Goal: Information Seeking & Learning: Learn about a topic

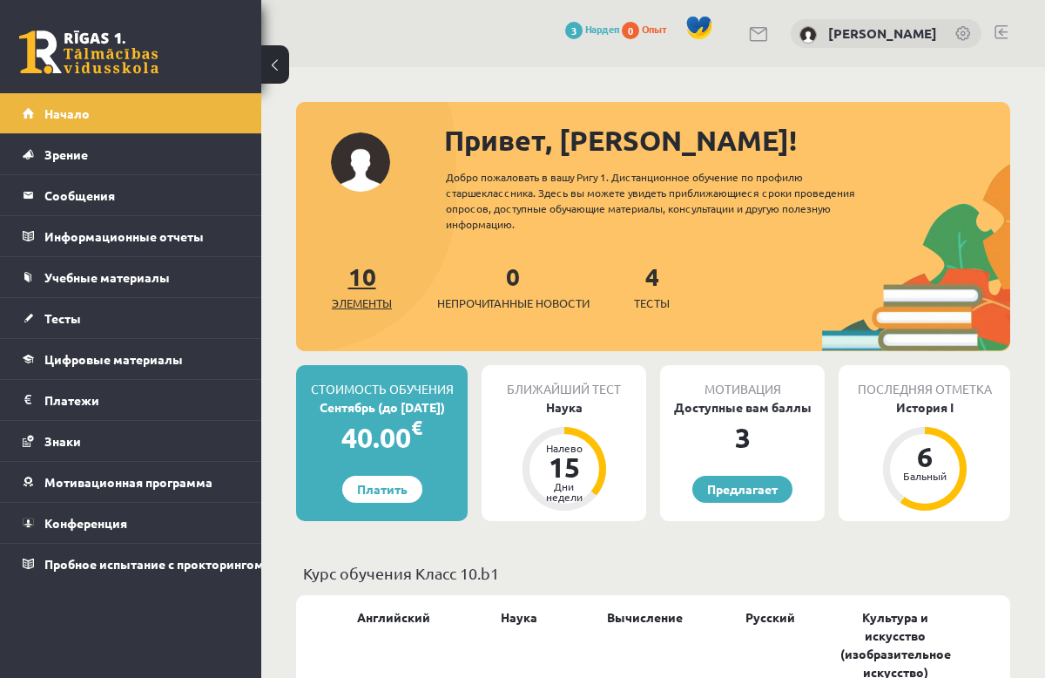
click at [367, 273] on font "10" at bounding box center [362, 275] width 28 height 30
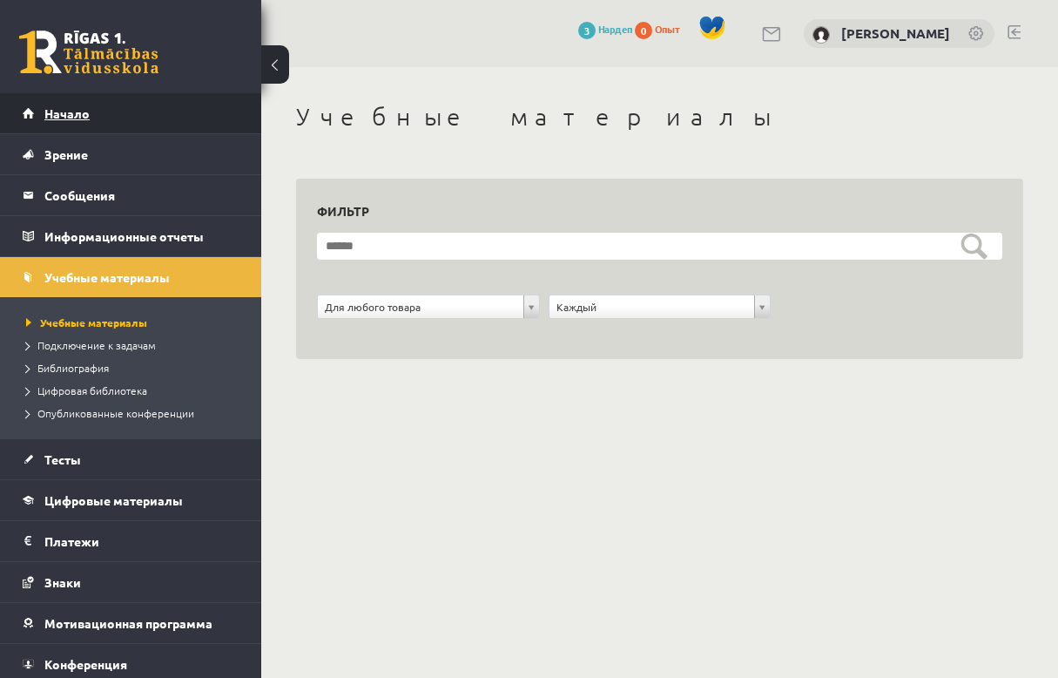
click at [58, 111] on span "Начало" at bounding box center [66, 113] width 45 height 16
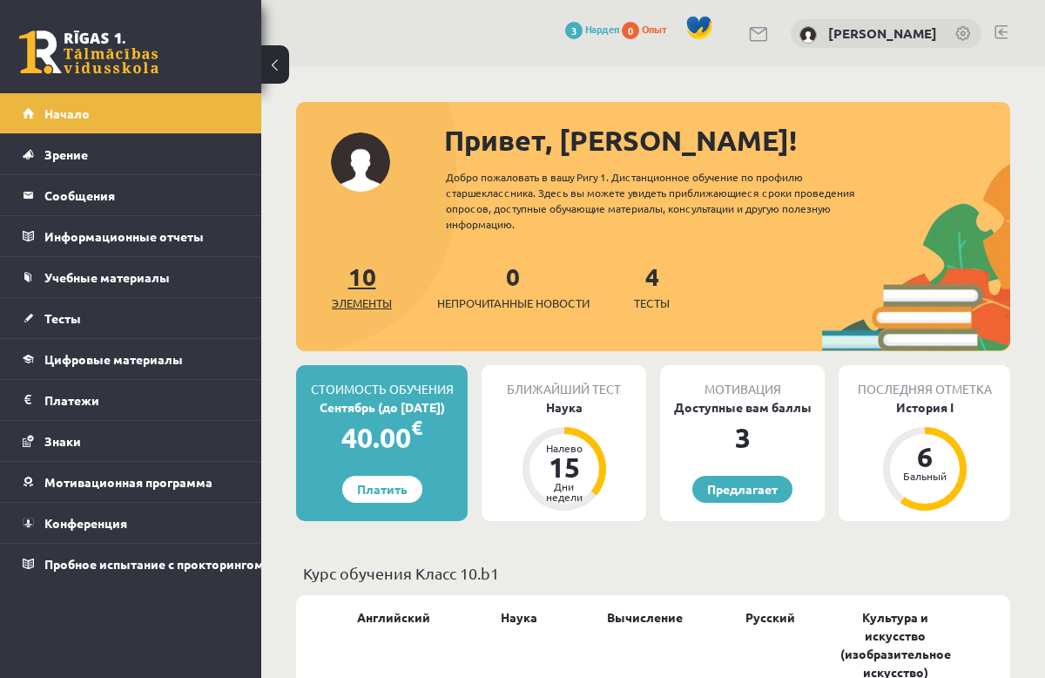
click at [357, 269] on font "10" at bounding box center [362, 275] width 28 height 30
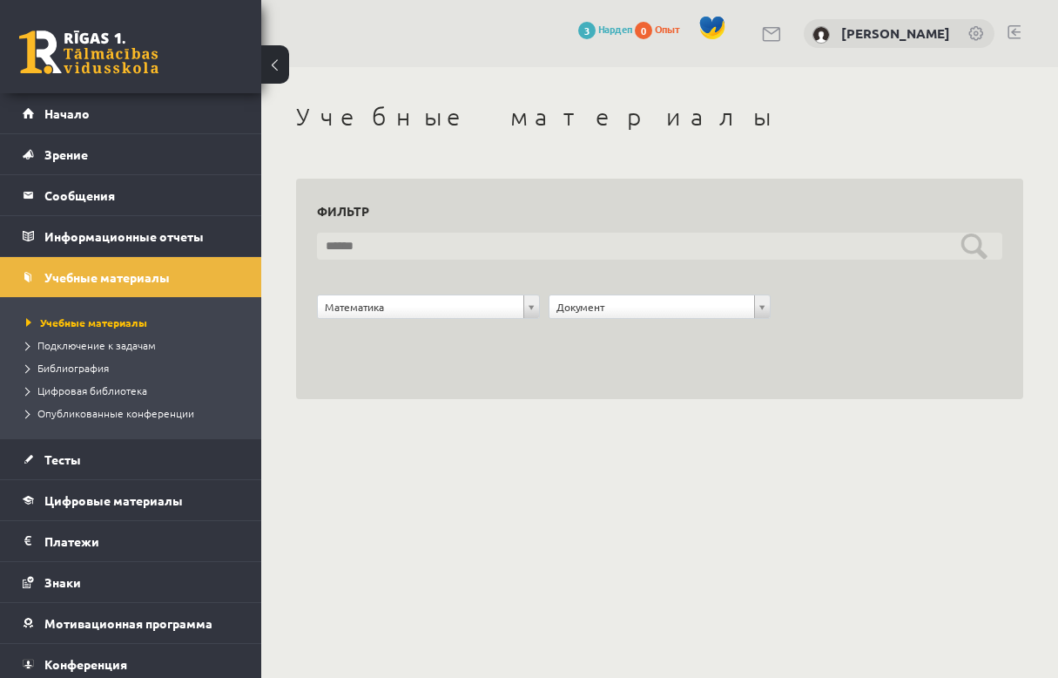
click at [967, 253] on input "text" at bounding box center [659, 246] width 685 height 27
click at [975, 257] on input "text" at bounding box center [659, 246] width 685 height 27
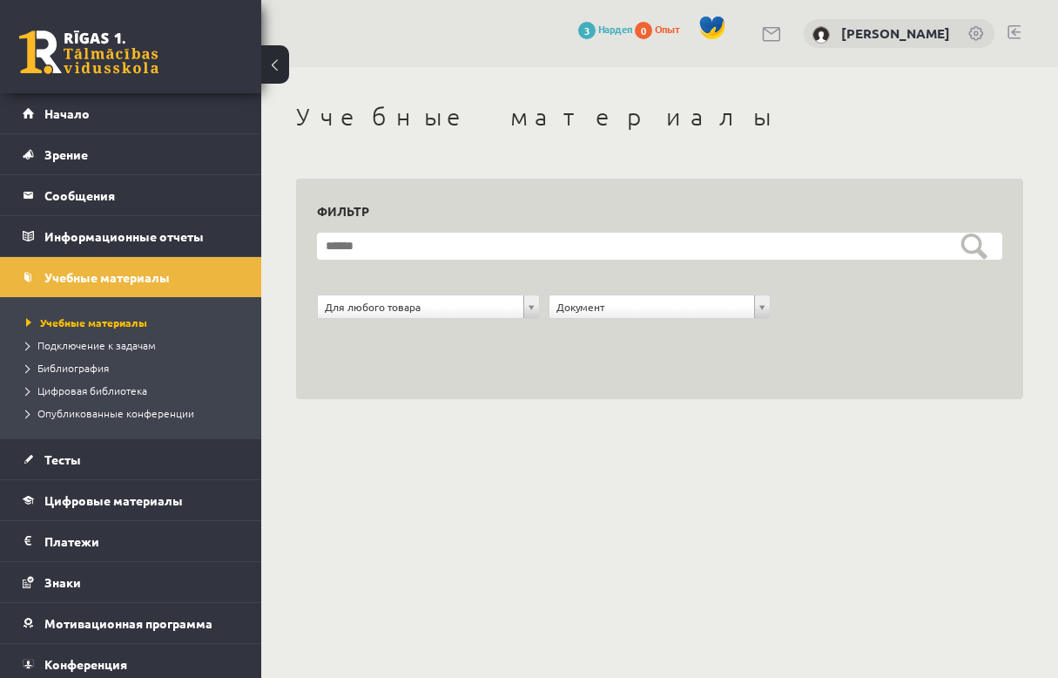
click at [392, 231] on div "**********" at bounding box center [659, 268] width 685 height 139
click at [910, 33] on link "[PERSON_NAME]" at bounding box center [895, 32] width 109 height 17
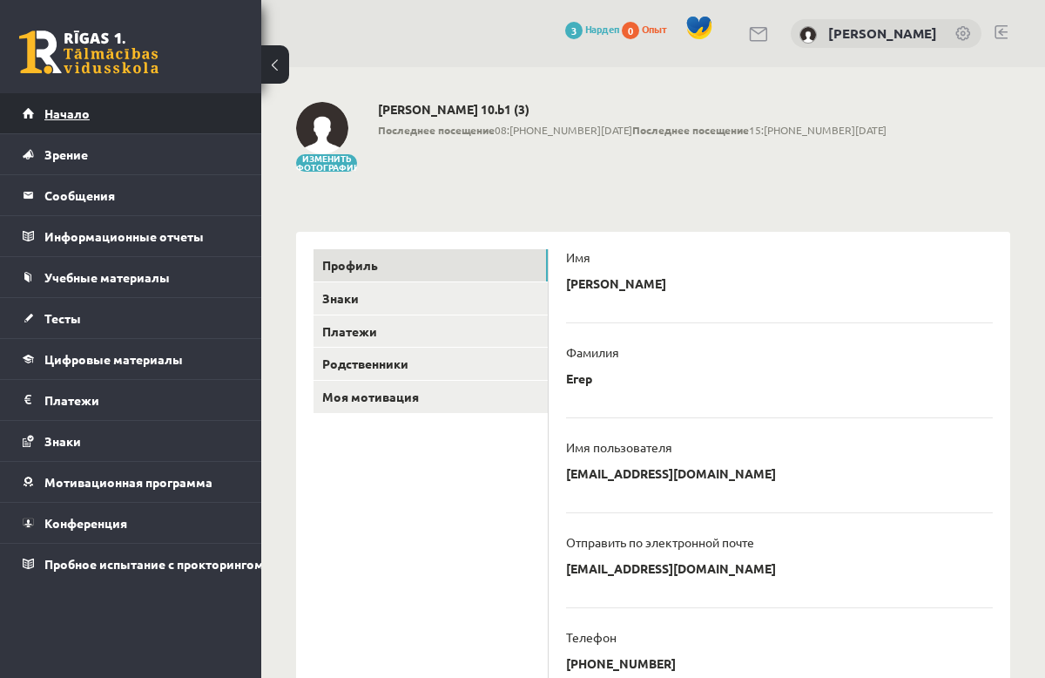
click at [92, 132] on link "Начало" at bounding box center [131, 113] width 217 height 40
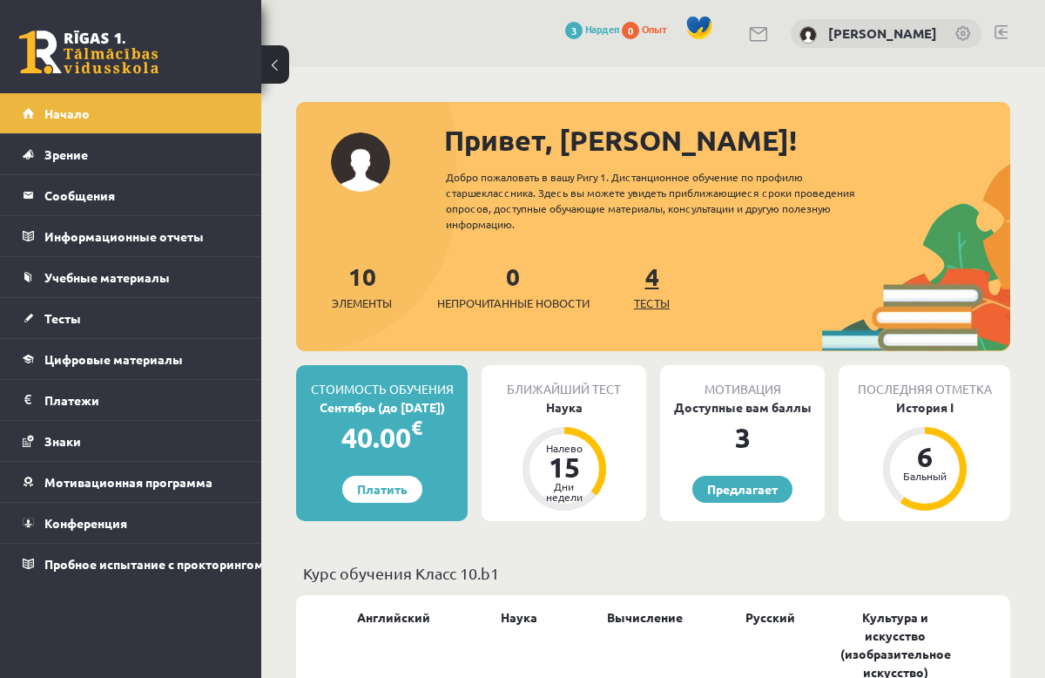
click at [654, 280] on font "4" at bounding box center [652, 275] width 14 height 30
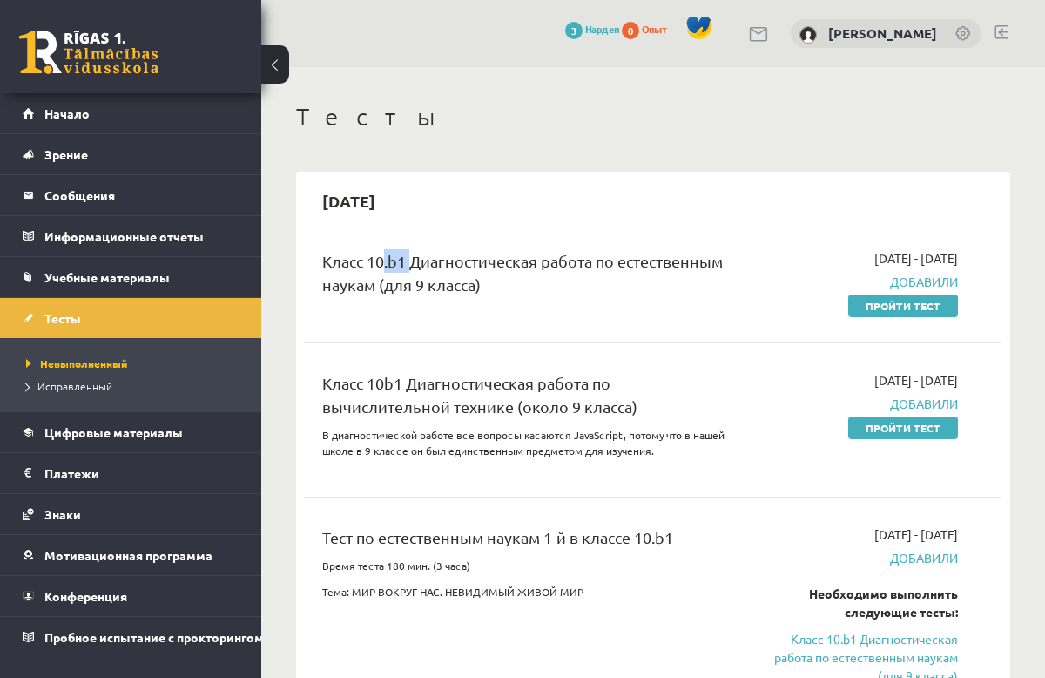
drag, startPoint x: 374, startPoint y: 263, endPoint x: 408, endPoint y: 263, distance: 34.8
click at [408, 263] on div "Класс 10.b1 Диагностическая работа по естественным наукам (для 9 класса)" at bounding box center [529, 277] width 415 height 56
drag, startPoint x: 408, startPoint y: 263, endPoint x: 413, endPoint y: 296, distance: 33.4
click at [413, 296] on div "Класс 10.b1 Диагностическая работа по естественным наукам (для 9 класса)" at bounding box center [529, 277] width 415 height 56
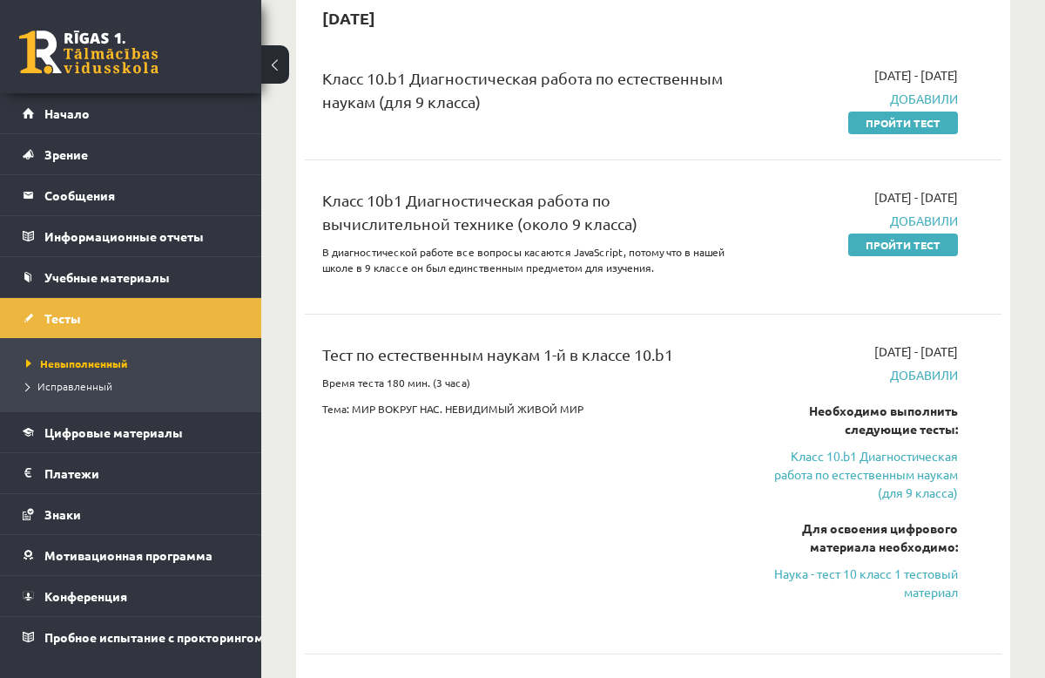
scroll to position [125, 0]
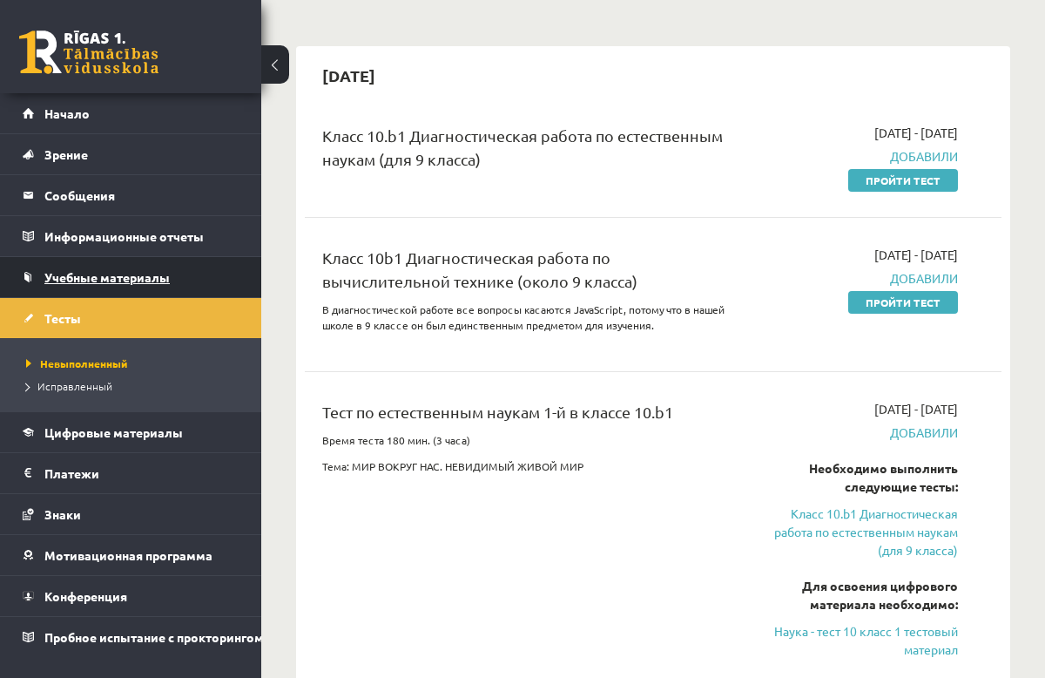
click at [90, 270] on span "Учебные материалы" at bounding box center [106, 277] width 125 height 16
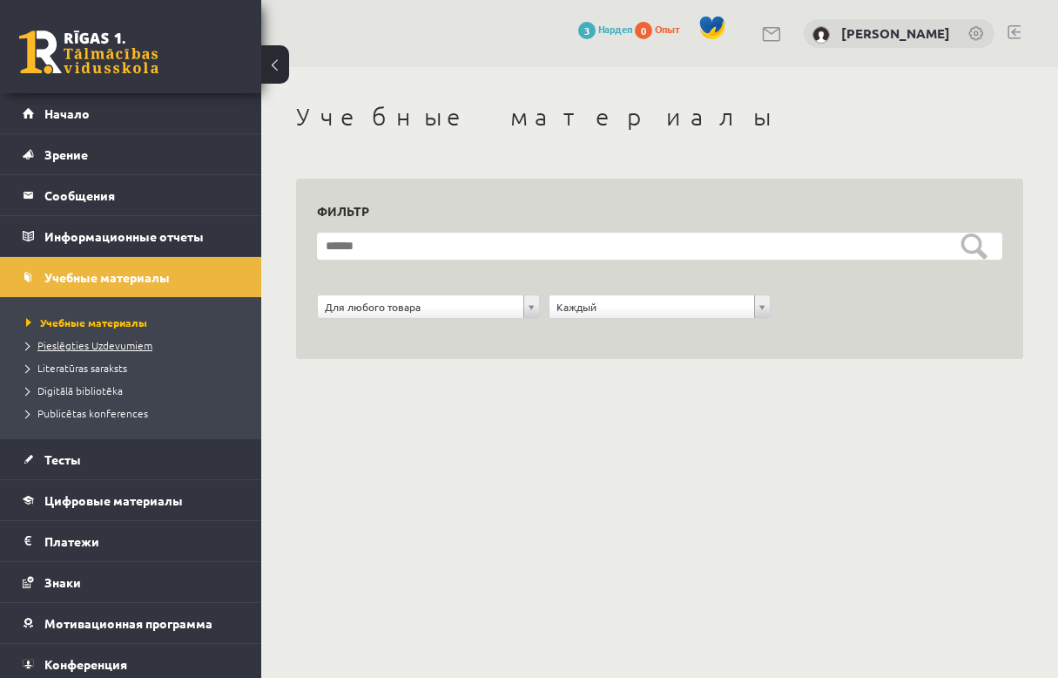
click at [64, 341] on span "Pieslēgties Uzdevumiem" at bounding box center [89, 345] width 126 height 14
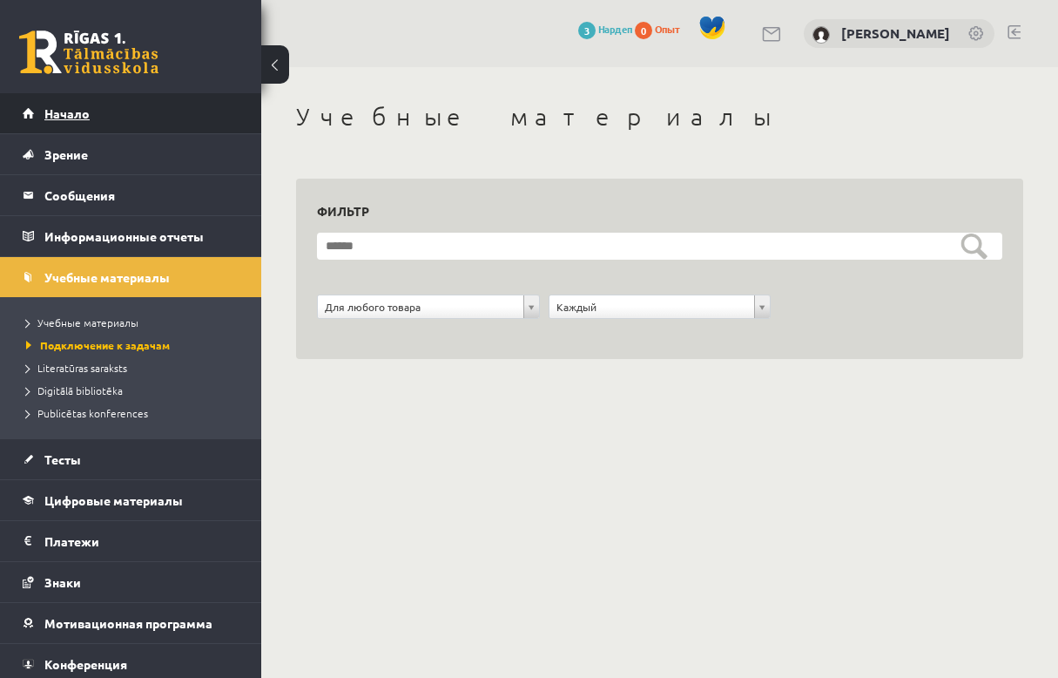
click at [74, 102] on link "Начало" at bounding box center [131, 113] width 217 height 40
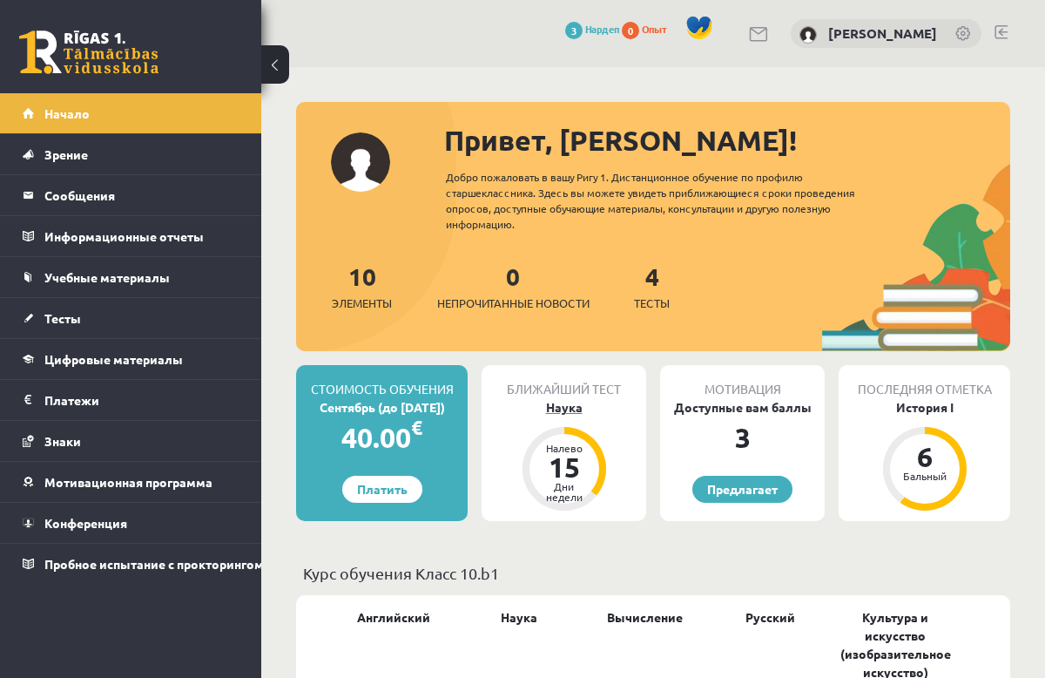
click at [571, 481] on div "Дни недели" at bounding box center [564, 491] width 52 height 21
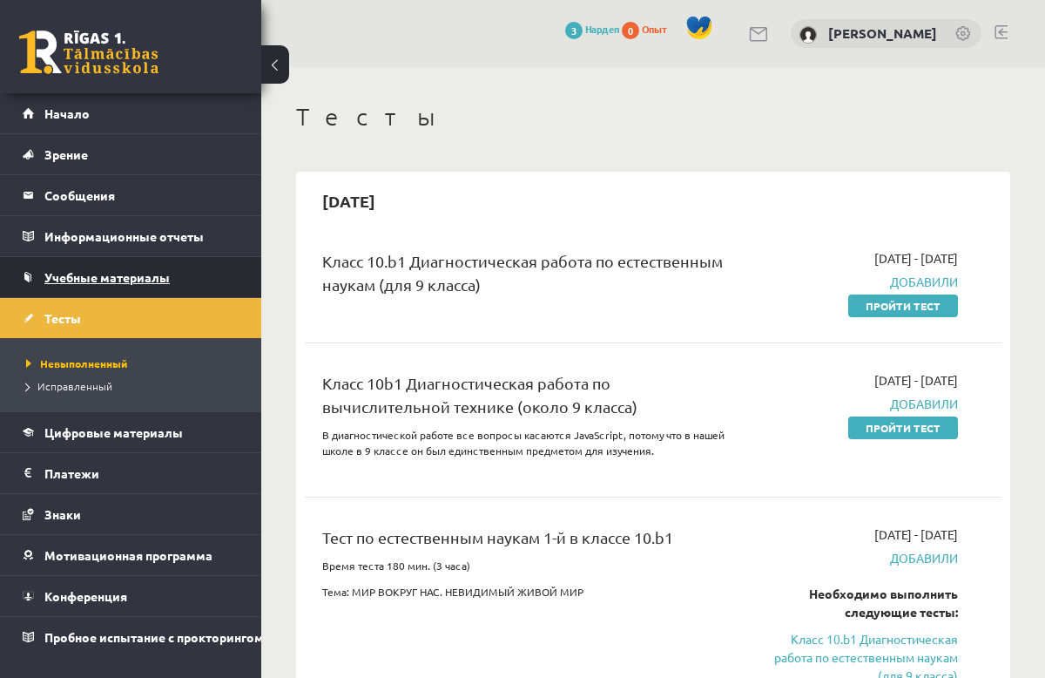
click at [96, 274] on span "Учебные материалы" at bounding box center [106, 277] width 125 height 16
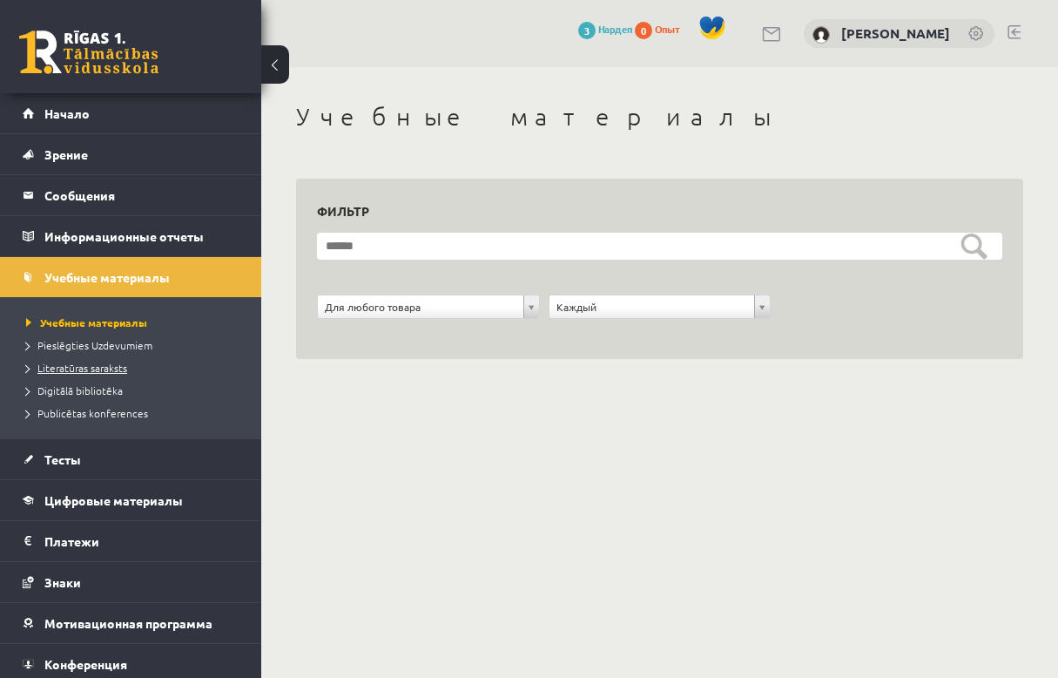
click at [87, 360] on link "Literatūras saraksts" at bounding box center [135, 368] width 218 height 16
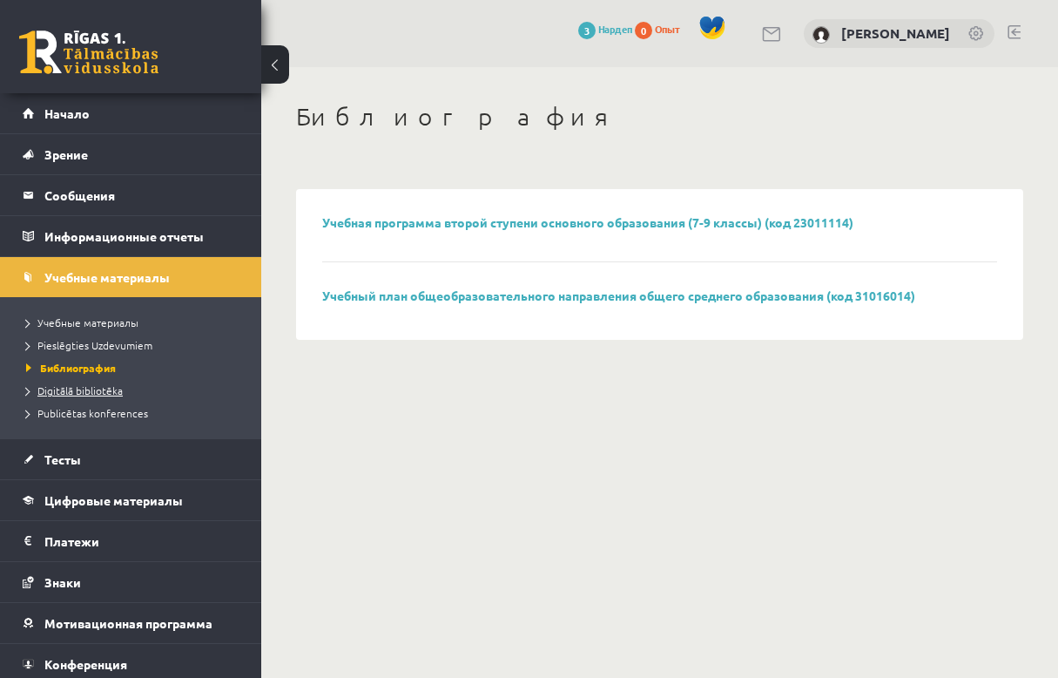
click at [114, 384] on span "Digitālā bibliotēka" at bounding box center [74, 390] width 97 height 14
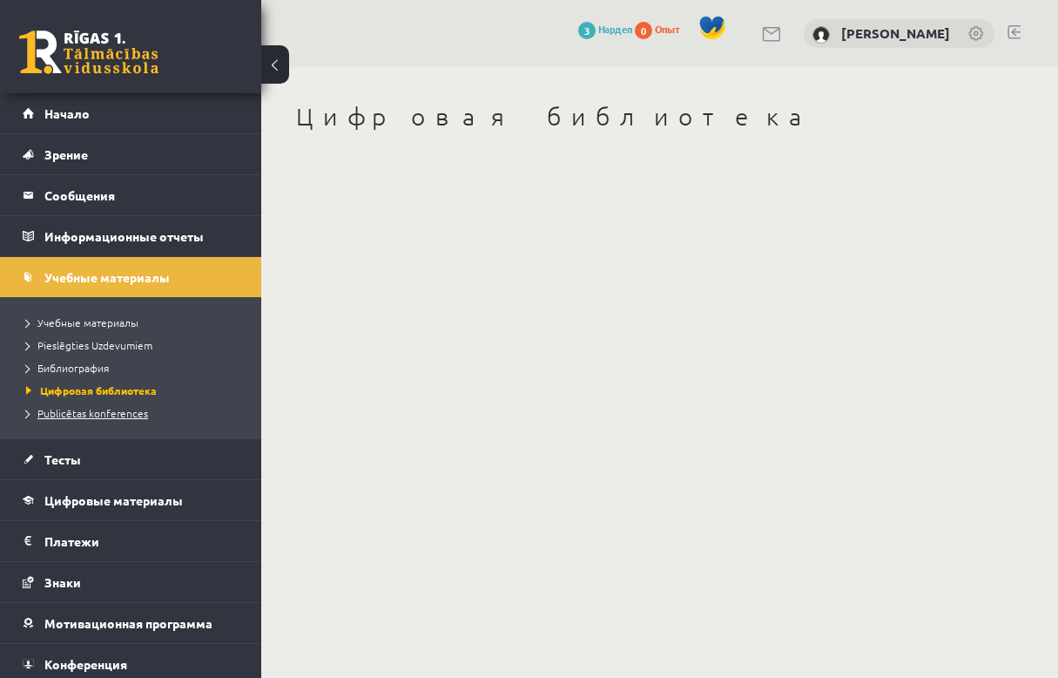
click at [112, 408] on span "Publicētas konferences" at bounding box center [87, 413] width 122 height 14
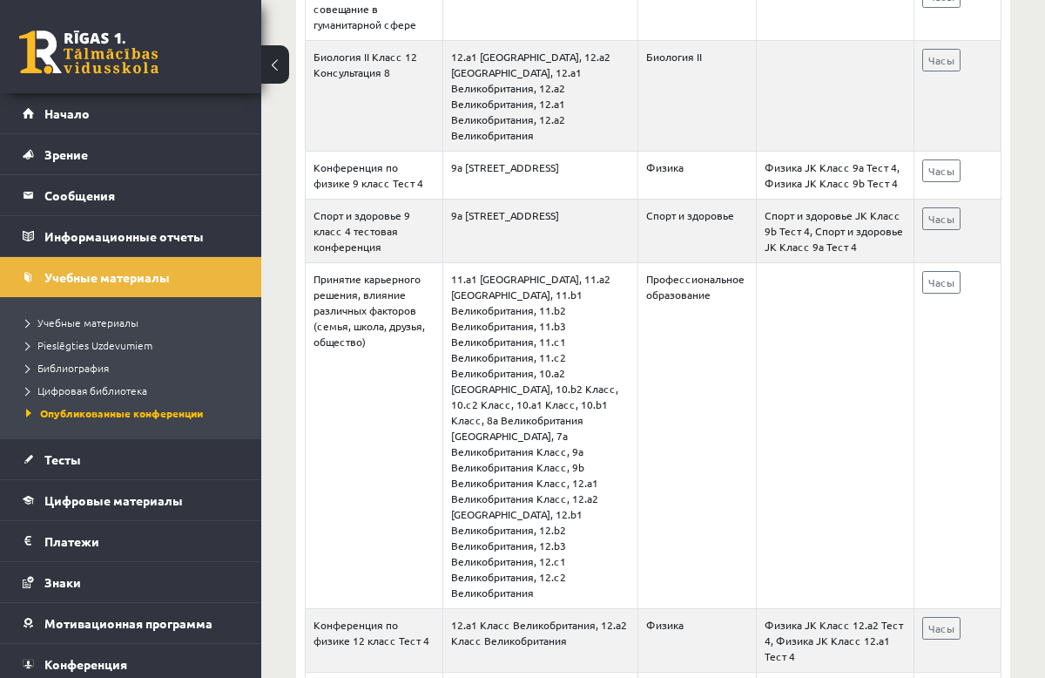
scroll to position [523, 0]
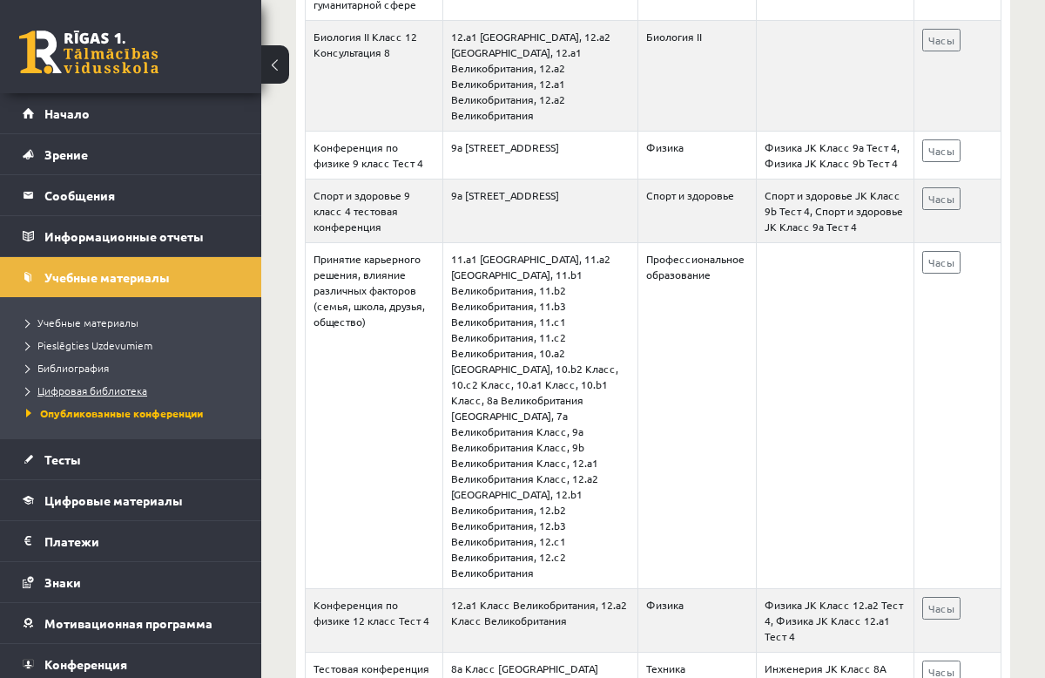
click at [50, 384] on span "Цифровая библиотека" at bounding box center [86, 390] width 121 height 14
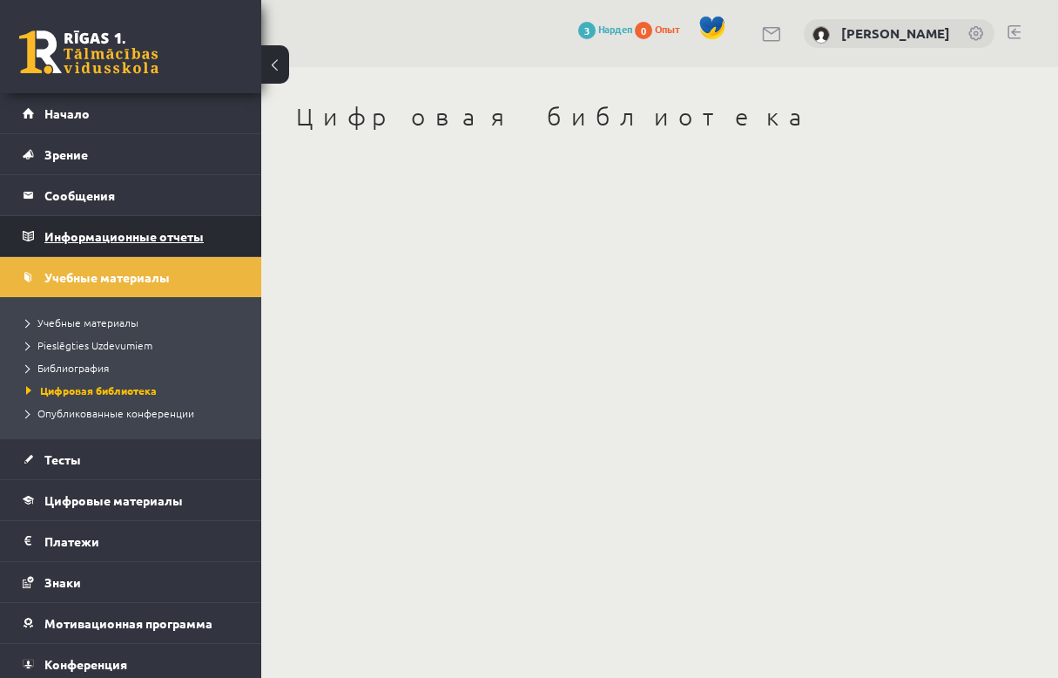
click at [111, 238] on font "Информационные отчеты" at bounding box center [123, 236] width 159 height 16
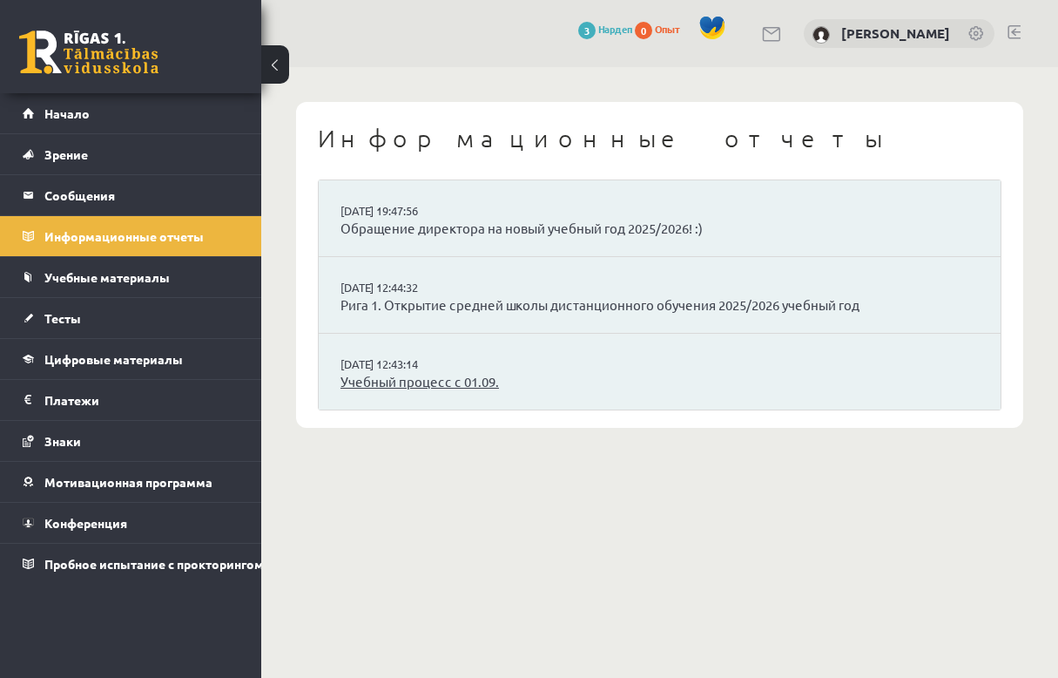
click at [441, 378] on link "Учебный процесс с 01.09." at bounding box center [660, 382] width 638 height 20
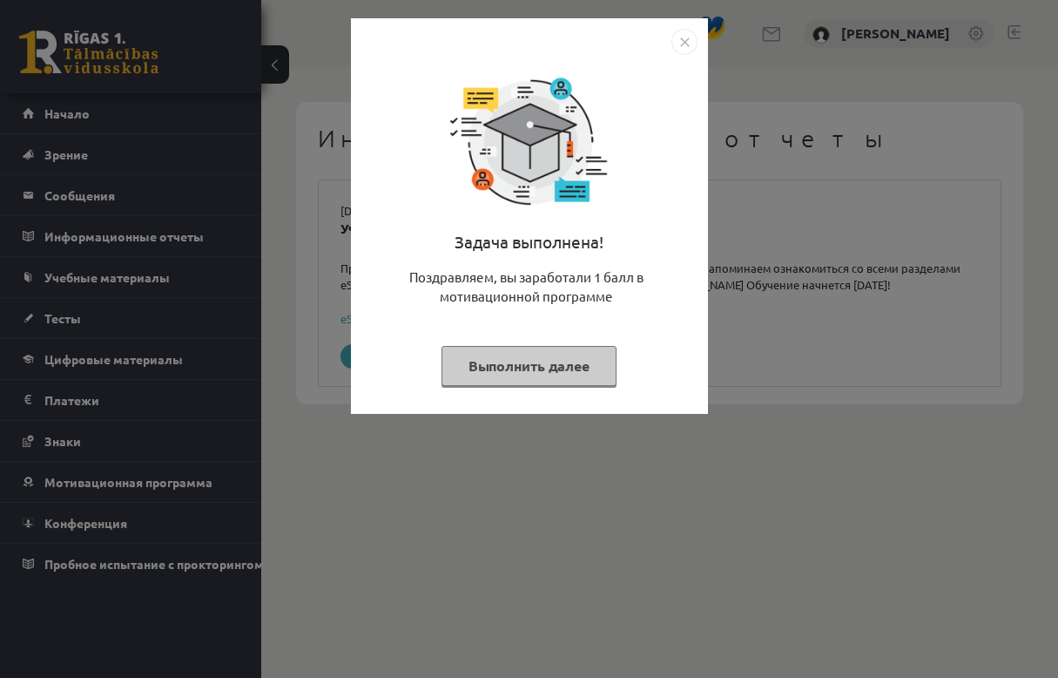
click at [469, 372] on button "Выполнить далее" at bounding box center [529, 366] width 175 height 40
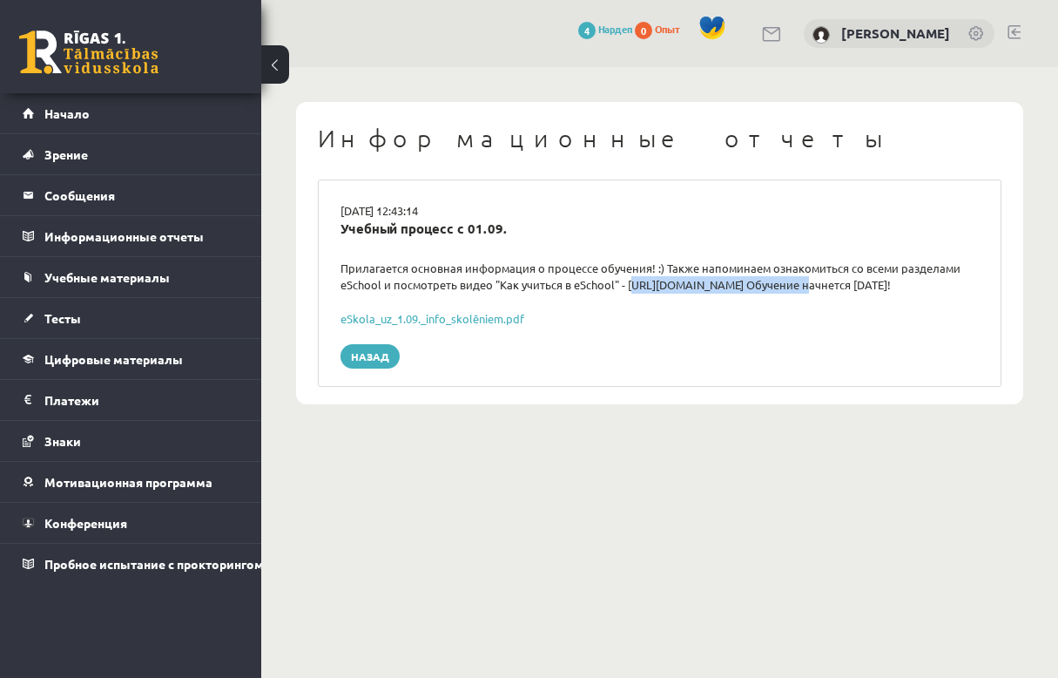
drag, startPoint x: 628, startPoint y: 281, endPoint x: 787, endPoint y: 284, distance: 159.4
click at [787, 284] on div "Прилагается основная информация о процессе обучения! :) Также напоминаем ознако…" at bounding box center [659, 277] width 664 height 34
drag, startPoint x: 787, startPoint y: 284, endPoint x: 776, endPoint y: 285, distance: 11.4
copy div "https://youtu.be/T7bkQjP0Kq0"
click at [632, 33] on span "Нардеп" at bounding box center [615, 29] width 34 height 14
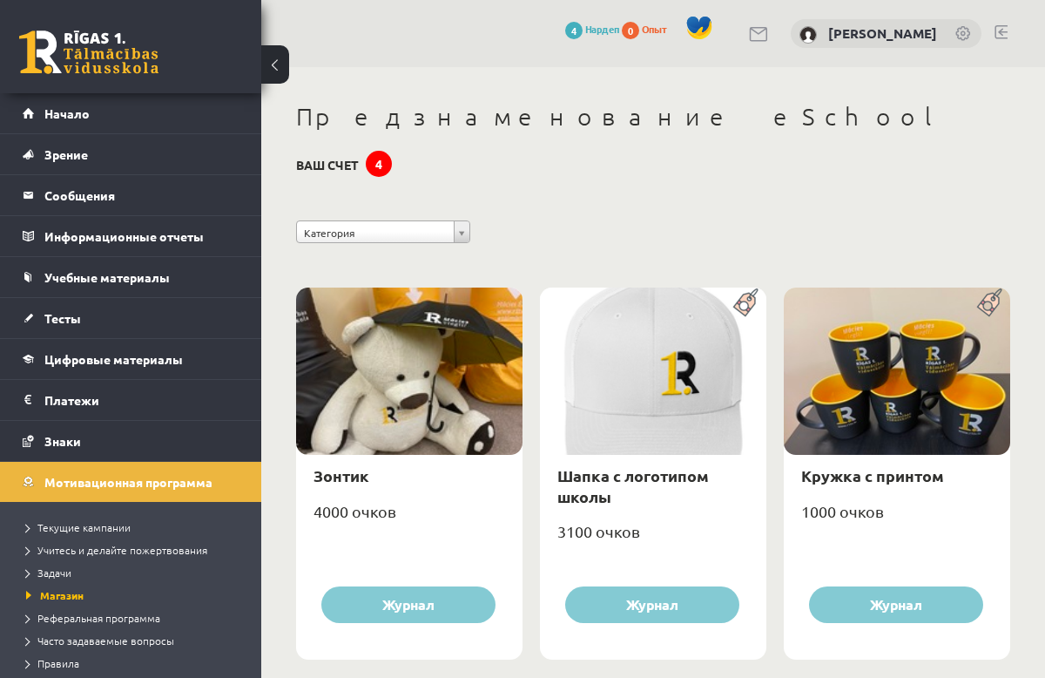
click at [347, 160] on font "Ваш счет" at bounding box center [327, 165] width 63 height 16
click at [388, 163] on div "4" at bounding box center [379, 164] width 26 height 26
click at [382, 164] on div "4" at bounding box center [379, 164] width 26 height 26
drag, startPoint x: 382, startPoint y: 164, endPoint x: 450, endPoint y: 191, distance: 73.1
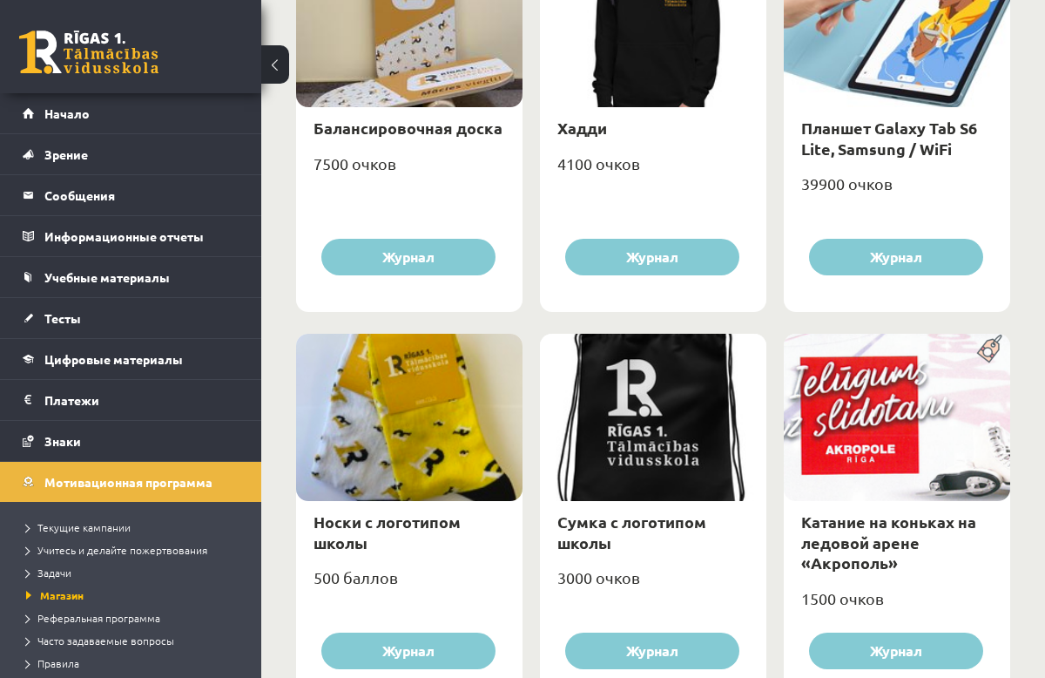
scroll to position [1556, 0]
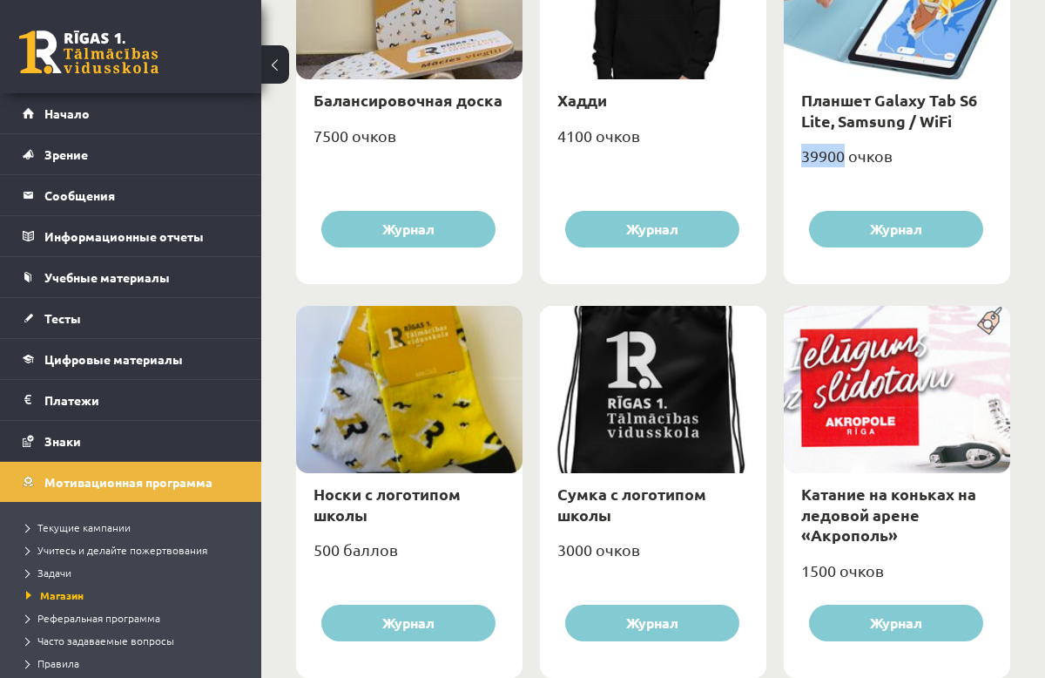
drag, startPoint x: 801, startPoint y: 153, endPoint x: 845, endPoint y: 153, distance: 43.5
click at [845, 153] on div "39900 очков" at bounding box center [897, 163] width 226 height 44
drag, startPoint x: 845, startPoint y: 153, endPoint x: 806, endPoint y: 138, distance: 41.4
click at [806, 138] on div "Планшет Galaxy Tab S6 Lite, Samsung / WiFi" at bounding box center [897, 110] width 226 height 62
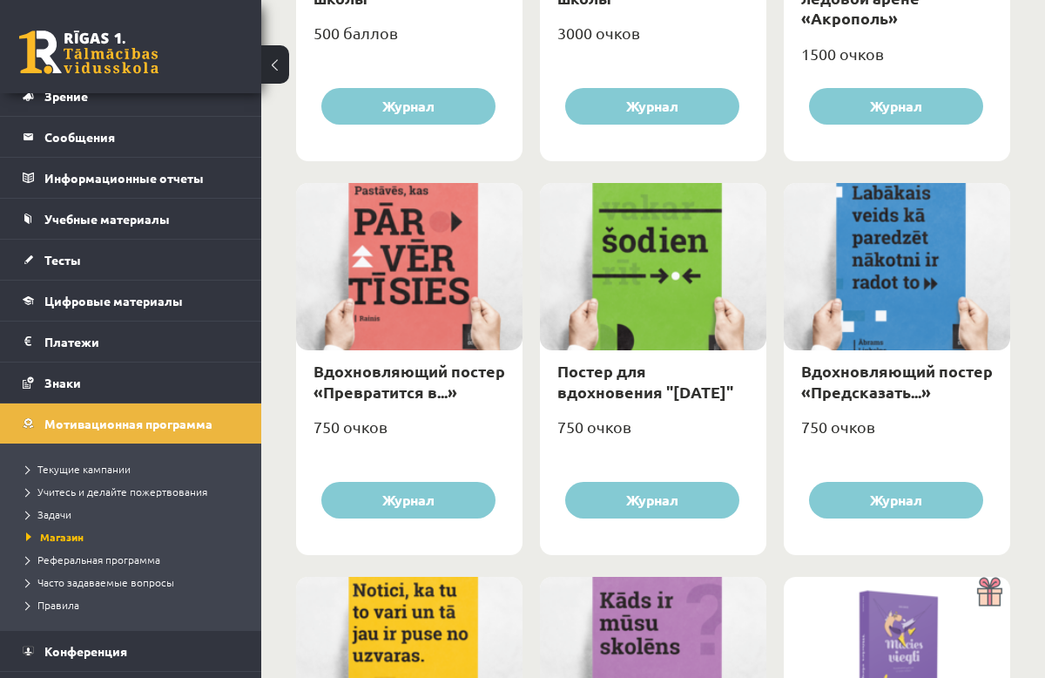
scroll to position [0, 0]
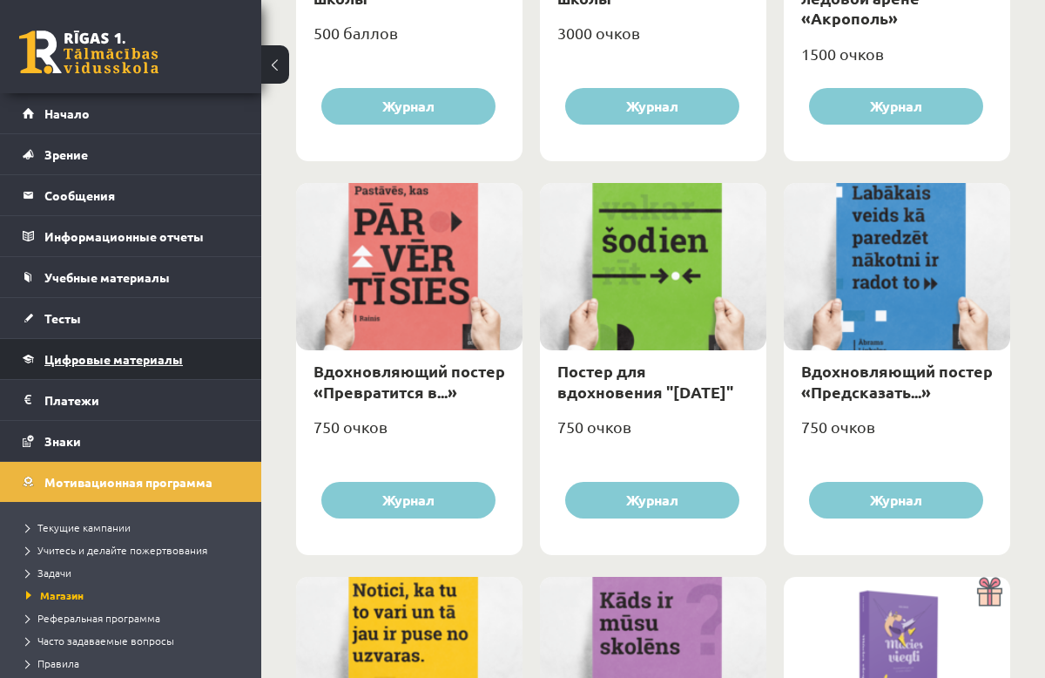
click at [130, 353] on link "Цифровые материалы" at bounding box center [131, 359] width 217 height 40
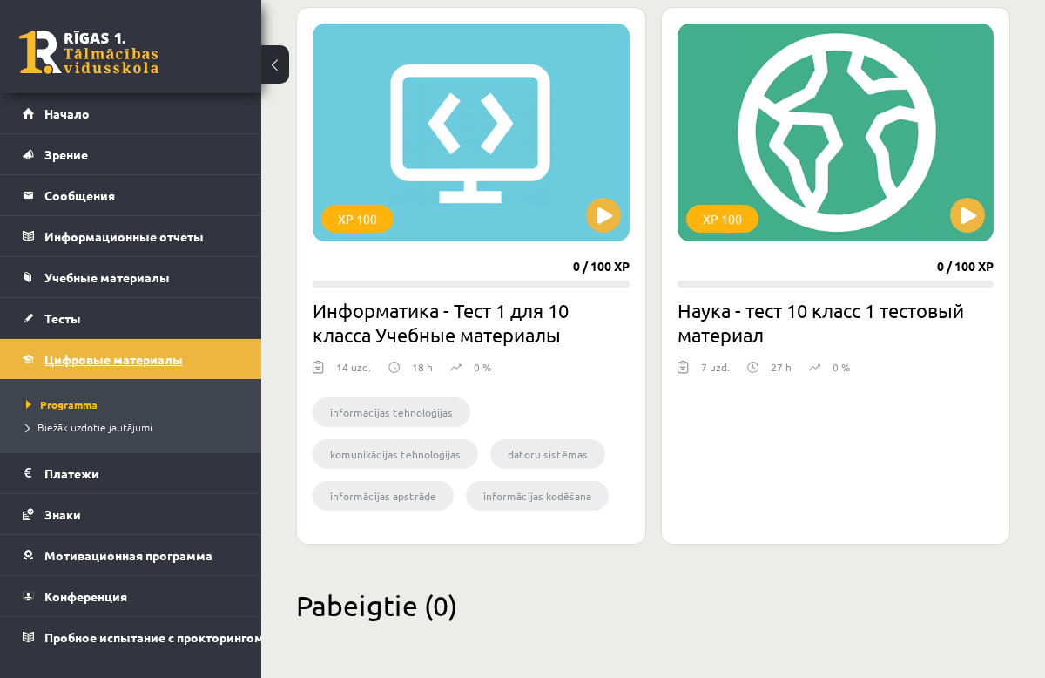
scroll to position [489, 0]
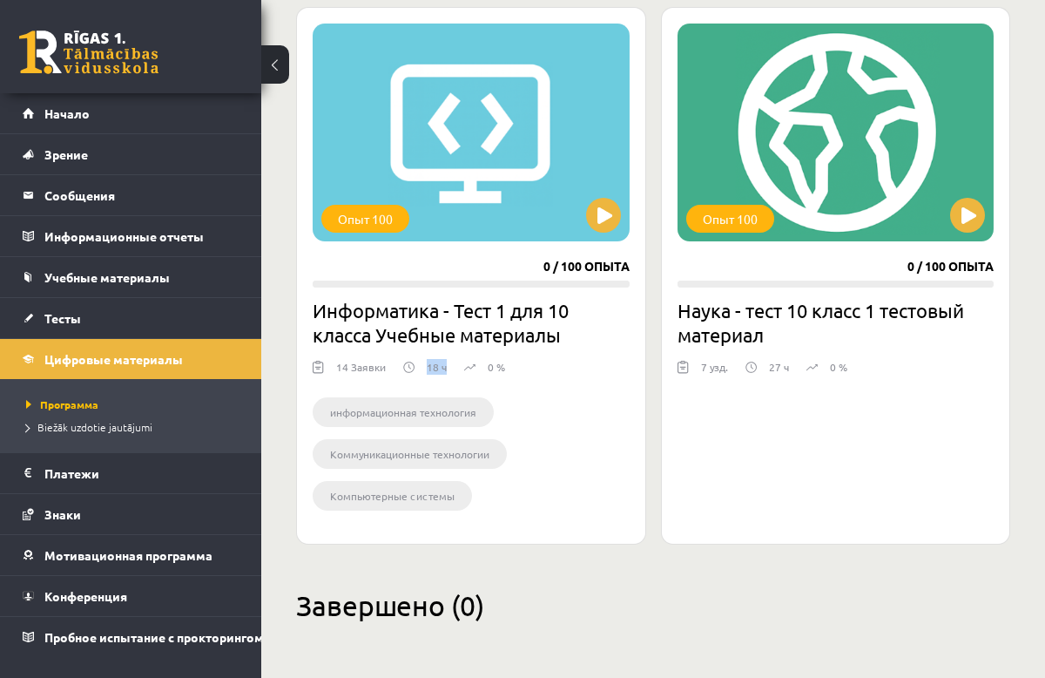
drag, startPoint x: 421, startPoint y: 362, endPoint x: 449, endPoint y: 361, distance: 27.9
click at [449, 361] on div "14 Заявки 18 ч 0 %" at bounding box center [471, 372] width 317 height 26
drag, startPoint x: 449, startPoint y: 361, endPoint x: 513, endPoint y: 400, distance: 75.4
click at [513, 400] on ul "информационная технология Коммуникационные технологии Компьютерные системы Обра…" at bounding box center [471, 458] width 317 height 122
drag, startPoint x: 584, startPoint y: 266, endPoint x: 639, endPoint y: 269, distance: 55.0
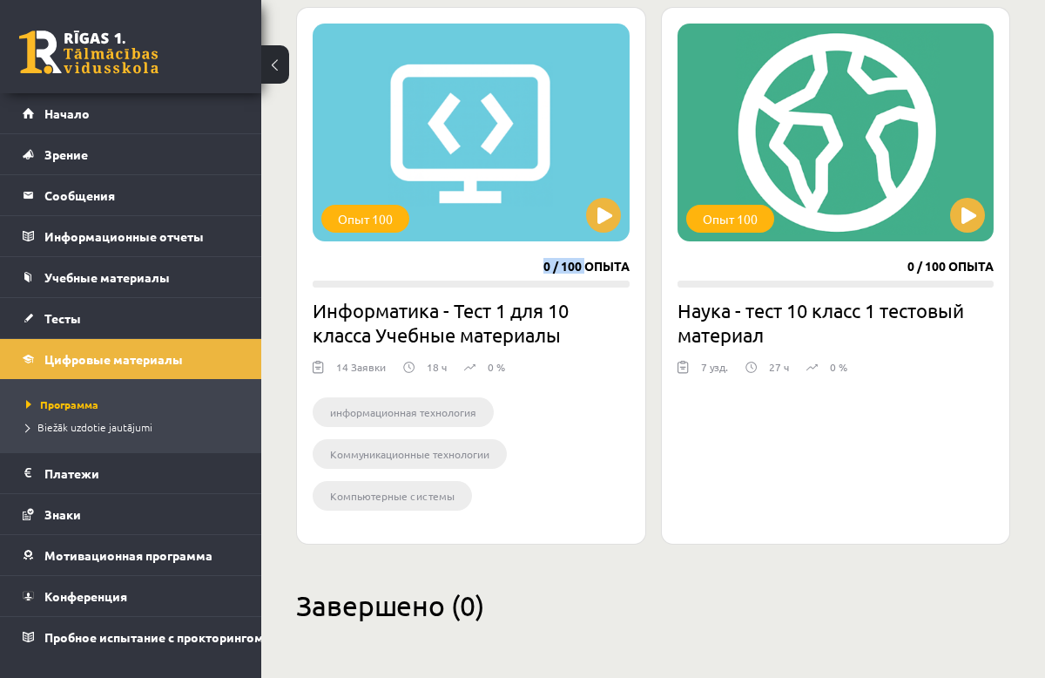
click at [639, 269] on div "Опыт 100 0 / 100 опыта Информатика - Тест 1 для 10 класса Учебные материалы 14 …" at bounding box center [471, 275] width 350 height 537
drag, startPoint x: 639, startPoint y: 269, endPoint x: 613, endPoint y: 289, distance: 32.9
click at [613, 289] on div "Опыт 100 0 / 100 опыта Информатика - Тест 1 для 10 класса Учебные материалы 14 …" at bounding box center [471, 275] width 350 height 537
drag, startPoint x: 577, startPoint y: 267, endPoint x: 551, endPoint y: 280, distance: 28.8
click at [551, 280] on div "Опыт 100 0 / 100 опыта Информатика - Тест 1 для 10 класса Учебные материалы 14 …" at bounding box center [471, 275] width 350 height 537
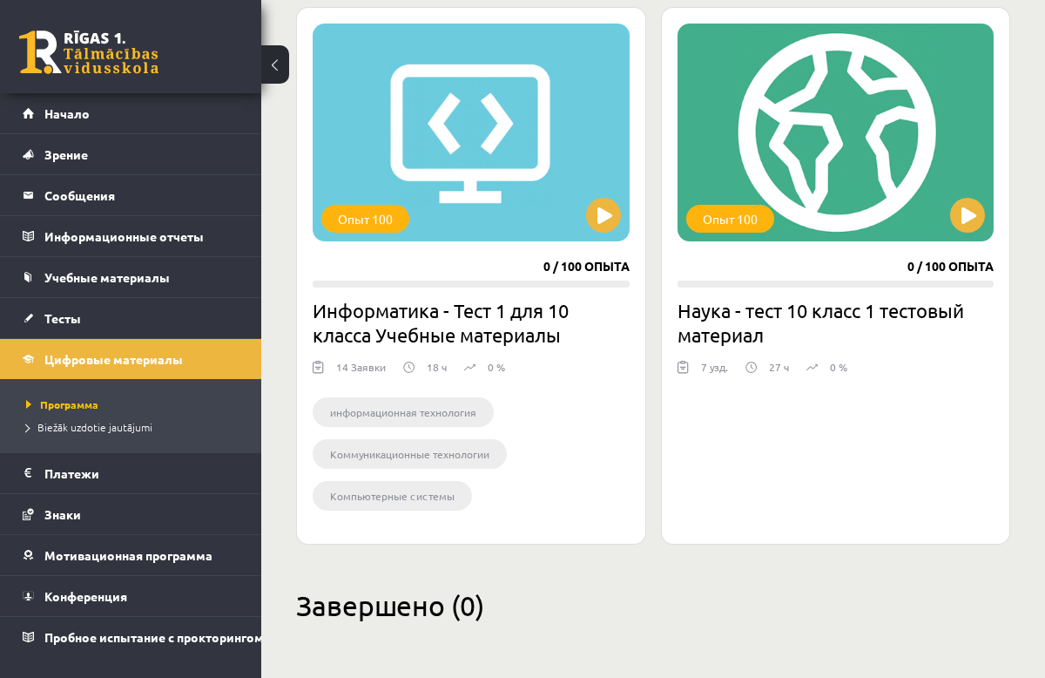
drag, startPoint x: 551, startPoint y: 280, endPoint x: 594, endPoint y: 320, distance: 58.5
click at [594, 320] on h2 "Информатика - Тест 1 для 10 класса Учебные материалы" at bounding box center [471, 322] width 317 height 49
click at [604, 213] on button at bounding box center [603, 215] width 35 height 35
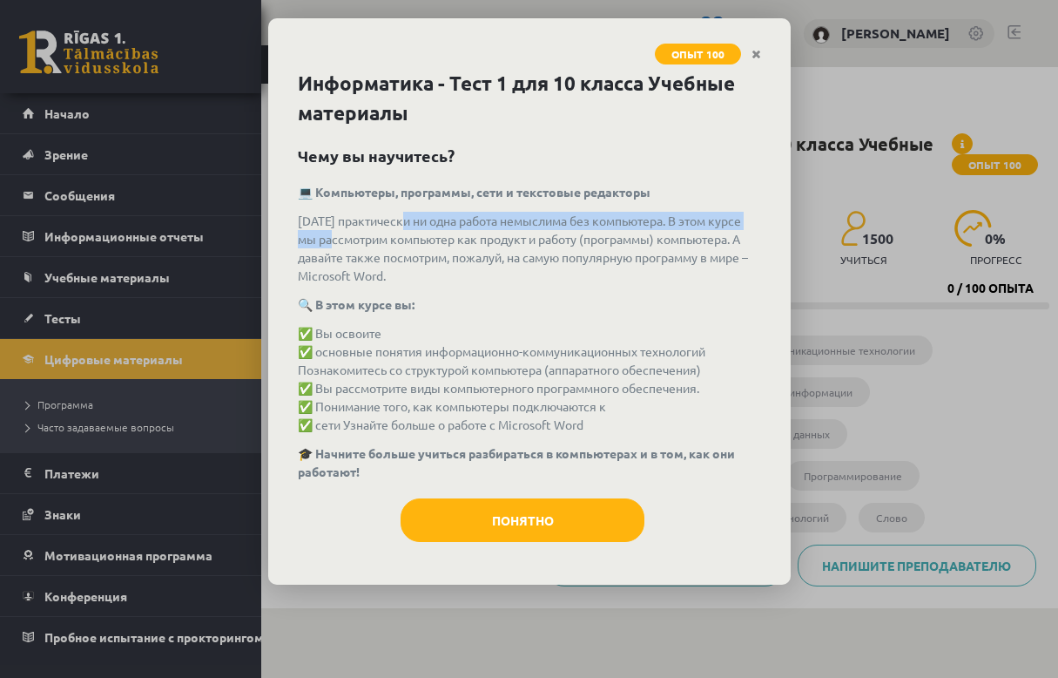
drag, startPoint x: 328, startPoint y: 231, endPoint x: 406, endPoint y: 227, distance: 77.6
click at [406, 227] on p "[DATE] практически ни одна работа немыслима без компьютера. В этом курсе мы рас…" at bounding box center [529, 248] width 463 height 73
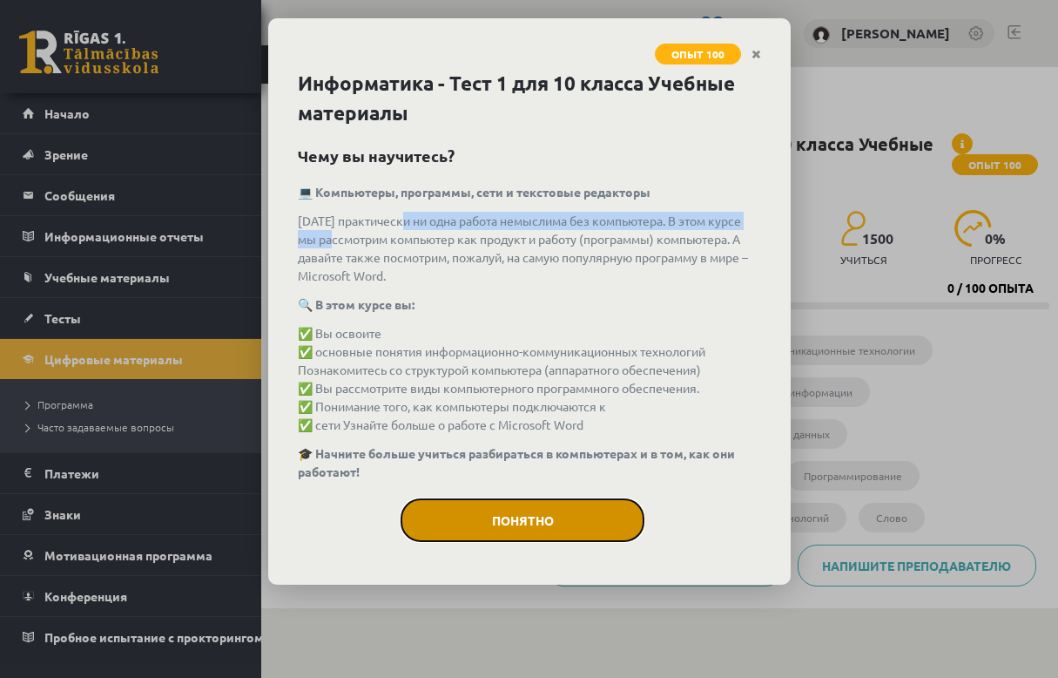
click at [516, 523] on button "Понятно" at bounding box center [523, 520] width 244 height 44
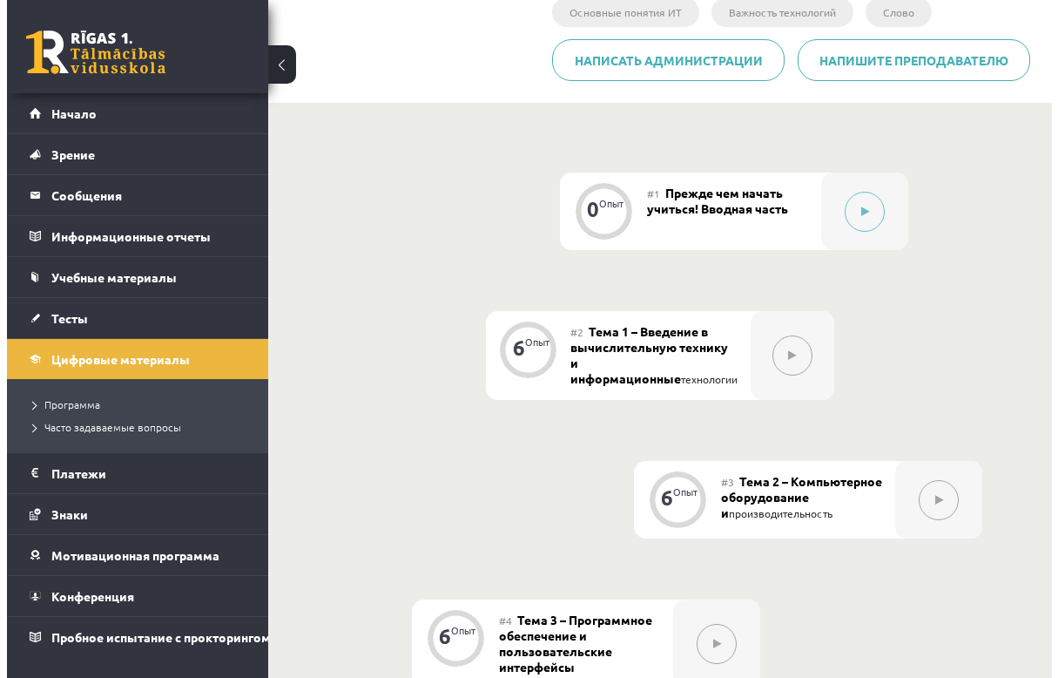
scroll to position [602, 0]
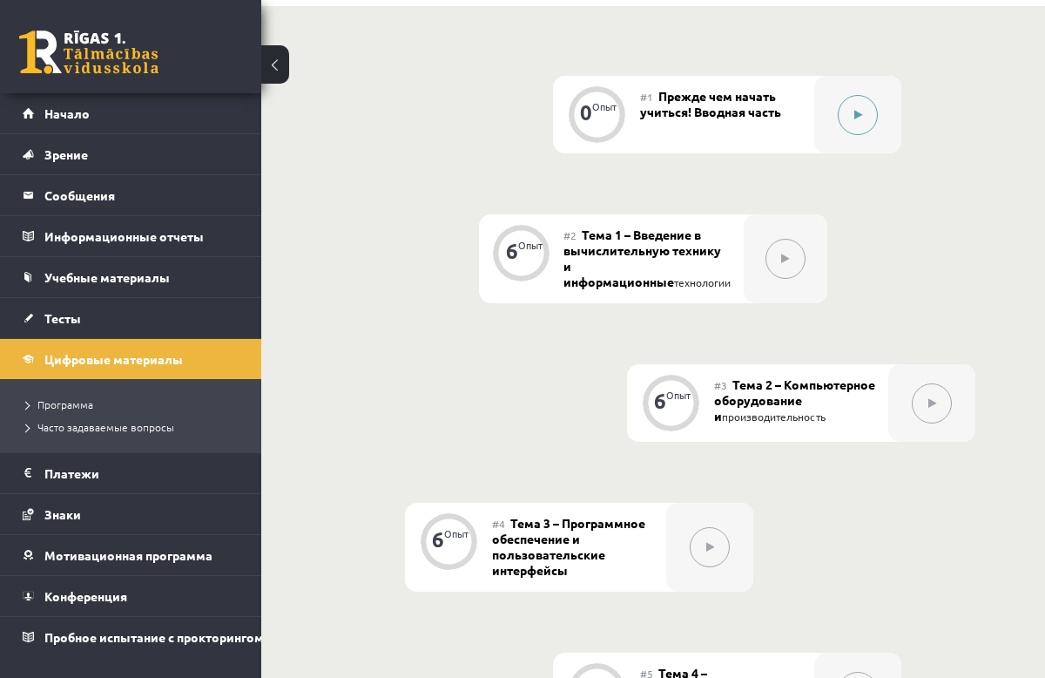
click at [854, 111] on icon at bounding box center [858, 115] width 8 height 10
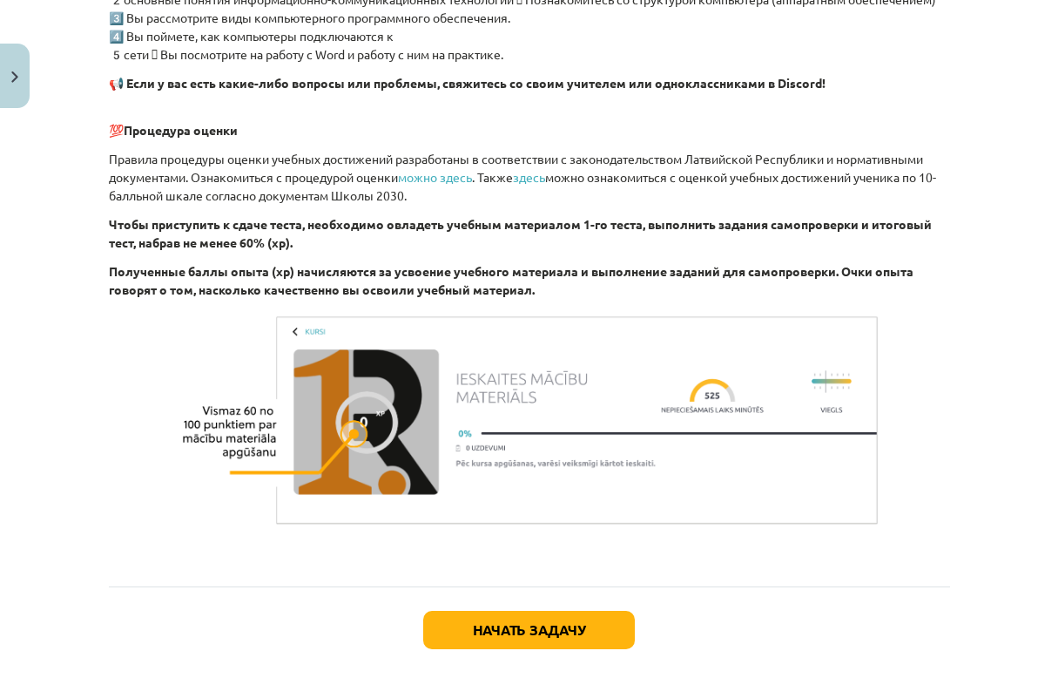
scroll to position [1134, 0]
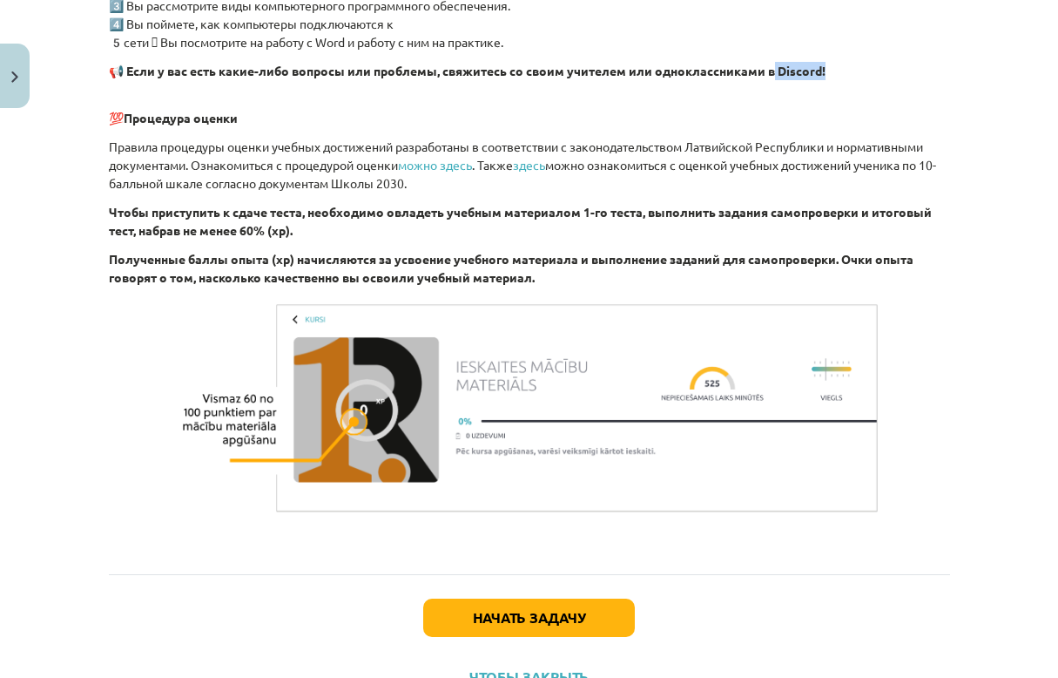
drag, startPoint x: 822, startPoint y: 75, endPoint x: 772, endPoint y: 71, distance: 50.6
click at [772, 71] on p "📢 Если у вас есть какие-либо вопросы или проблемы, свяжитесь со своим учителем …" at bounding box center [529, 71] width 841 height 18
click at [1027, 51] on div "Тема преподавания: Вычислительная техника - Тест 10 класс 1 учебный материал #1…" at bounding box center [529, 339] width 1058 height 678
drag, startPoint x: 127, startPoint y: 124, endPoint x: 244, endPoint y: 118, distance: 116.8
click at [244, 118] on p "💯 Процедура оценки" at bounding box center [529, 109] width 841 height 37
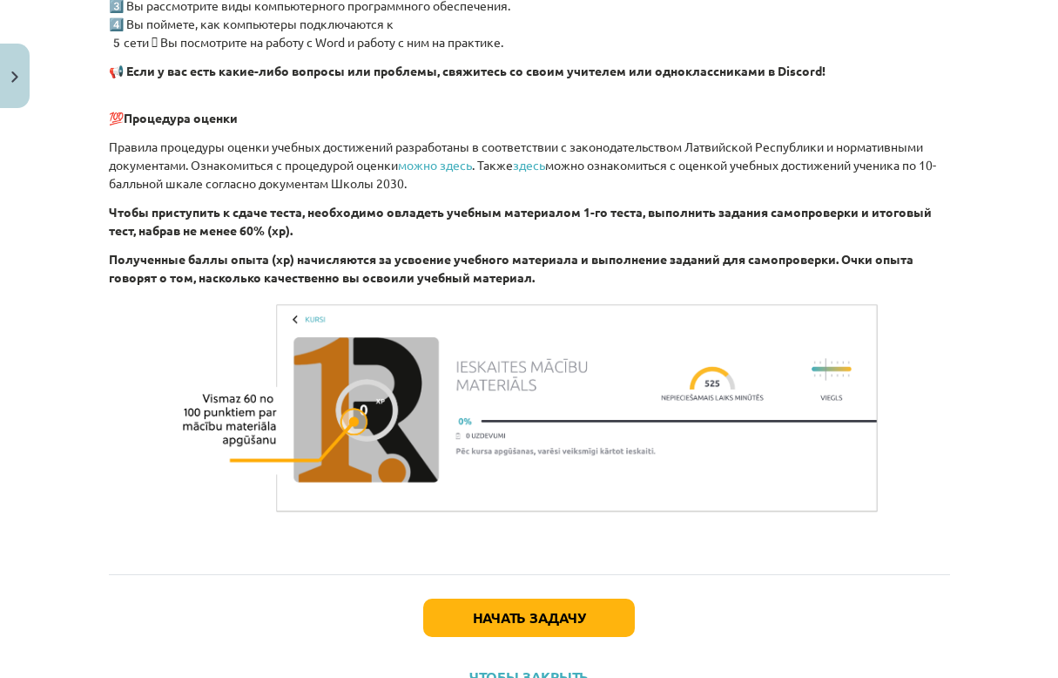
drag, startPoint x: 244, startPoint y: 118, endPoint x: 109, endPoint y: 158, distance: 140.8
click at [109, 158] on p "Правила процедуры оценки учебных достижений разработаны в соответствии с законо…" at bounding box center [529, 165] width 841 height 55
click at [442, 169] on link "можно здесь" at bounding box center [435, 165] width 74 height 16
click at [536, 171] on link "здесь" at bounding box center [529, 165] width 32 height 16
drag, startPoint x: 418, startPoint y: 182, endPoint x: 388, endPoint y: 184, distance: 29.7
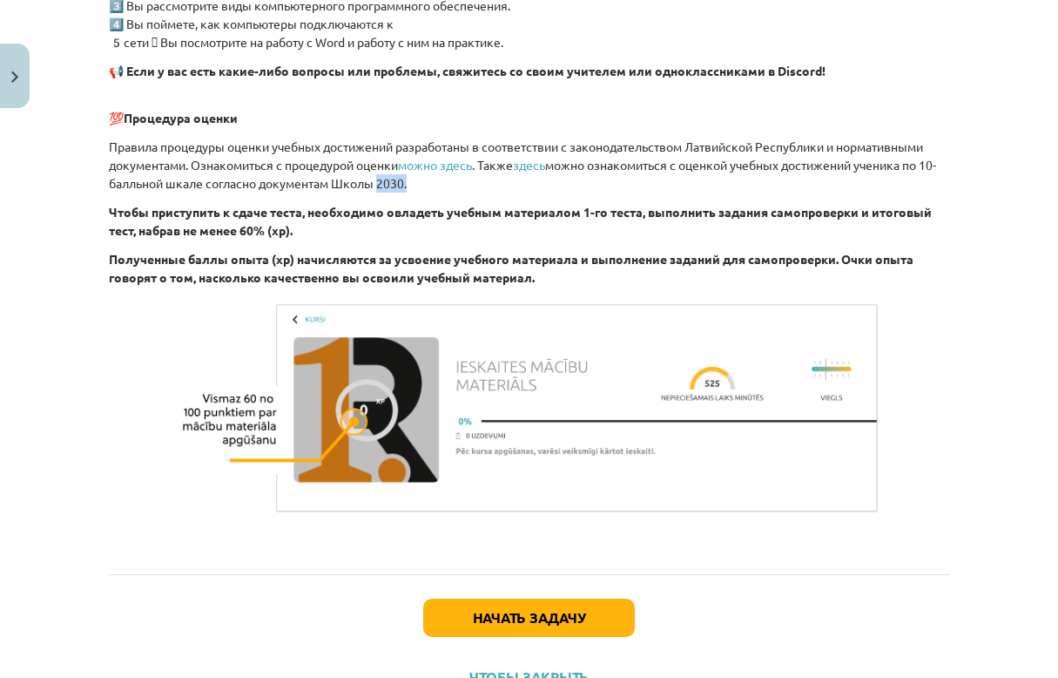
click at [388, 184] on p "Правила процедуры оценки учебных достижений разработаны в соответствии с законо…" at bounding box center [529, 165] width 841 height 55
click at [134, 206] on b "Чтобы приступить к сдаче теста, необходимо овладеть учебным материалом 1-го тес…" at bounding box center [520, 221] width 823 height 34
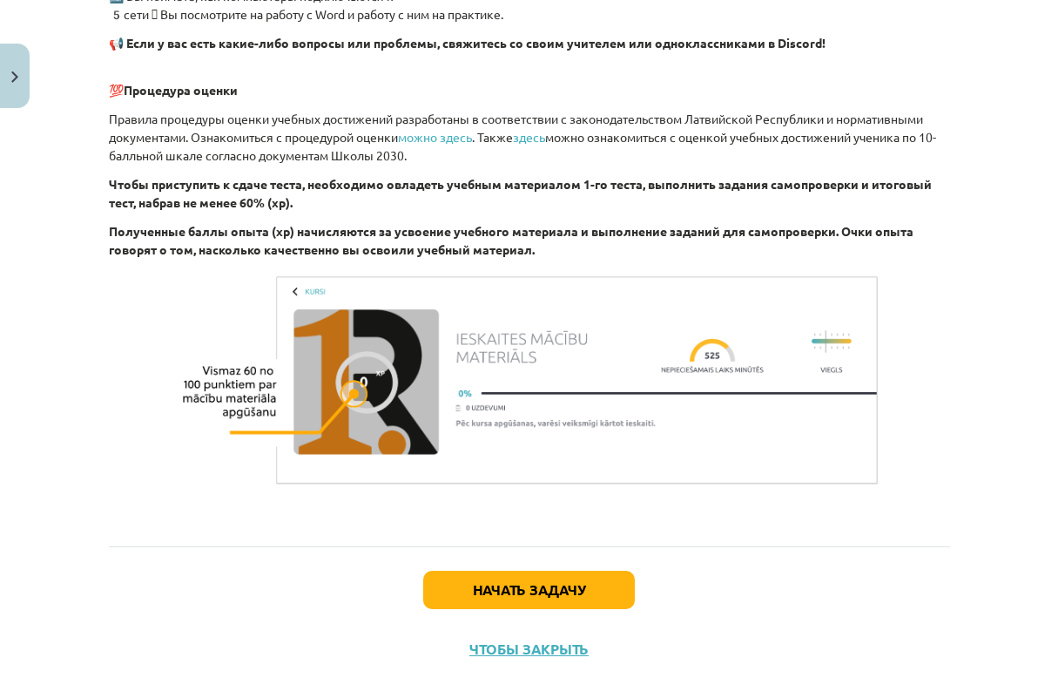
scroll to position [1206, 0]
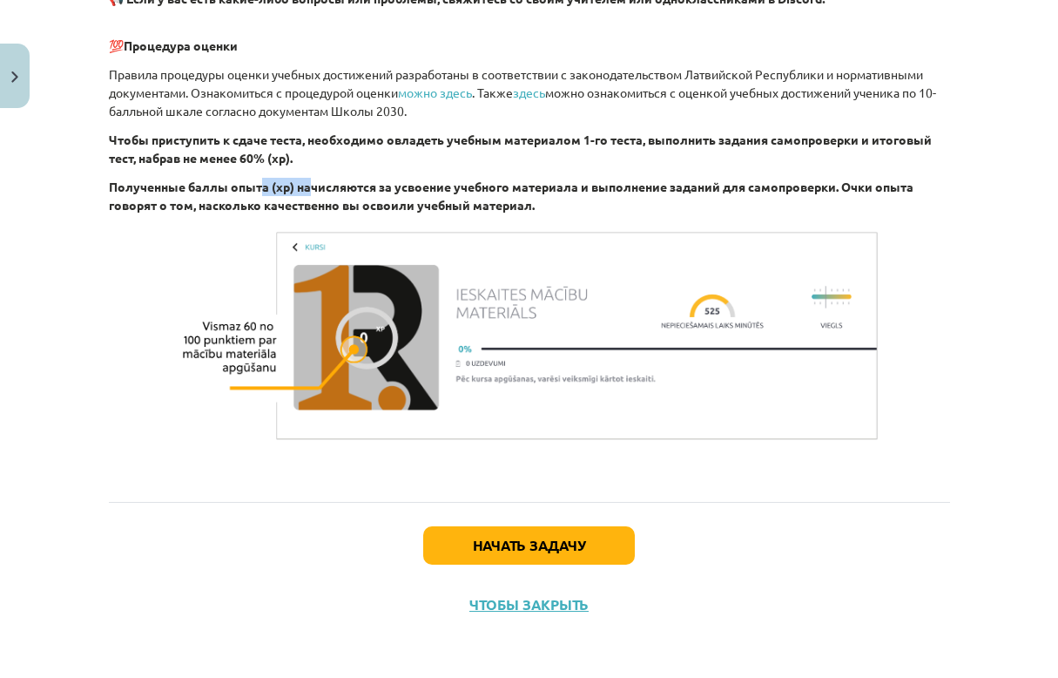
drag, startPoint x: 255, startPoint y: 179, endPoint x: 302, endPoint y: 186, distance: 47.7
click at [302, 186] on p "Полученные баллы опыта (xp) начисляются за усвоение учебного материала и выполн…" at bounding box center [529, 196] width 841 height 37
drag, startPoint x: 302, startPoint y: 186, endPoint x: 256, endPoint y: 150, distance: 58.9
click at [256, 150] on p "Чтобы приступить к сдаче теста, необходимо овладеть учебным материалом 1-го тес…" at bounding box center [529, 149] width 841 height 37
drag, startPoint x: 448, startPoint y: 138, endPoint x: 637, endPoint y: 142, distance: 189.9
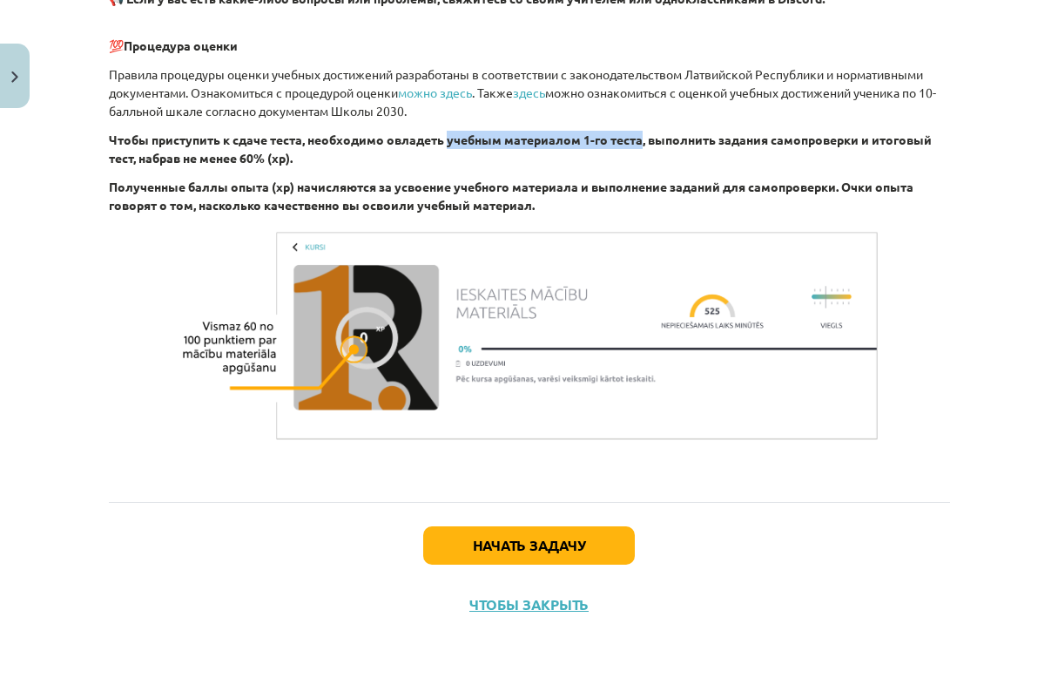
click at [637, 142] on b "Чтобы приступить к сдаче теста, необходимо овладеть учебным материалом 1-го тес…" at bounding box center [520, 149] width 823 height 34
drag, startPoint x: 637, startPoint y: 142, endPoint x: 612, endPoint y: 145, distance: 25.5
click at [612, 145] on b "Чтобы приступить к сдаче теста, необходимо овладеть учебным материалом 1-го тес…" at bounding box center [520, 149] width 823 height 34
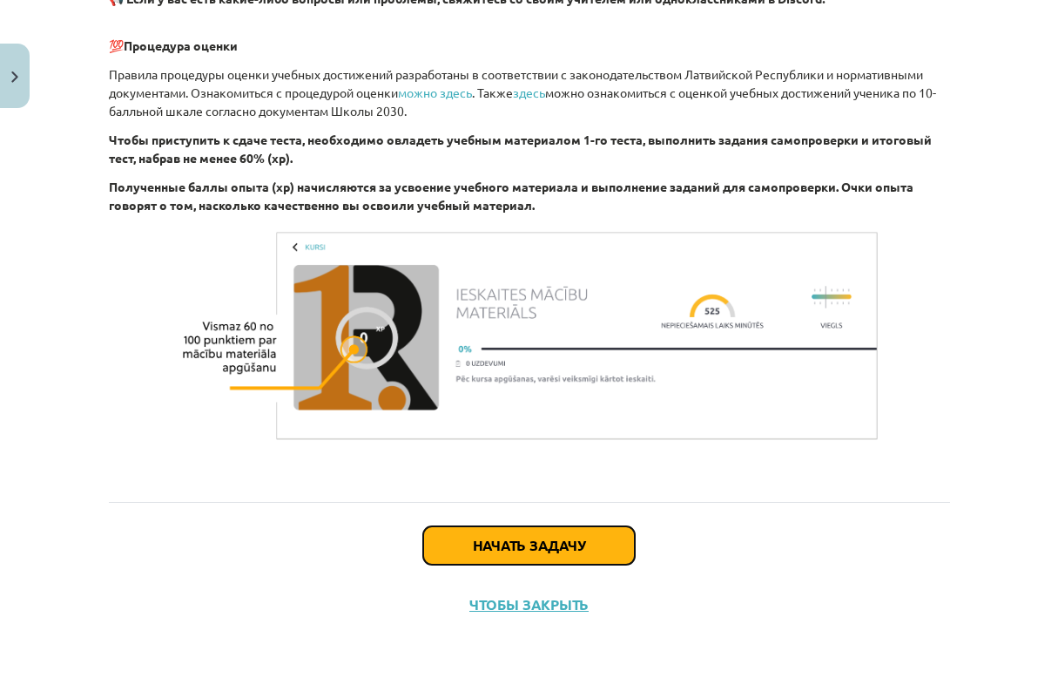
click at [565, 548] on button "Начать задачу" at bounding box center [529, 545] width 212 height 38
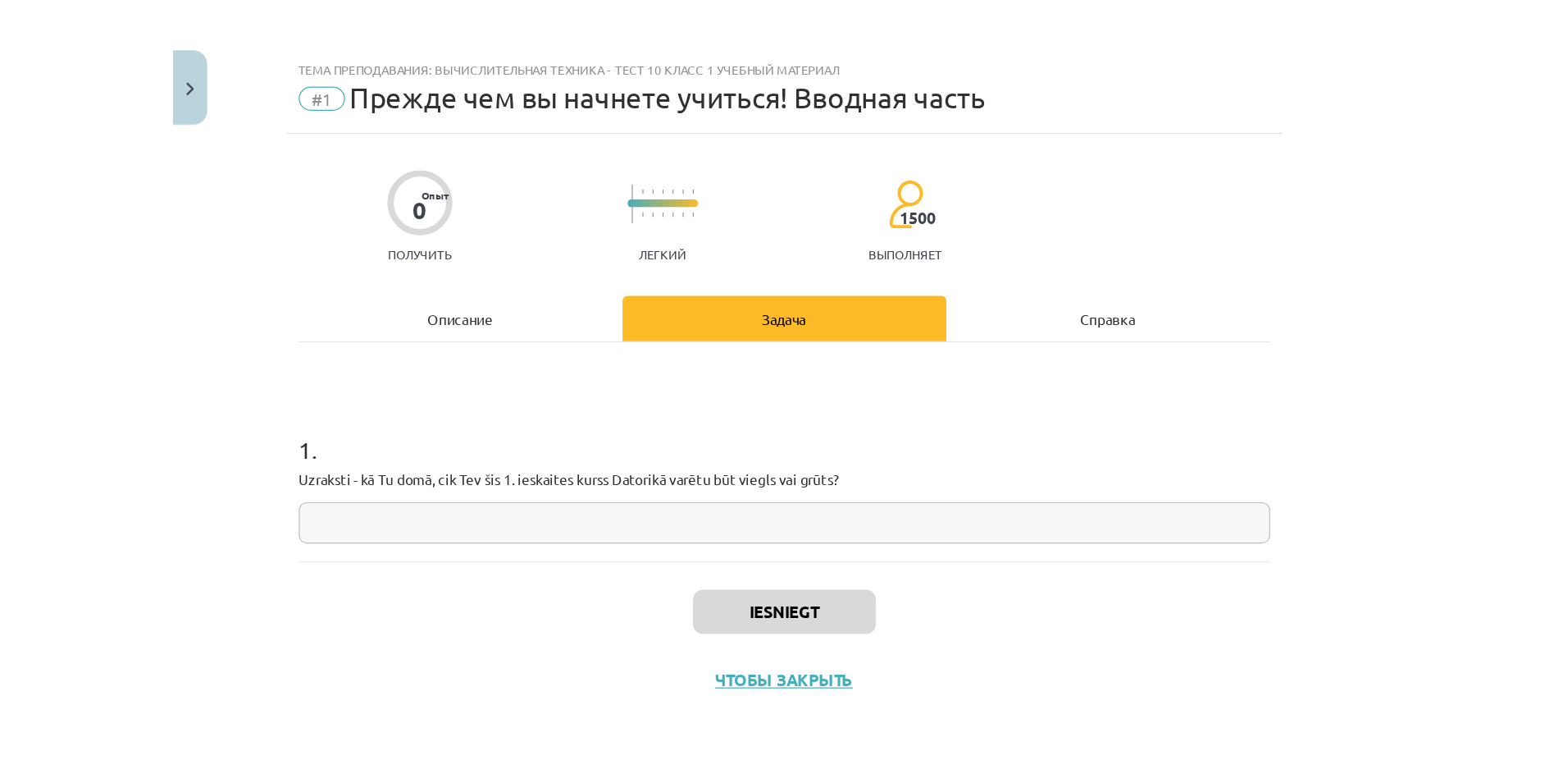
scroll to position [0, 0]
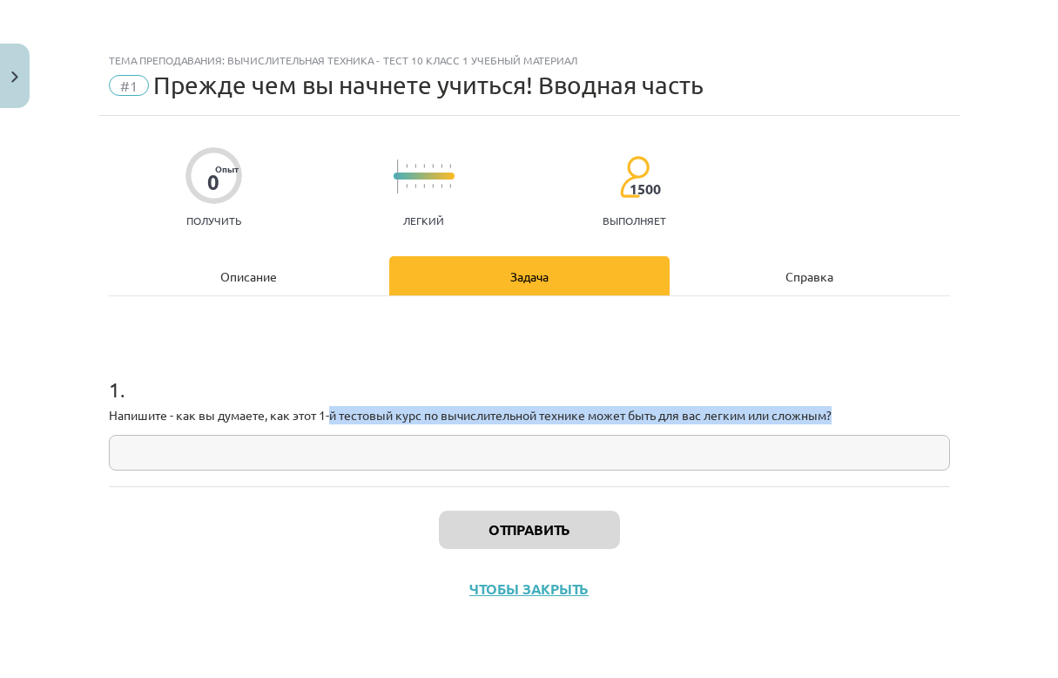
drag, startPoint x: 335, startPoint y: 418, endPoint x: 860, endPoint y: 411, distance: 525.2
click at [860, 411] on p "Напишите - как вы думаете, как этот 1-й тестовый курс по вычислительной технике…" at bounding box center [529, 415] width 841 height 18
drag, startPoint x: 860, startPoint y: 411, endPoint x: 768, endPoint y: 415, distance: 92.4
click at [768, 415] on p "Напишите - как вы думаете, как этот 1-й тестовый курс по вычислительной технике…" at bounding box center [529, 415] width 841 height 18
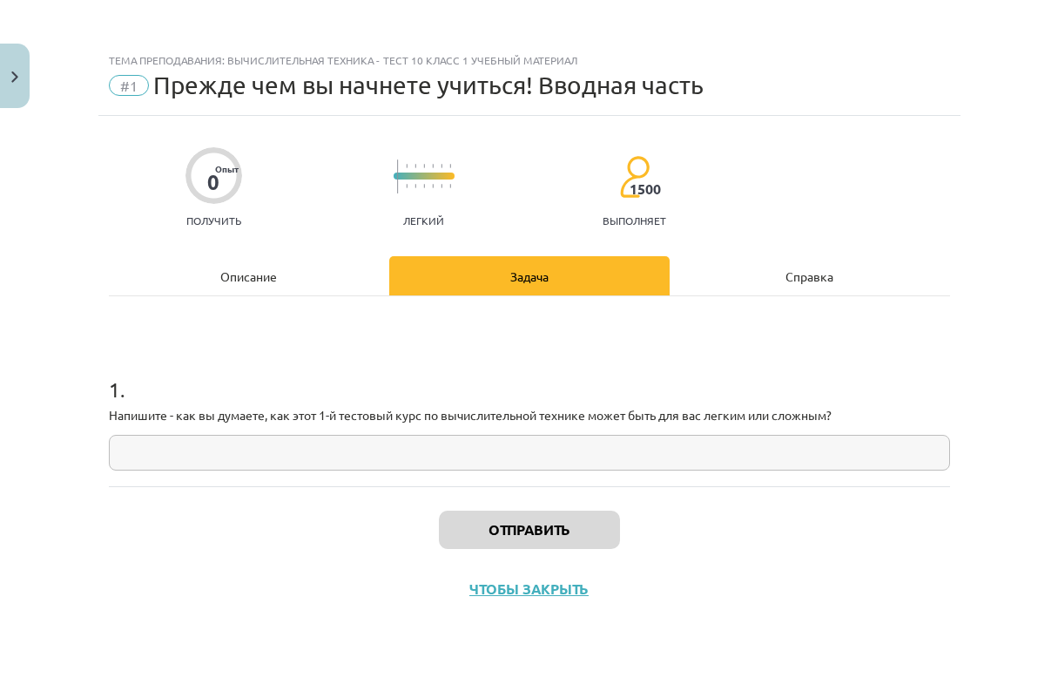
click at [247, 478] on div "1 . Напишите - как вы думаете, как этот 1-й тестовый курс по вычислительной тех…" at bounding box center [529, 391] width 841 height 190
click at [206, 449] on input "text" at bounding box center [529, 453] width 841 height 36
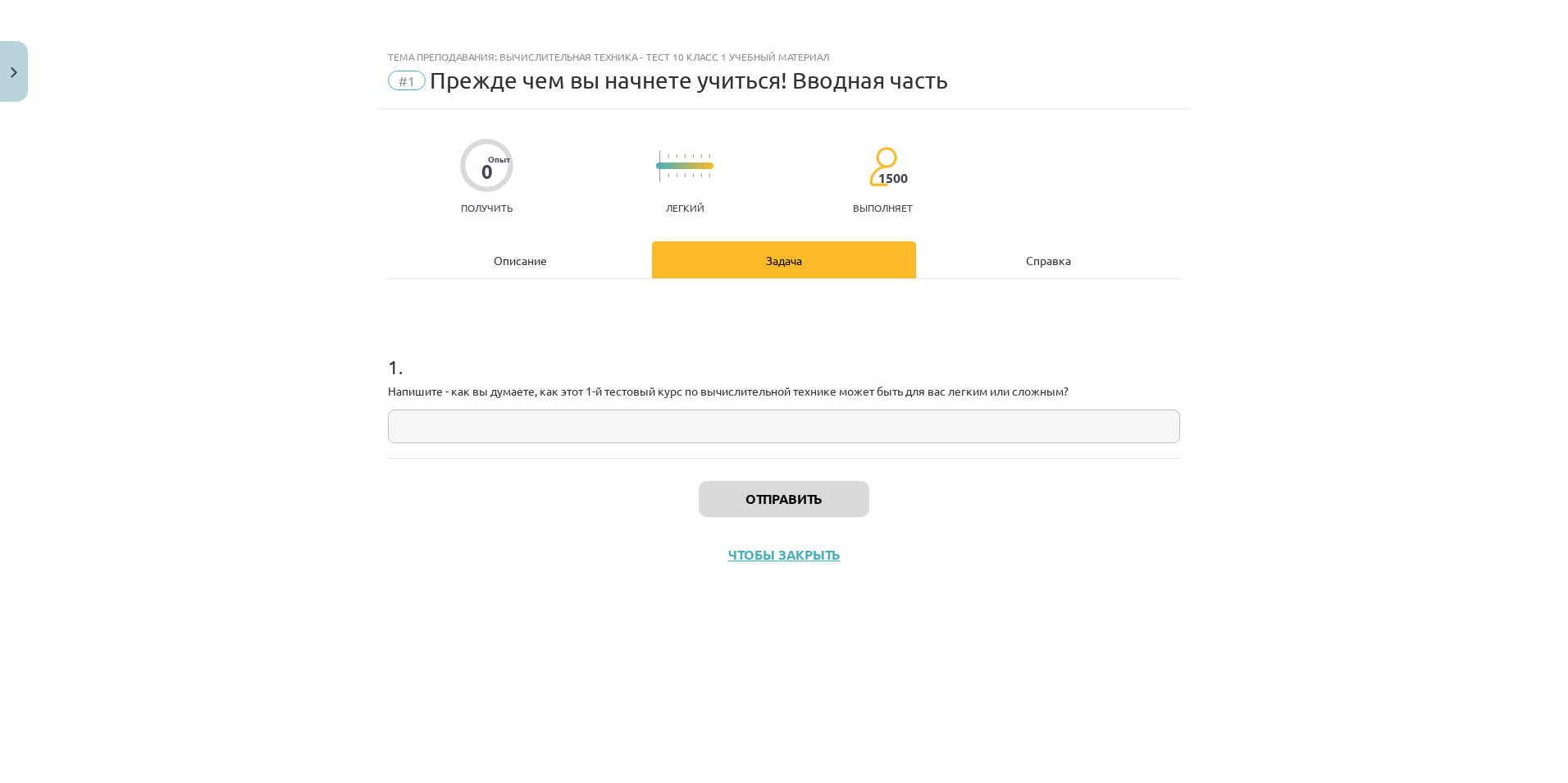
drag, startPoint x: 829, startPoint y: 50, endPoint x: 1160, endPoint y: 543, distance: 593.8
click at [995, 543] on div "Отправить Чтобы закрыть" at bounding box center [784, 515] width 792 height 115
click at [435, 421] on input "text" at bounding box center [784, 427] width 792 height 34
type input "******"
click at [840, 508] on button "Отправить" at bounding box center [784, 498] width 170 height 36
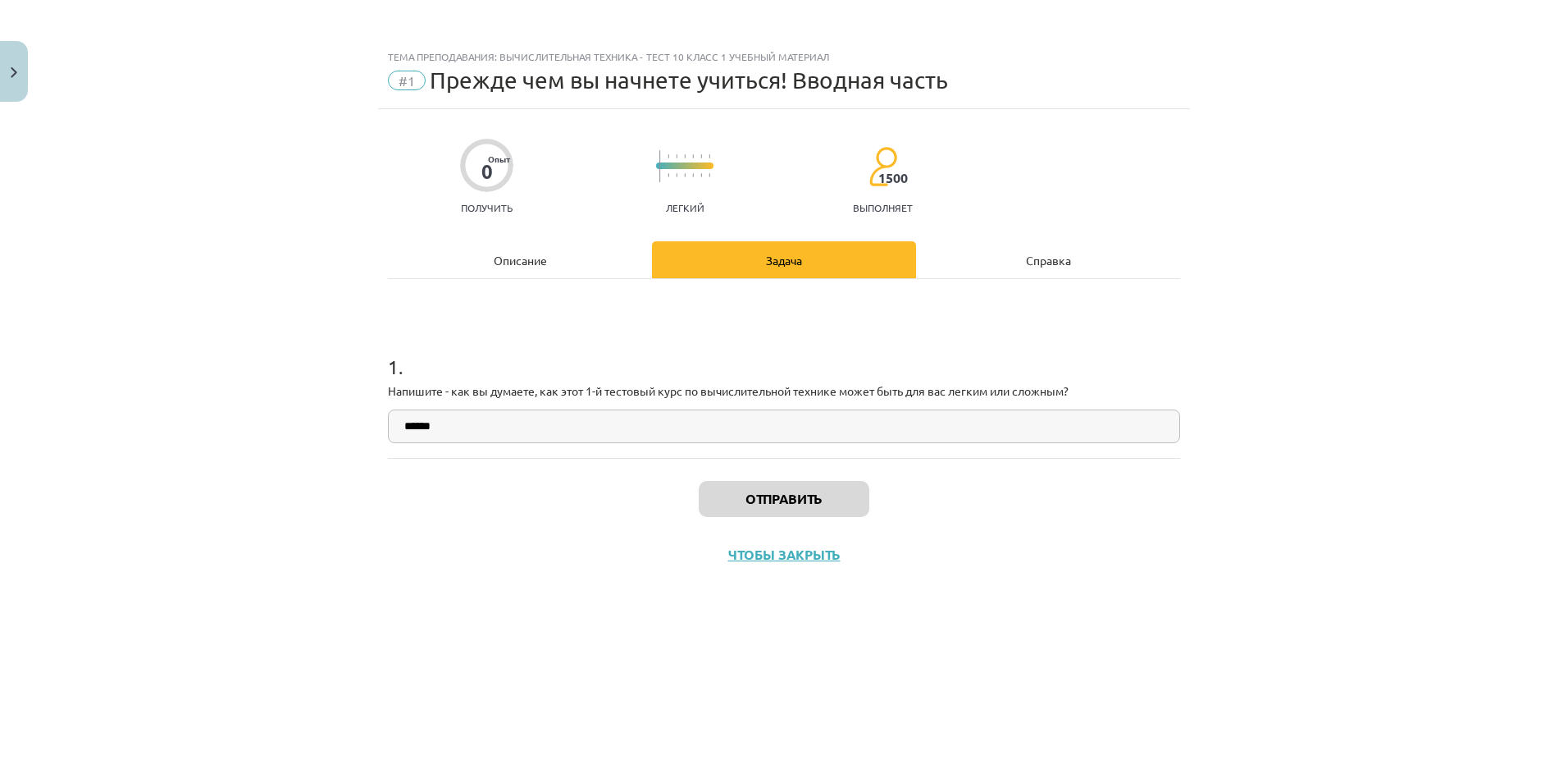
scroll to position [569, 0]
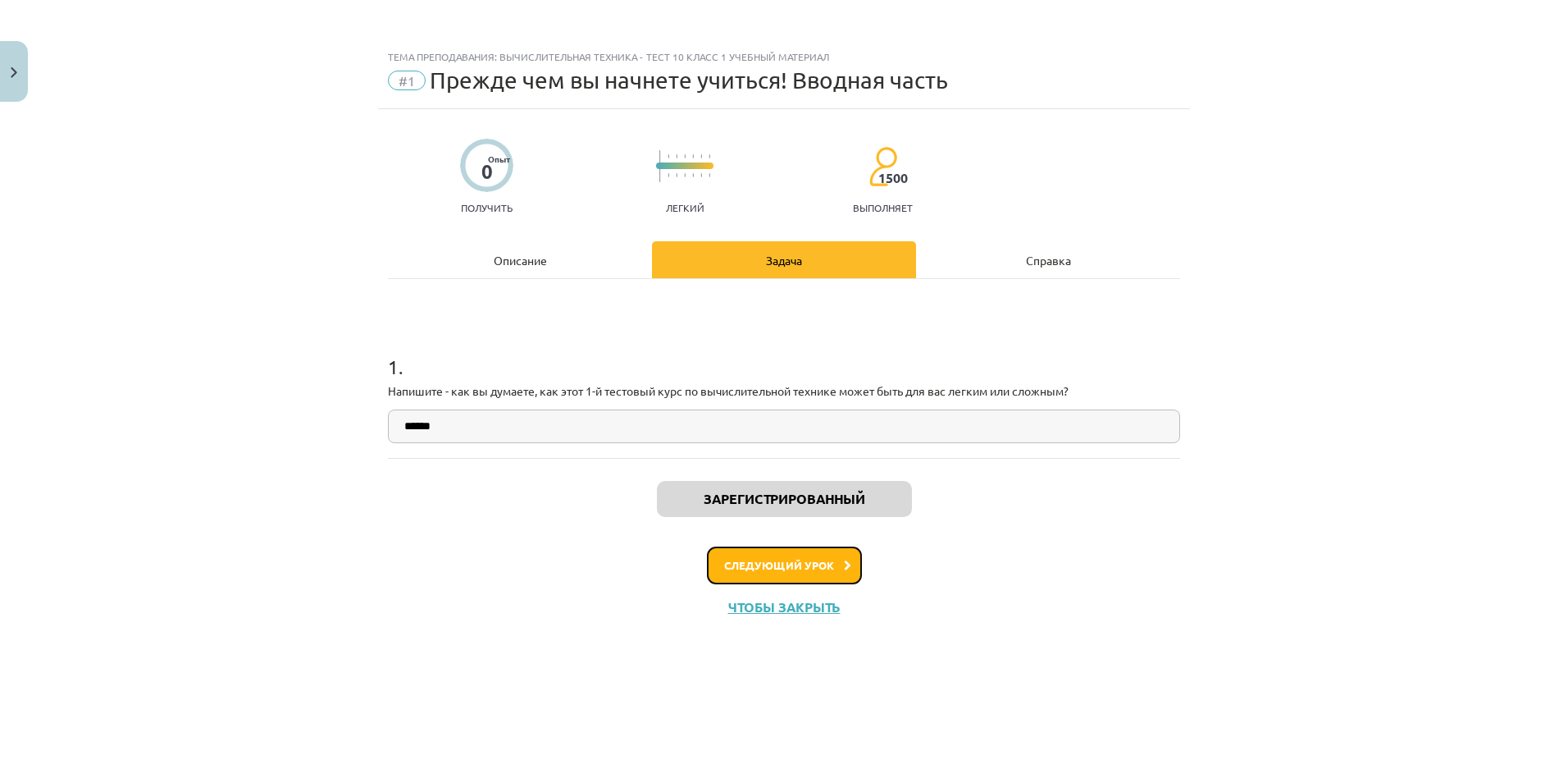
click at [834, 563] on button "Следующий урок" at bounding box center [784, 565] width 155 height 38
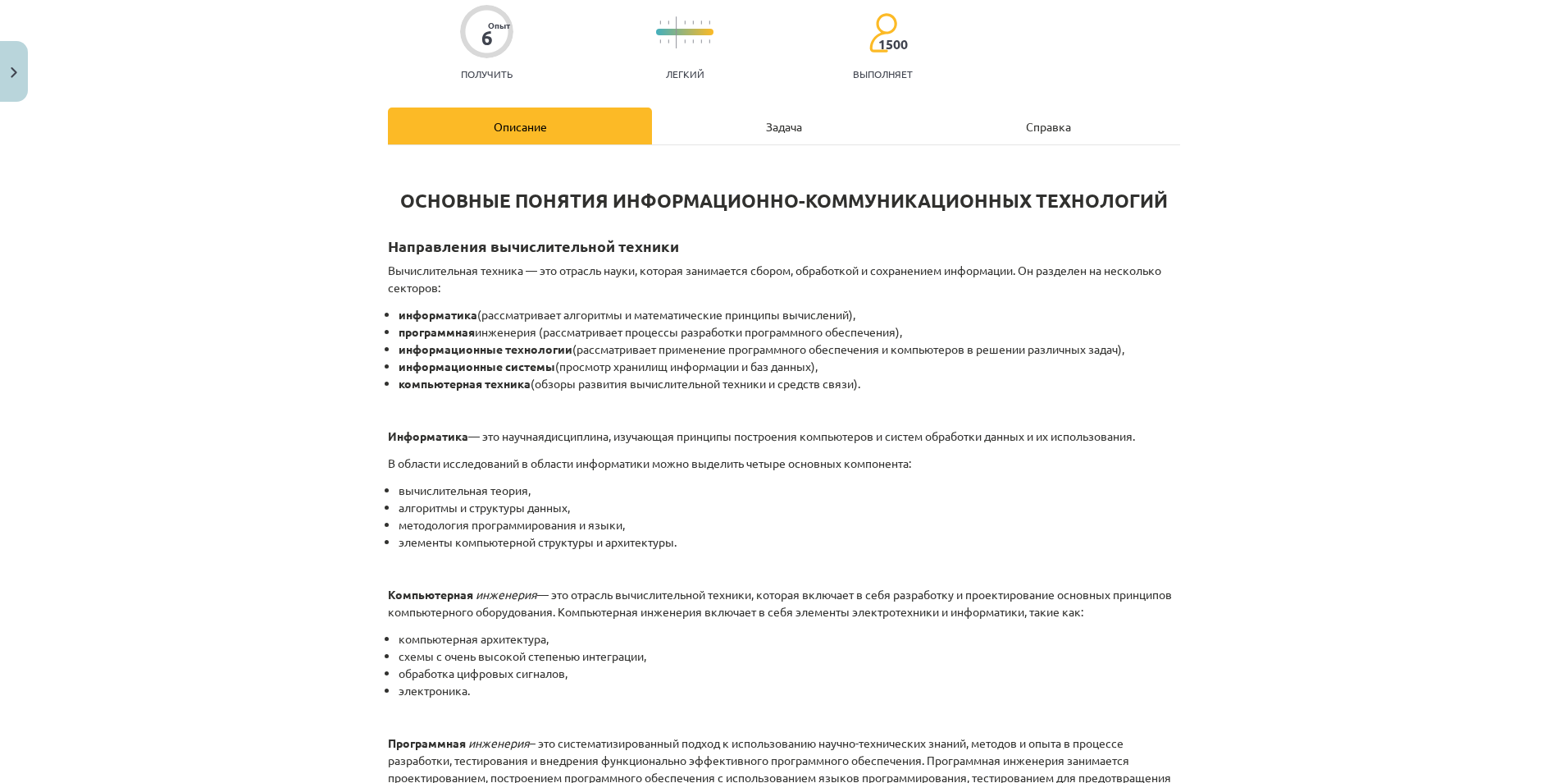
scroll to position [167, 0]
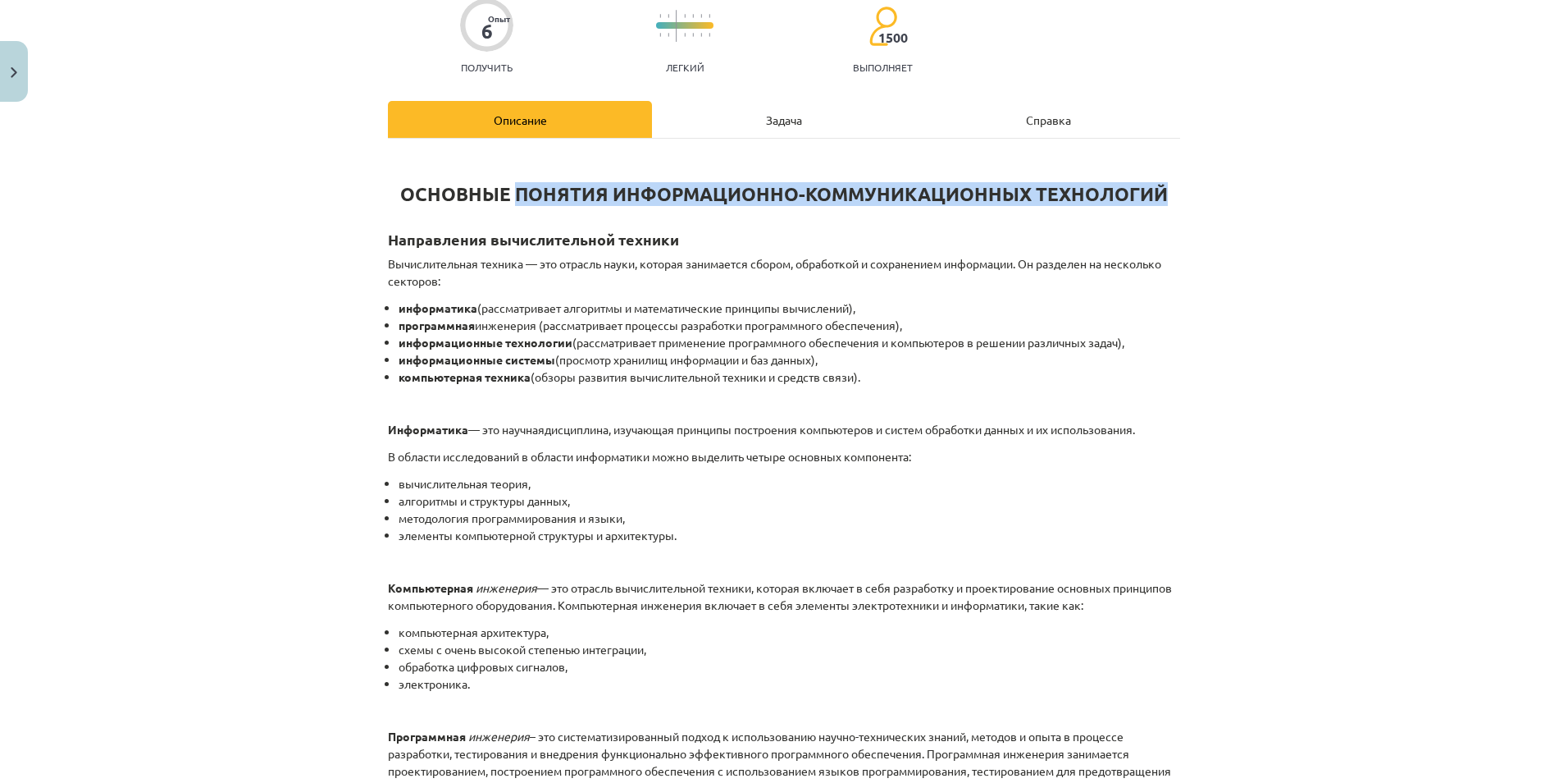
drag, startPoint x: 509, startPoint y: 190, endPoint x: 1159, endPoint y: 158, distance: 650.8
click at [995, 158] on h1 "ОСНОВНЫЕ ПОНЯТИЯ ИНФОРМАЦИОННО-КОММУНИКАЦИОННЫХ ТЕХНОЛОГИЙ" at bounding box center [784, 179] width 792 height 52
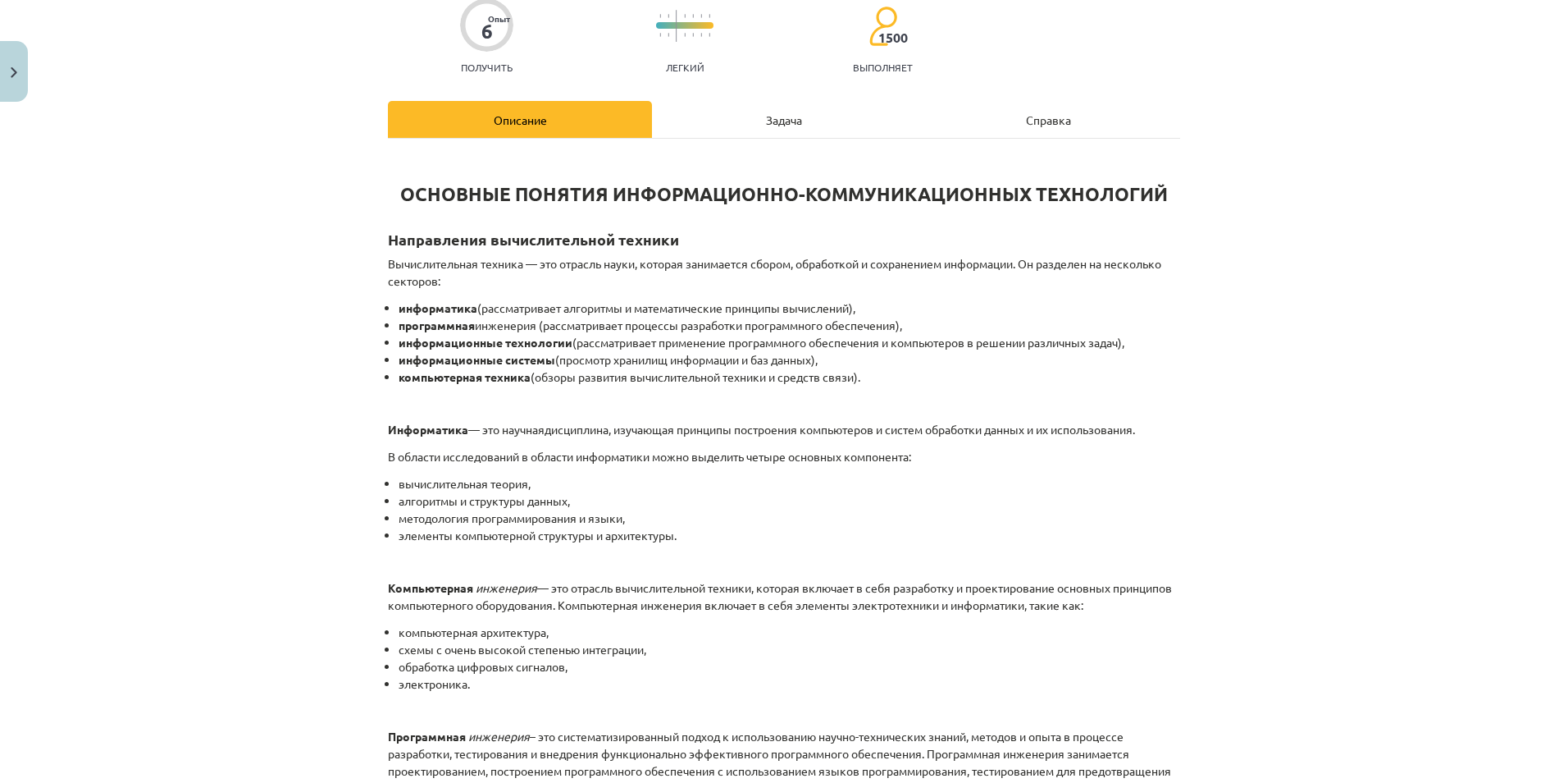
click at [372, 238] on div "Тема преподавания: Вычислительная техника - Тест 10 класс 1 учебный материал #2…" at bounding box center [784, 391] width 1568 height 783
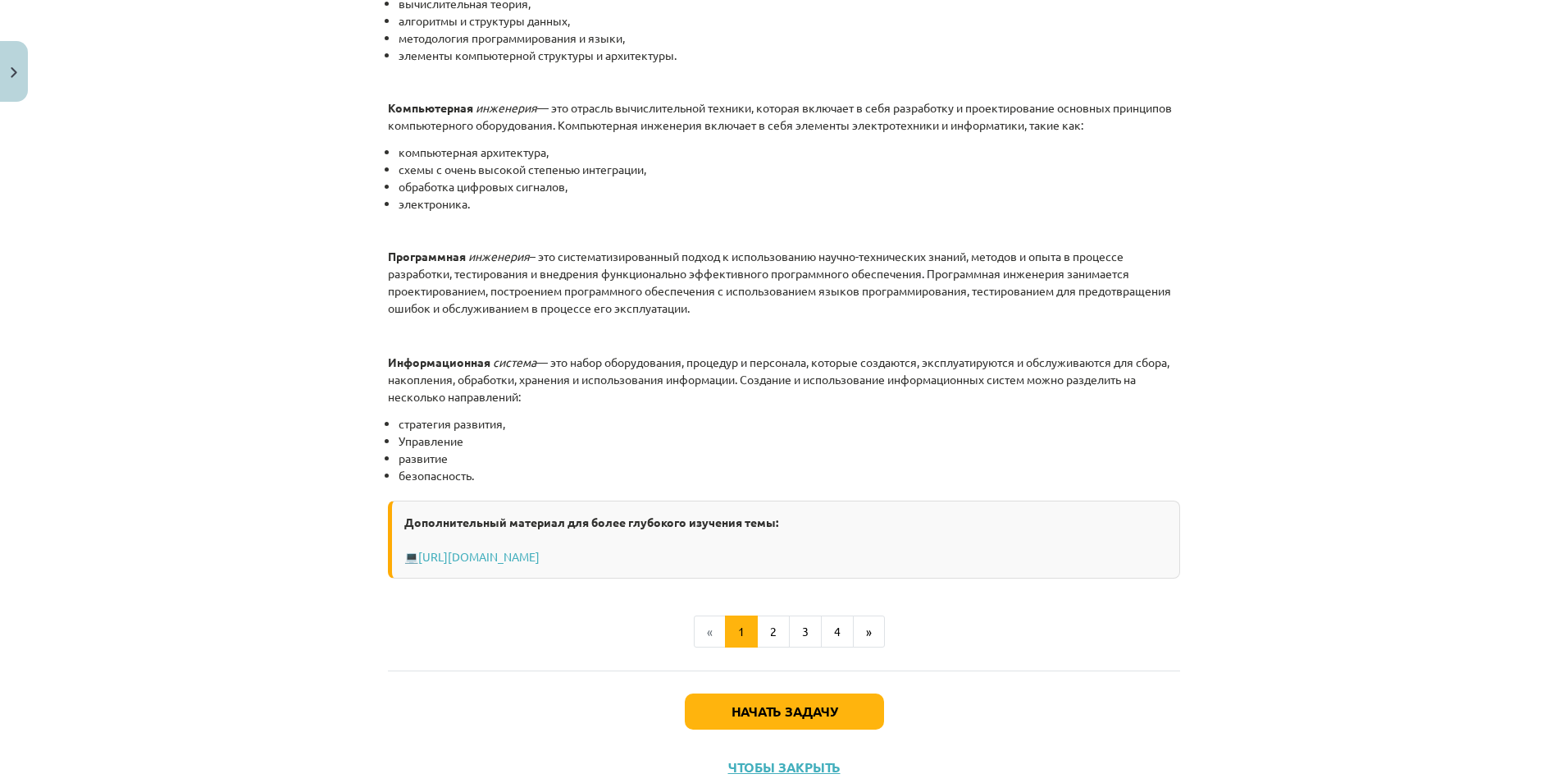
scroll to position [617, 0]
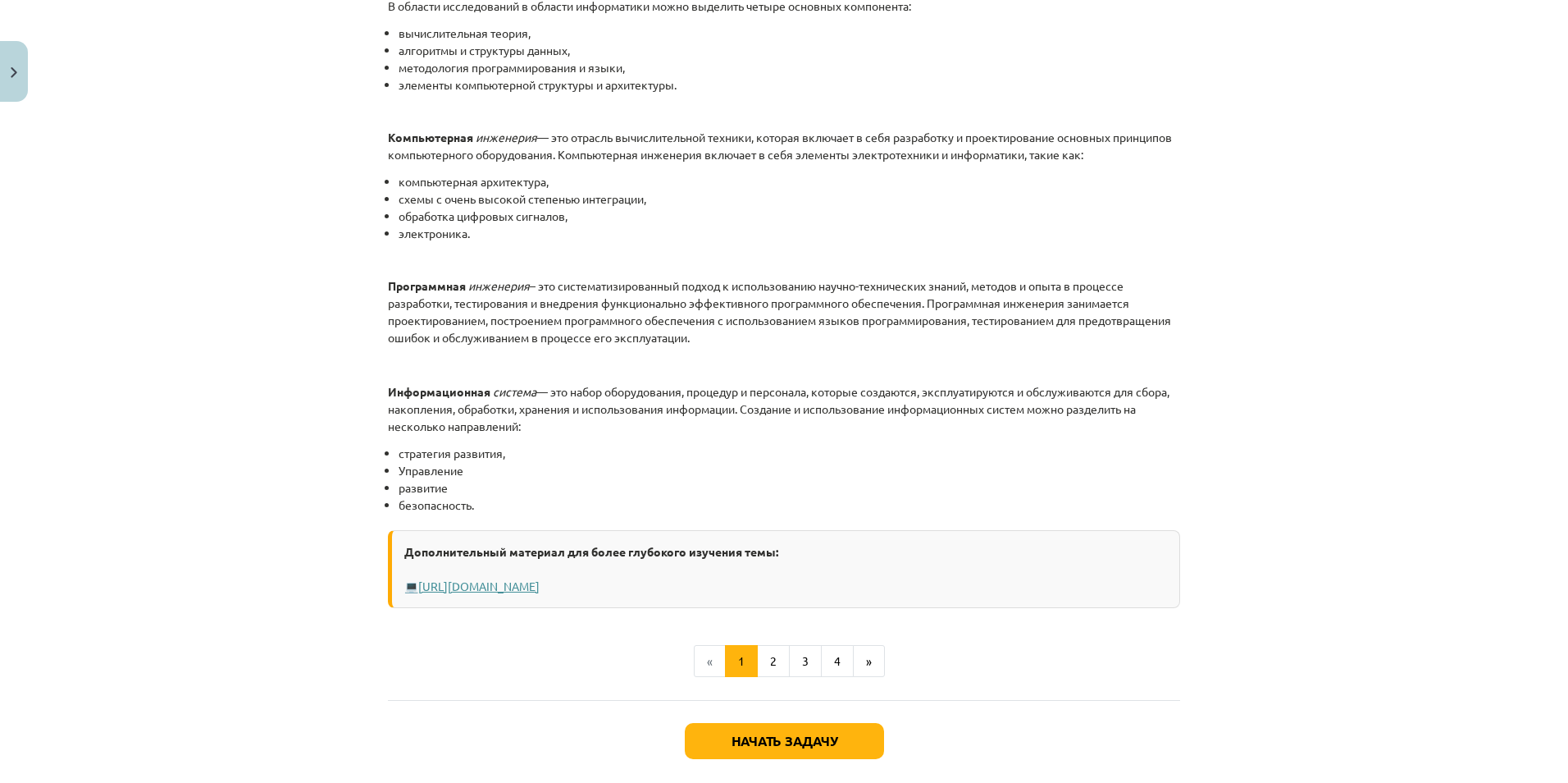
click at [511, 579] on link "Https://profizgl.lu.lv/mod/book/view.php?id=22319&chapterid=6858" at bounding box center [478, 586] width 121 height 15
click at [872, 638] on button "Начать задачу" at bounding box center [784, 741] width 200 height 36
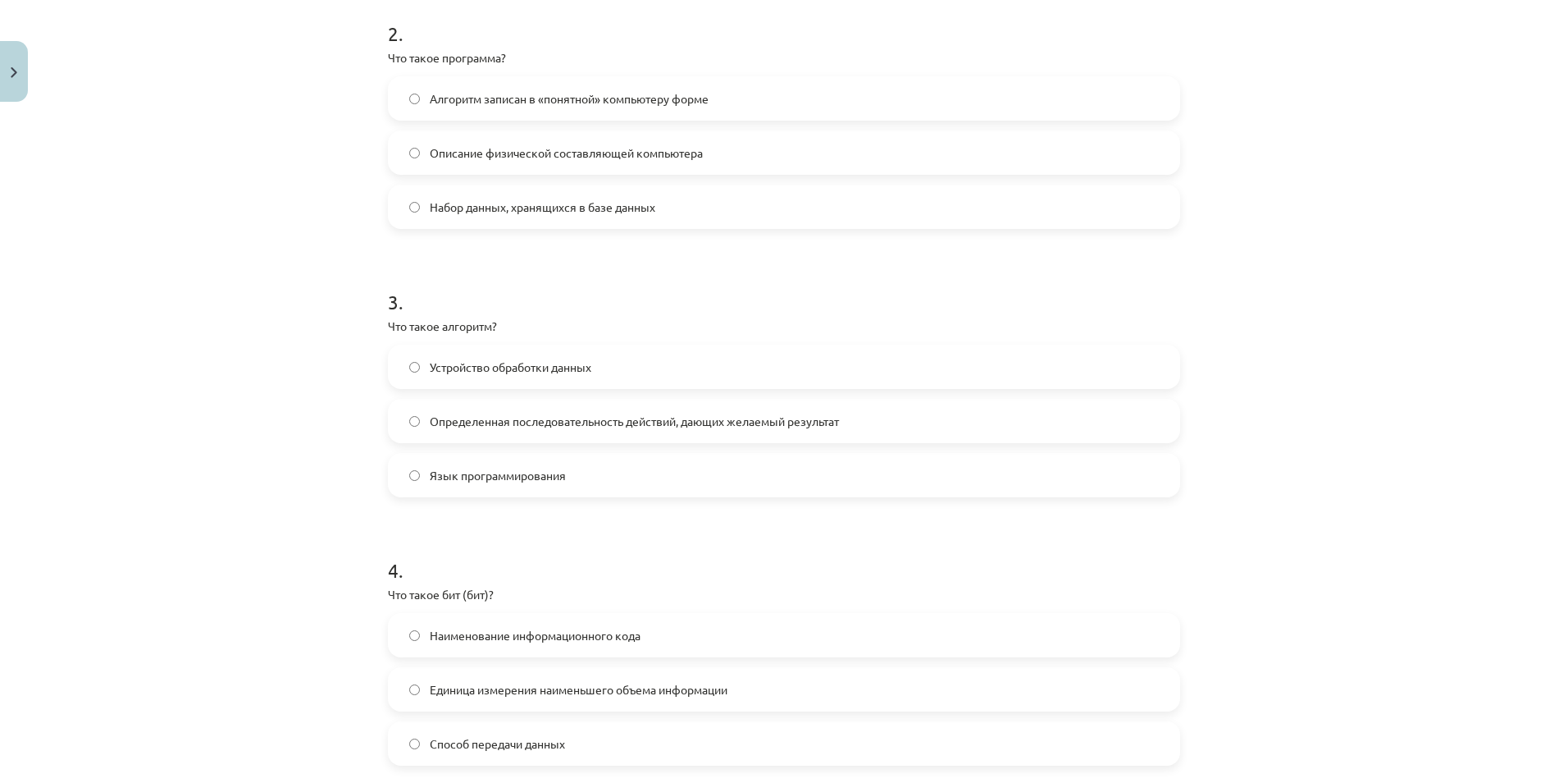
scroll to position [680, 0]
click at [568, 422] on span "Определенная последовательность действий, дающих желаемый результат" at bounding box center [634, 423] width 410 height 17
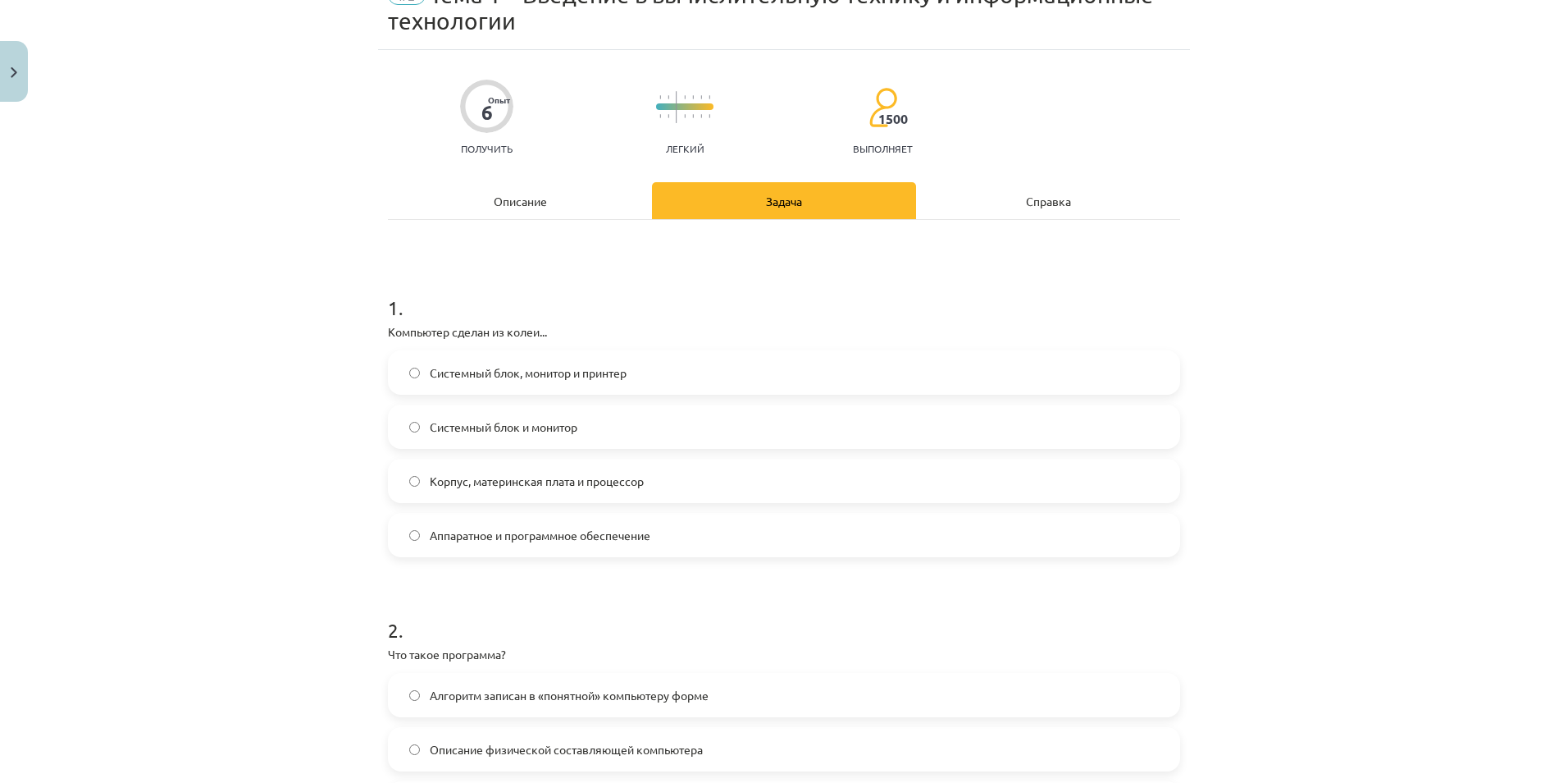
scroll to position [43, 0]
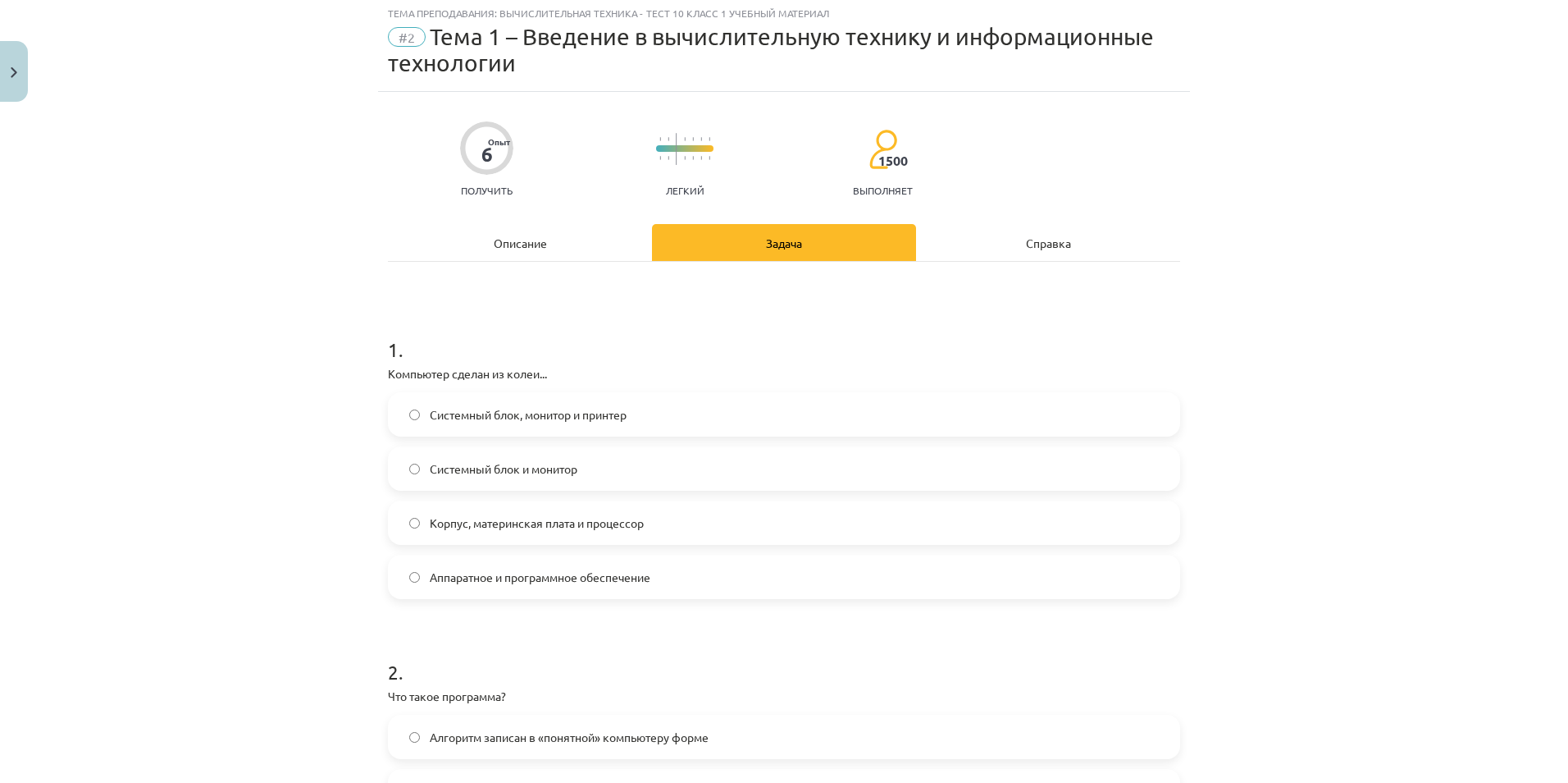
click at [625, 538] on label "Корпус, материнская плата и процессор" at bounding box center [784, 523] width 789 height 41
click at [625, 579] on span "Аппаратное и программное обеспечение" at bounding box center [540, 578] width 220 height 17
click at [617, 545] on div "Системный блок, монитор и принтер Системный блок и монитор Корпус, материнская …" at bounding box center [784, 495] width 792 height 206
click at [616, 530] on span "Корпус, материнская плата и процессор" at bounding box center [536, 523] width 214 height 17
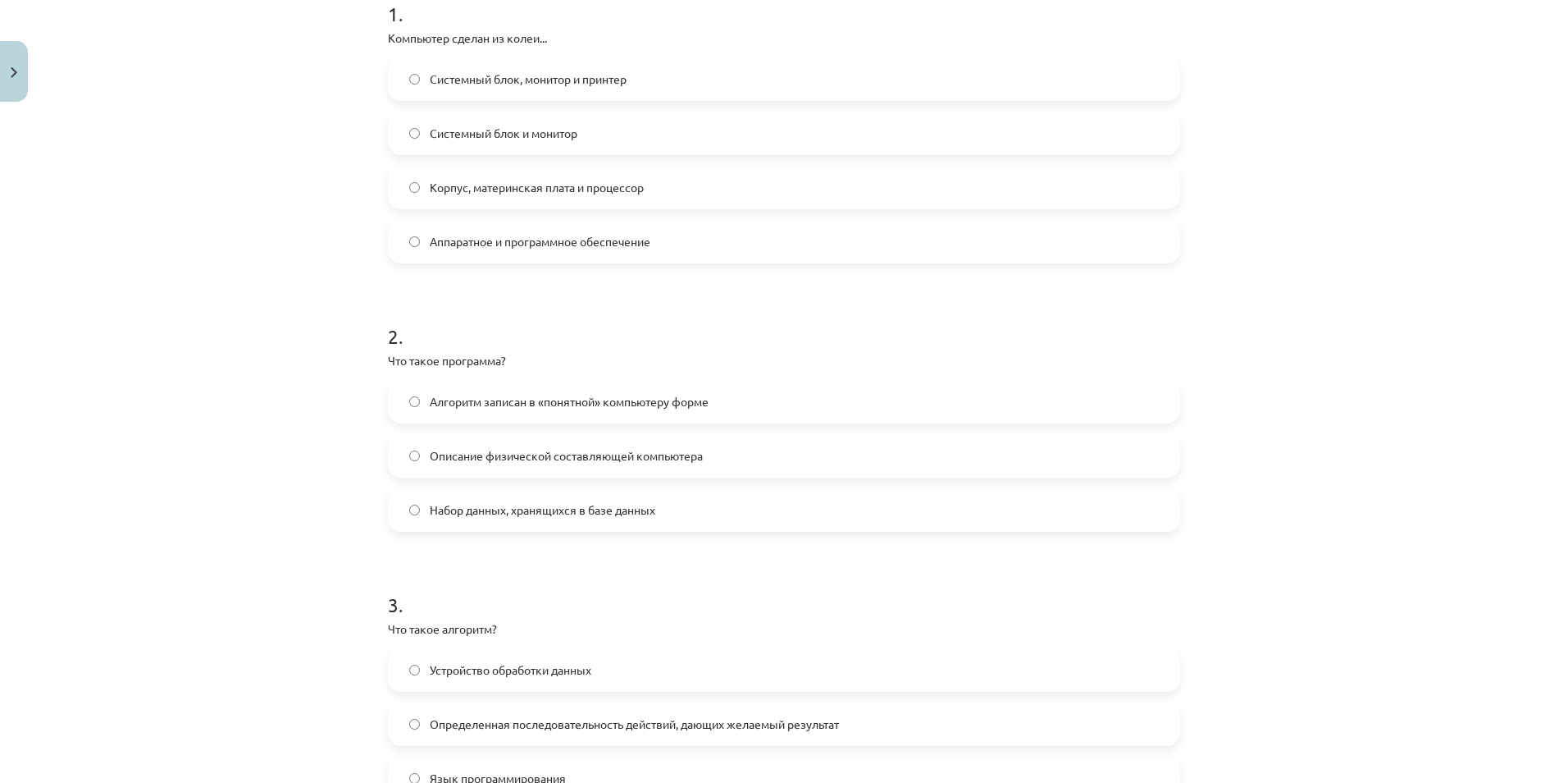
scroll to position [387, 0]
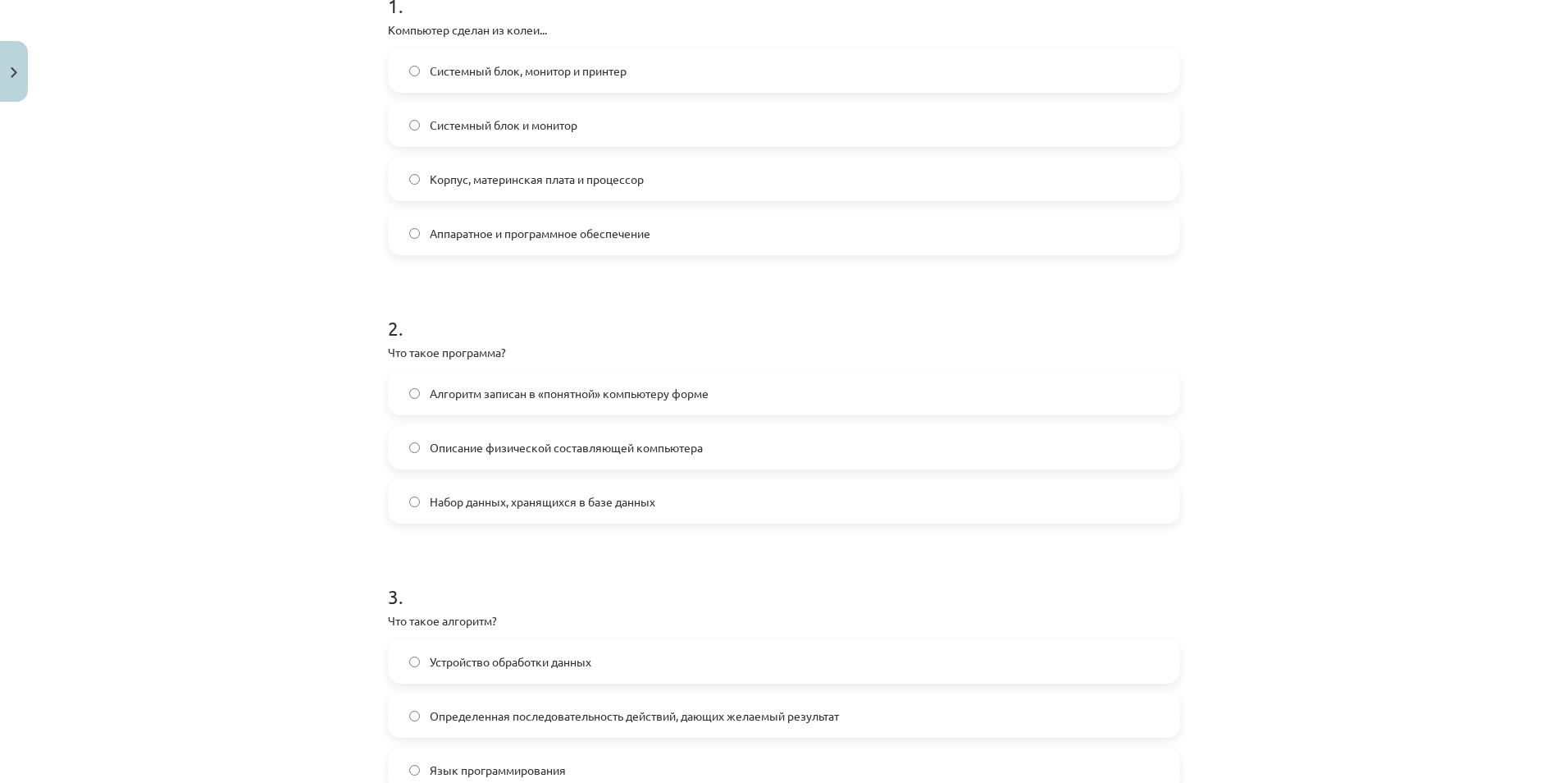
click at [578, 386] on span "Алгоритм записан в «понятной» компьютеру форме" at bounding box center [569, 393] width 279 height 17
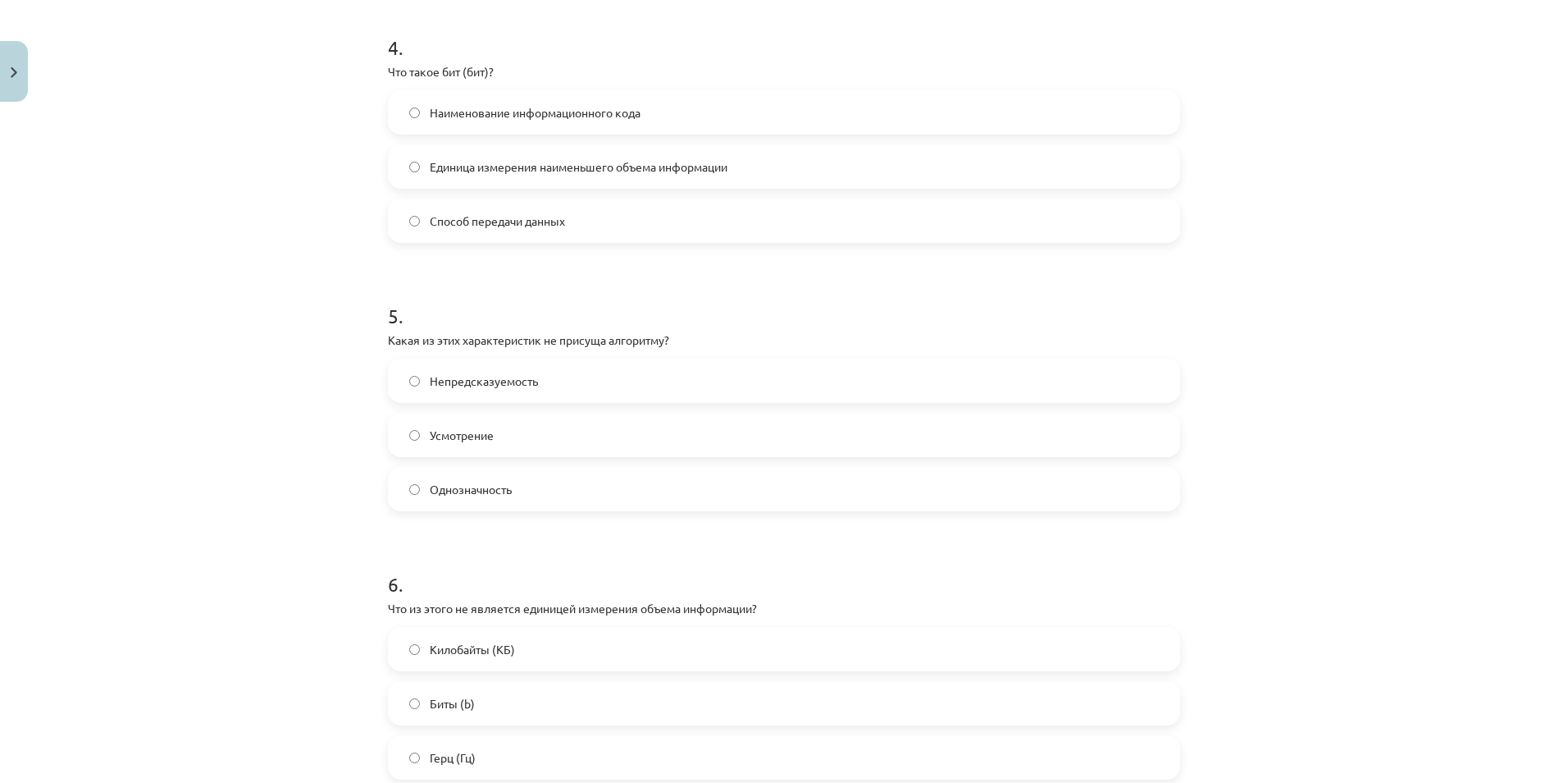
scroll to position [1199, 0]
click at [648, 93] on div "4 . Что такое бит (бит)? Наименование информационного кода Единица измерения на…" at bounding box center [784, 130] width 792 height 236
click at [629, 155] on label "Единица измерения наименьшего объема информации" at bounding box center [784, 171] width 789 height 41
click at [627, 124] on label "Наименование информационного кода" at bounding box center [784, 118] width 789 height 41
drag, startPoint x: 439, startPoint y: 346, endPoint x: 670, endPoint y: 341, distance: 231.1
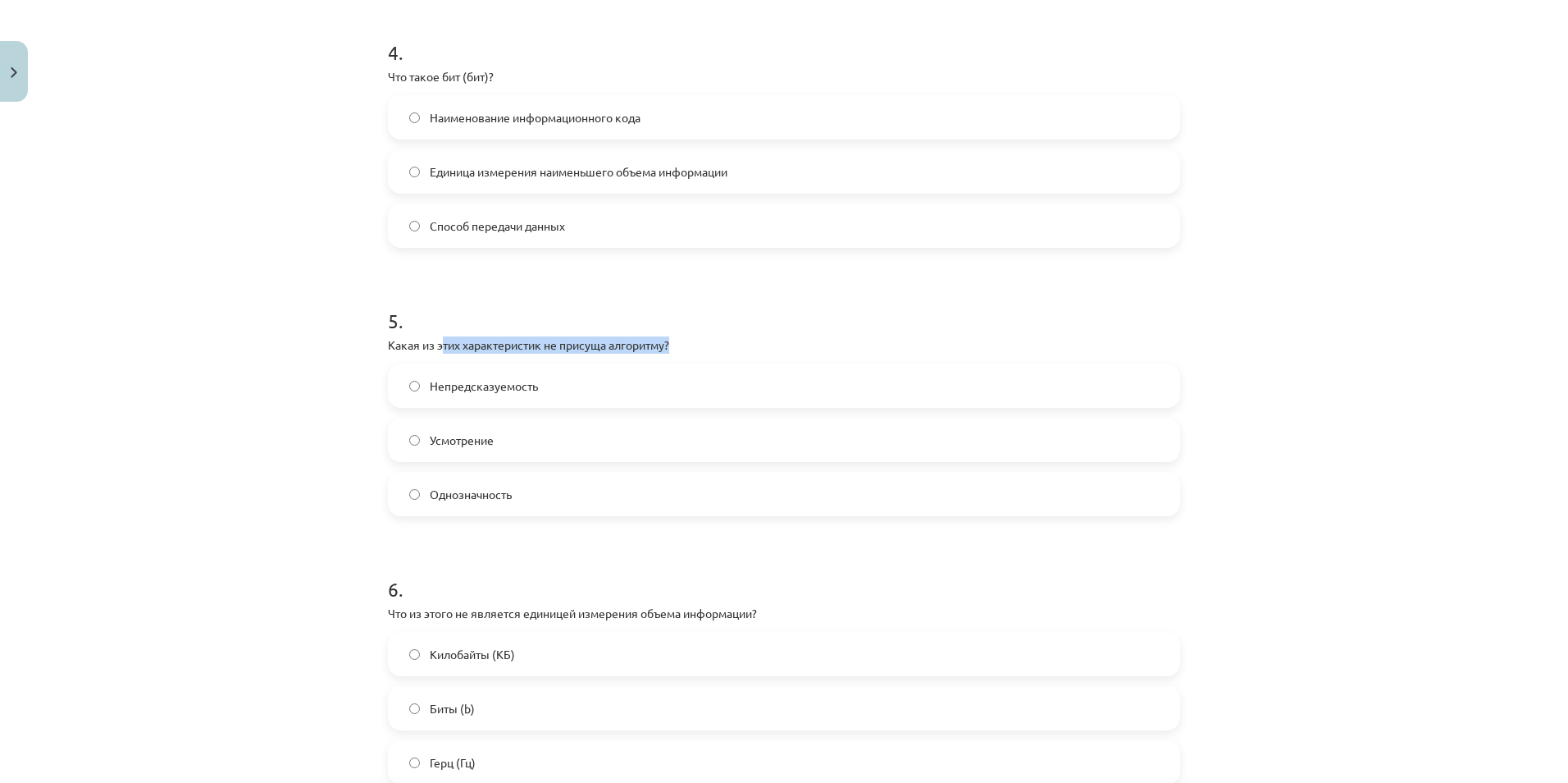
click at [670, 341] on p "Какая из этих характеристик не присуща алгоритму?" at bounding box center [784, 345] width 792 height 17
drag, startPoint x: 670, startPoint y: 341, endPoint x: 606, endPoint y: 328, distance: 65.3
click at [606, 328] on h1 "5 ." at bounding box center [784, 306] width 792 height 51
drag, startPoint x: 524, startPoint y: 338, endPoint x: 664, endPoint y: 343, distance: 140.1
click at [664, 343] on p "Какая из этих характеристик не присуща алгоритму?" at bounding box center [784, 345] width 792 height 17
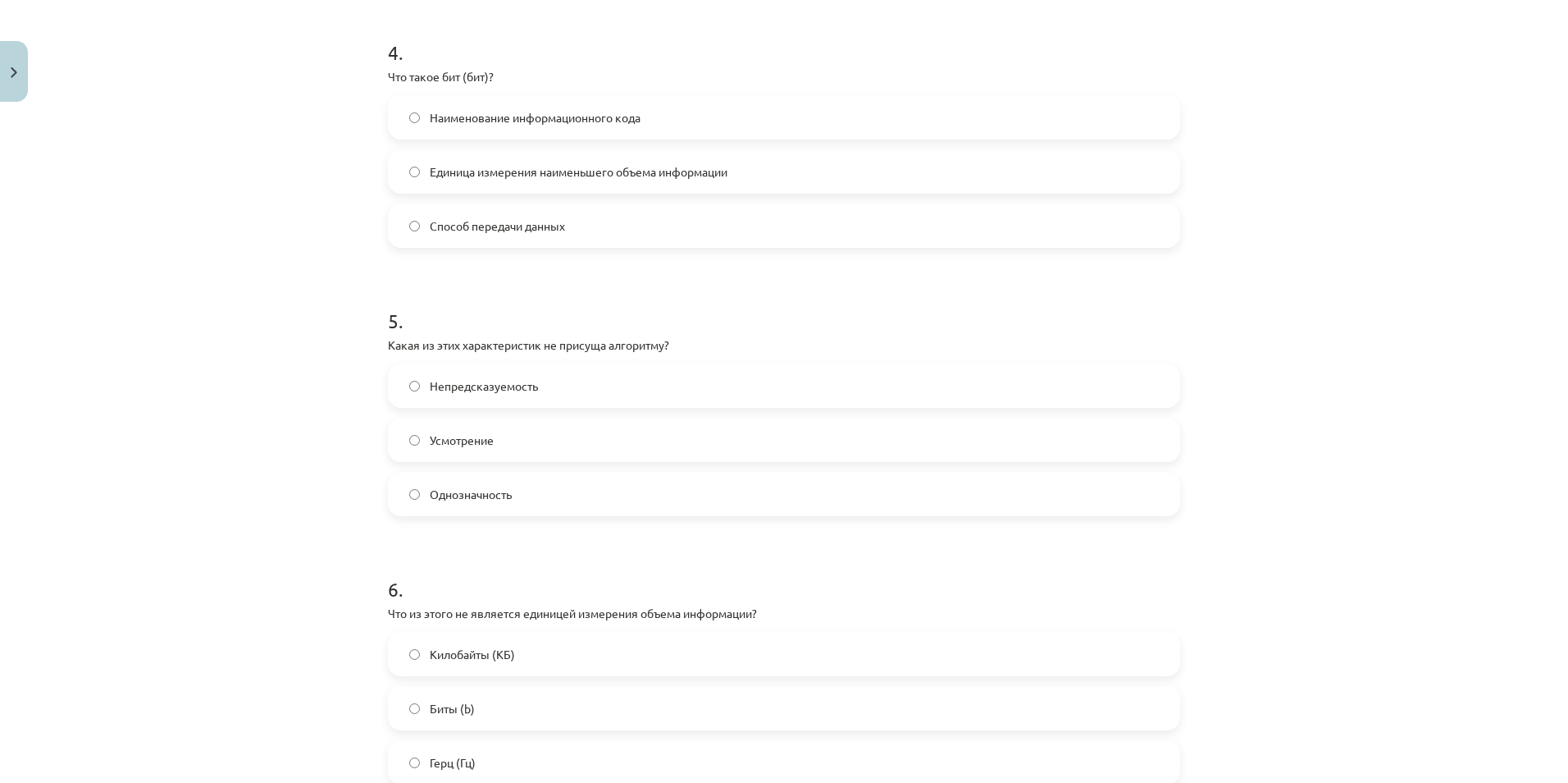
click at [456, 392] on span "Непредсказуемость" at bounding box center [483, 386] width 108 height 17
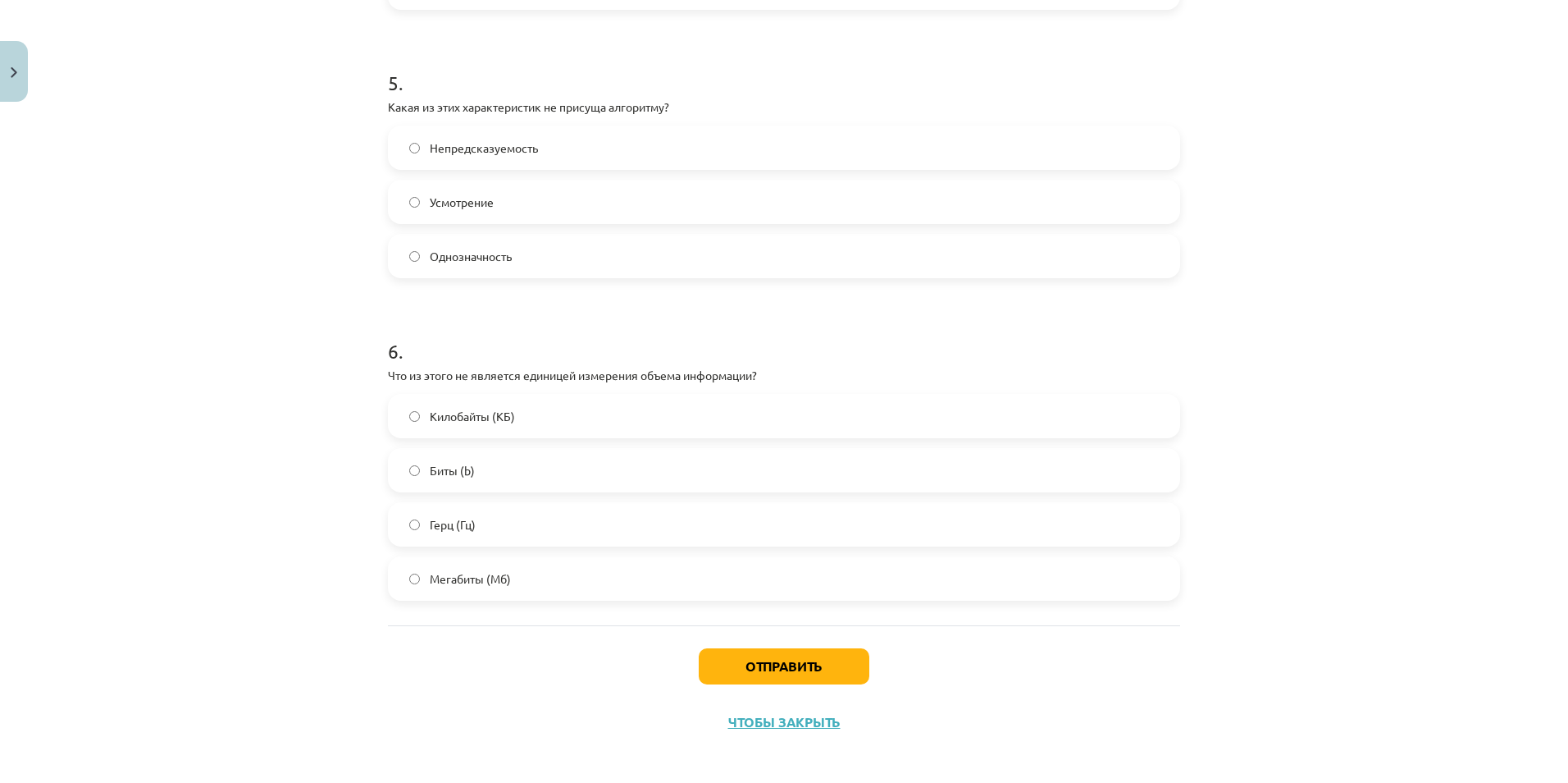
scroll to position [1445, 0]
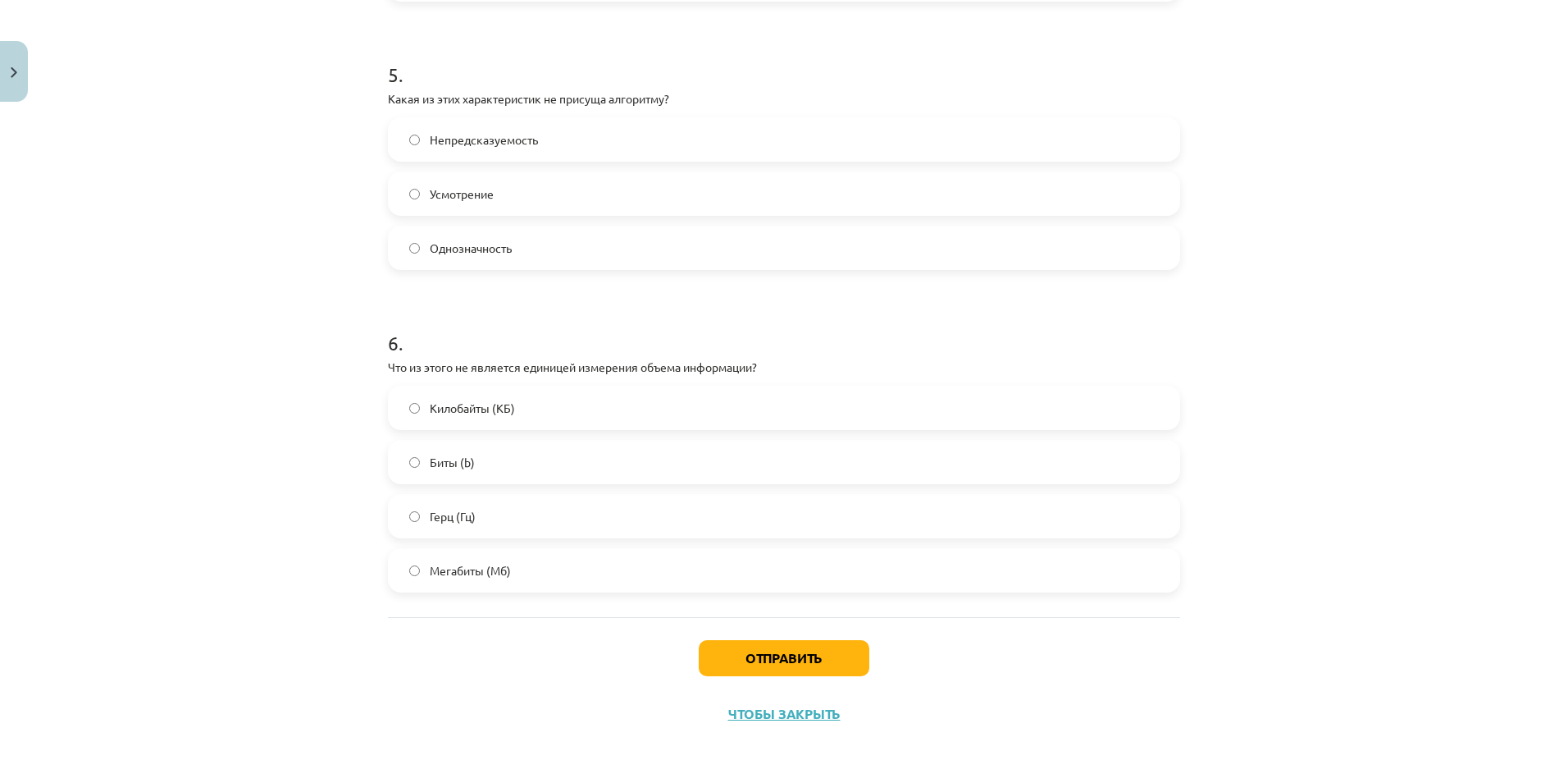
click at [430, 528] on label "Герц (Гц)" at bounding box center [784, 516] width 789 height 41
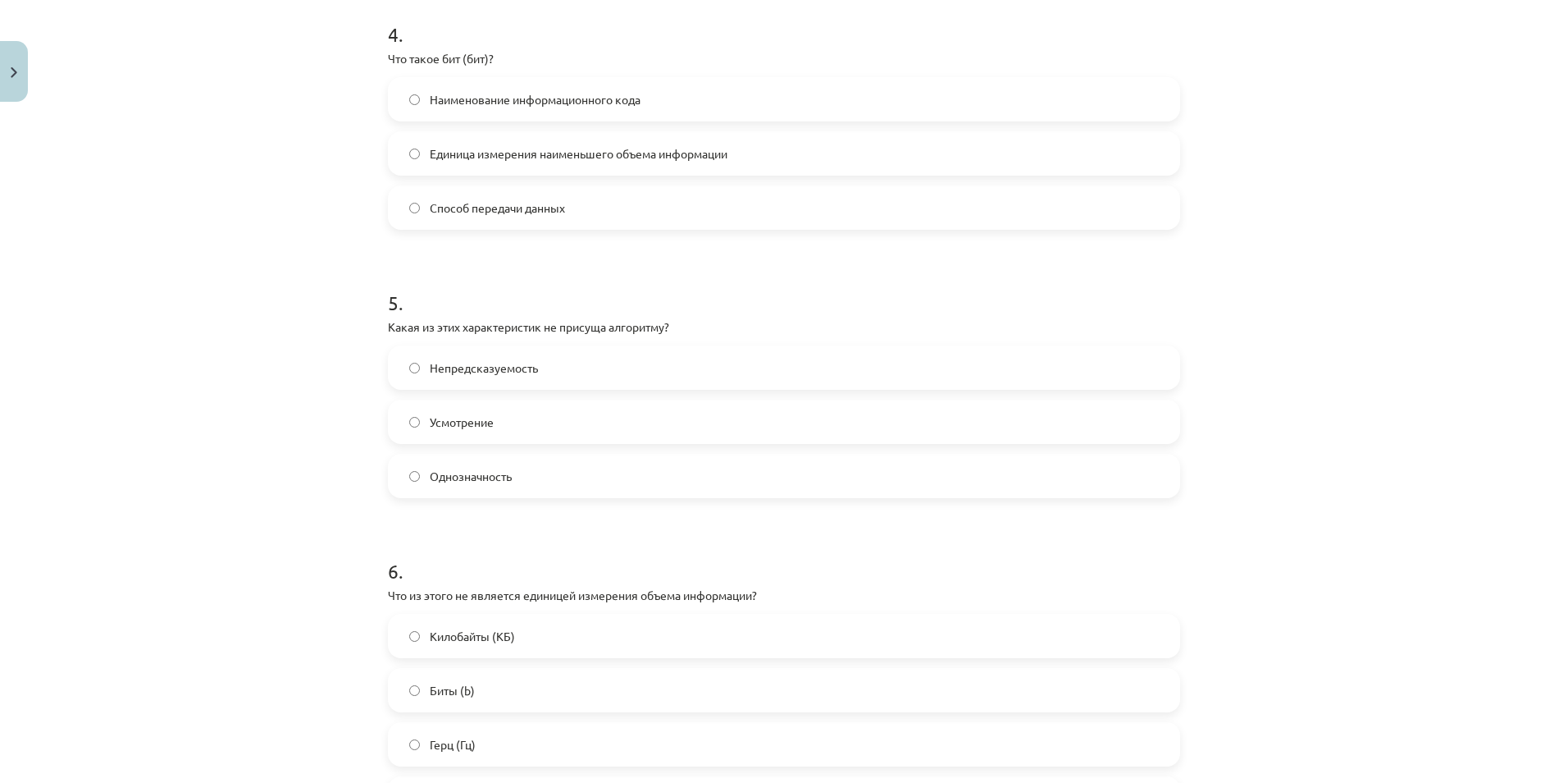
scroll to position [1223, 0]
click at [540, 162] on label "Единица измерения наименьшего объема информации" at bounding box center [784, 149] width 789 height 41
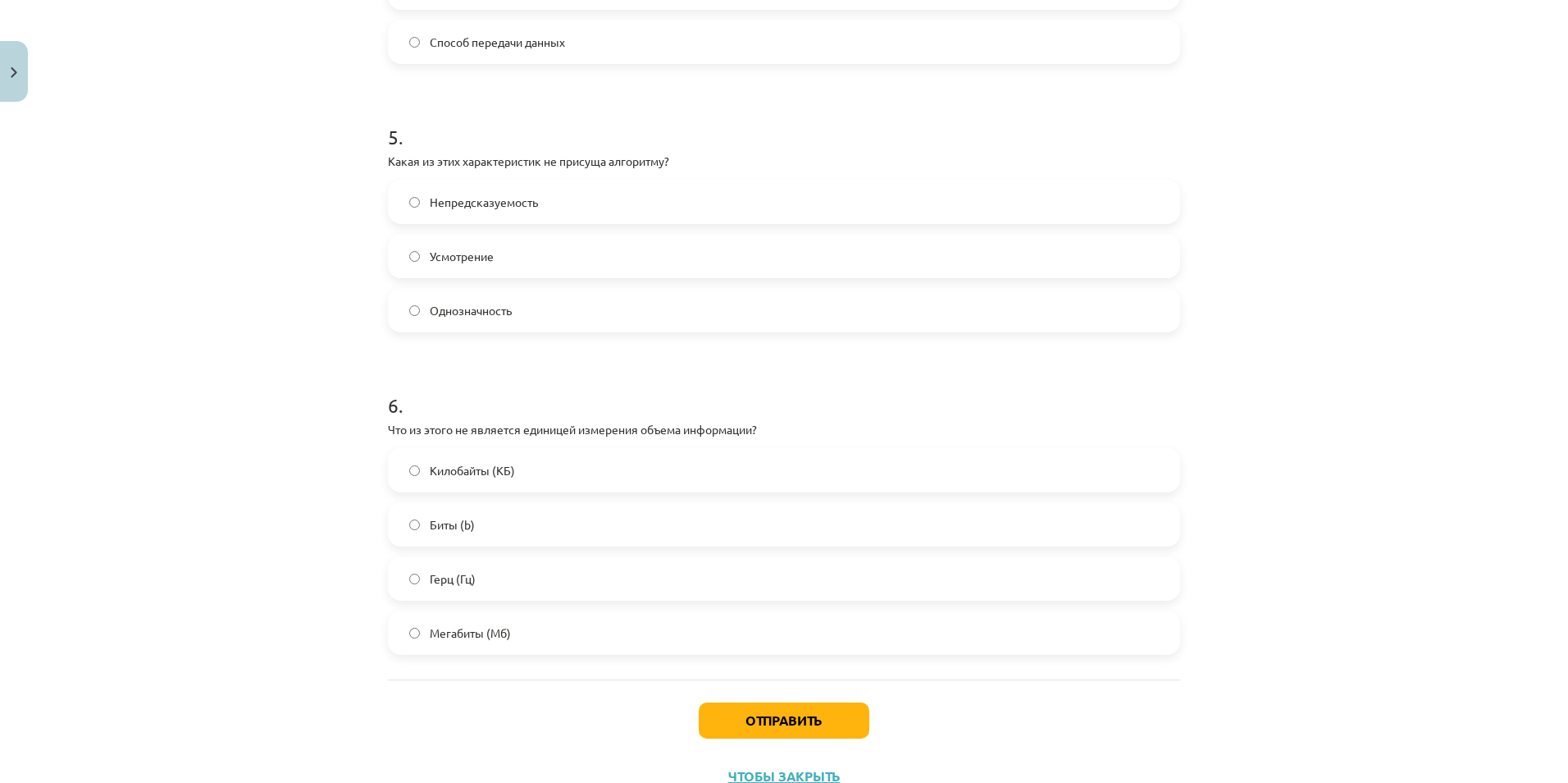
scroll to position [1445, 0]
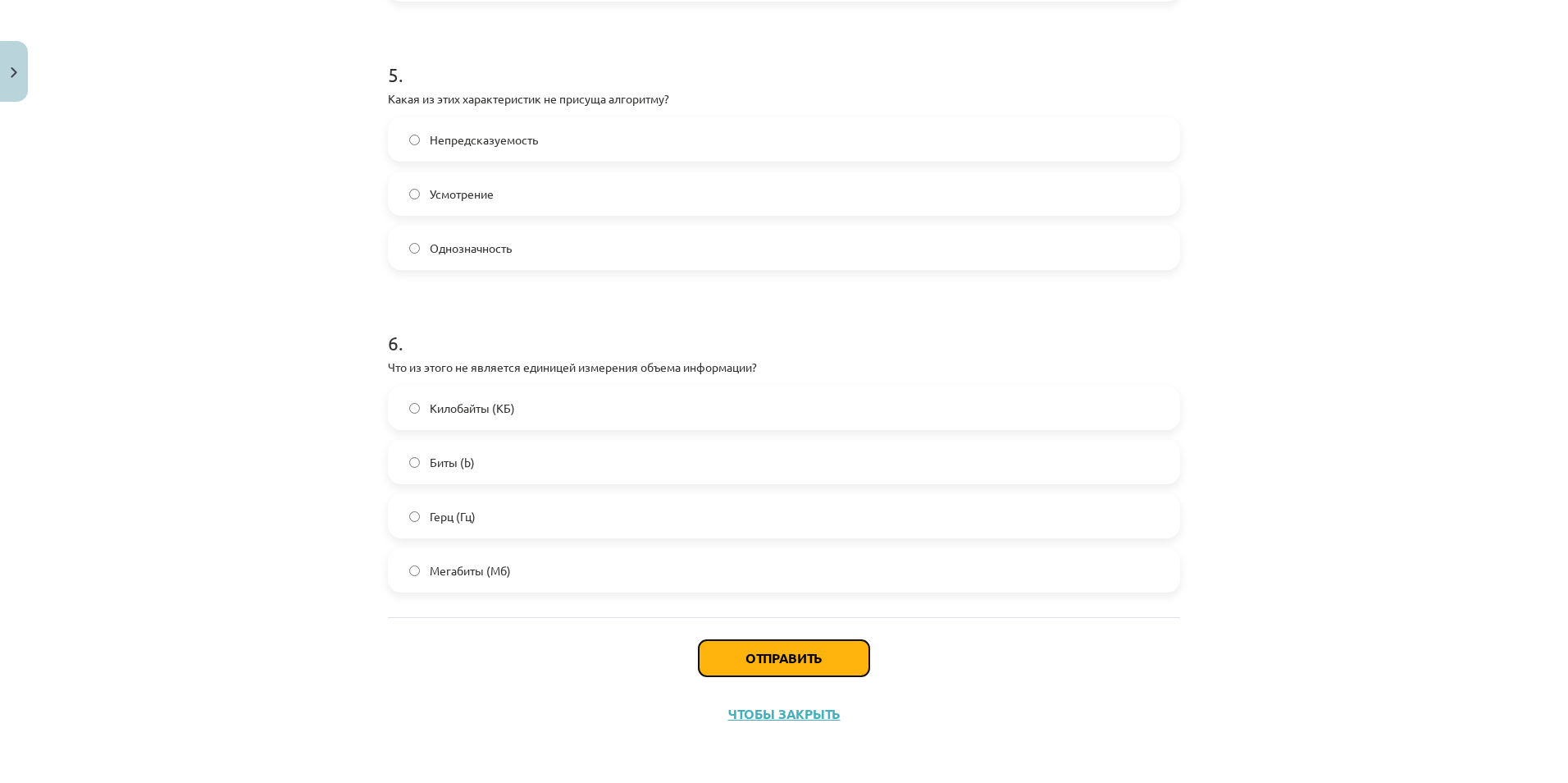
click at [766, 638] on button "Отправить" at bounding box center [784, 658] width 170 height 36
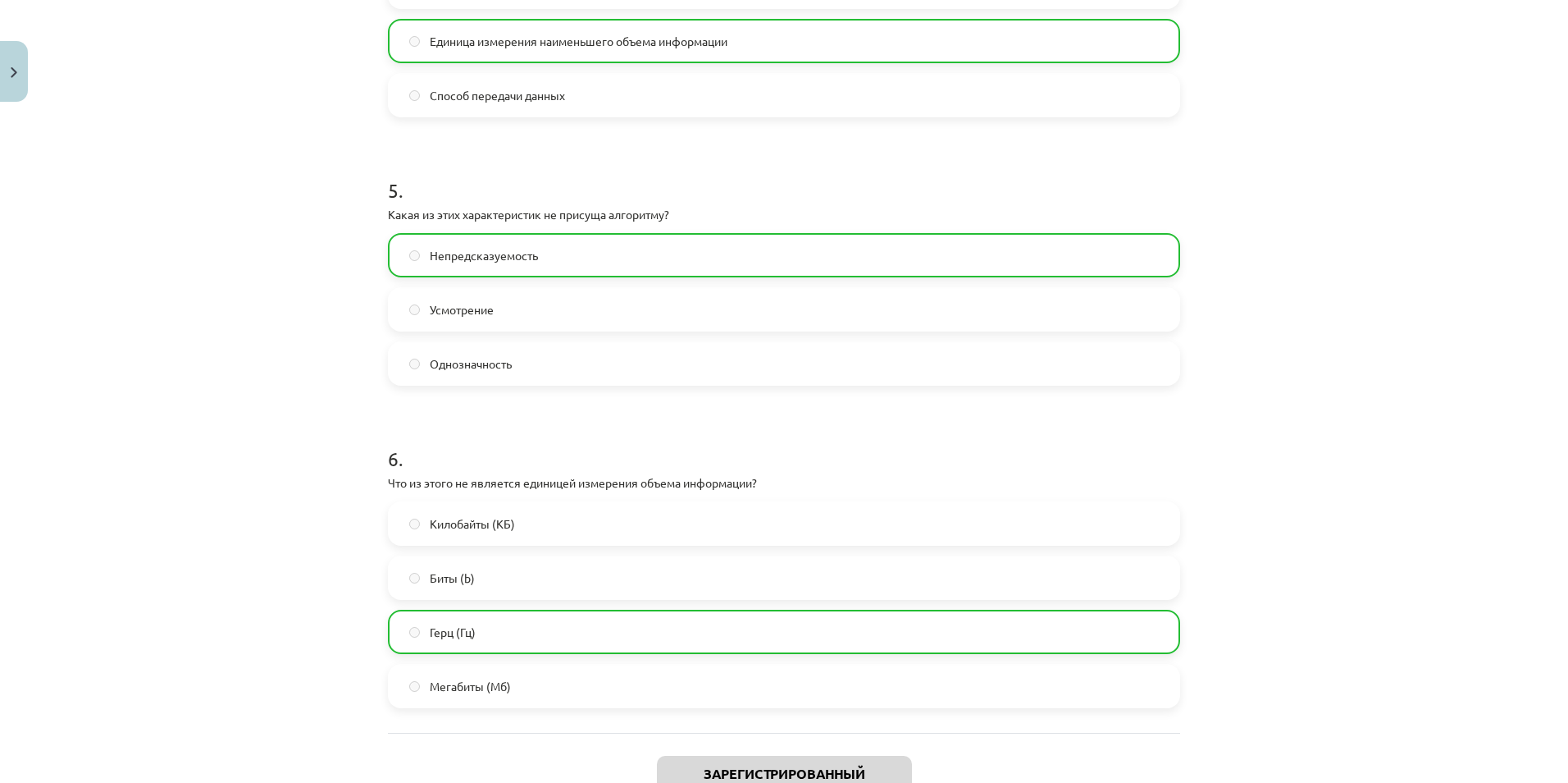
scroll to position [1498, 0]
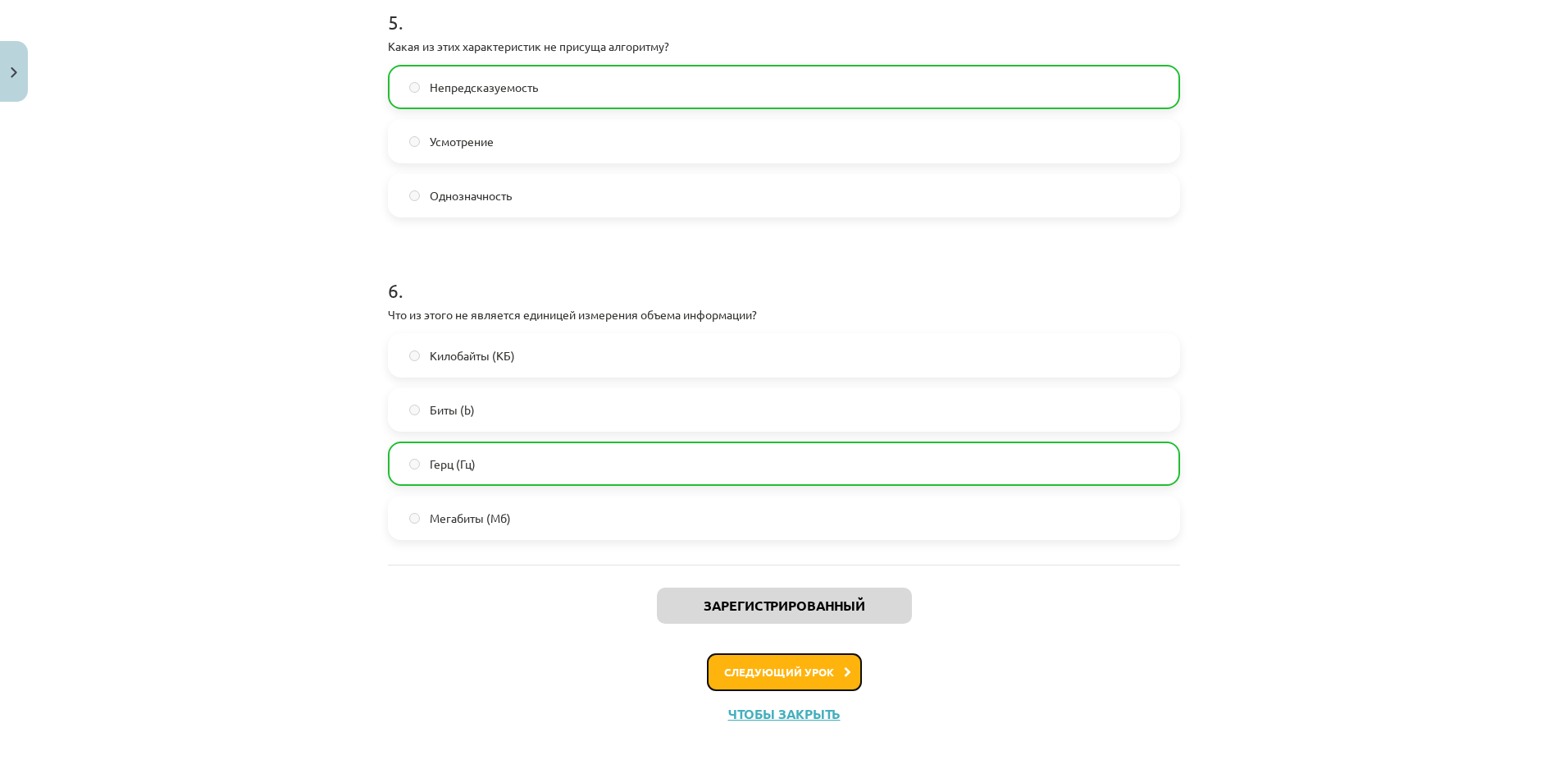
click at [826, 638] on font "Следующий урок" at bounding box center [779, 671] width 110 height 14
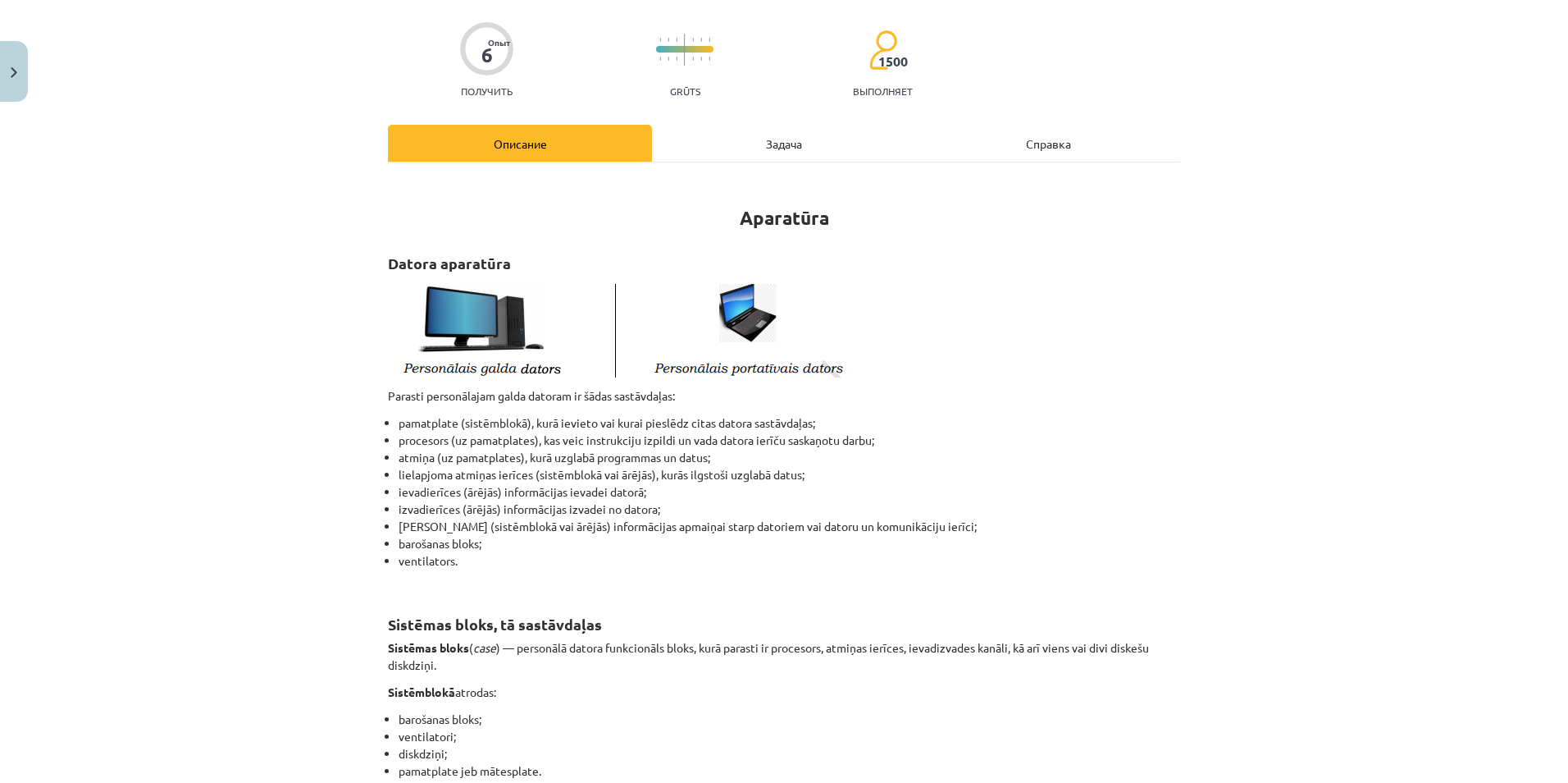
scroll to position [41, 0]
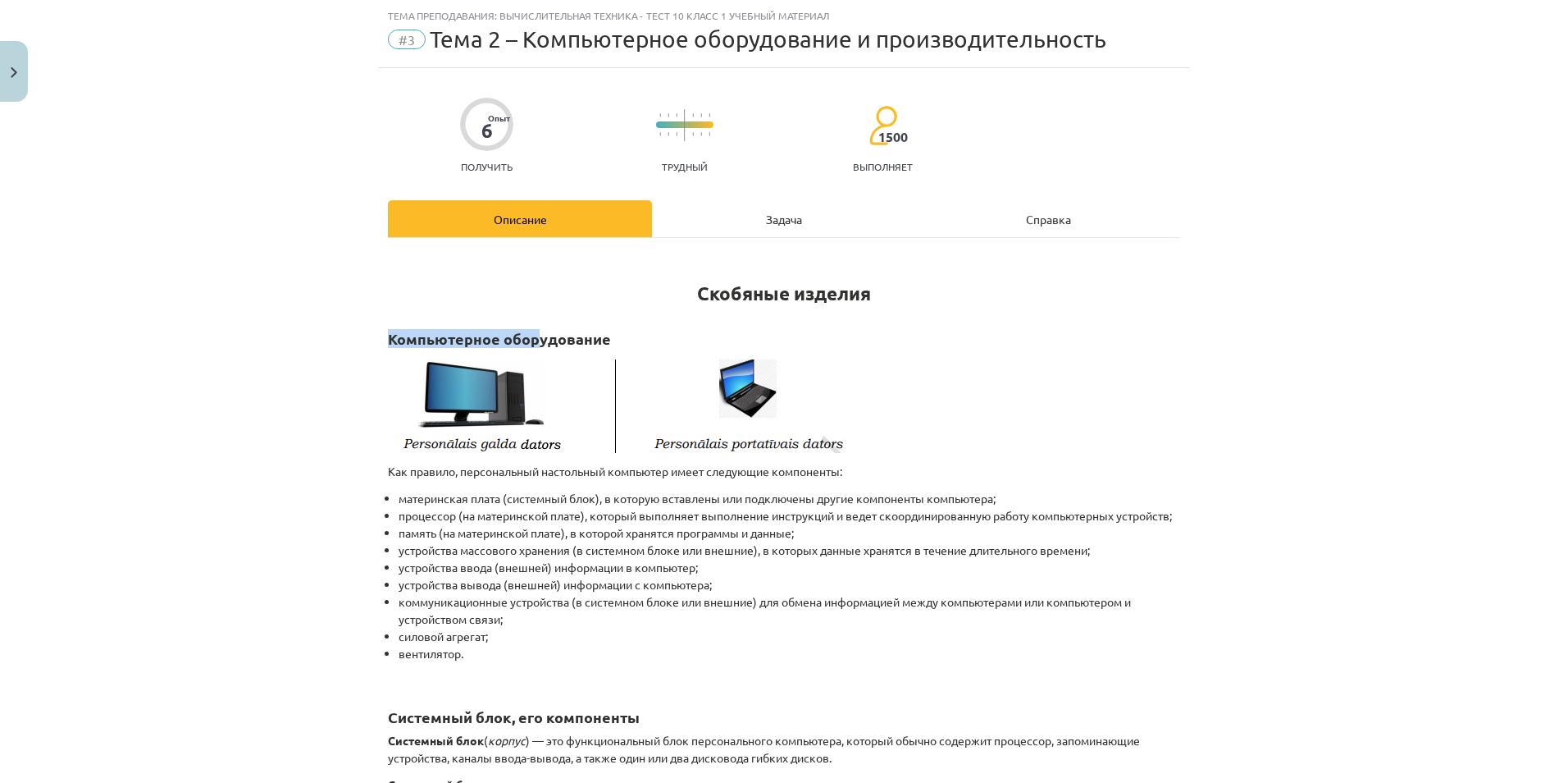
drag, startPoint x: 378, startPoint y: 330, endPoint x: 530, endPoint y: 347, distance: 152.9
drag, startPoint x: 530, startPoint y: 347, endPoint x: 565, endPoint y: 363, distance: 38.5
click at [565, 363] on img at bounding box center [617, 403] width 458 height 99
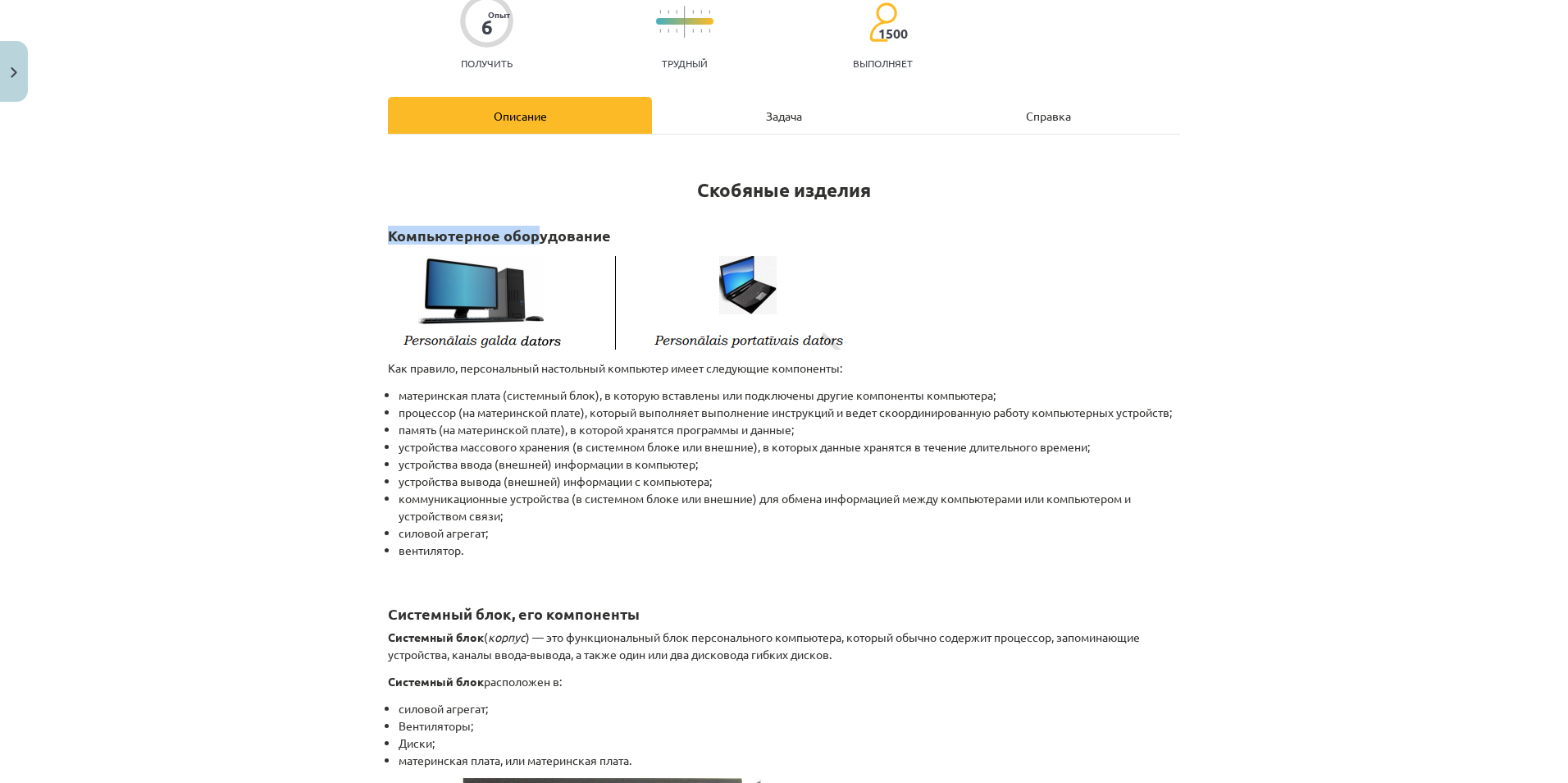
scroll to position [148, 0]
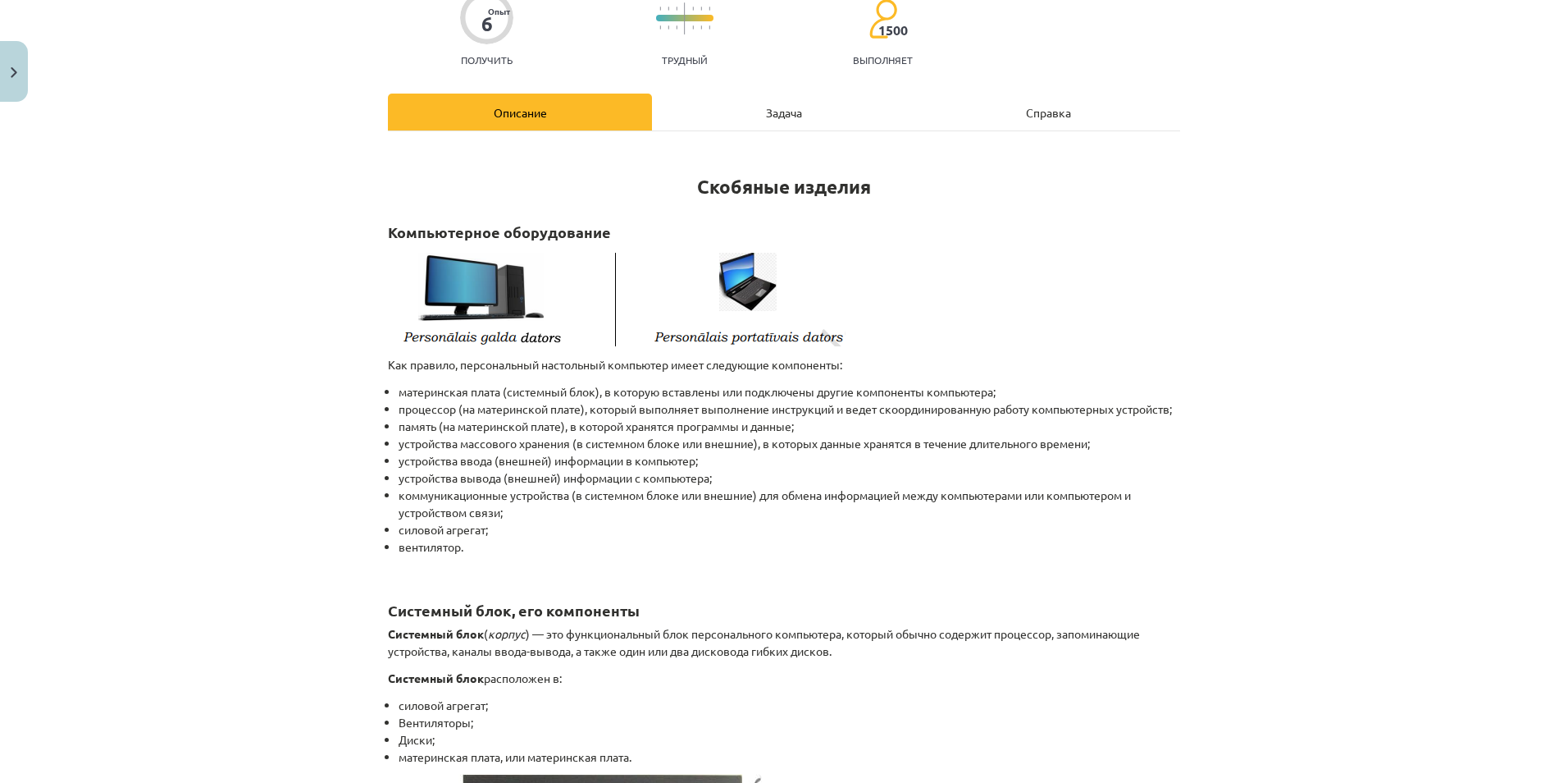
click at [995, 261] on div "Тема преподавания: Вычислительная техника - Тест 10 класс 1 учебный материал #3…" at bounding box center [784, 391] width 1568 height 783
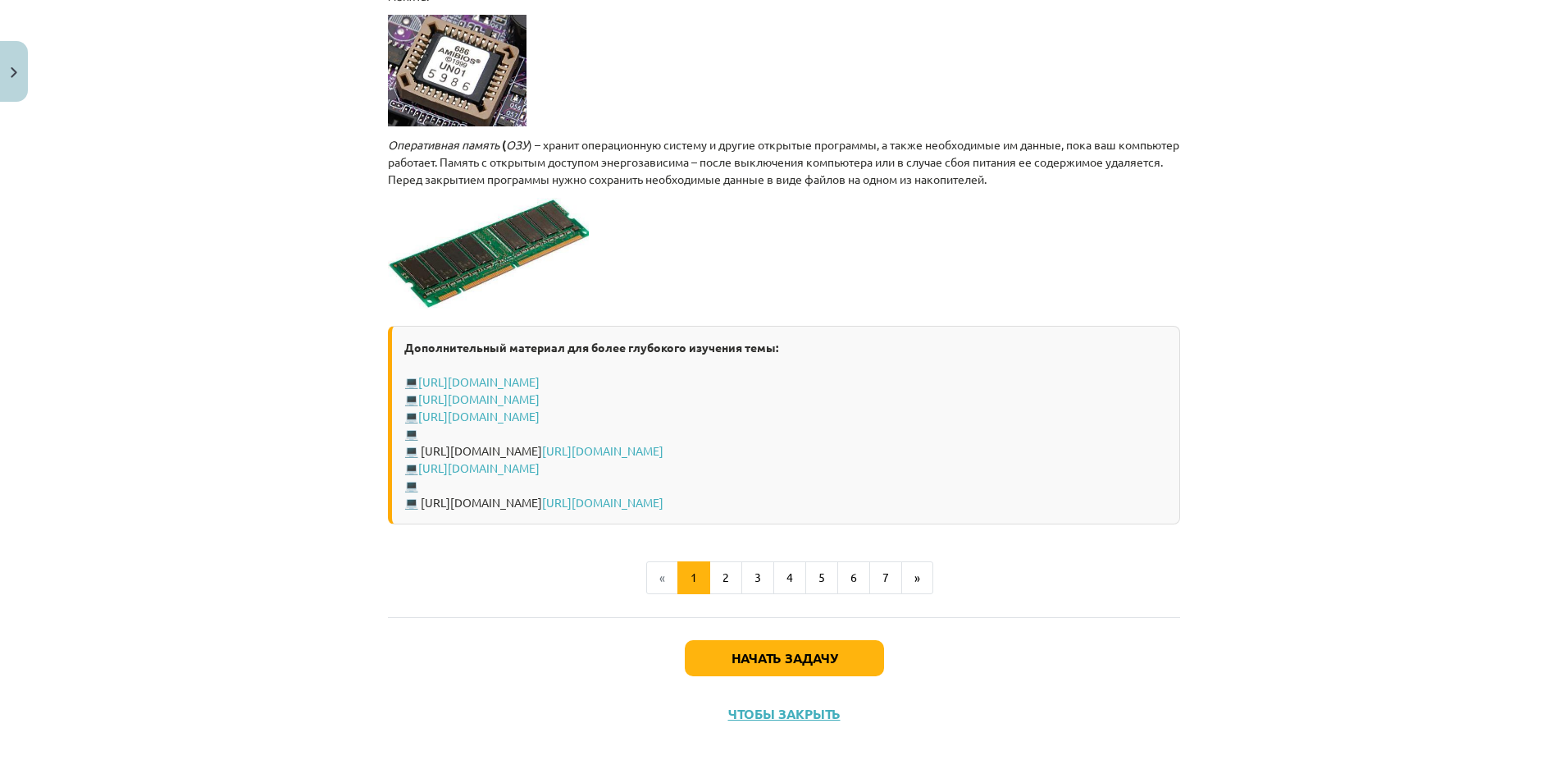
scroll to position [2852, 0]
click at [779, 638] on button "Начать задачу" at bounding box center [784, 658] width 200 height 36
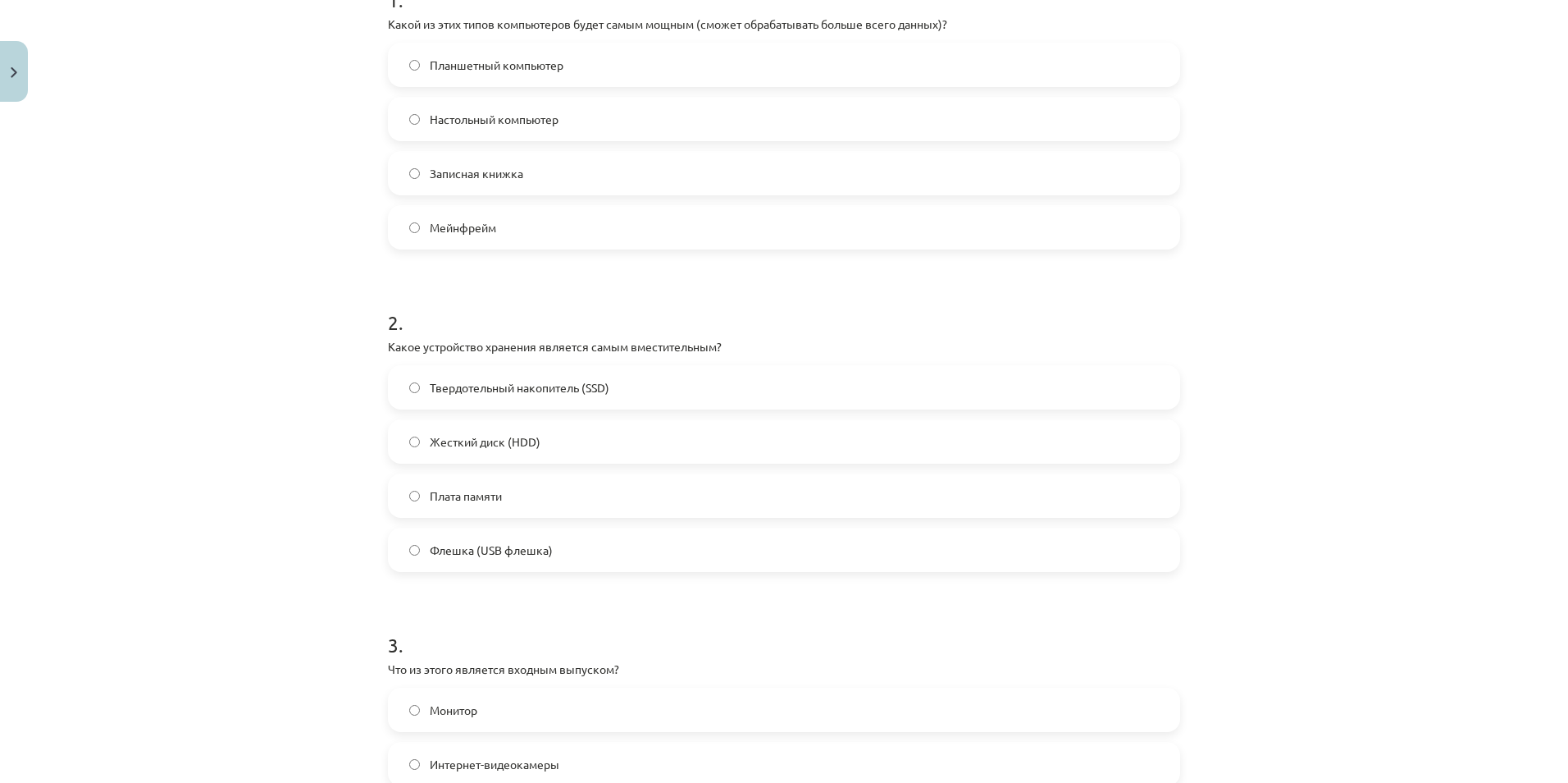
scroll to position [374, 0]
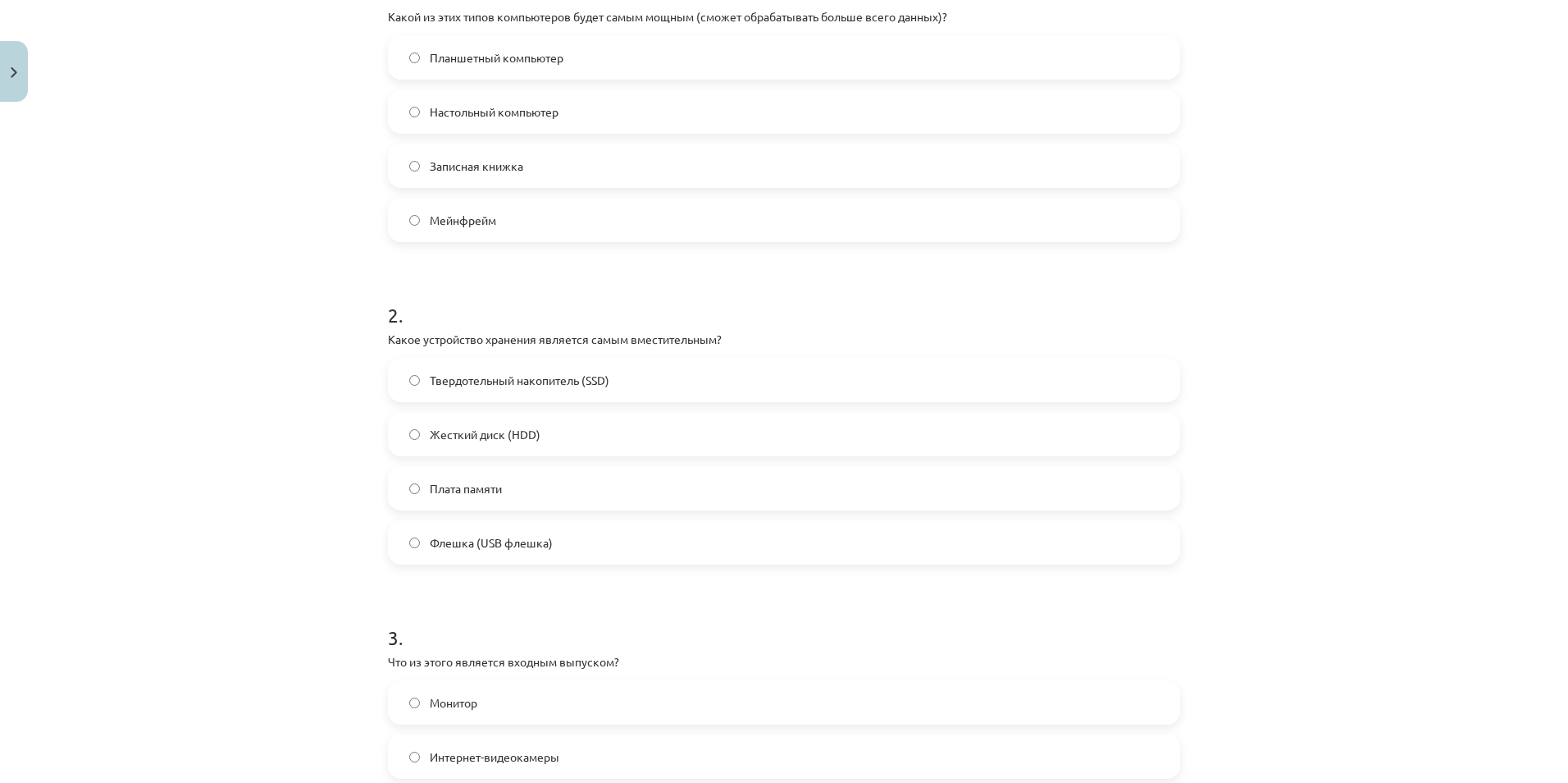
click at [609, 374] on label "Твердотельный накопитель (SSD)" at bounding box center [784, 380] width 789 height 41
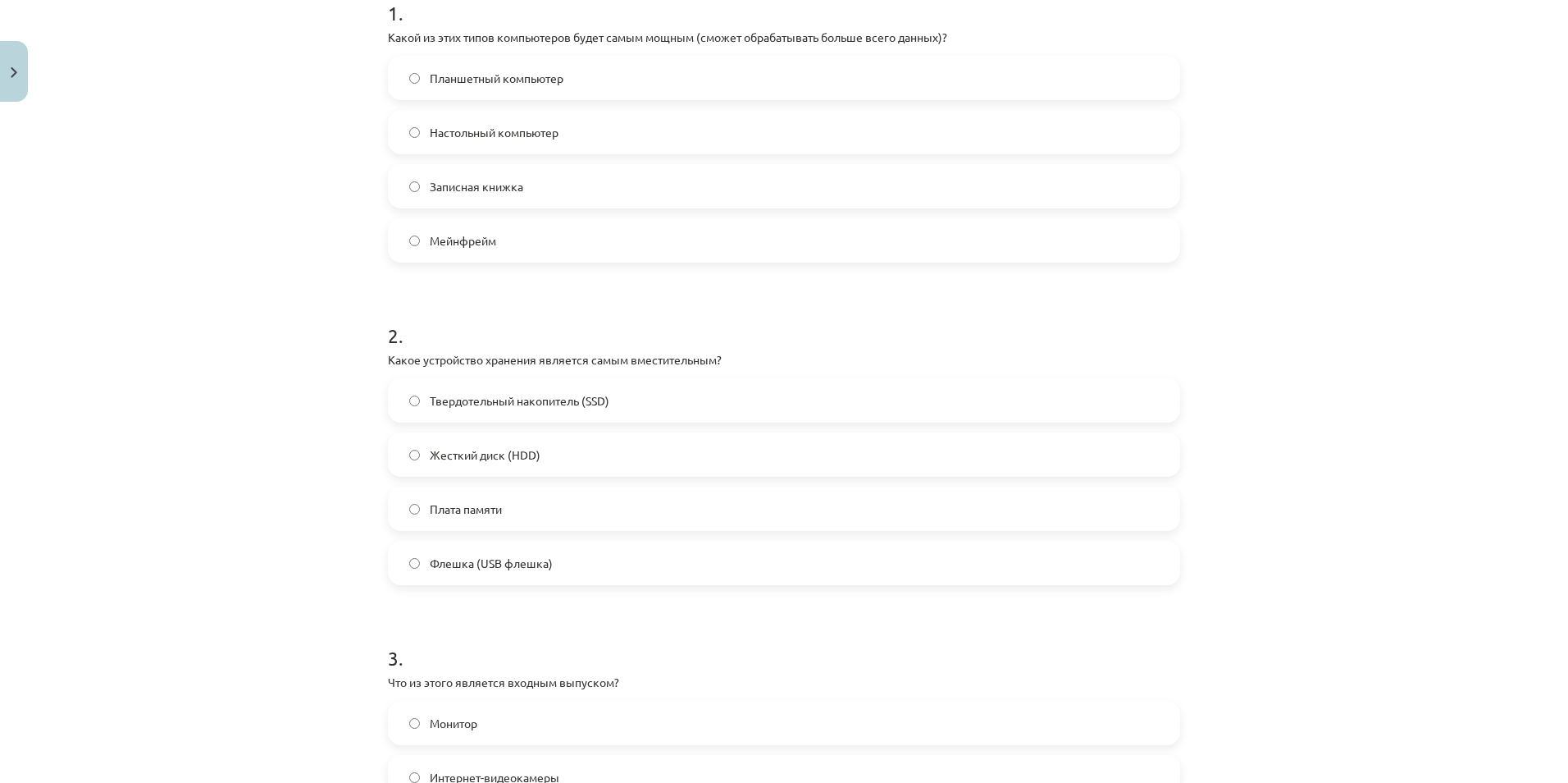
scroll to position [351, 0]
click at [504, 140] on span "Настольный компьютер" at bounding box center [493, 136] width 129 height 17
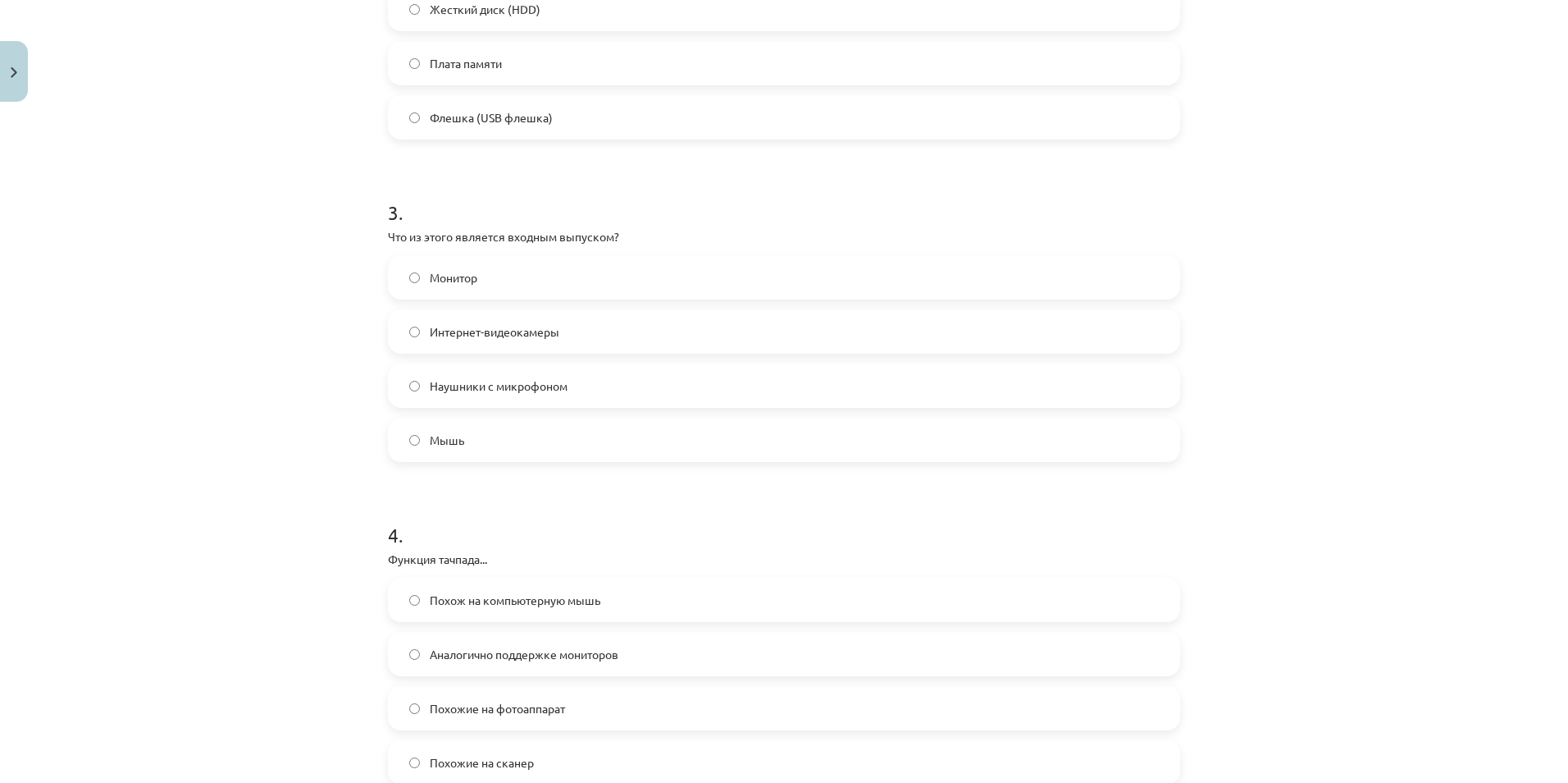
scroll to position [822, 0]
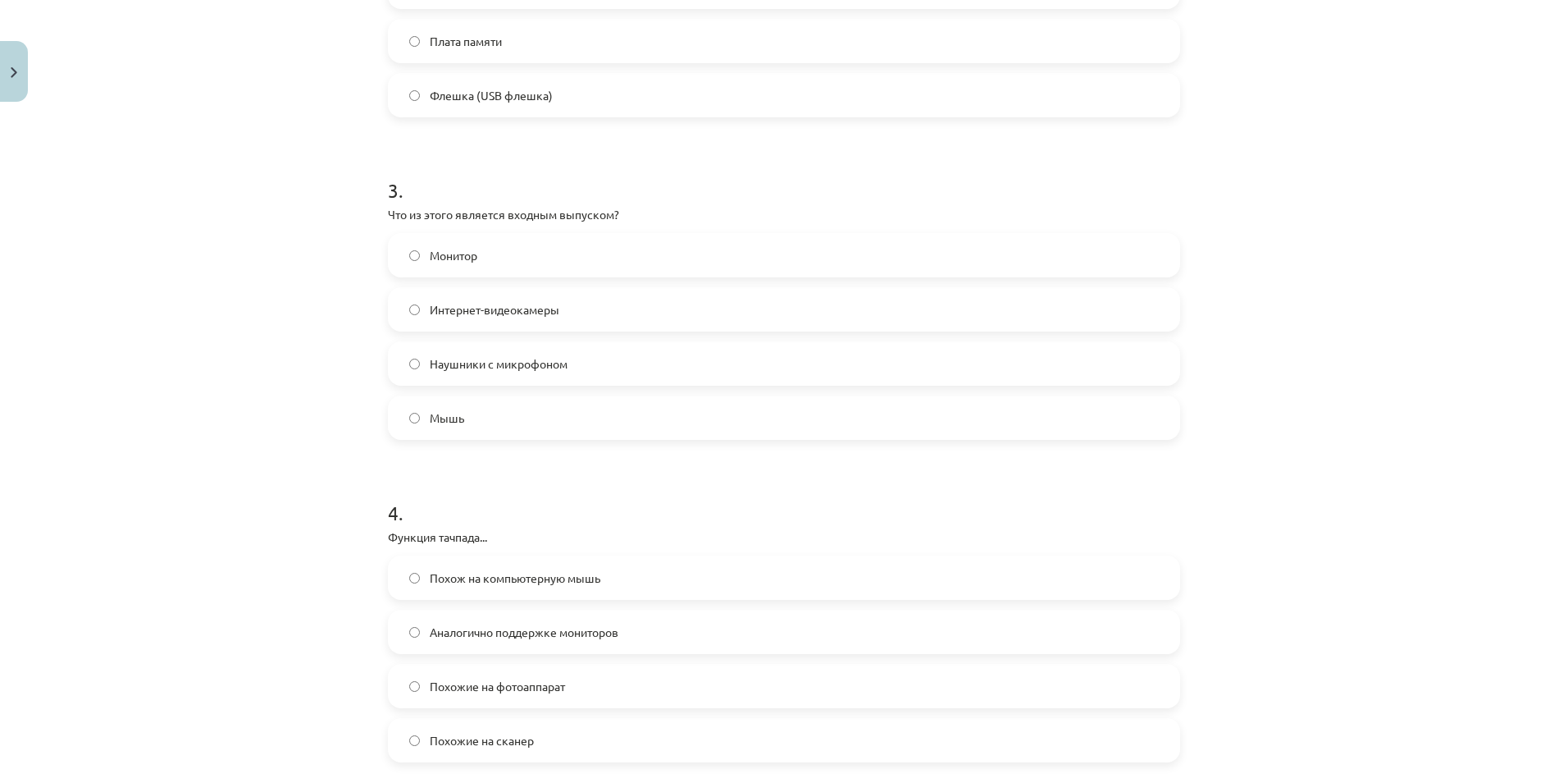
click at [442, 272] on label "Монитор" at bounding box center [784, 255] width 789 height 41
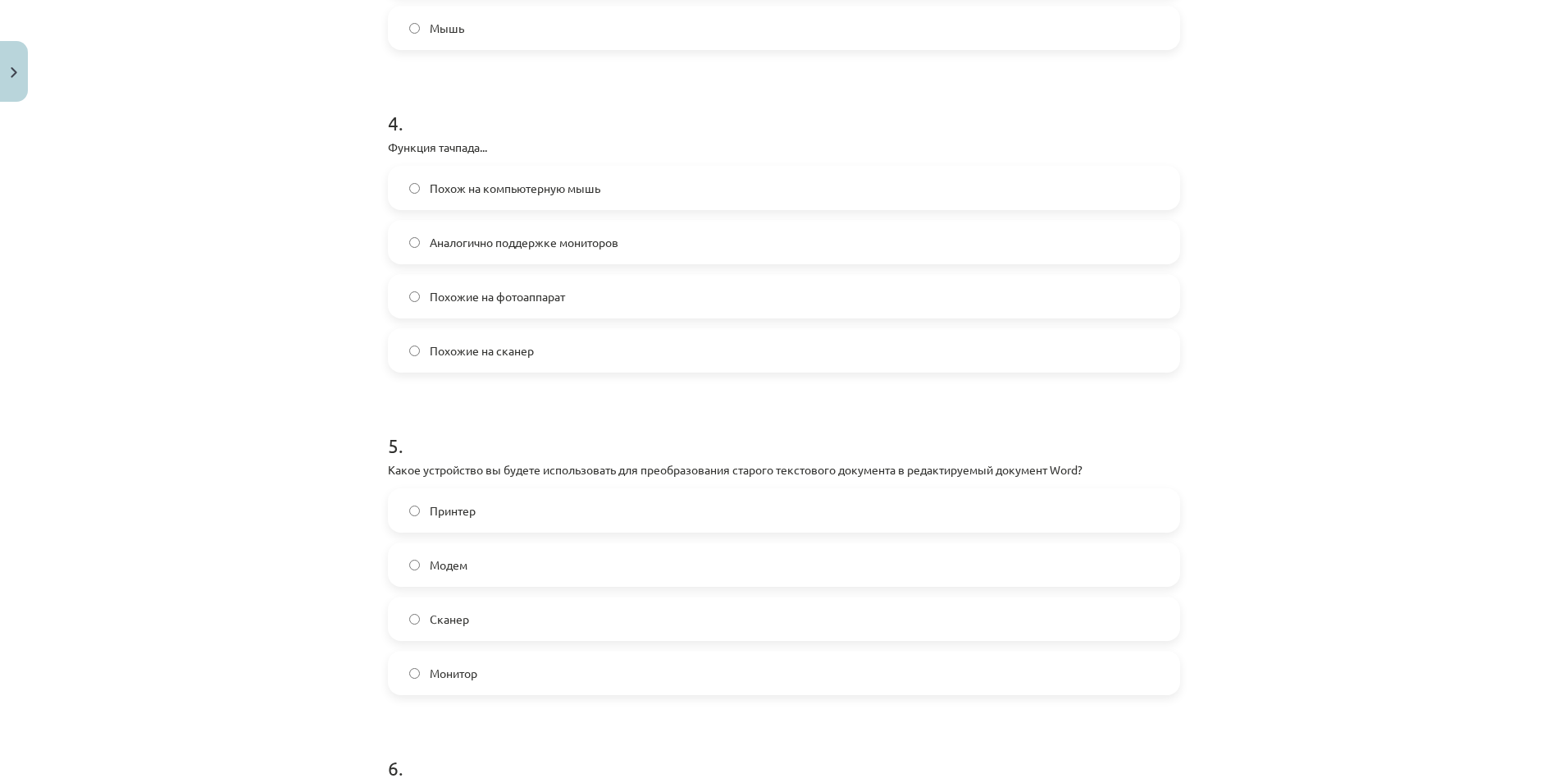
scroll to position [1216, 0]
click at [562, 200] on label "Похож на компьютерную мышь" at bounding box center [784, 183] width 789 height 41
click at [554, 226] on label "Аналогично поддержке мониторов" at bounding box center [784, 237] width 789 height 41
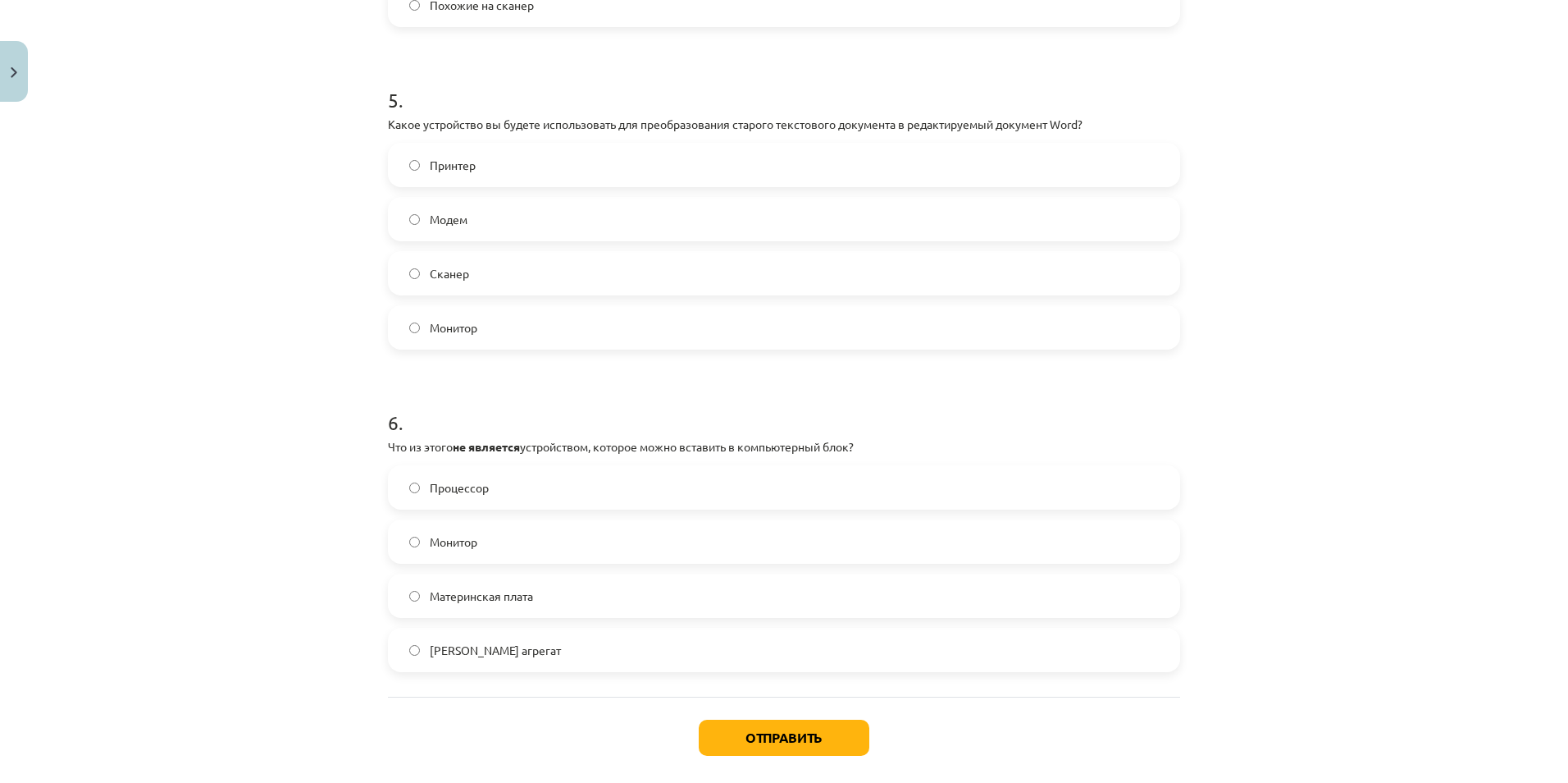
scroll to position [1558, 0]
click at [413, 334] on label "Монитор" at bounding box center [784, 326] width 789 height 41
click at [506, 638] on label "Силовой агрегат" at bounding box center [784, 648] width 789 height 41
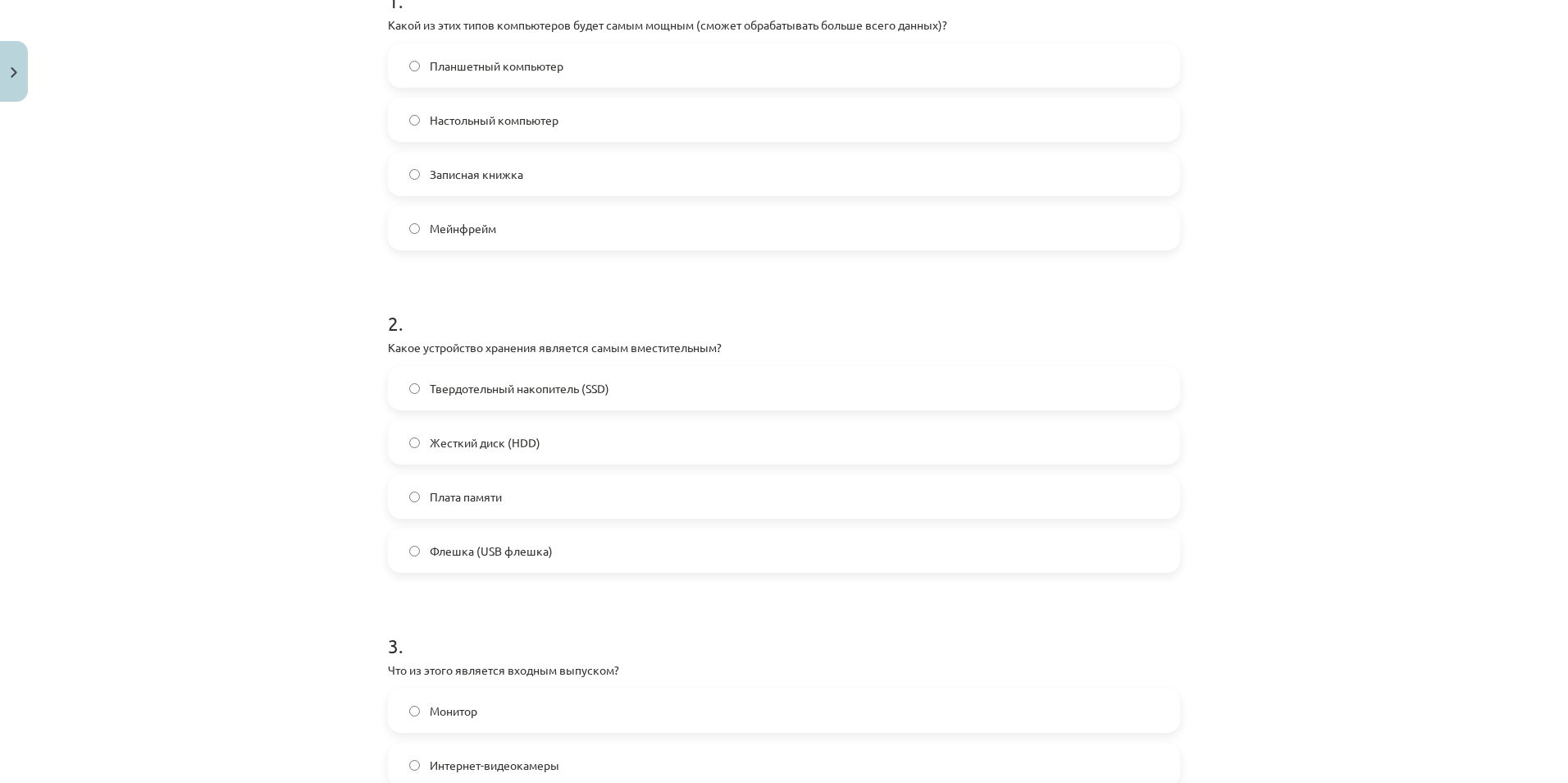
scroll to position [137, 0]
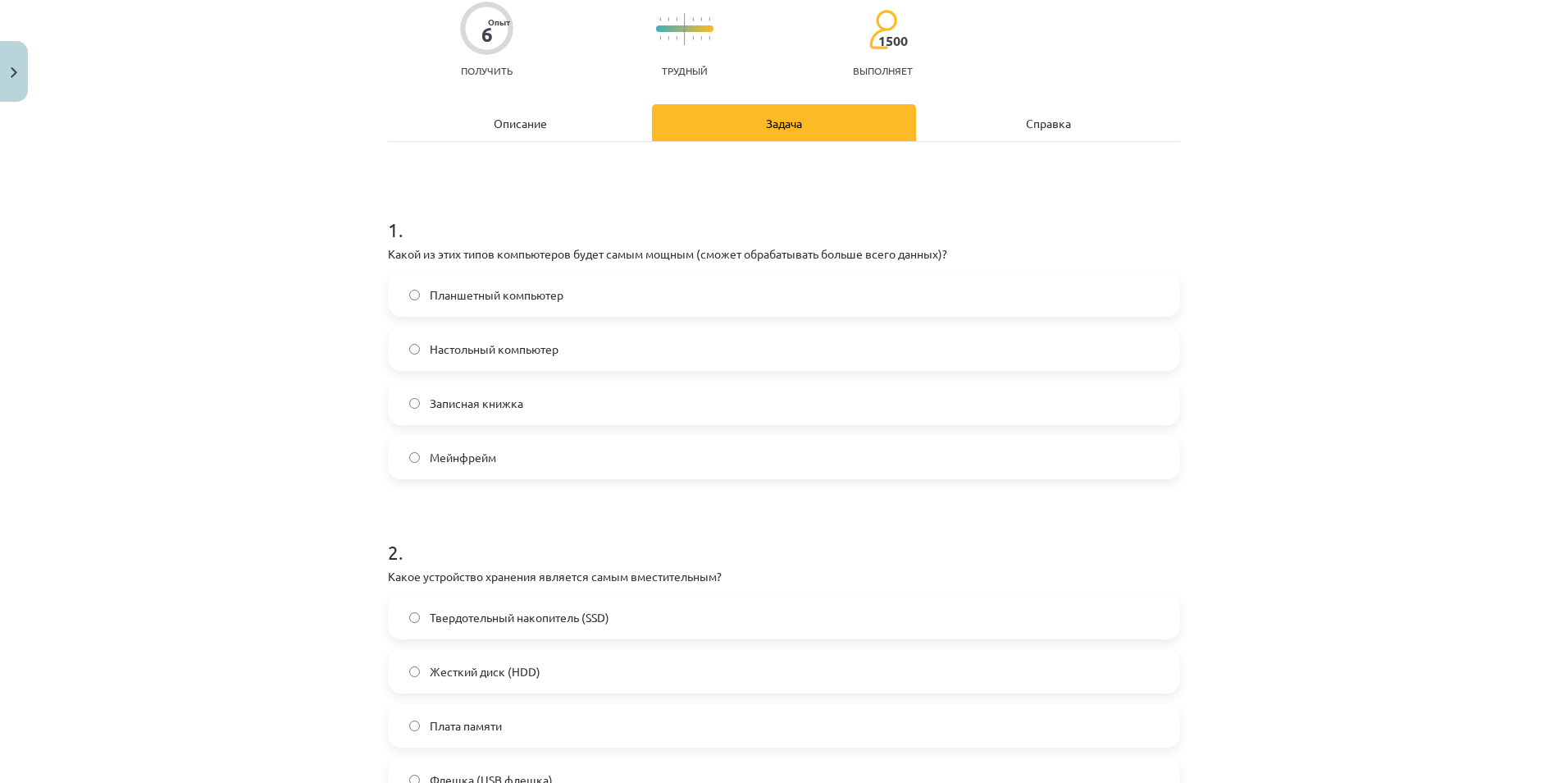
click at [629, 461] on label "Мейнфрейм" at bounding box center [784, 457] width 789 height 41
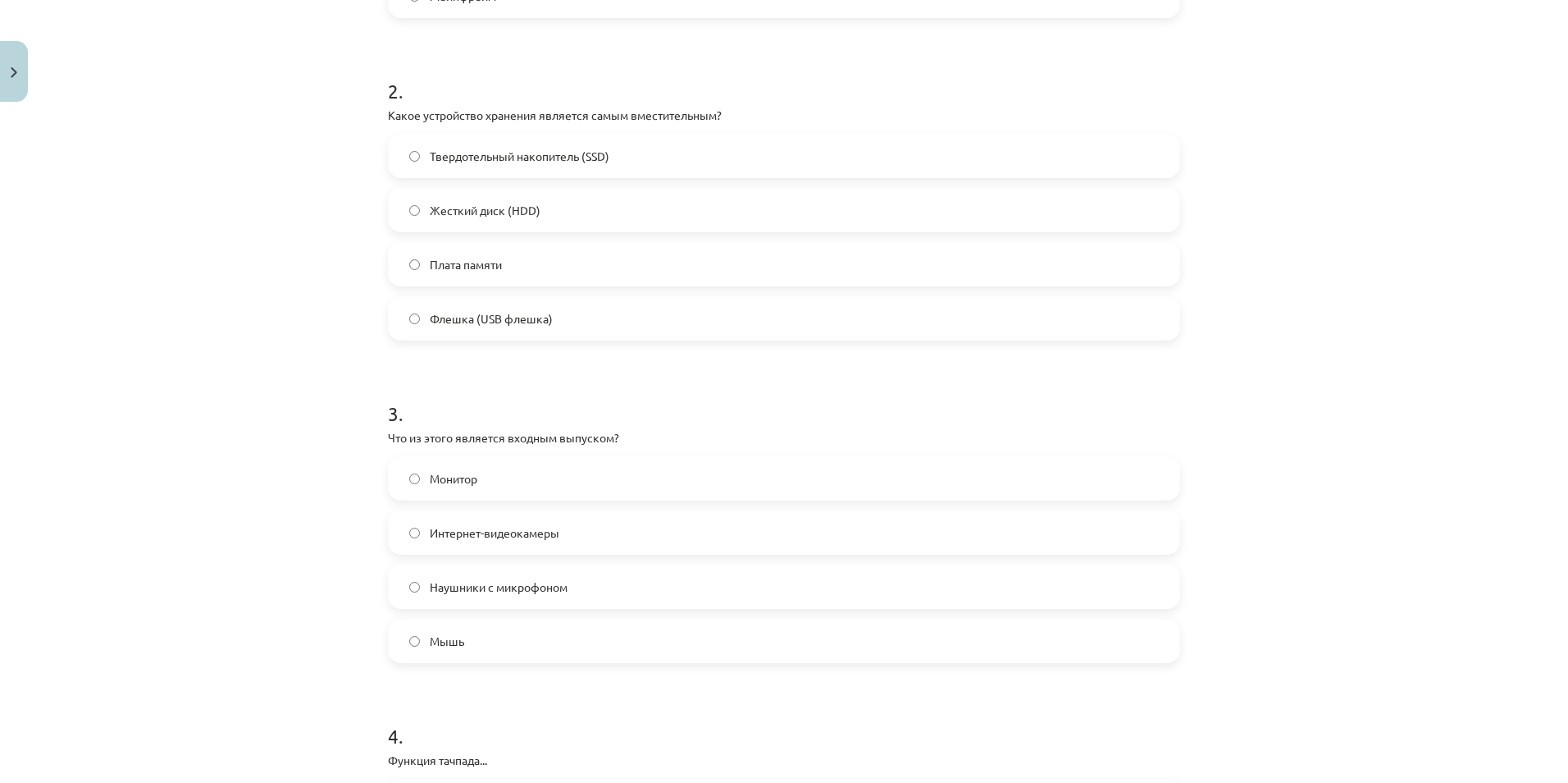
scroll to position [601, 0]
click at [535, 538] on label "Интернет-видеокамеры" at bounding box center [784, 530] width 789 height 41
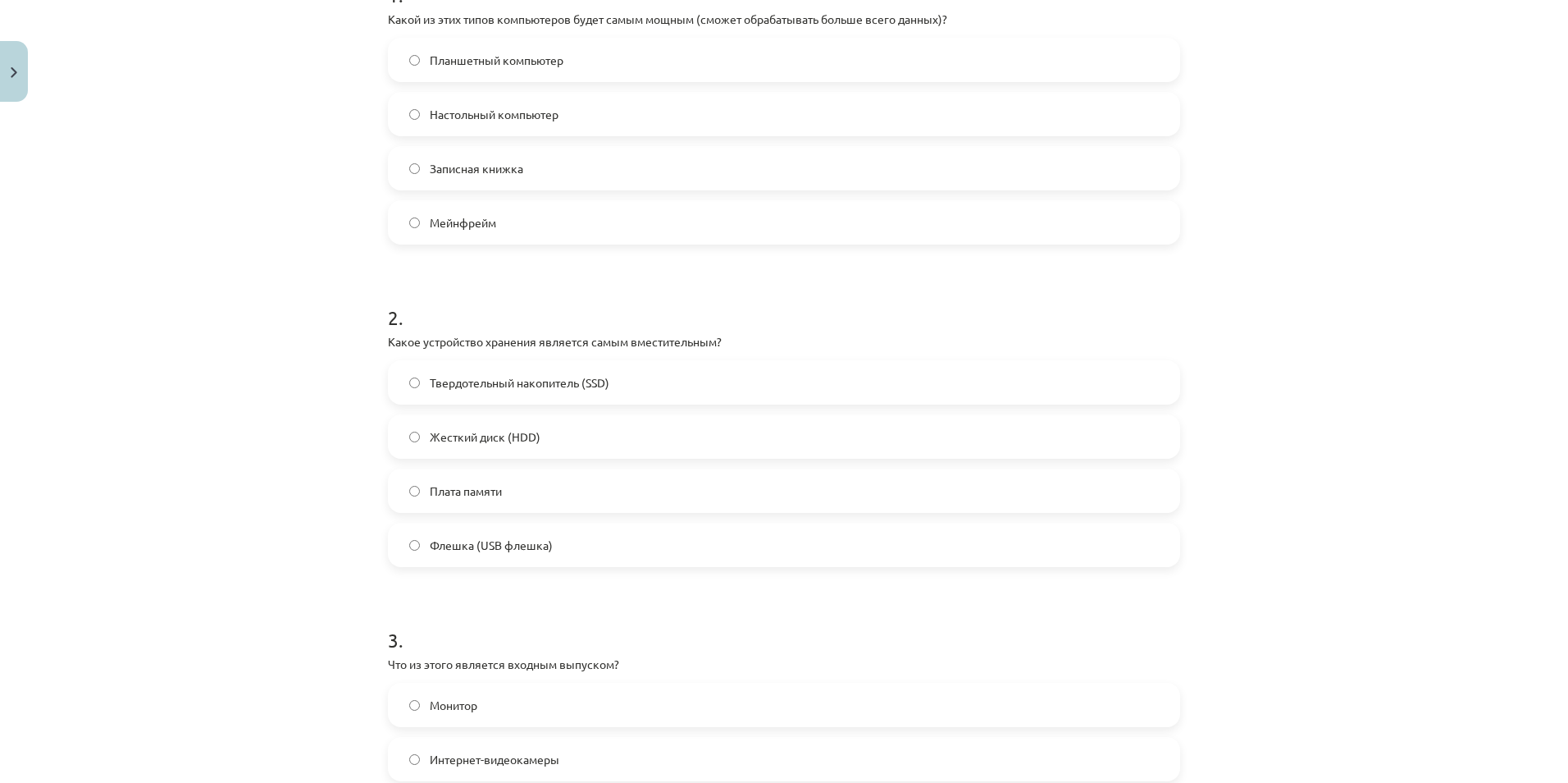
scroll to position [376, 0]
click at [530, 443] on label "Жесткий диск (HDD)" at bounding box center [784, 432] width 789 height 41
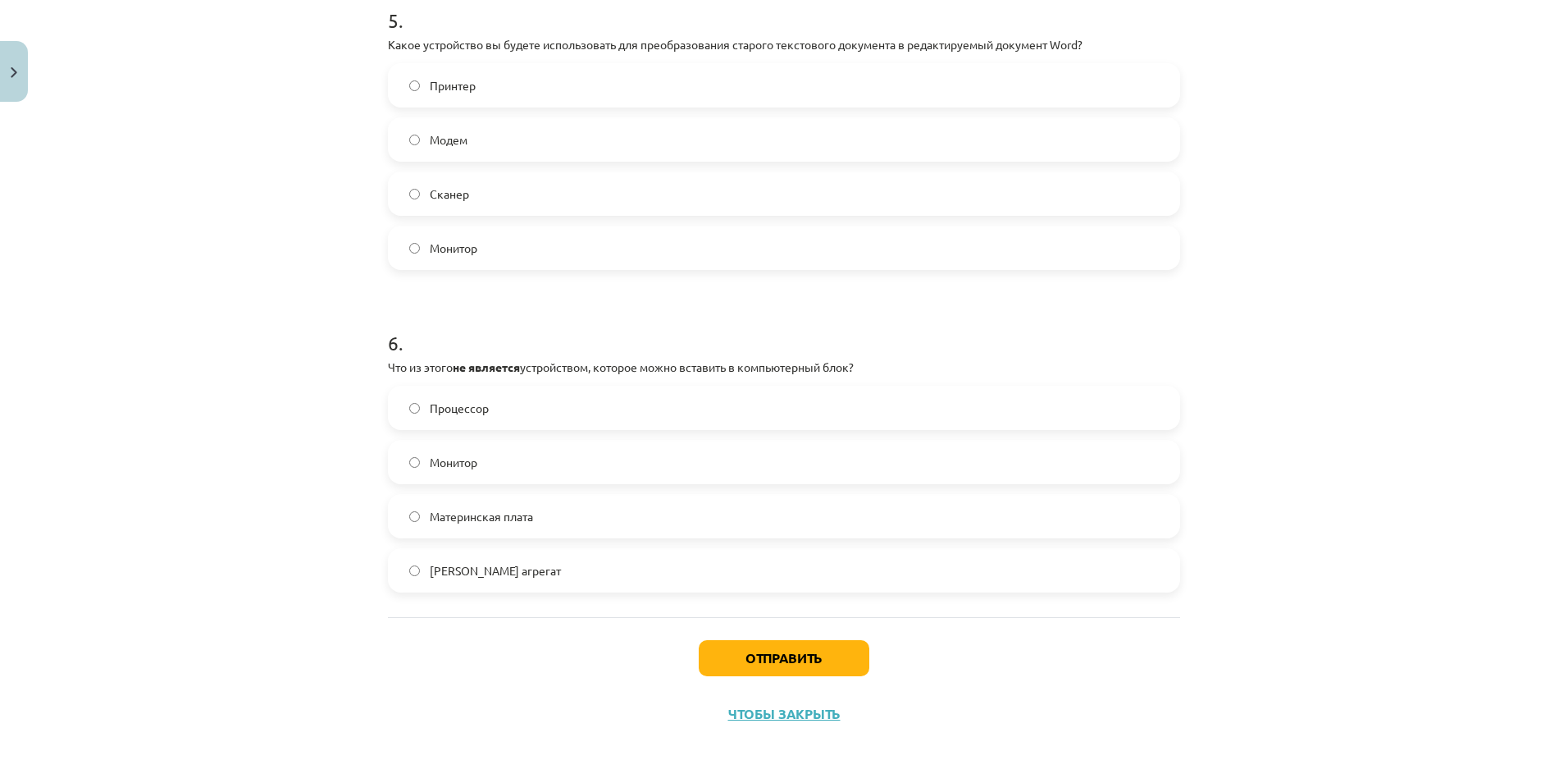
scroll to position [1637, 0]
drag, startPoint x: 562, startPoint y: 39, endPoint x: 1116, endPoint y: 45, distance: 554.0
click at [995, 45] on p "Какое устройство вы будете использовать для преобразования старого текстового д…" at bounding box center [784, 44] width 792 height 17
click at [794, 45] on p "Какое устройство вы будете использовать для преобразования старого текстового д…" at bounding box center [784, 44] width 792 height 17
click at [786, 638] on button "Отправить" at bounding box center [784, 658] width 170 height 36
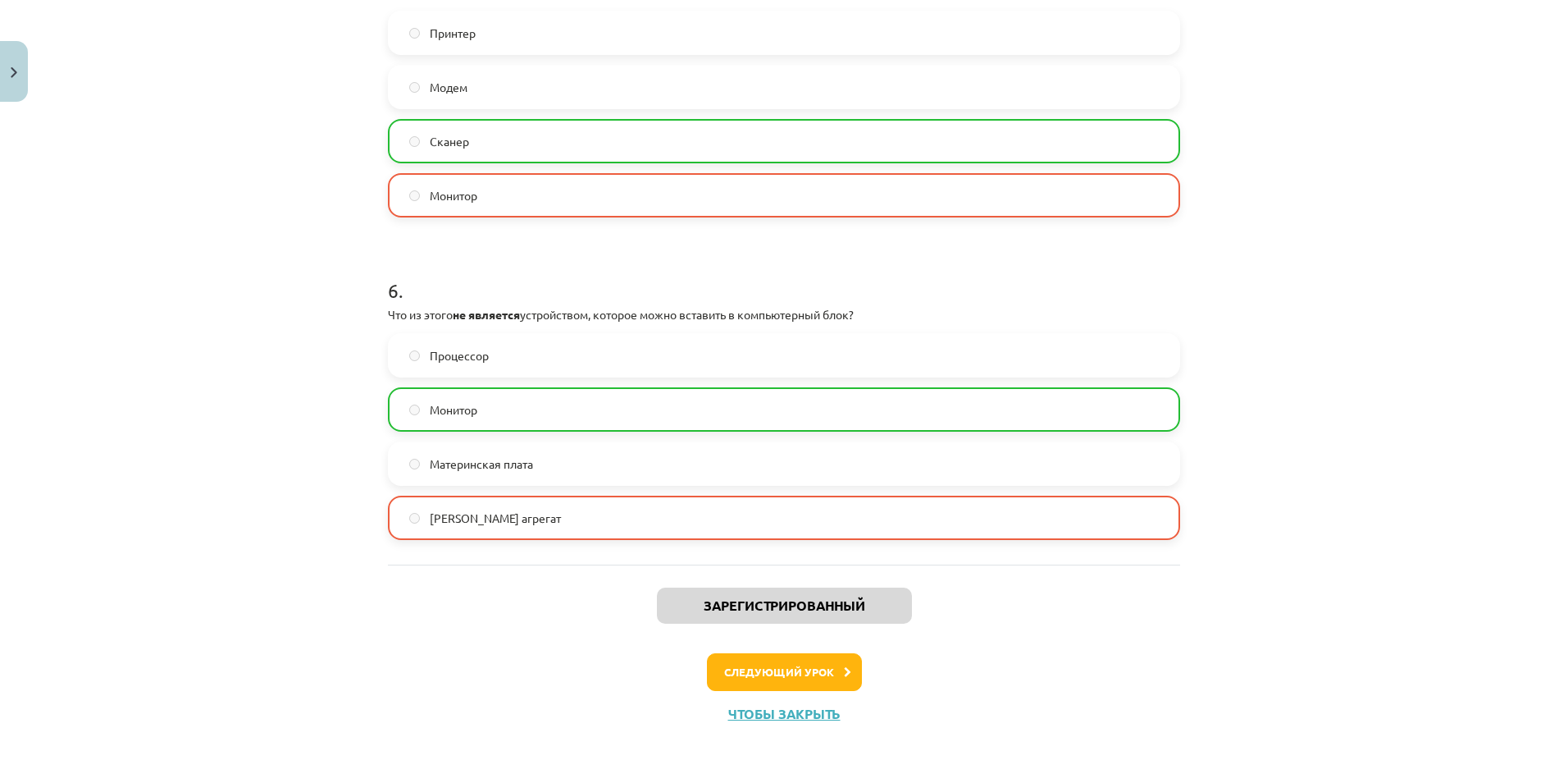
scroll to position [1607, 0]
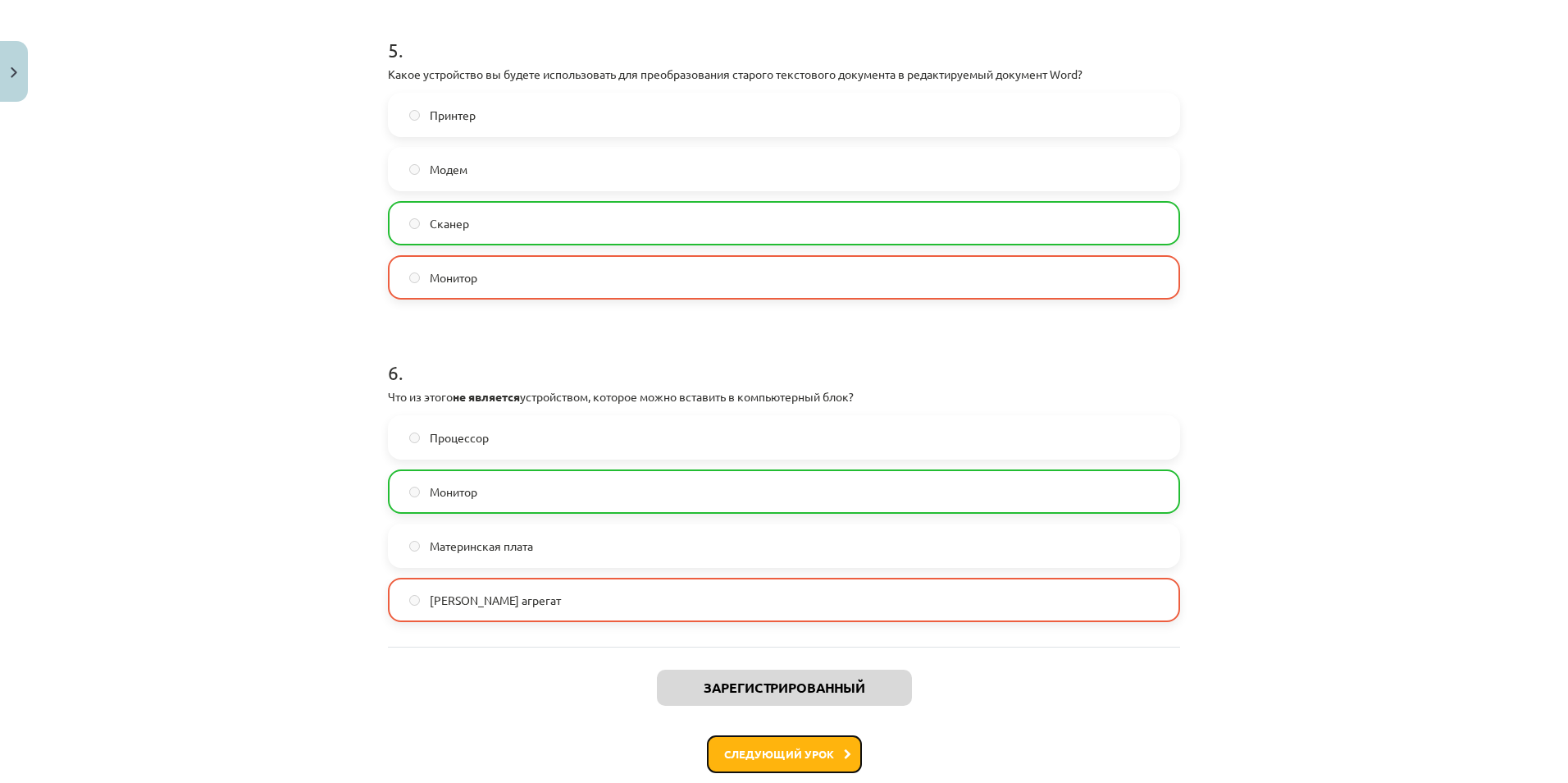
click at [753, 638] on button "Следующий урок" at bounding box center [784, 754] width 155 height 38
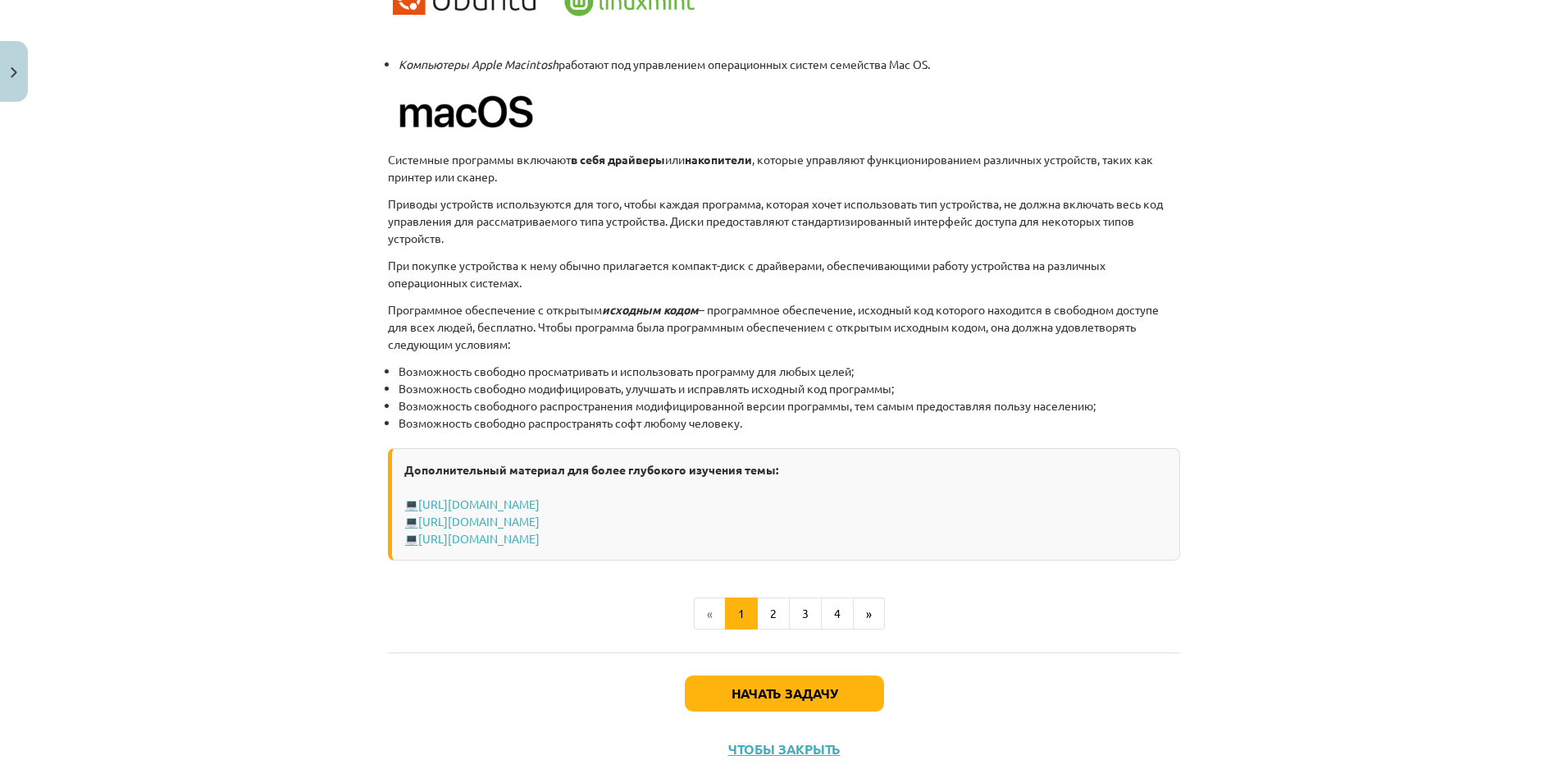
scroll to position [1605, 0]
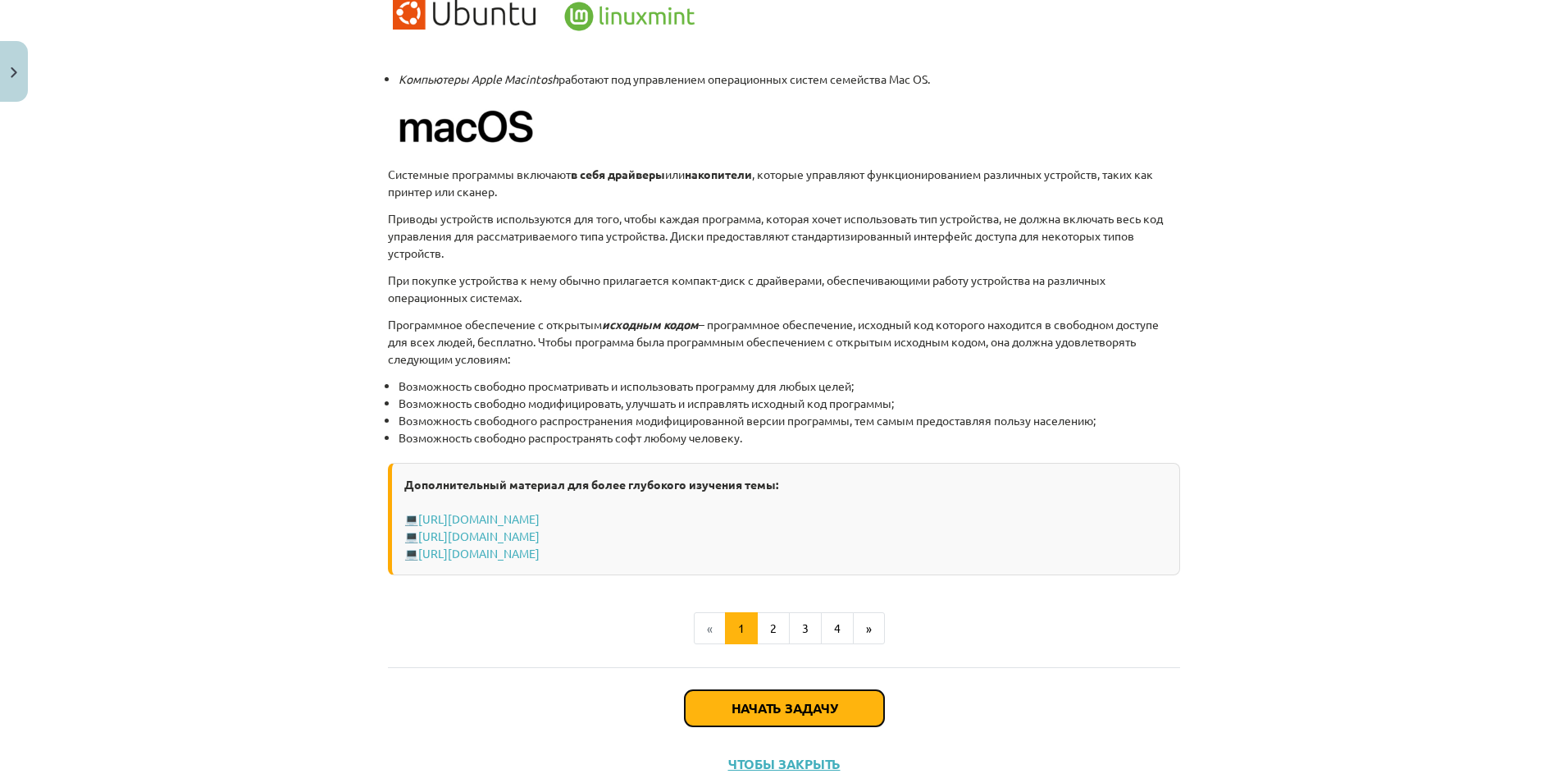
click at [800, 638] on button "Начать задачу" at bounding box center [784, 708] width 200 height 36
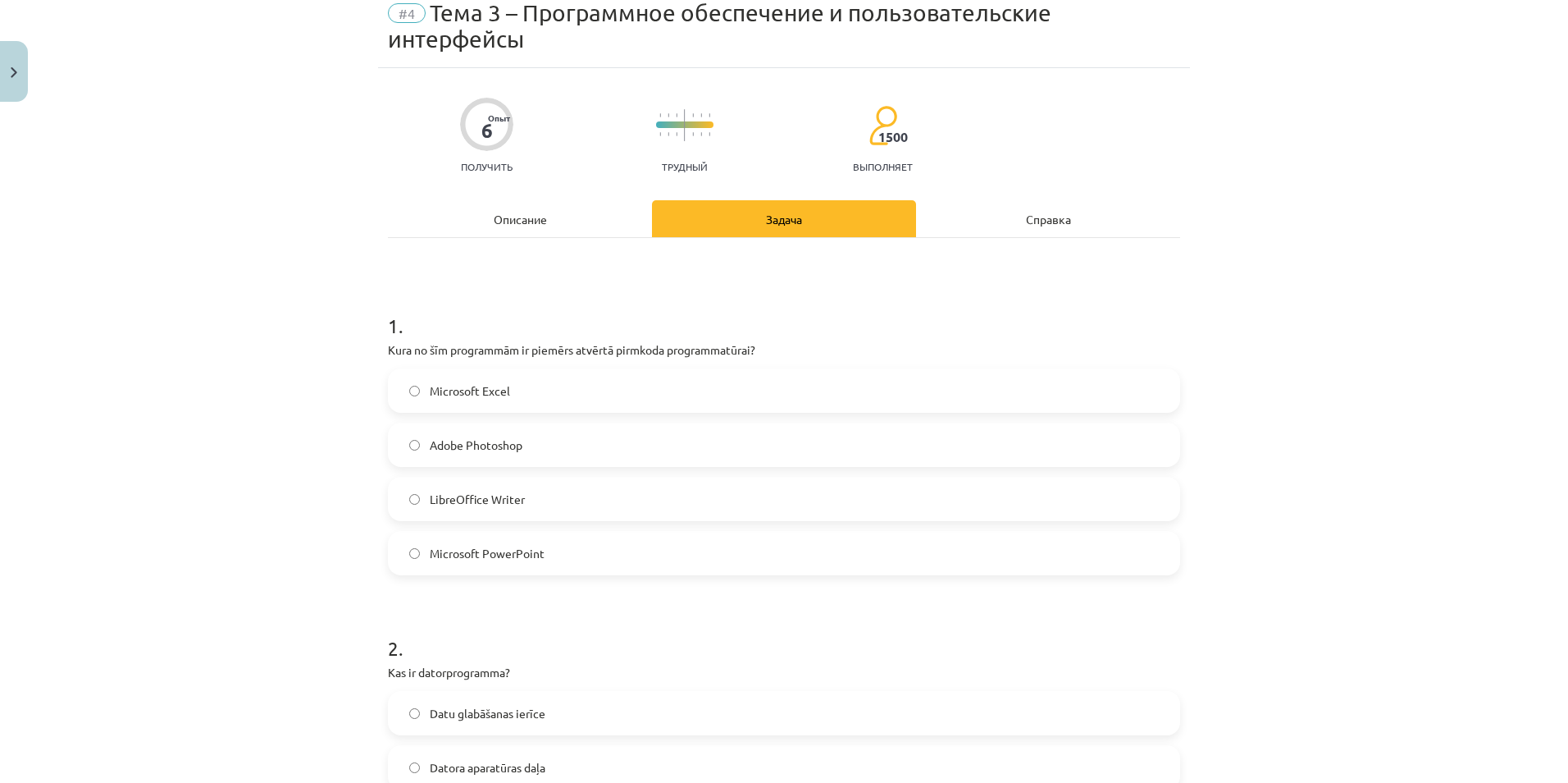
scroll to position [41, 0]
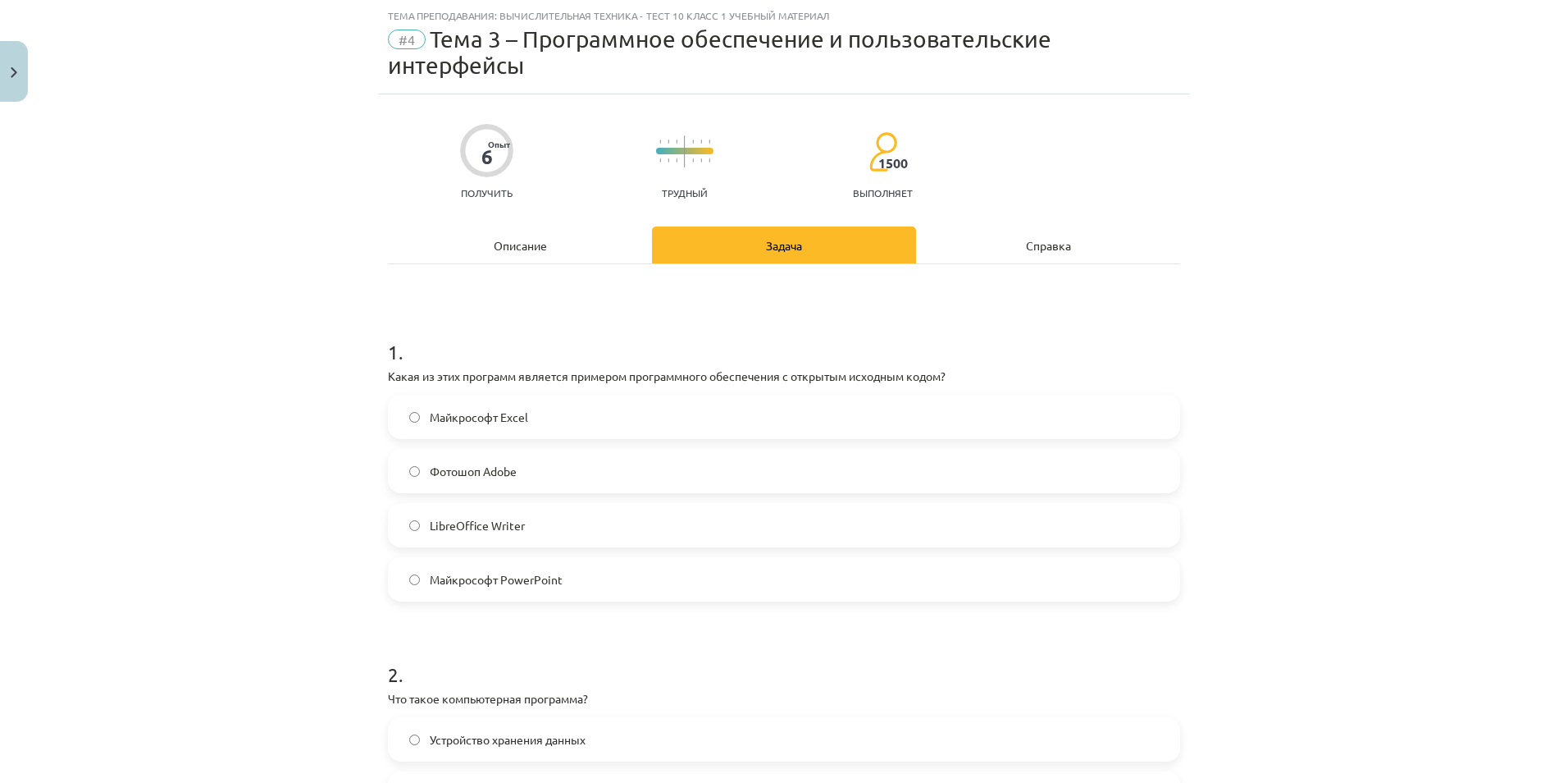
click at [524, 403] on label "Майкрософт Excel" at bounding box center [784, 417] width 789 height 41
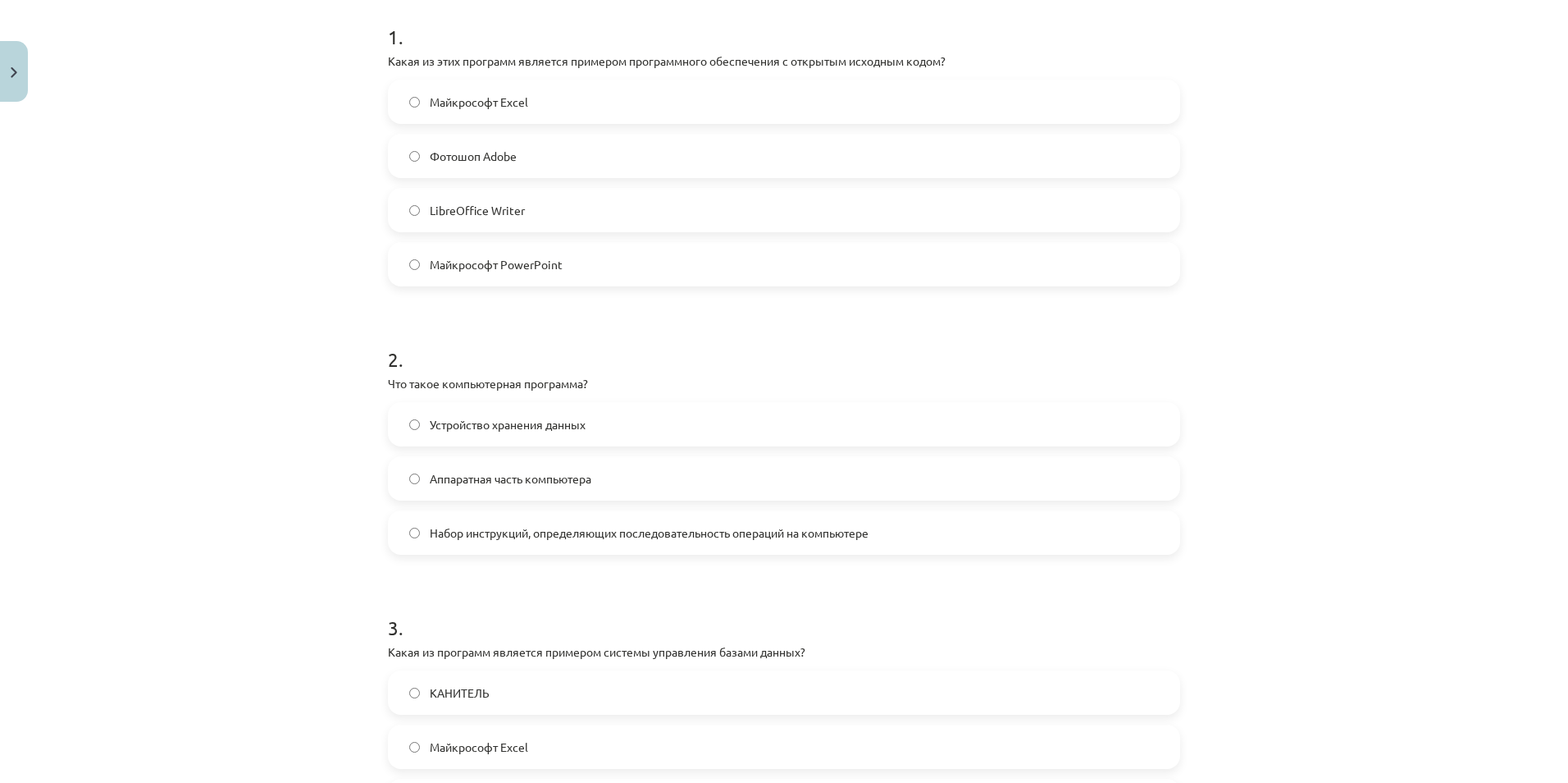
scroll to position [366, 0]
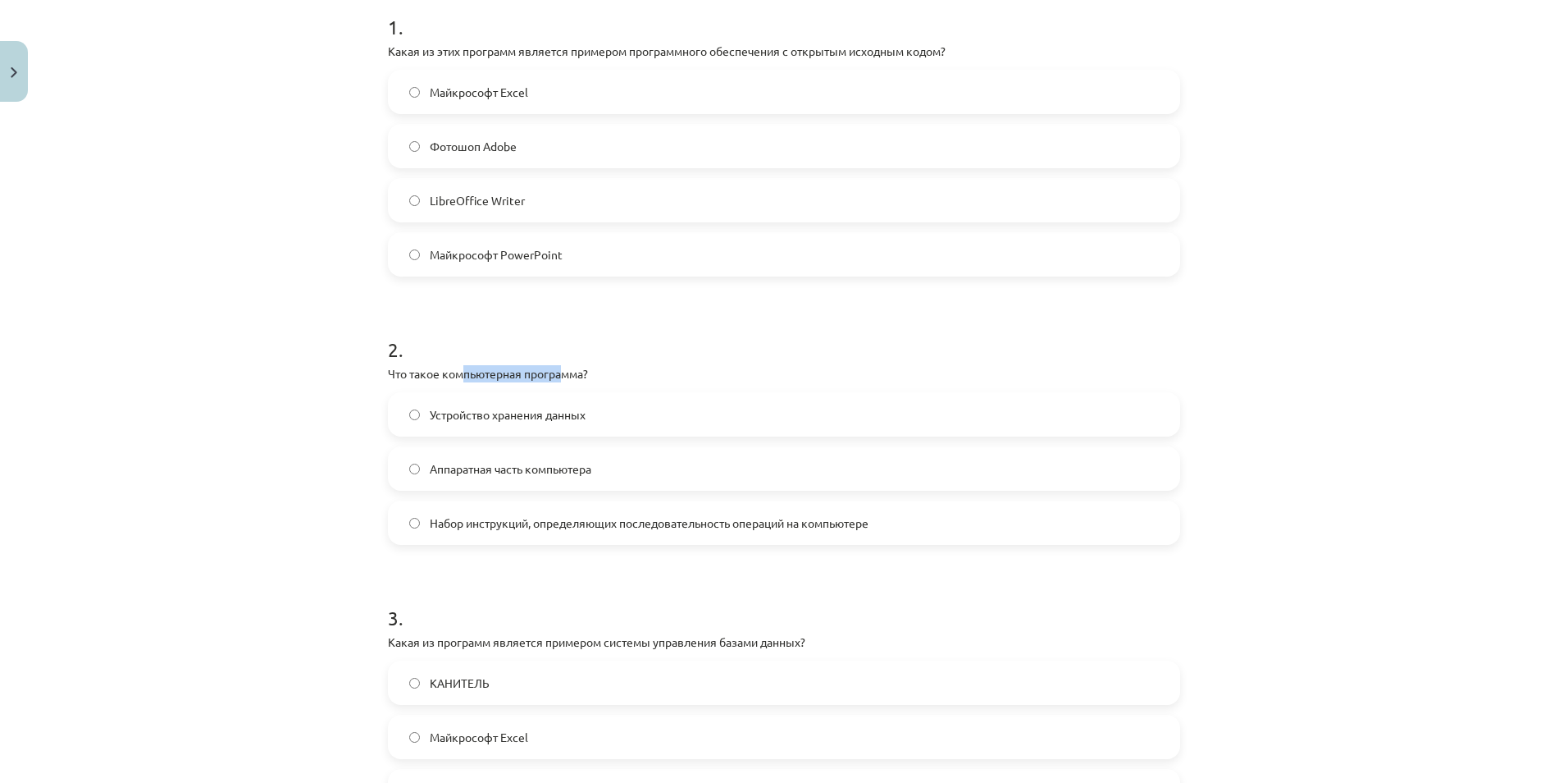
drag, startPoint x: 458, startPoint y: 375, endPoint x: 558, endPoint y: 373, distance: 100.0
click at [558, 373] on p "Что такое компьютерная программа?" at bounding box center [784, 374] width 792 height 17
drag, startPoint x: 558, startPoint y: 373, endPoint x: 608, endPoint y: 372, distance: 50.0
click at [608, 372] on p "Что такое компьютерная программа?" at bounding box center [784, 374] width 792 height 17
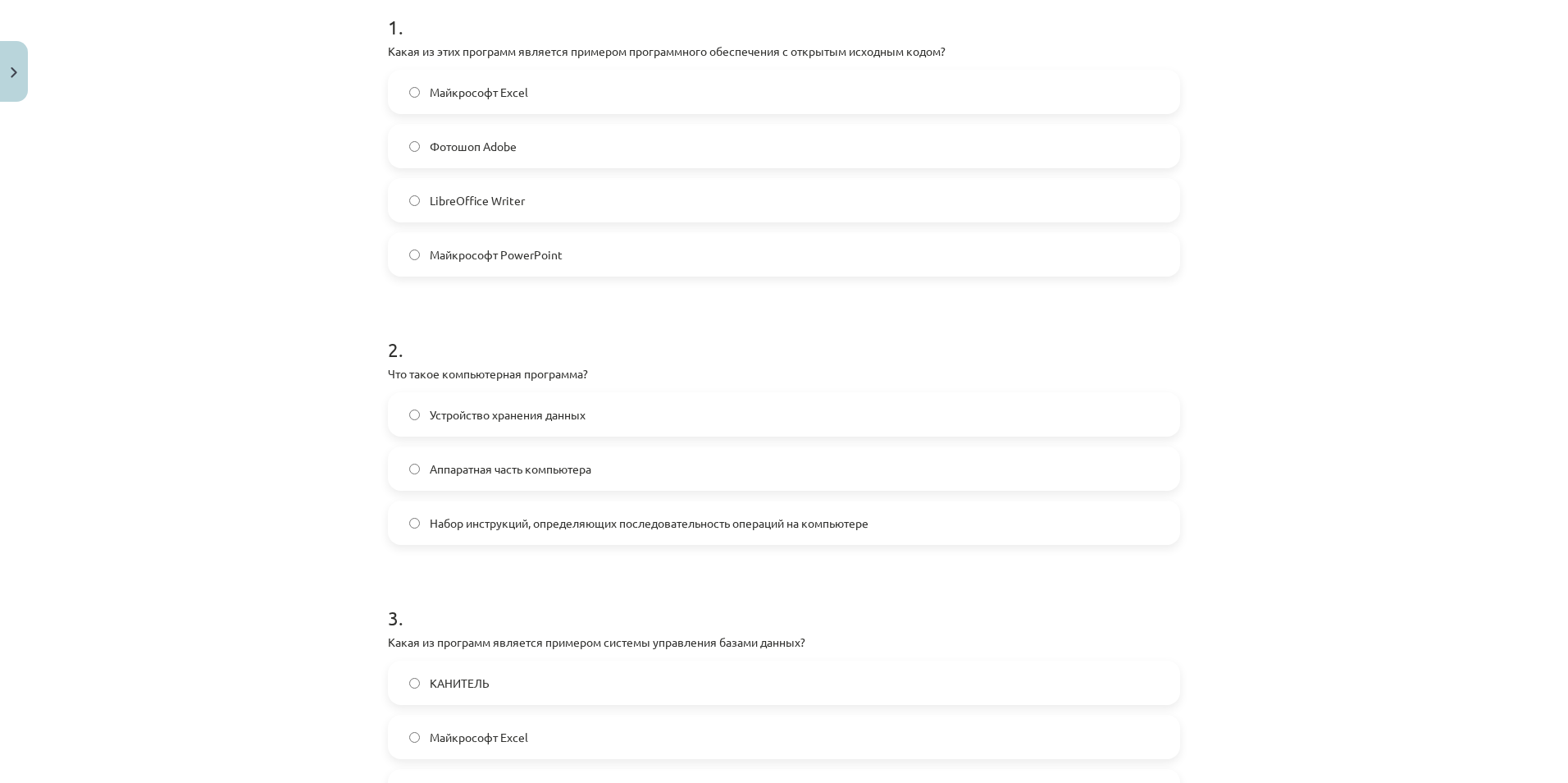
click at [865, 530] on span "Набор инструкций, определяющих последовательность операций на компьютере" at bounding box center [649, 523] width 439 height 17
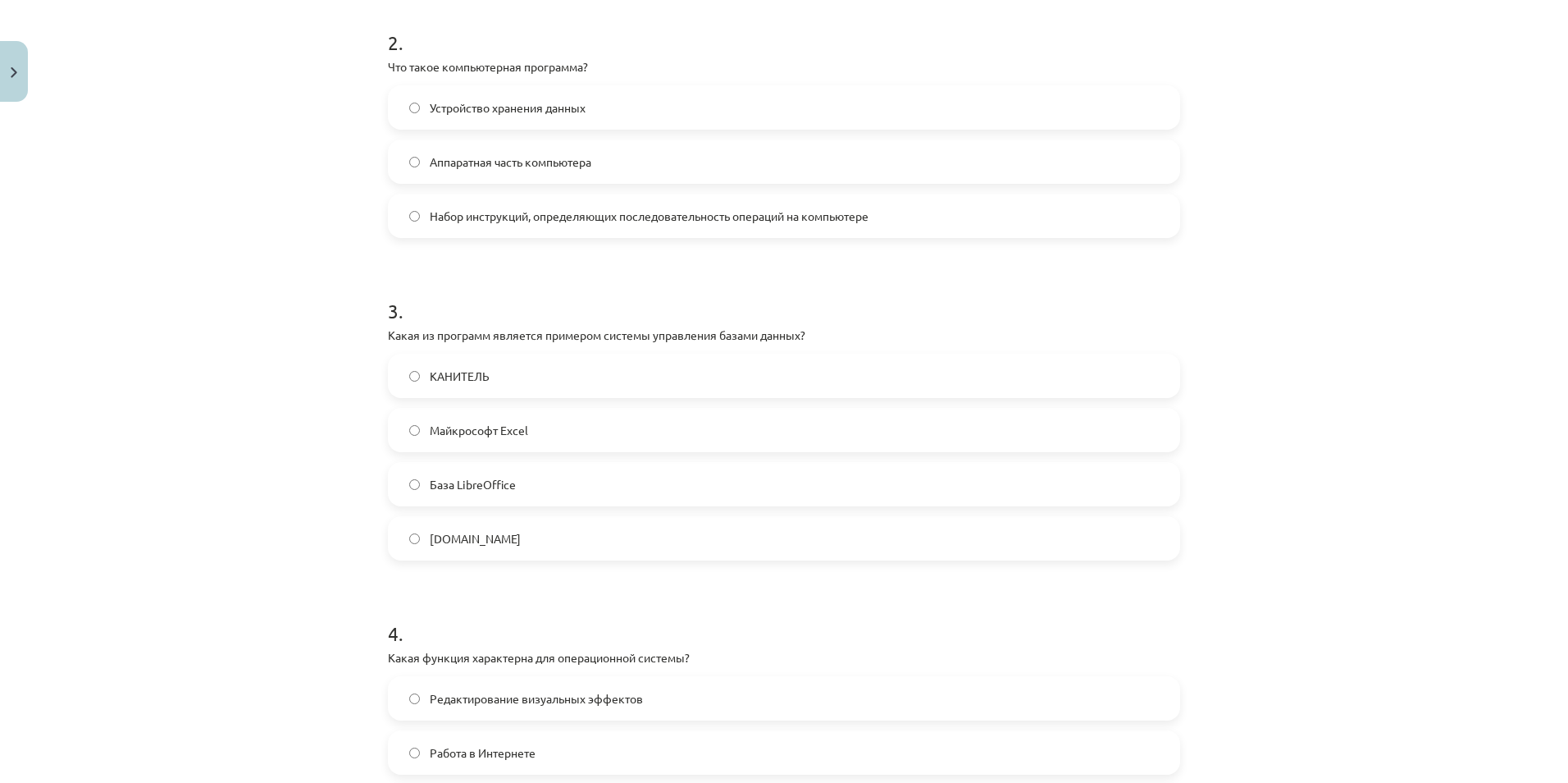
scroll to position [677, 0]
click at [463, 427] on span "Майкрософт Excel" at bounding box center [478, 427] width 99 height 17
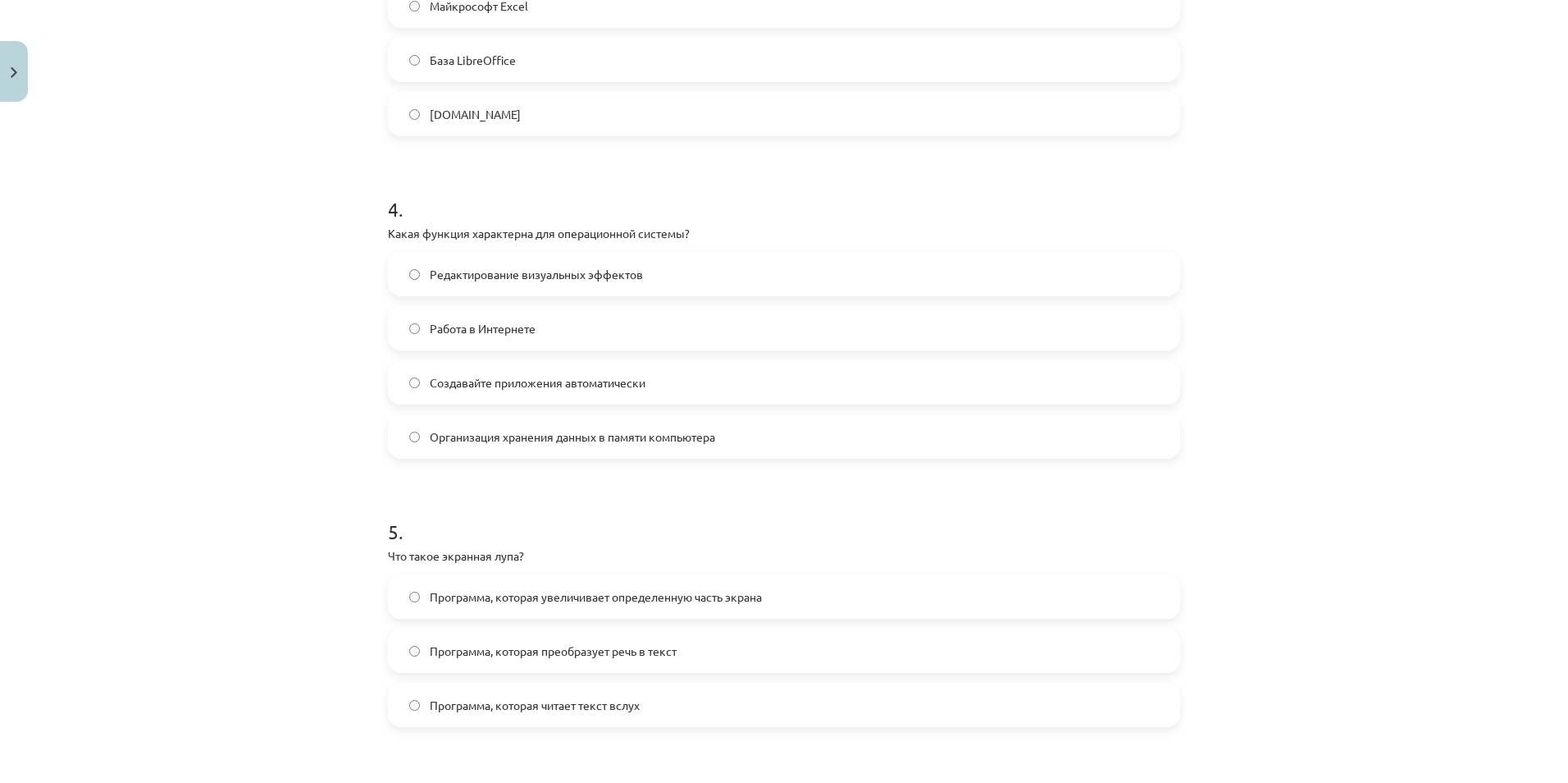
scroll to position [1103, 0]
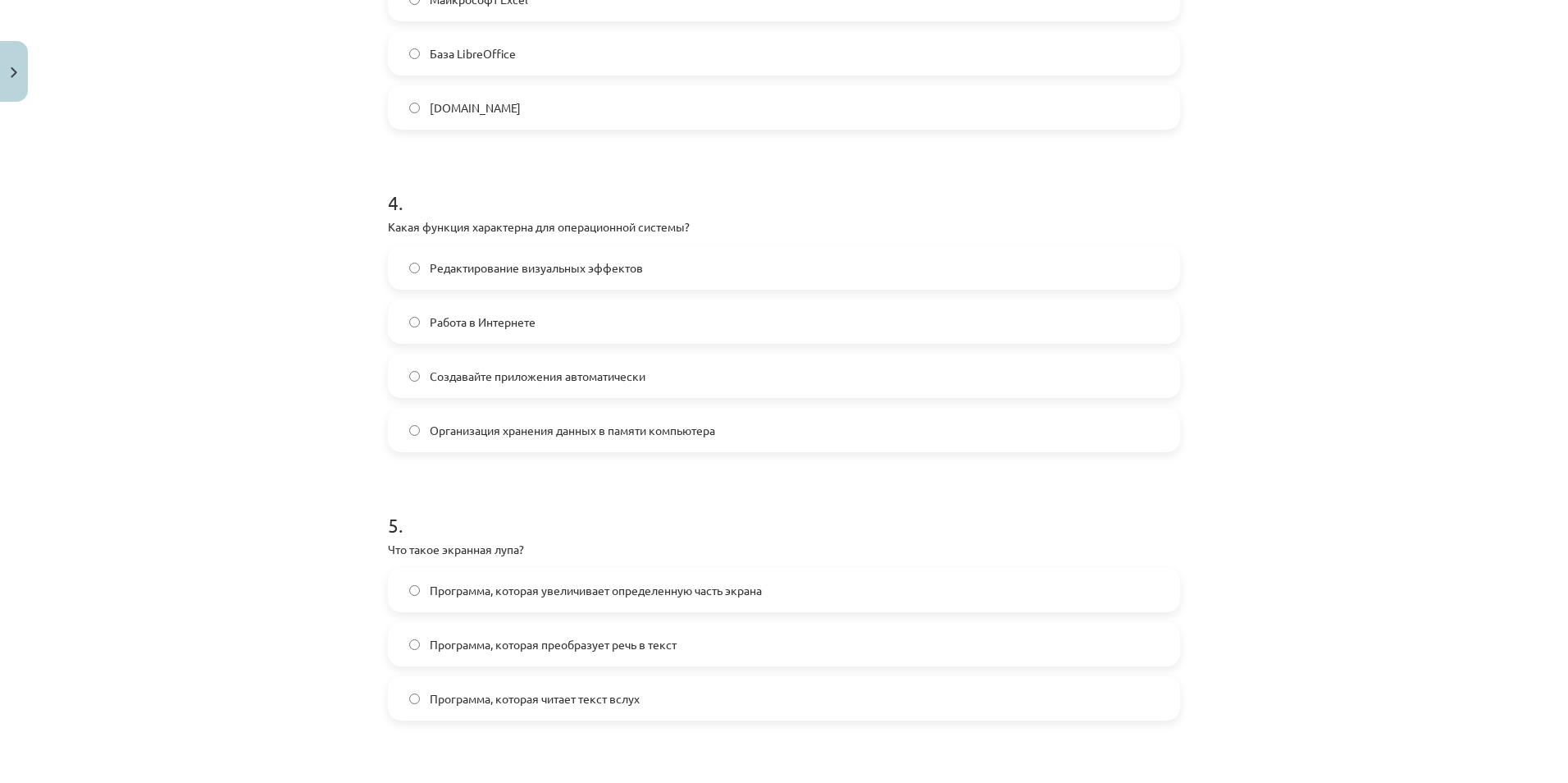
click at [468, 312] on label "Работа в Интернете" at bounding box center [784, 322] width 789 height 41
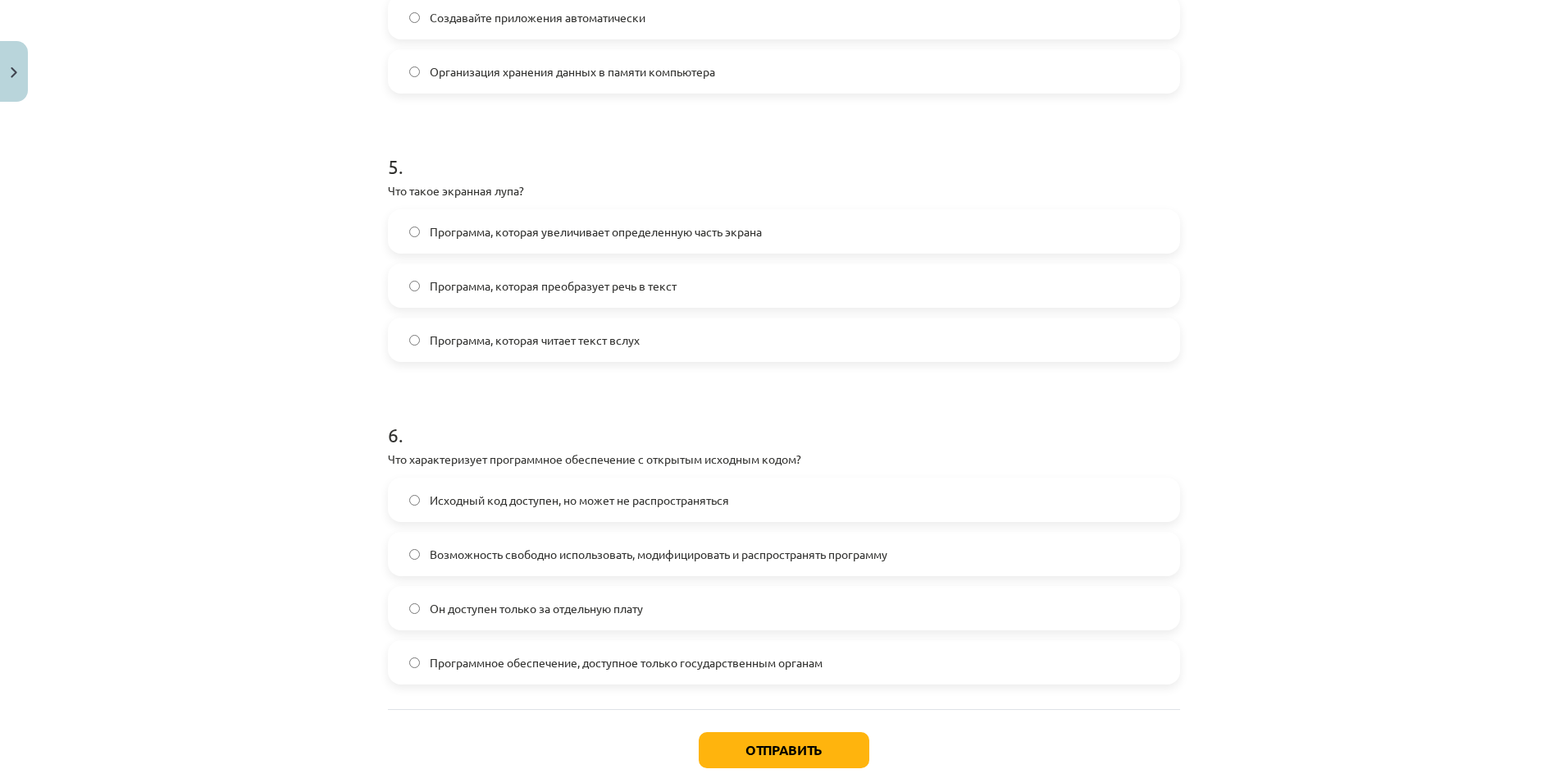
scroll to position [1472, 0]
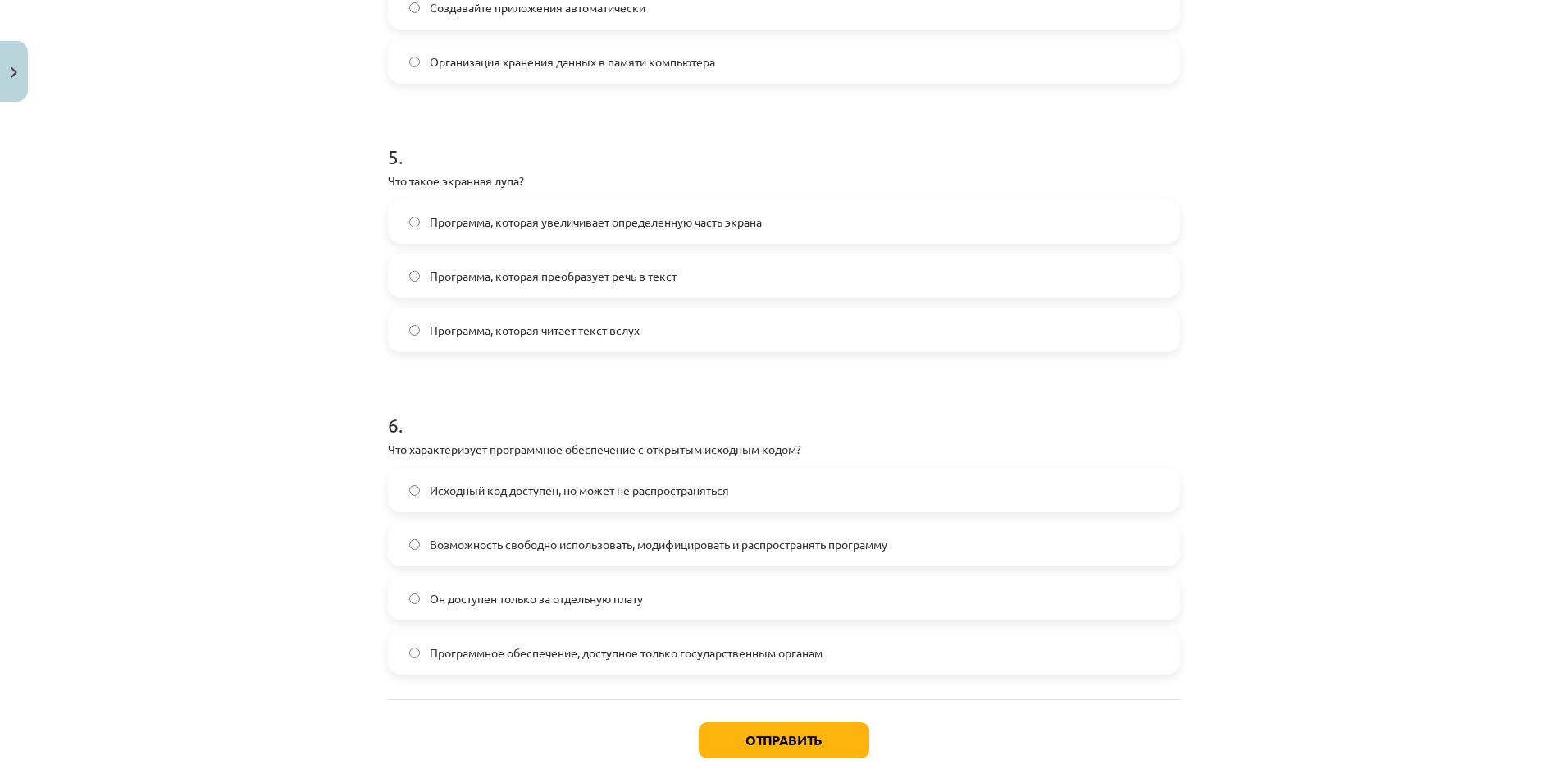
click at [551, 232] on label "Программа, которая увеличивает определенную часть экрана" at bounding box center [784, 221] width 789 height 41
click at [444, 596] on span "Он доступен только за отдельную плату" at bounding box center [536, 598] width 213 height 17
click at [537, 548] on span "Возможность свободно использовать, модифицировать и распространять программу" at bounding box center [658, 545] width 458 height 17
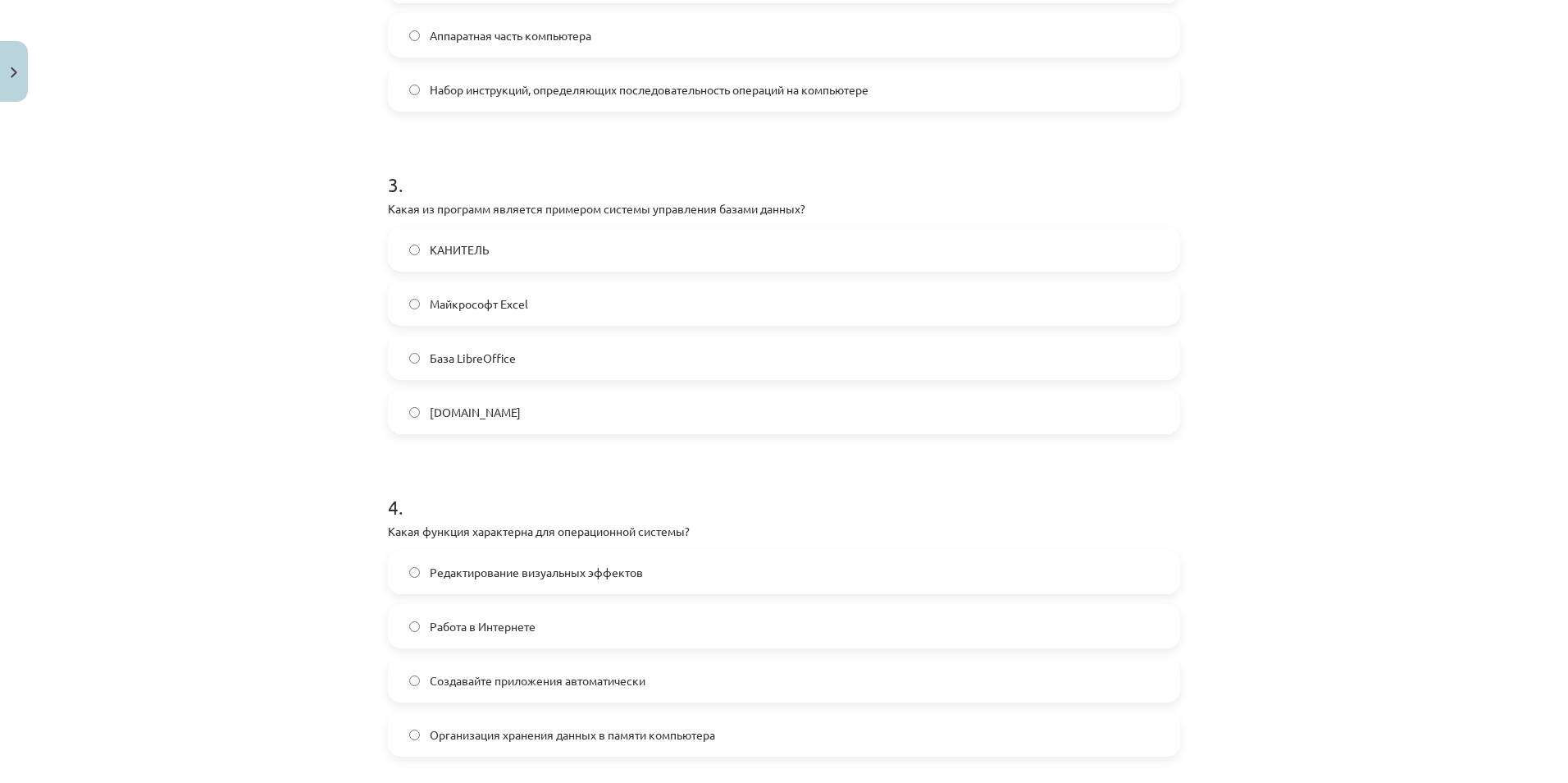
scroll to position [803, 0]
click at [467, 347] on span "База LibreOffice" at bounding box center [472, 355] width 86 height 17
click at [494, 638] on div "Организация хранения данных в памяти компьютера" at bounding box center [784, 730] width 792 height 44
click at [499, 638] on span "Организация хранения данных в памяти компьютера" at bounding box center [572, 731] width 285 height 17
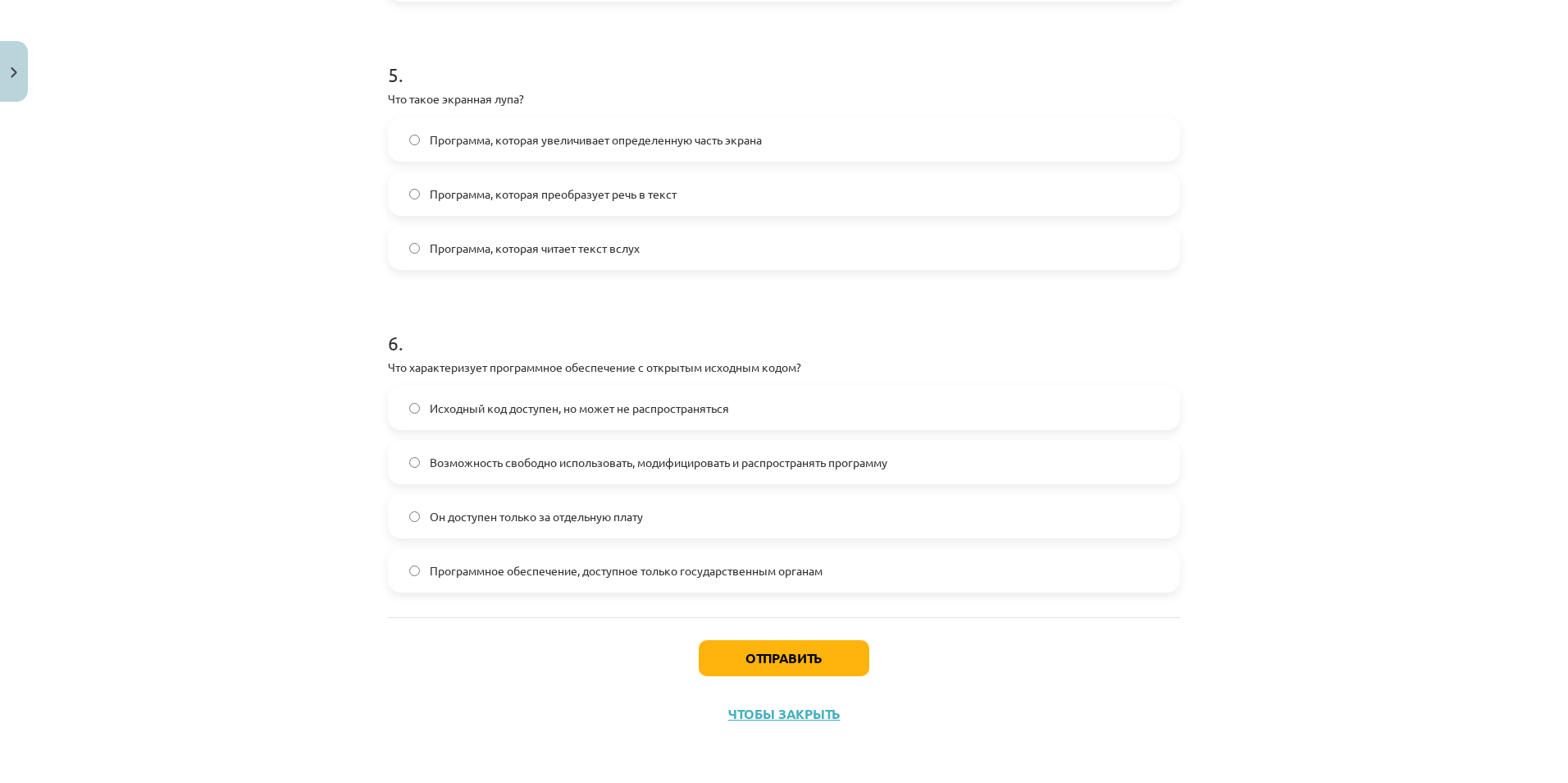
scroll to position [1472, 0]
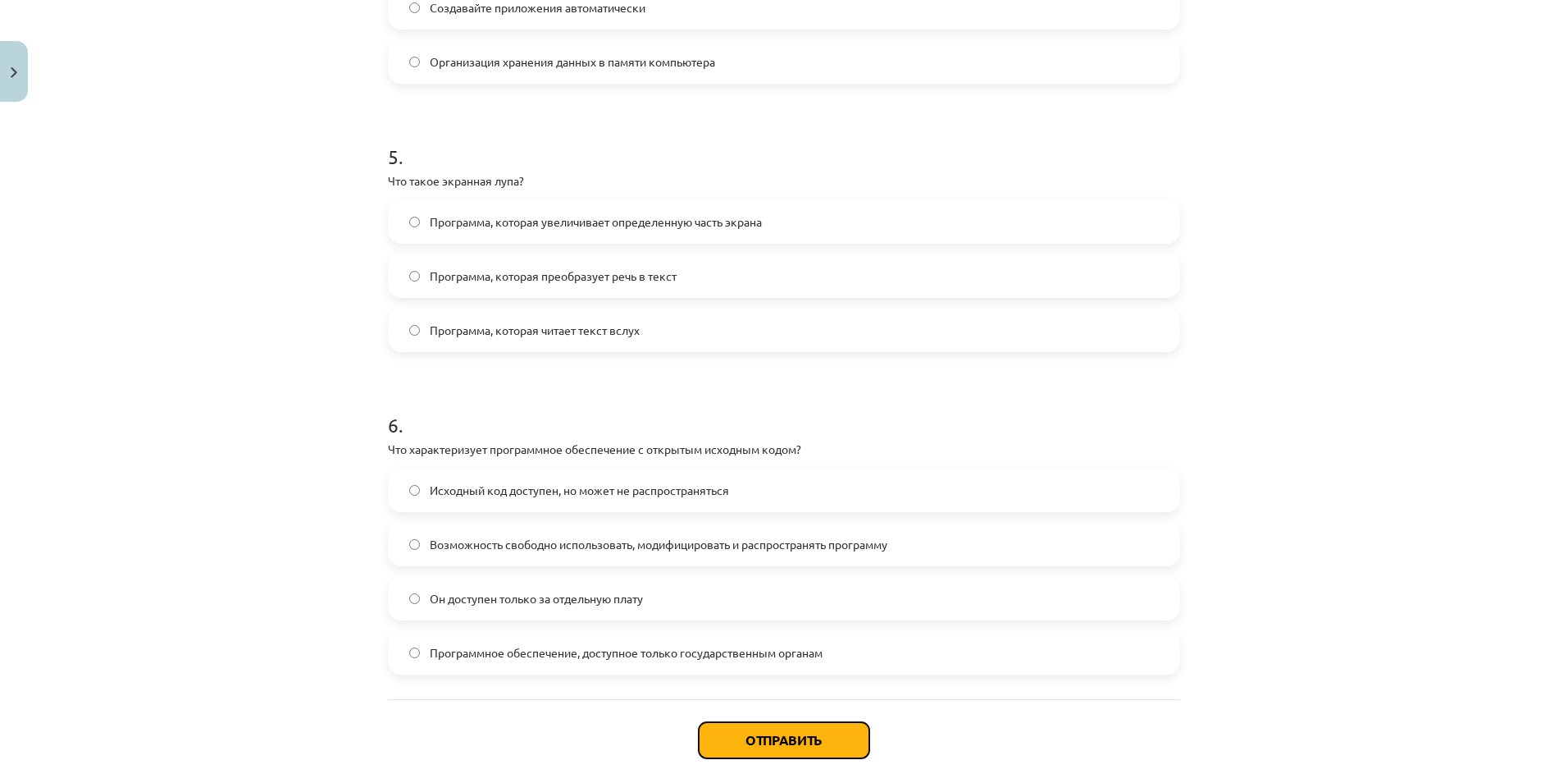
click at [806, 638] on button "Отправить" at bounding box center [784, 740] width 170 height 36
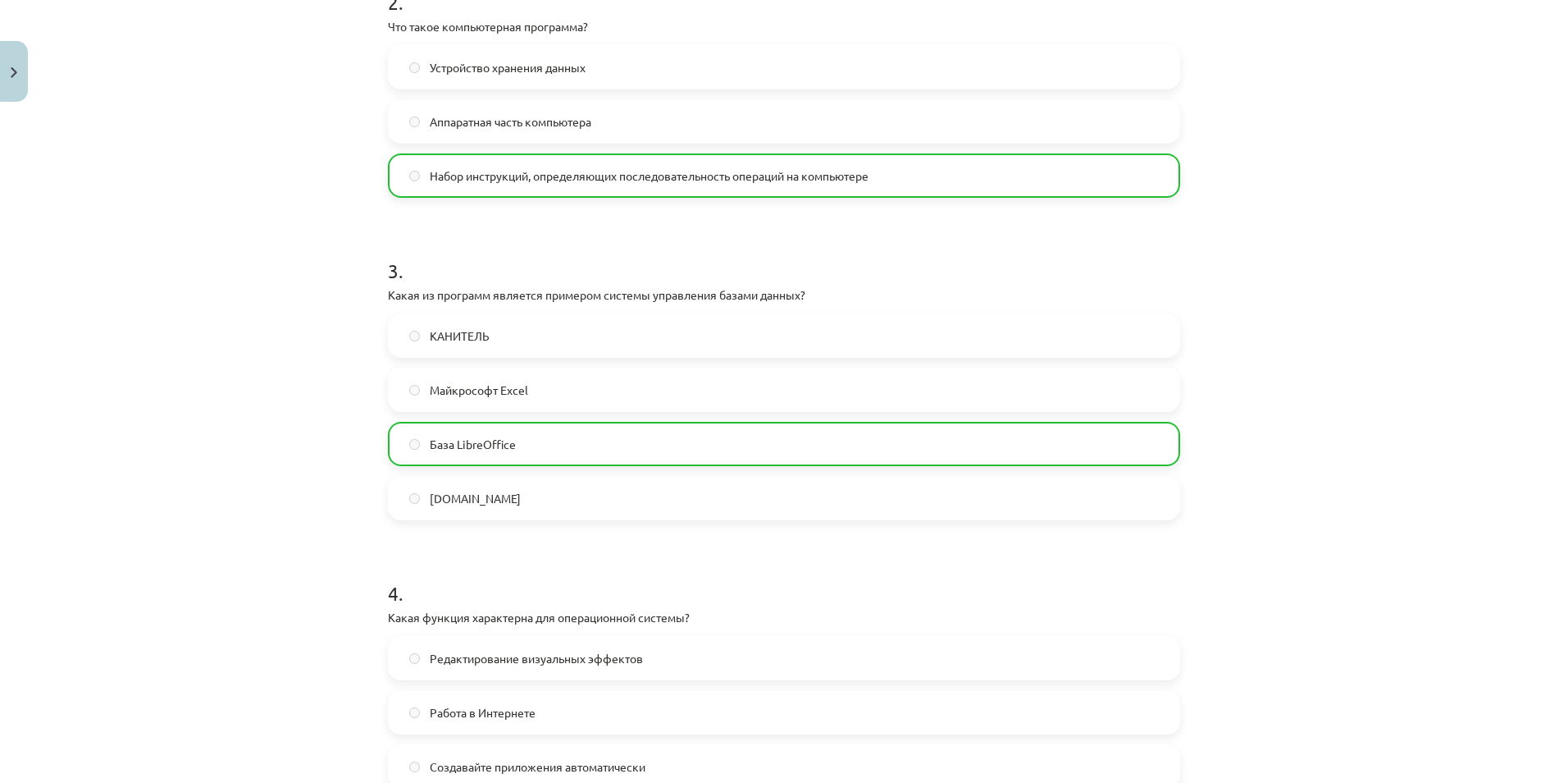
scroll to position [1607, 0]
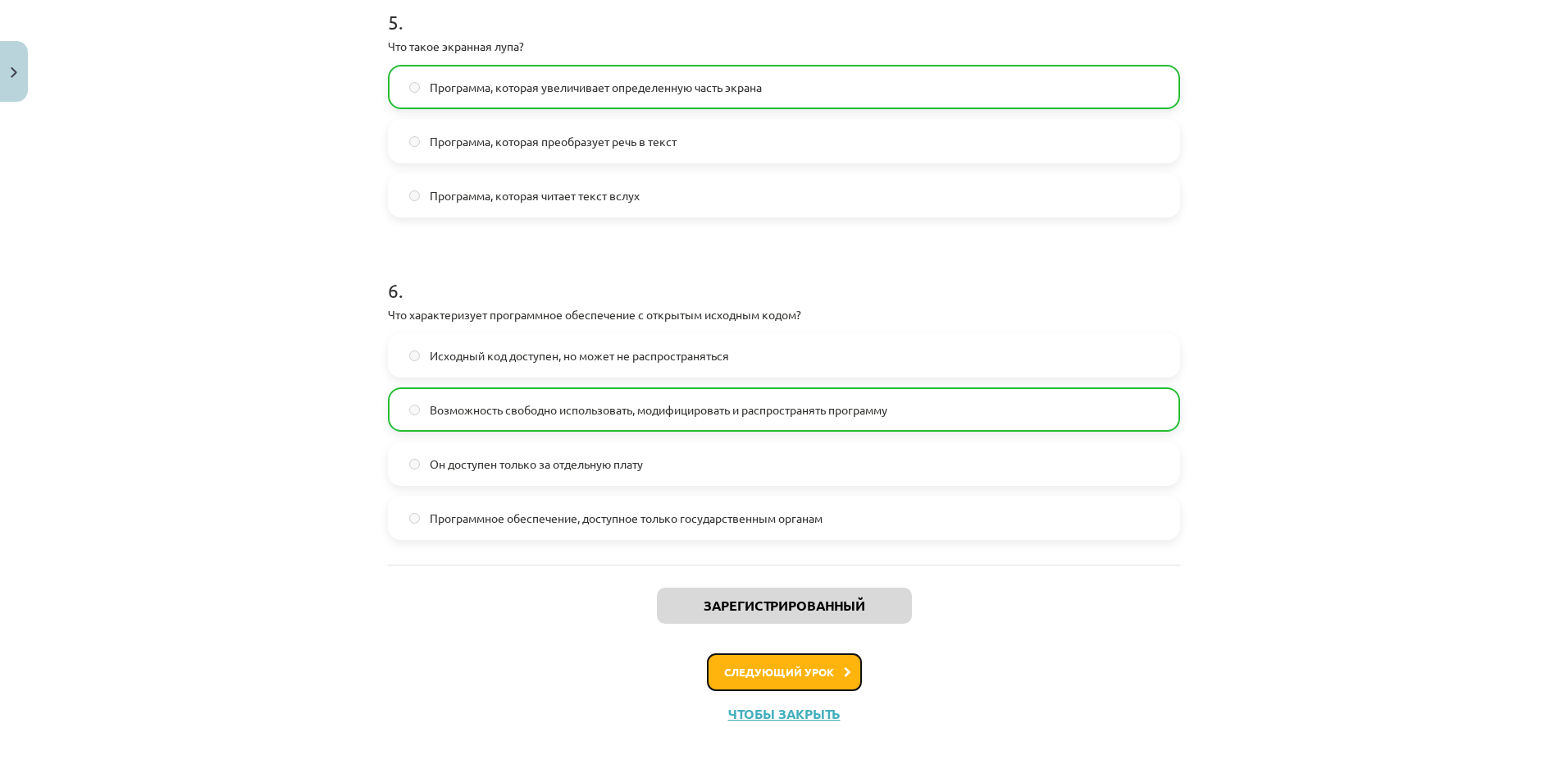
click at [821, 638] on button "Следующий урок" at bounding box center [784, 672] width 155 height 38
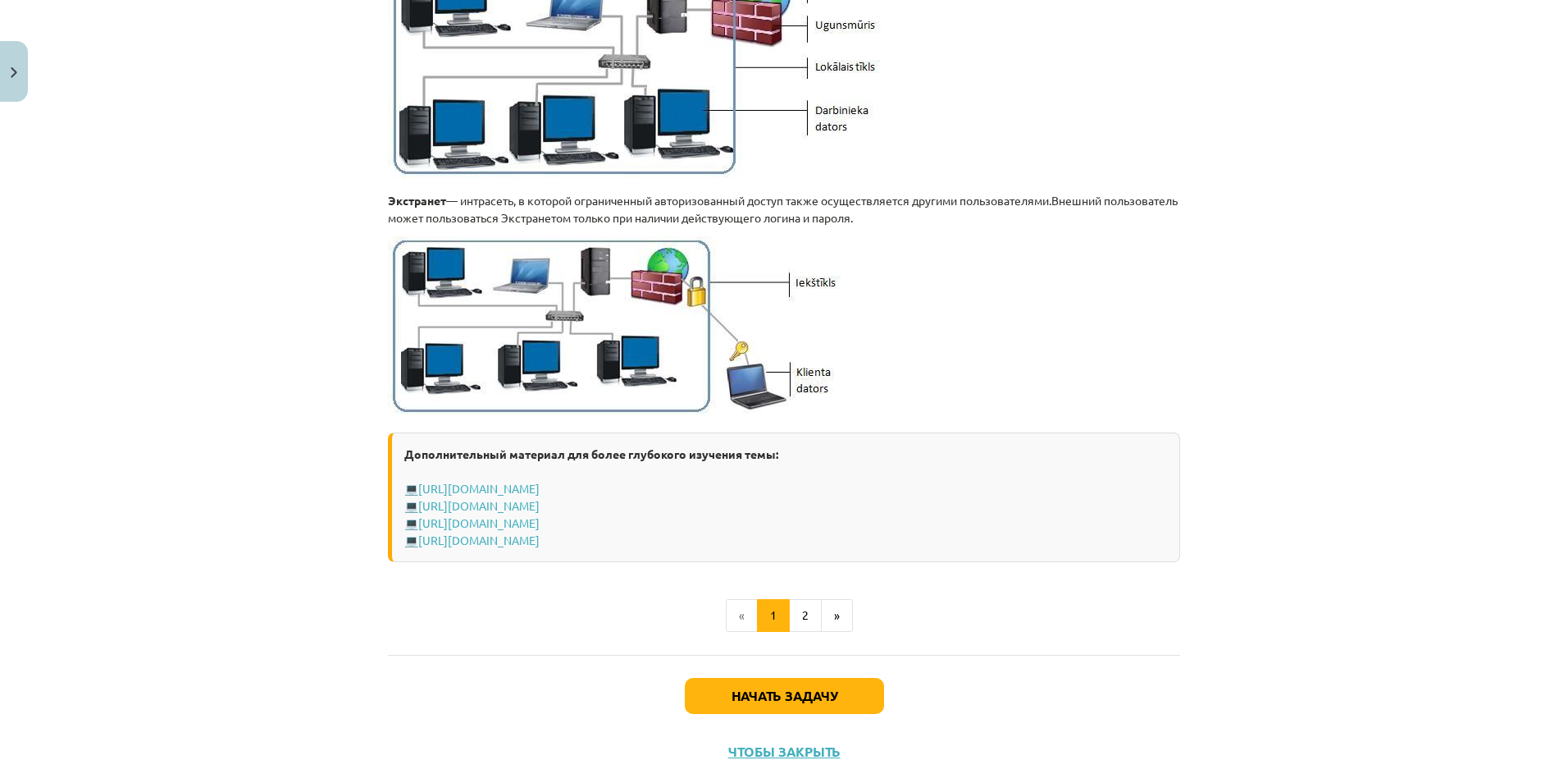
scroll to position [1845, 0]
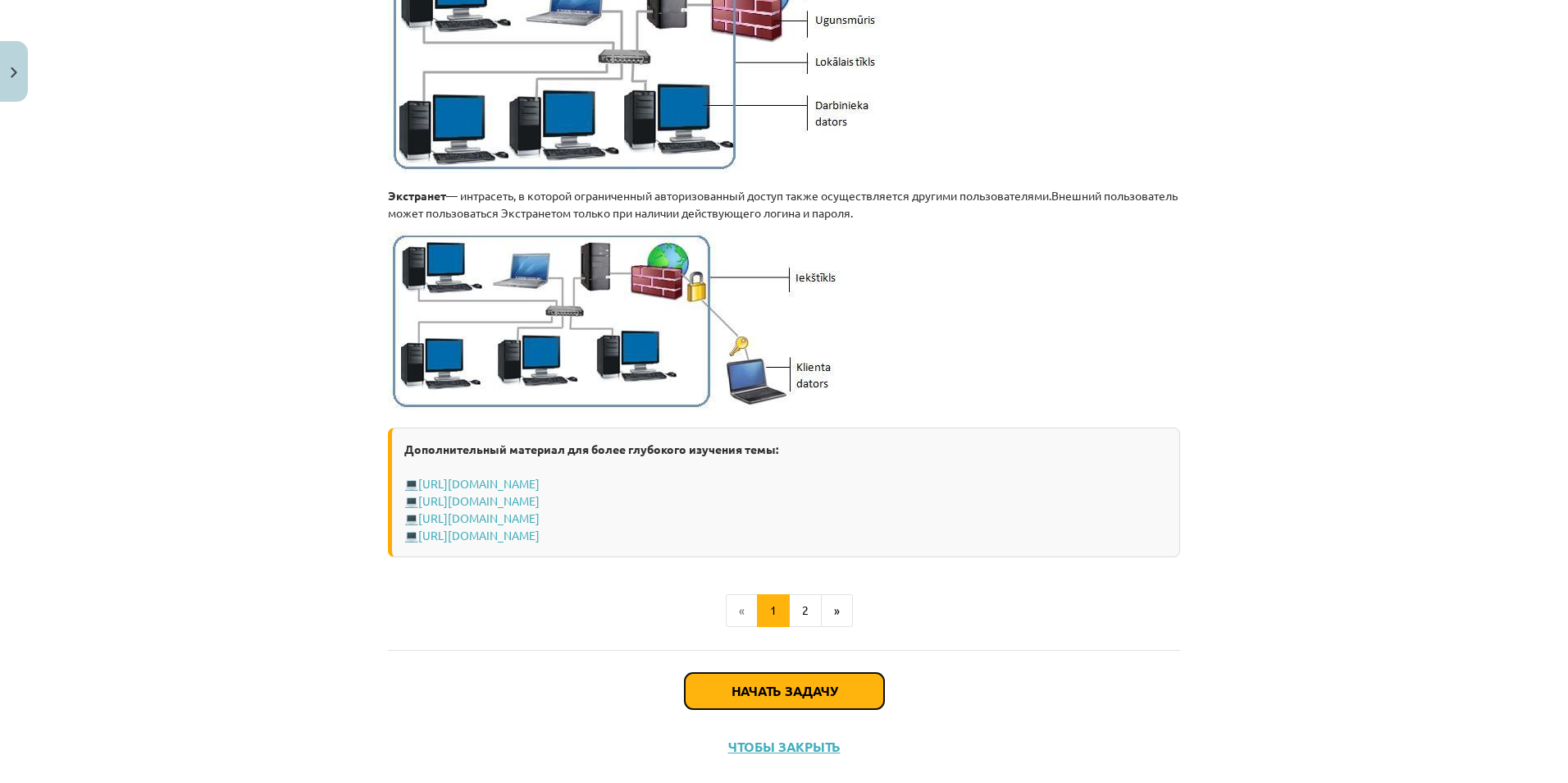
click at [810, 638] on button "Начать задачу" at bounding box center [784, 691] width 200 height 36
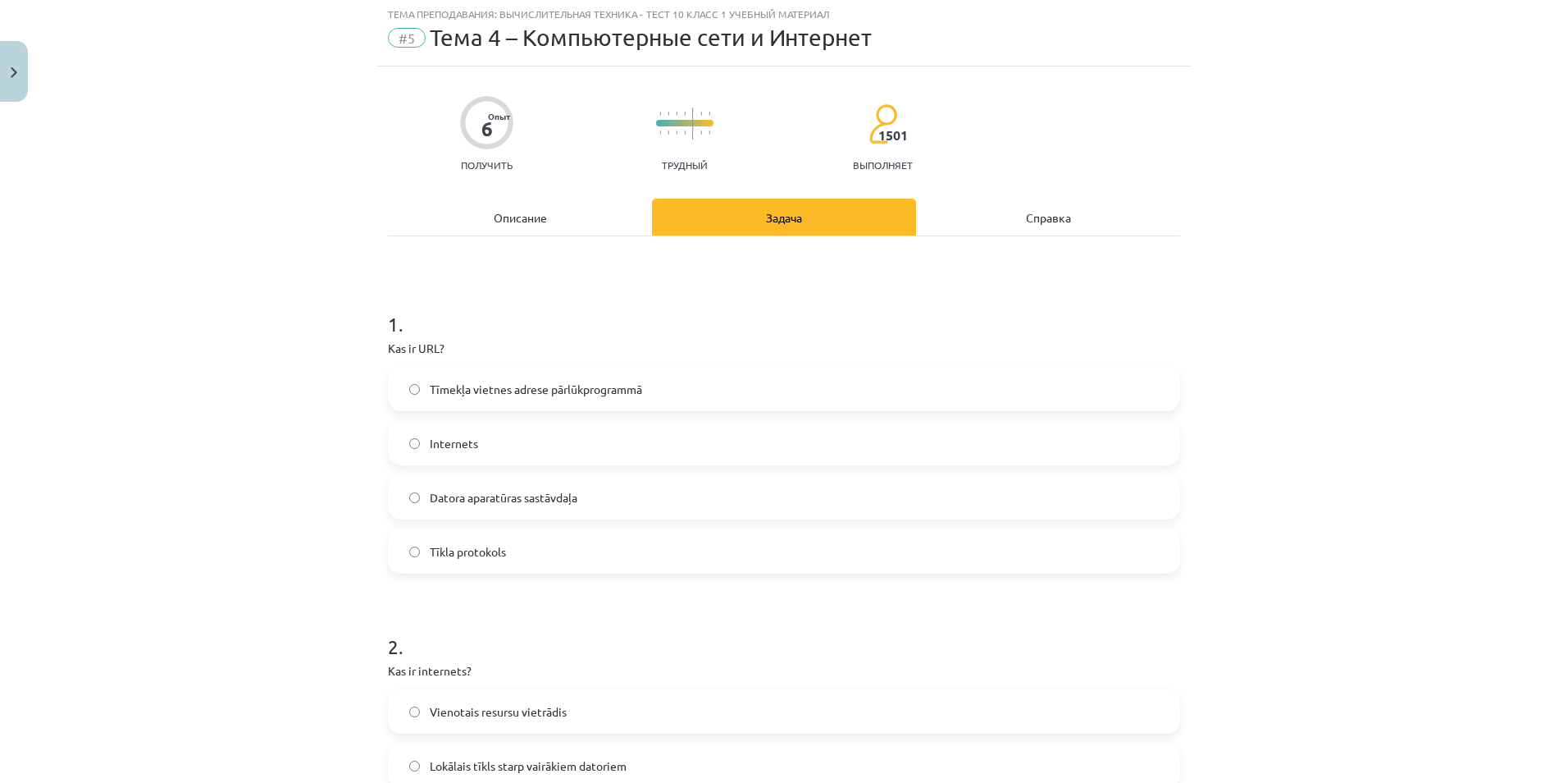
scroll to position [41, 0]
click at [462, 498] on span "Аппаратная часть компьютера" at bounding box center [510, 499] width 162 height 17
click at [556, 552] on label "Сетевой протокол" at bounding box center [784, 553] width 789 height 41
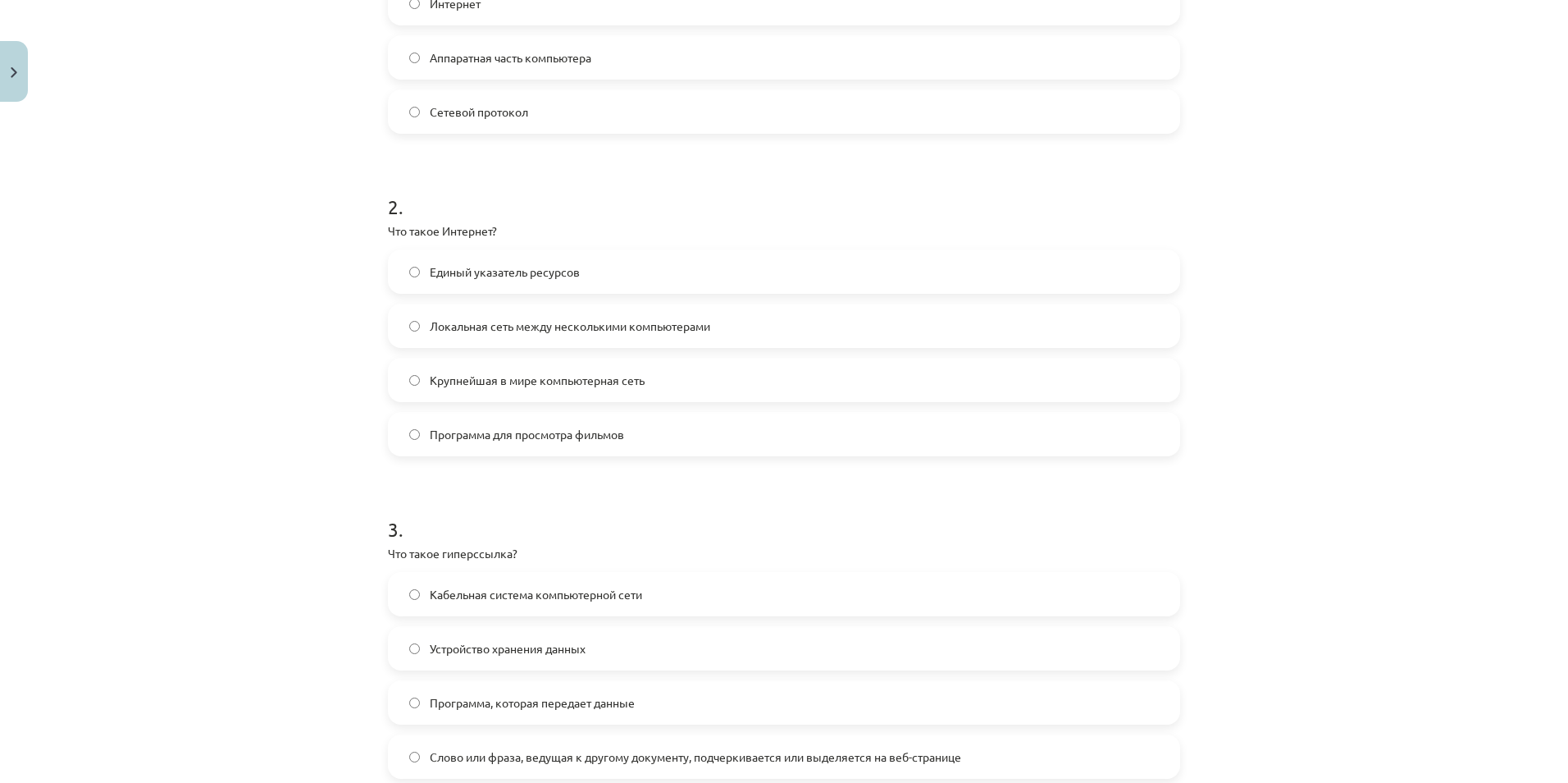
scroll to position [489, 0]
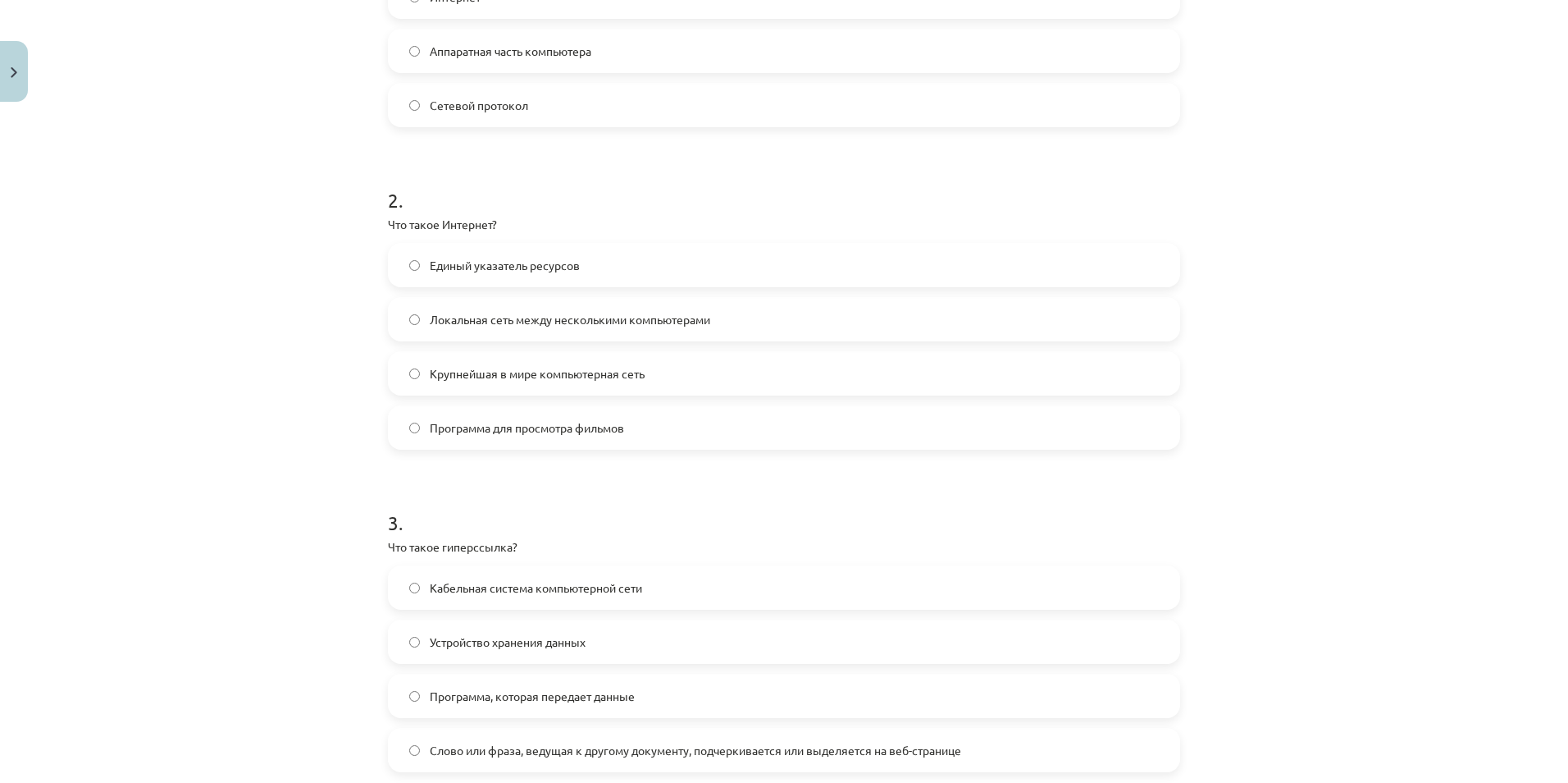
click at [527, 388] on label "Крупнейшая в мире компьютерная сеть" at bounding box center [784, 373] width 789 height 41
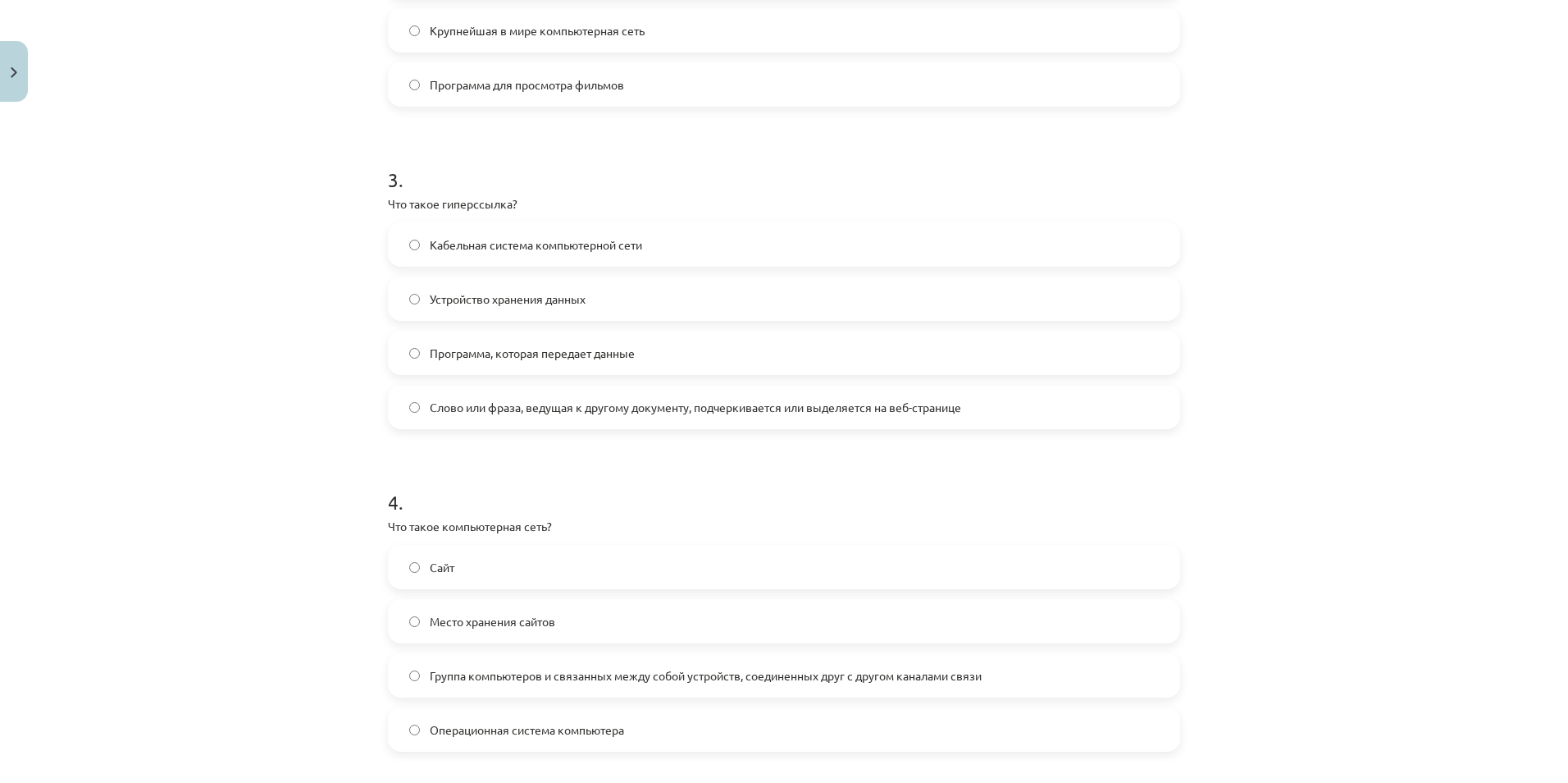
scroll to position [836, 0]
click at [530, 417] on label "Слово или фраза, ведущая к другому документу, подчеркивается или выделяется на …" at bounding box center [784, 404] width 789 height 41
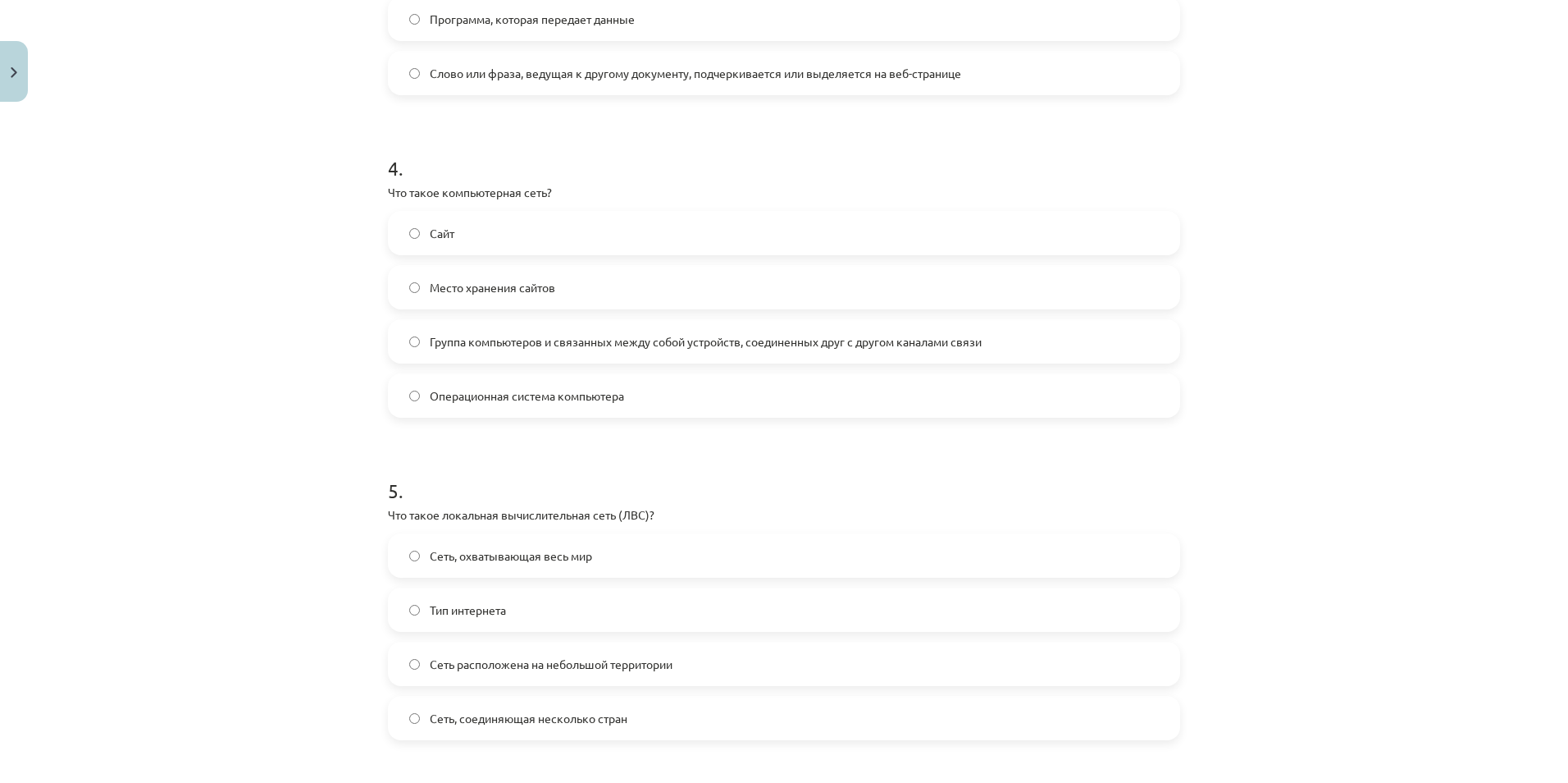
scroll to position [1180, 0]
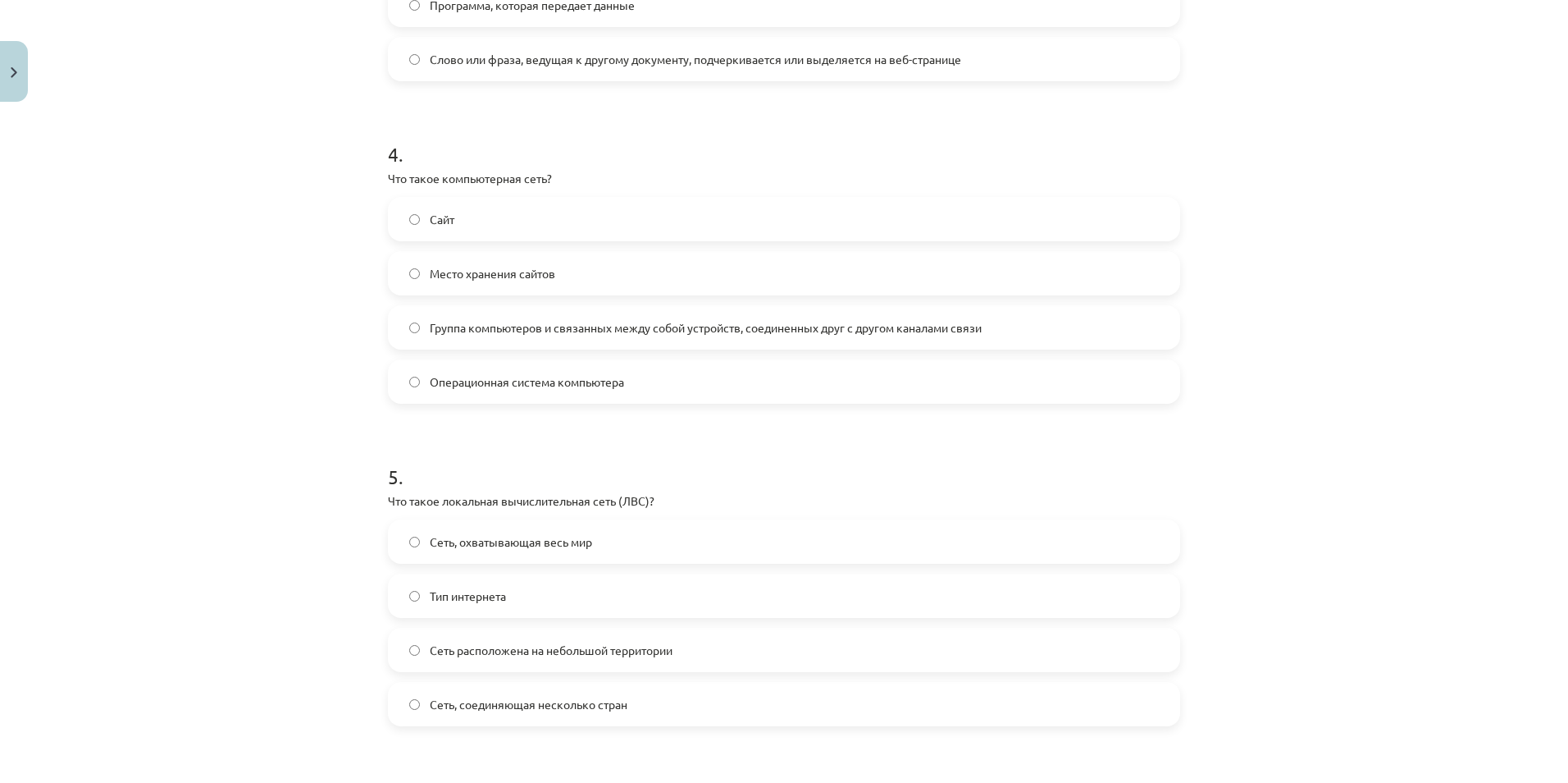
click at [484, 218] on label "Сайт" at bounding box center [784, 220] width 789 height 41
click at [509, 350] on div "Сайт Место хранения сайтов Группа компьютеров и связанных между собой устройств…" at bounding box center [784, 300] width 792 height 206
click at [478, 326] on span "Группа компьютеров и связанных между собой устройств, соединенных друг с другом…" at bounding box center [705, 328] width 552 height 17
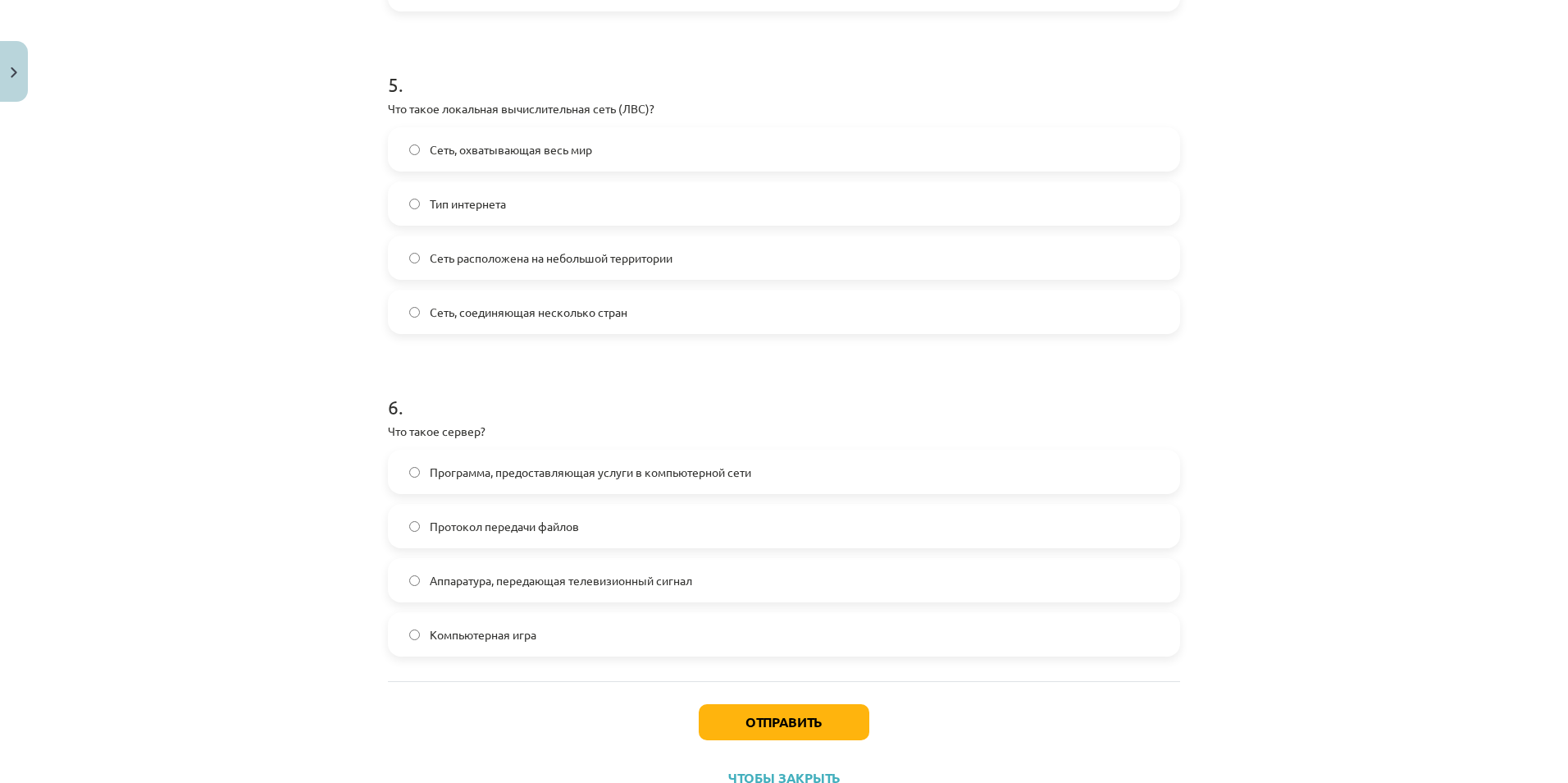
scroll to position [1578, 0]
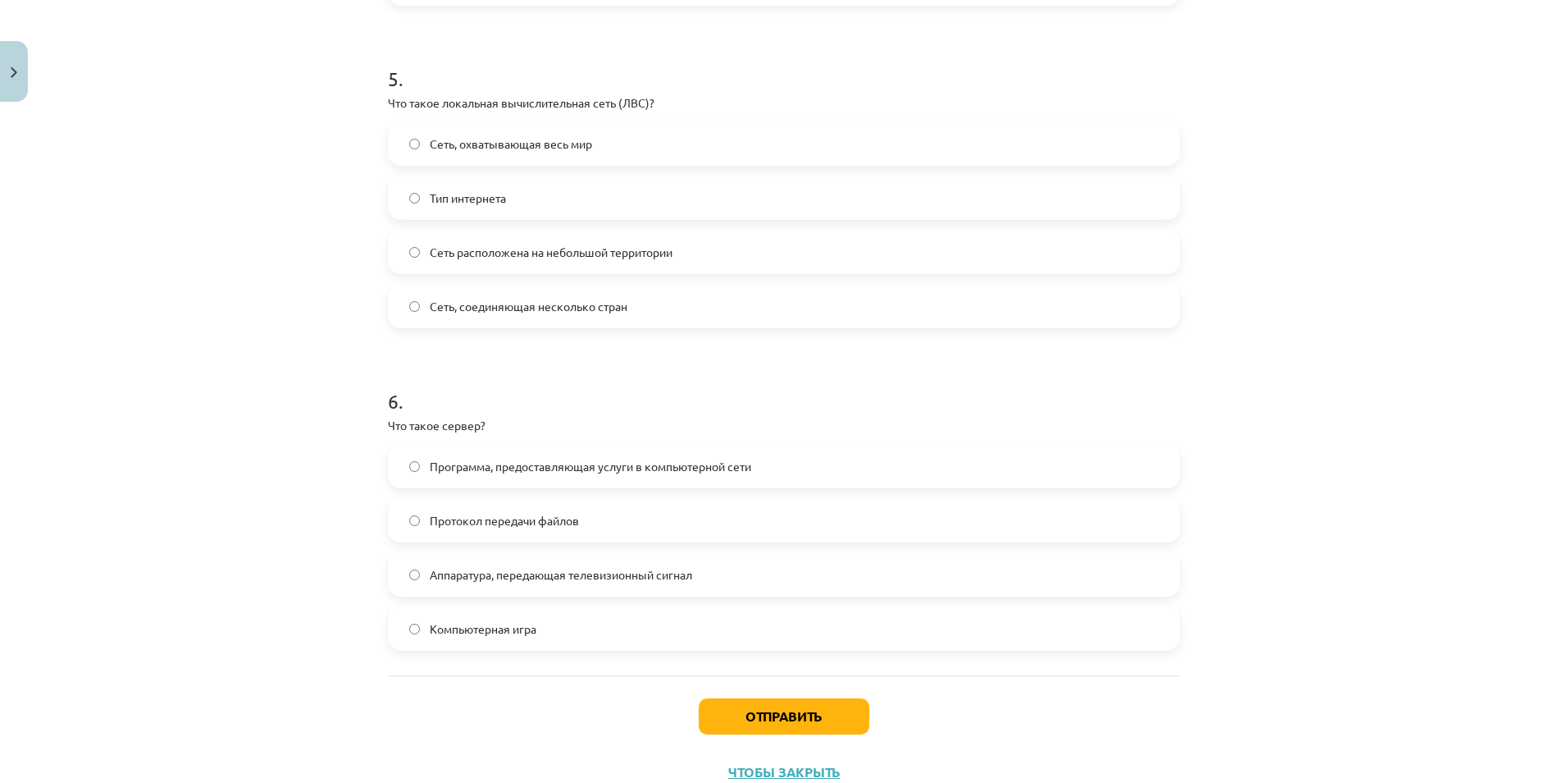
click at [484, 213] on label "Тип интернета" at bounding box center [784, 198] width 789 height 41
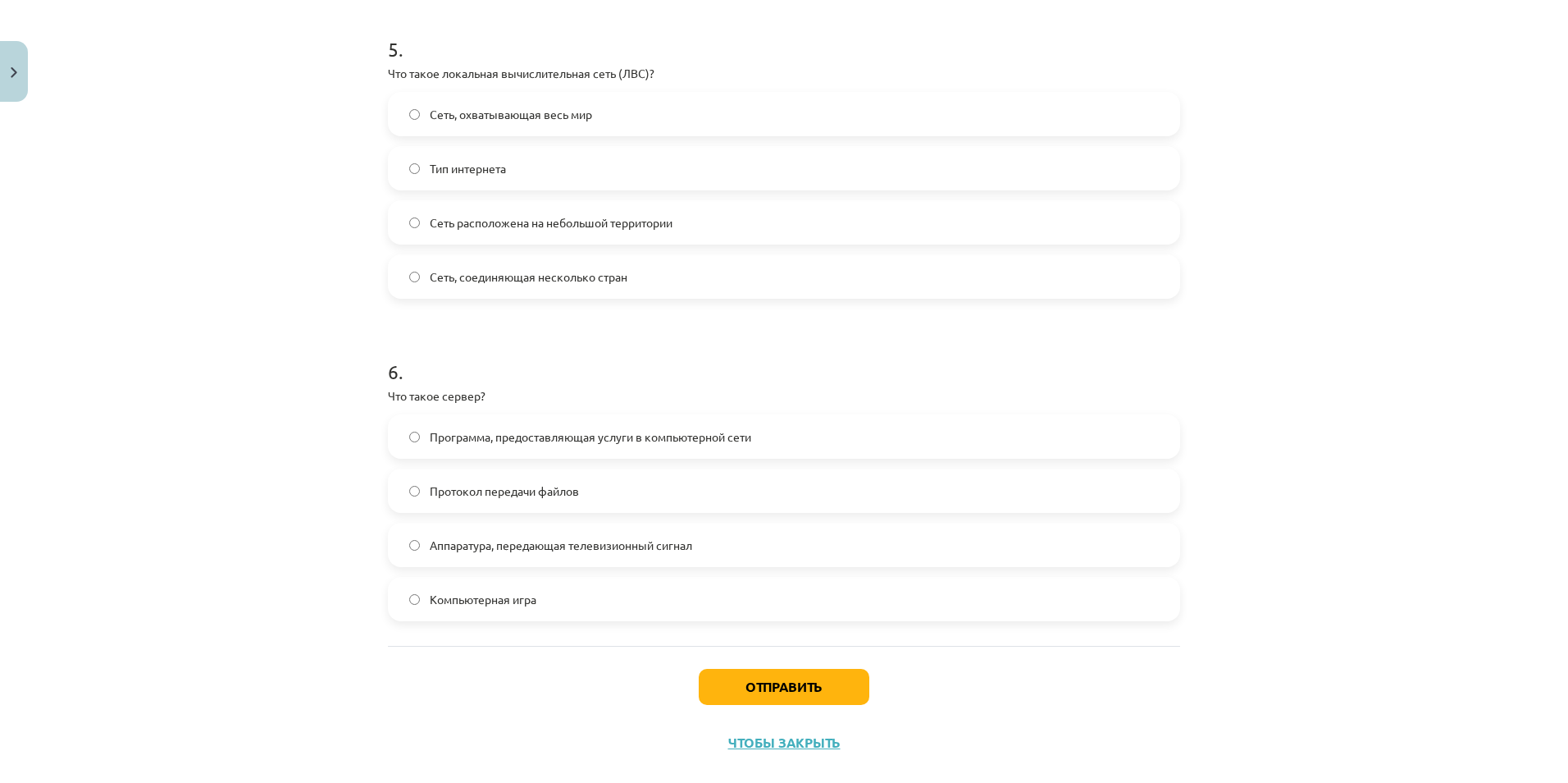
scroll to position [1637, 0]
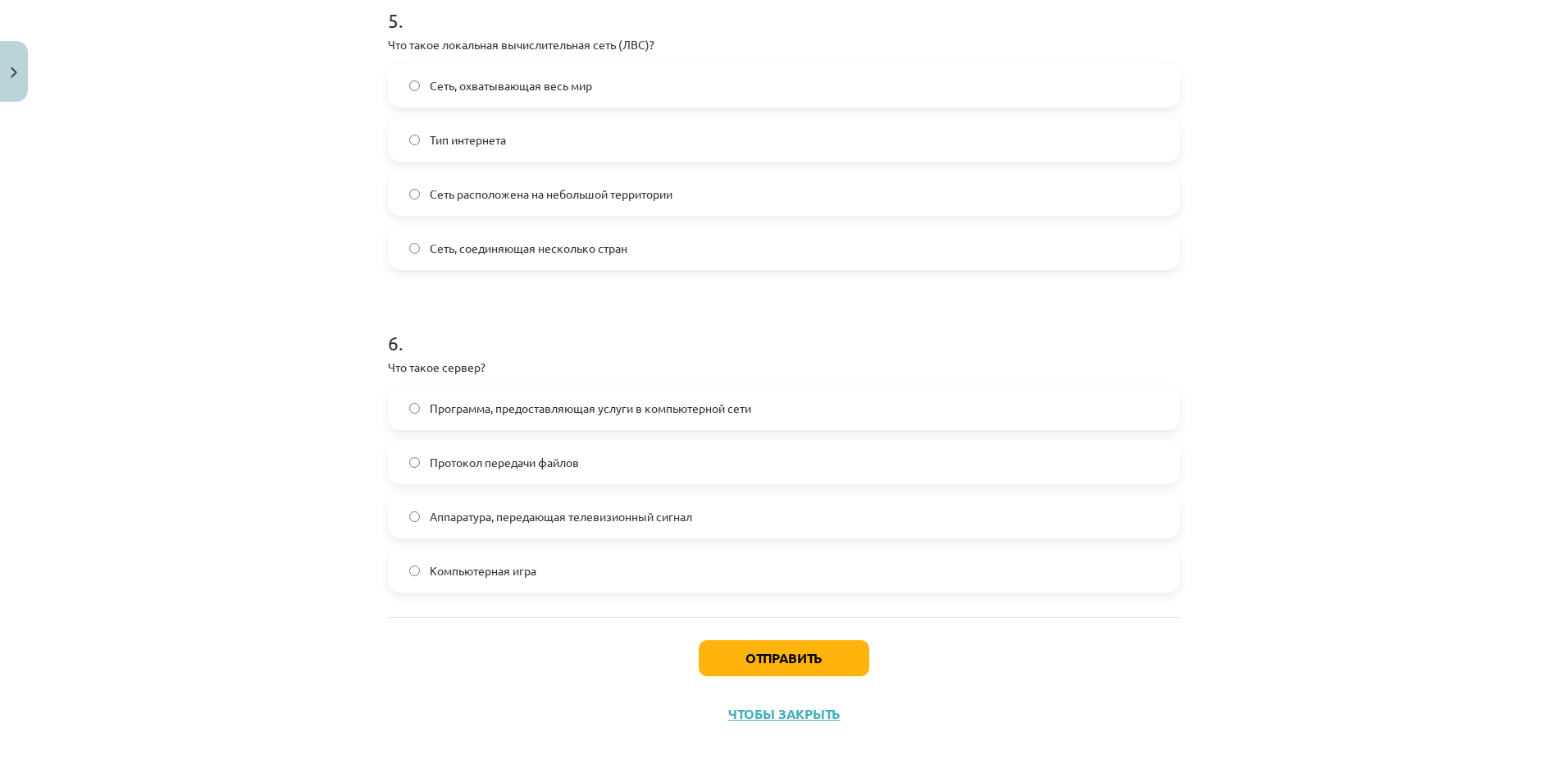
click at [433, 408] on span "Программа, предоставляющая услуги в компьютерной сети" at bounding box center [590, 408] width 321 height 17
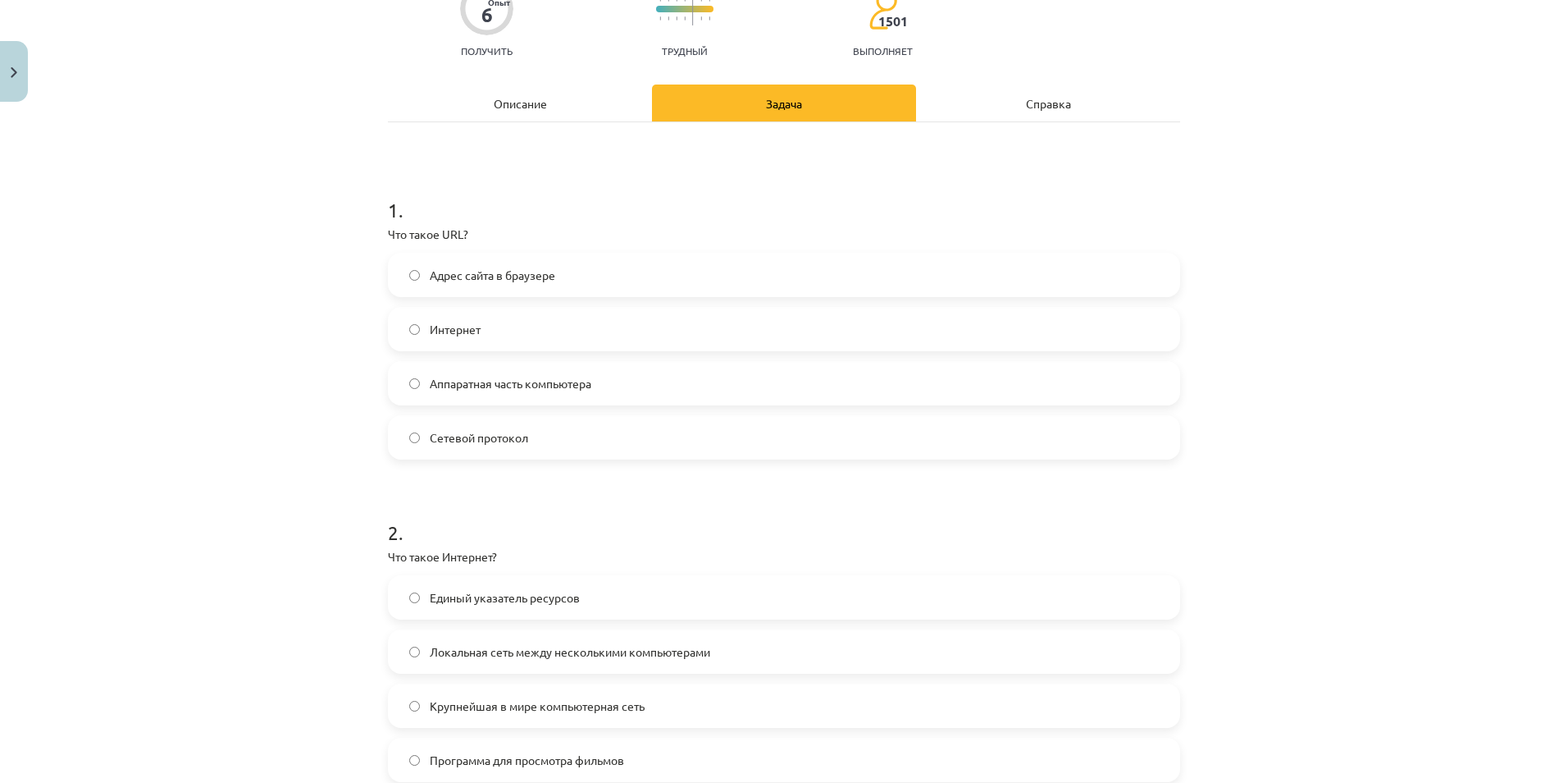
scroll to position [140, 0]
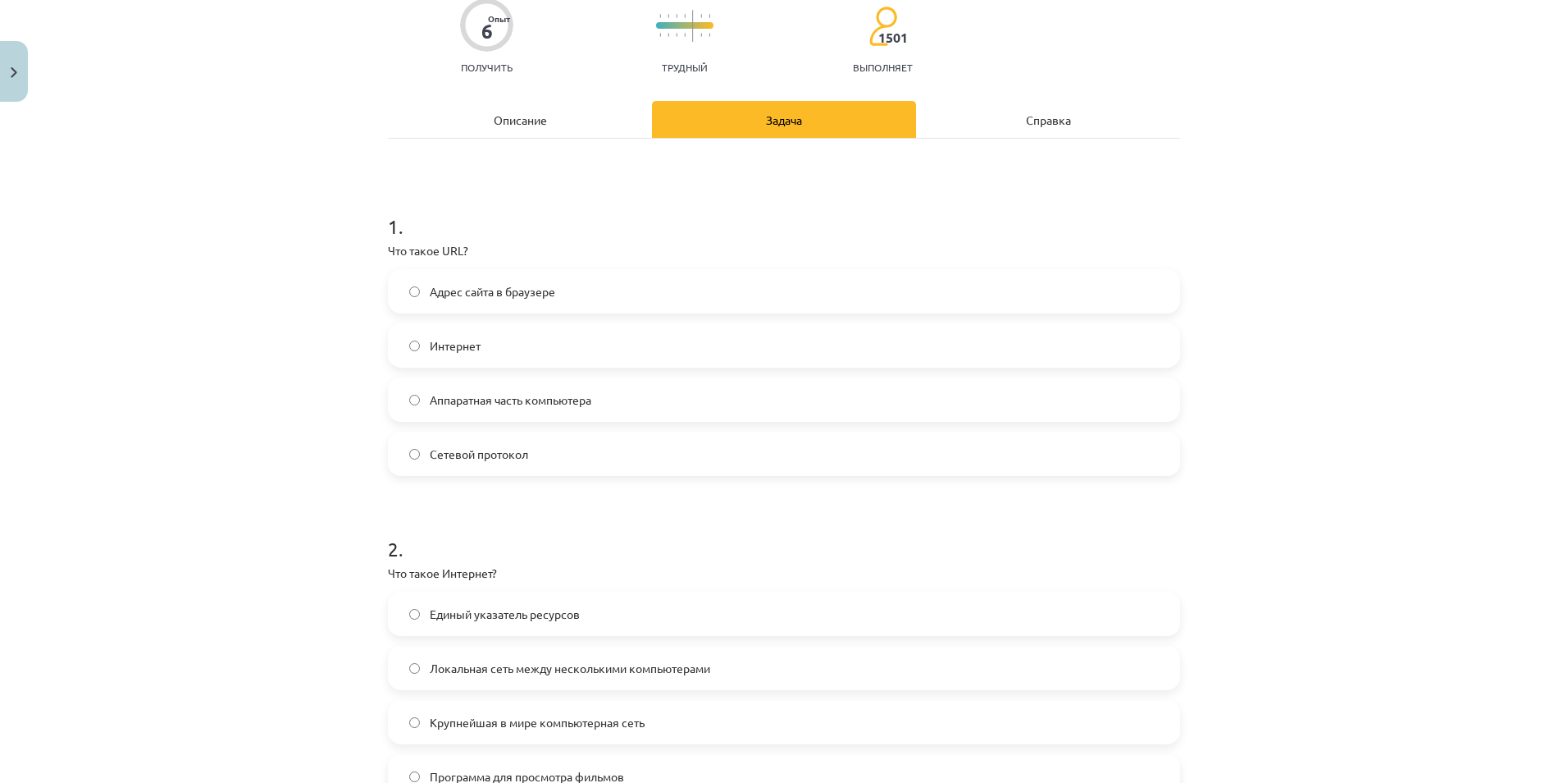
click at [578, 300] on label "Адрес сайта в браузере" at bounding box center [784, 291] width 789 height 41
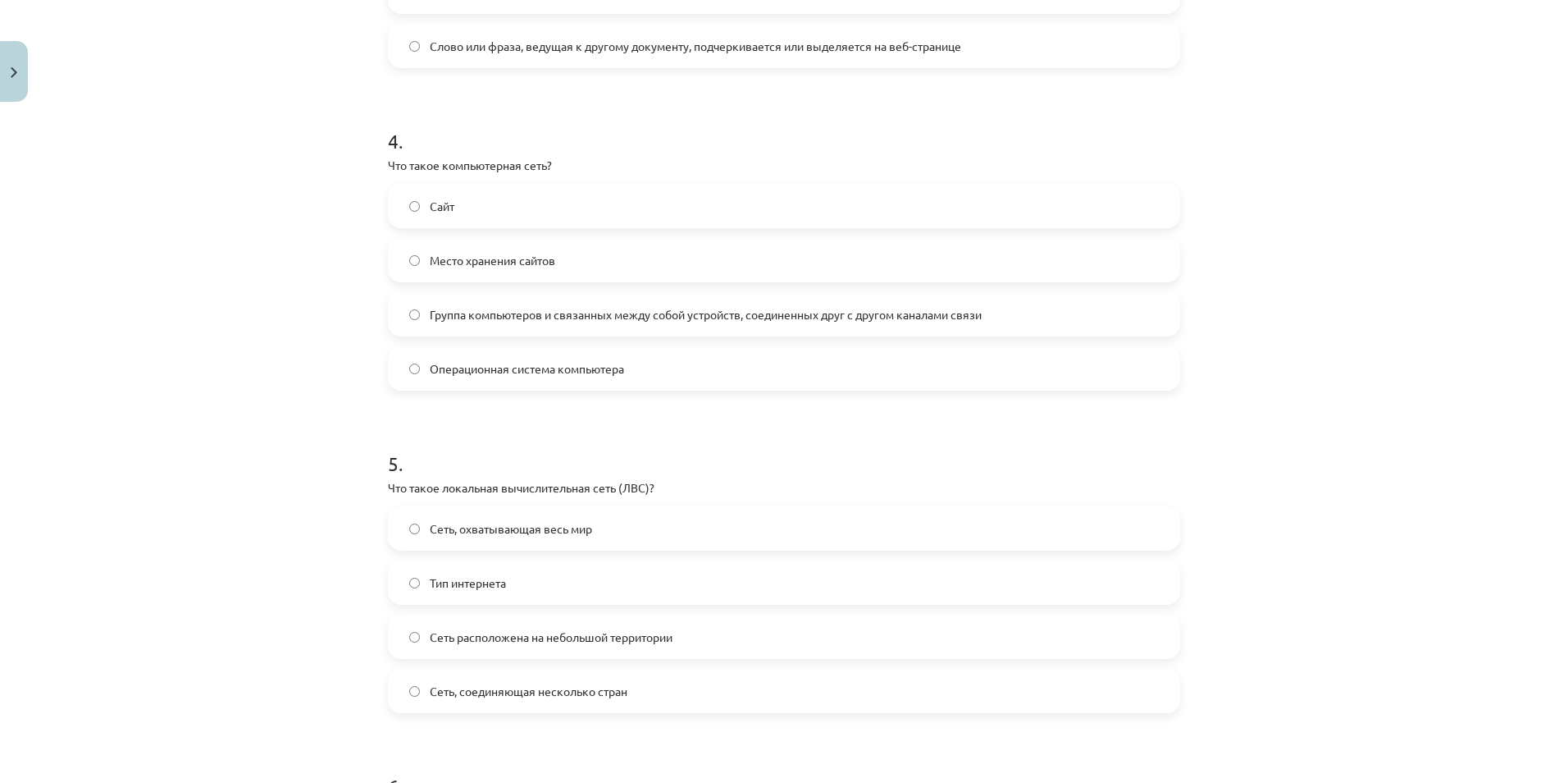
scroll to position [1637, 0]
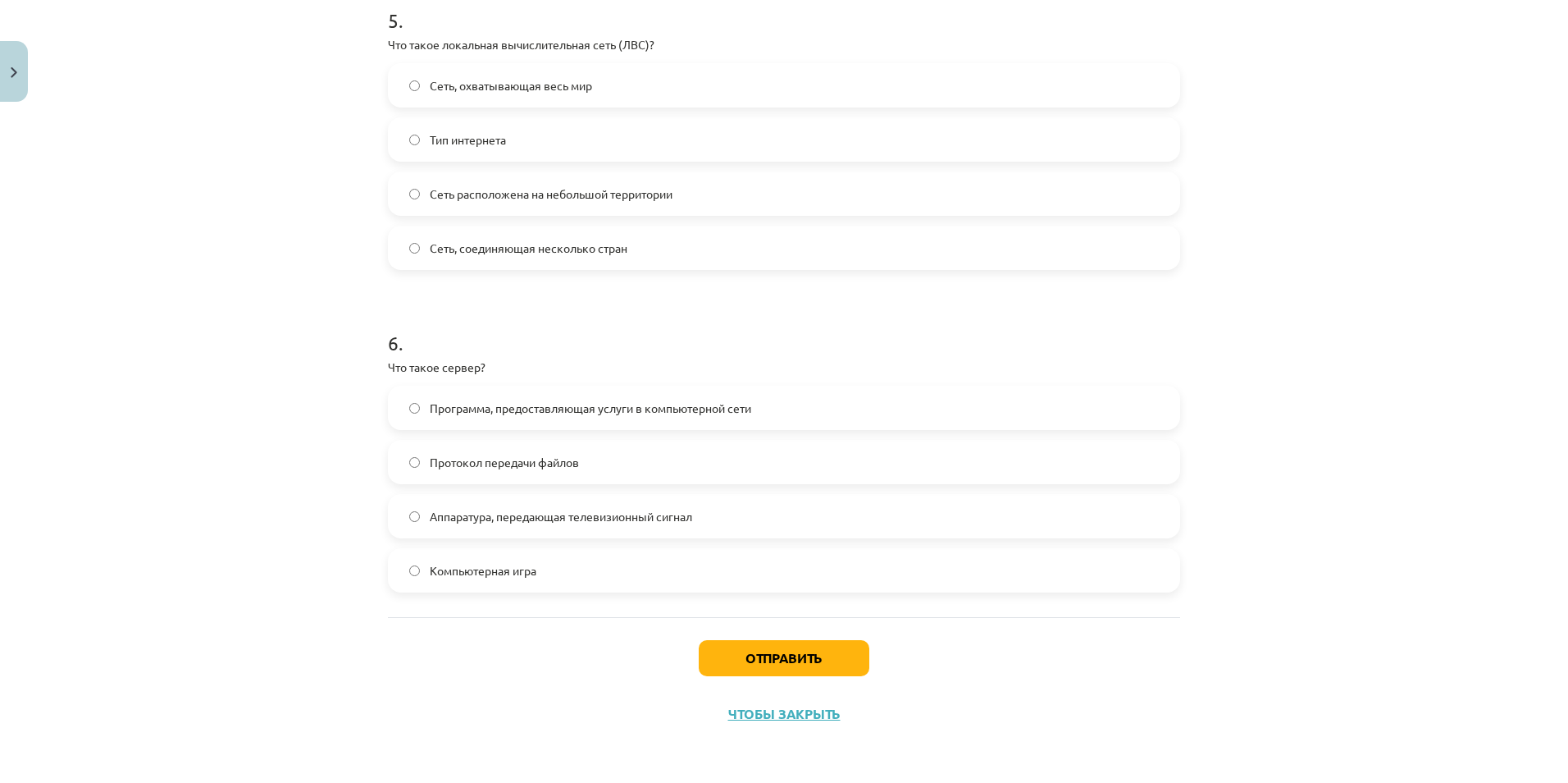
click at [645, 177] on label "Сеть расположена на небольшой территории" at bounding box center [784, 194] width 789 height 41
click at [601, 155] on label "Тип интернета" at bounding box center [784, 139] width 789 height 41
click at [817, 638] on button "Отправить" at bounding box center [784, 658] width 170 height 36
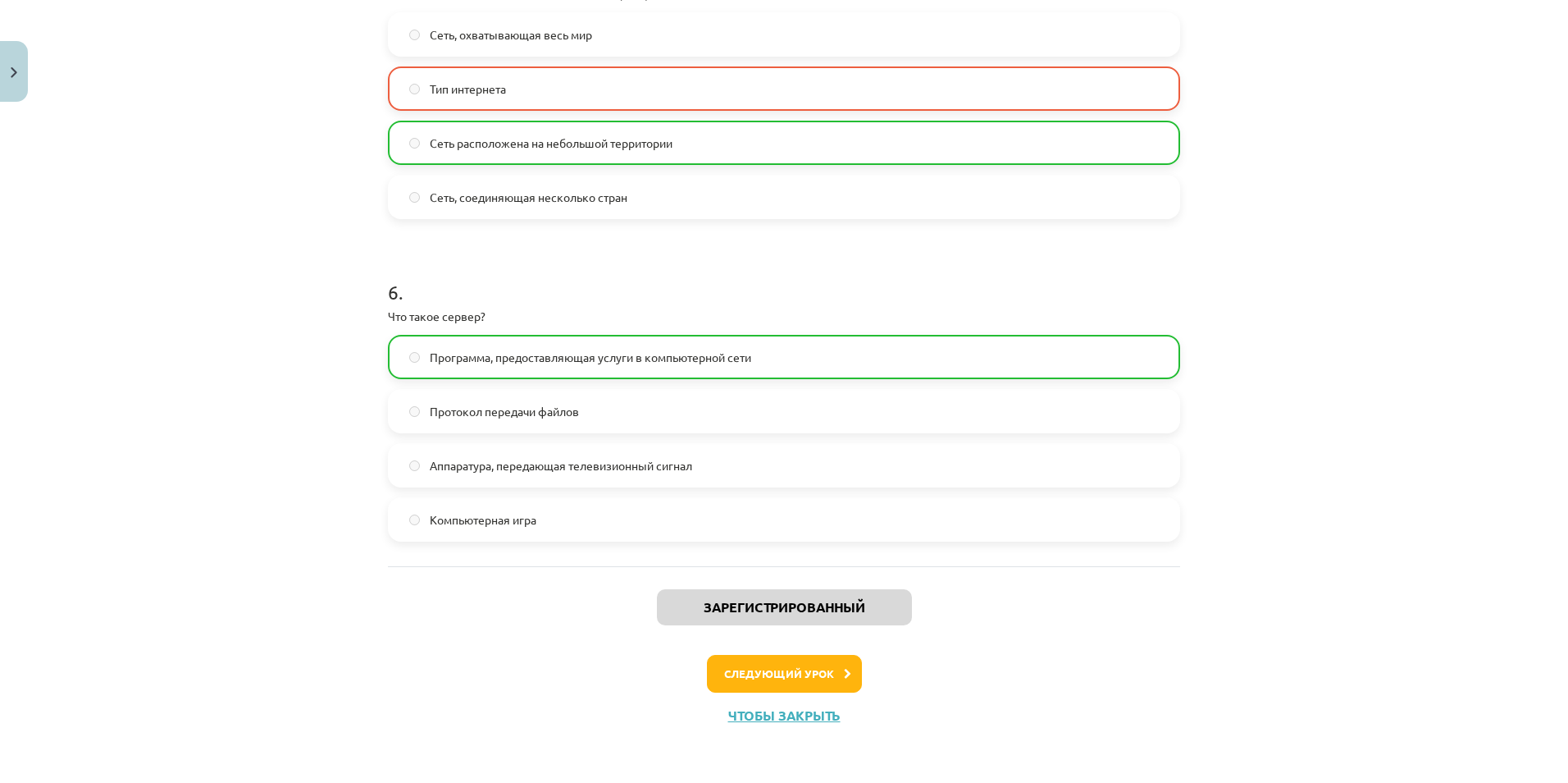
scroll to position [1688, 0]
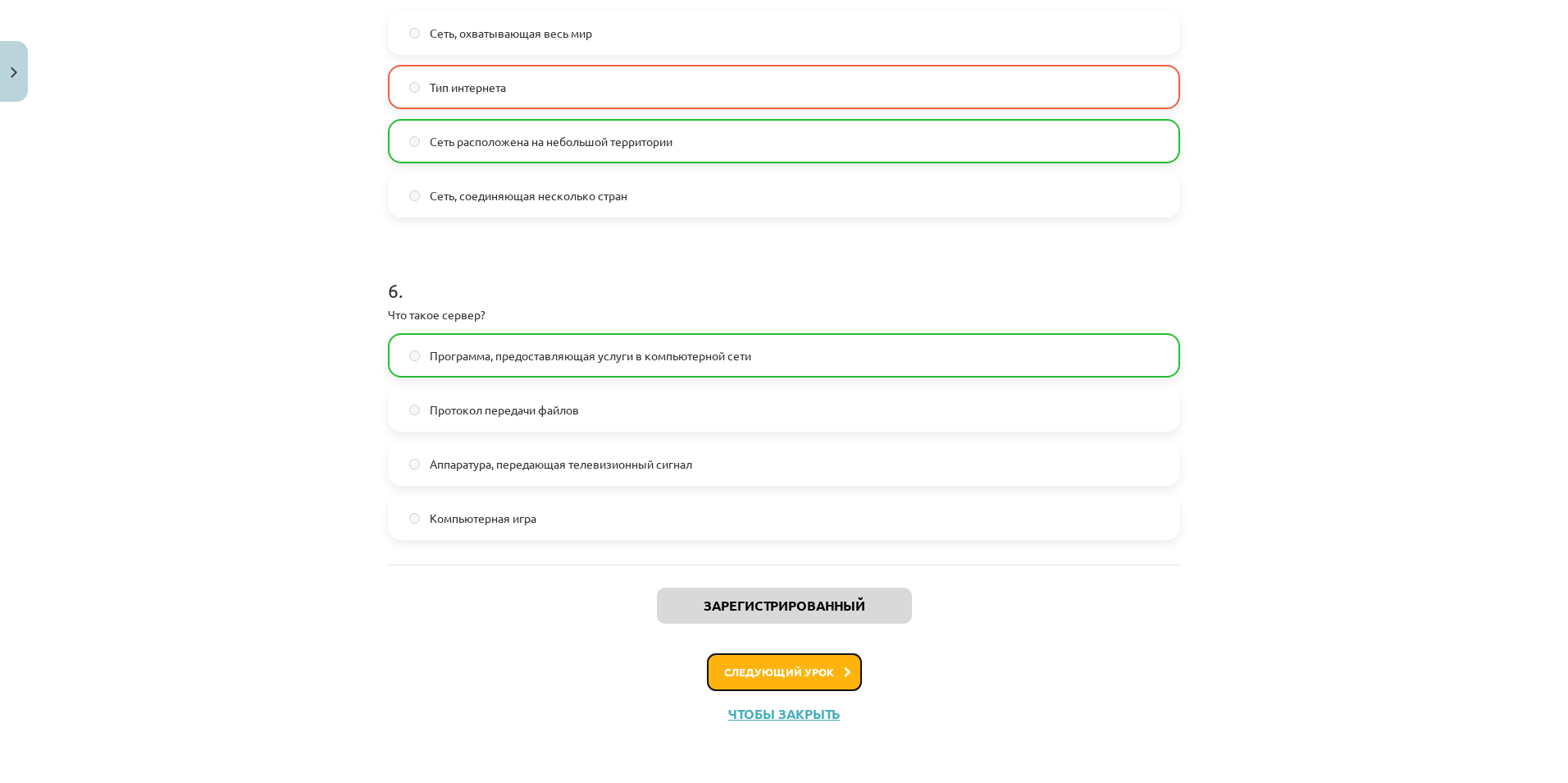
click at [831, 638] on button "Следующий урок" at bounding box center [784, 672] width 155 height 38
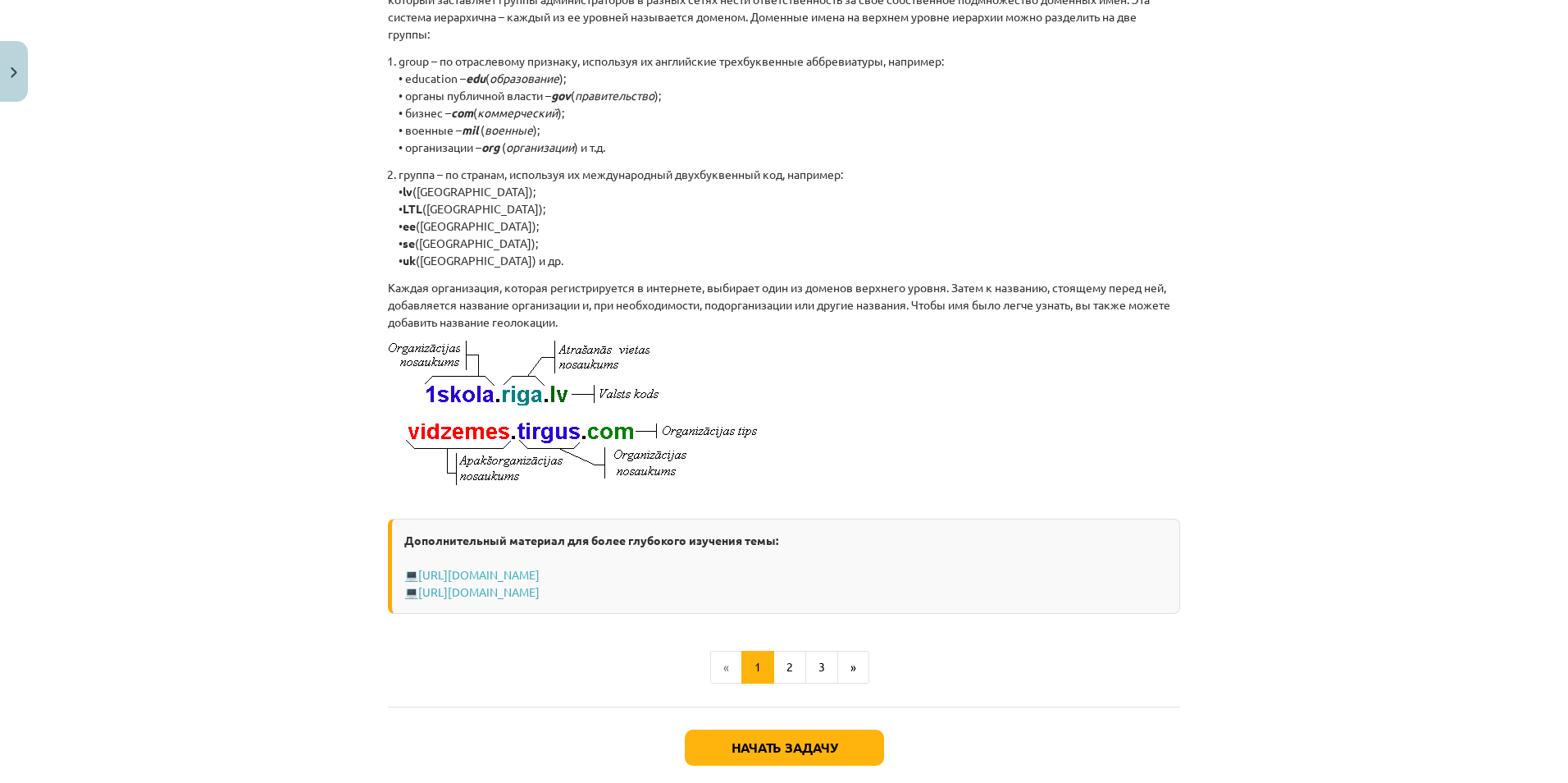
scroll to position [710, 0]
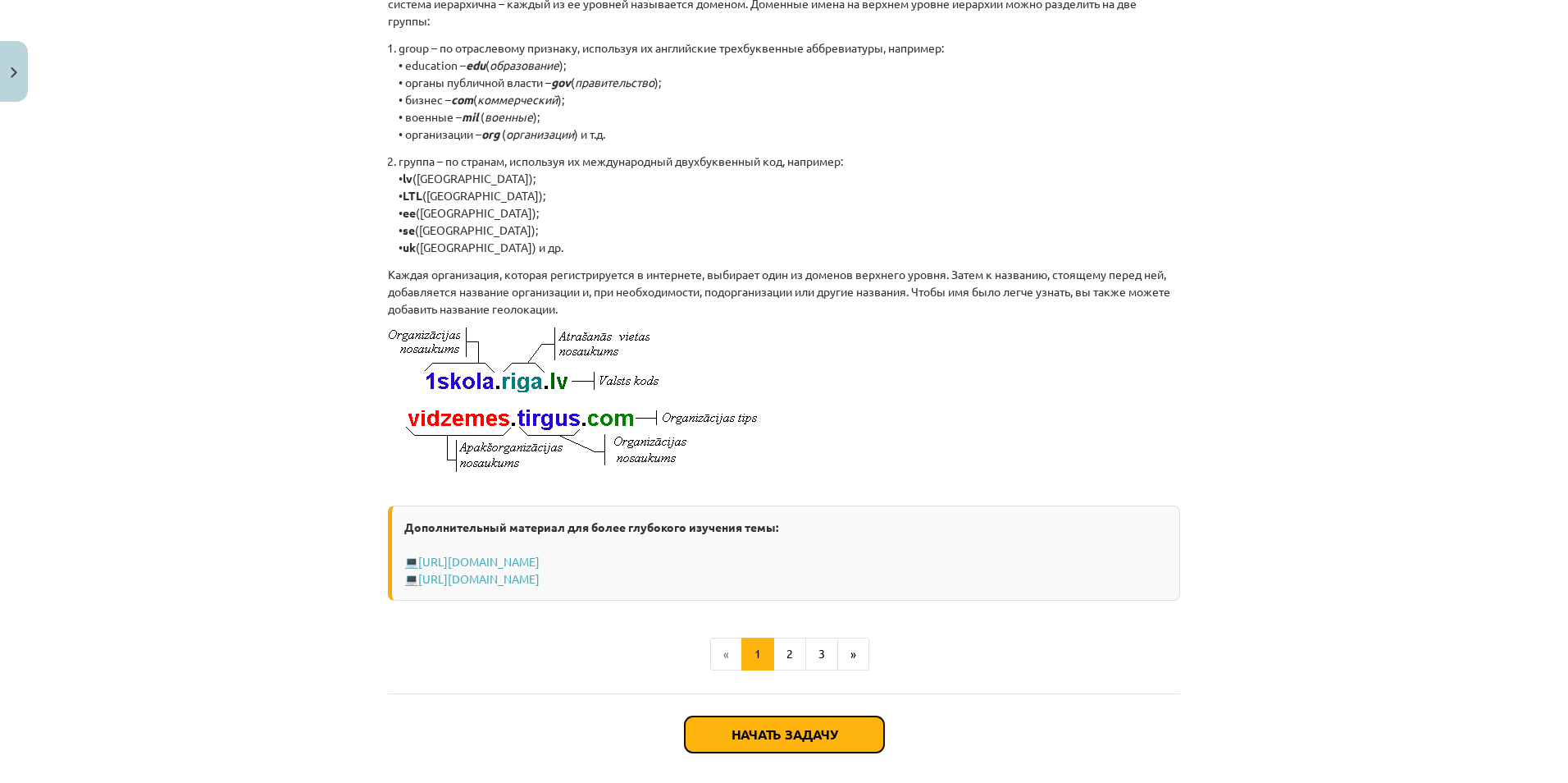
click at [776, 638] on button "Начать задачу" at bounding box center [784, 734] width 200 height 36
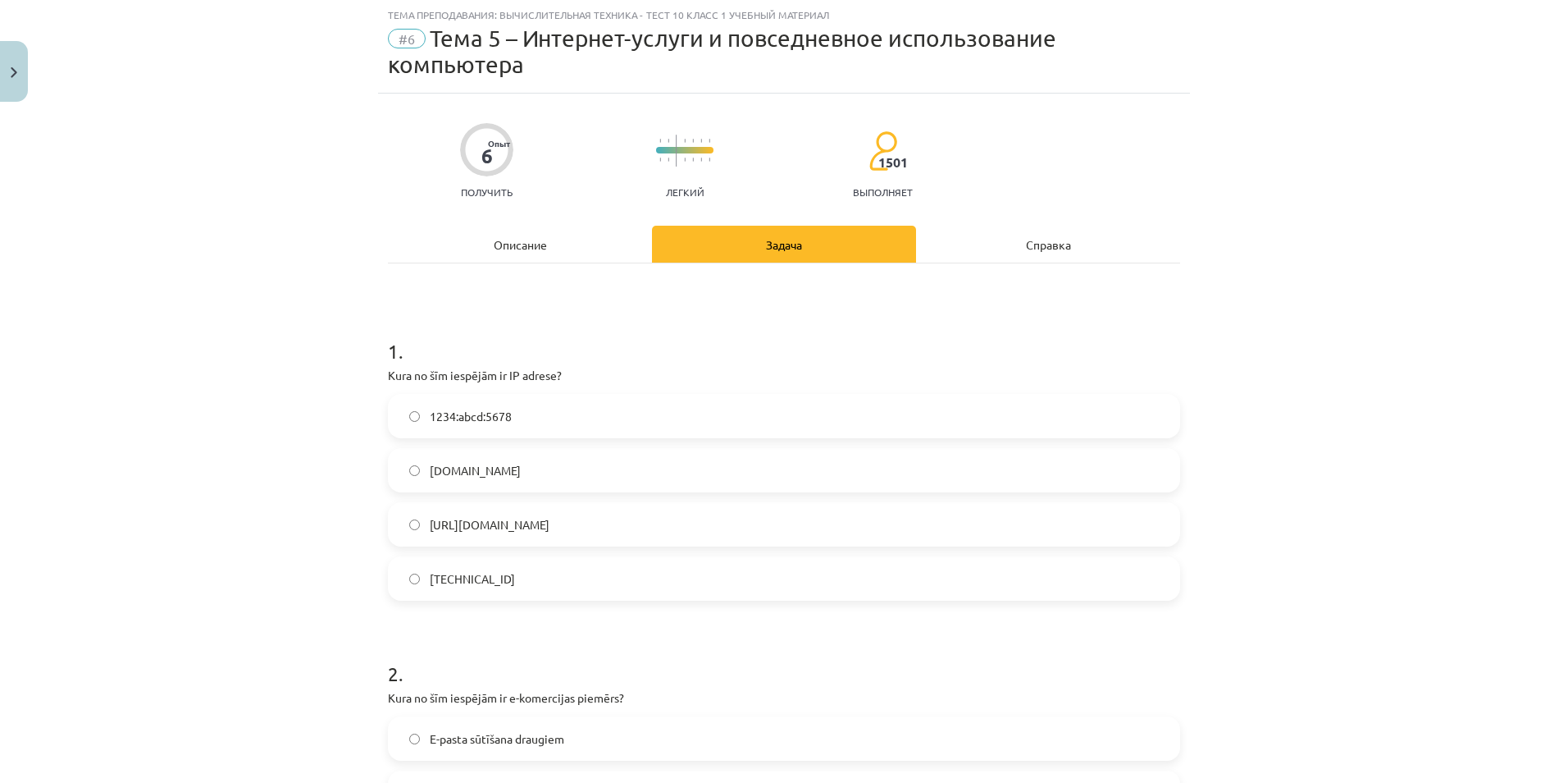
scroll to position [41, 0]
click at [493, 595] on label "192.100.81.101" at bounding box center [784, 579] width 789 height 41
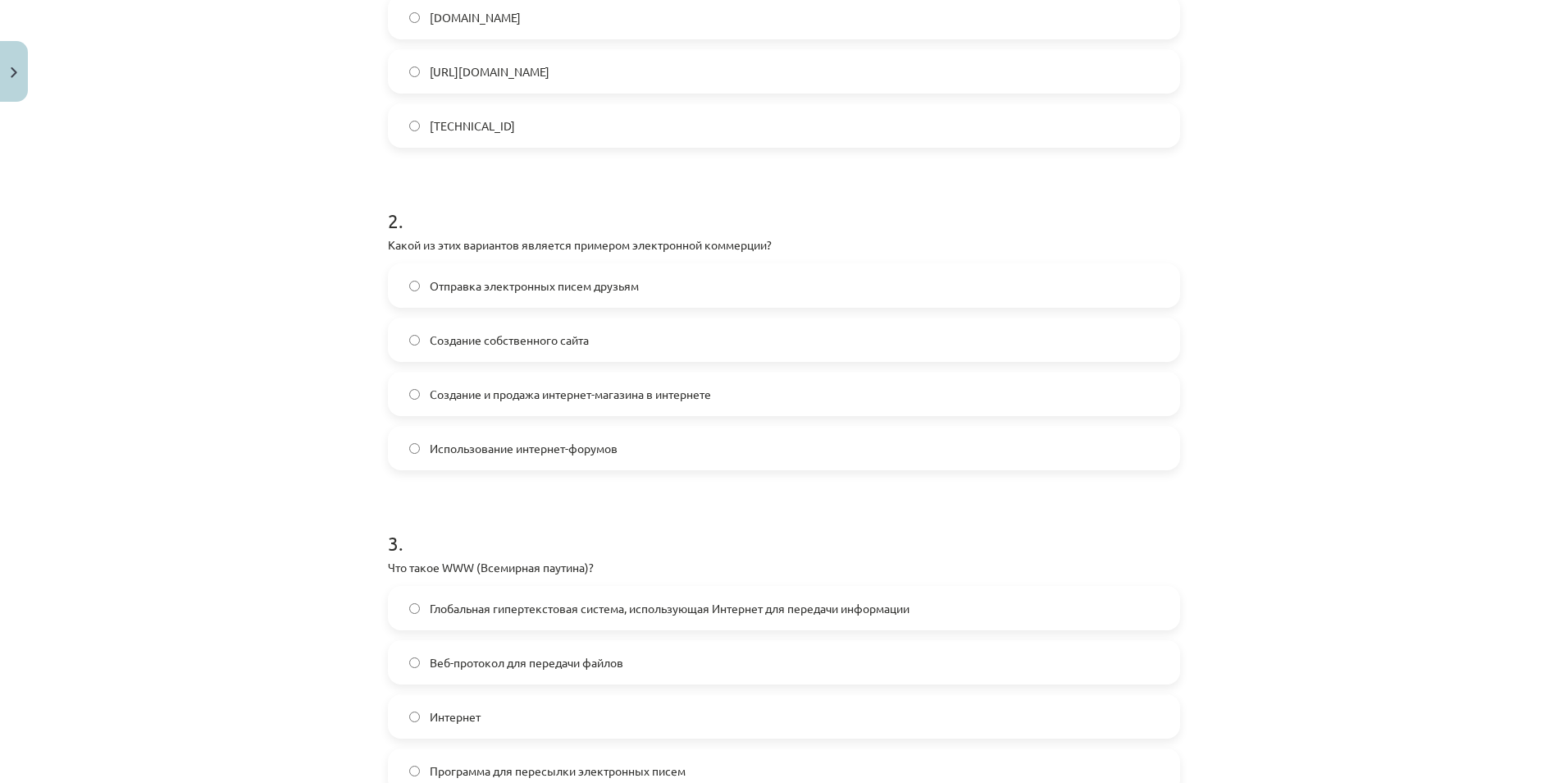
scroll to position [498, 0]
click at [628, 410] on label "Создание и продажа интернет-магазина в интернете" at bounding box center [784, 392] width 789 height 41
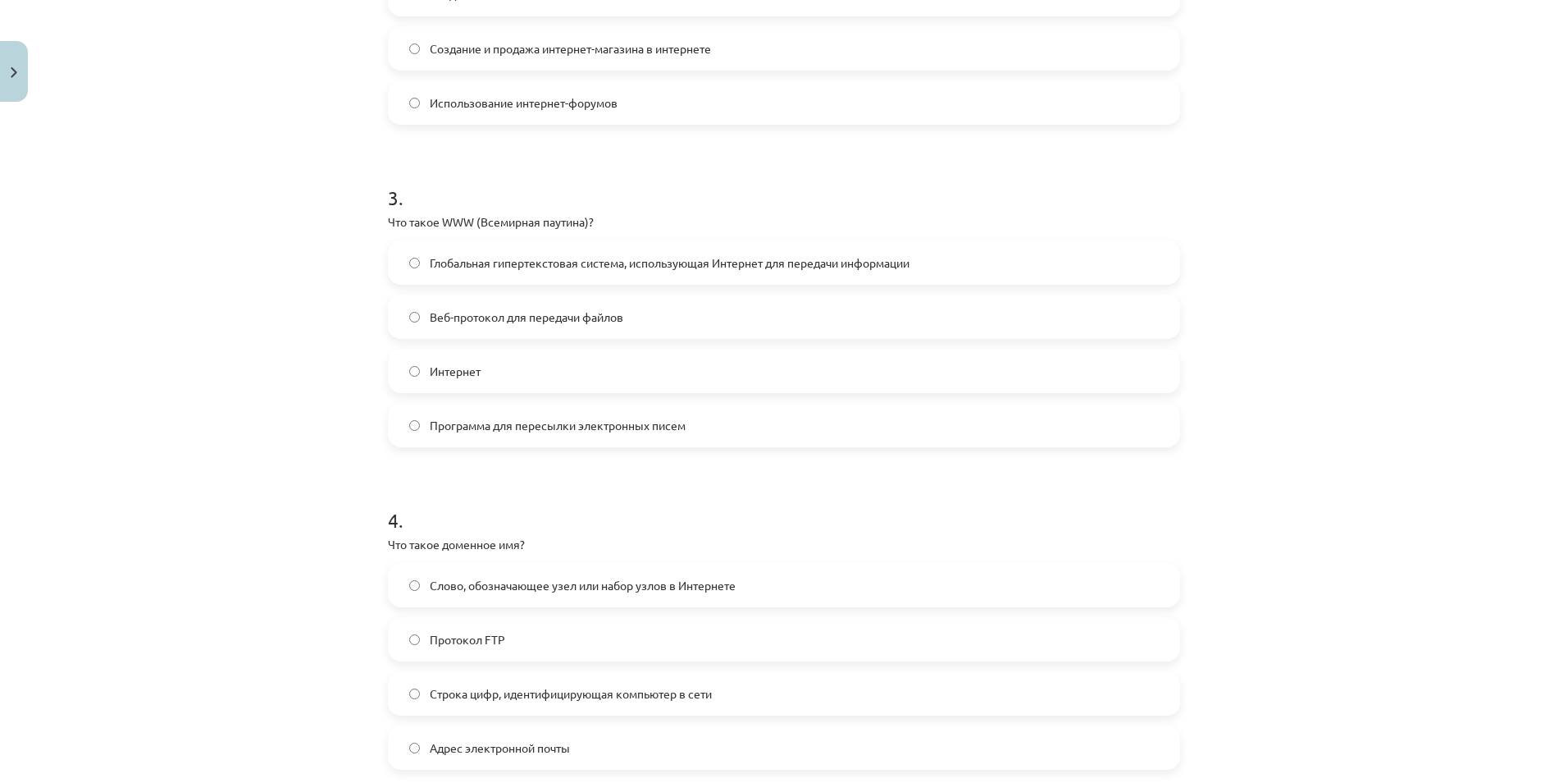
scroll to position [838, 0]
click at [481, 266] on span "Глобальная гипертекстовая система, использующая Интернет для передачи информации" at bounding box center [669, 266] width 479 height 17
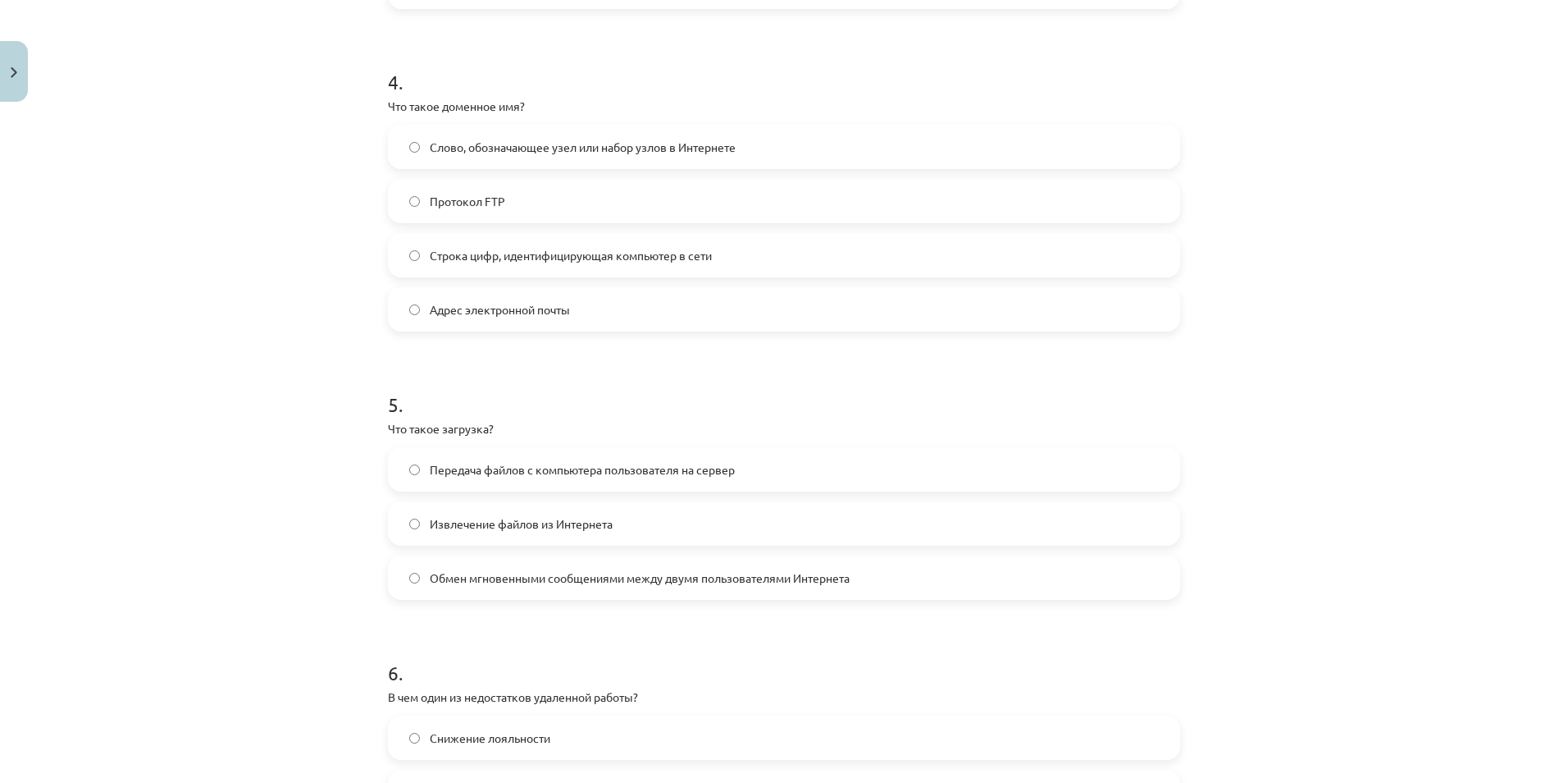
scroll to position [1270, 0]
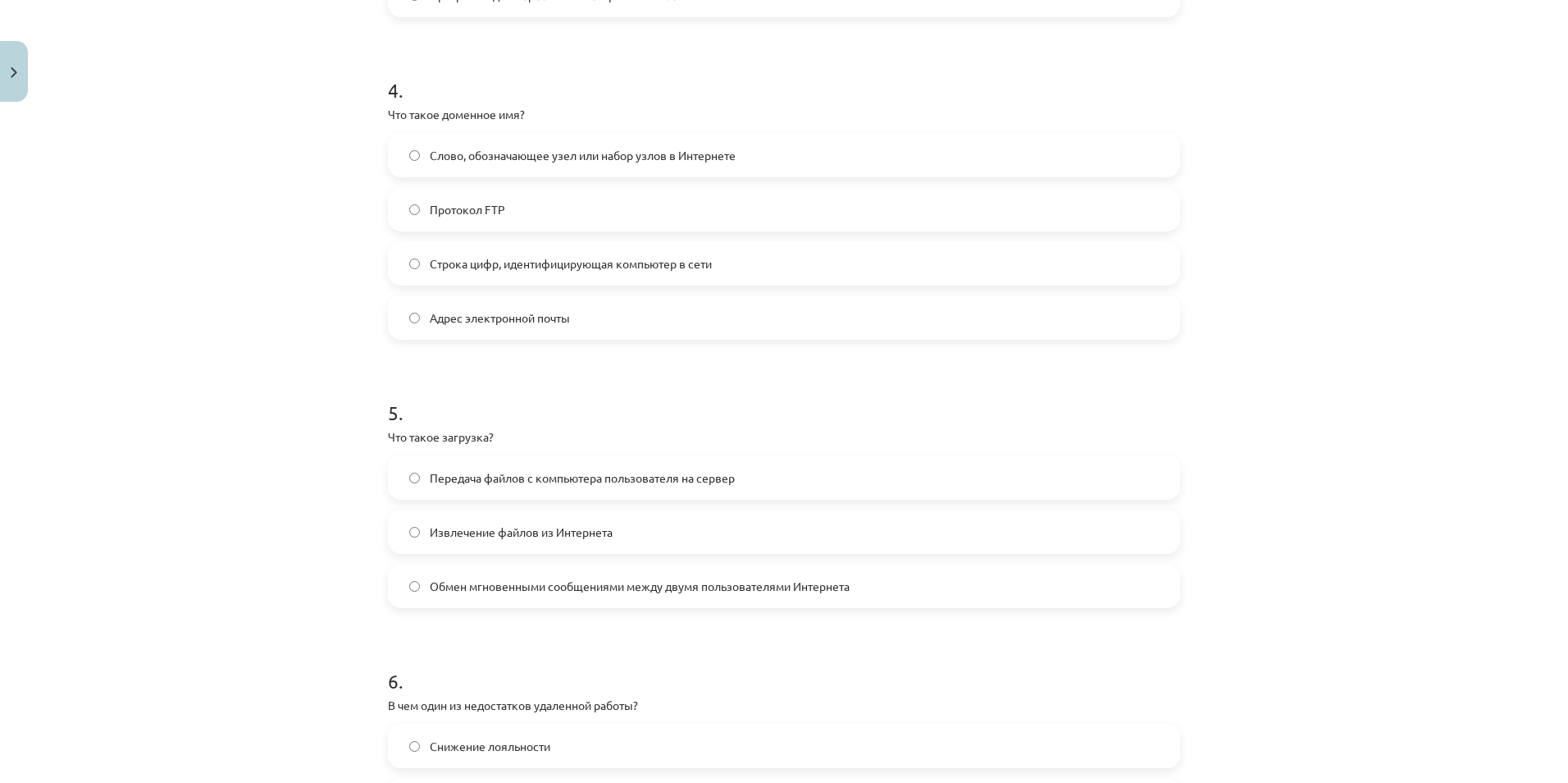
click at [556, 327] on label "Адрес электронной почты" at bounding box center [784, 318] width 789 height 41
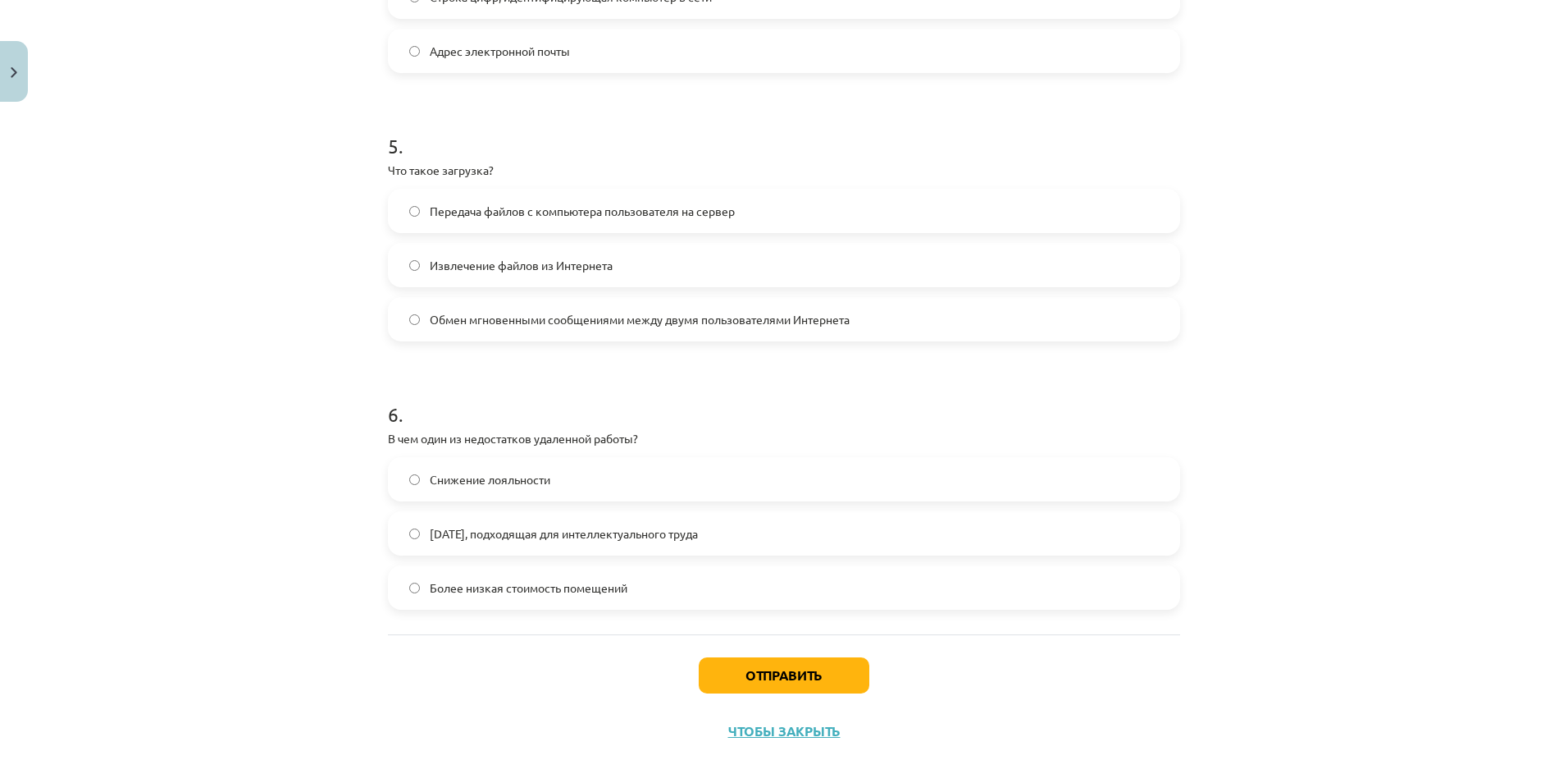
scroll to position [1554, 0]
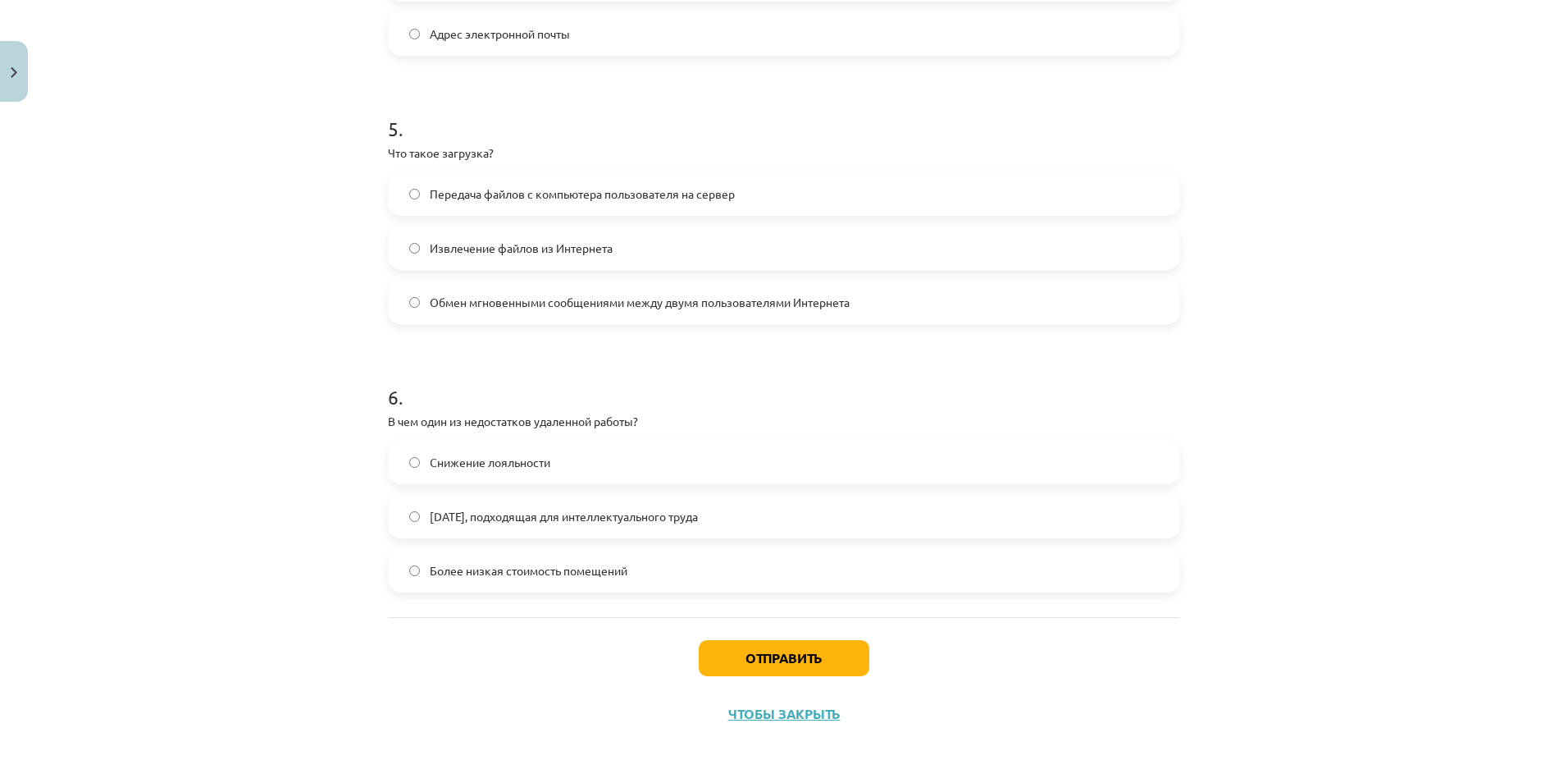
click at [606, 247] on span "Извлечение файлов из Интернета" at bounding box center [521, 248] width 183 height 17
drag, startPoint x: 490, startPoint y: 416, endPoint x: 645, endPoint y: 421, distance: 155.1
click at [645, 421] on p "В чем один из недостатков удаленной работы?" at bounding box center [784, 421] width 792 height 17
drag, startPoint x: 645, startPoint y: 421, endPoint x: 624, endPoint y: 421, distance: 21.0
click at [624, 421] on p "В чем один из недостатков удаленной работы?" at bounding box center [784, 421] width 792 height 17
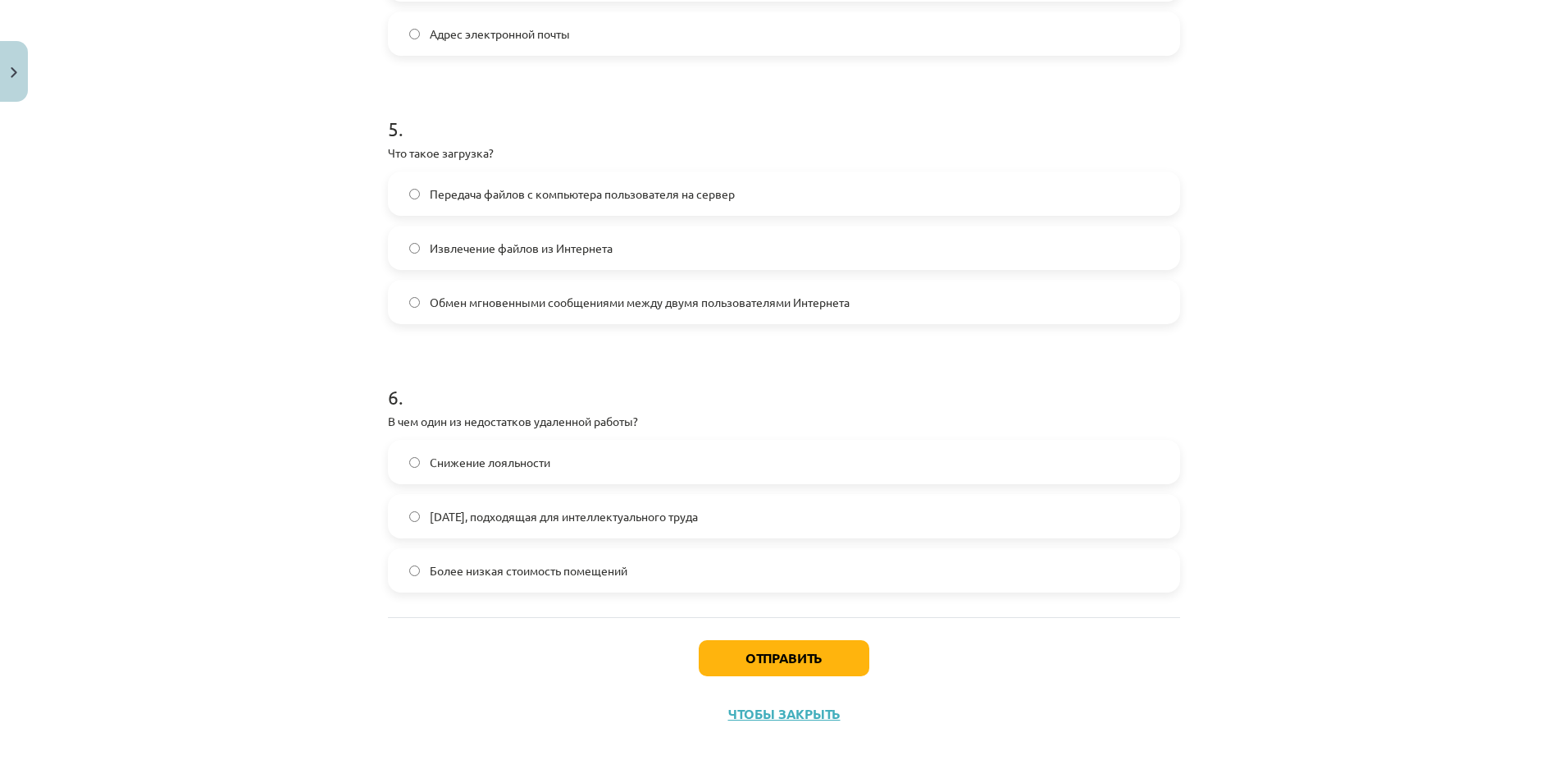
click at [519, 443] on label "Снижение лояльности" at bounding box center [784, 463] width 789 height 41
click at [803, 638] on button "Отправить" at bounding box center [784, 658] width 170 height 36
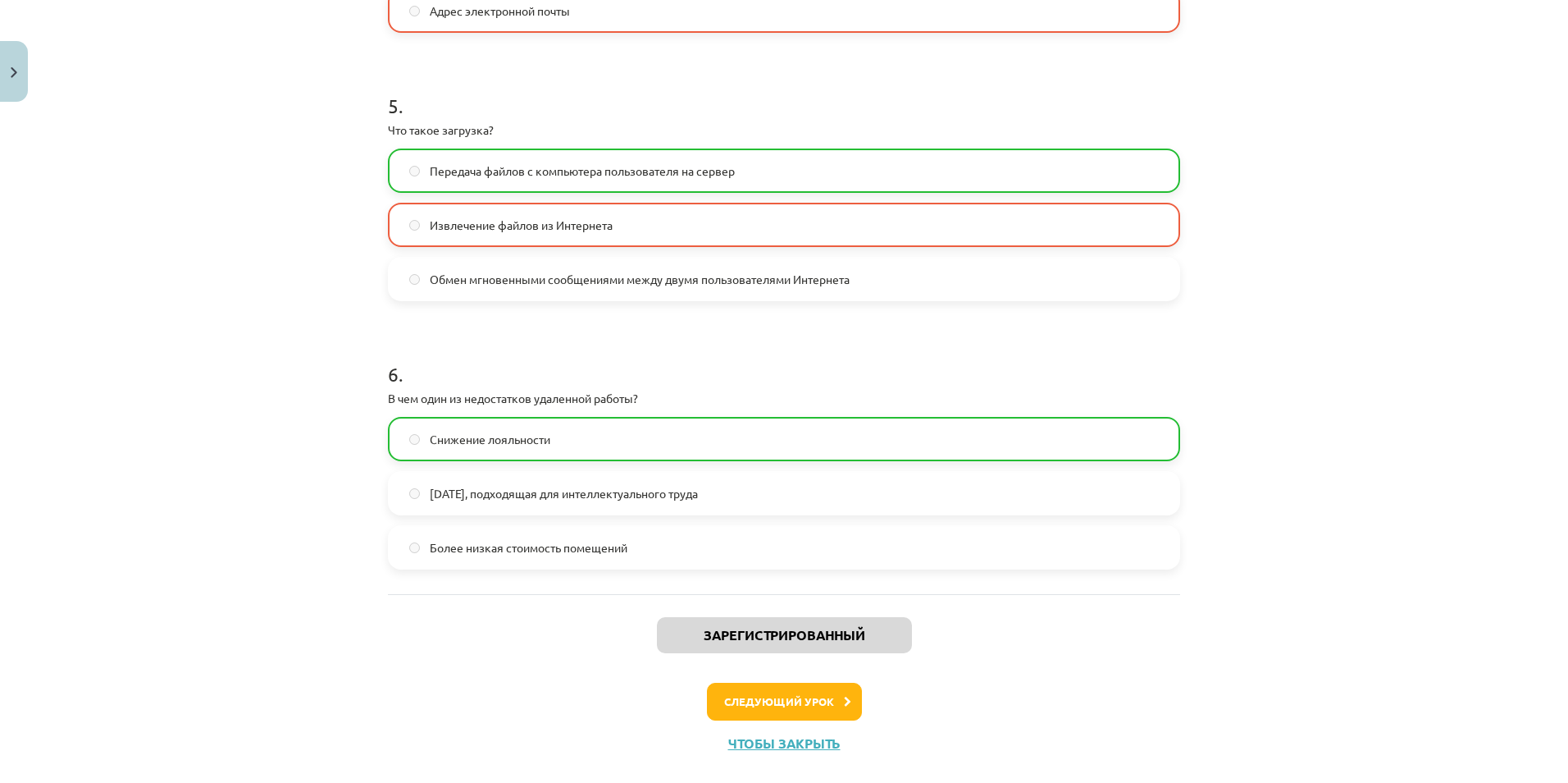
scroll to position [1607, 0]
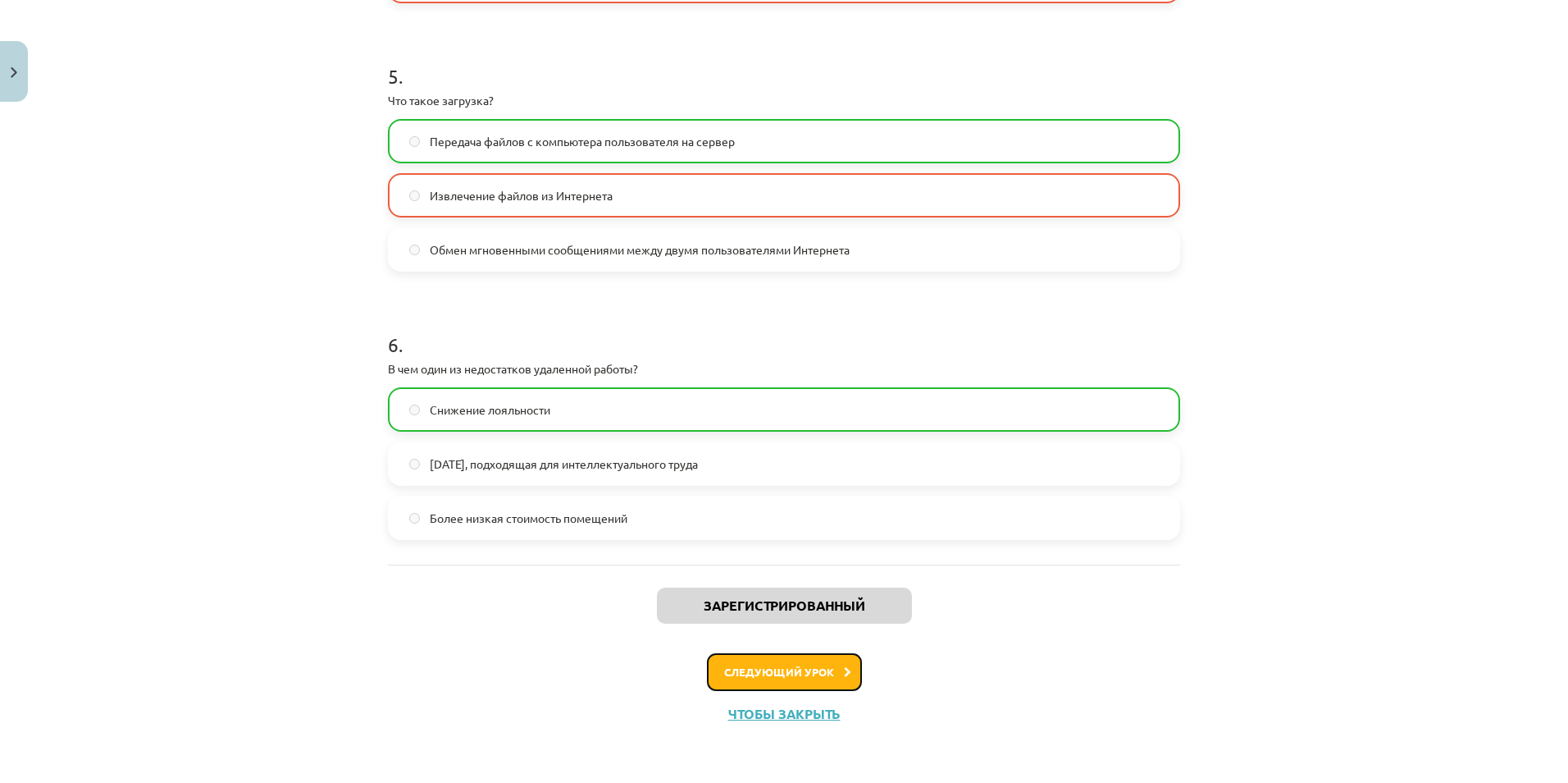
click at [789, 638] on button "Следующий урок" at bounding box center [784, 672] width 155 height 38
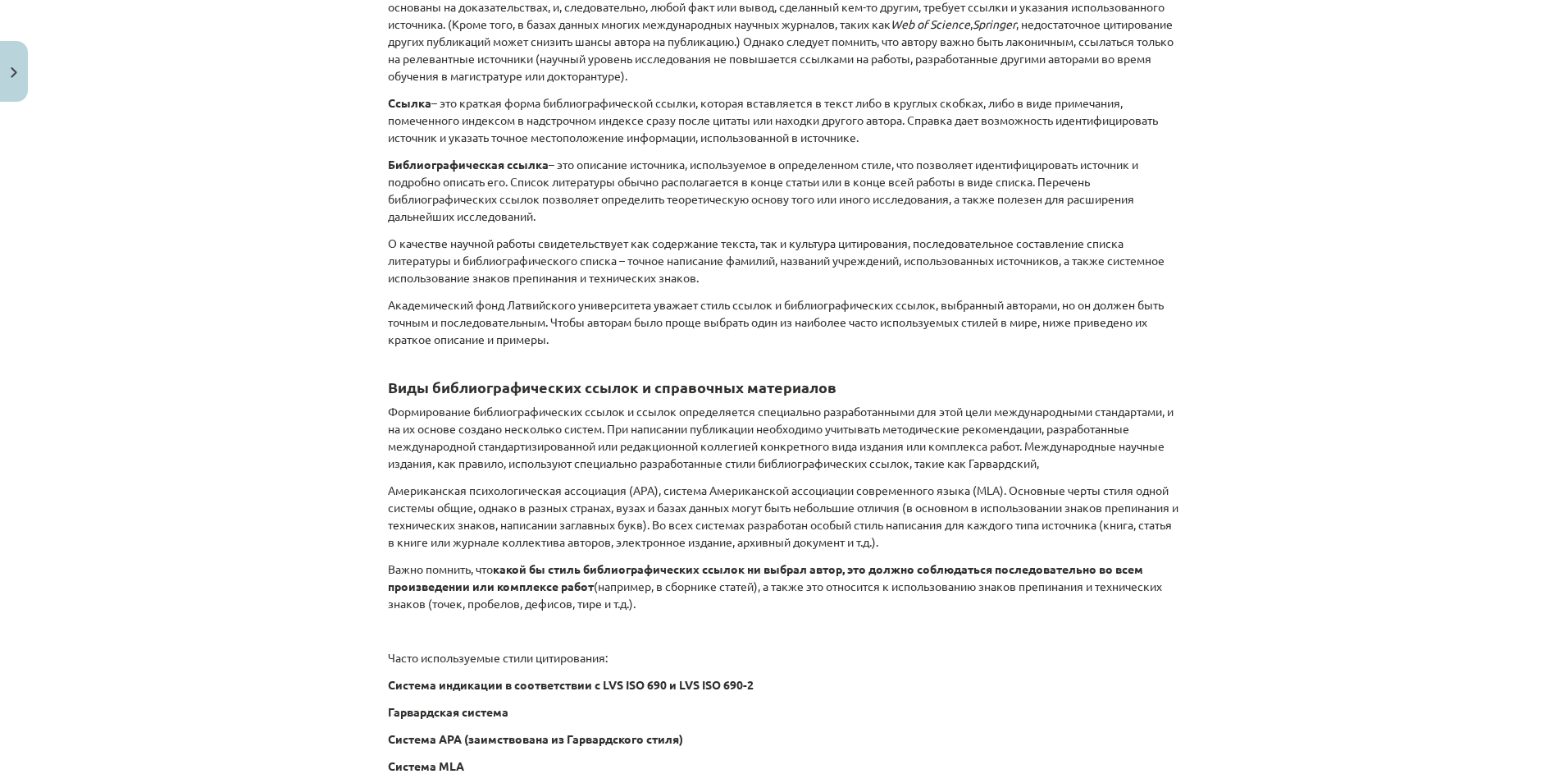
scroll to position [595, 0]
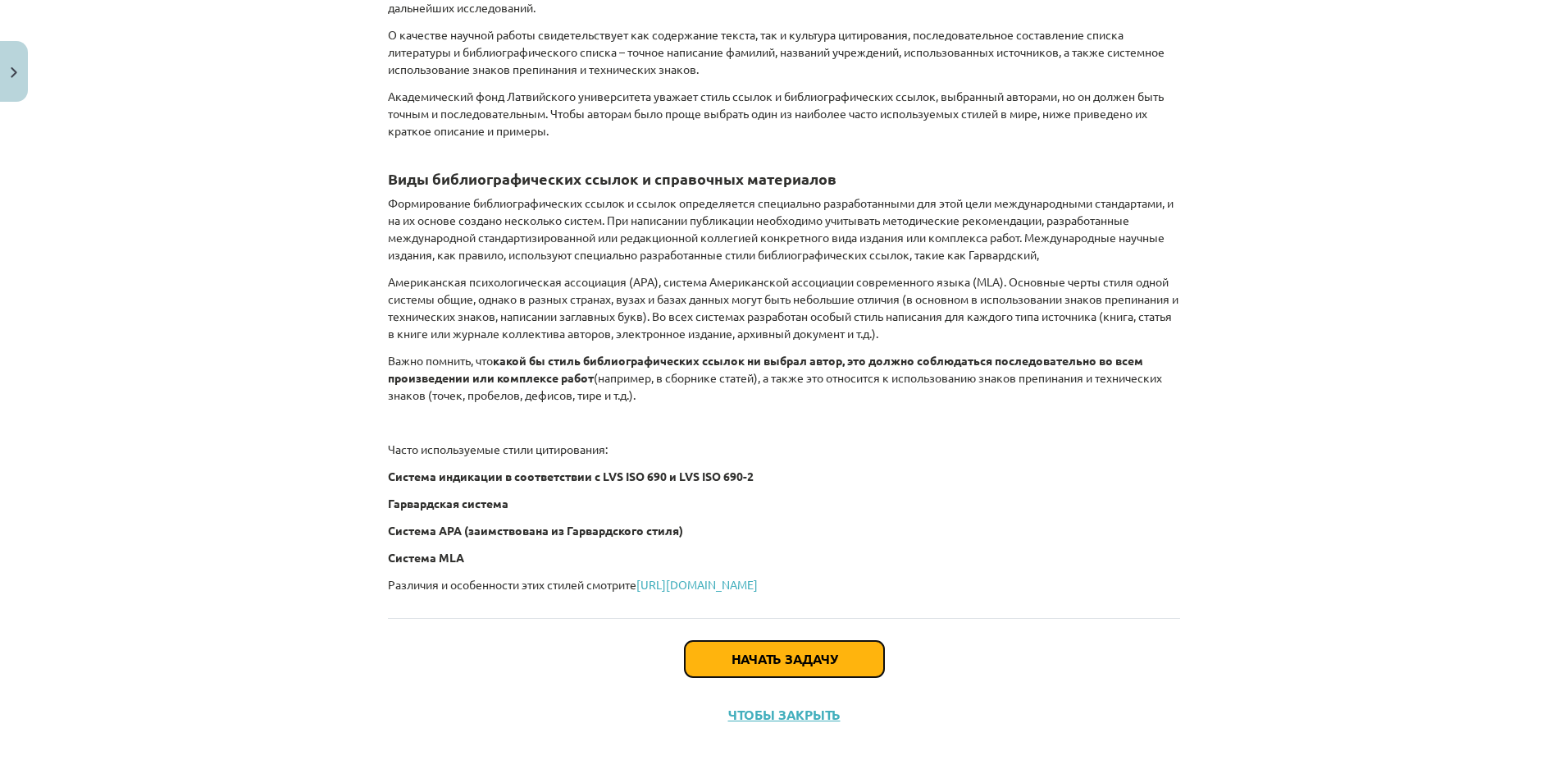
click at [800, 638] on button "Начать задачу" at bounding box center [784, 659] width 200 height 36
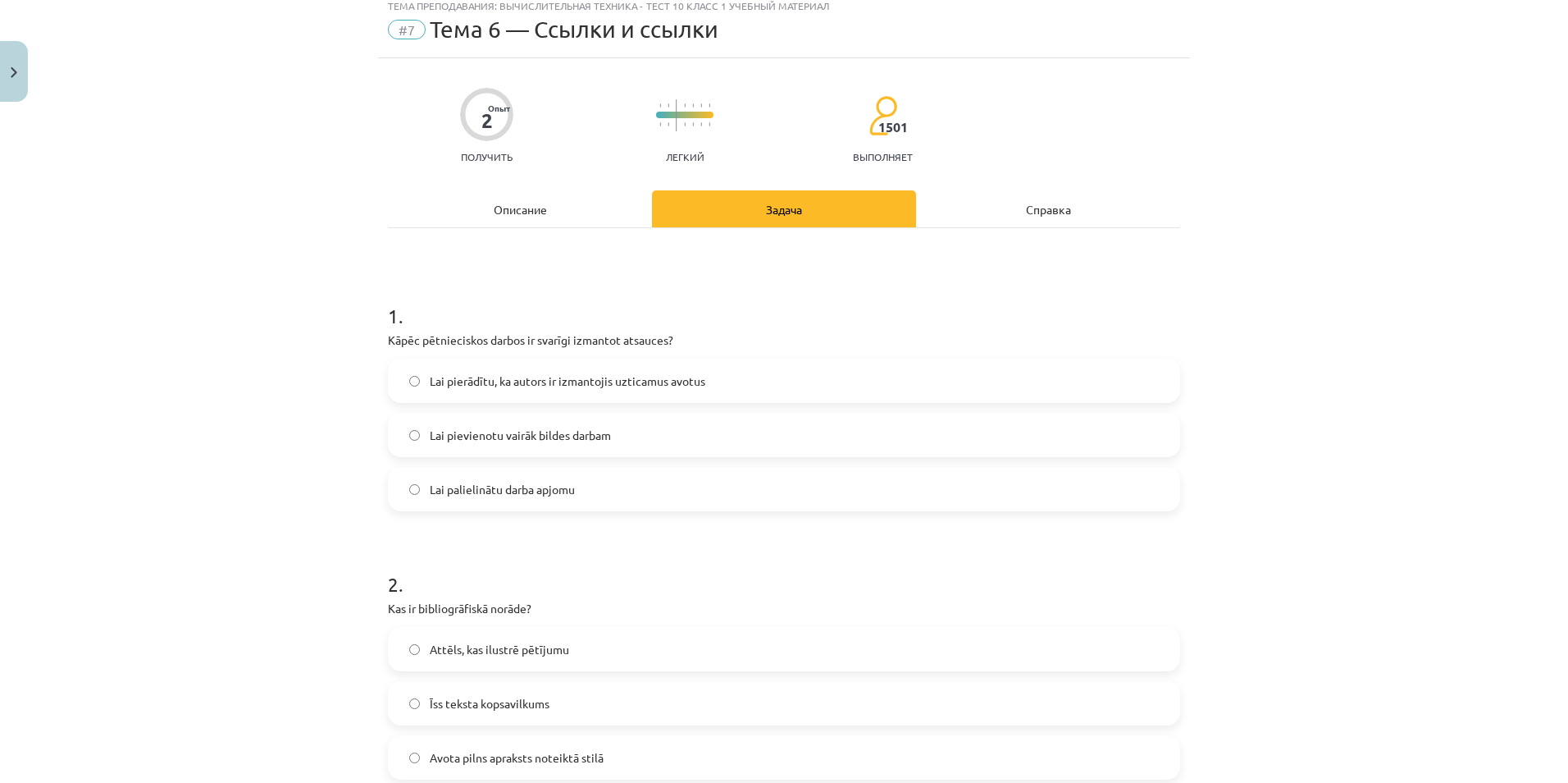
scroll to position [41, 0]
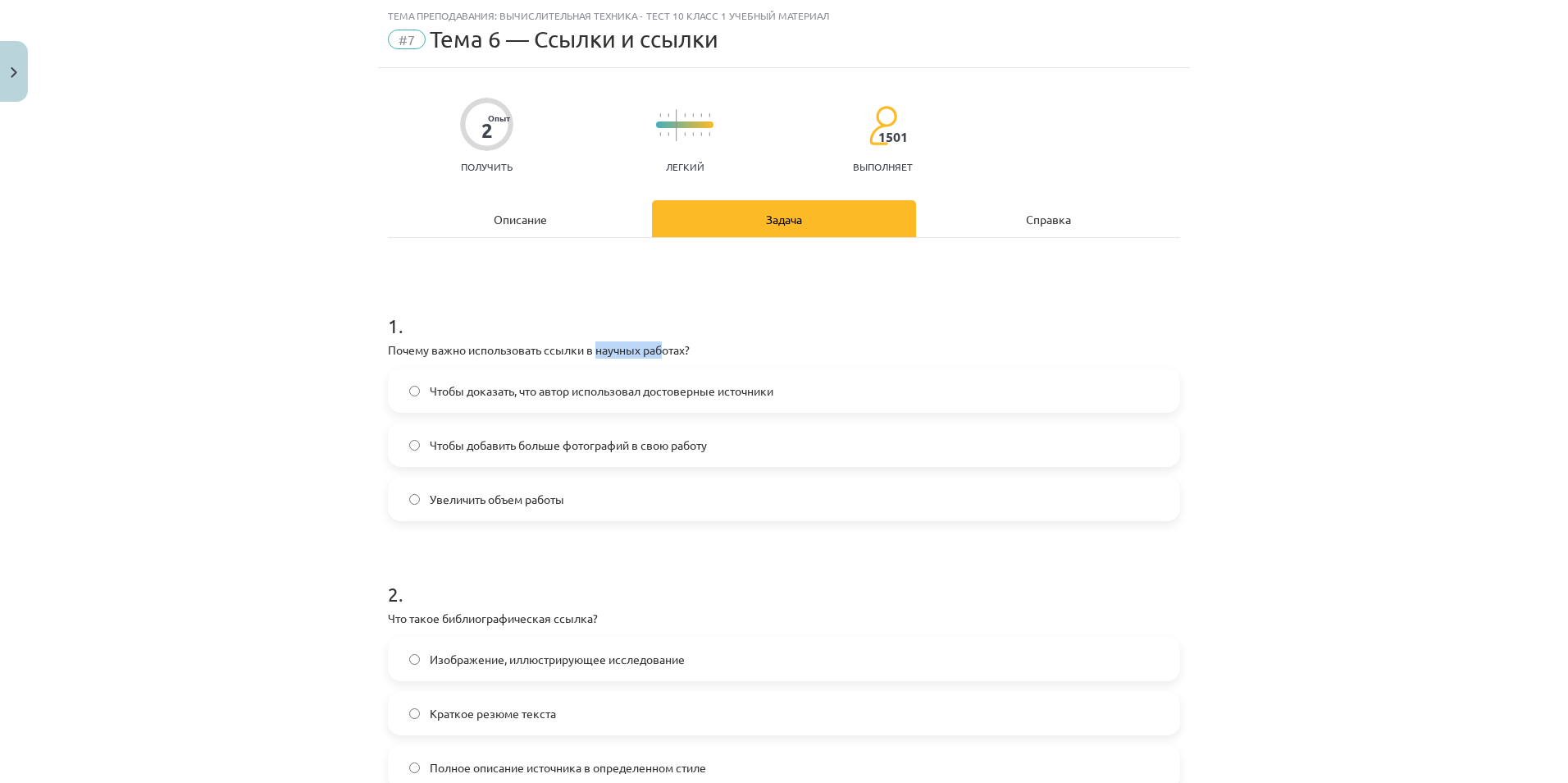
drag, startPoint x: 593, startPoint y: 348, endPoint x: 663, endPoint y: 340, distance: 70.5
click at [663, 340] on div "1 . Почему важно использовать ссылки в научных работах? Чтобы доказать, что авт…" at bounding box center [784, 403] width 792 height 236
drag, startPoint x: 663, startPoint y: 340, endPoint x: 651, endPoint y: 343, distance: 12.4
click at [651, 343] on div "1 . Почему важно использовать ссылки в научных работах? Чтобы доказать, что авт…" at bounding box center [784, 403] width 792 height 236
click at [623, 390] on span "Чтобы доказать, что автор использовал достоверные источники" at bounding box center [601, 391] width 344 height 17
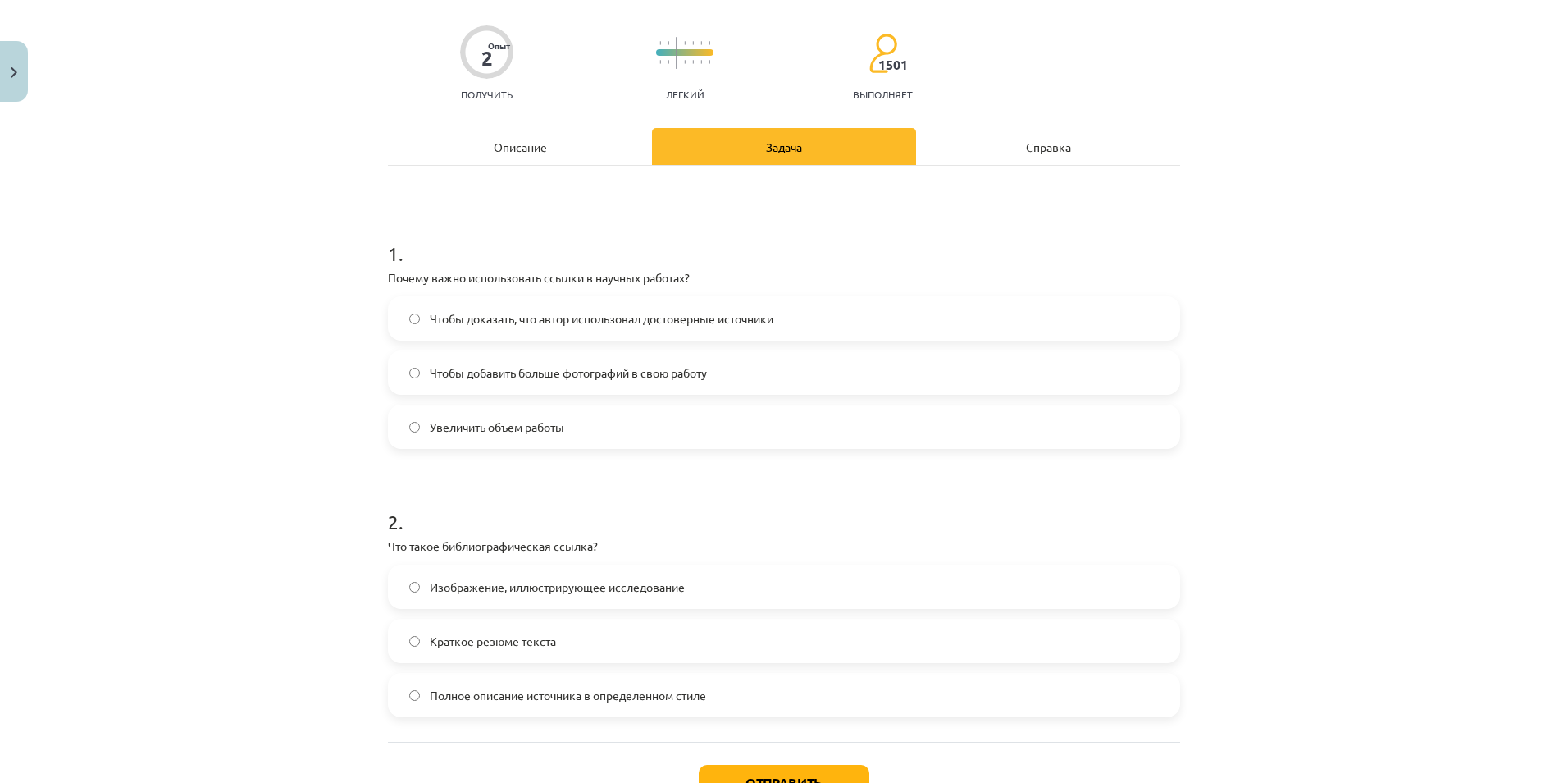
scroll to position [238, 0]
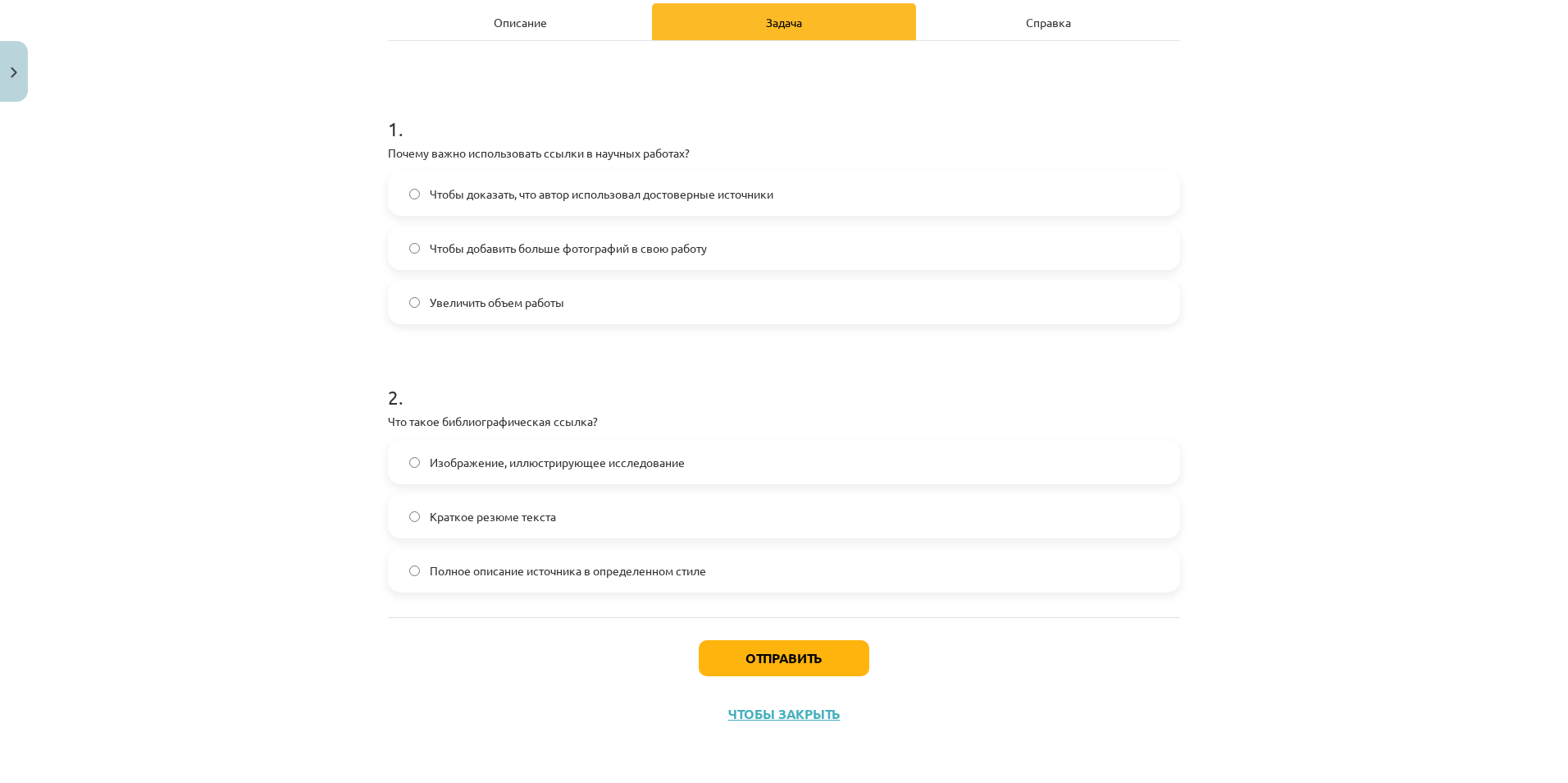
click at [447, 574] on span "Полное описание источника в определенном стиле" at bounding box center [567, 571] width 276 height 17
click at [759, 638] on button "Отправить" at bounding box center [784, 658] width 170 height 36
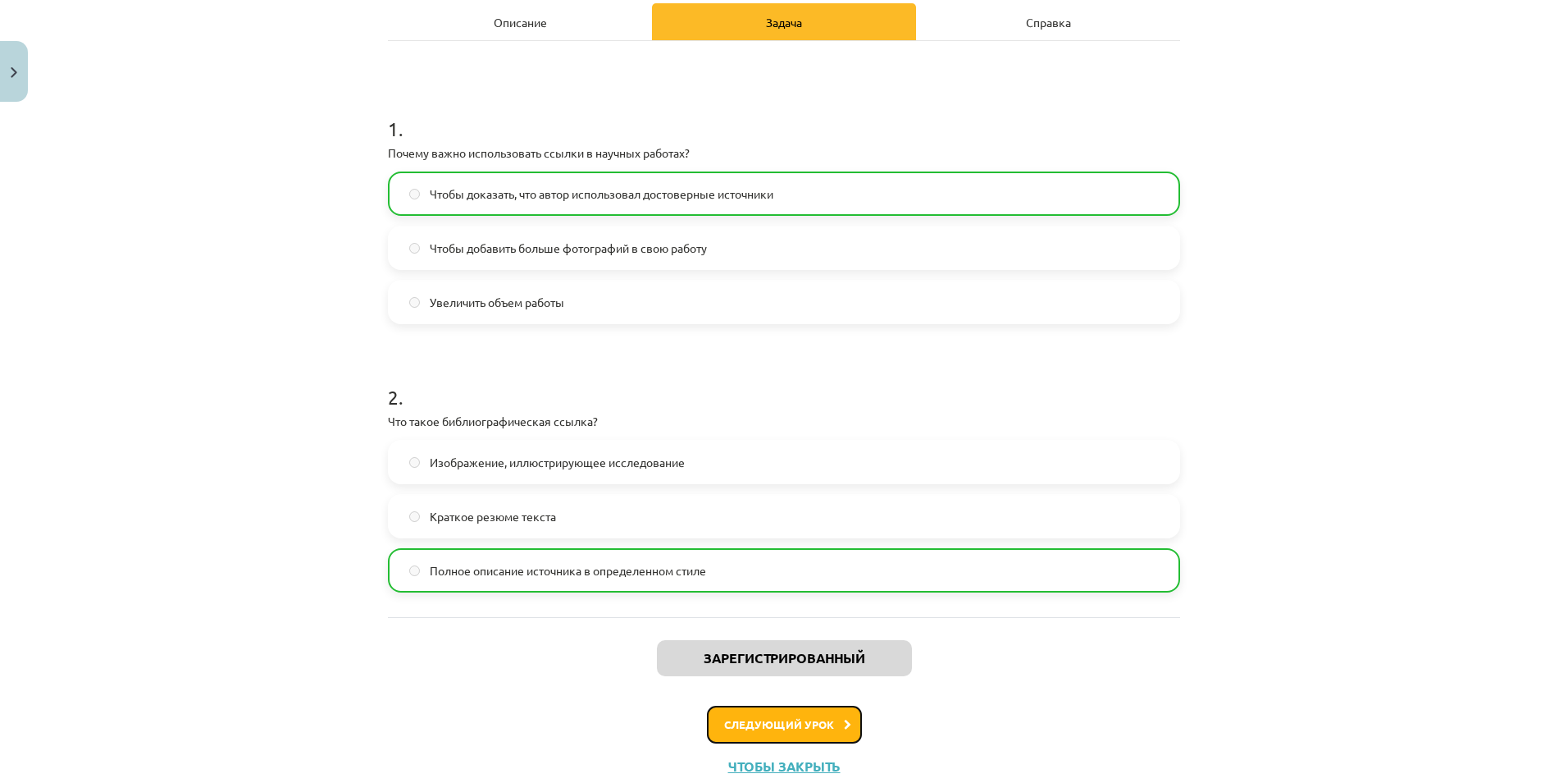
click at [797, 638] on font "Следующий урок" at bounding box center [779, 724] width 110 height 14
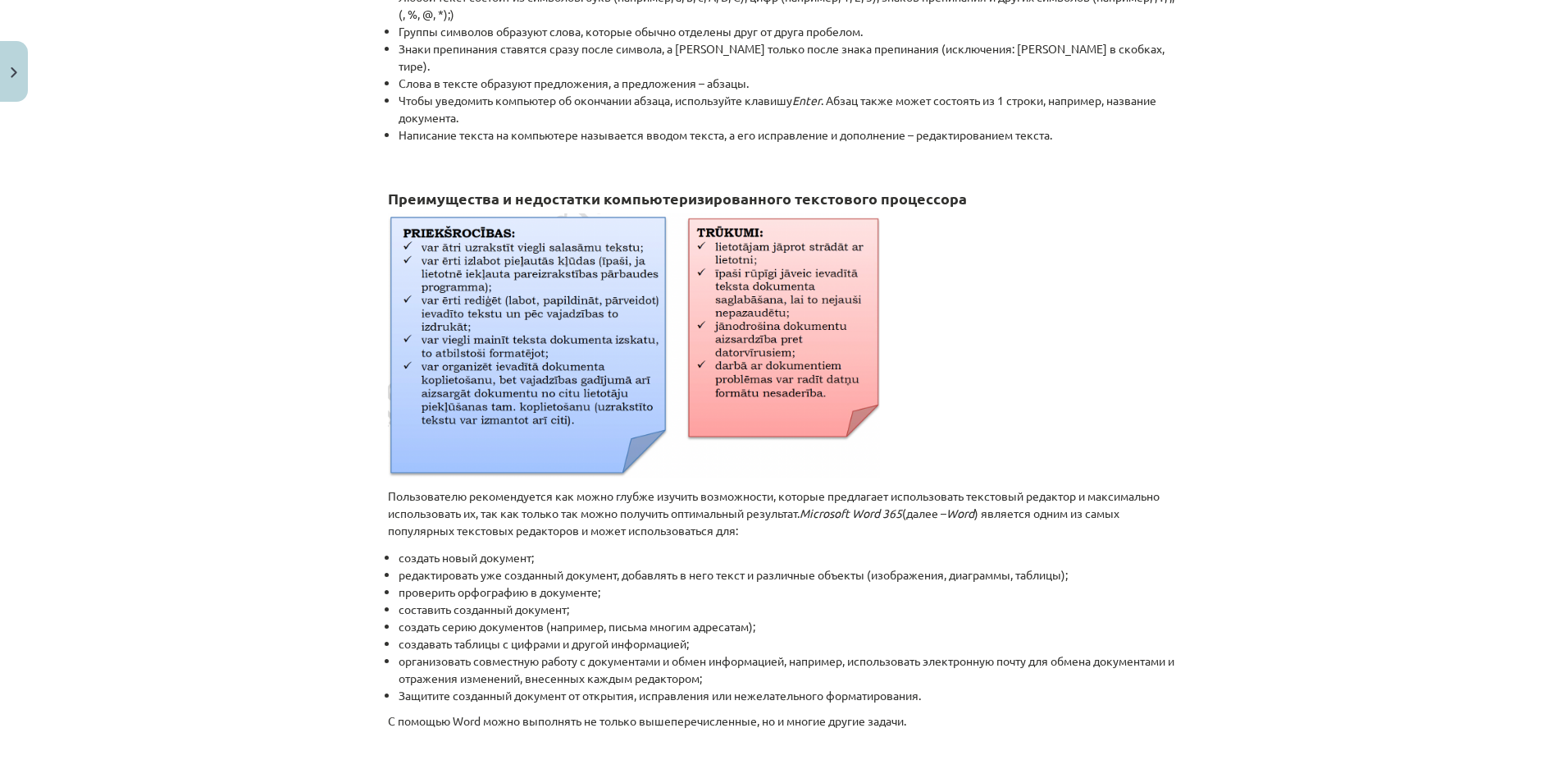
scroll to position [617, 0]
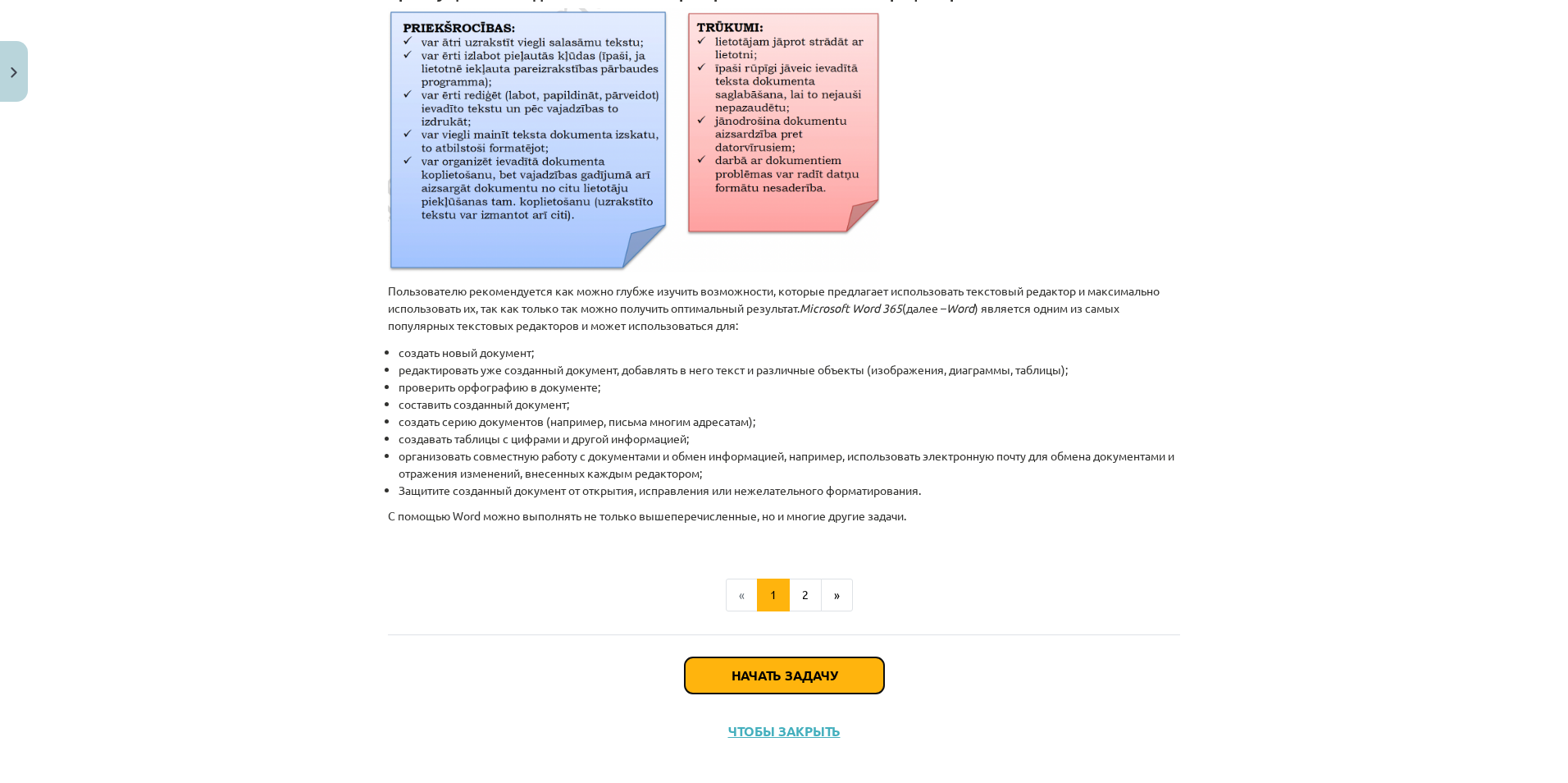
click at [791, 638] on button "Начать задачу" at bounding box center [784, 676] width 200 height 36
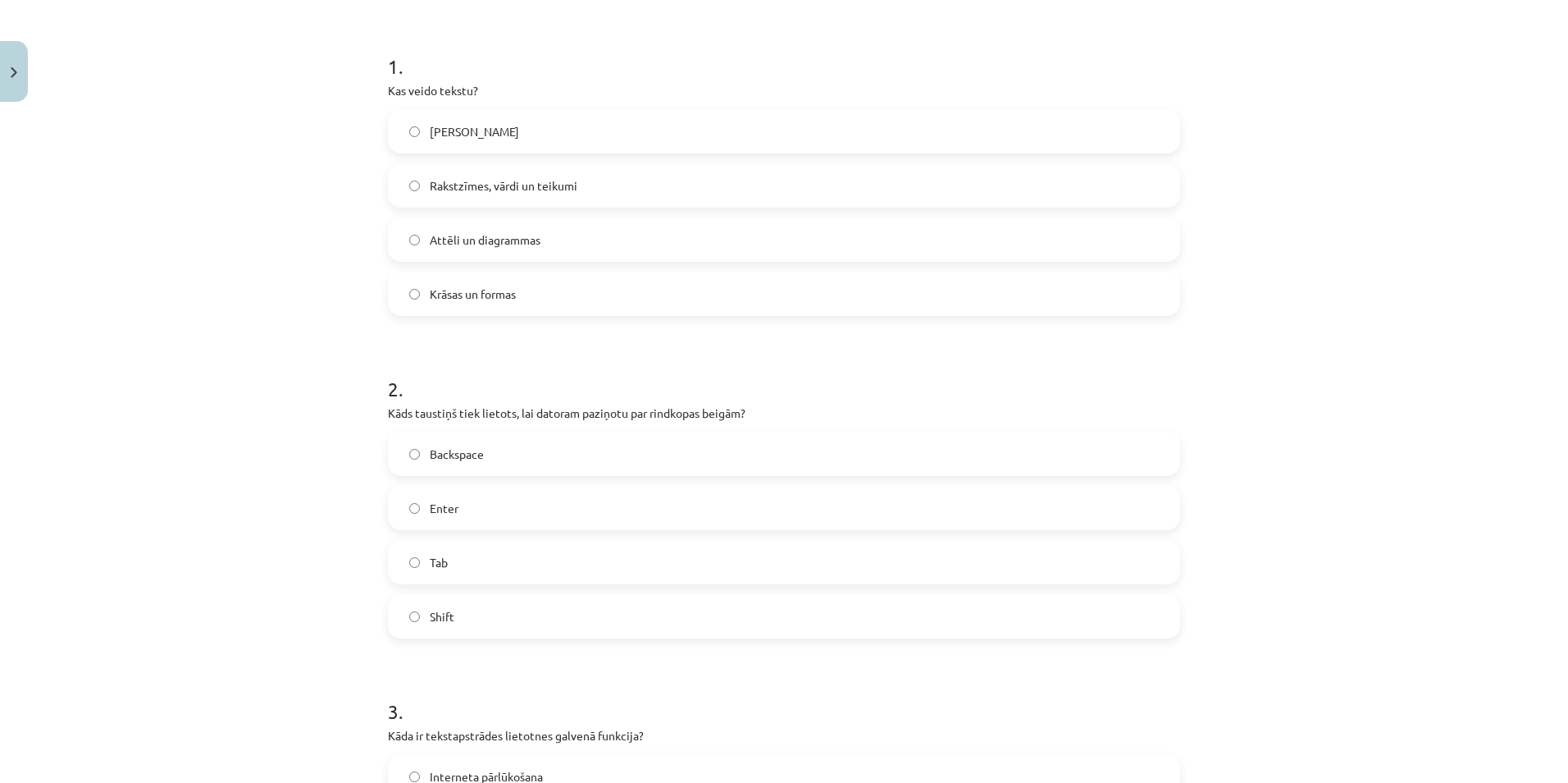
scroll to position [41, 0]
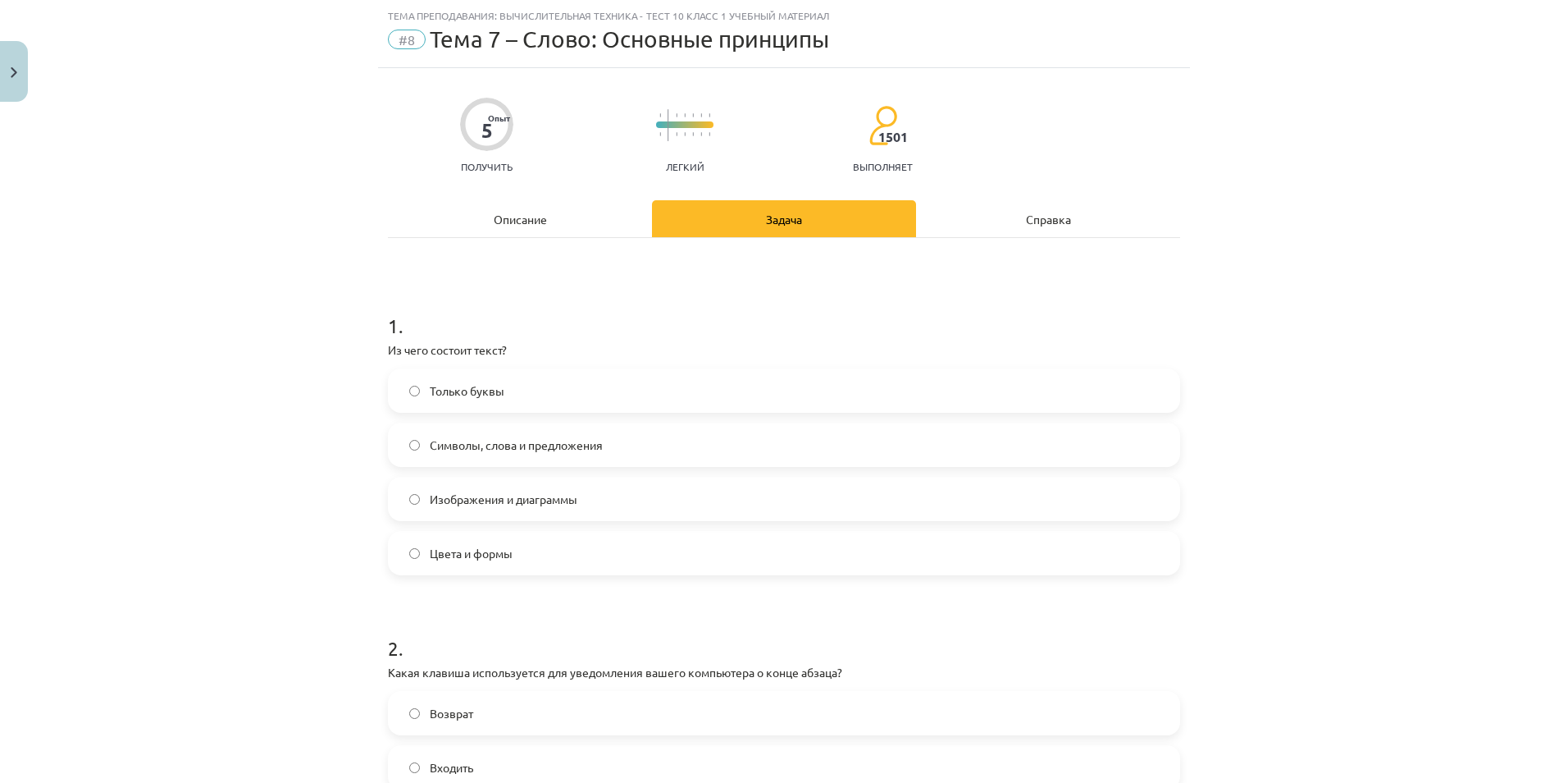
click at [574, 398] on label "Только буквы" at bounding box center [784, 391] width 789 height 41
drag, startPoint x: 574, startPoint y: 586, endPoint x: 574, endPoint y: 602, distance: 16.0
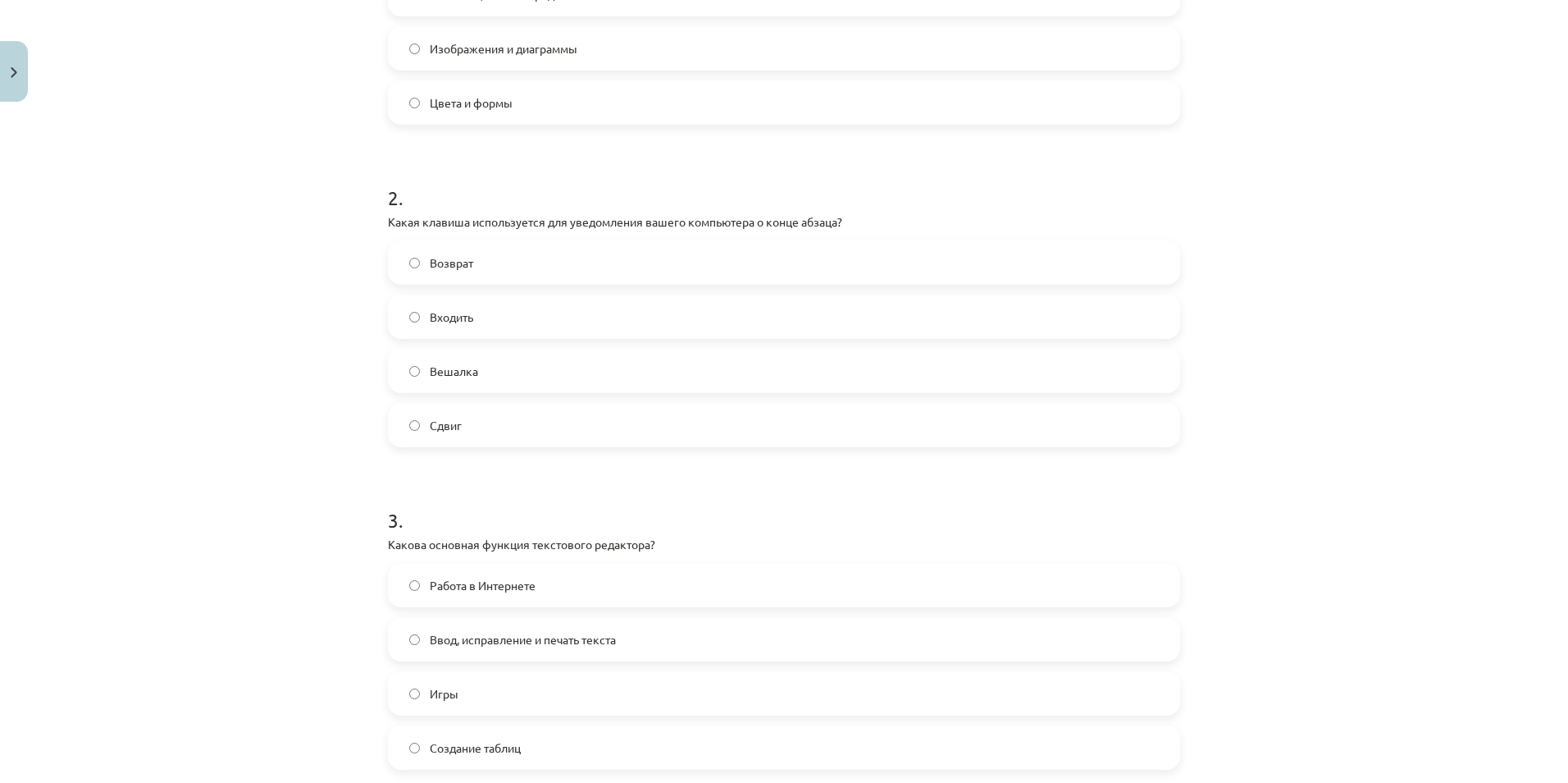
scroll to position [481, 0]
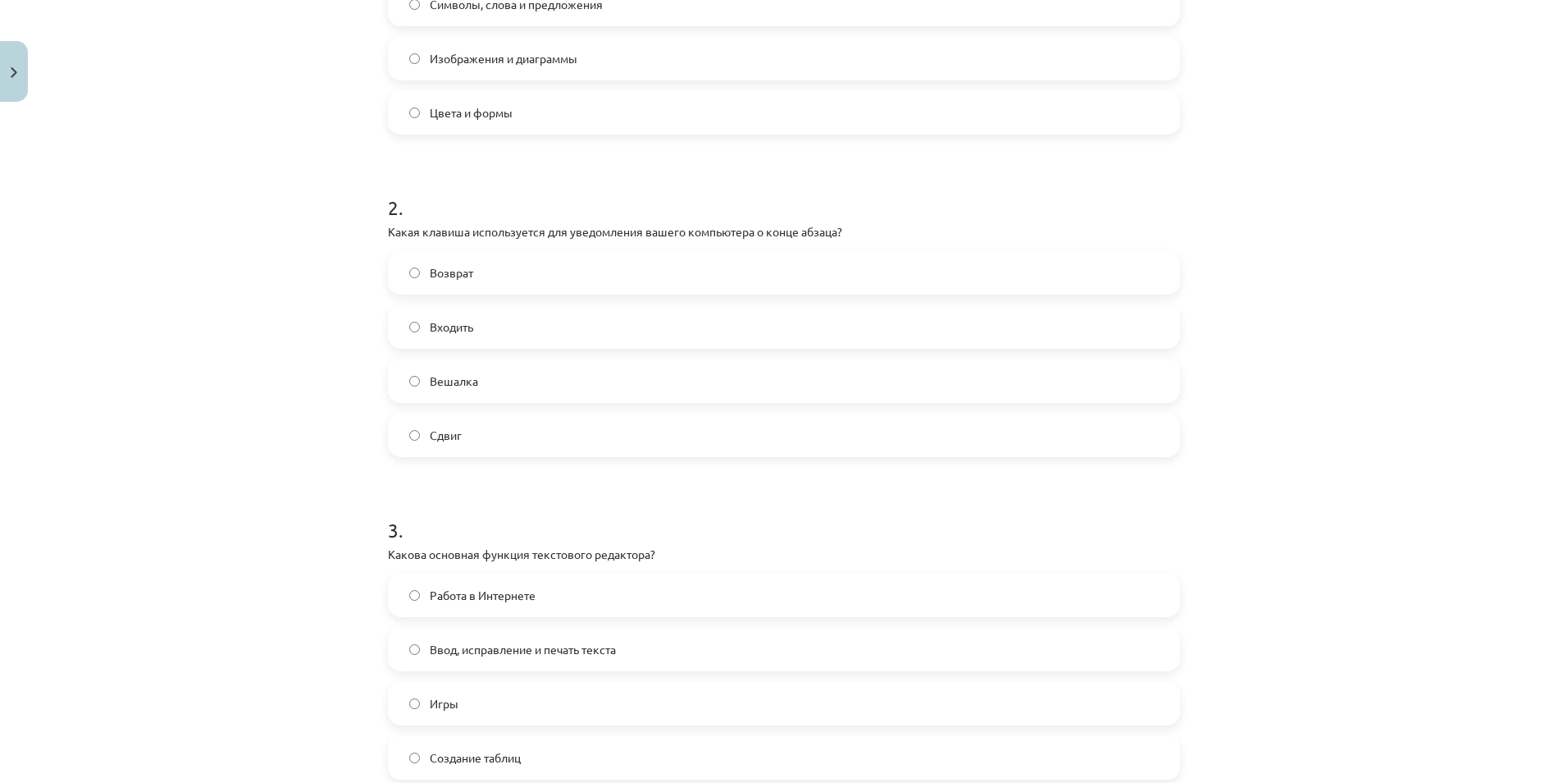
click at [456, 315] on label "Входить" at bounding box center [784, 327] width 789 height 41
click at [467, 253] on label "Возврат" at bounding box center [784, 272] width 789 height 41
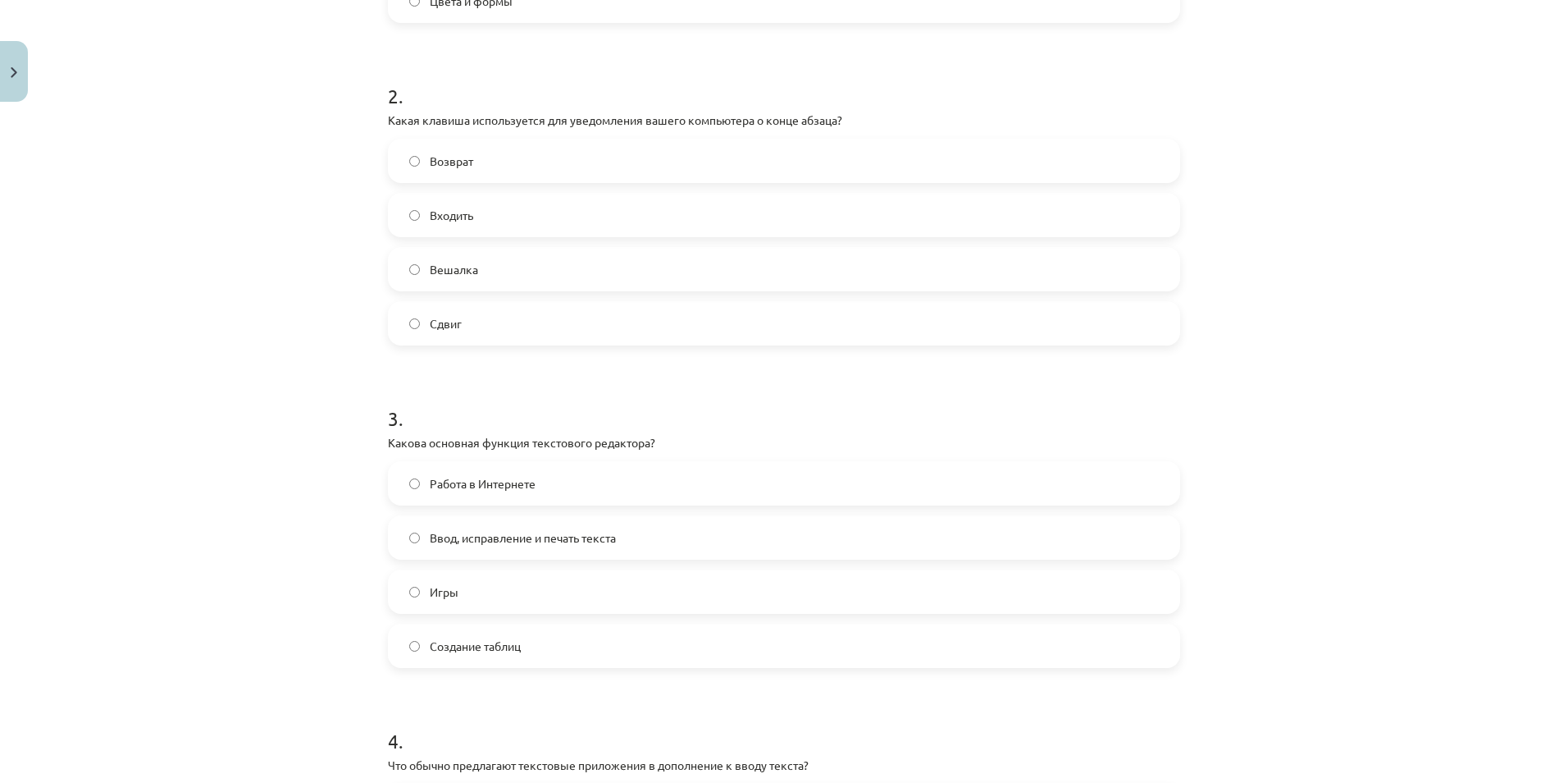
scroll to position [595, 0]
click at [420, 328] on label "Сдвиг" at bounding box center [784, 322] width 789 height 41
drag, startPoint x: 471, startPoint y: 437, endPoint x: 650, endPoint y: 432, distance: 179.1
click at [650, 432] on div "3 . Какова основная функция текстового редактора? Работа в Интернете Ввод, испр…" at bounding box center [784, 522] width 792 height 289
drag, startPoint x: 650, startPoint y: 432, endPoint x: 579, endPoint y: 430, distance: 71.0
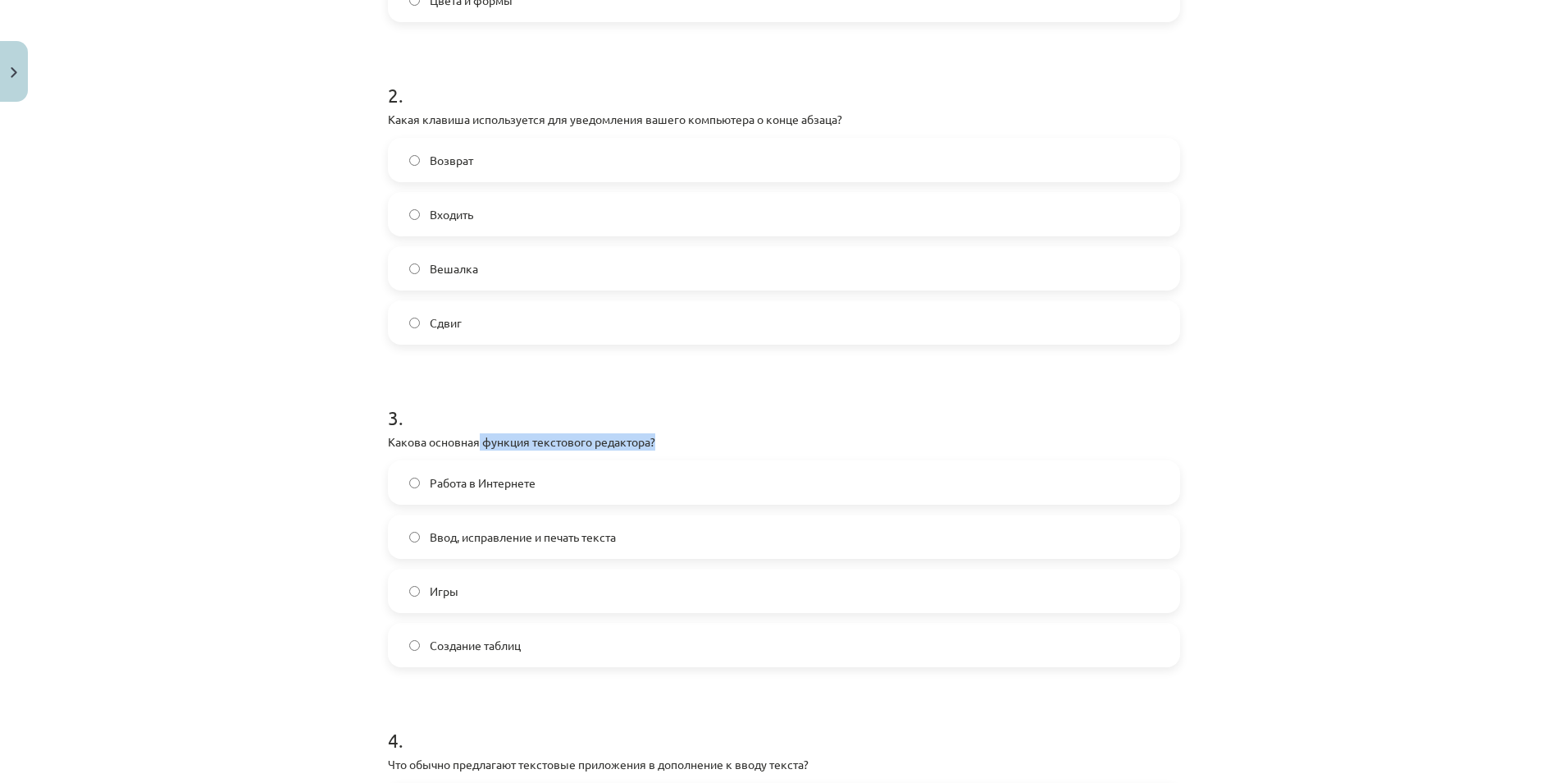
click at [579, 430] on div "3 . Какова основная функция текстового редактора? Работа в Интернете Ввод, испр…" at bounding box center [784, 522] width 792 height 289
click at [489, 542] on span "Ввод, исправление и печать текста" at bounding box center [523, 537] width 186 height 17
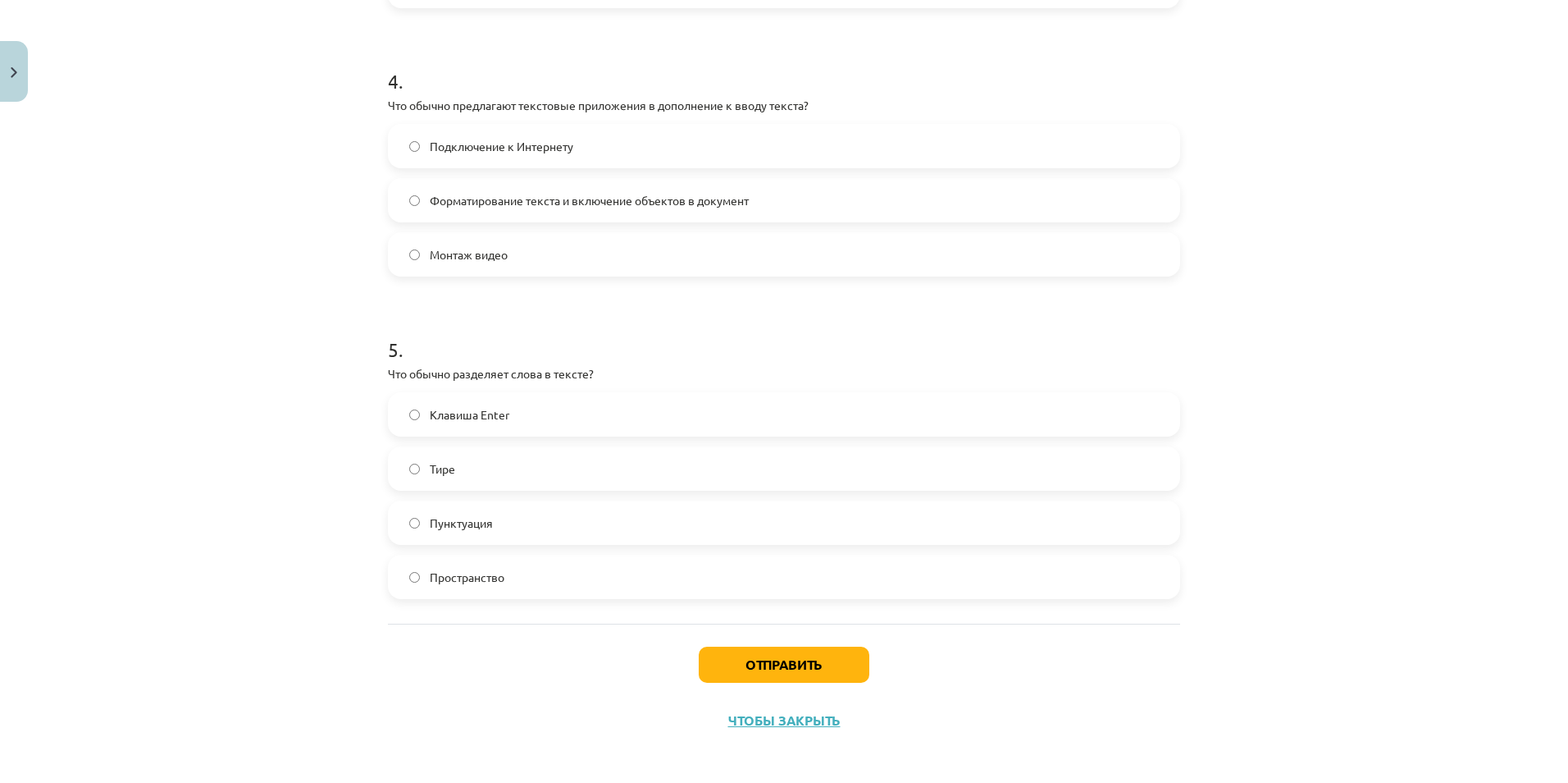
scroll to position [1260, 0]
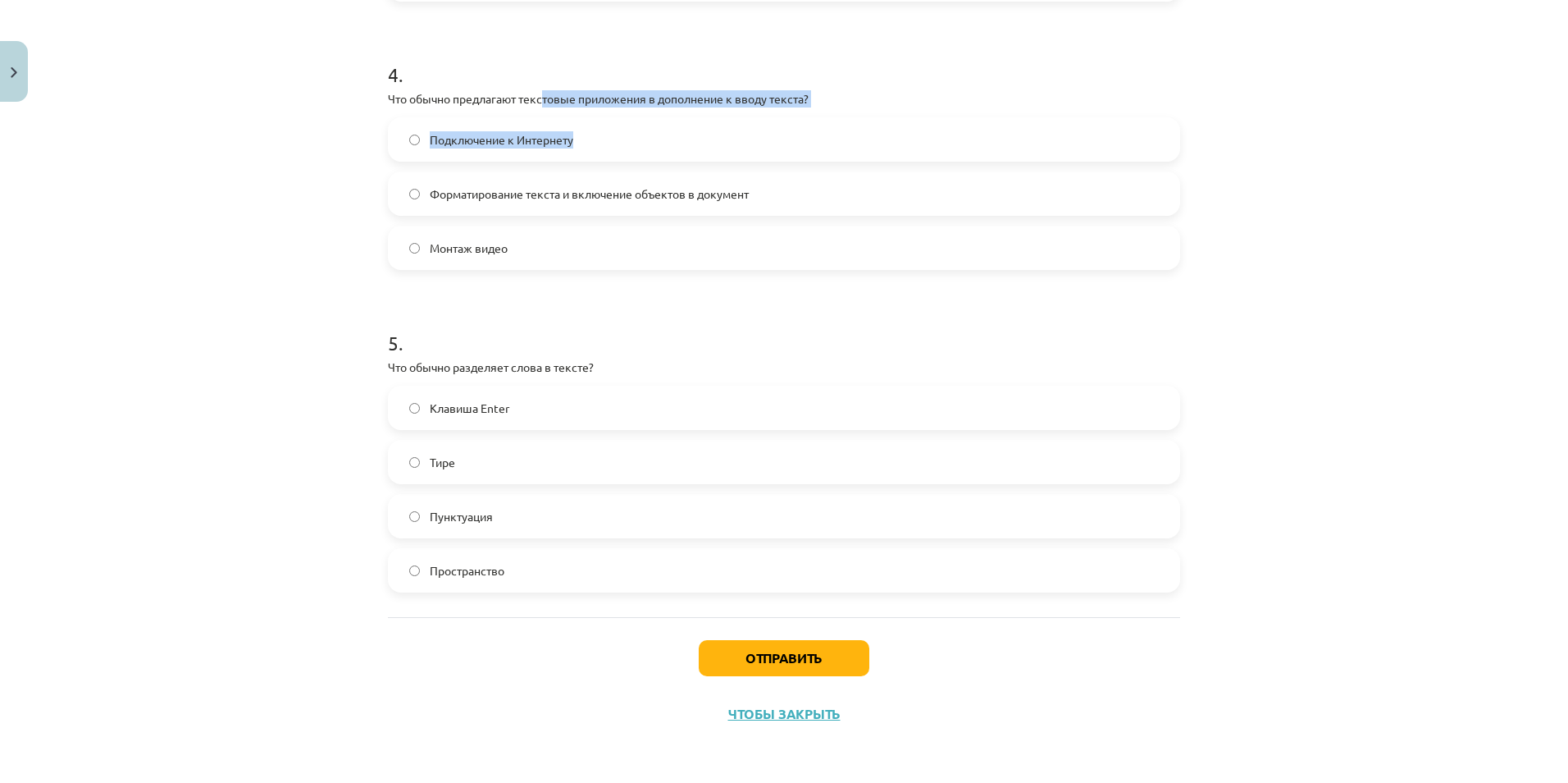
drag, startPoint x: 537, startPoint y: 89, endPoint x: 853, endPoint y: 108, distance: 316.6
click at [853, 108] on div "4 . Что обычно предлагают текстовые приложения в дополнение к вводу текста? Под…" at bounding box center [784, 153] width 792 height 236
drag, startPoint x: 853, startPoint y: 108, endPoint x: 752, endPoint y: 106, distance: 101.0
click at [752, 106] on p "Что обычно предлагают текстовые приложения в дополнение к вводу текста?" at bounding box center [784, 99] width 792 height 17
click at [594, 189] on span "Форматирование текста и включение объектов в документ" at bounding box center [589, 194] width 319 height 17
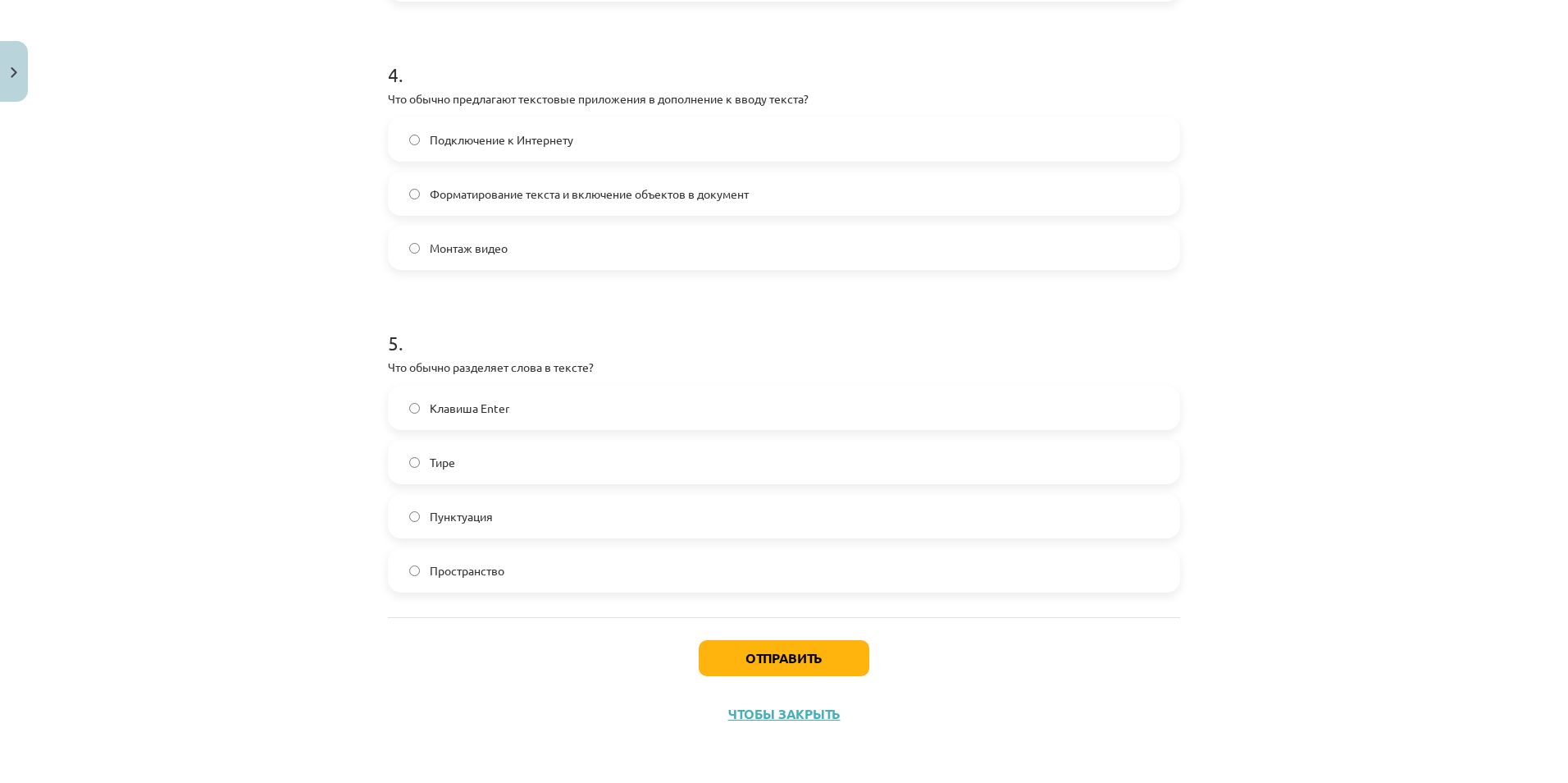
click at [431, 514] on span "Пунктуация" at bounding box center [461, 516] width 63 height 17
click at [506, 573] on label "Пространство" at bounding box center [784, 570] width 789 height 41
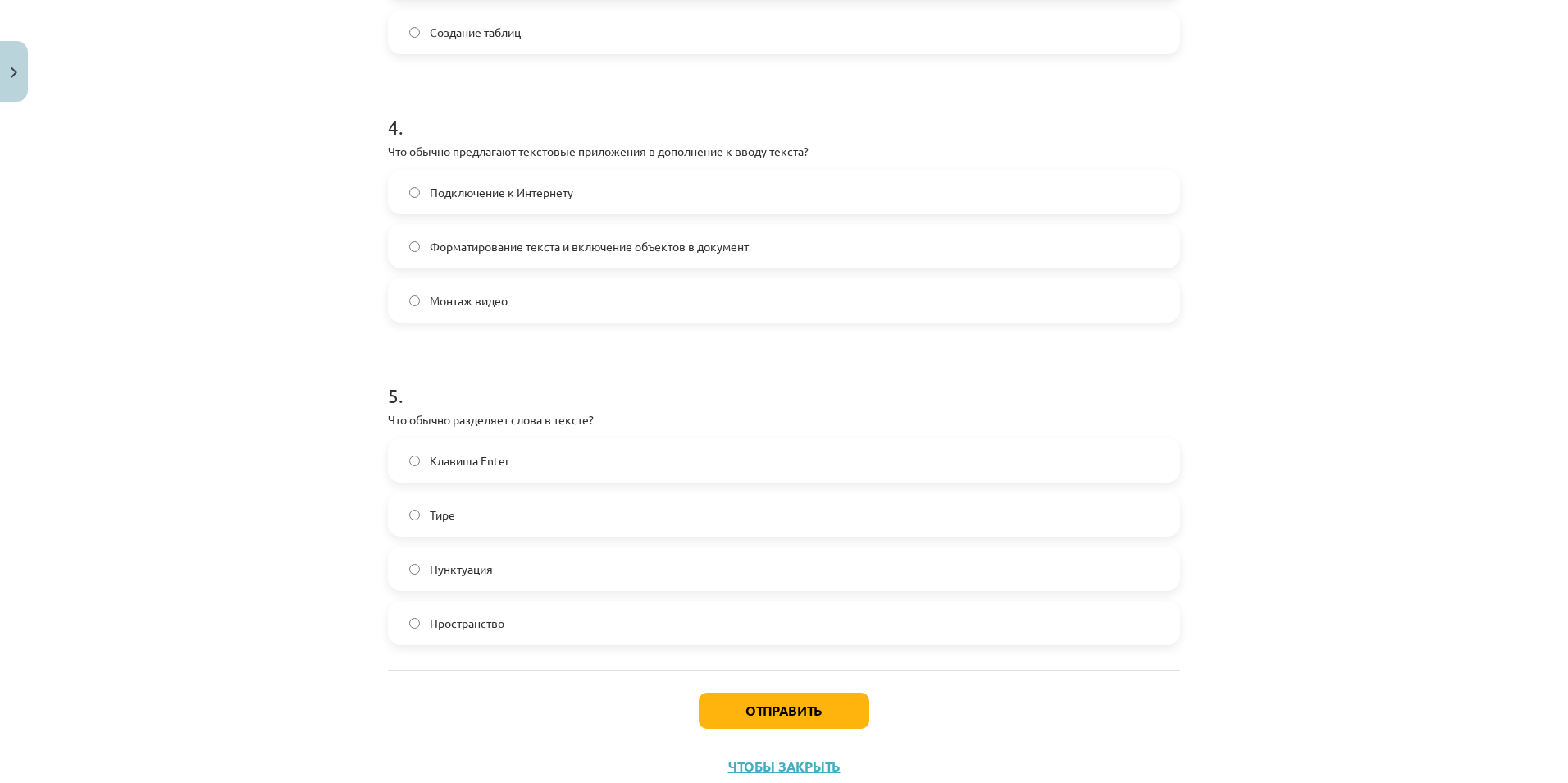
scroll to position [1178, 0]
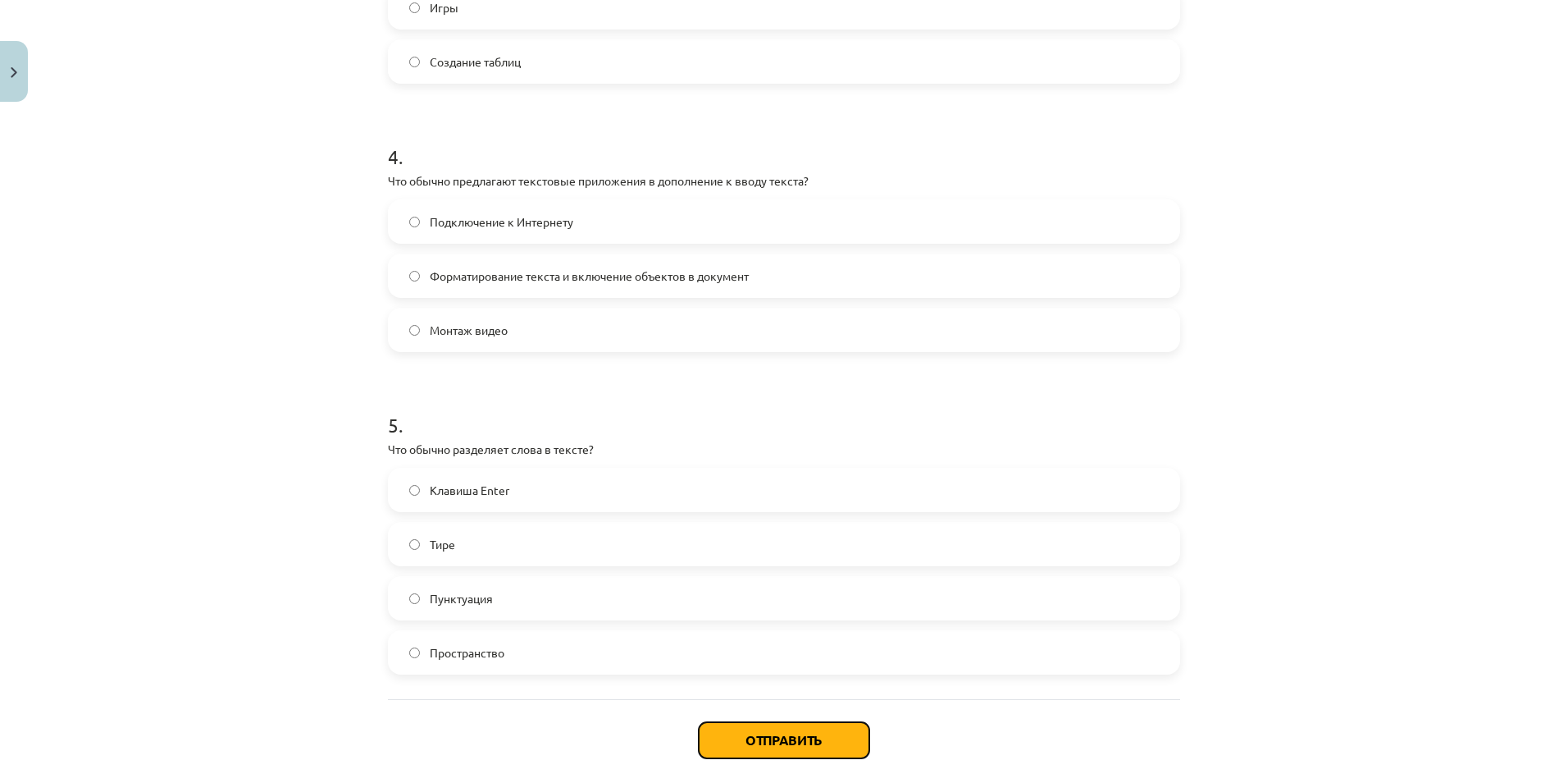
click at [720, 638] on button "Отправить" at bounding box center [784, 740] width 170 height 36
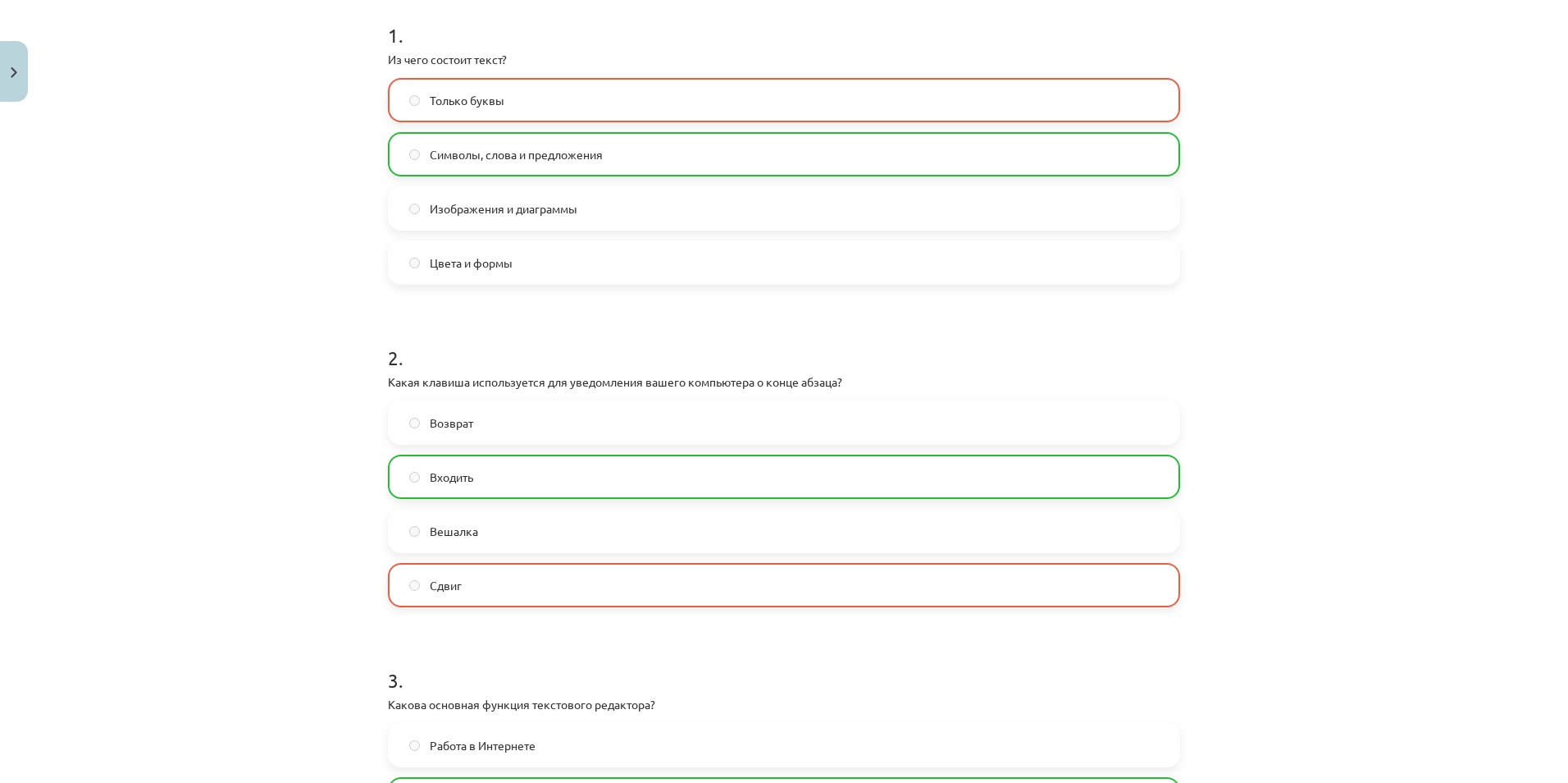
scroll to position [1313, 0]
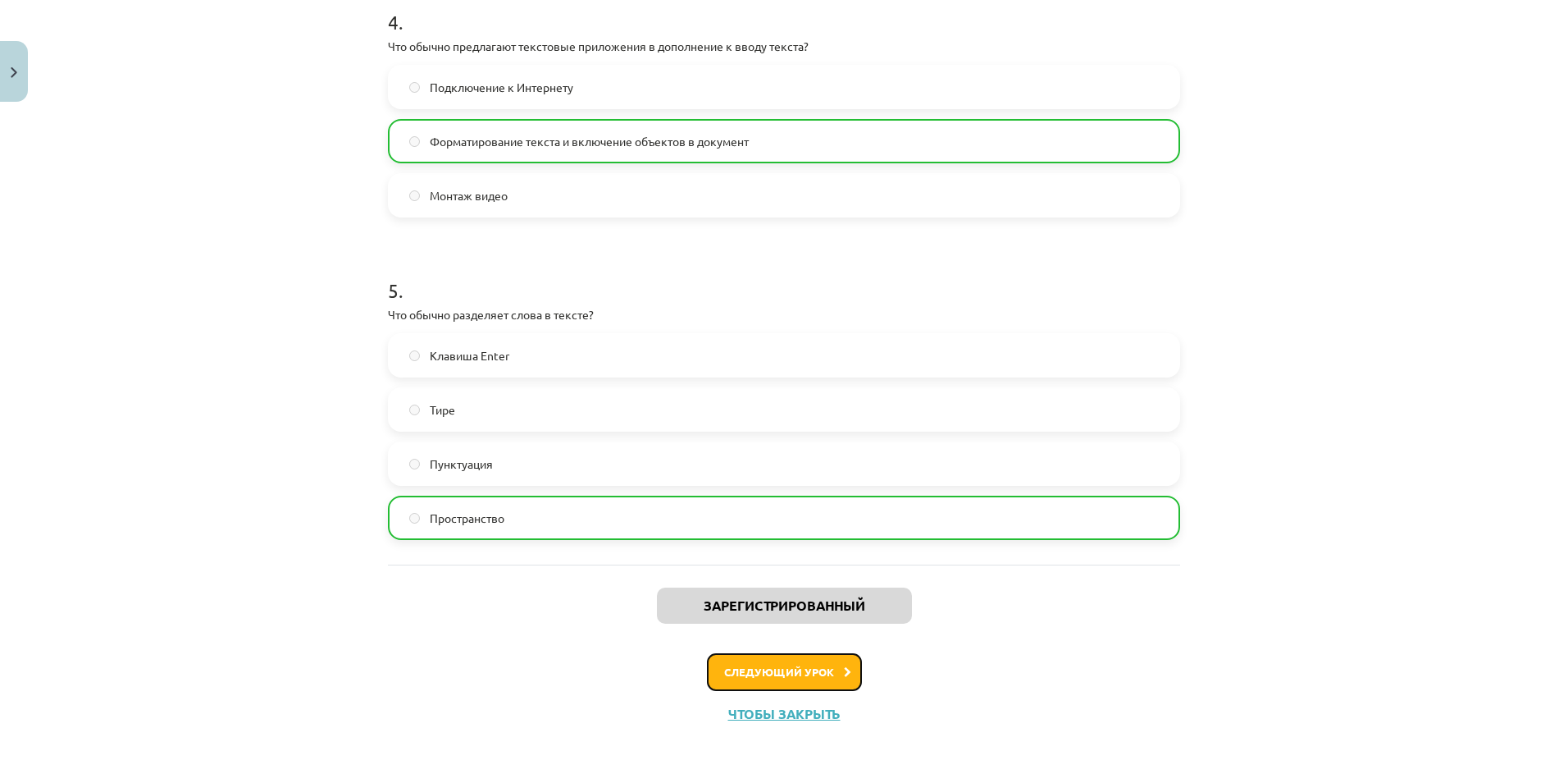
click at [840, 638] on button "Следующий урок" at bounding box center [784, 672] width 155 height 38
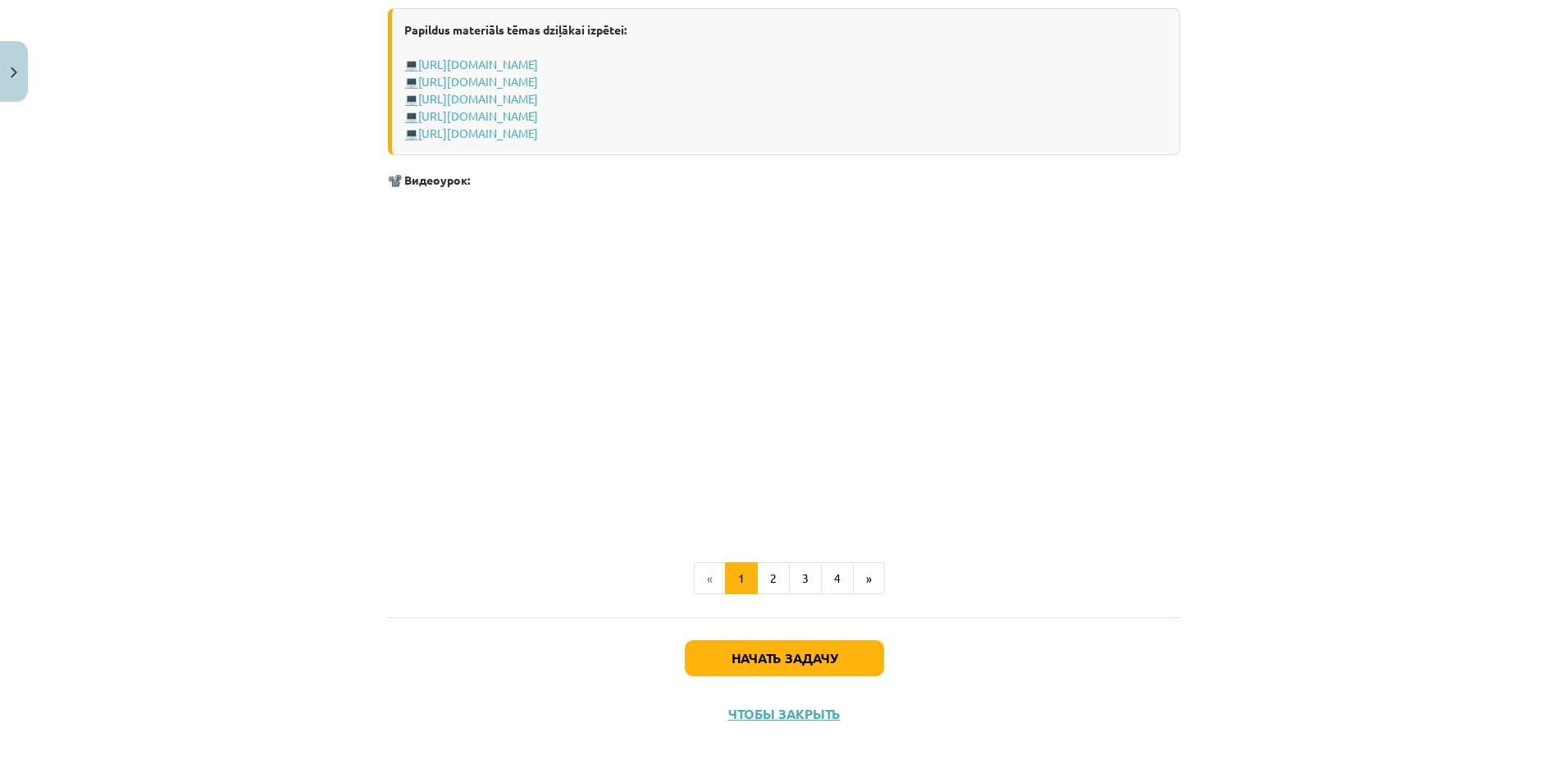
scroll to position [3139, 0]
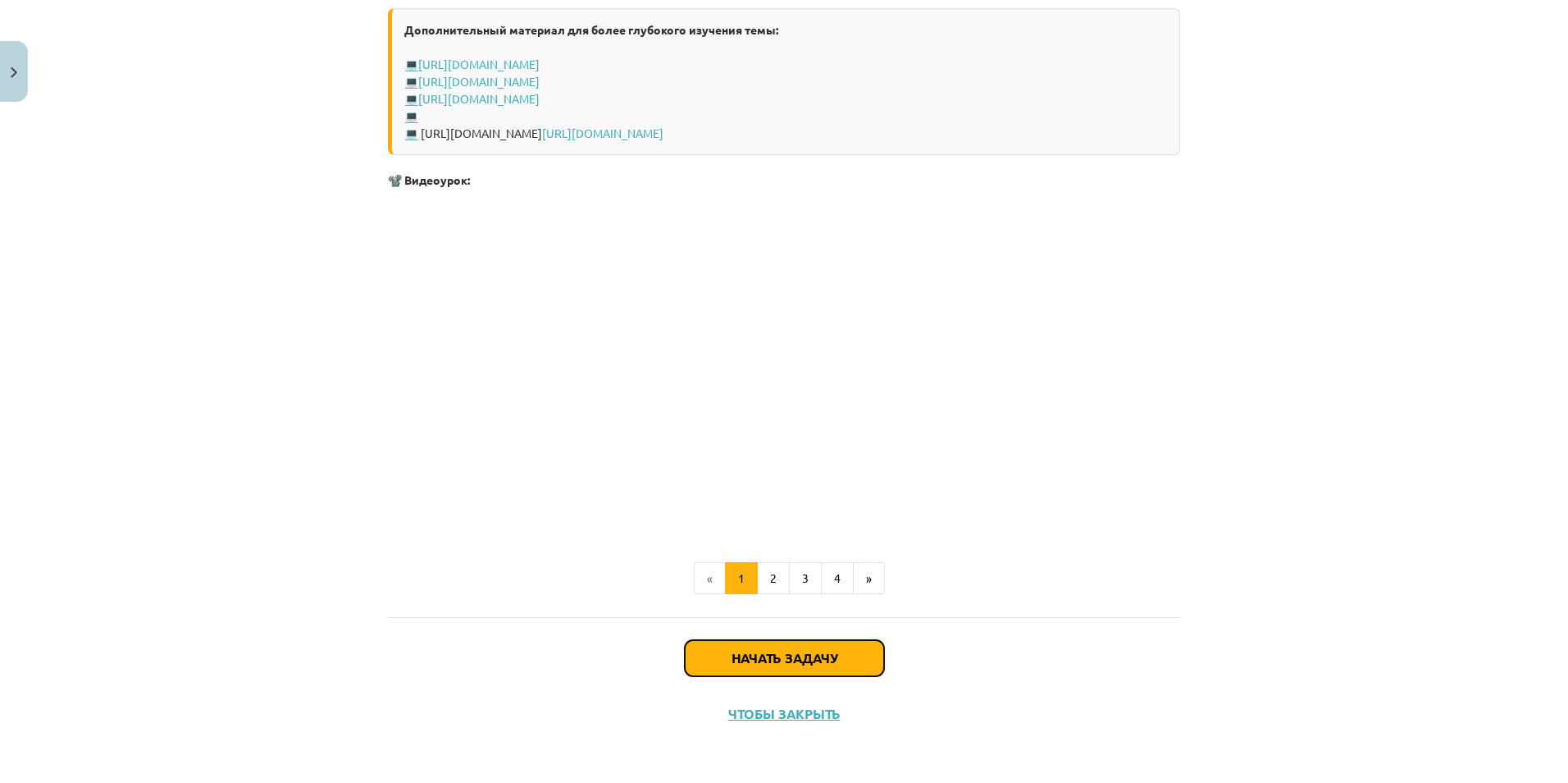
click at [840, 638] on button "Начать задачу" at bounding box center [784, 658] width 200 height 36
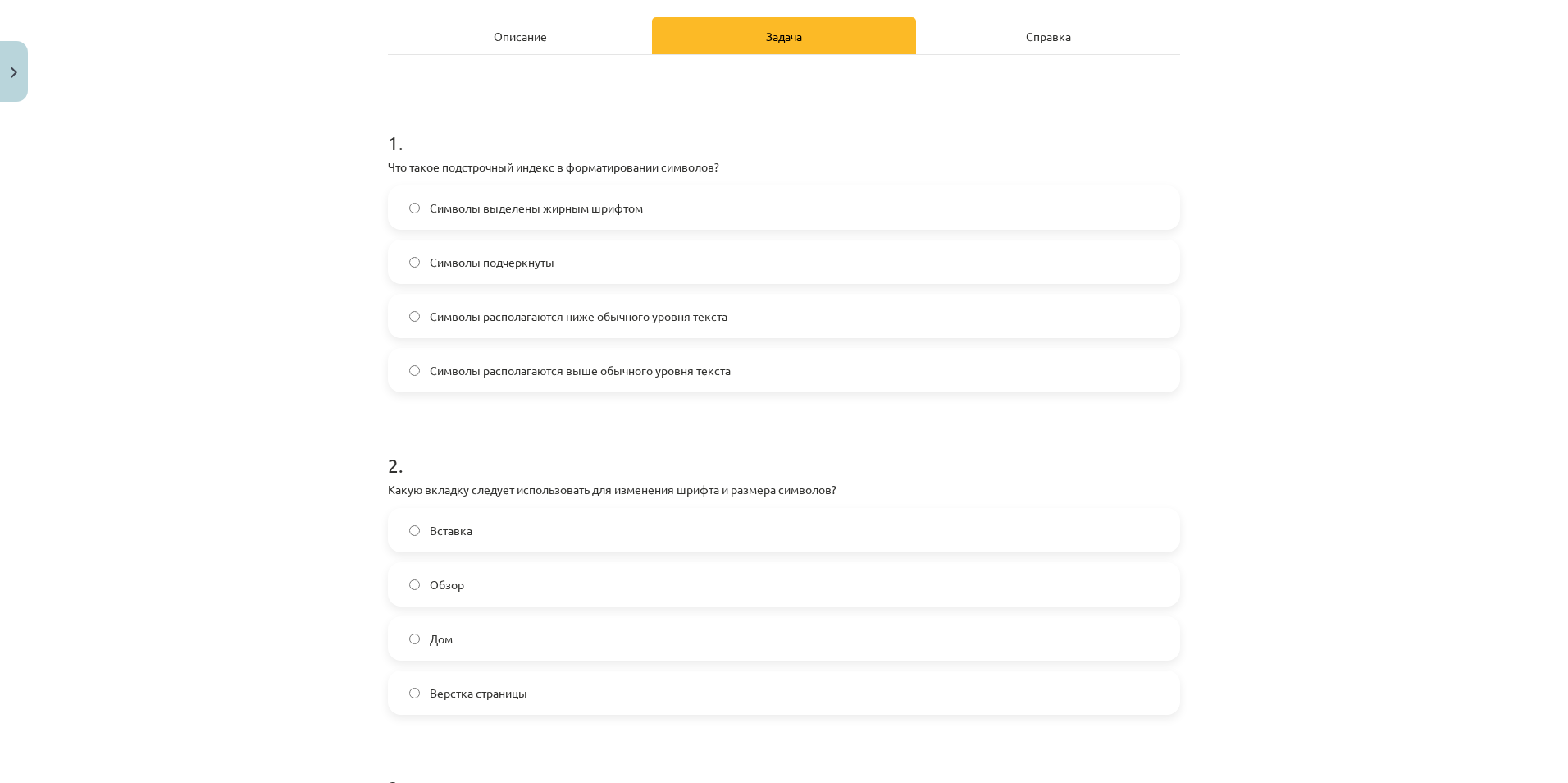
scroll to position [237, 0]
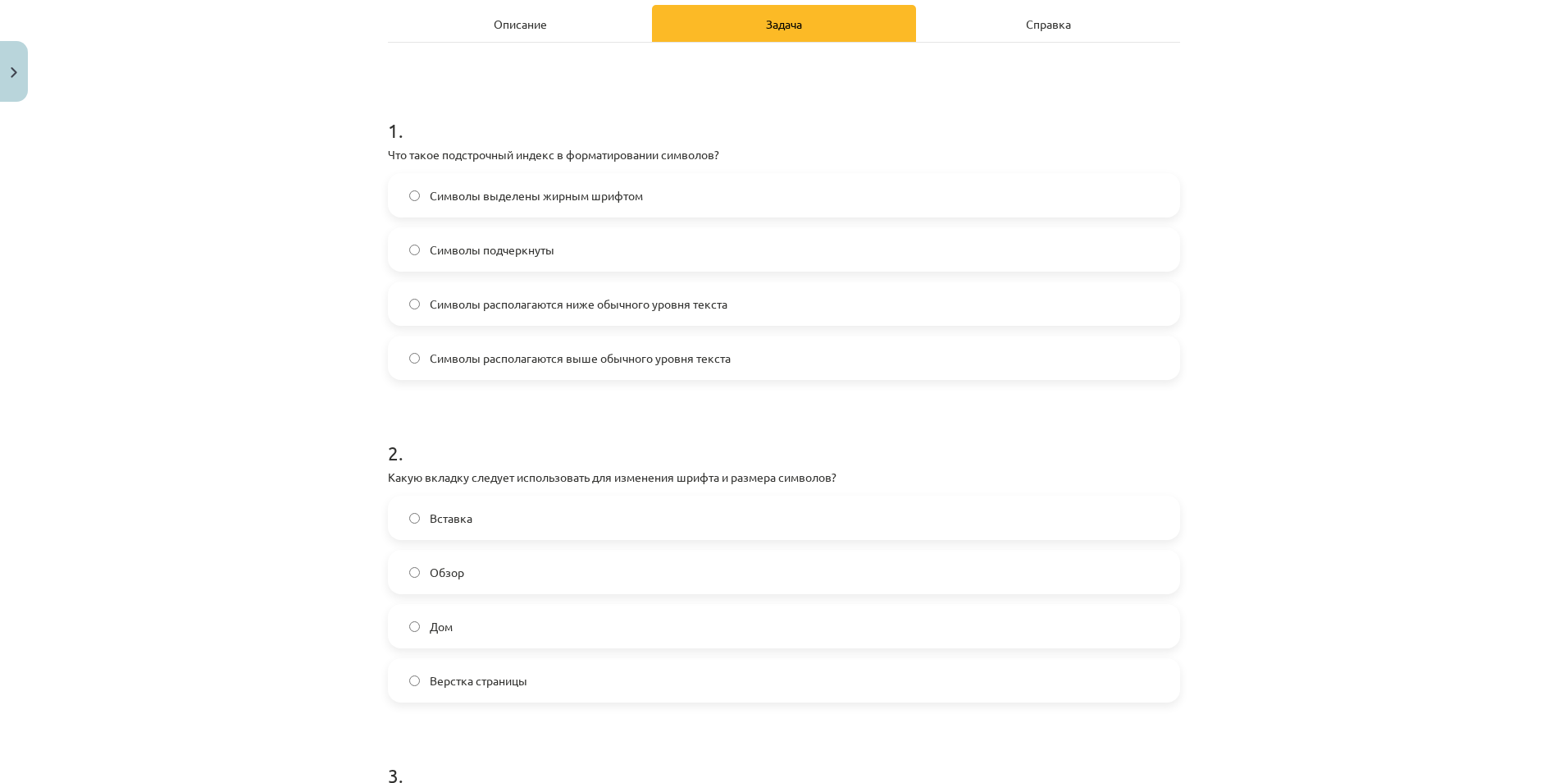
click at [447, 638] on label "Верстка страницы" at bounding box center [784, 680] width 789 height 41
click at [476, 249] on span "Символы подчеркнуты" at bounding box center [492, 250] width 124 height 17
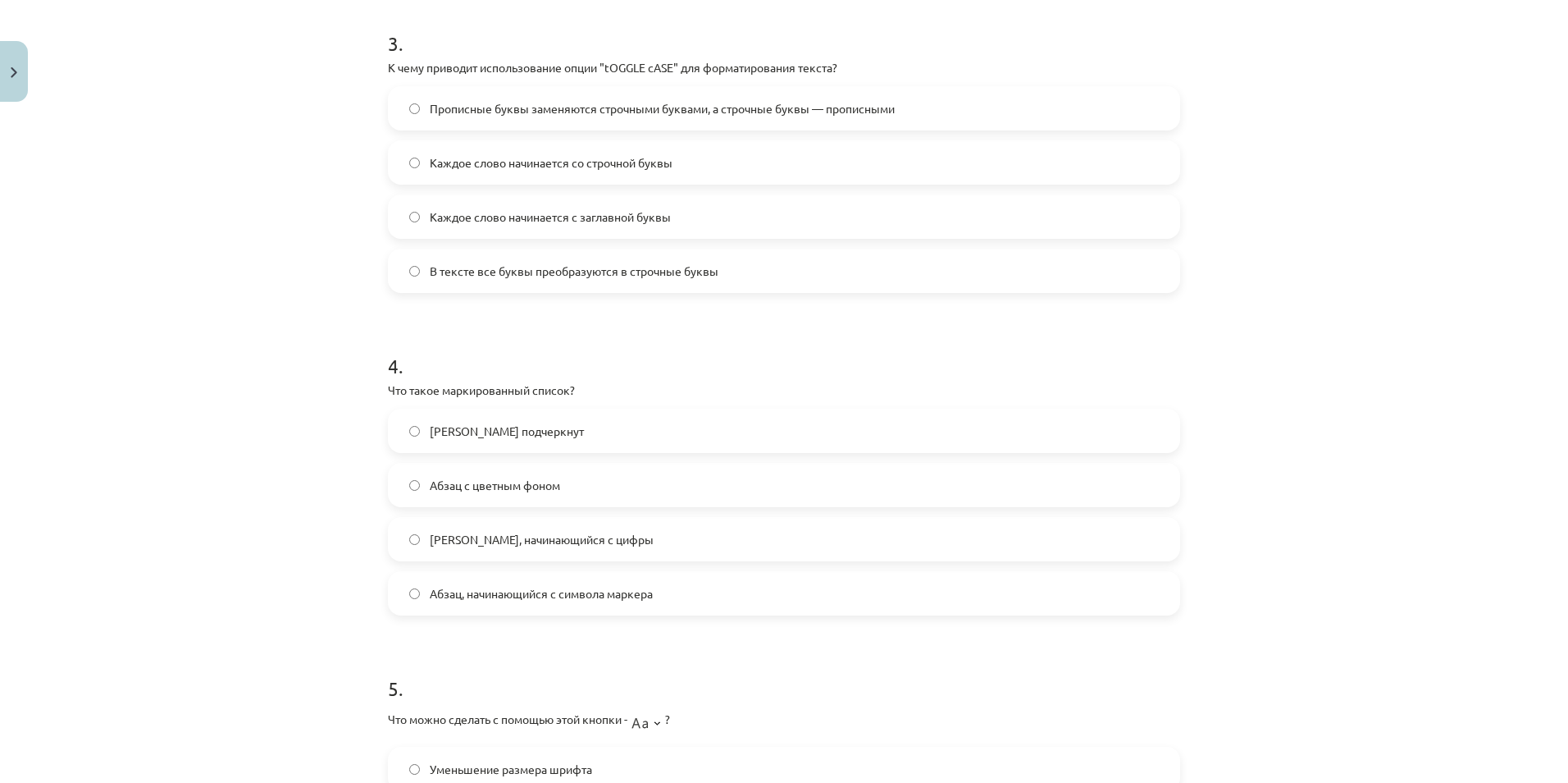
scroll to position [970, 0]
click at [565, 442] on label "Абзац подчеркнут" at bounding box center [784, 430] width 789 height 41
click at [595, 226] on label "Каждое слово начинается с заглавной буквы" at bounding box center [784, 215] width 789 height 41
click at [598, 284] on label "В тексте все буквы преобразуются в строчные буквы" at bounding box center [784, 269] width 789 height 41
click at [594, 175] on label "Каждое слово начинается со строчной буквы" at bounding box center [784, 161] width 789 height 41
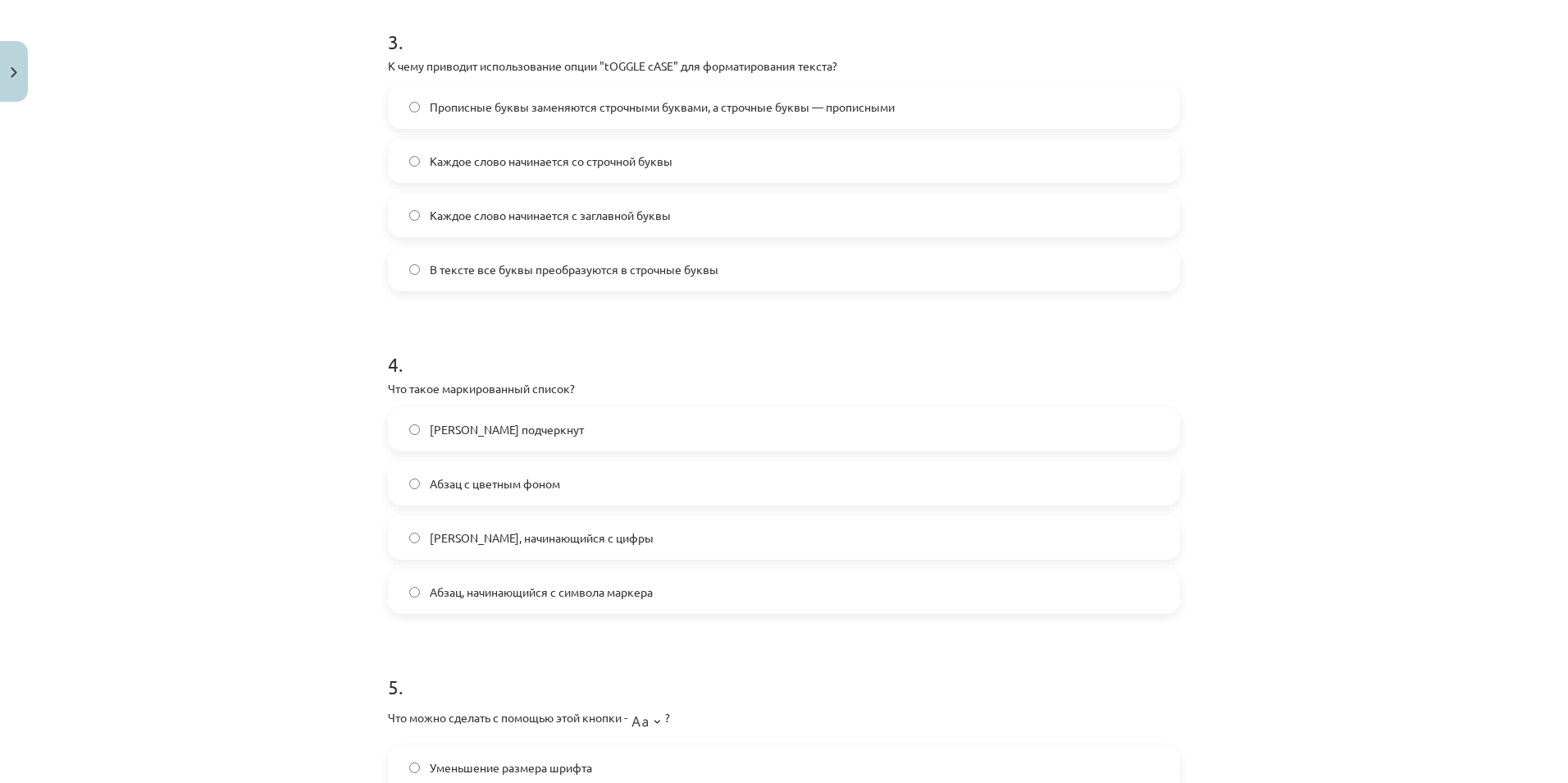
scroll to position [1329, 0]
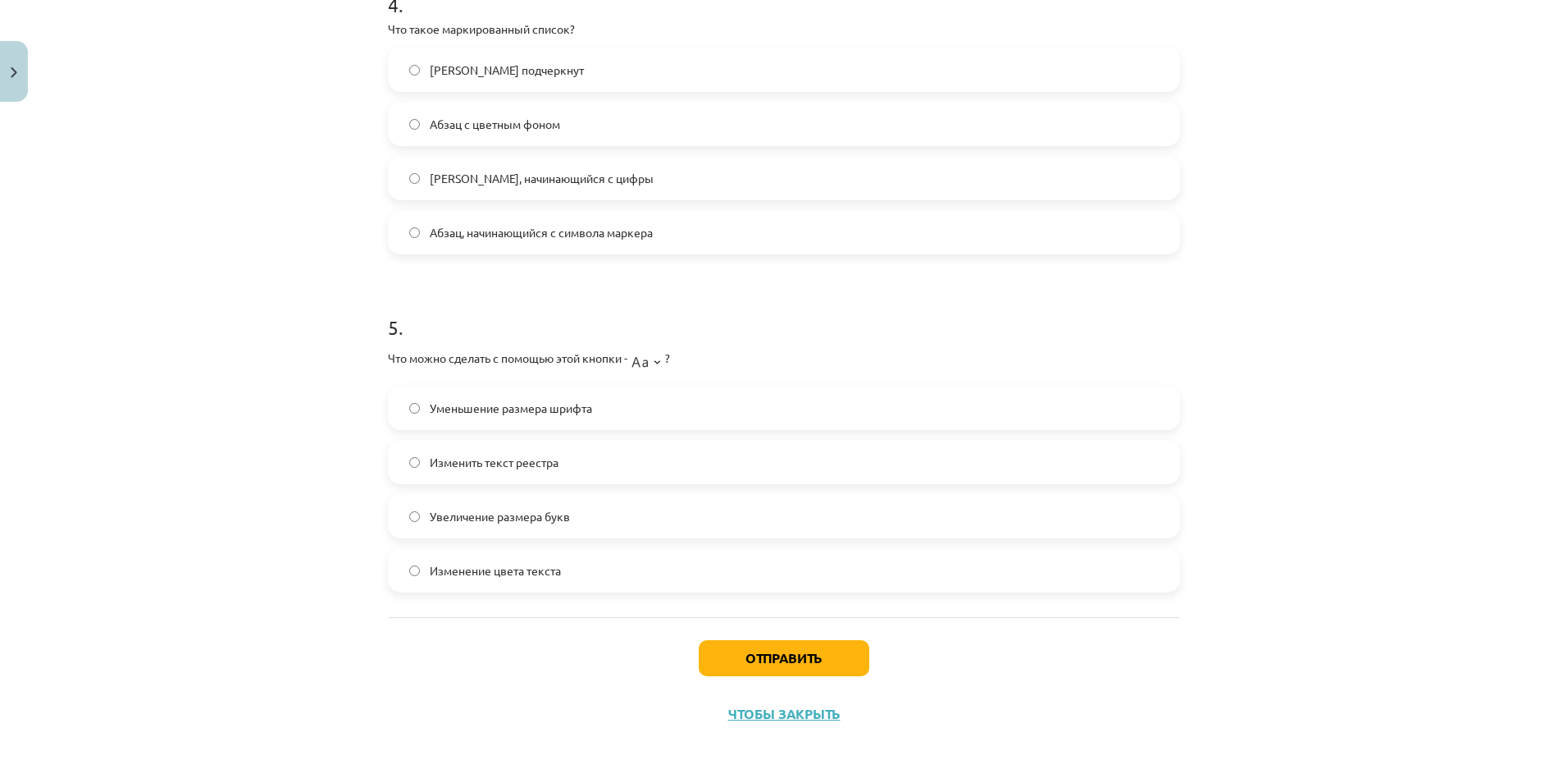
click at [657, 367] on img at bounding box center [646, 359] width 38 height 33
click at [590, 399] on label "Уменьшение размера шрифта" at bounding box center [784, 408] width 789 height 41
click at [489, 516] on span "Увеличение размера букв" at bounding box center [499, 516] width 140 height 17
click at [551, 225] on span "Абзац, начинающийся с символа маркера" at bounding box center [541, 233] width 223 height 17
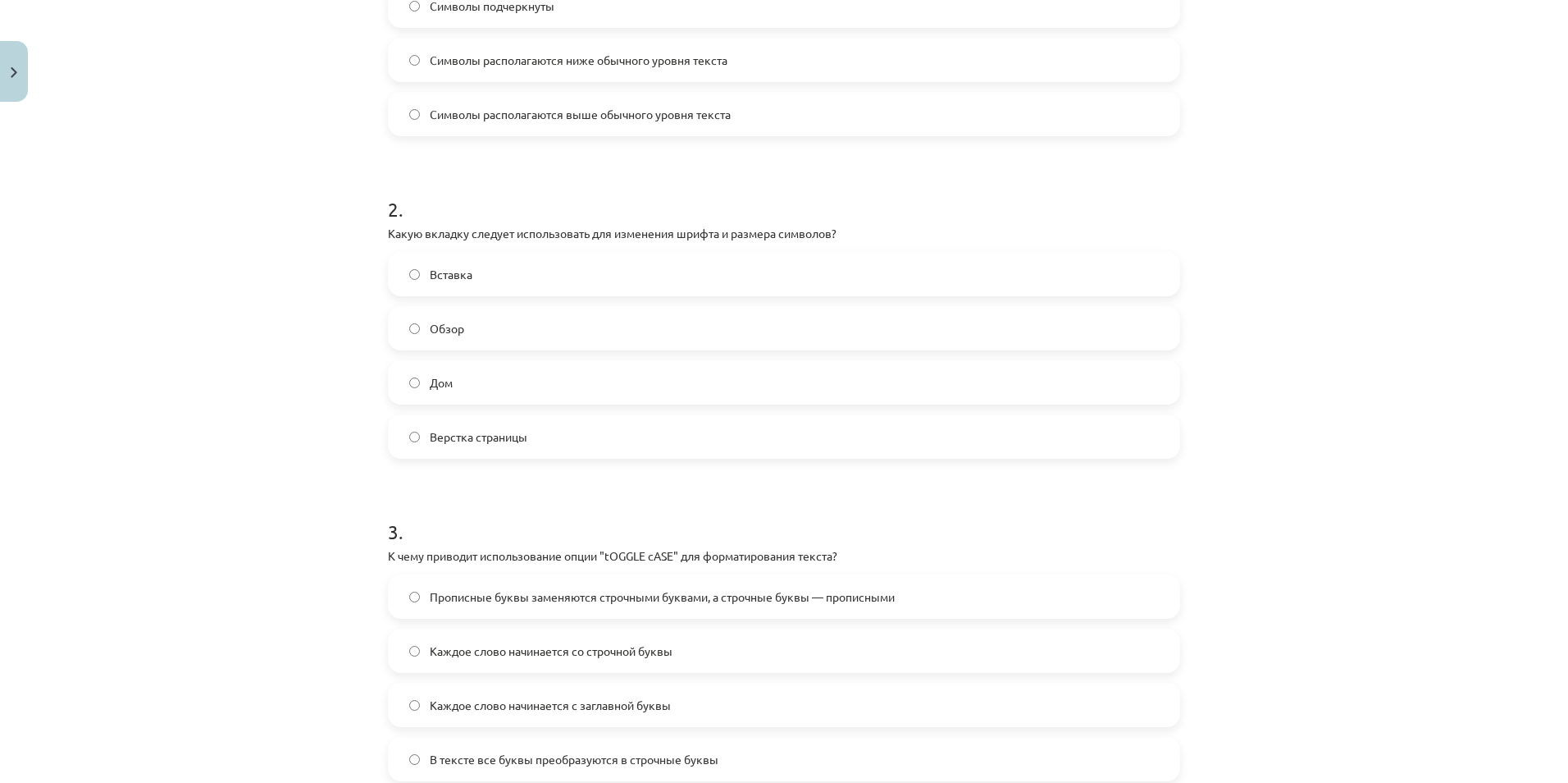
scroll to position [316, 0]
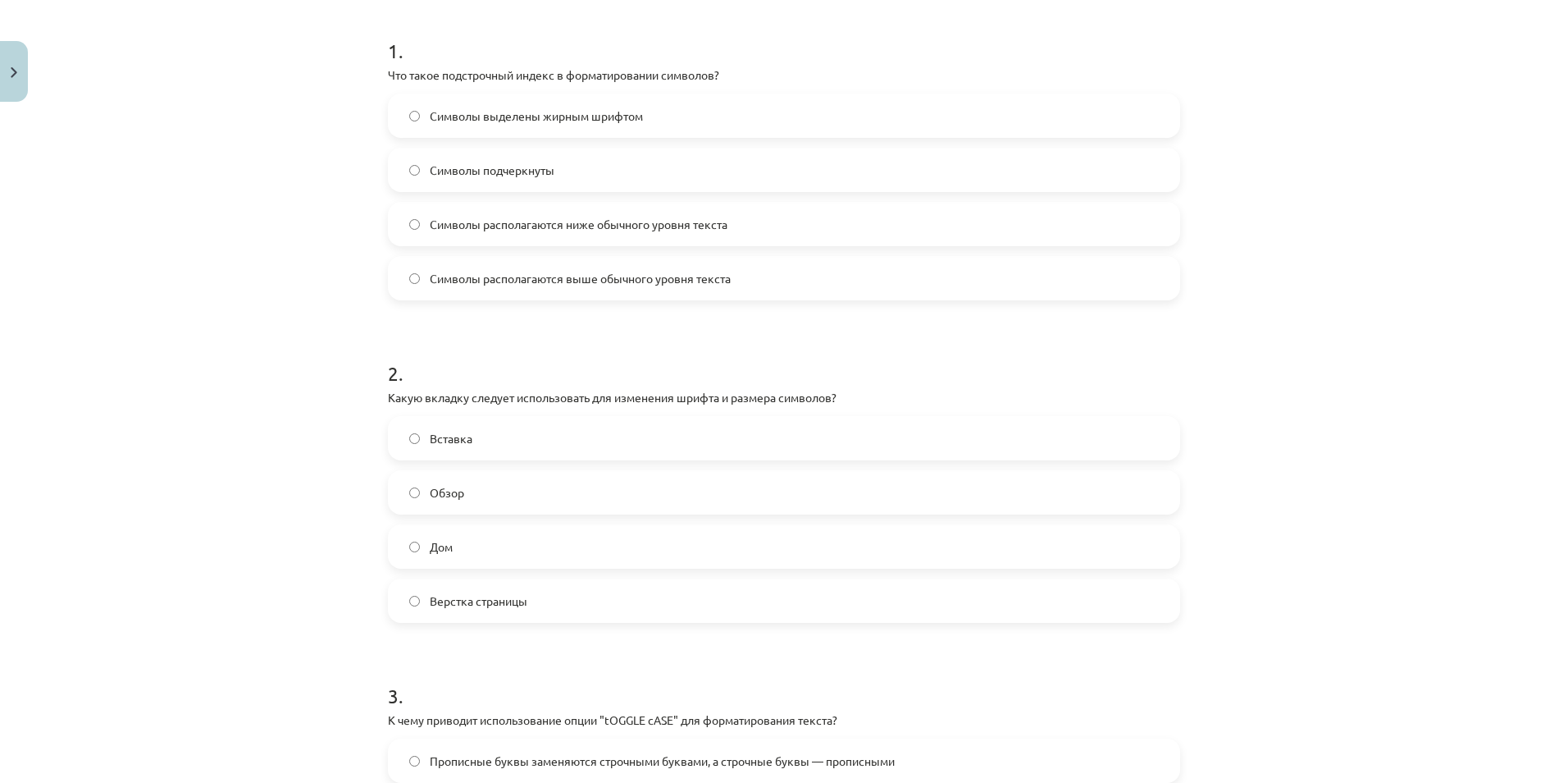
click at [484, 559] on label "Дом" at bounding box center [784, 546] width 789 height 41
click at [442, 270] on span "Символы располагаются выше обычного уровня текста" at bounding box center [580, 279] width 301 height 17
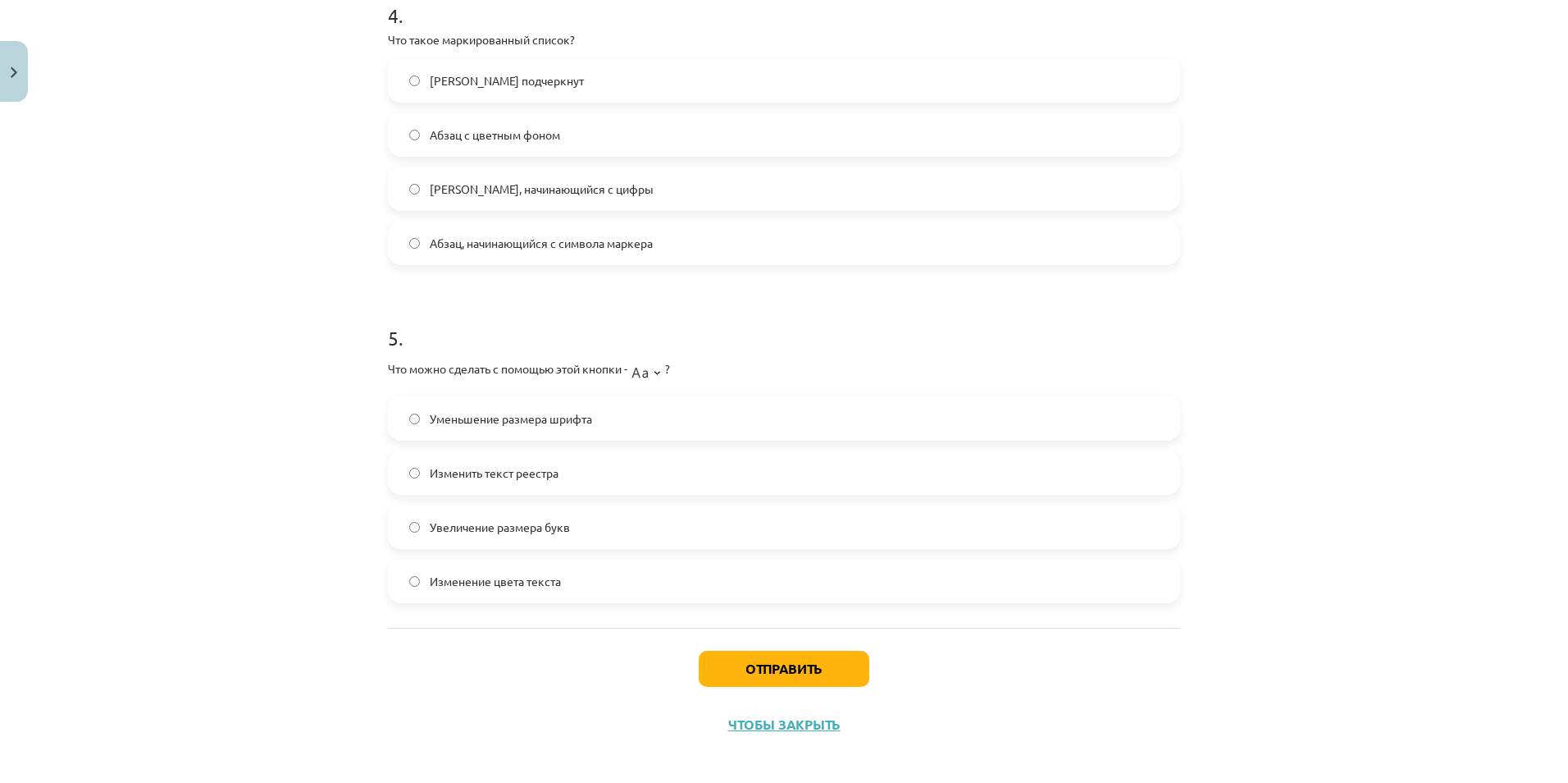
scroll to position [1329, 0]
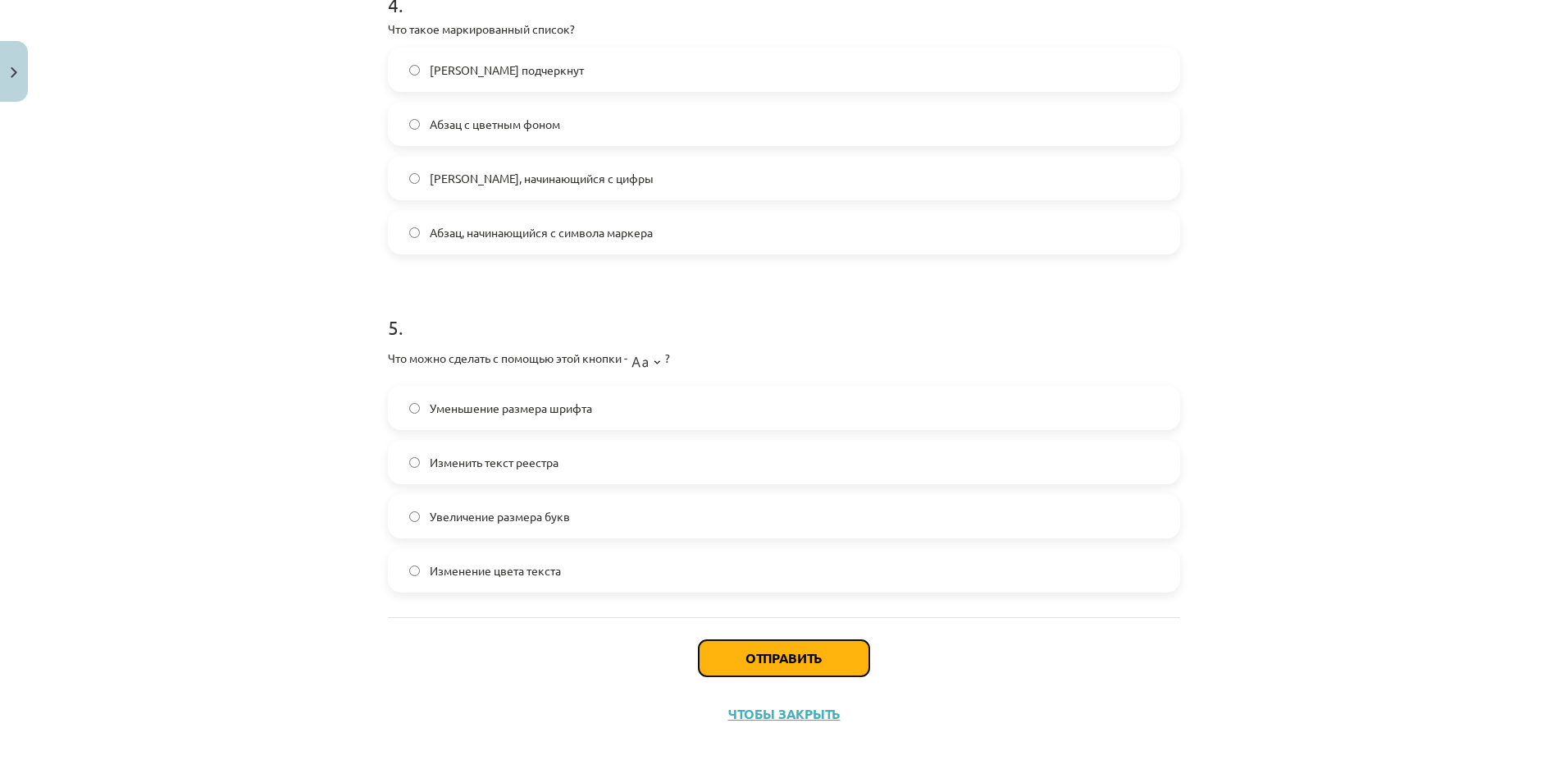
click at [859, 638] on button "Отправить" at bounding box center [784, 658] width 170 height 36
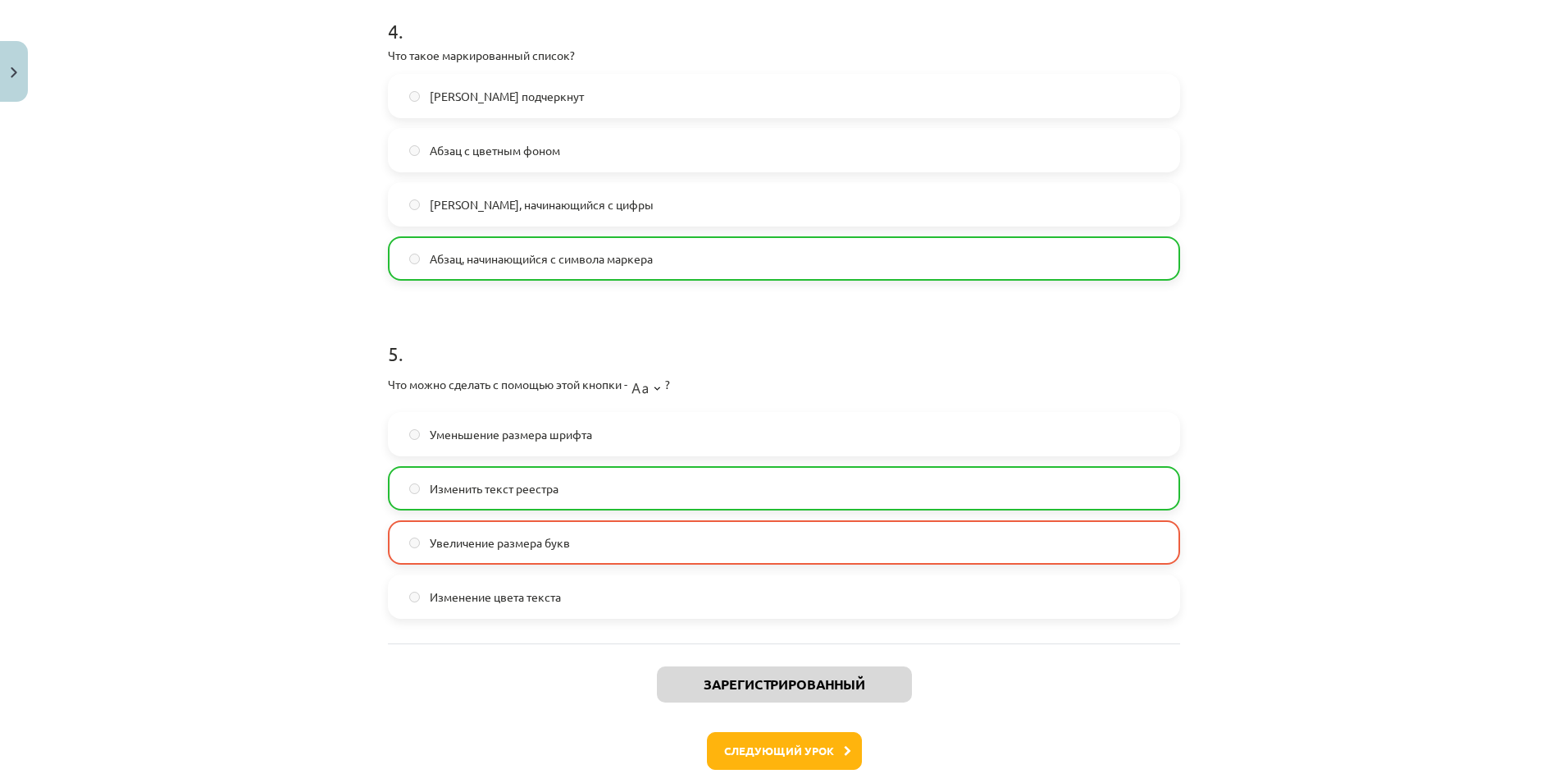
scroll to position [1319, 0]
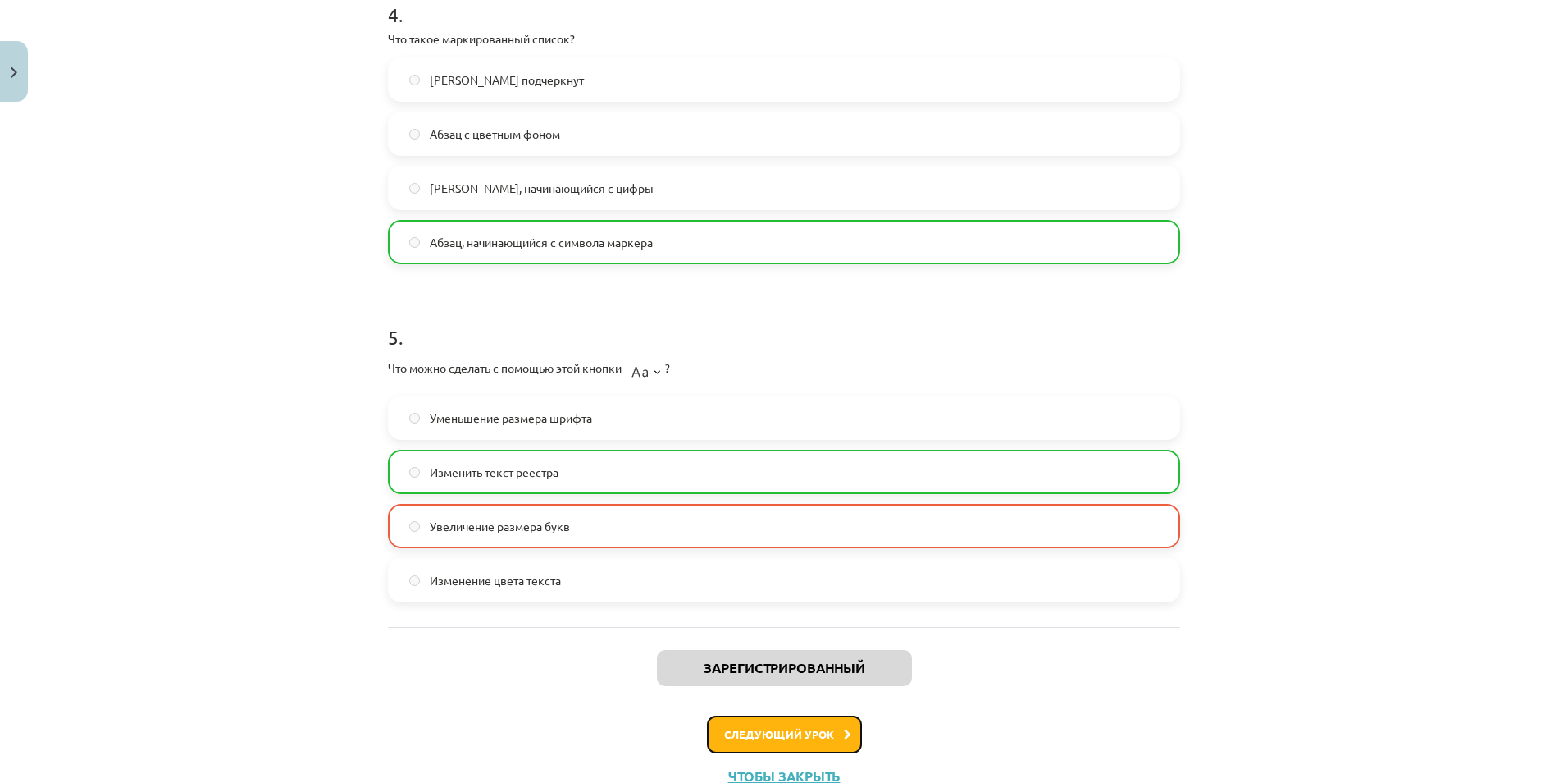
click at [787, 638] on button "Следующий урок" at bounding box center [784, 734] width 155 height 38
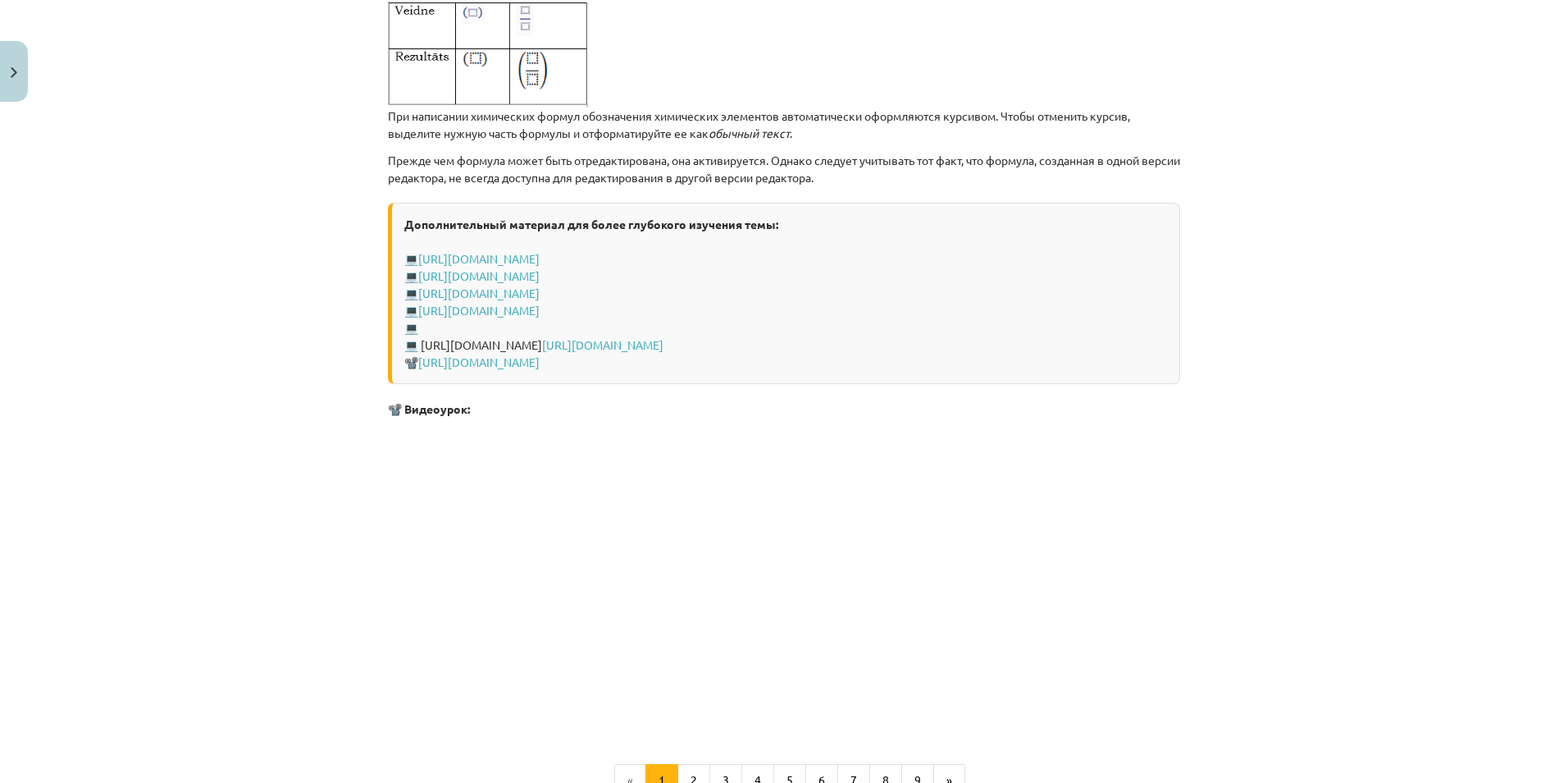
scroll to position [3380, 0]
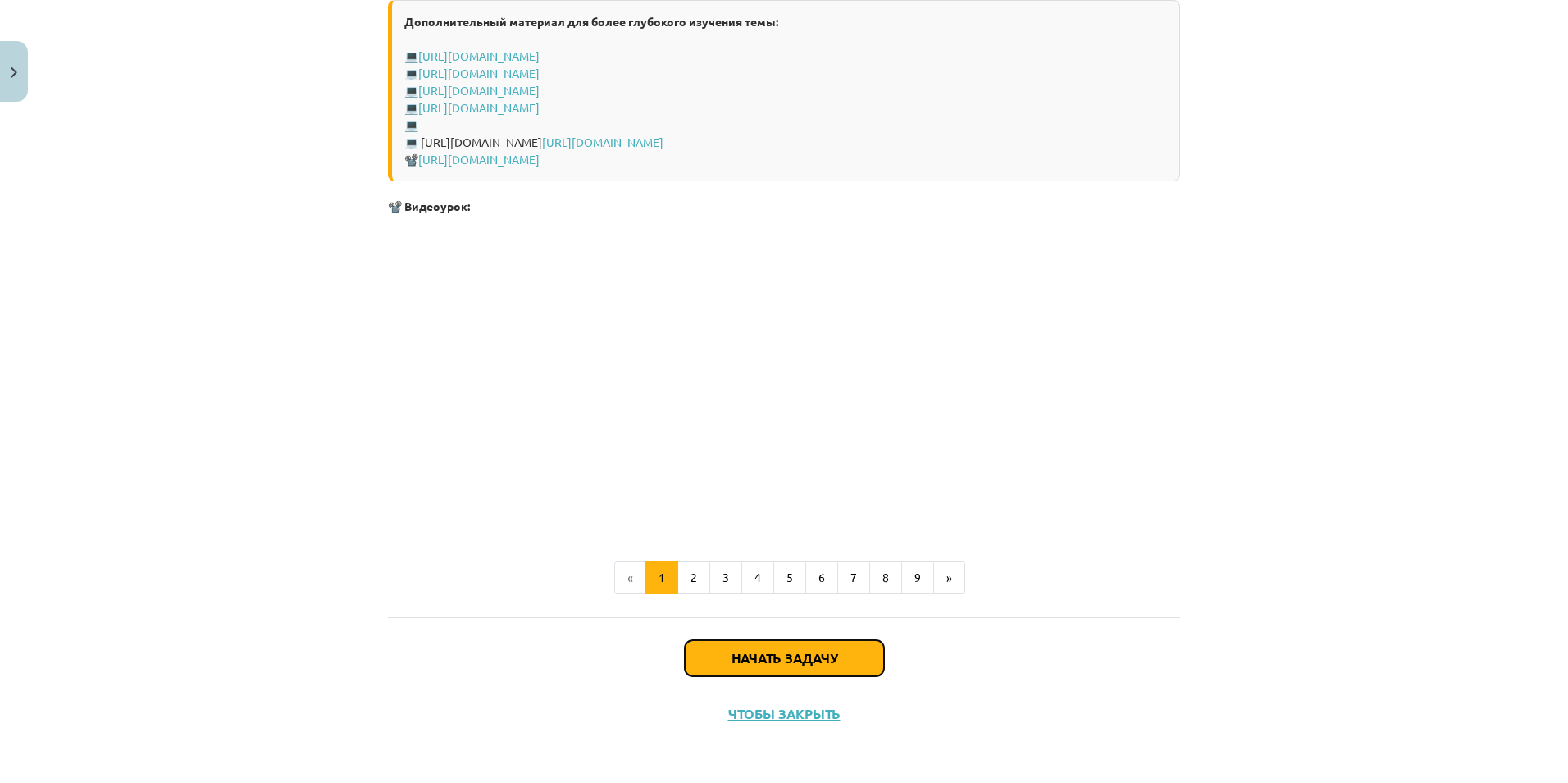
click at [865, 638] on button "Начать задачу" at bounding box center [784, 658] width 200 height 36
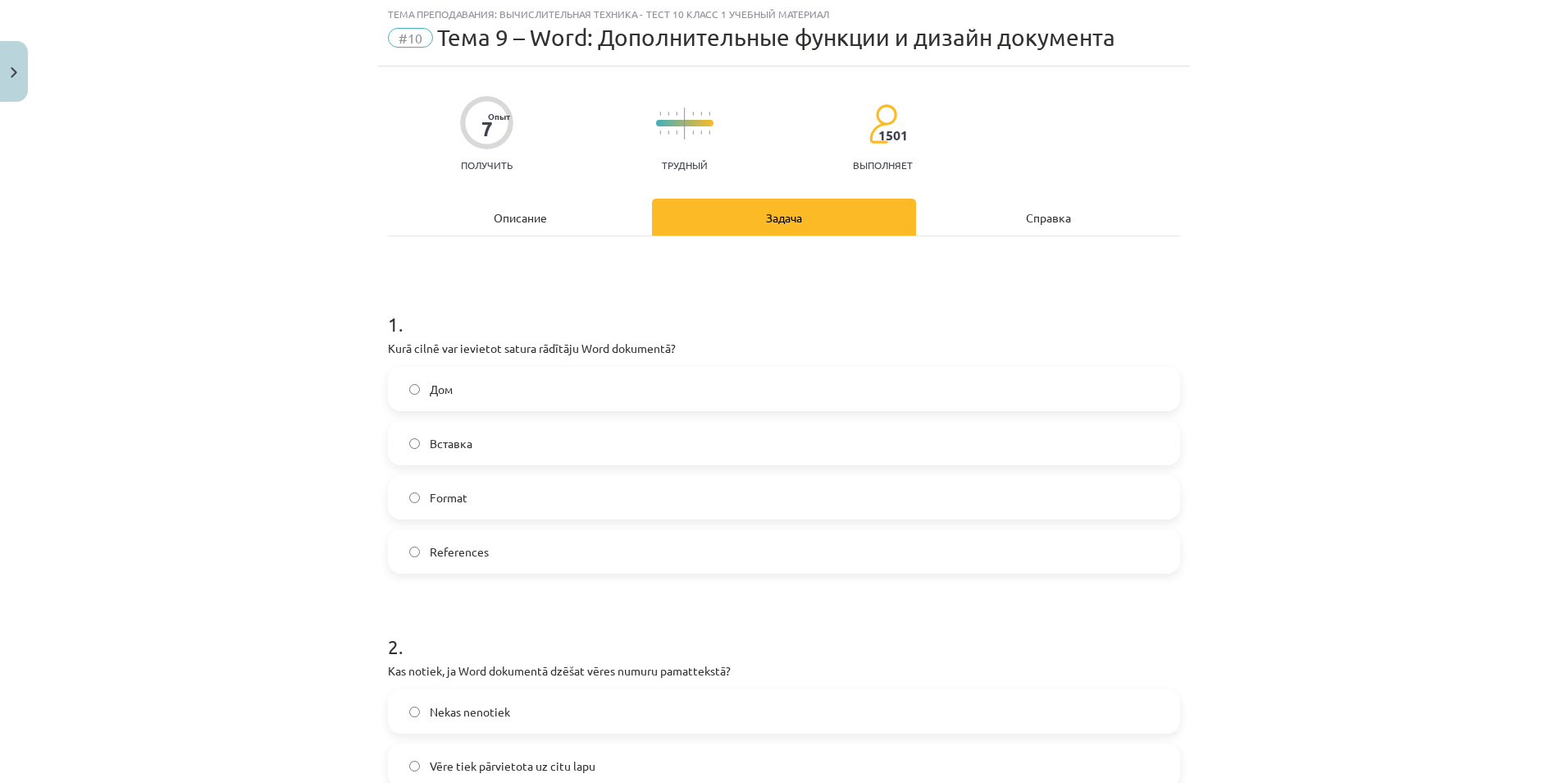
scroll to position [41, 0]
click at [429, 433] on label "Вставка" at bounding box center [784, 445] width 789 height 41
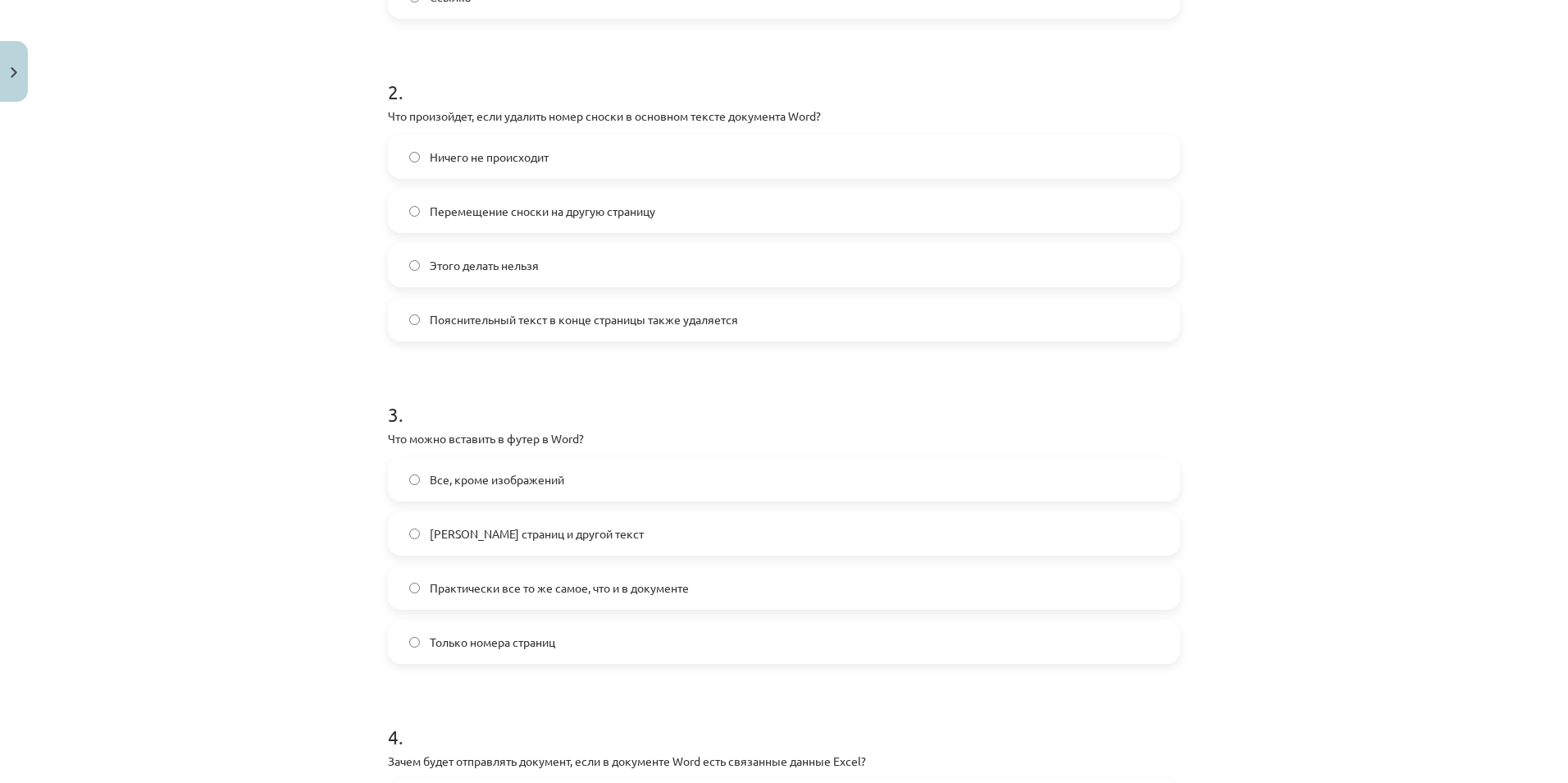
scroll to position [601, 0]
click at [549, 204] on span "Перемещение сноски на другую страницу" at bounding box center [542, 207] width 225 height 17
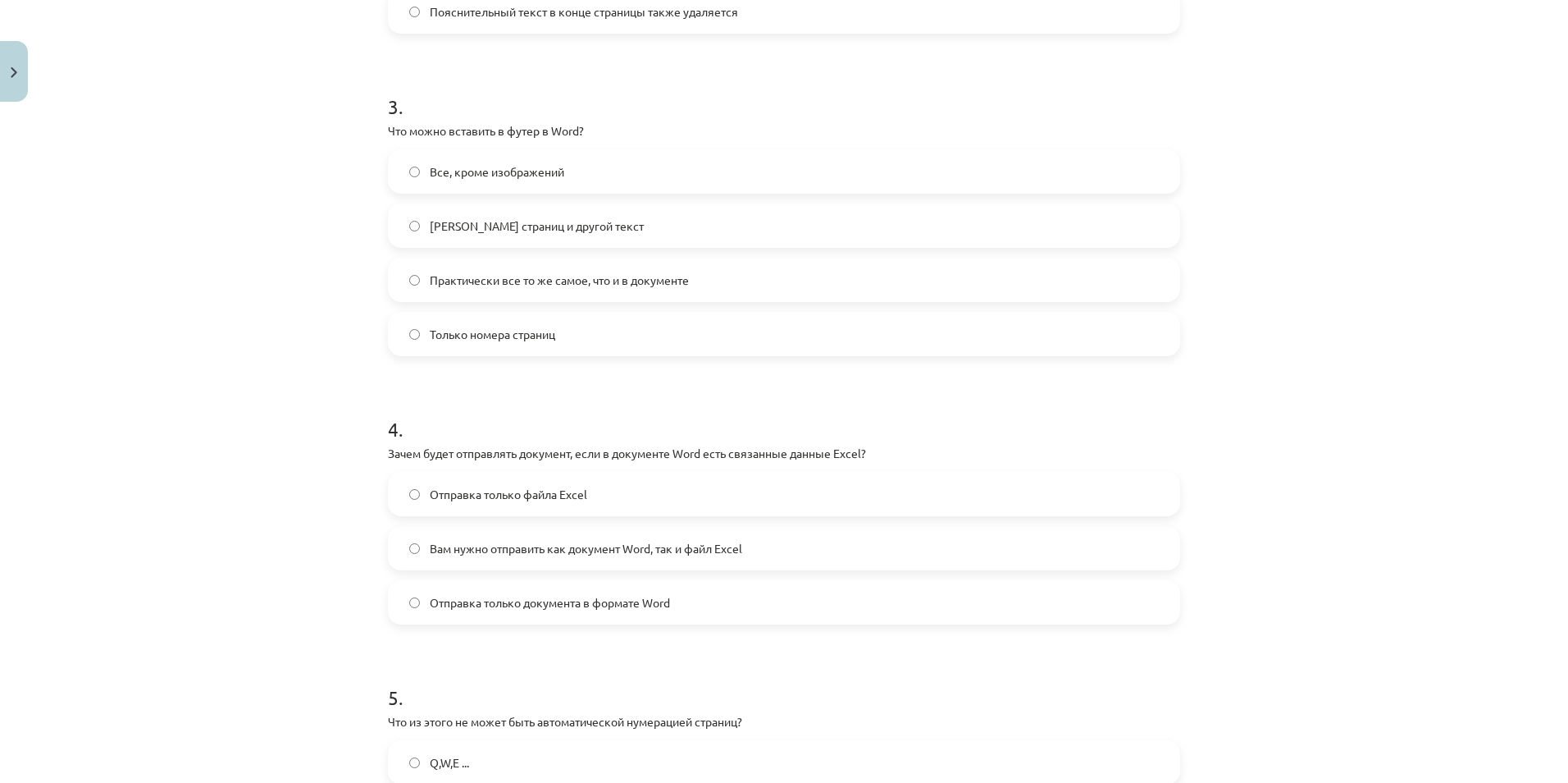
scroll to position [905, 0]
click at [529, 274] on span "Практически все то же самое, что и в документе" at bounding box center [558, 279] width 259 height 17
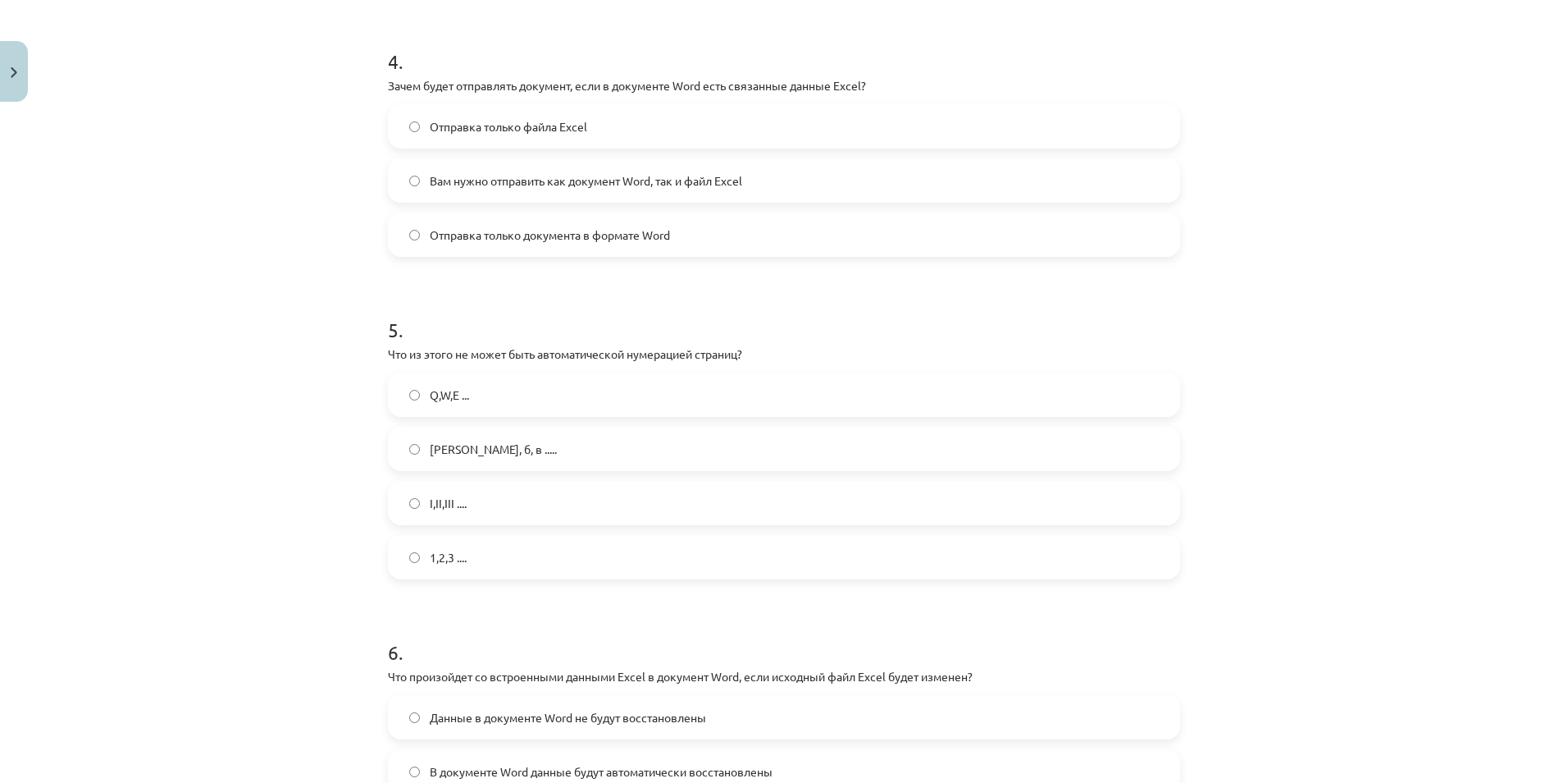
scroll to position [1274, 0]
click at [673, 240] on label "Отправка только документа в формате Word" at bounding box center [784, 234] width 789 height 41
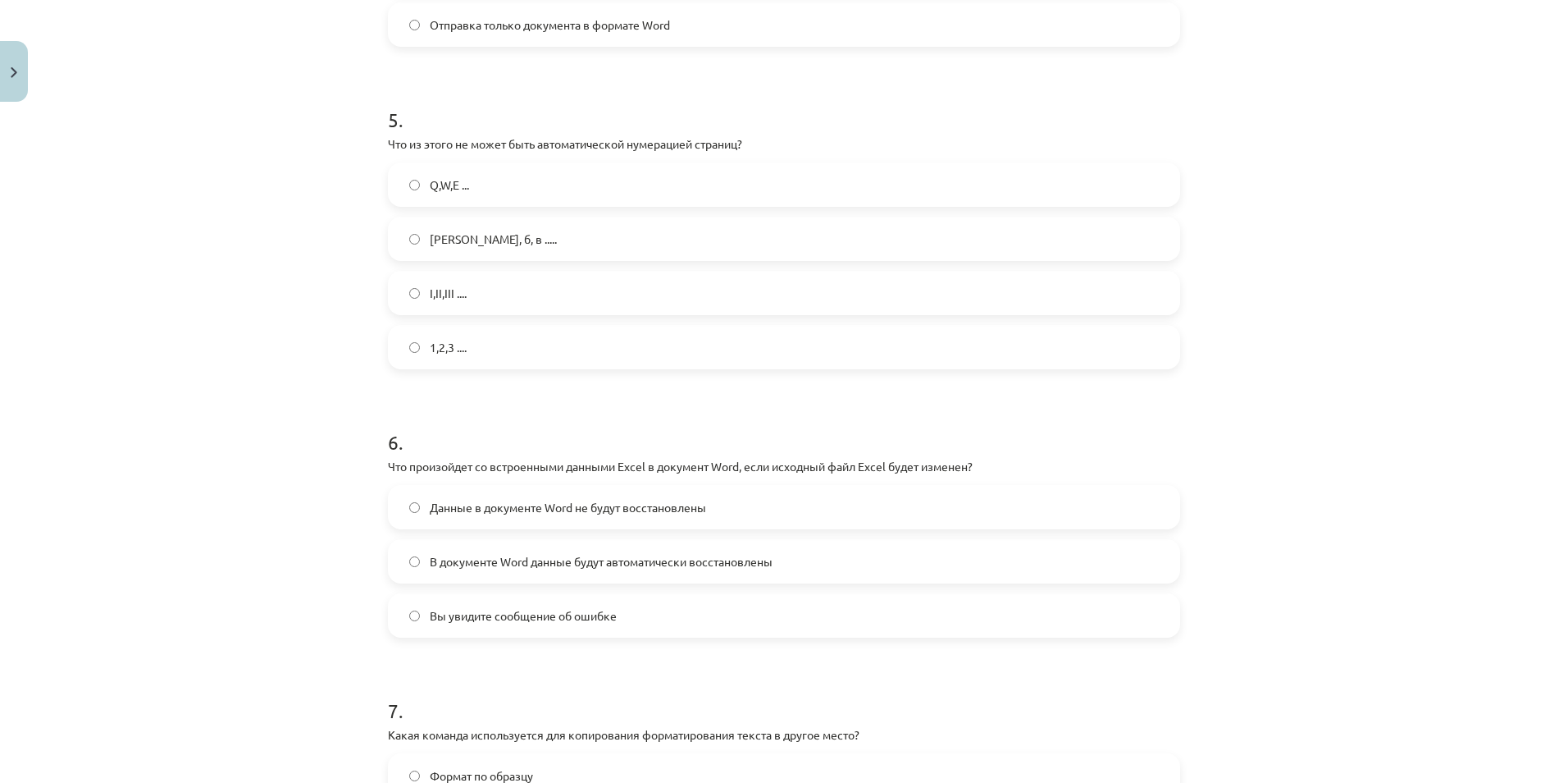
scroll to position [1484, 0]
click at [514, 332] on label "1,2,3 ...." at bounding box center [784, 347] width 789 height 41
click at [511, 222] on label "а, б, в ....." at bounding box center [784, 238] width 789 height 41
click at [486, 287] on label "I,II,III ...." at bounding box center [784, 292] width 789 height 41
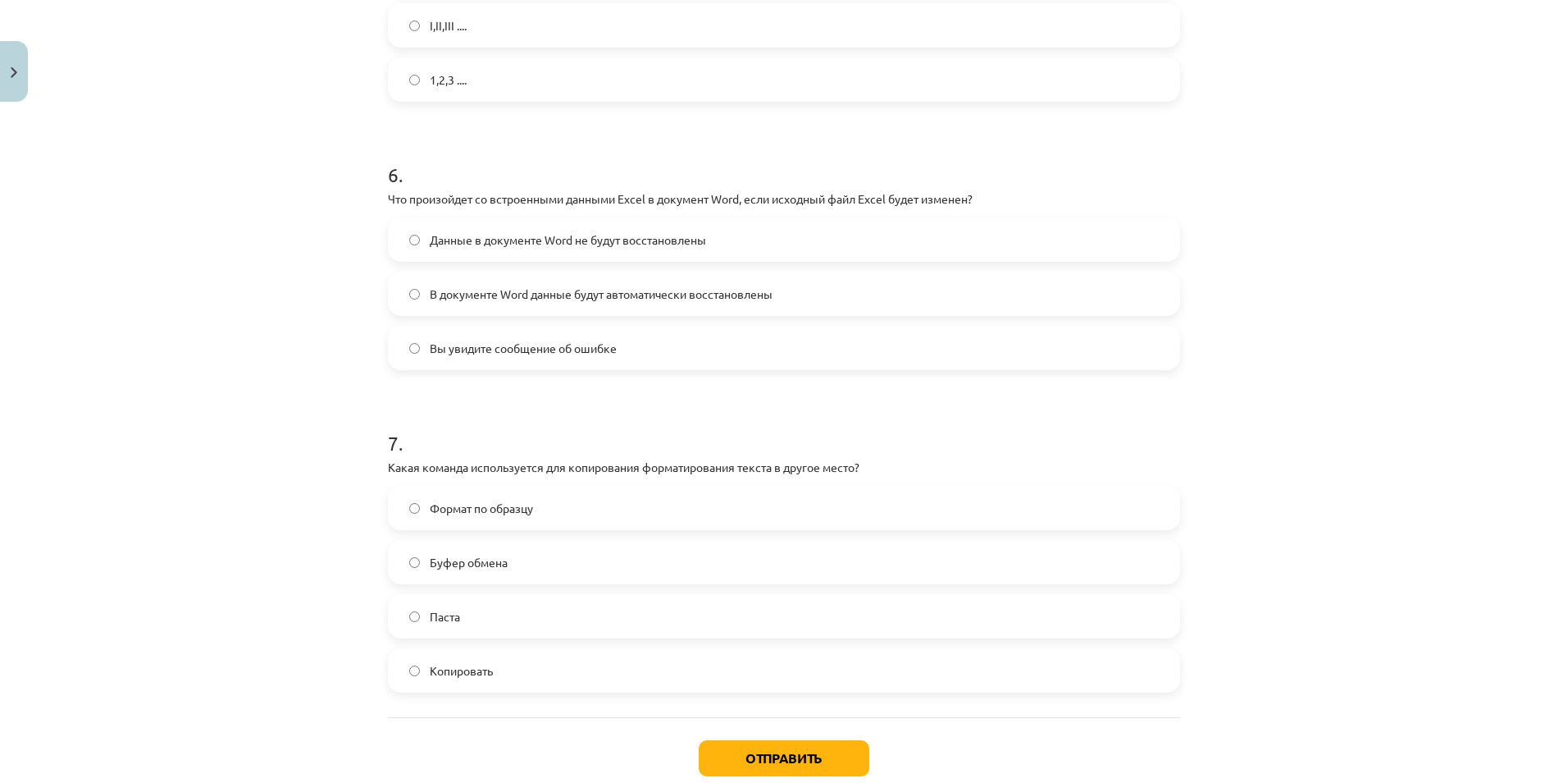
scroll to position [1752, 0]
drag, startPoint x: 638, startPoint y: 193, endPoint x: 1018, endPoint y: 194, distance: 380.0
click at [995, 194] on p "Что произойдет со встроенными данными Excel в документ Word, если исходный файл…" at bounding box center [784, 197] width 792 height 17
click at [557, 193] on p "Что произойдет со встроенными данными Excel в документ Word, если исходный файл…" at bounding box center [784, 197] width 792 height 17
click at [520, 238] on span "Данные в документе Word не будут восстановлены" at bounding box center [567, 238] width 276 height 17
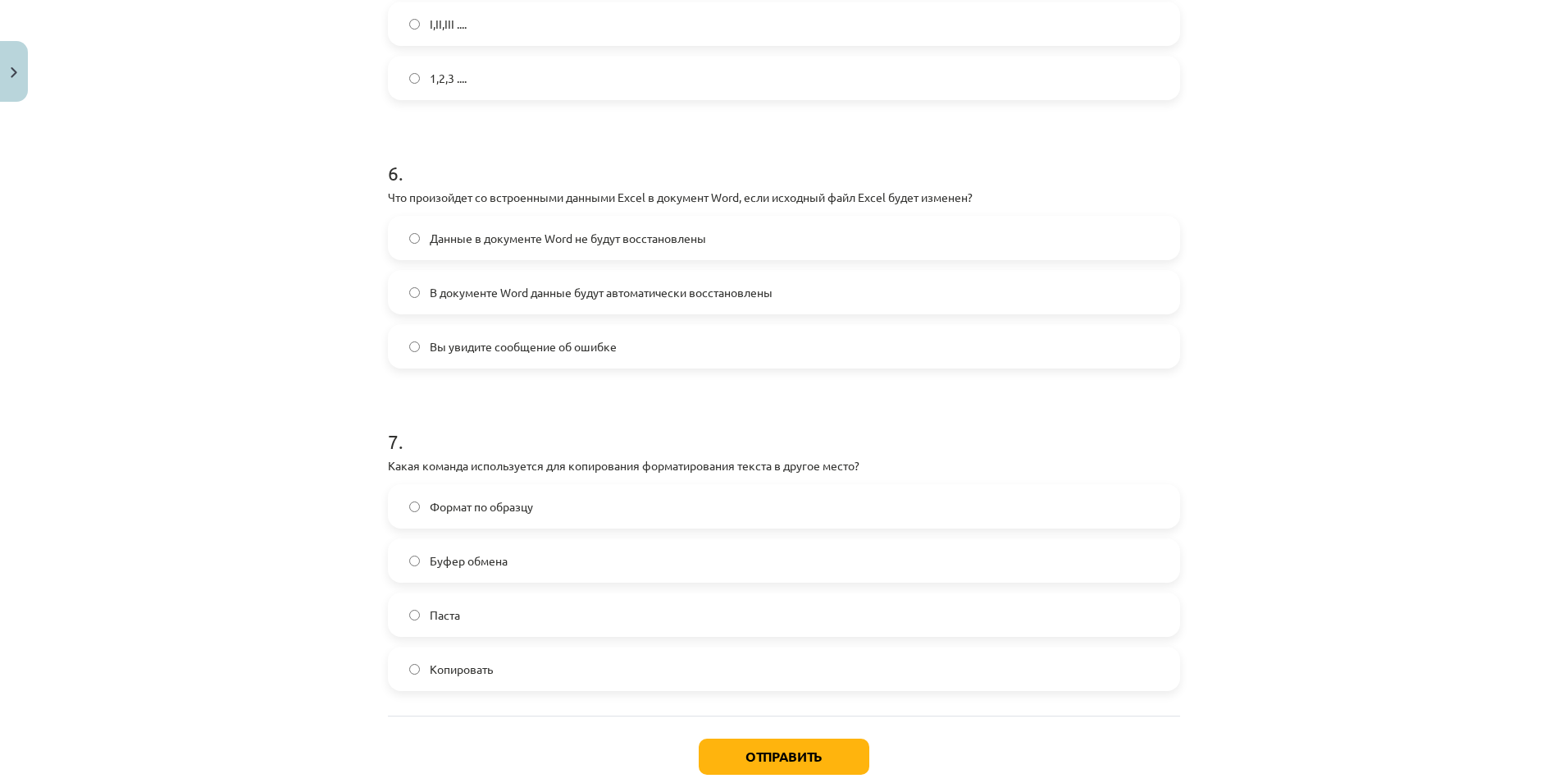
click at [580, 353] on span "Вы увидите сообщение об ошибке" at bounding box center [523, 347] width 187 height 17
click at [600, 235] on span "Данные в документе Word не будут восстановлены" at bounding box center [567, 238] width 276 height 17
click at [435, 638] on span "Копировать" at bounding box center [461, 669] width 63 height 17
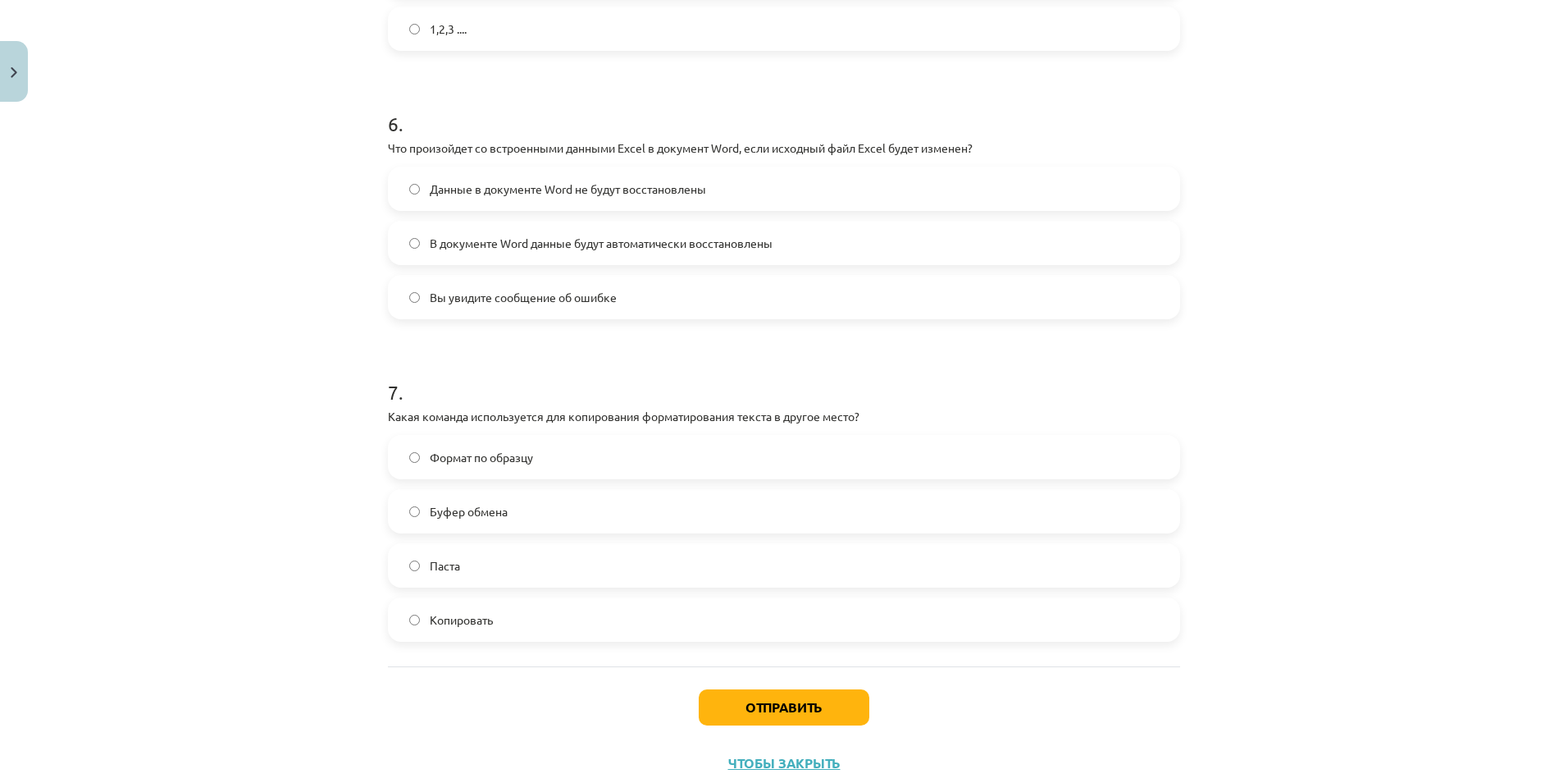
scroll to position [1851, 0]
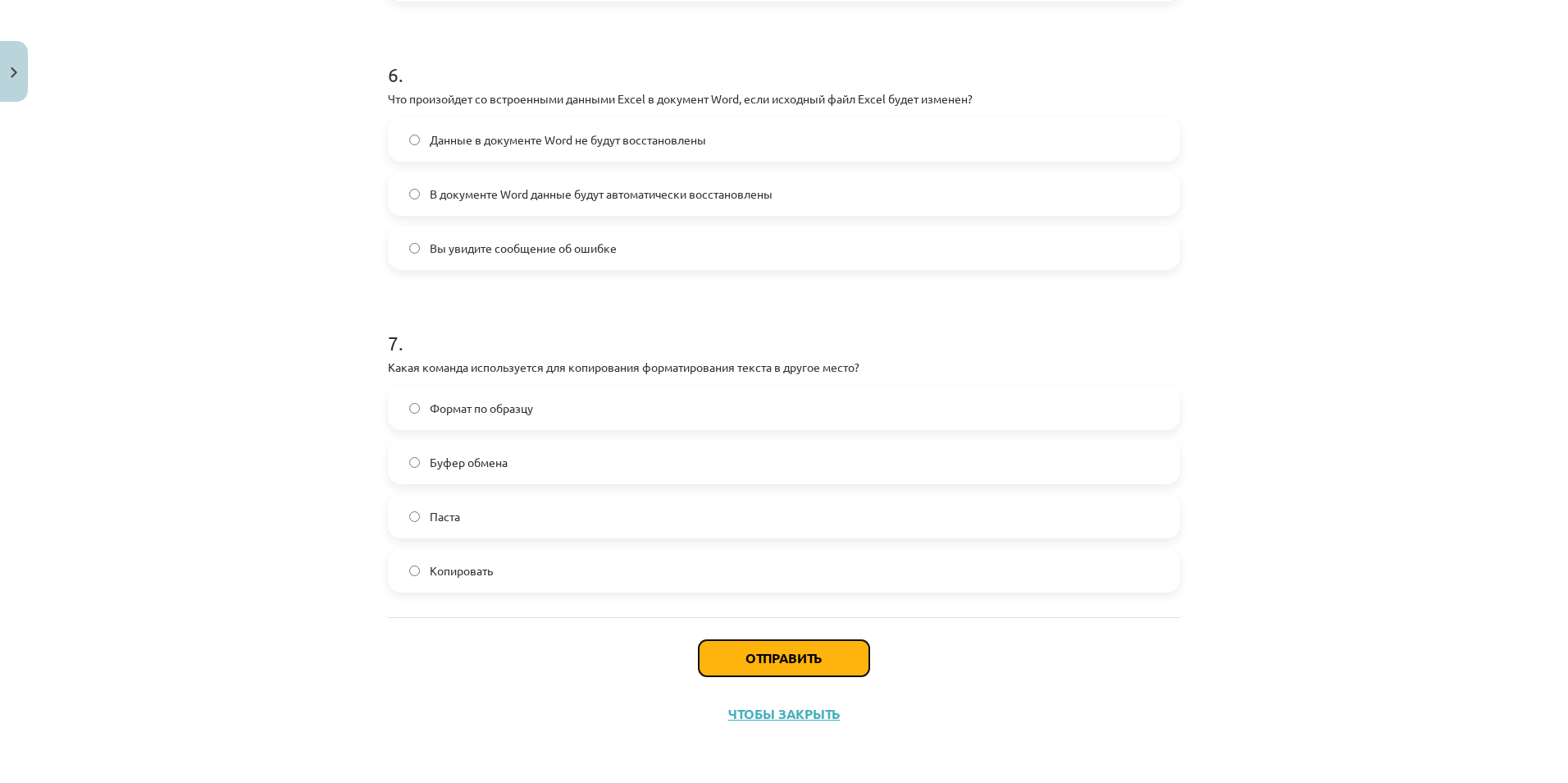
click at [734, 638] on button "Отправить" at bounding box center [784, 658] width 170 height 36
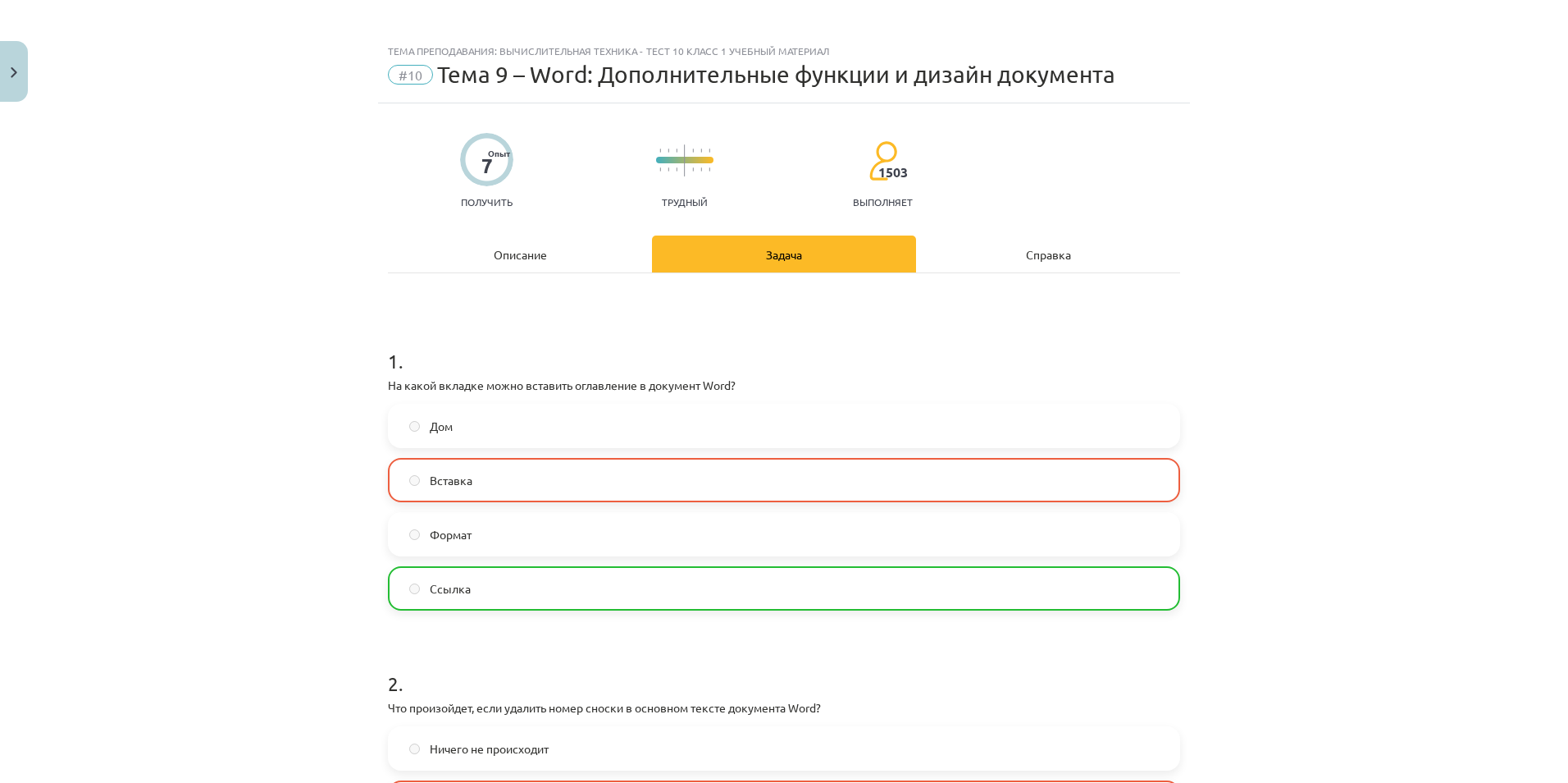
scroll to position [0, 0]
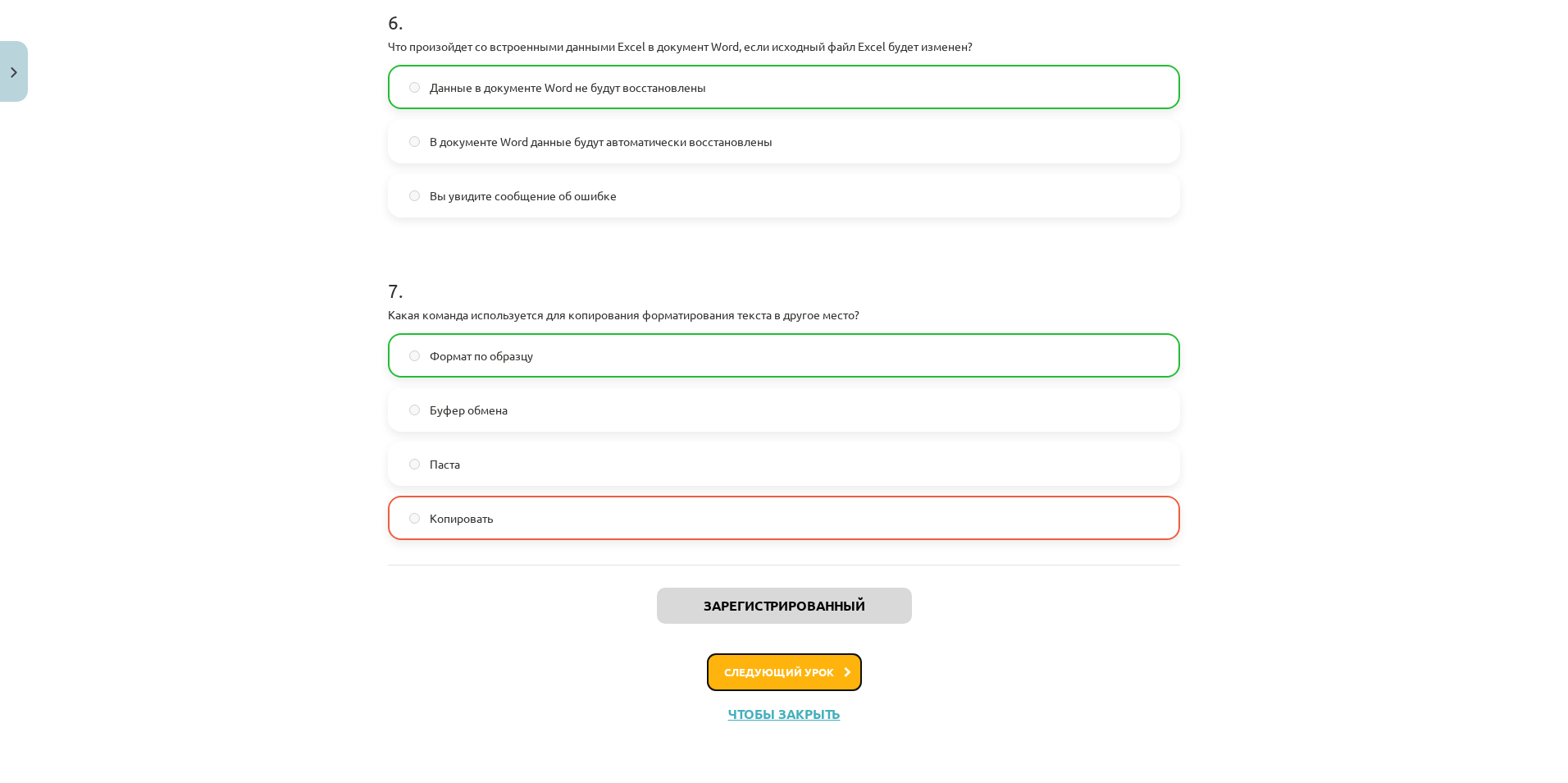
click at [822, 638] on font "Следующий урок" at bounding box center [779, 671] width 110 height 14
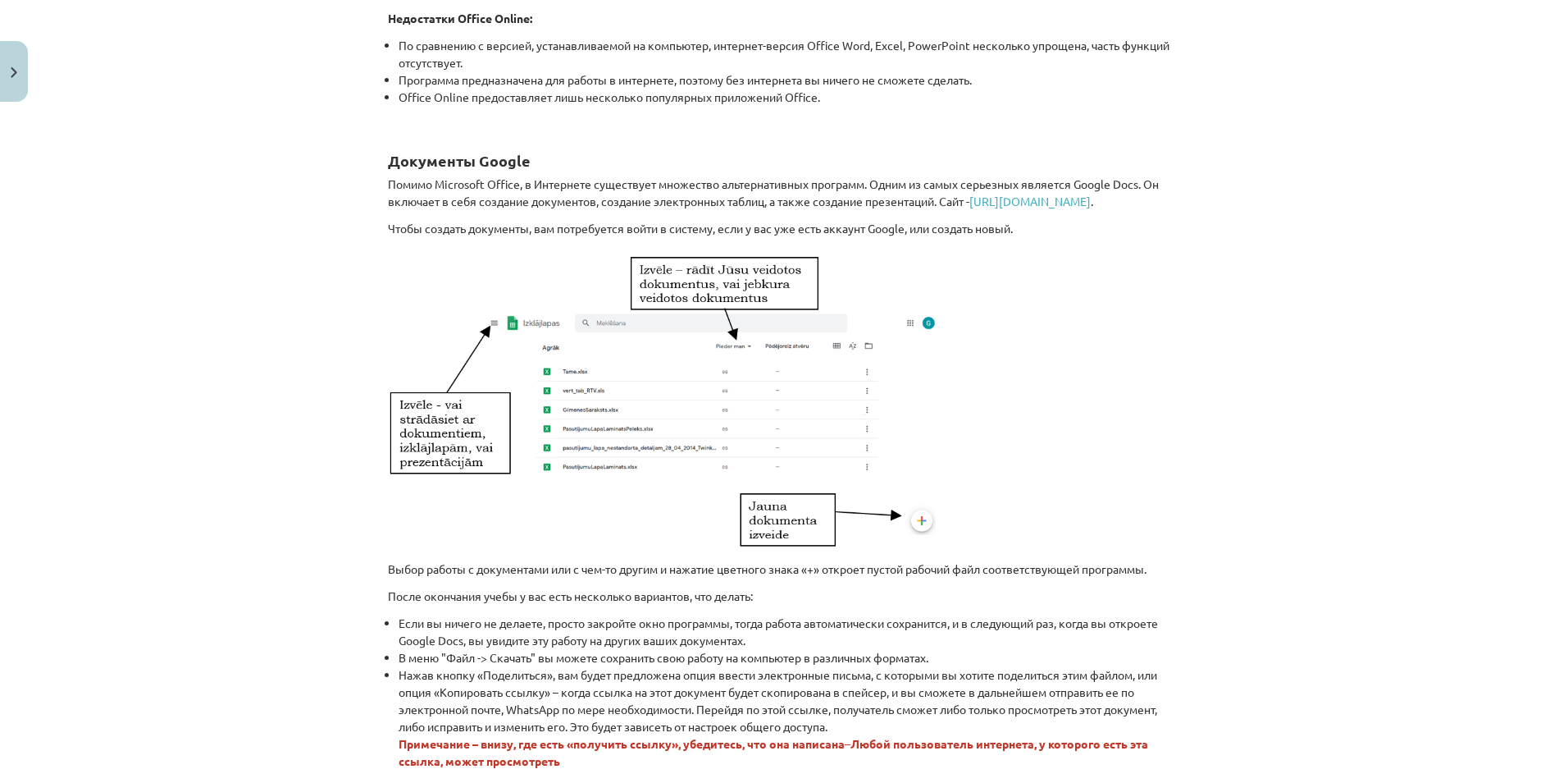
scroll to position [872, 0]
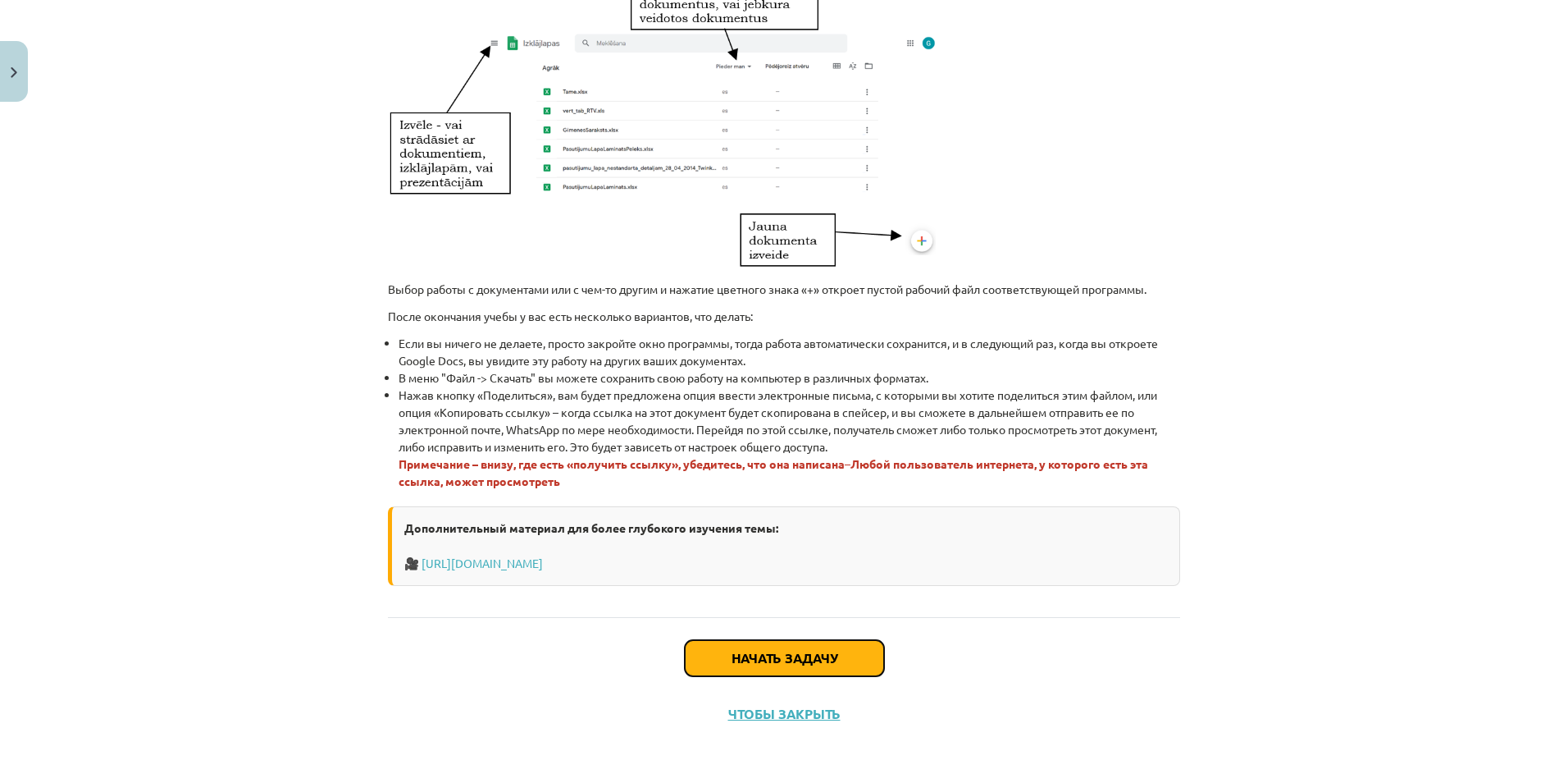
click at [785, 638] on button "Начать задачу" at bounding box center [784, 658] width 200 height 36
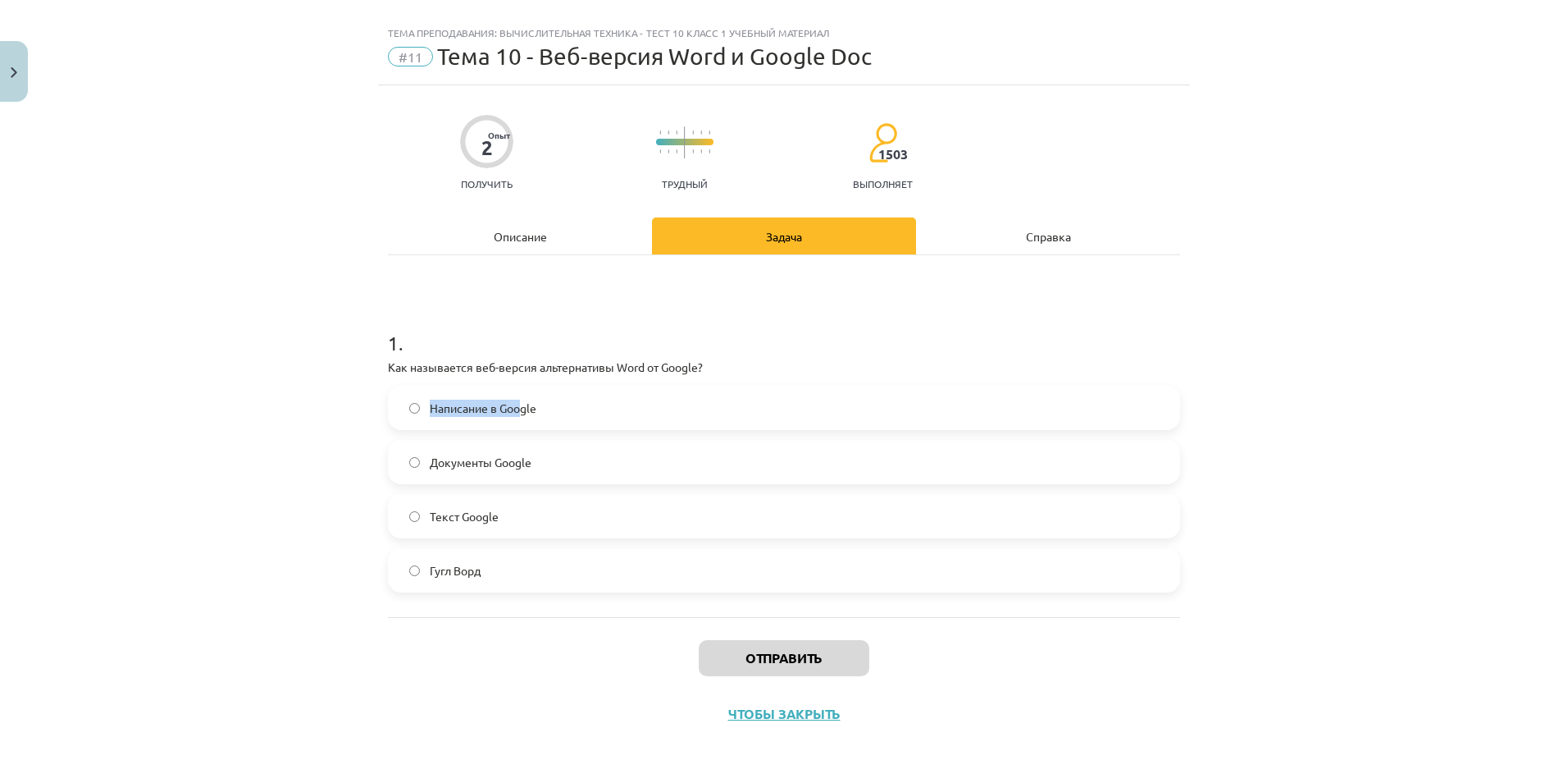
drag, startPoint x: 518, startPoint y: 378, endPoint x: 712, endPoint y: 359, distance: 194.9
click at [712, 359] on div "1 . Как называется веб-версия альтернативы Word от Google? Написание в Google Д…" at bounding box center [784, 447] width 792 height 289
drag, startPoint x: 712, startPoint y: 359, endPoint x: 640, endPoint y: 365, distance: 72.2
click at [640, 365] on p "Как называется веб-версия альтернативы Word от Google?" at bounding box center [784, 367] width 792 height 17
drag, startPoint x: 625, startPoint y: 367, endPoint x: 700, endPoint y: 361, distance: 75.2
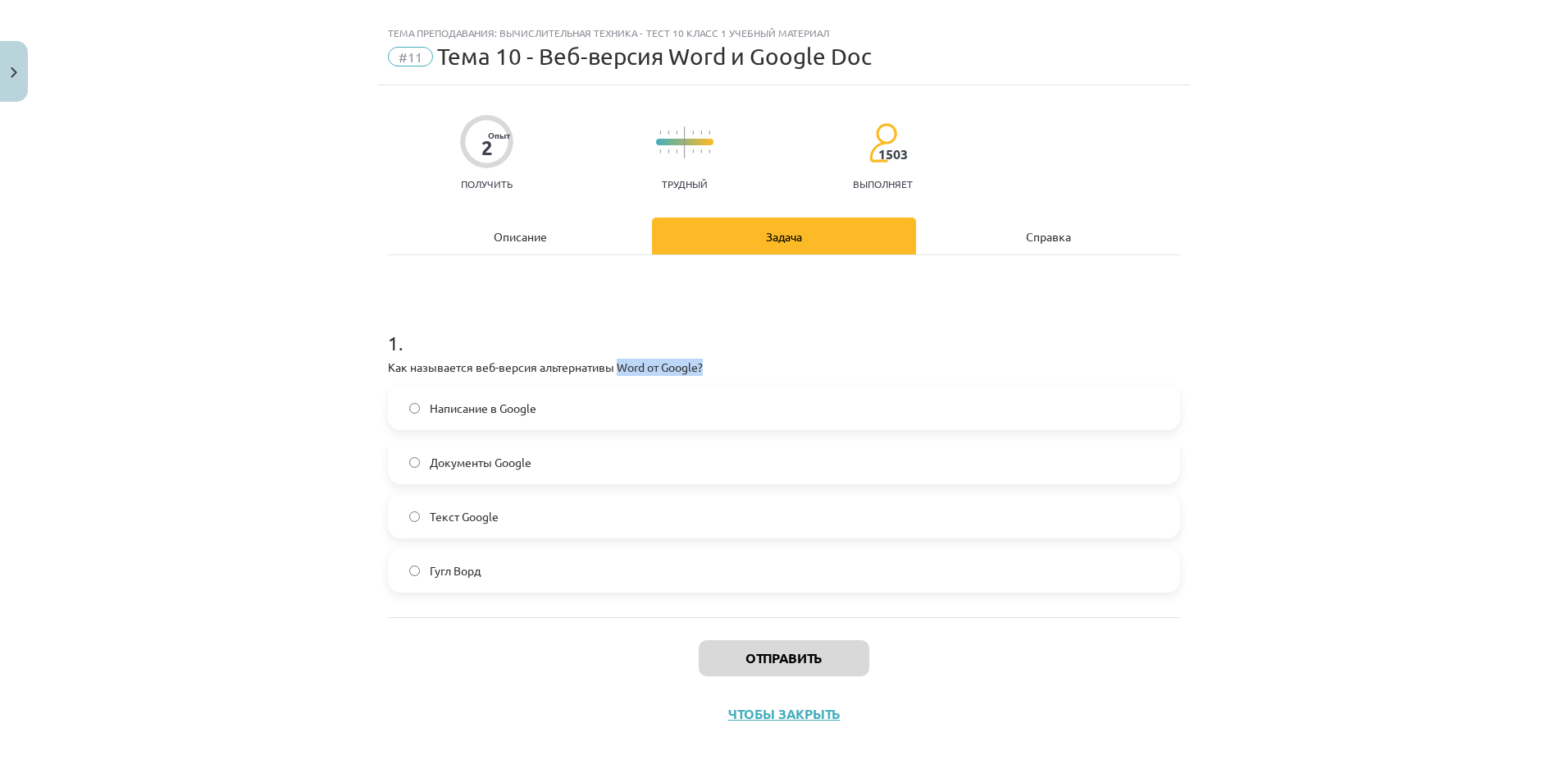
click at [700, 361] on p "Как называется веб-версия альтернативы Word от Google?" at bounding box center [784, 367] width 792 height 17
drag, startPoint x: 700, startPoint y: 361, endPoint x: 673, endPoint y: 364, distance: 27.2
click at [673, 364] on p "Как называется веб-версия альтернативы Word от Google?" at bounding box center [784, 367] width 792 height 17
click at [485, 575] on label "Гугл Ворд" at bounding box center [784, 570] width 789 height 41
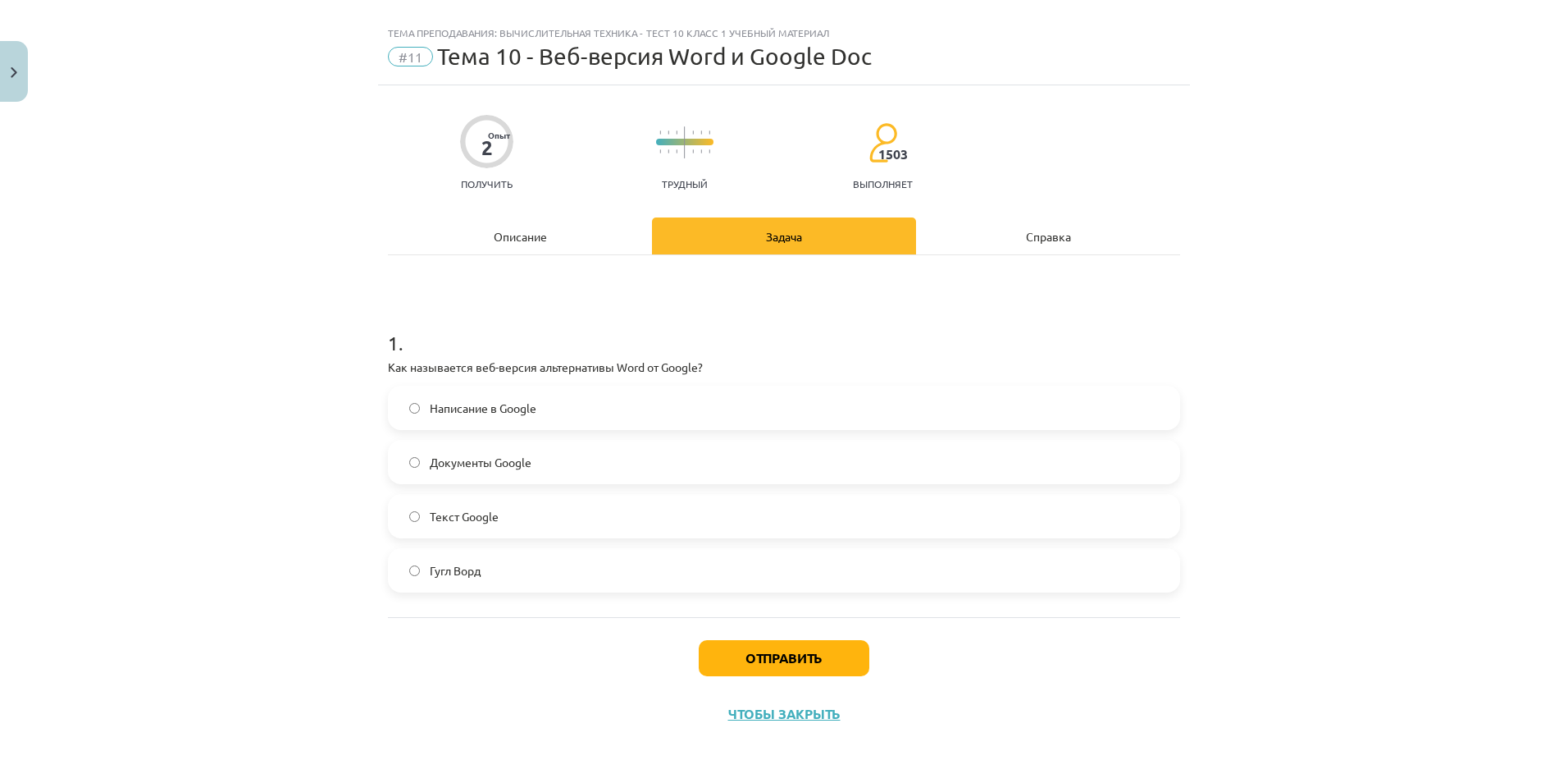
click at [516, 451] on label "Документы Google" at bounding box center [784, 463] width 789 height 41
click at [461, 523] on span "Текст Google" at bounding box center [463, 516] width 69 height 17
click at [448, 559] on label "Гугл Ворд" at bounding box center [784, 570] width 789 height 41
click at [525, 461] on span "Документы Google" at bounding box center [480, 463] width 102 height 17
click at [816, 638] on button "Отправить" at bounding box center [784, 658] width 170 height 36
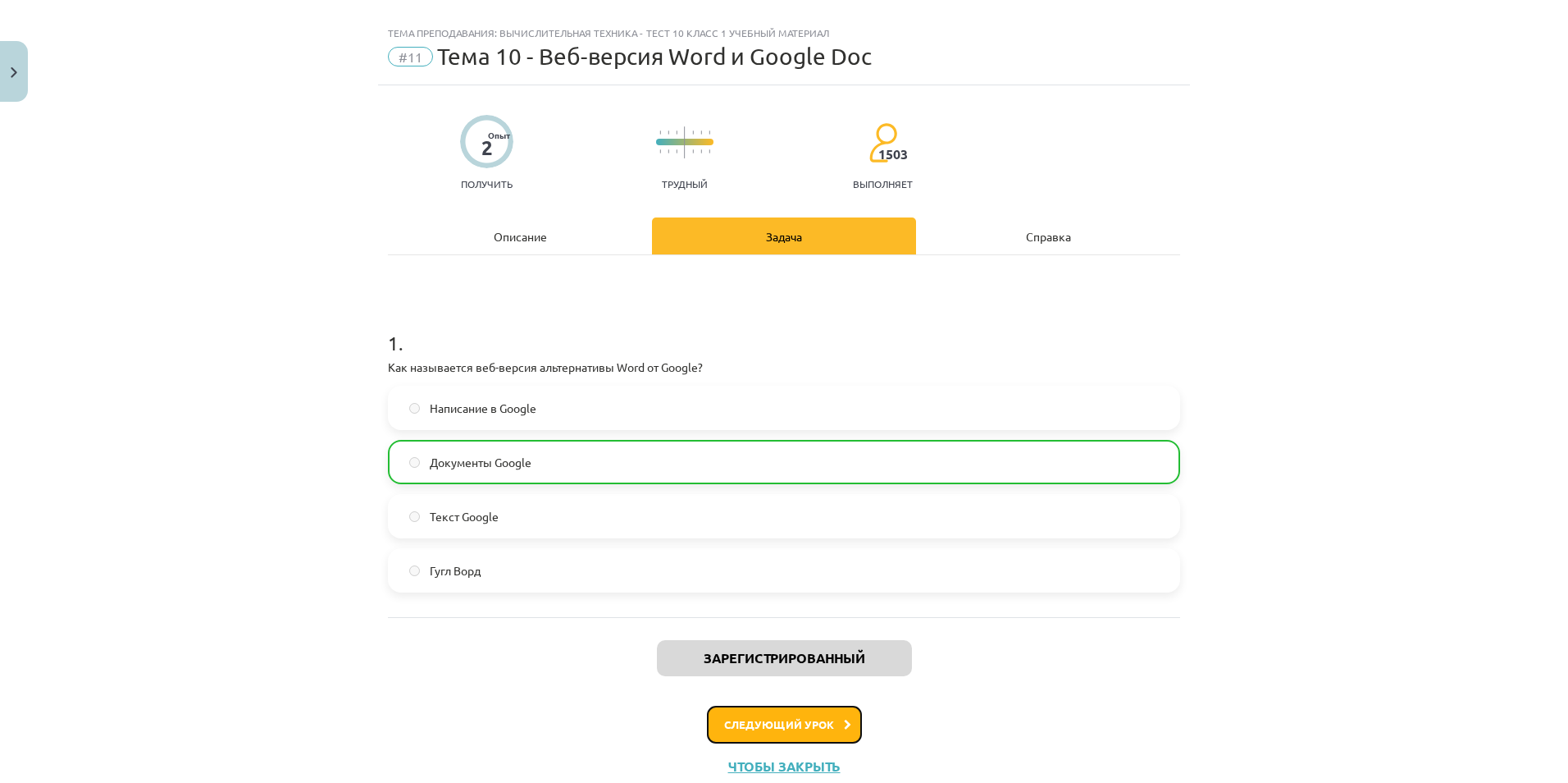
click at [832, 638] on button "Следующий урок" at bounding box center [784, 725] width 155 height 38
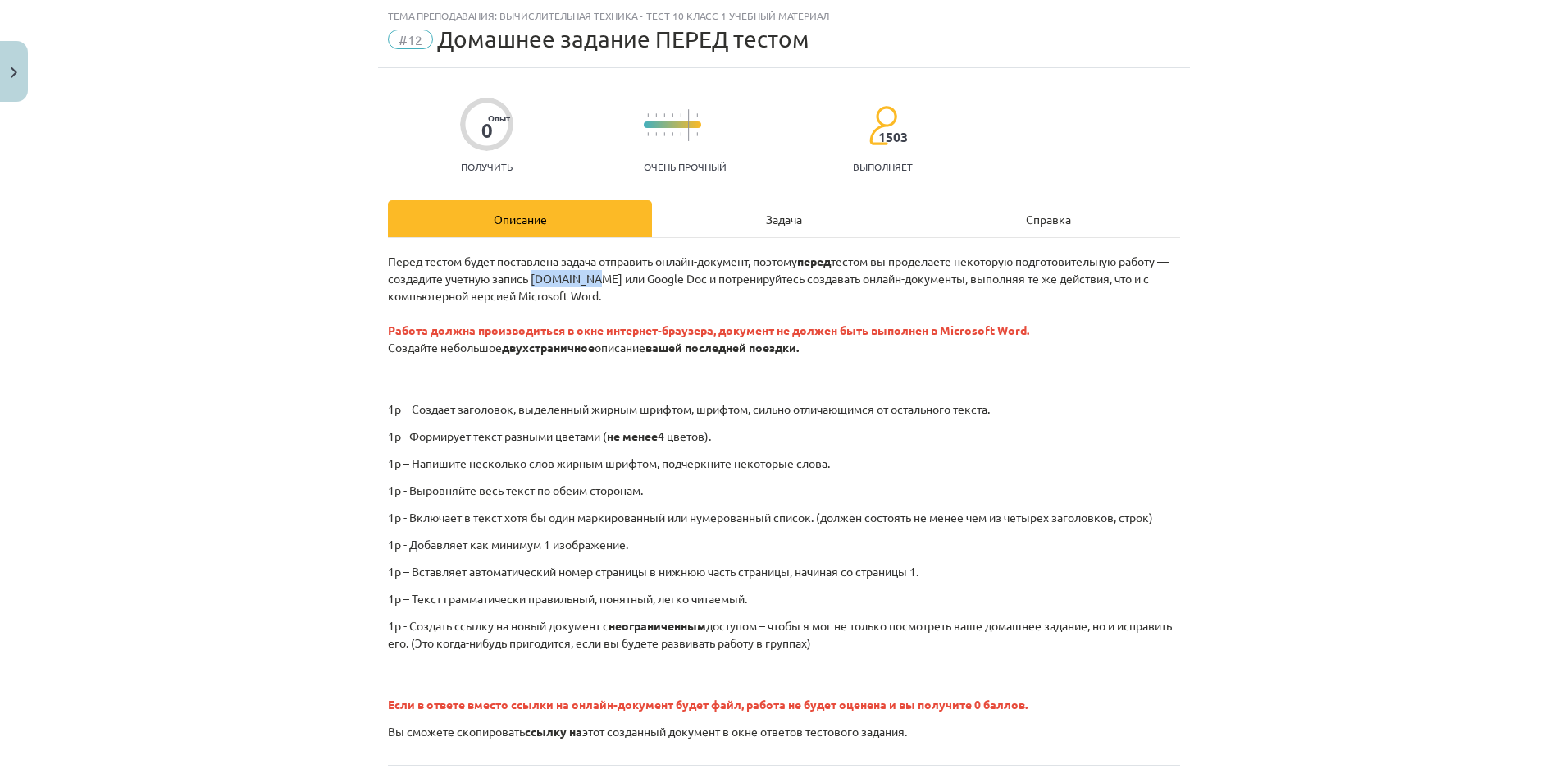
drag, startPoint x: 585, startPoint y: 280, endPoint x: 639, endPoint y: 285, distance: 54.2
click at [639, 285] on p "Перед тестом будет поставлена задача отправить онлайн-документ, поэтому перед т…" at bounding box center [784, 321] width 792 height 138
drag, startPoint x: 639, startPoint y: 285, endPoint x: 658, endPoint y: 277, distance: 20.6
click at [658, 277] on font "Перед тестом будет поставлена задача отправить онлайн-документ, поэтому перед т…" at bounding box center [778, 303] width 781 height 101
drag, startPoint x: 665, startPoint y: 277, endPoint x: 727, endPoint y: 277, distance: 62.0
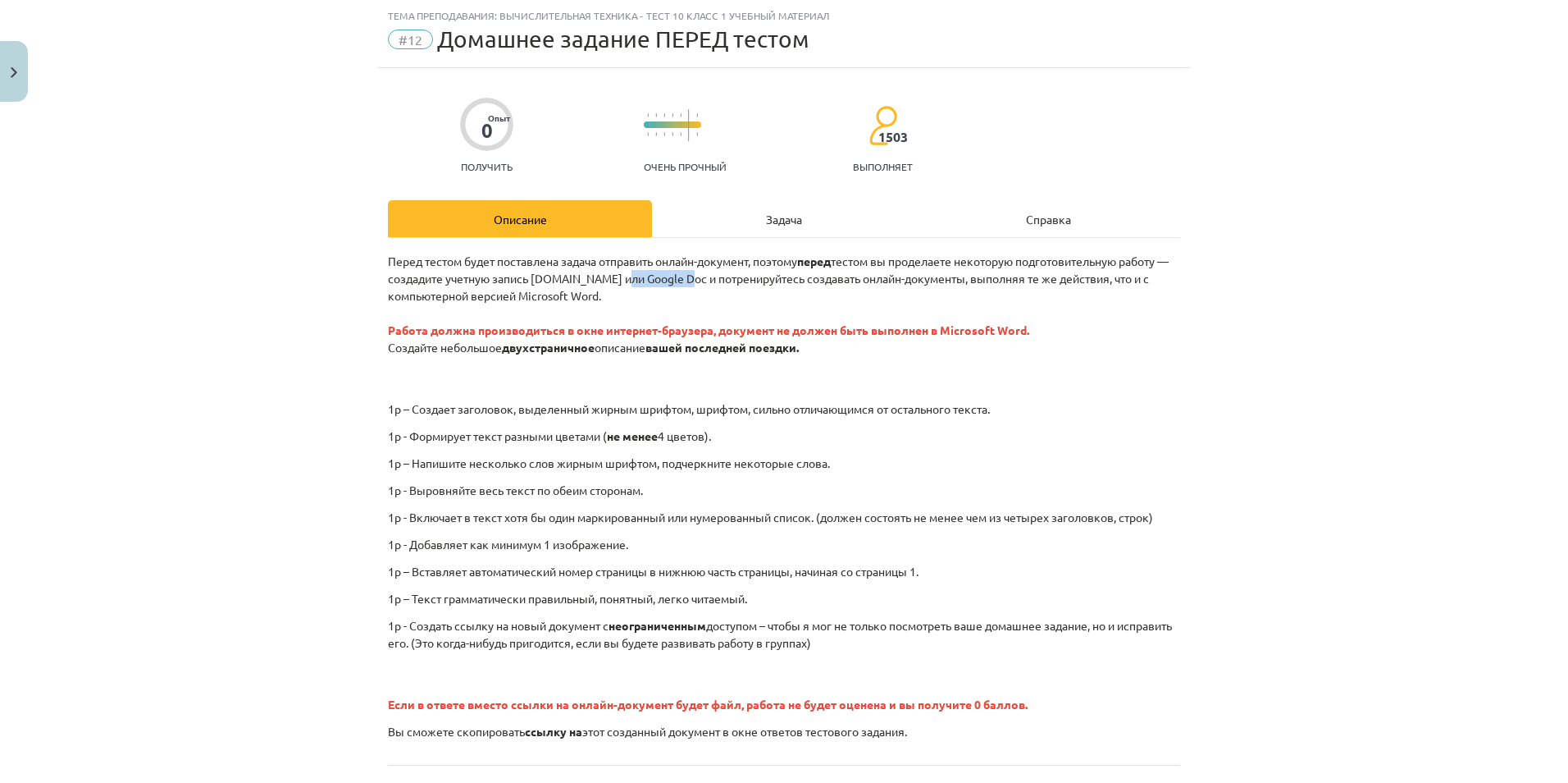
click at [727, 277] on font "Перед тестом будет поставлена задача отправить онлайн-документ, поэтому перед т…" at bounding box center [778, 303] width 781 height 101
copy font "Google Doc"
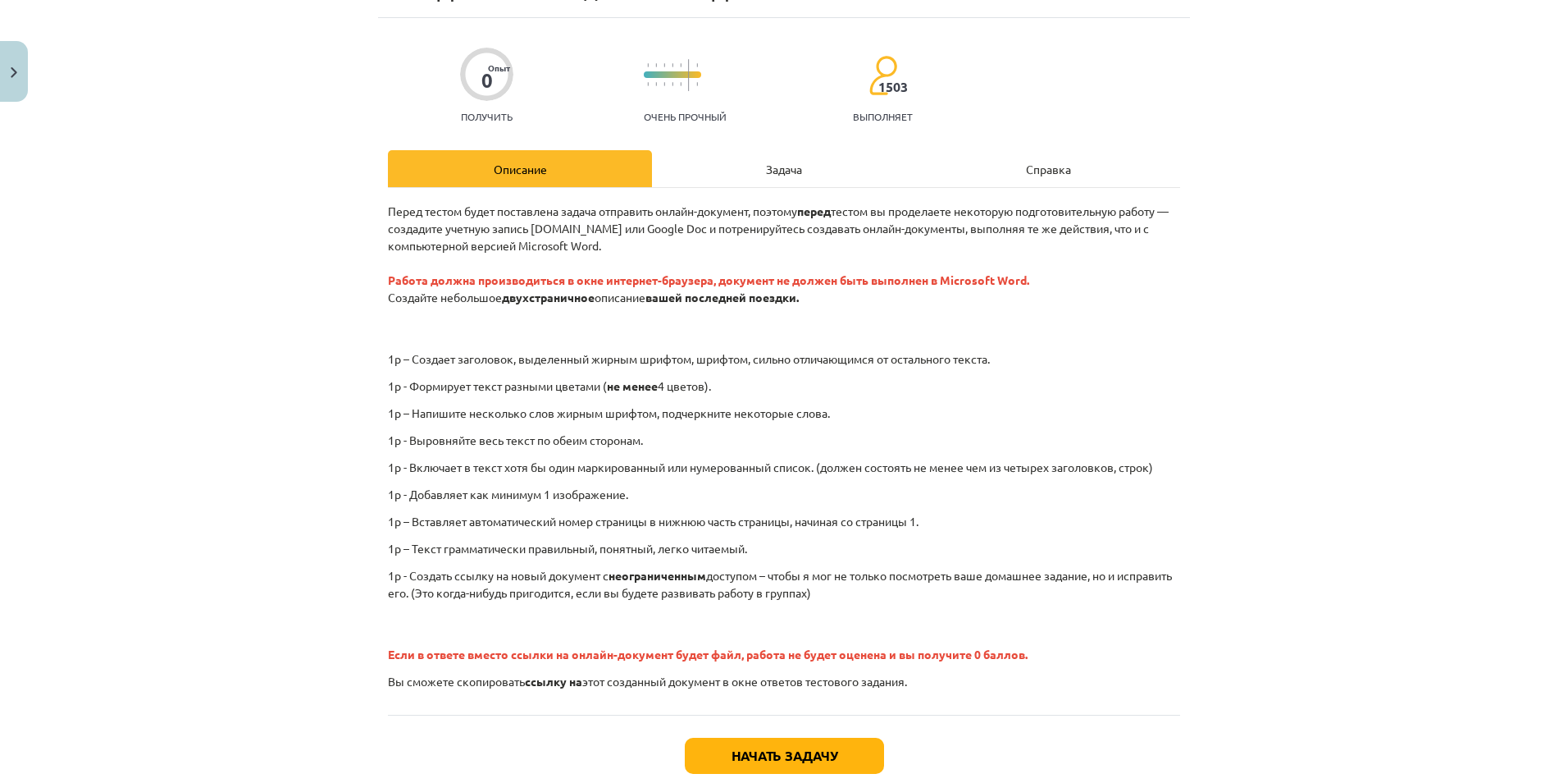
scroll to position [188, 0]
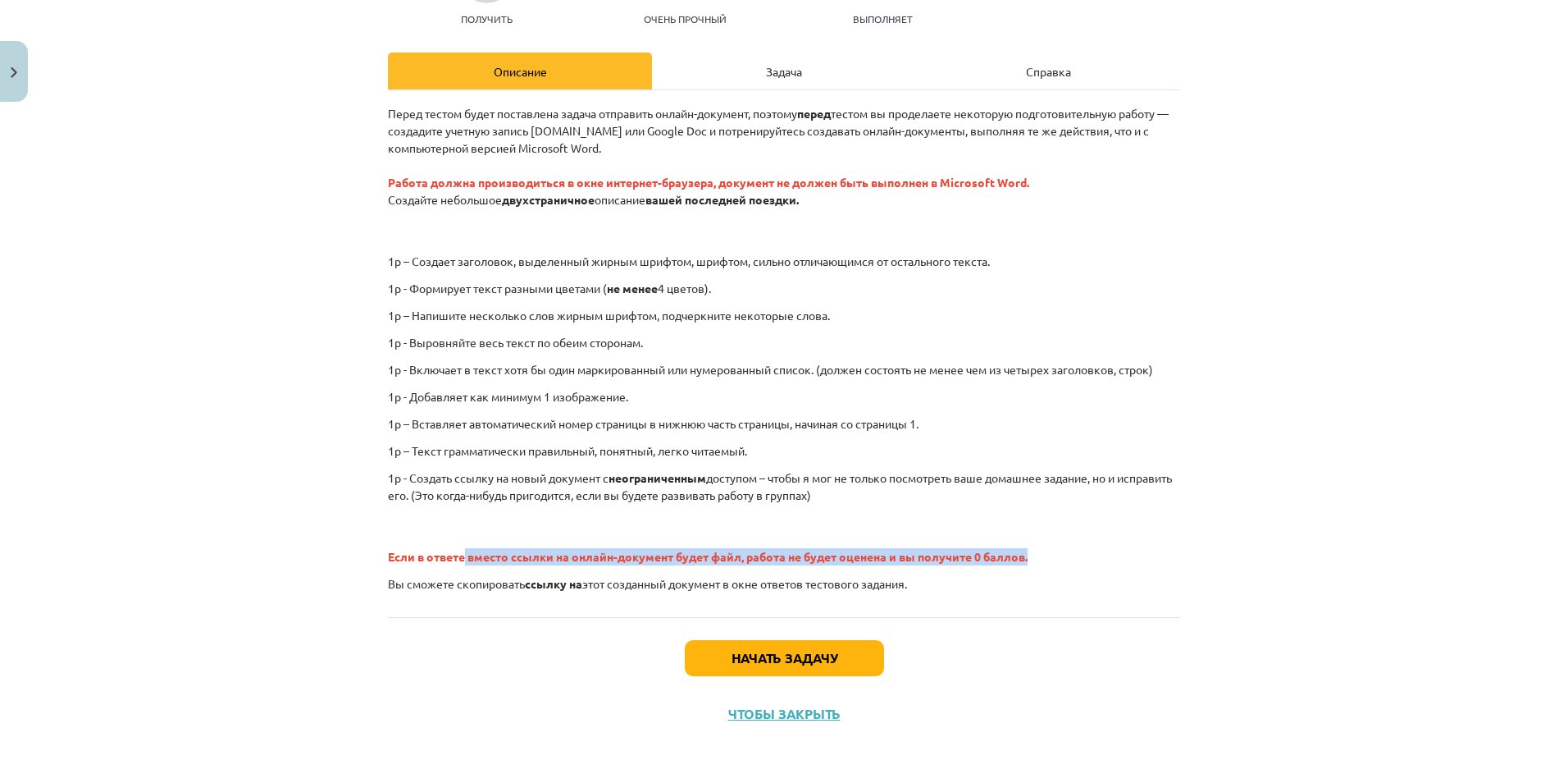
drag, startPoint x: 460, startPoint y: 561, endPoint x: 1034, endPoint y: 555, distance: 574.0
click at [995, 555] on p "Если в ответе вместо ссылки на онлайн-документ будет файл, работа не будет оцен…" at bounding box center [784, 539] width 792 height 52
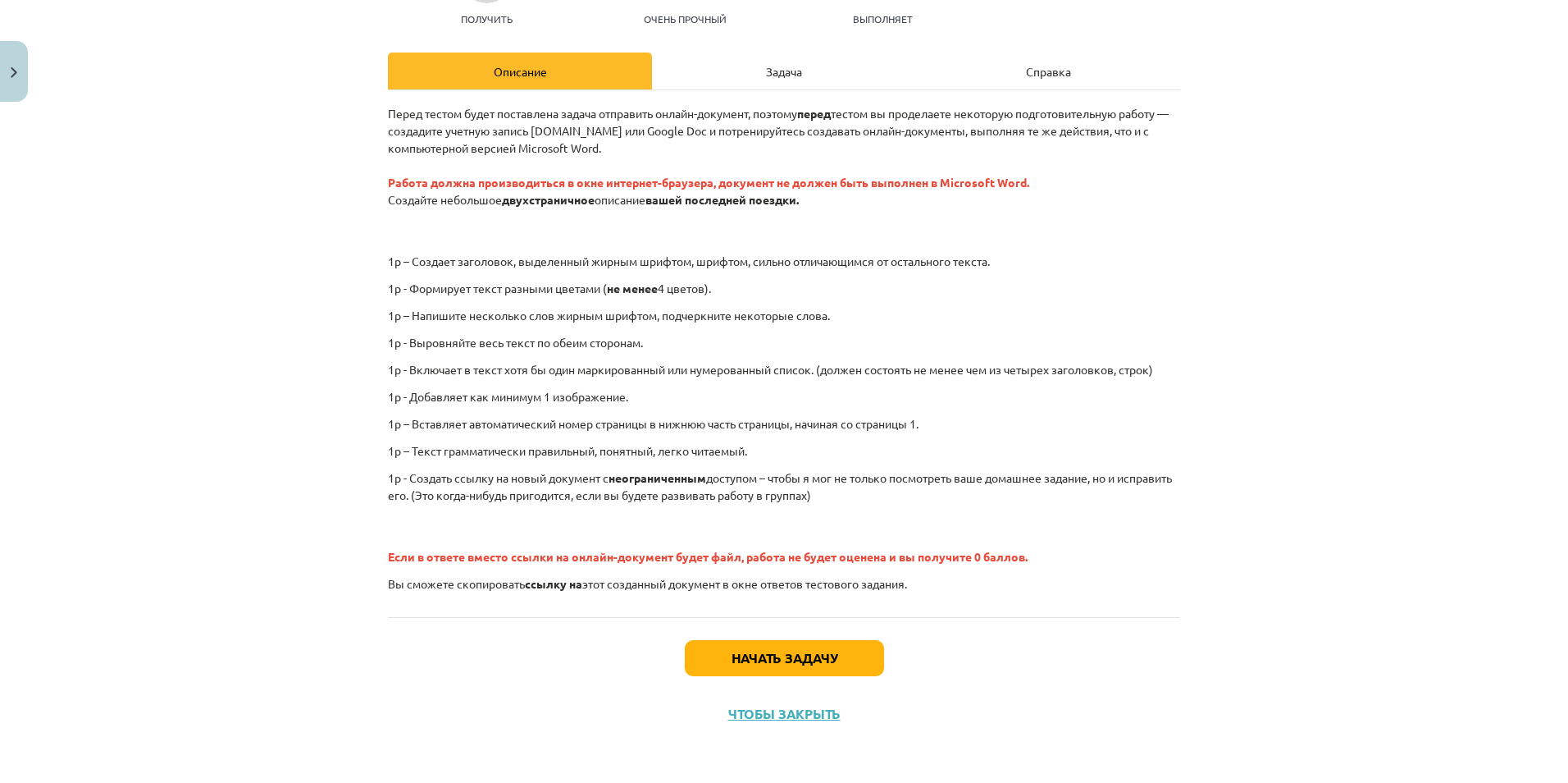
click at [524, 539] on p "Если в ответе вместо ссылки на онлайн-документ будет файл, работа не будет оцен…" at bounding box center [784, 539] width 792 height 52
drag, startPoint x: 385, startPoint y: 586, endPoint x: 912, endPoint y: 573, distance: 527.2
click at [912, 573] on div "Перед тестом будет поставлена задача отправить онлайн-документ, поэтому перед т…" at bounding box center [784, 348] width 792 height 487
click at [812, 638] on button "Начать задачу" at bounding box center [784, 658] width 200 height 36
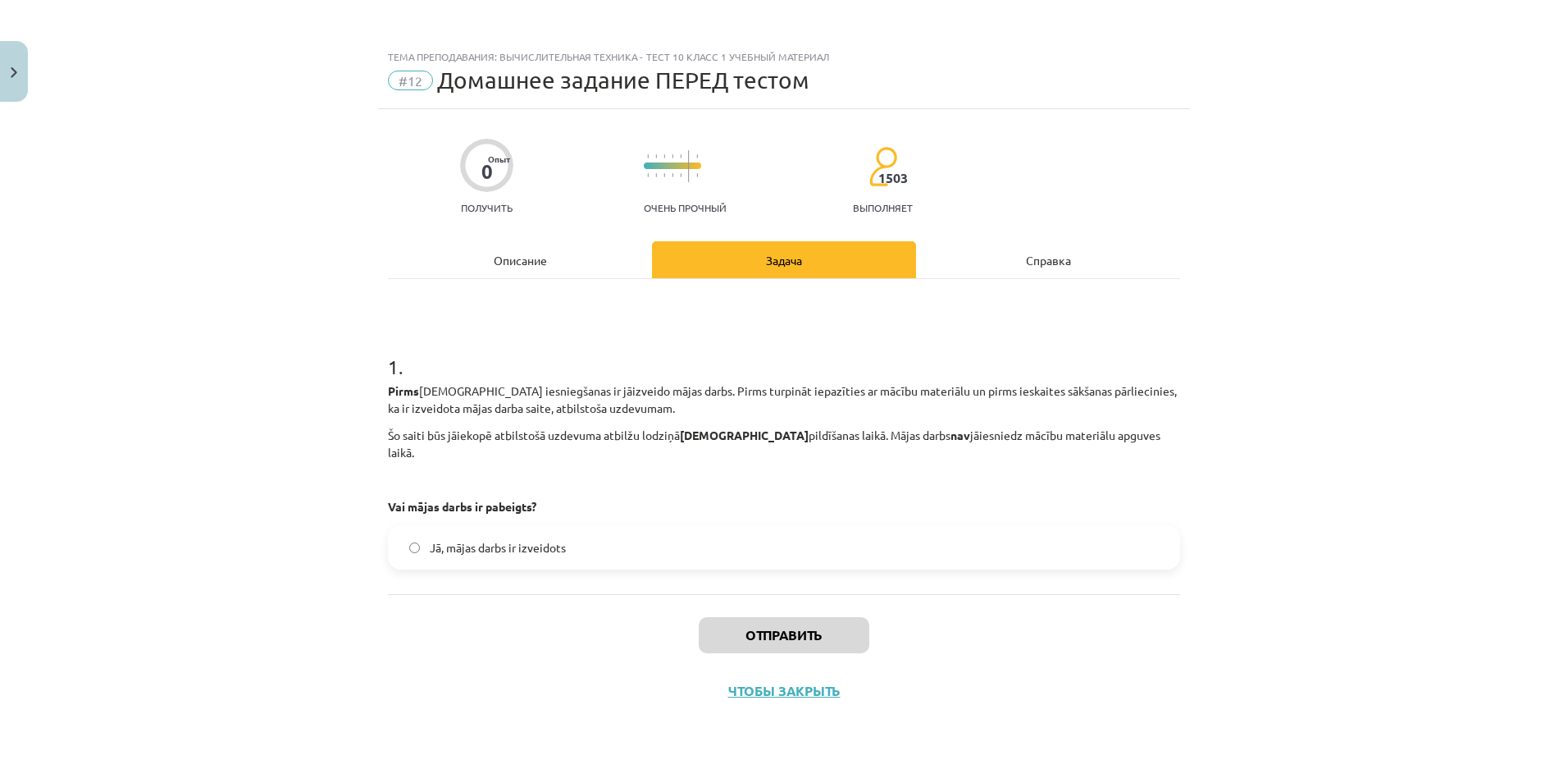
scroll to position [0, 0]
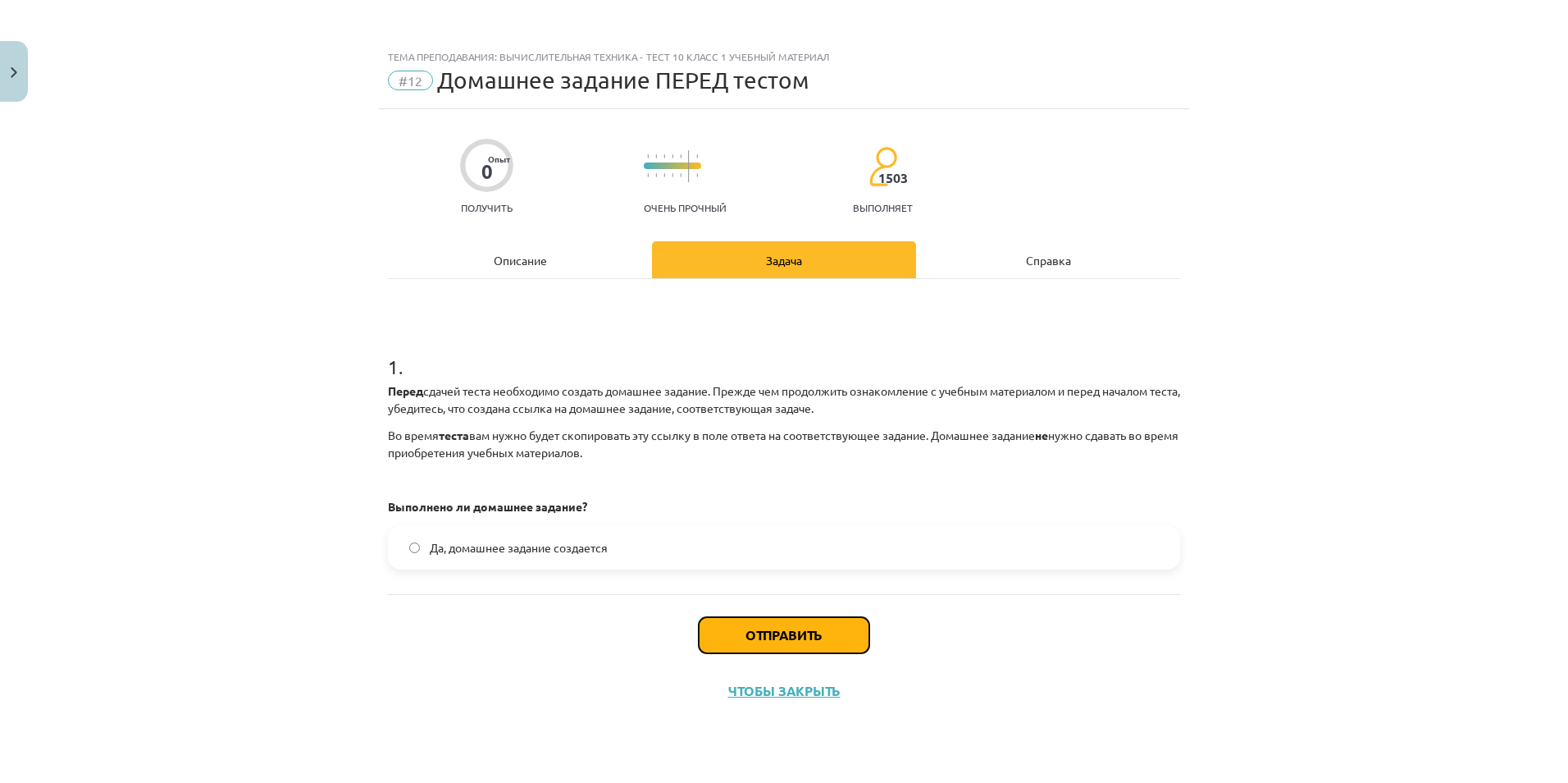
click at [844, 628] on button "Отправить" at bounding box center [784, 635] width 170 height 36
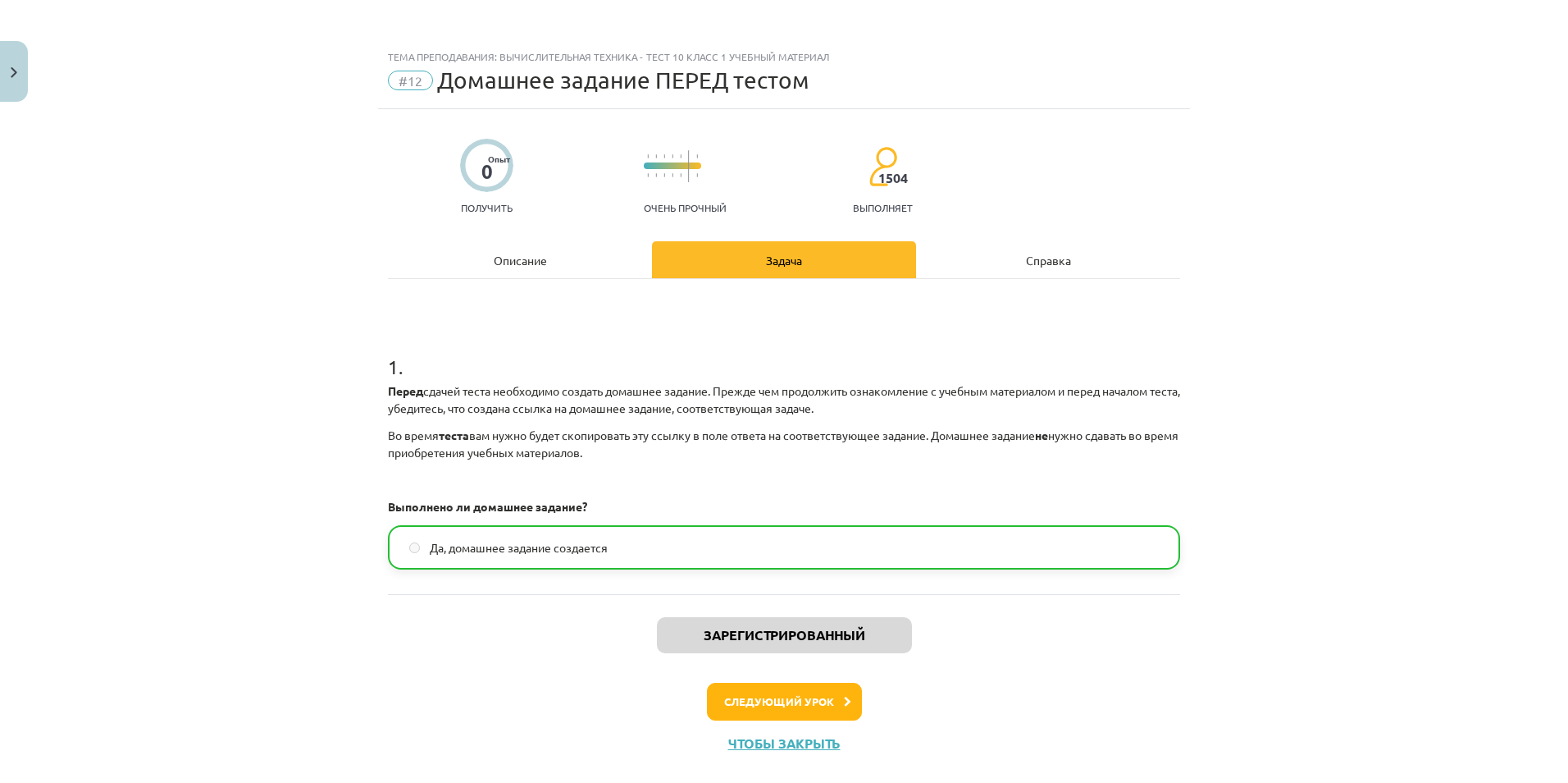
click at [545, 239] on div "0 Опыт Получить Очень прочный 1504 Выполняет Описание Задача Справка 1 . Перед …" at bounding box center [784, 440] width 812 height 662
click at [545, 257] on div "Описание" at bounding box center [520, 259] width 264 height 37
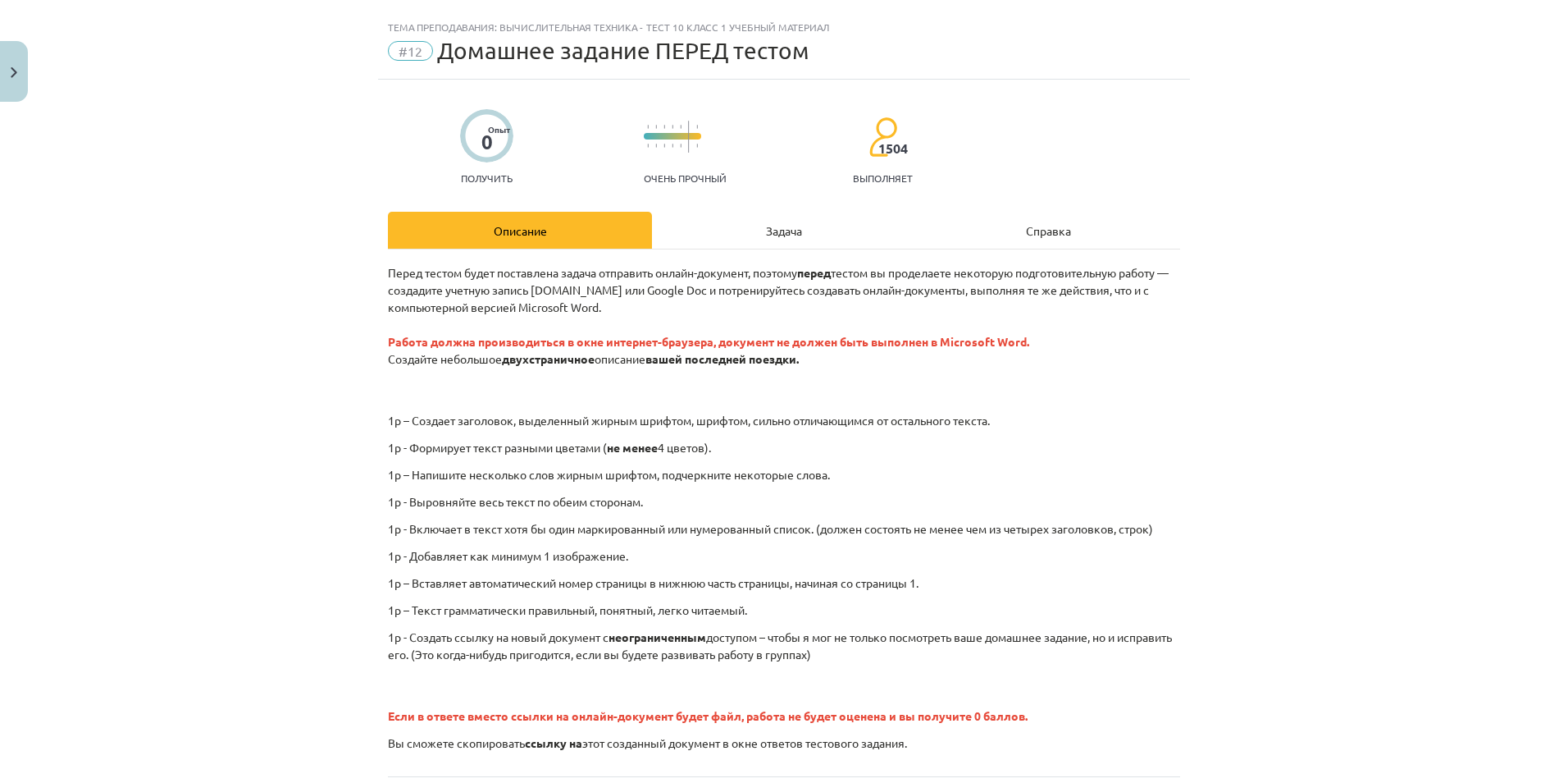
click at [677, 220] on div "Задача" at bounding box center [784, 230] width 264 height 37
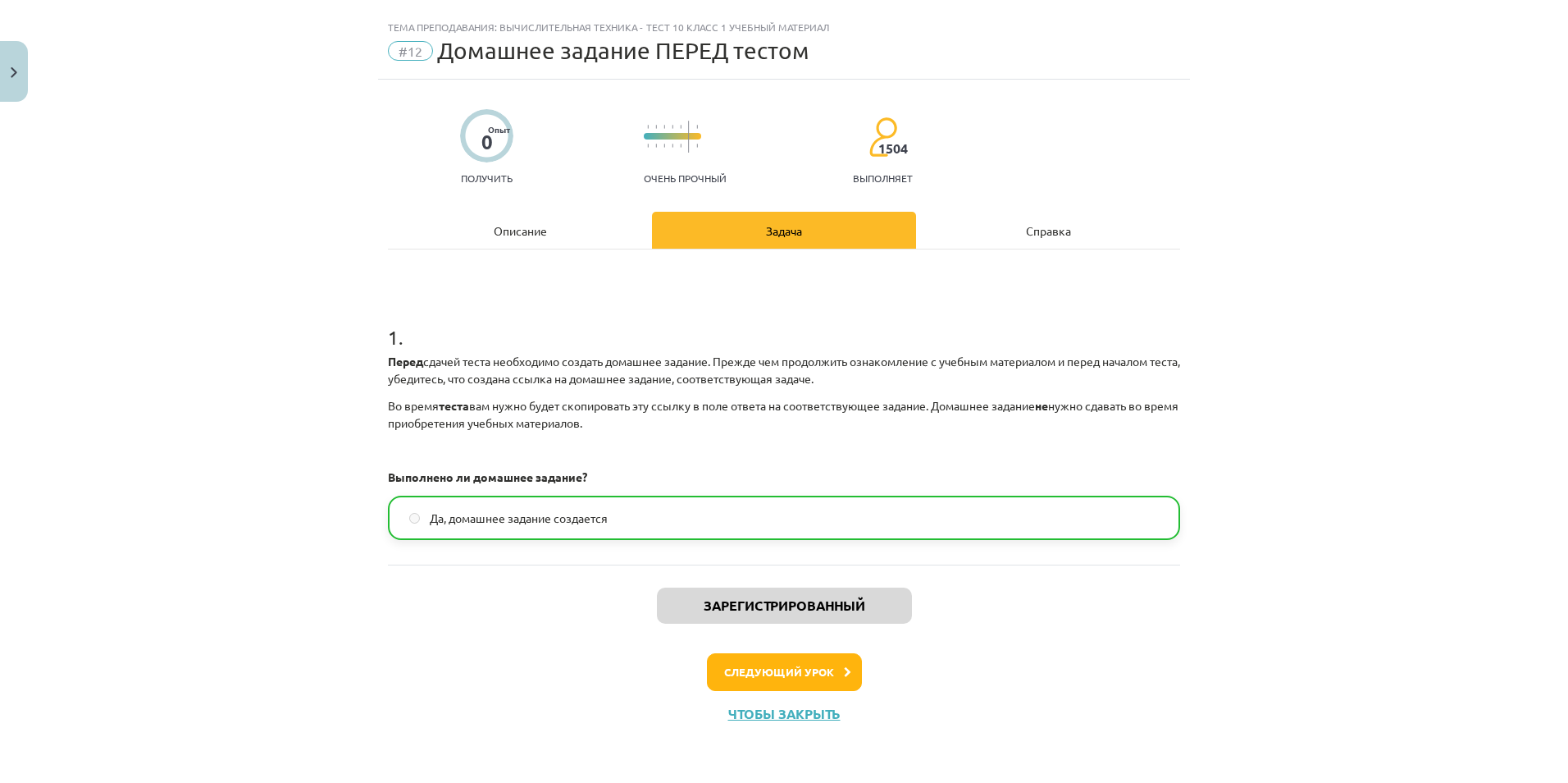
click at [978, 235] on div "Справка" at bounding box center [1048, 230] width 264 height 37
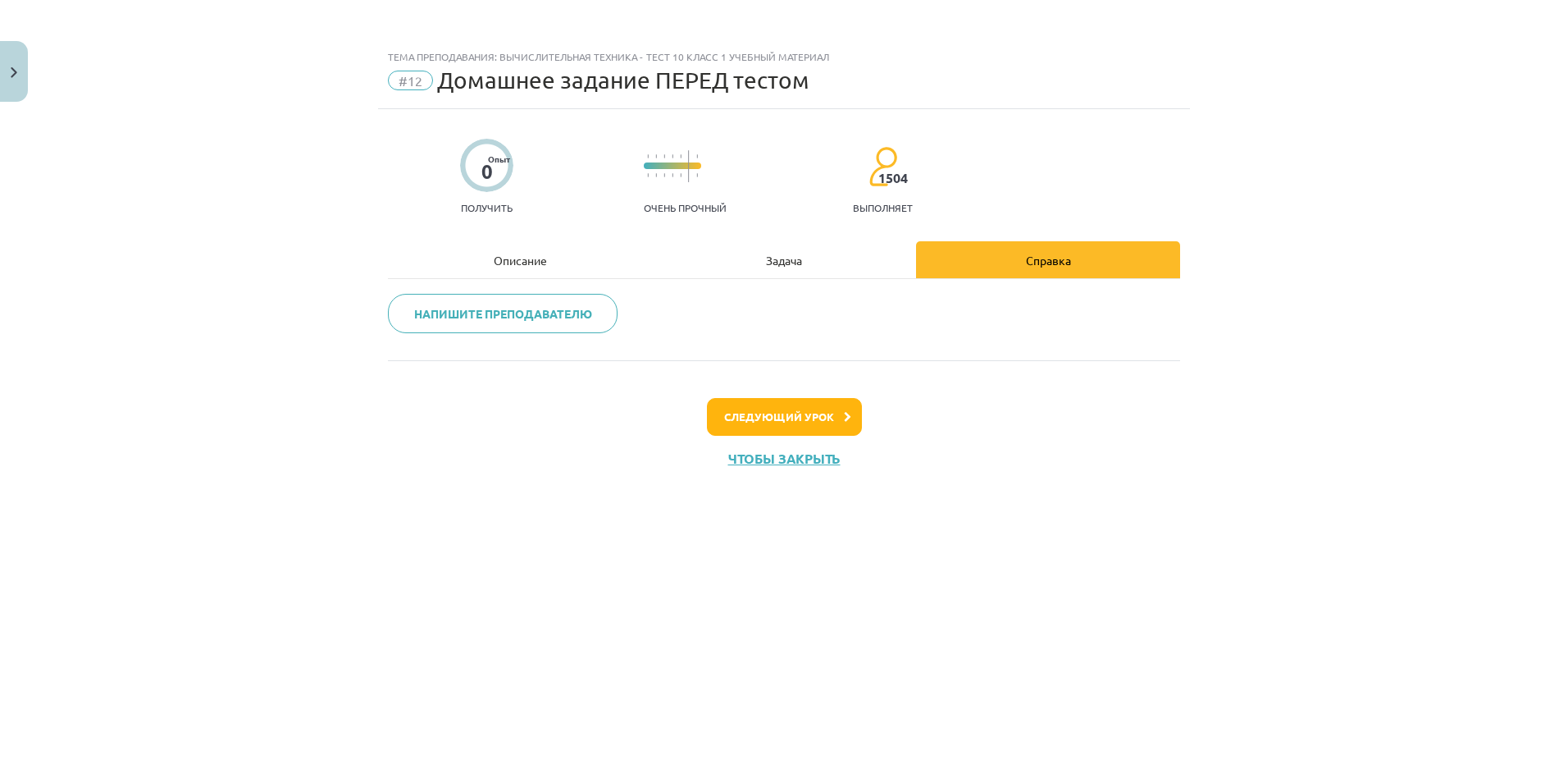
scroll to position [0, 0]
click at [859, 260] on div "Задача" at bounding box center [784, 259] width 264 height 37
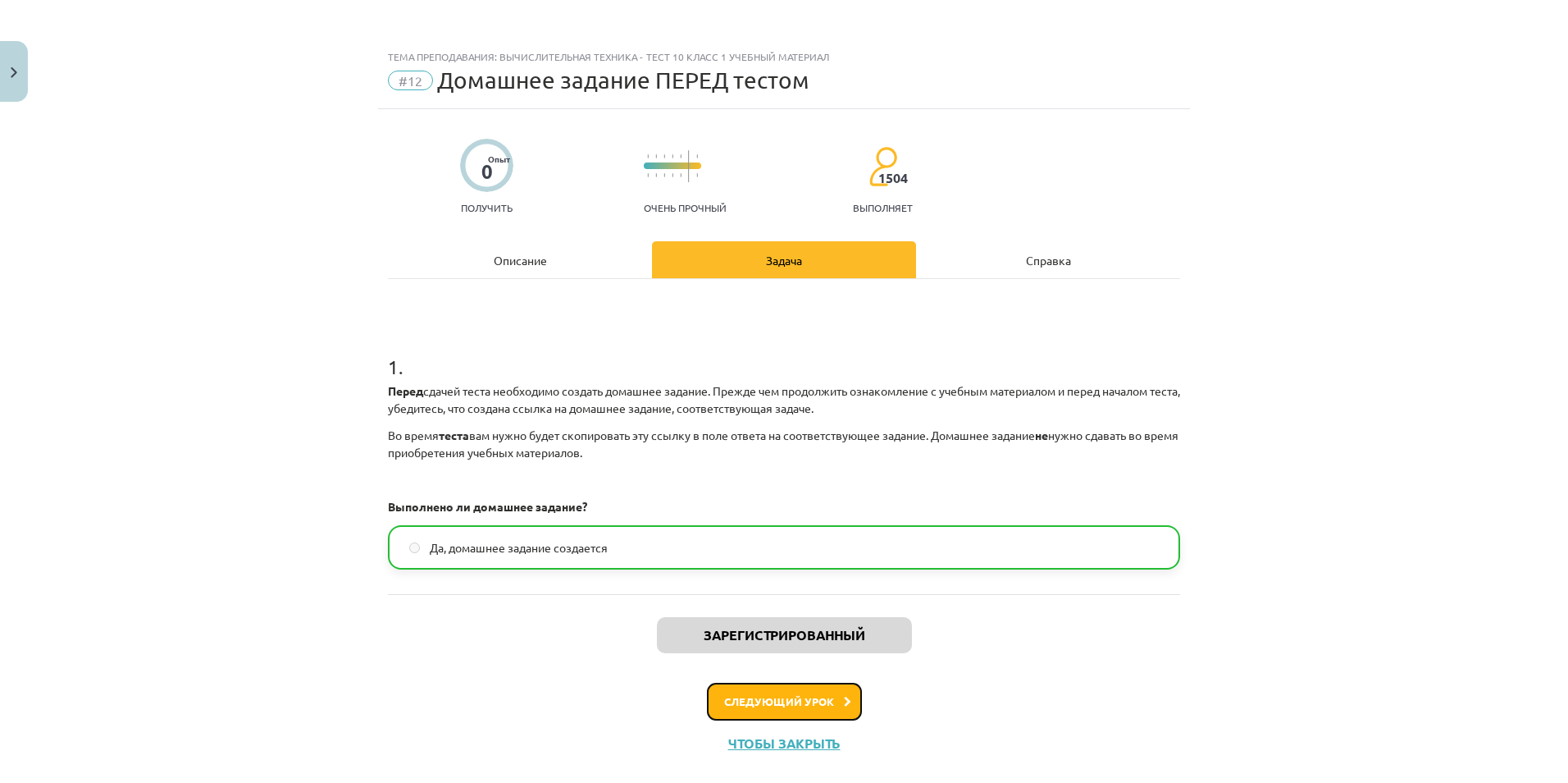
click at [785, 638] on font "Следующий урок" at bounding box center [779, 701] width 110 height 14
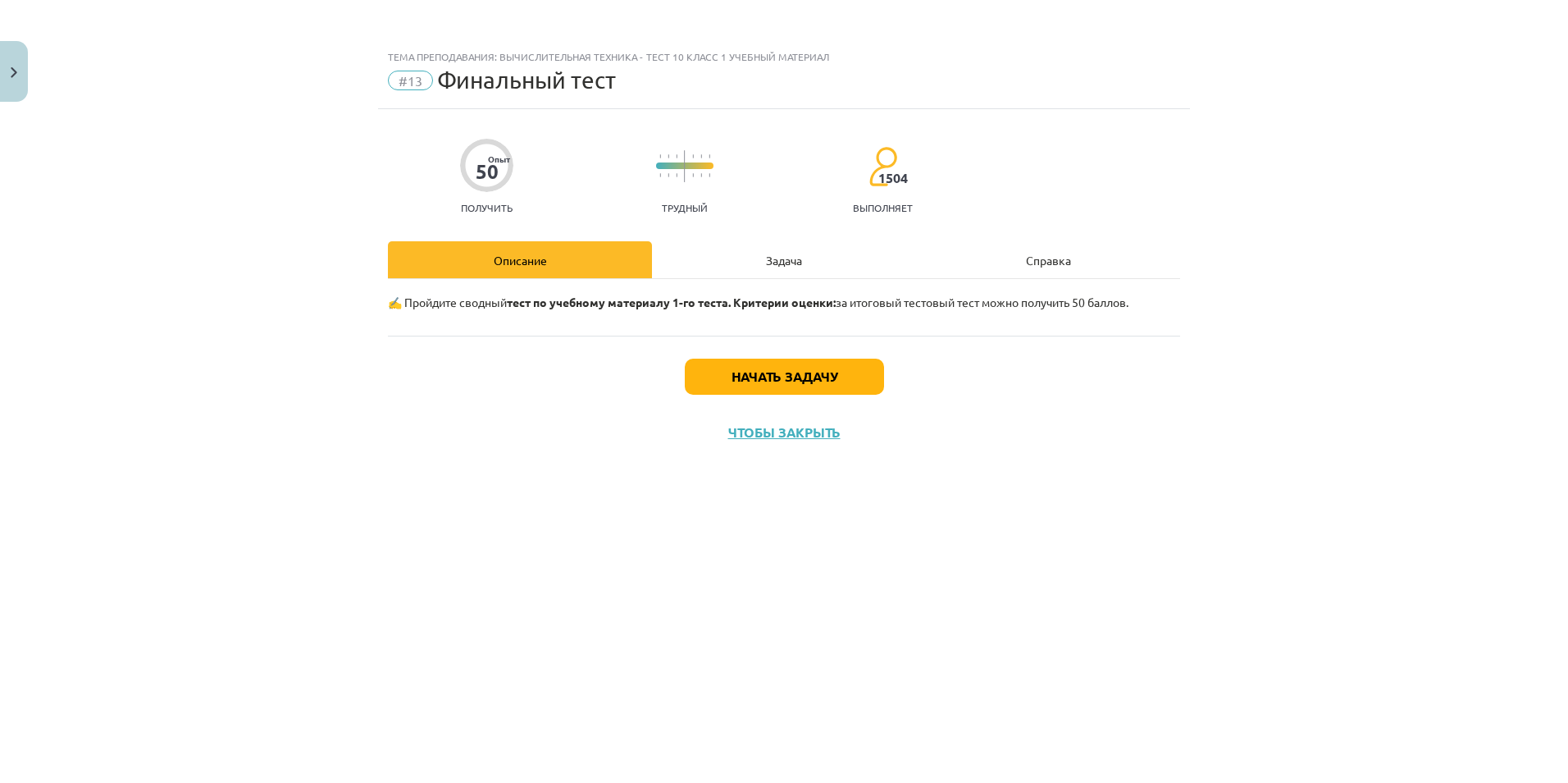
click at [798, 248] on div "Задача" at bounding box center [784, 259] width 264 height 37
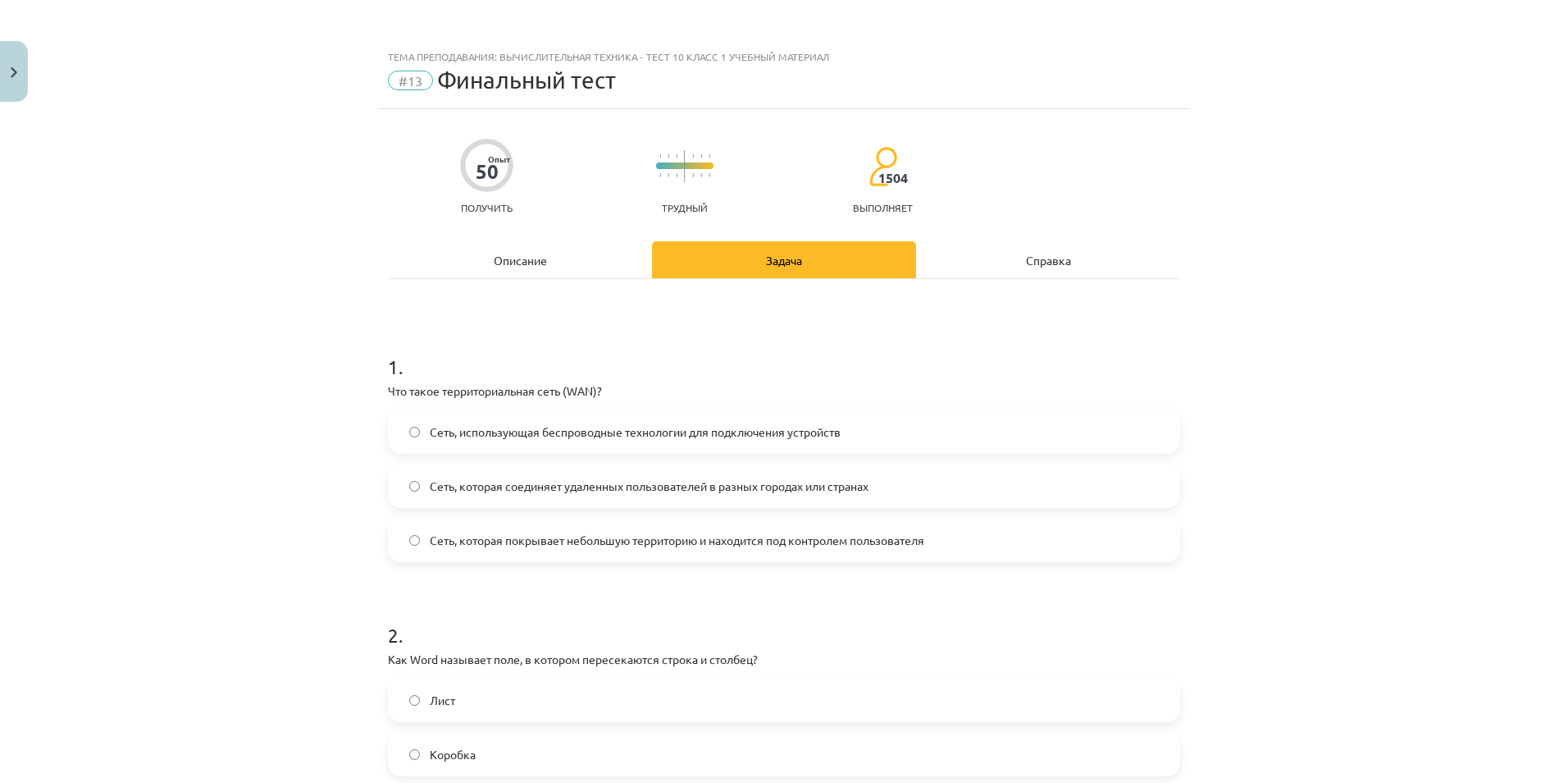
click at [585, 257] on div "Описание" at bounding box center [520, 259] width 264 height 37
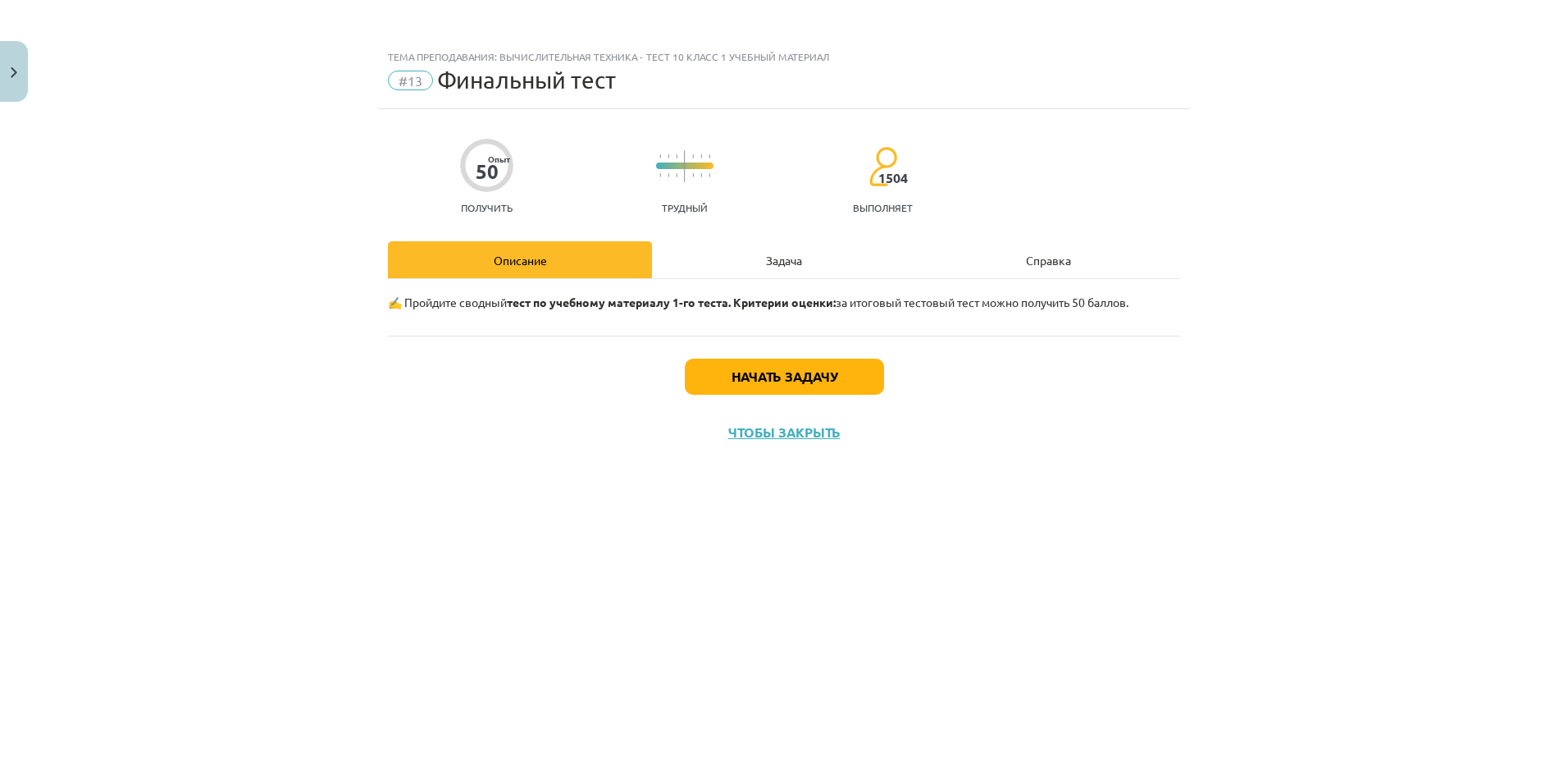
click at [711, 256] on div "Задача" at bounding box center [784, 259] width 264 height 37
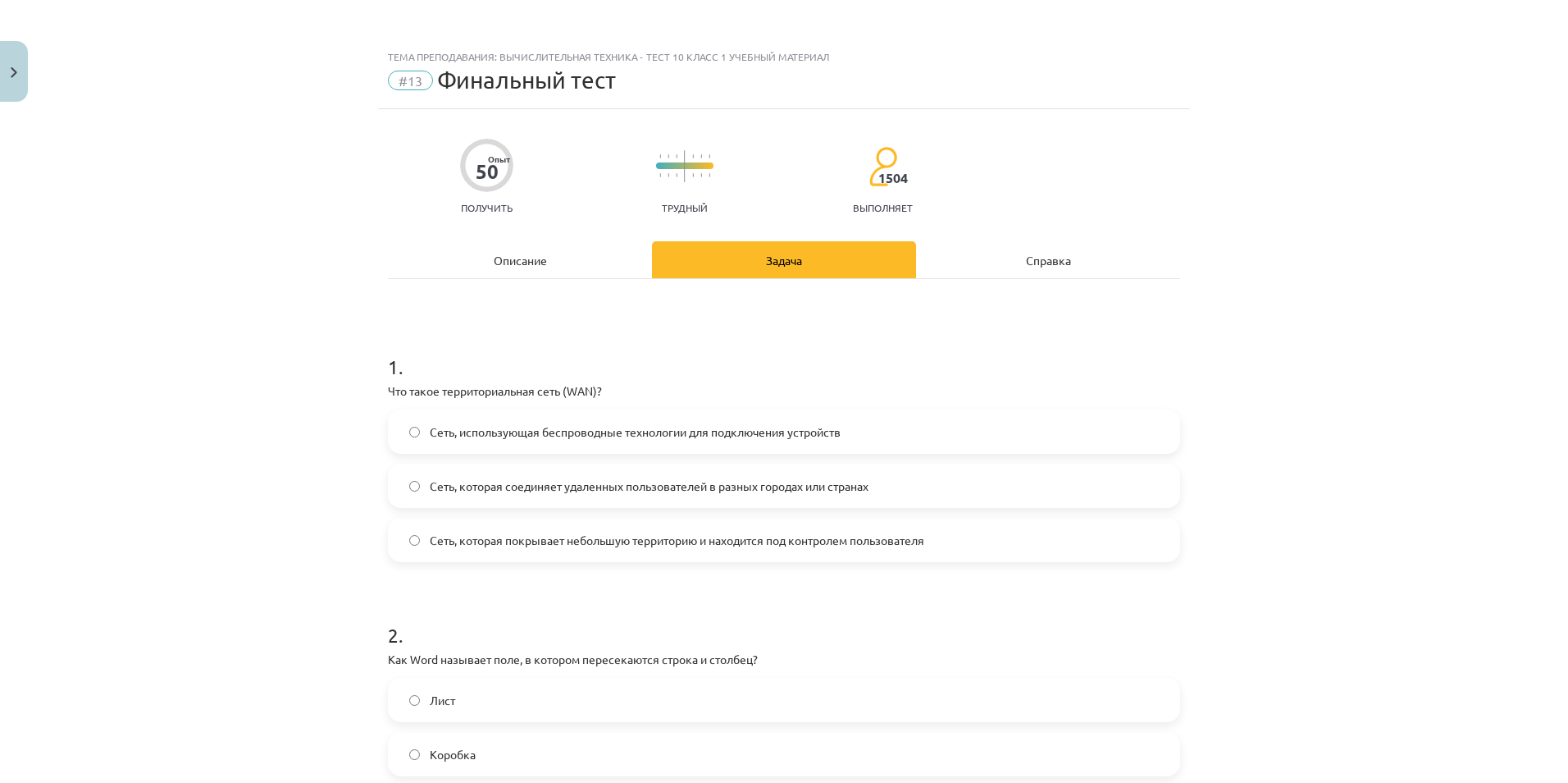
click at [995, 251] on div "Справка" at bounding box center [1048, 259] width 264 height 37
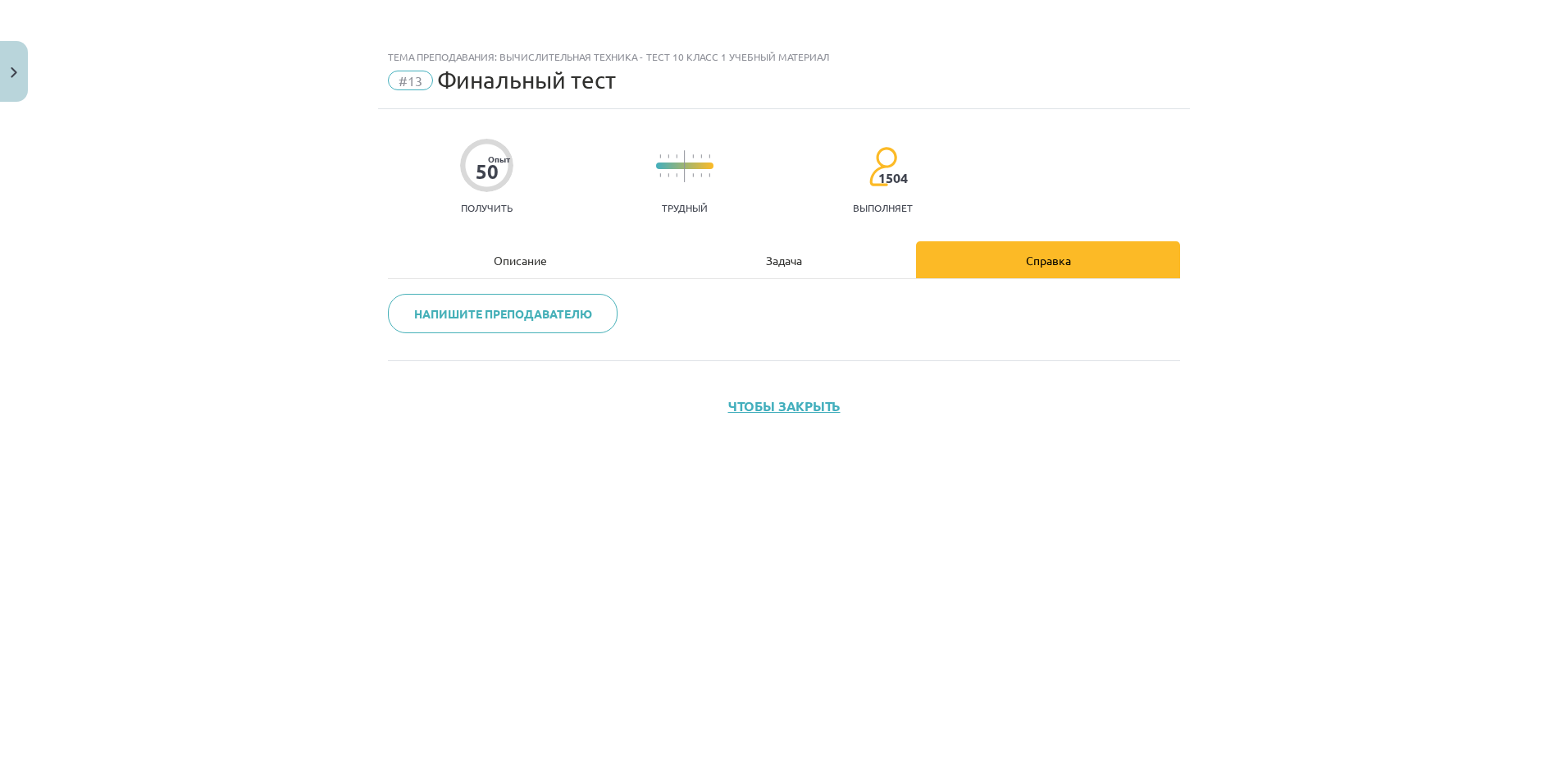
click at [854, 273] on div "Задача" at bounding box center [784, 259] width 264 height 37
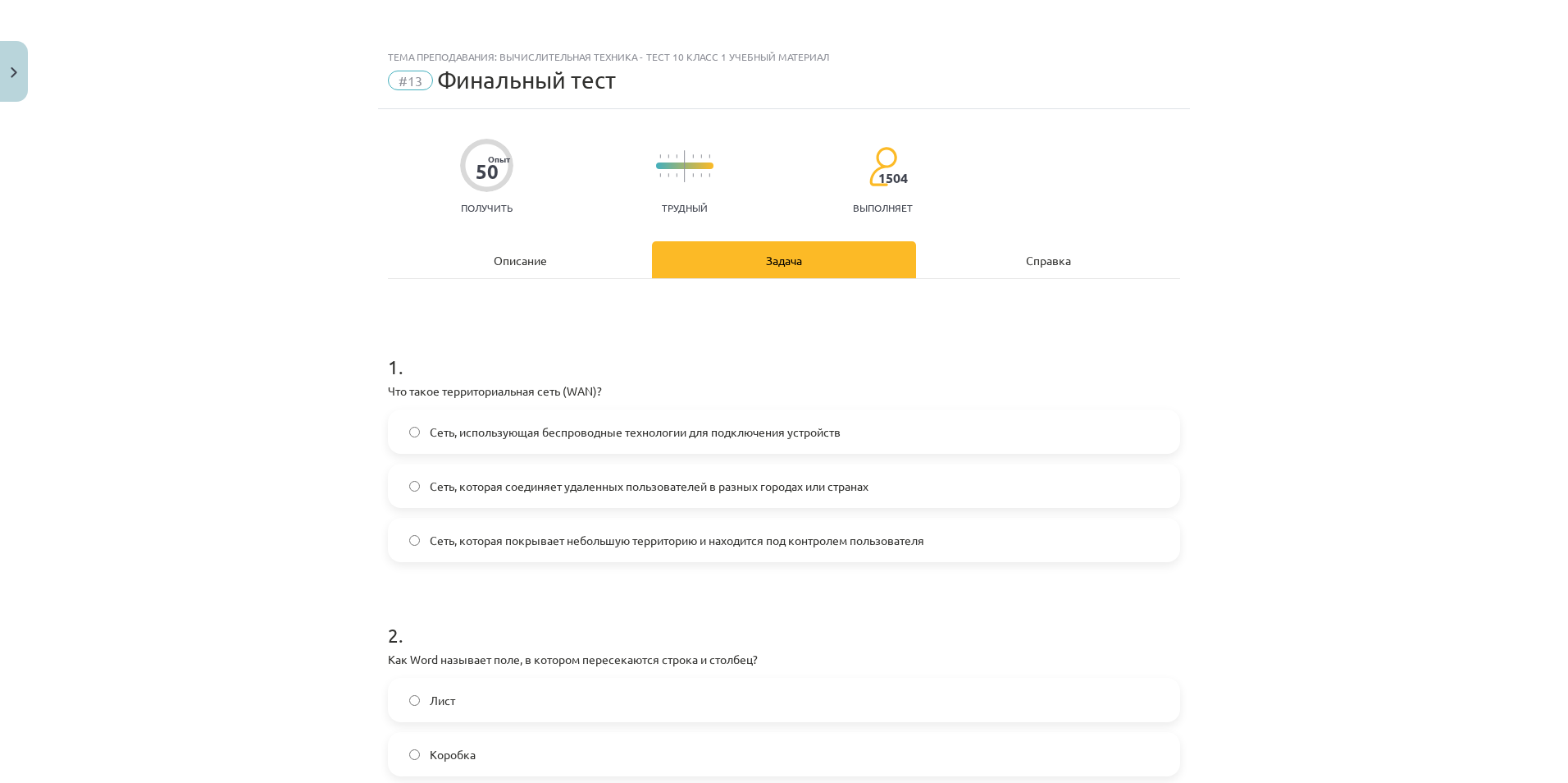
click at [562, 256] on div "Описание" at bounding box center [520, 259] width 264 height 37
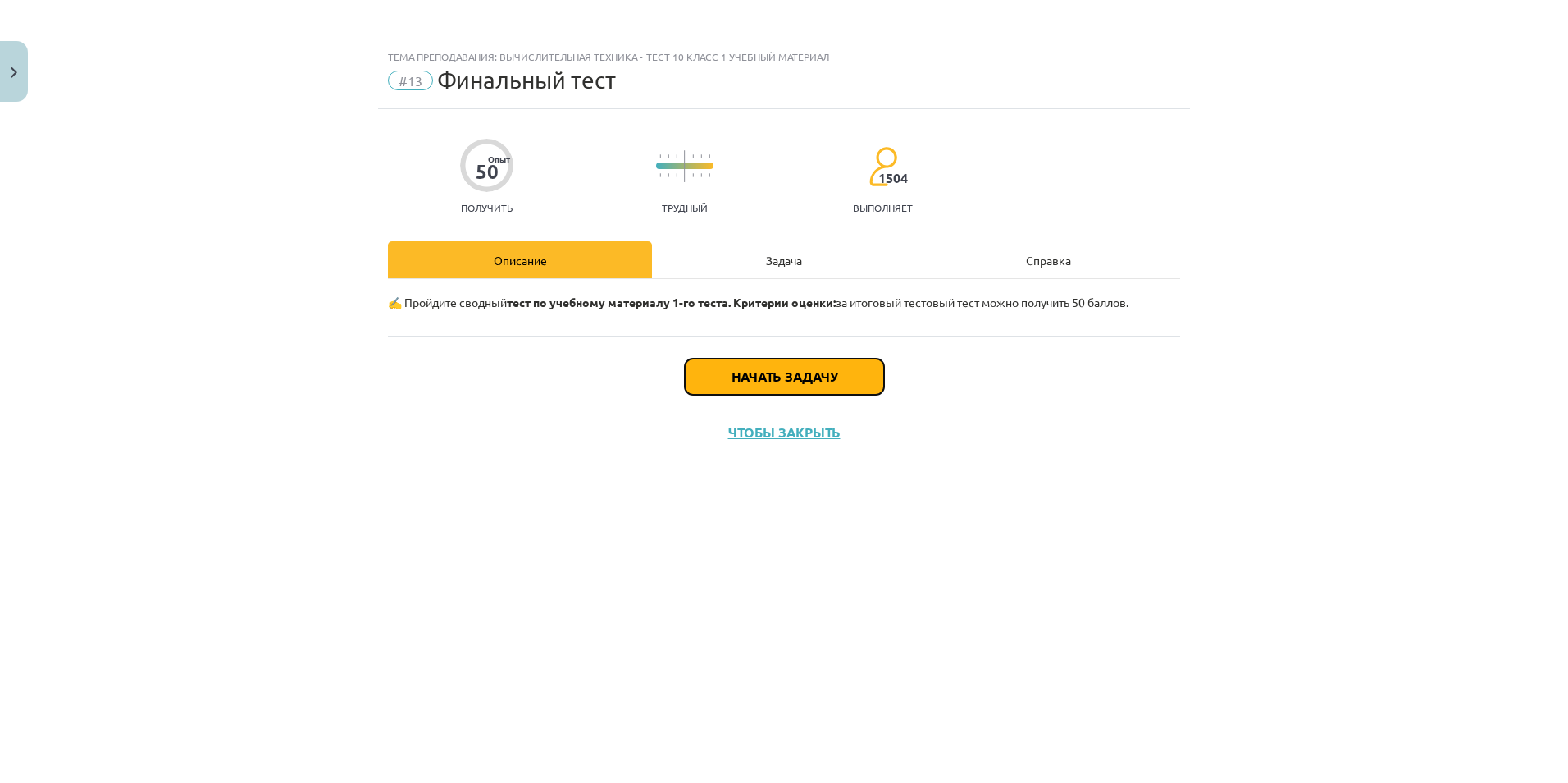
click at [767, 373] on button "Начать задачу" at bounding box center [784, 377] width 200 height 36
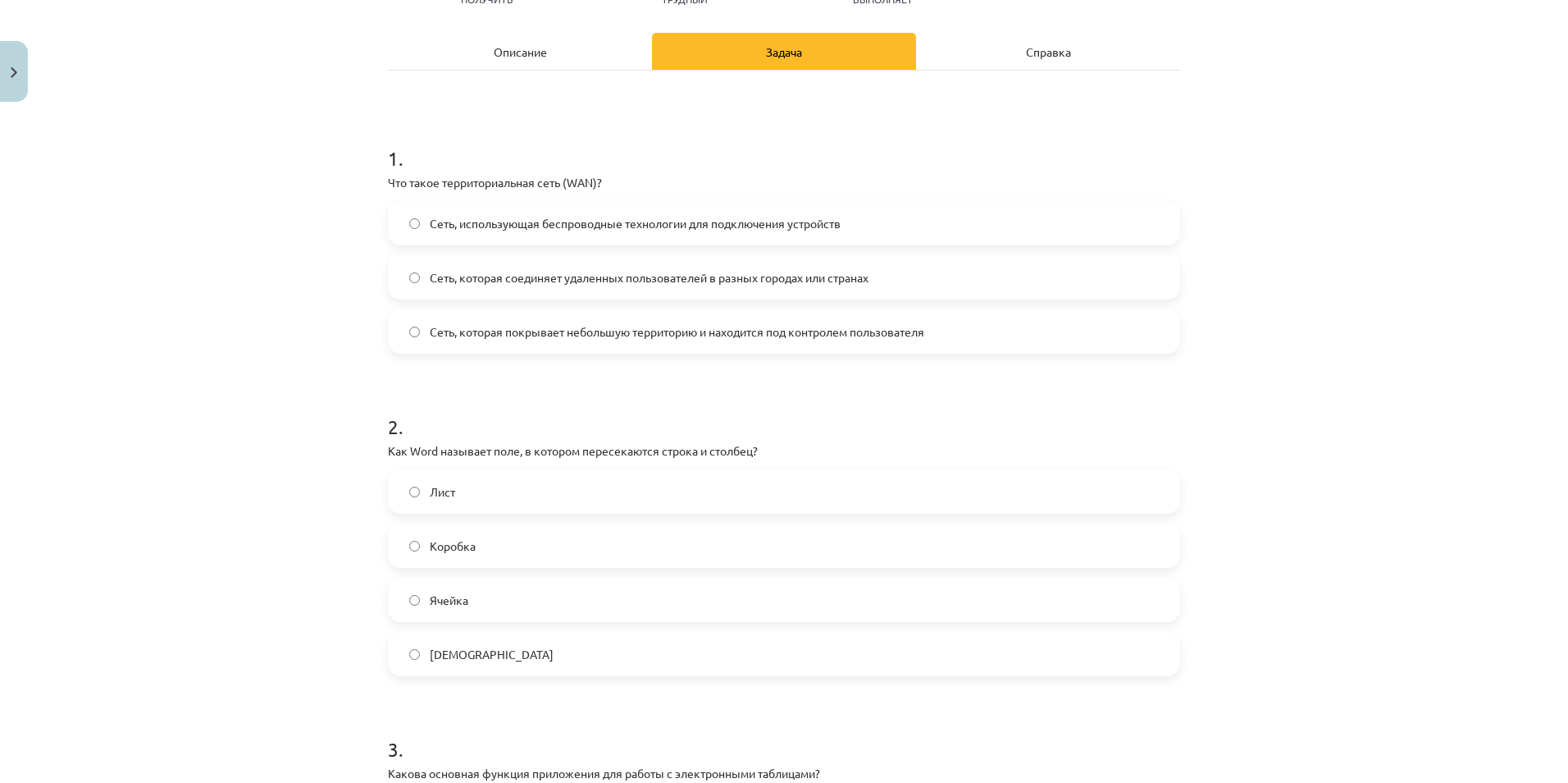
scroll to position [211, 0]
click at [443, 246] on div "Сеть, использующая беспроводные технологии для подключения устройств Сеть, кото…" at bounding box center [784, 275] width 792 height 153
click at [464, 296] on div "Сеть, которая соединяет удаленных пользователей в разных городах или странах" at bounding box center [784, 274] width 792 height 44
click at [464, 283] on span "Сеть, которая соединяет удаленных пользователей в разных городах или странах" at bounding box center [649, 275] width 439 height 17
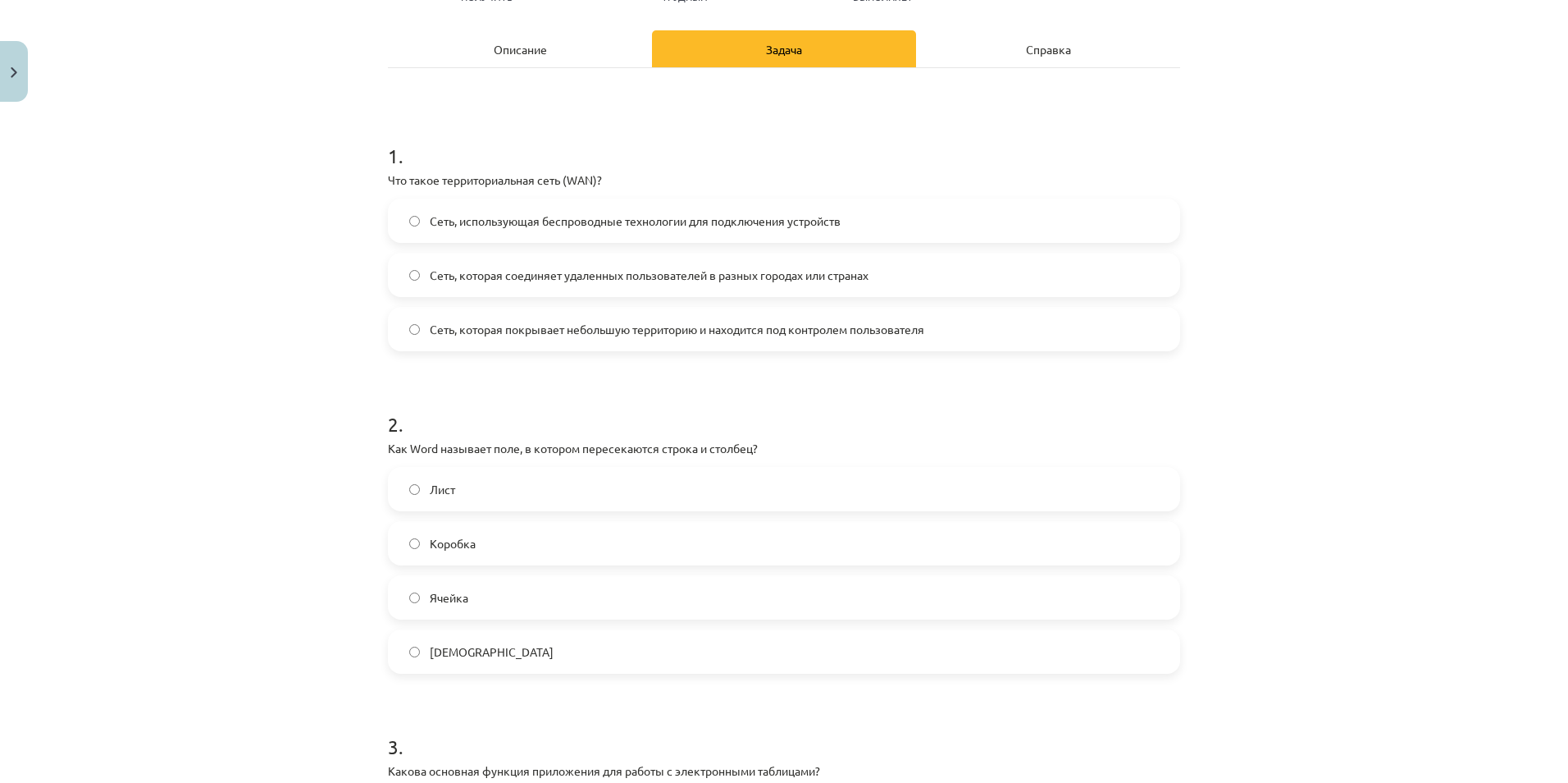
click at [472, 541] on label "Коробка" at bounding box center [784, 544] width 789 height 41
click at [469, 609] on label "Ячейка" at bounding box center [784, 597] width 789 height 41
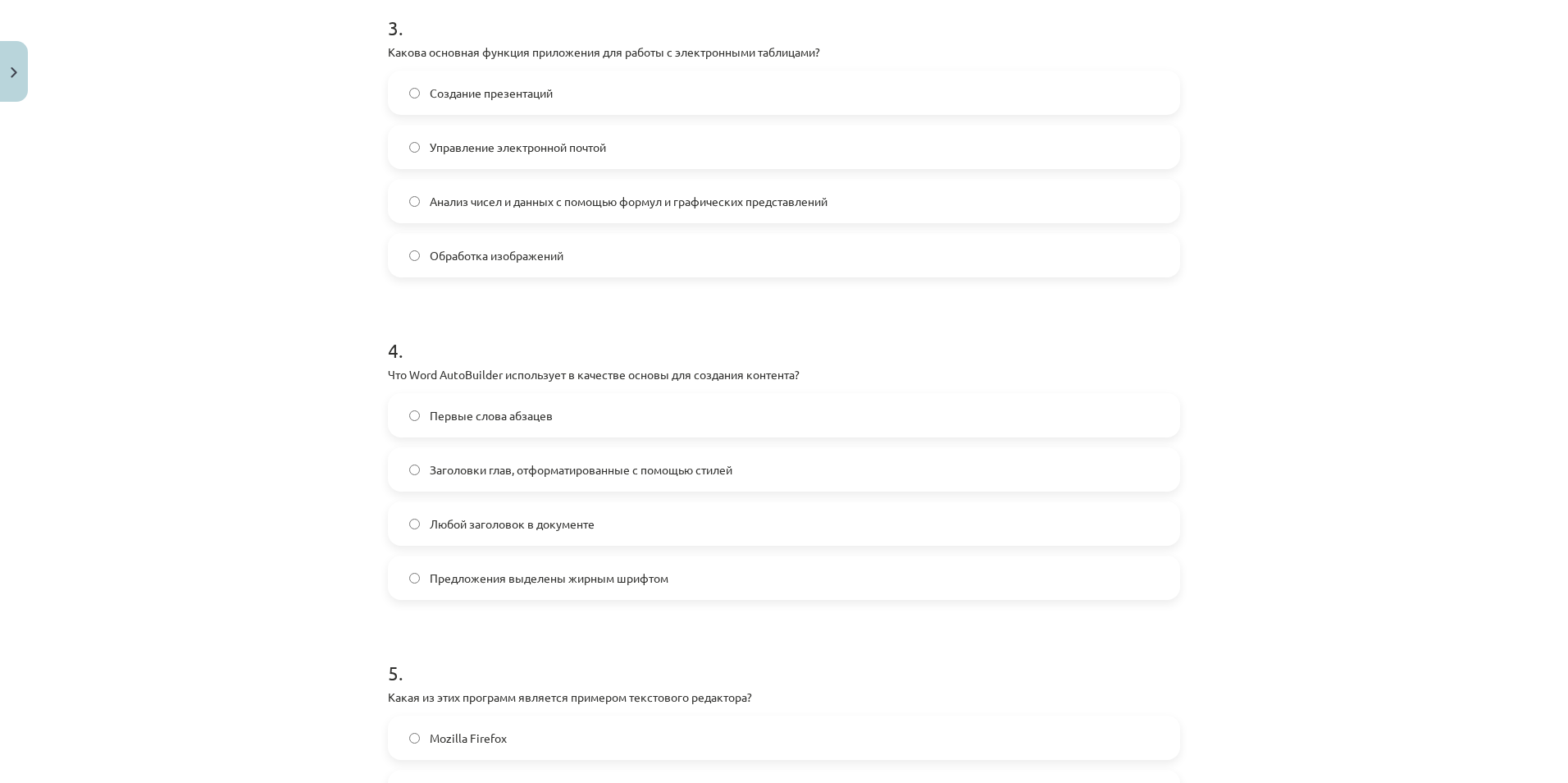
scroll to position [931, 0]
click at [518, 216] on label "Анализ чисел и данных с помощью формул и графических представлений" at bounding box center [784, 200] width 789 height 41
click at [479, 473] on span "Заголовки глав, отформатированные с помощью стилей" at bounding box center [580, 468] width 302 height 17
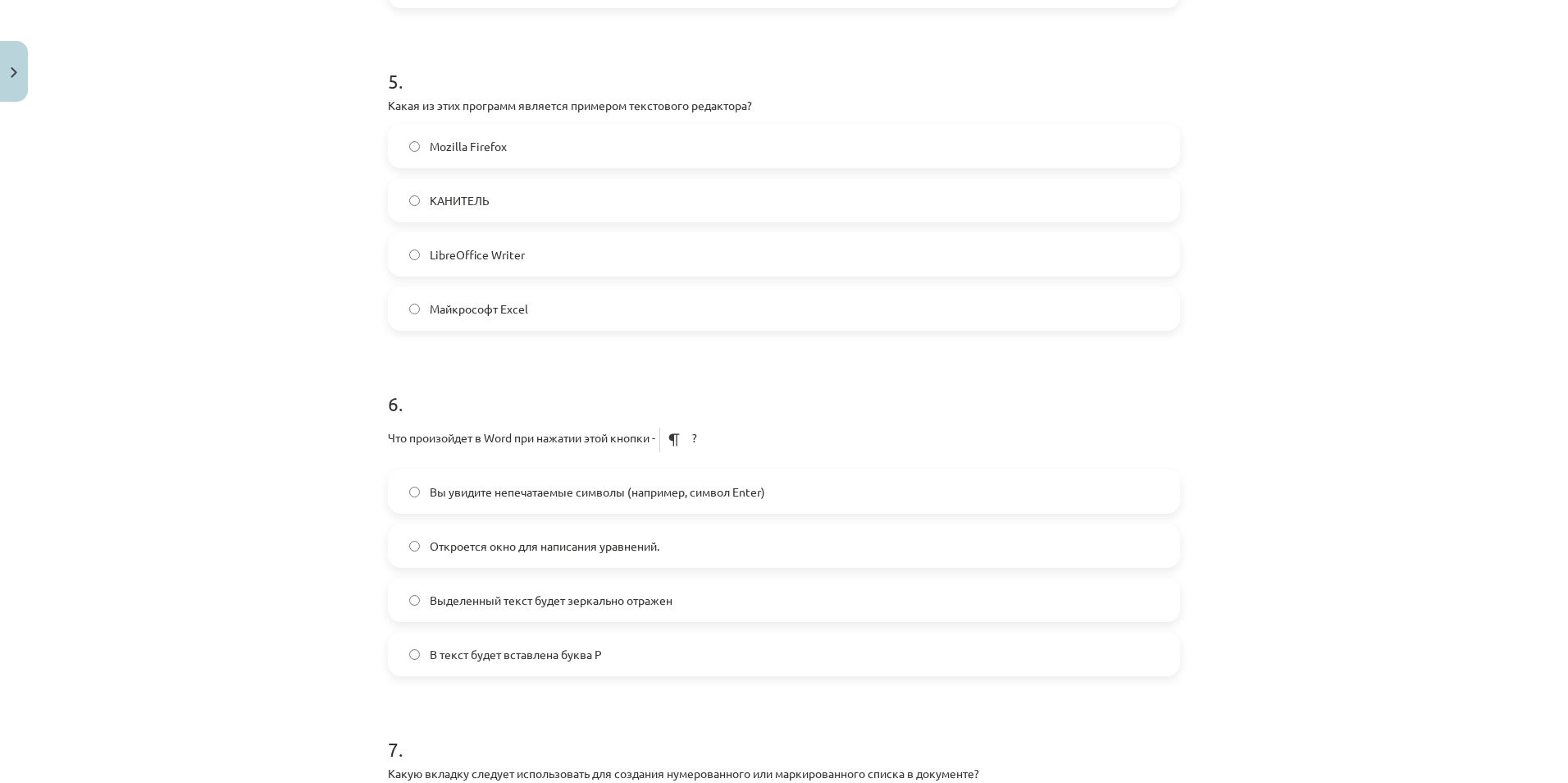
scroll to position [1524, 0]
click at [621, 477] on label "Вы увидите непечатаемые символы (например, символ Enter)" at bounding box center [784, 489] width 789 height 41
click at [474, 263] on label "LibreOffice Writer" at bounding box center [784, 253] width 789 height 41
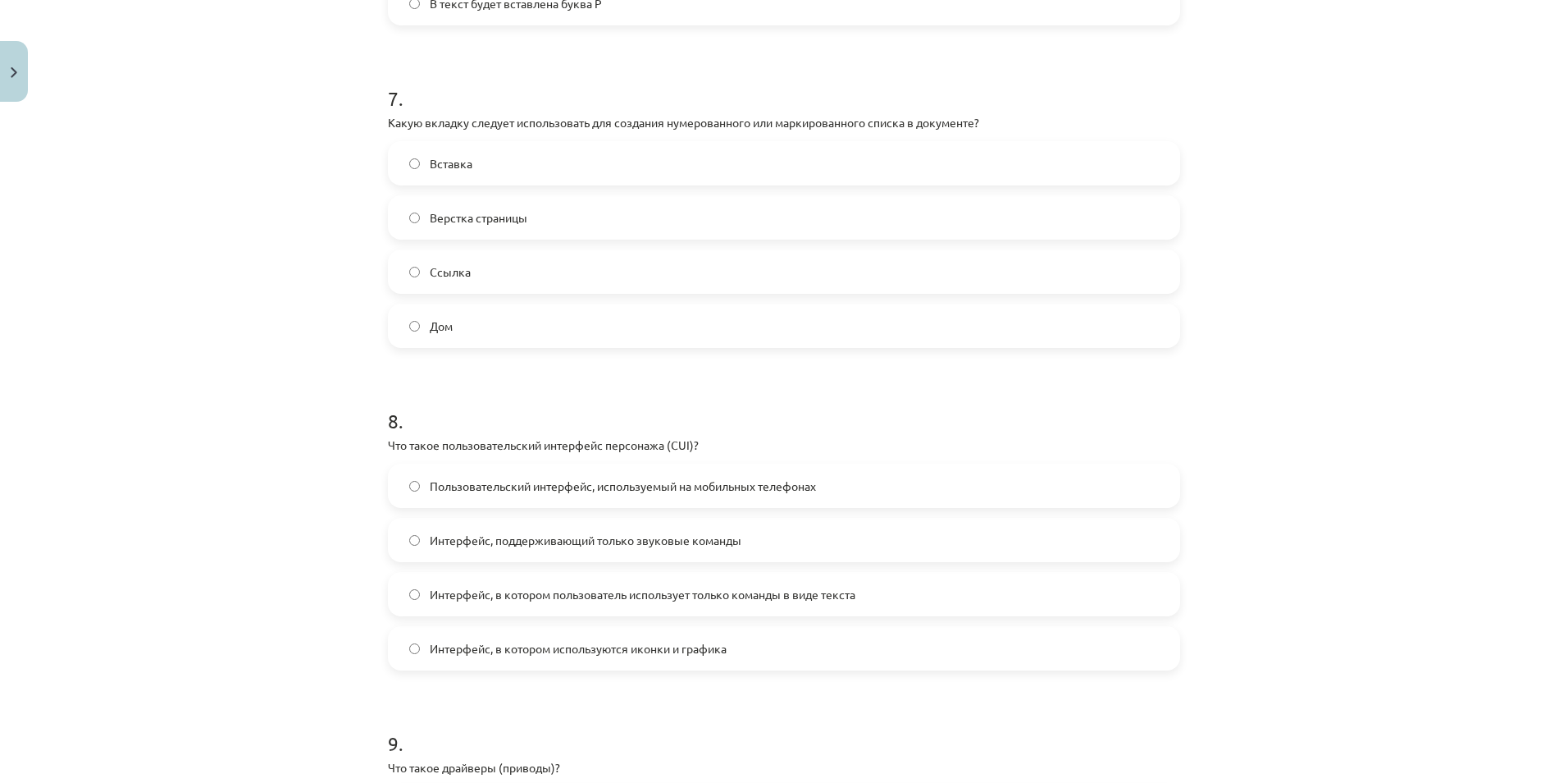
scroll to position [2194, 0]
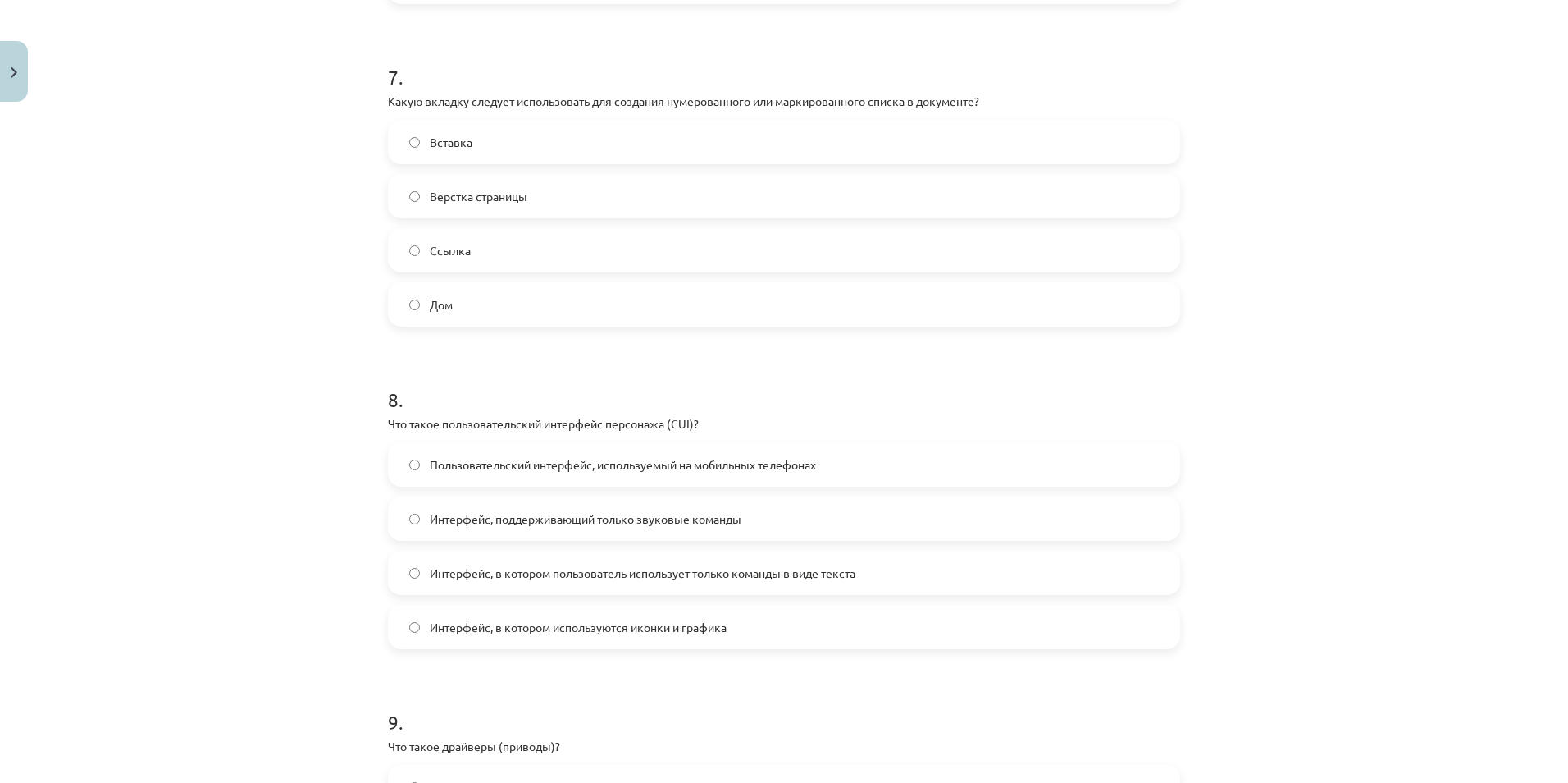
click at [454, 179] on label "Верстка страницы" at bounding box center [784, 196] width 789 height 41
click at [429, 136] on span "Вставка" at bounding box center [450, 142] width 42 height 17
click at [462, 199] on span "Верстка страницы" at bounding box center [478, 196] width 98 height 17
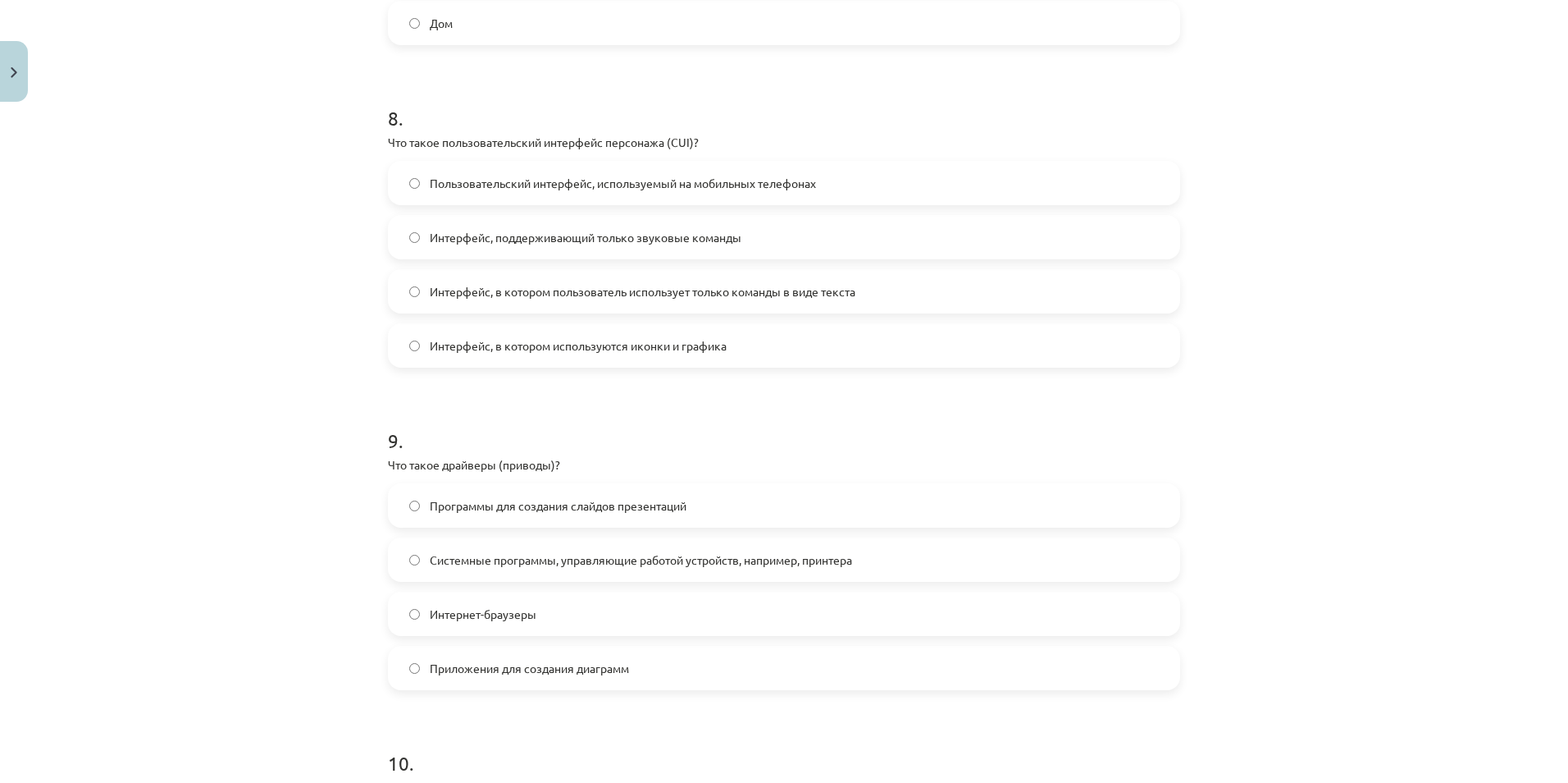
scroll to position [2490, 0]
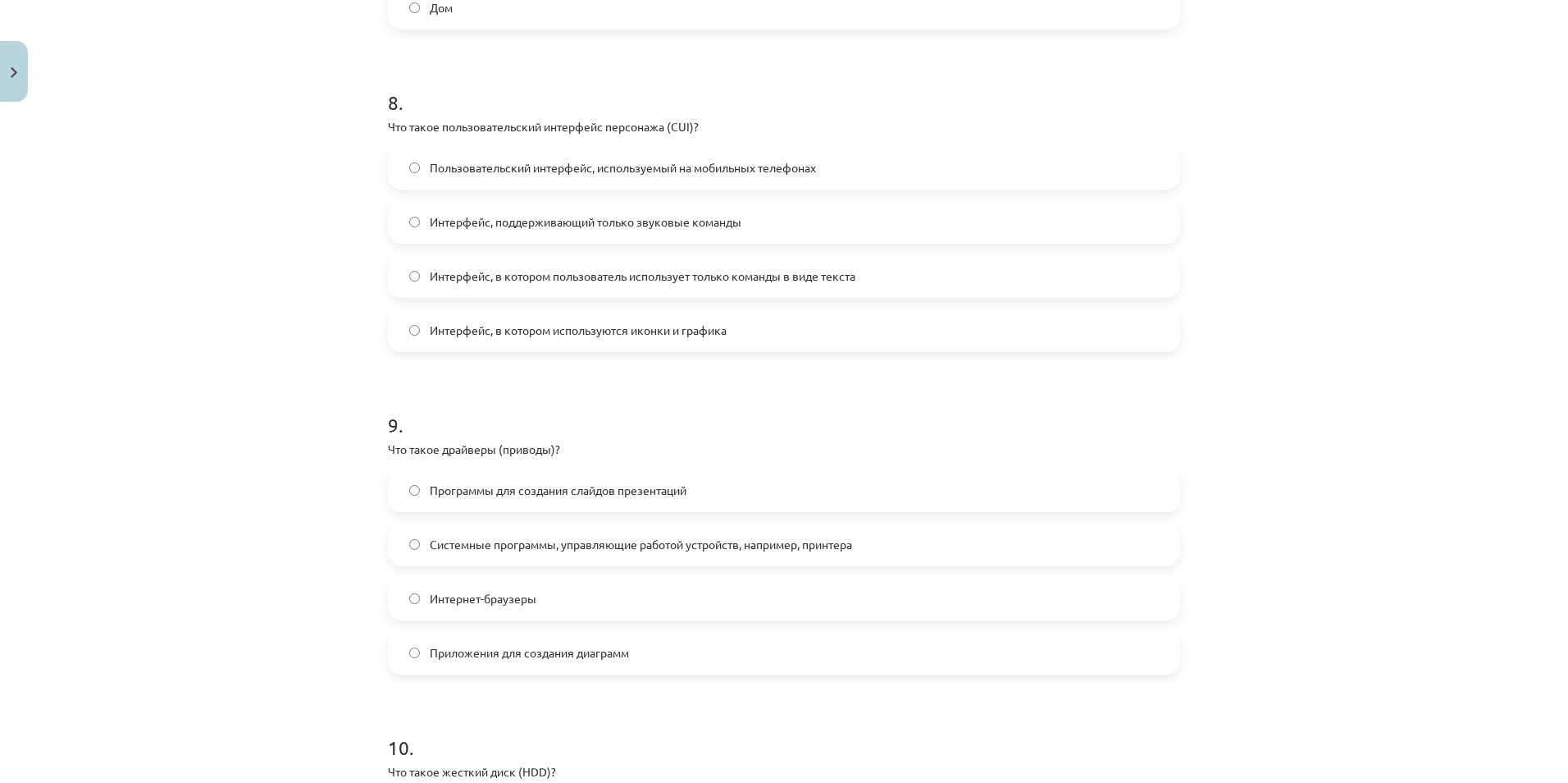
click at [550, 245] on div "Пользовательский интерфейс, используемый на мобильных телефонах Интерфейс, подд…" at bounding box center [784, 248] width 792 height 206
click at [546, 260] on label "Интерфейс, в котором пользователь использует только команды в виде текста" at bounding box center [784, 276] width 789 height 41
click at [822, 542] on span "Системные программы, управляющие работой устройств, например, принтера" at bounding box center [640, 545] width 423 height 17
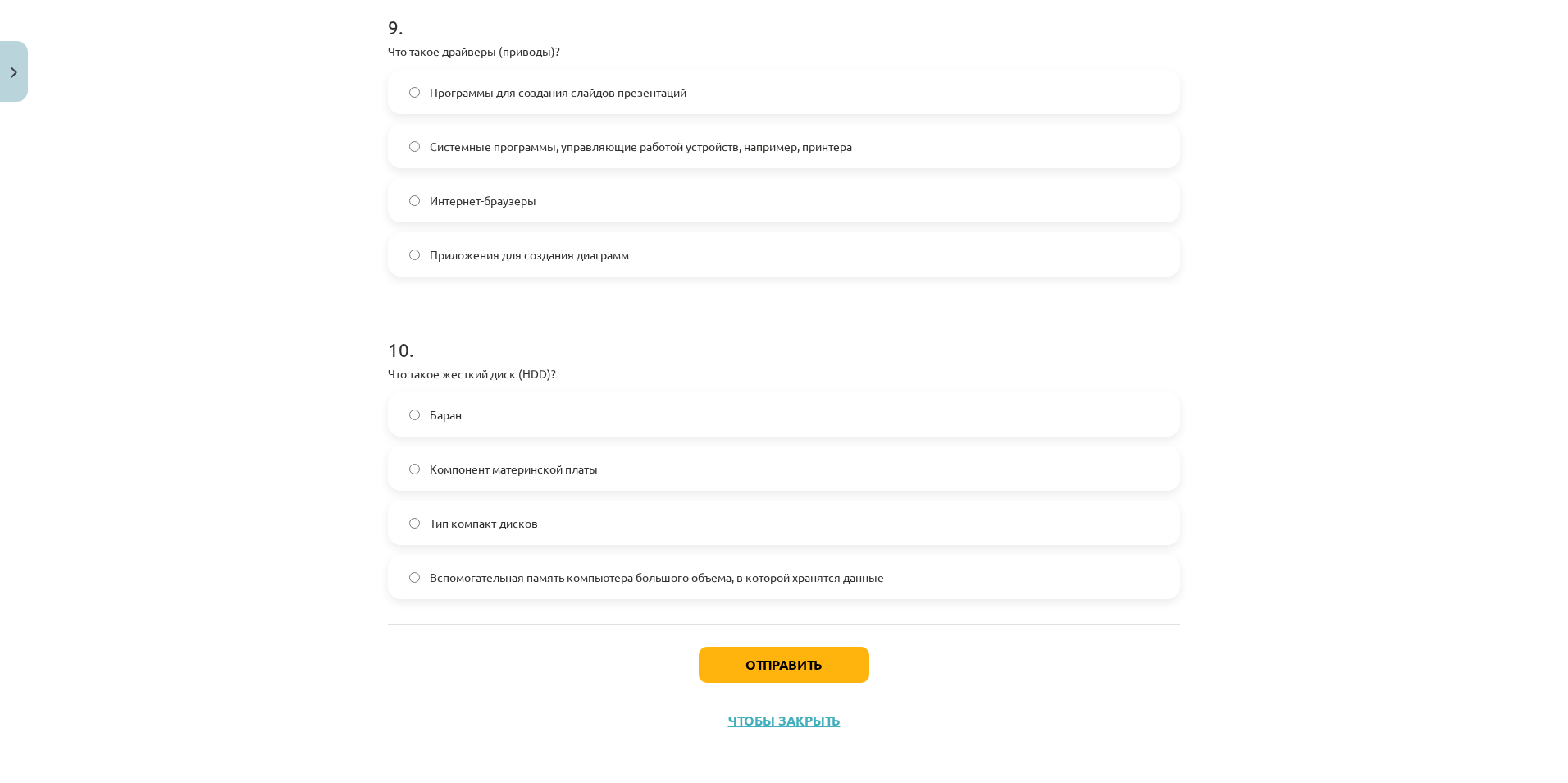
scroll to position [2895, 0]
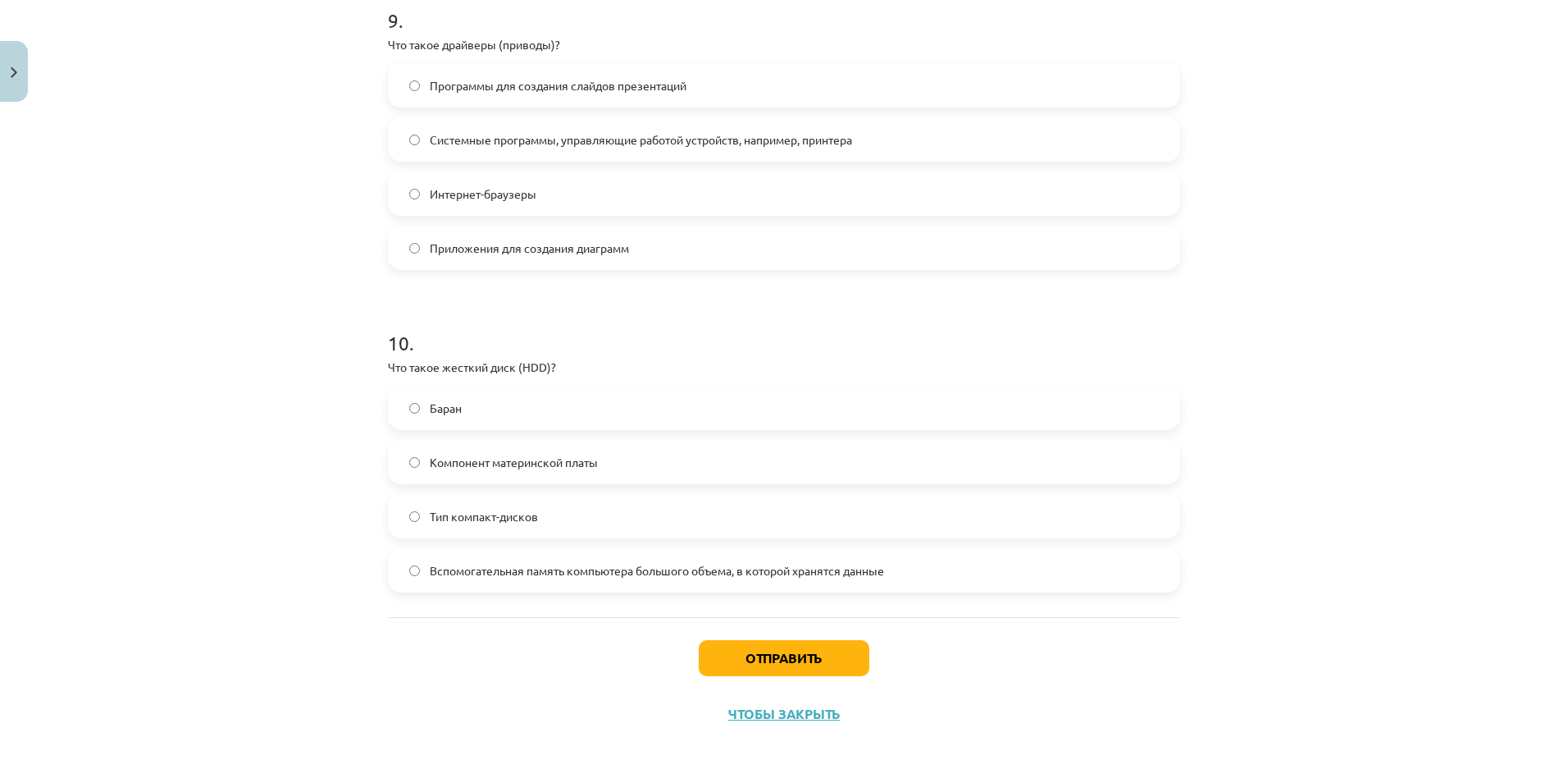
click at [645, 563] on span "Вспомогательная память компьютера большого объема, в которой хранятся данные" at bounding box center [656, 571] width 454 height 17
click at [774, 638] on button "Отправить" at bounding box center [784, 658] width 170 height 36
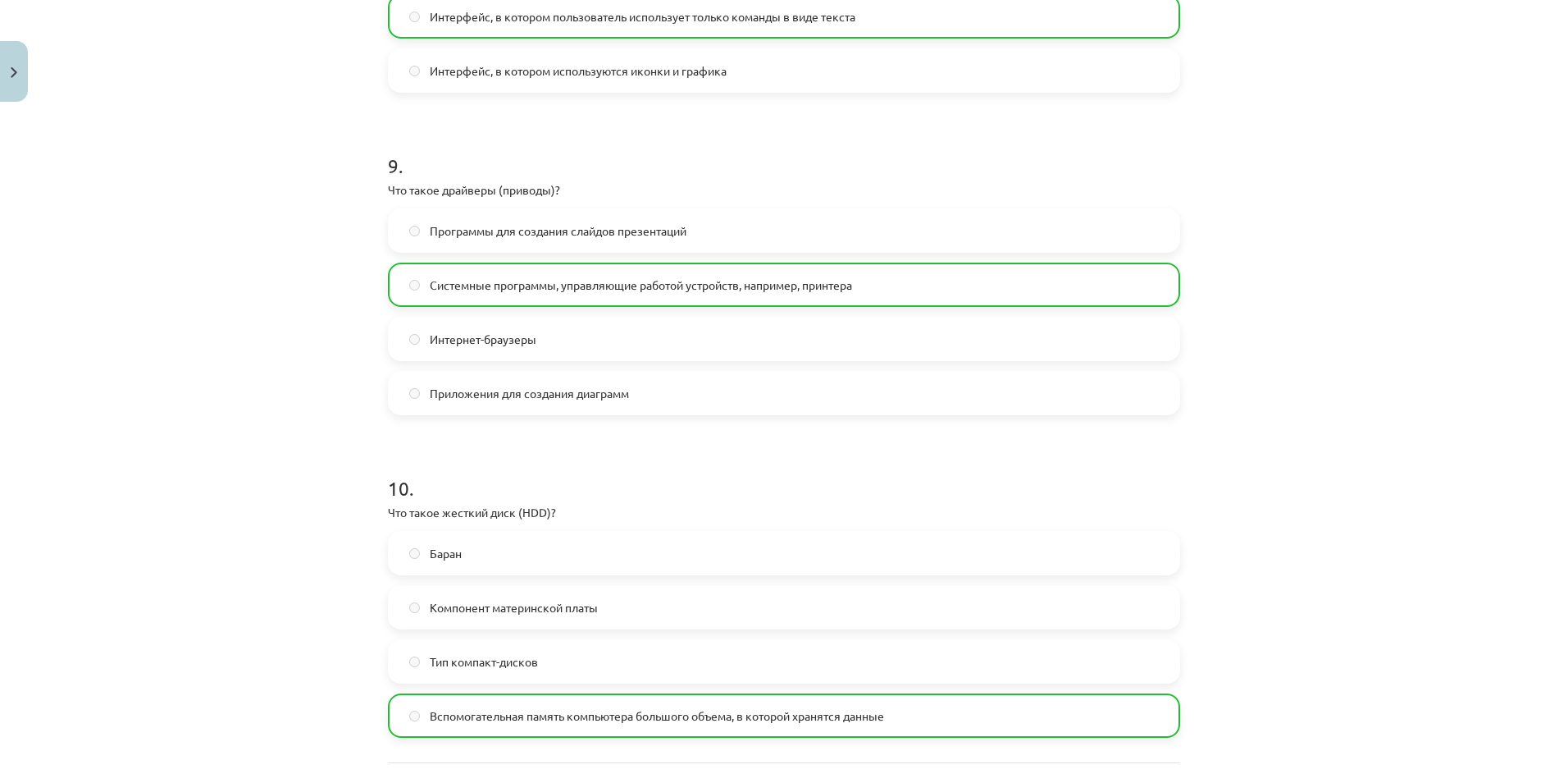
scroll to position [2947, 0]
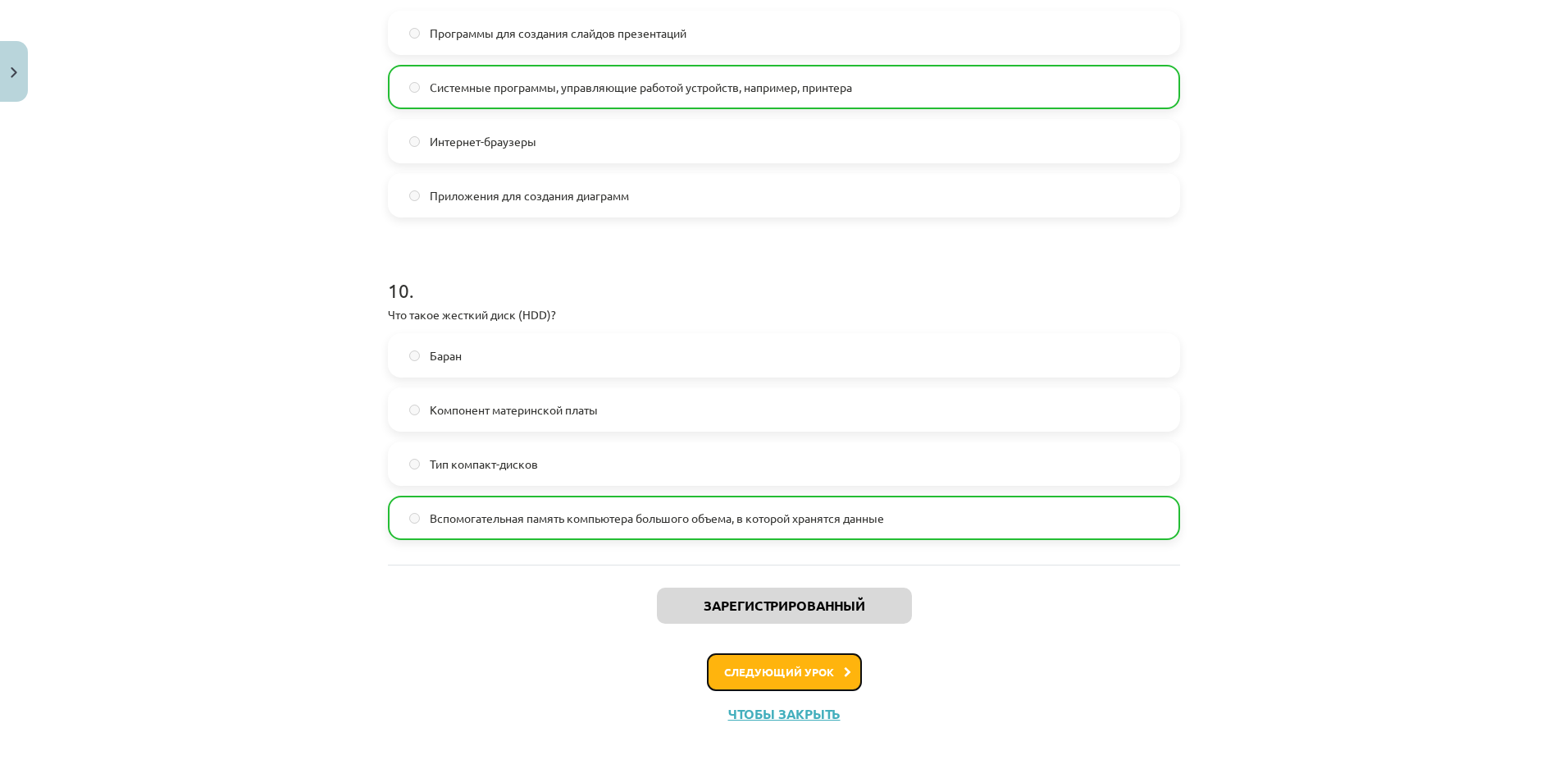
click at [803, 638] on button "Следующий урок" at bounding box center [784, 672] width 155 height 38
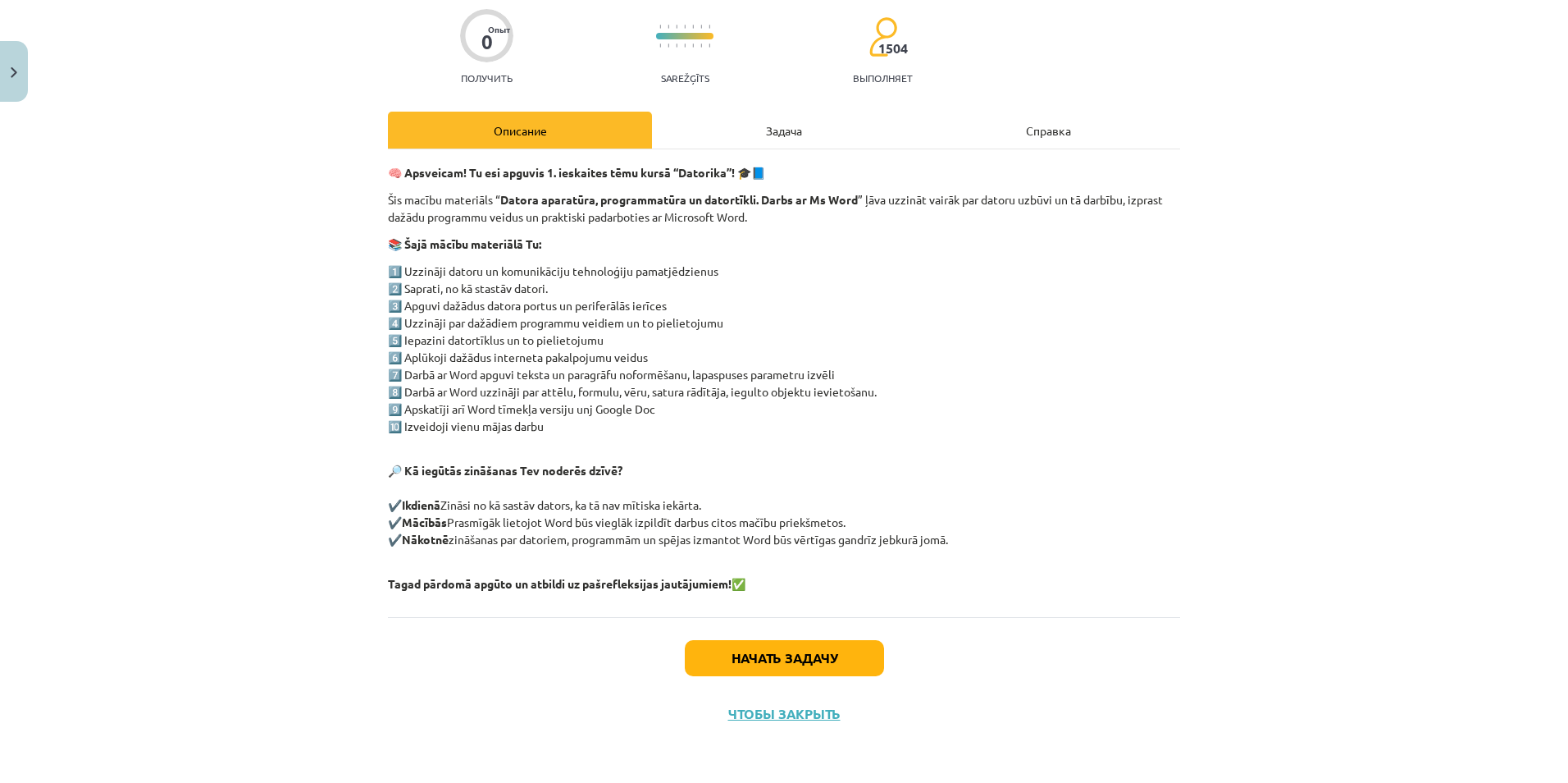
scroll to position [41, 0]
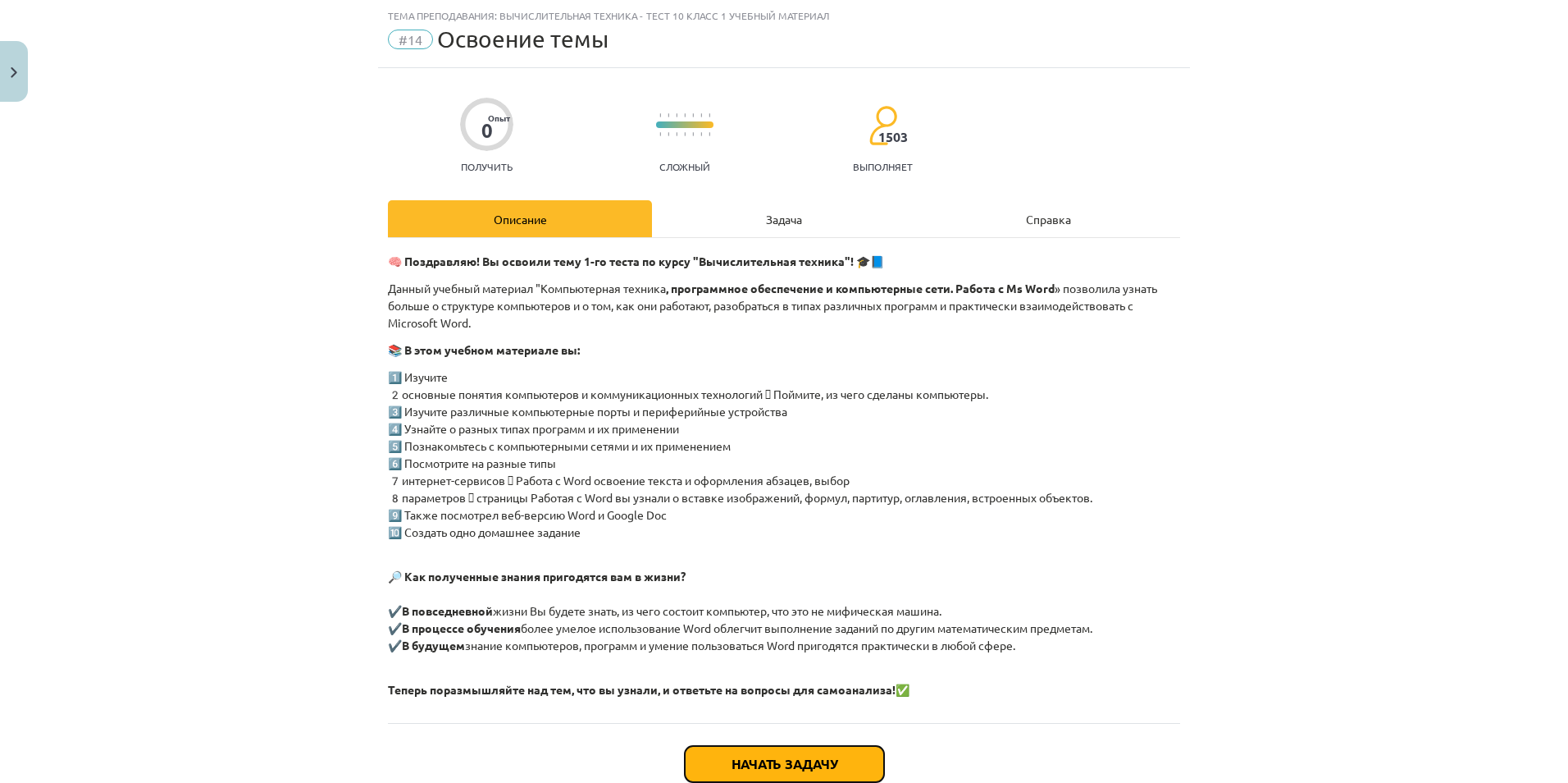
click at [733, 638] on button "Начать задачу" at bounding box center [784, 764] width 200 height 36
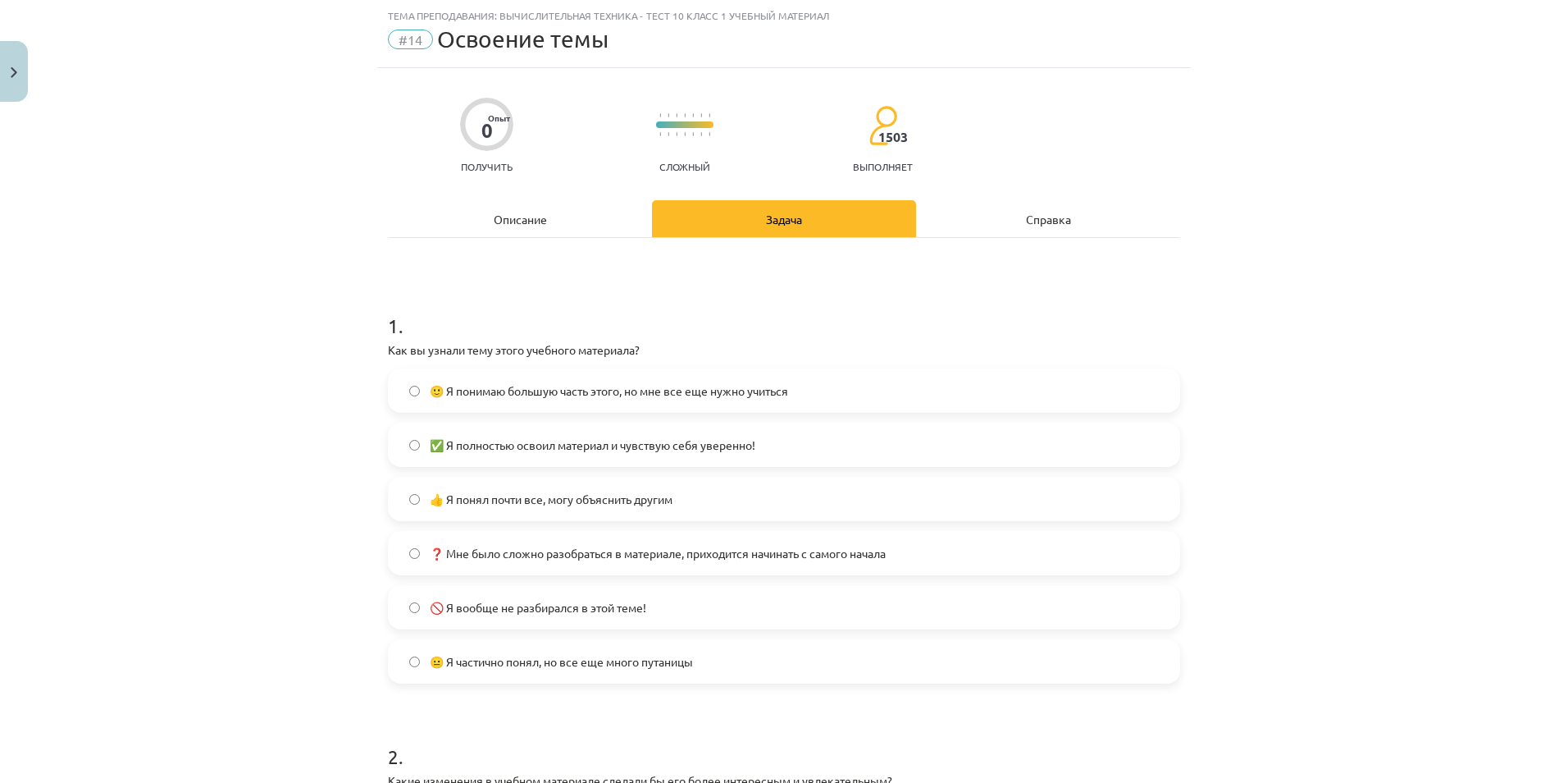
click at [558, 406] on label "🙂 Я понимаю большую часть этого, но мне все еще нужно учиться" at bounding box center [784, 391] width 789 height 41
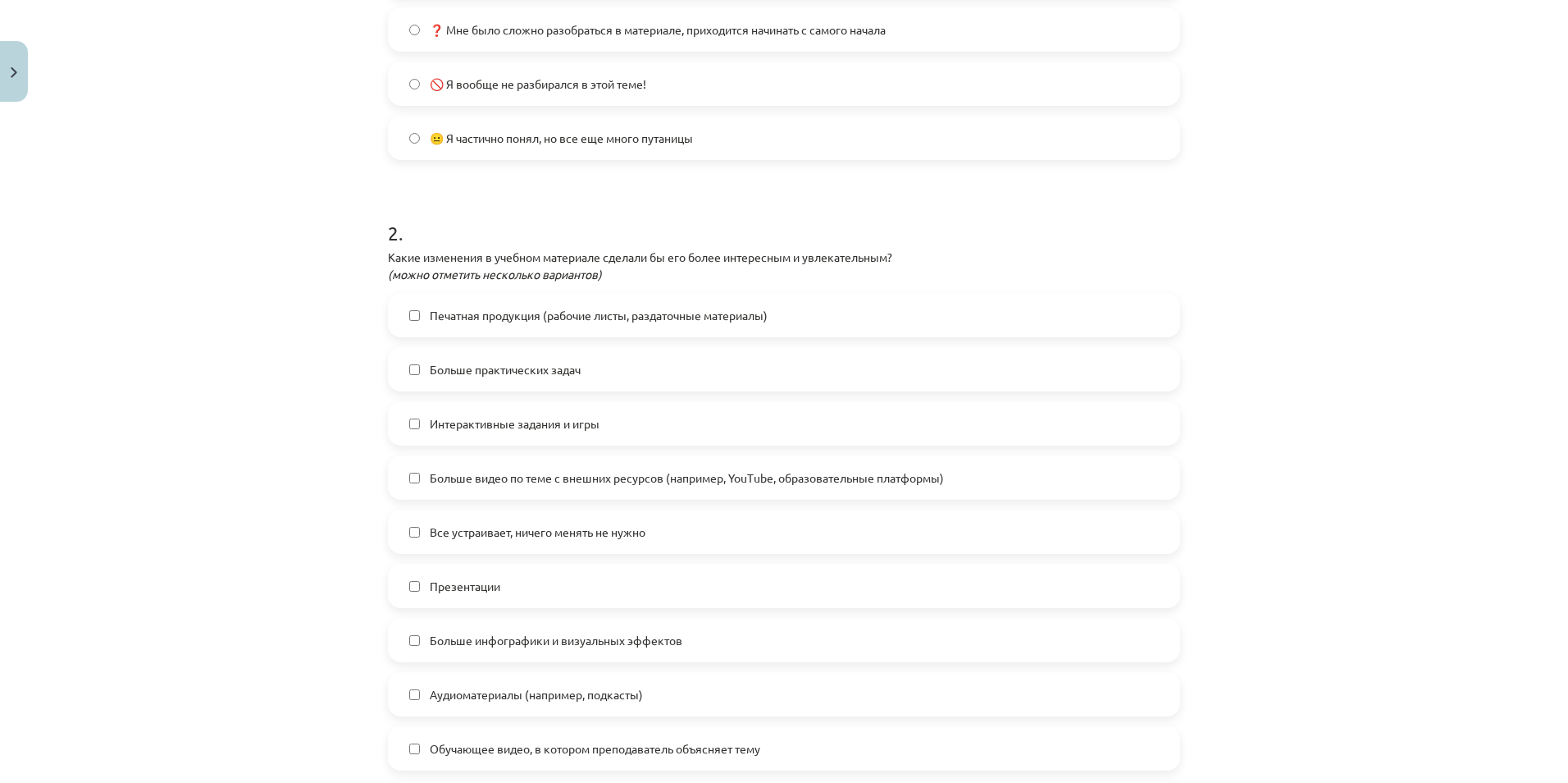
scroll to position [724, 0]
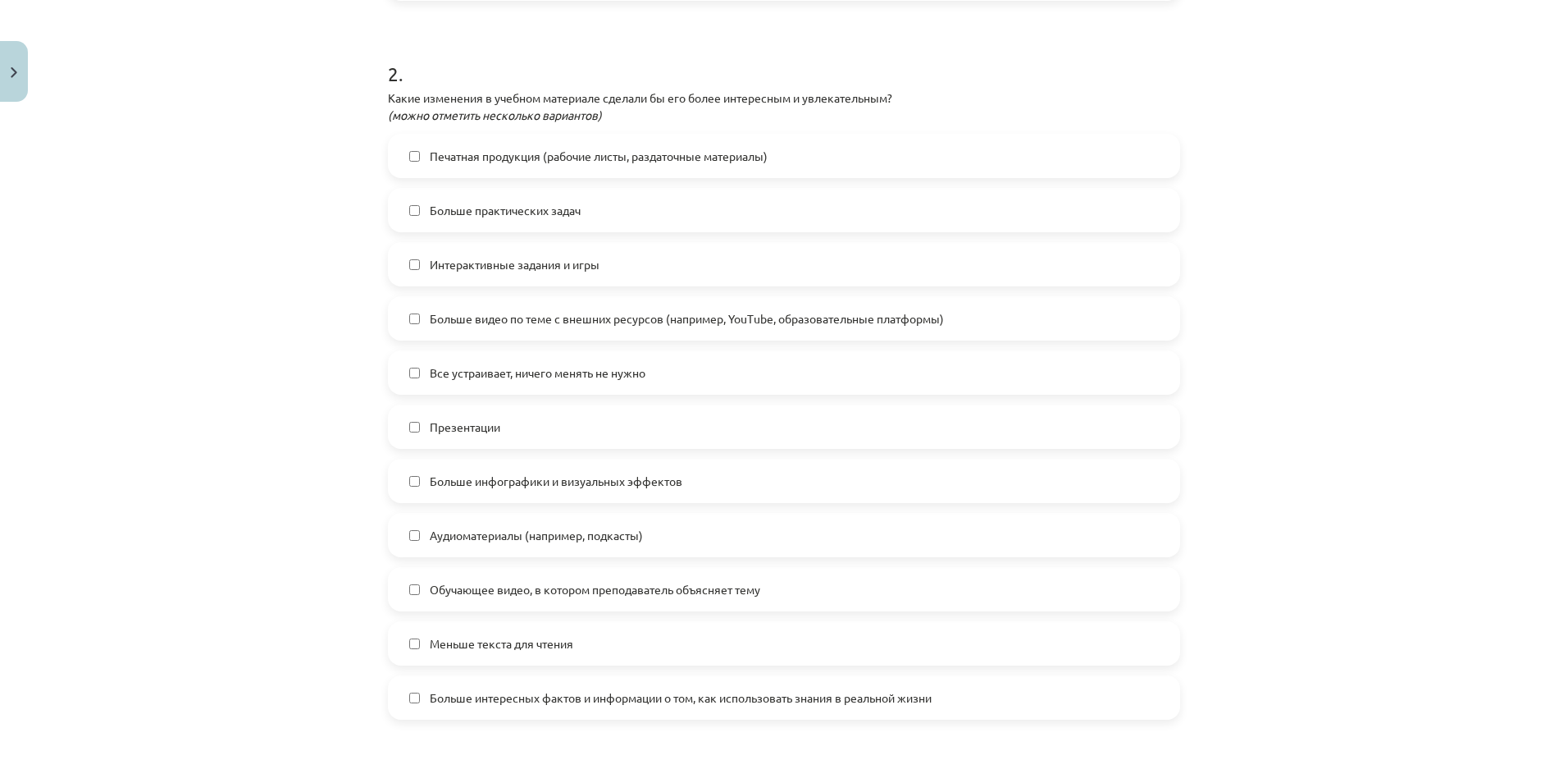
click at [560, 274] on label "Интерактивные задания и игры" at bounding box center [784, 265] width 789 height 41
click at [737, 324] on span "Больше видео по теме с внешних ресурсов (например, YouTube, образовательные пла…" at bounding box center [687, 318] width 514 height 17
click at [530, 534] on span "Аудиоматериалы (например, подкасты)" at bounding box center [536, 535] width 213 height 17
click at [535, 638] on label "Больше интересных фактов и информации о том, как использовать знания в реальной…" at bounding box center [784, 697] width 789 height 41
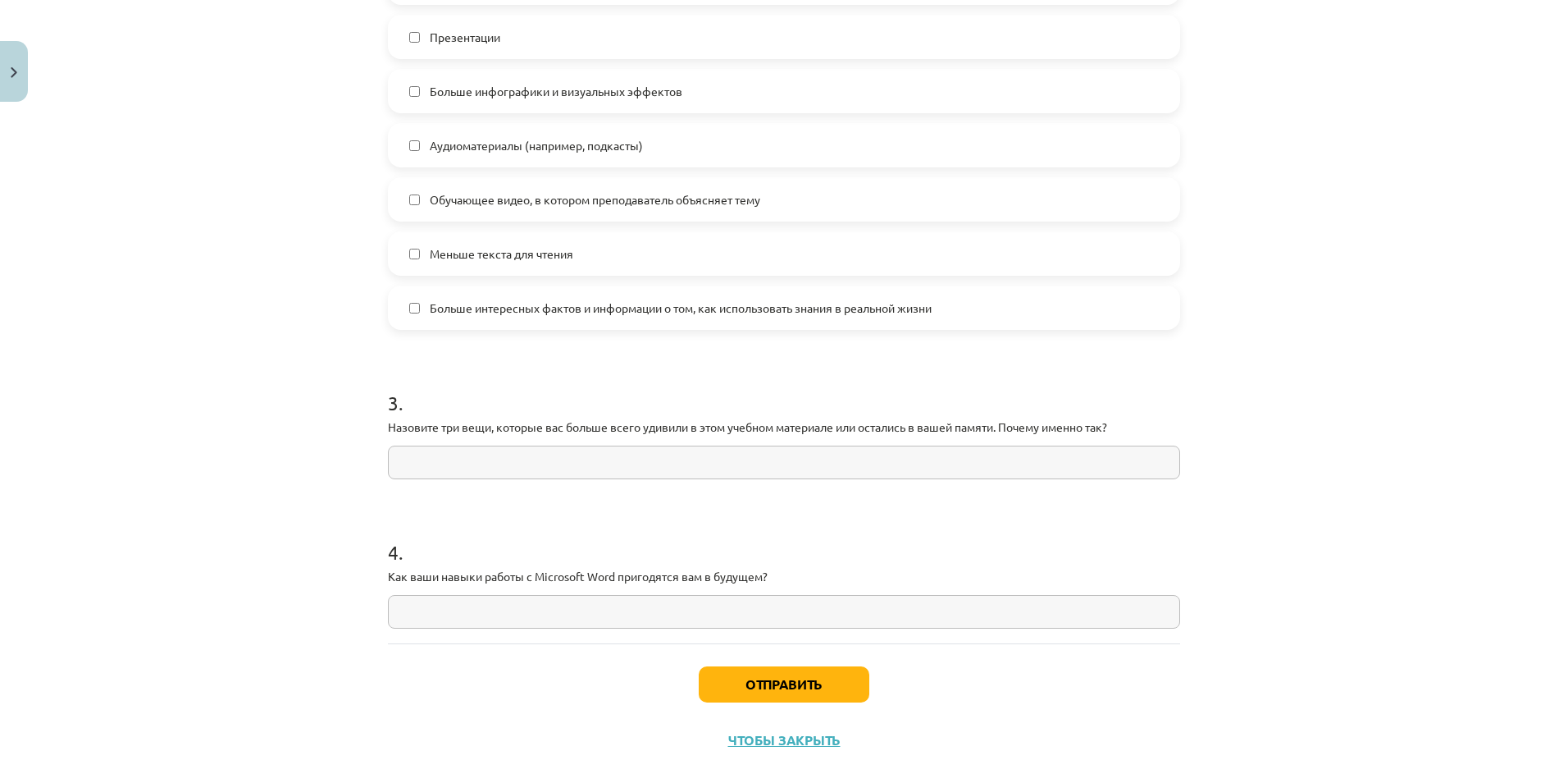
scroll to position [1128, 0]
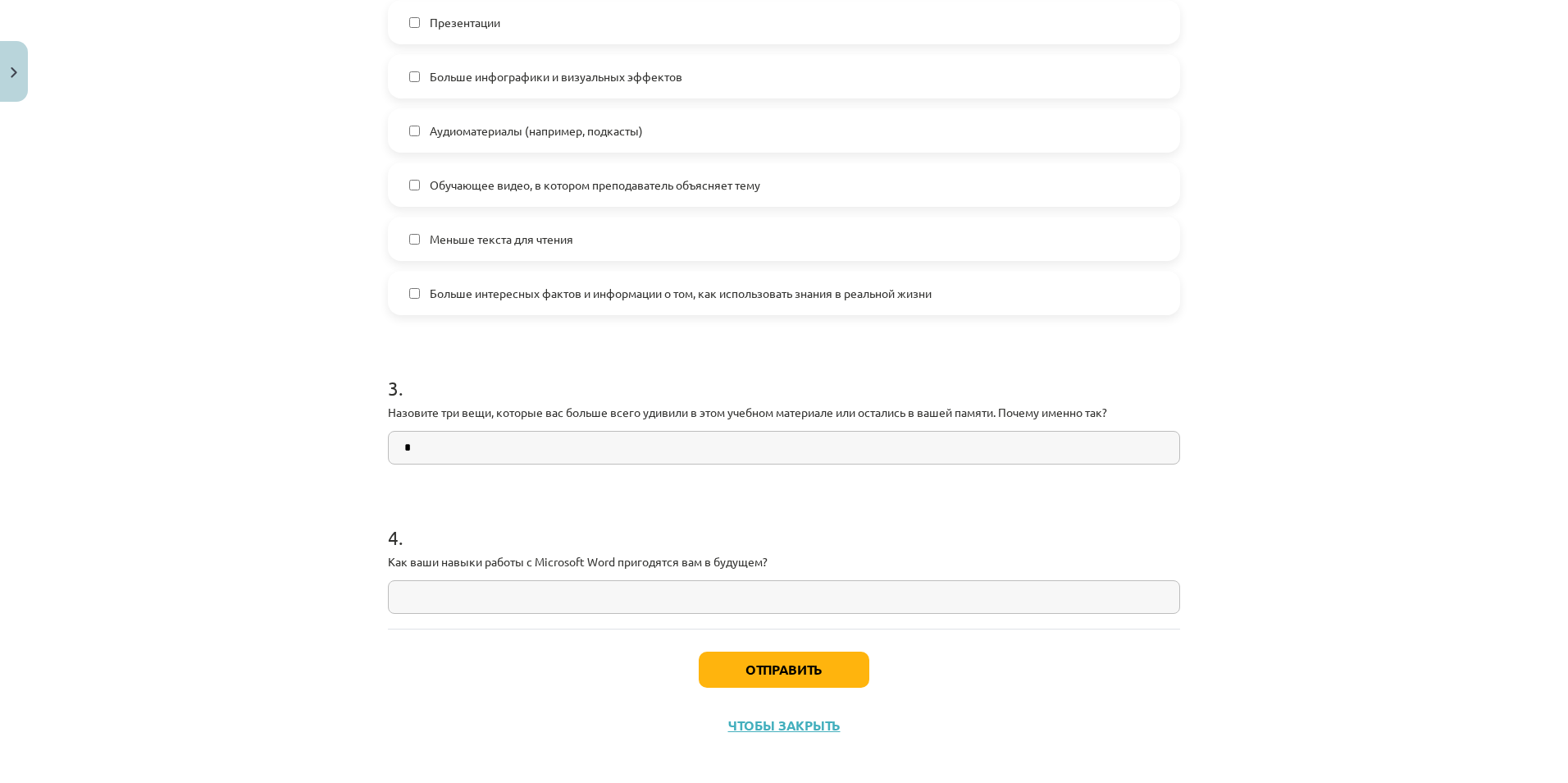
click at [822, 443] on input "text" at bounding box center [784, 448] width 792 height 34
click at [60, 482] on div "Тема преподавания: Вычислительная техника - Тест 10 класс 1 учебный материал #1…" at bounding box center [784, 391] width 1568 height 783
click at [506, 588] on input "text" at bounding box center [784, 597] width 792 height 34
paste input "**********"
type input "**********"
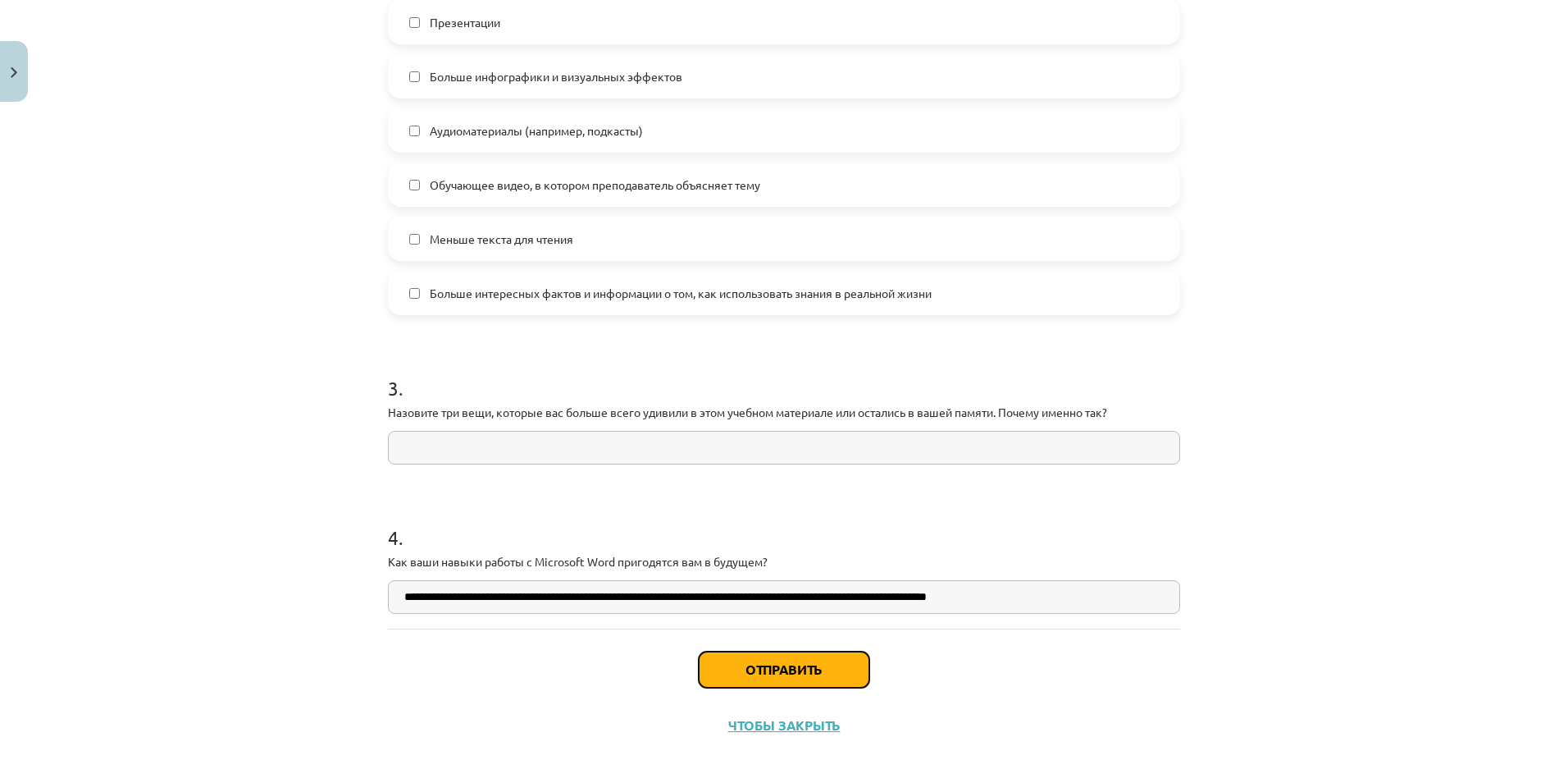
click at [840, 638] on button "Отправить" at bounding box center [784, 669] width 170 height 36
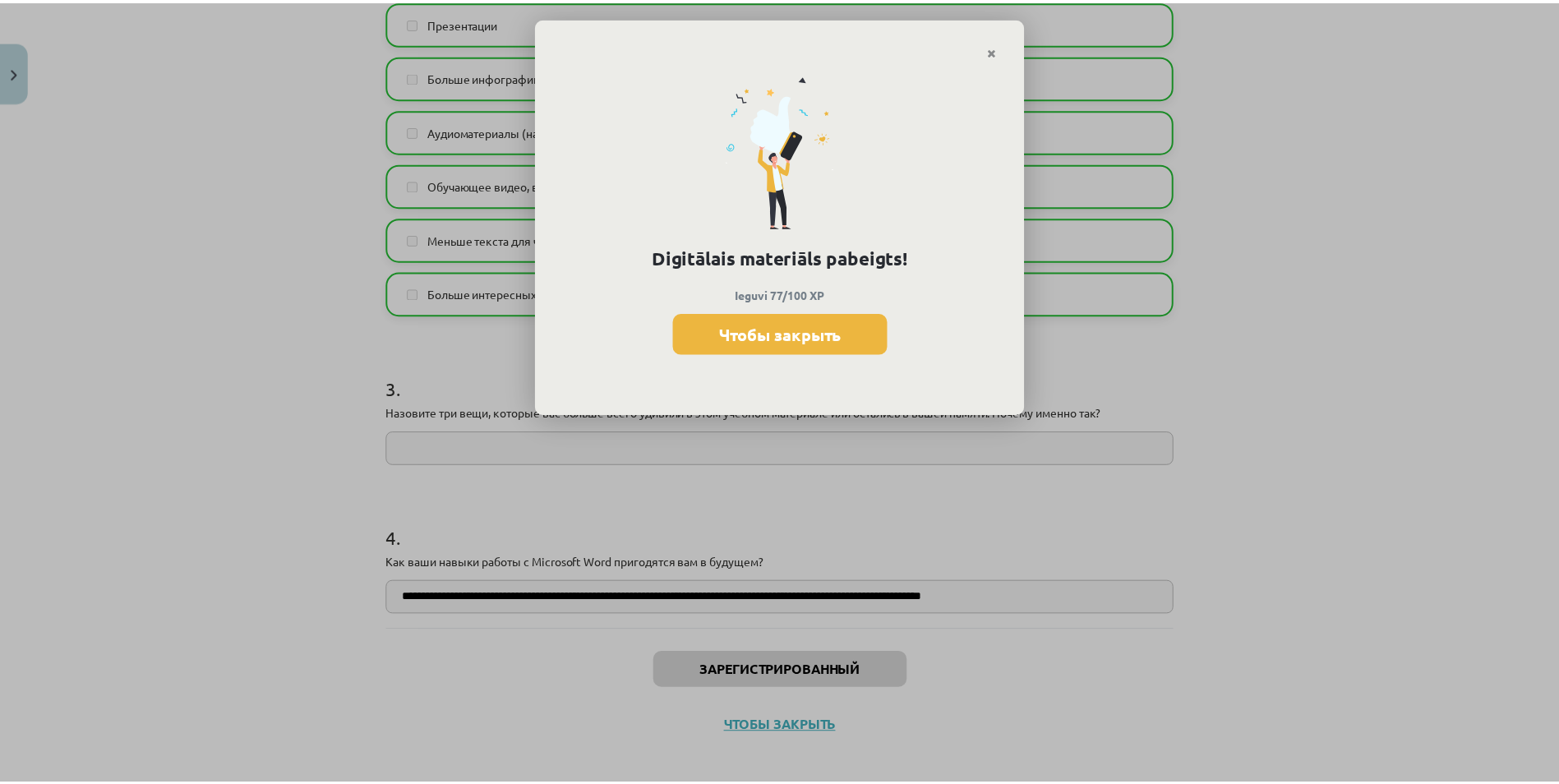
scroll to position [568, 0]
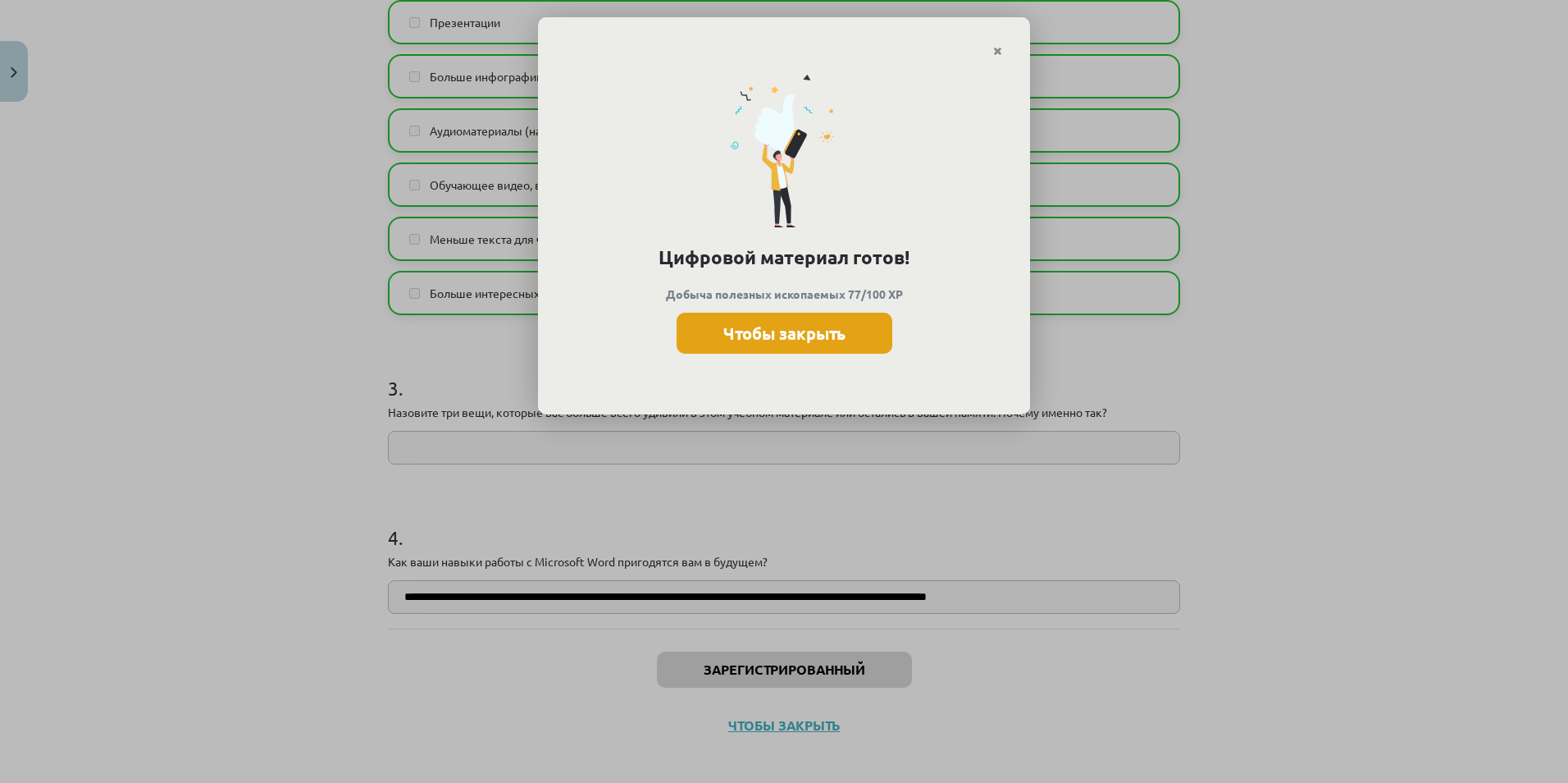
click at [838, 325] on button "Чтобы закрыть" at bounding box center [784, 334] width 216 height 41
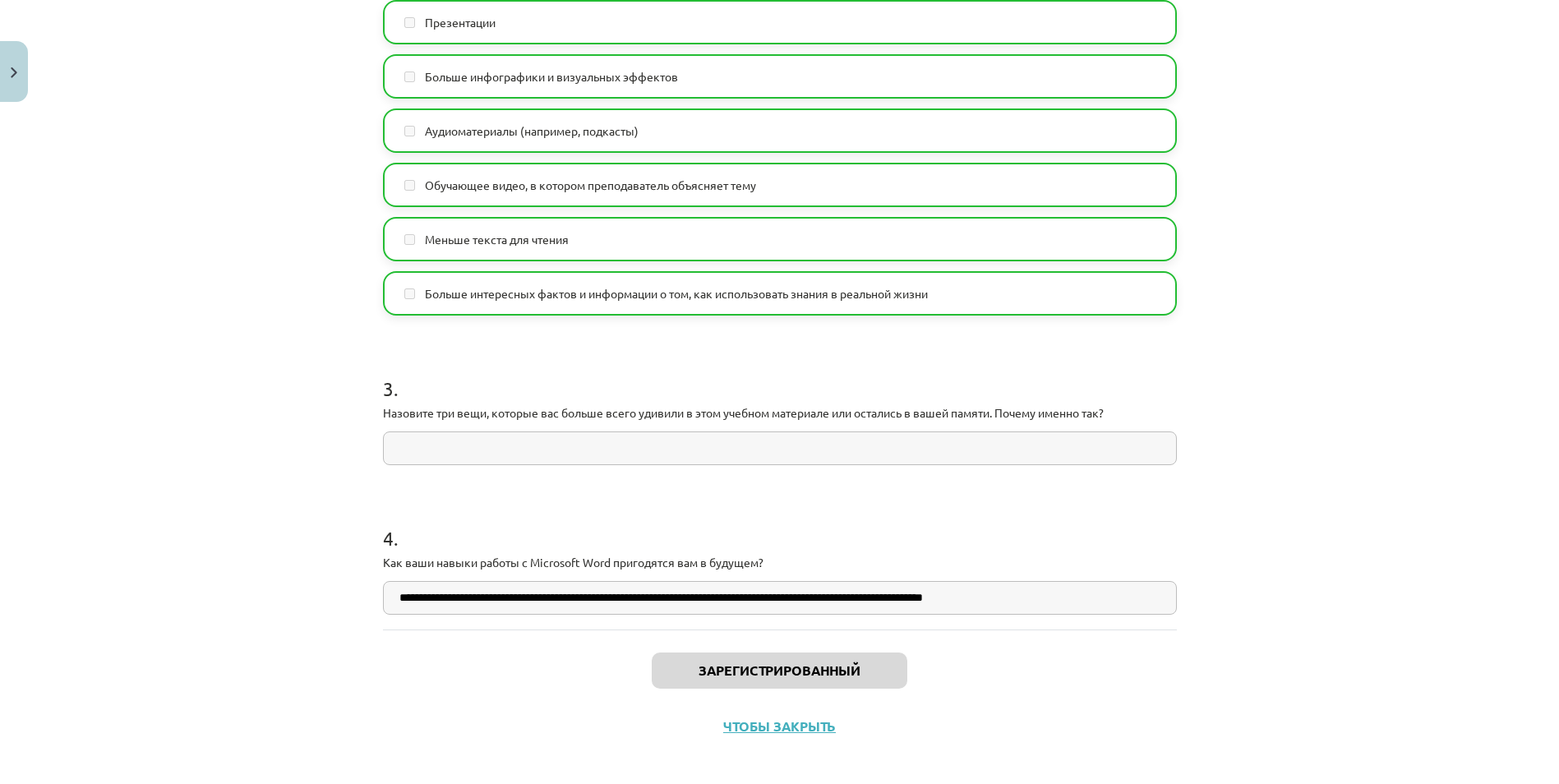
scroll to position [1142, 0]
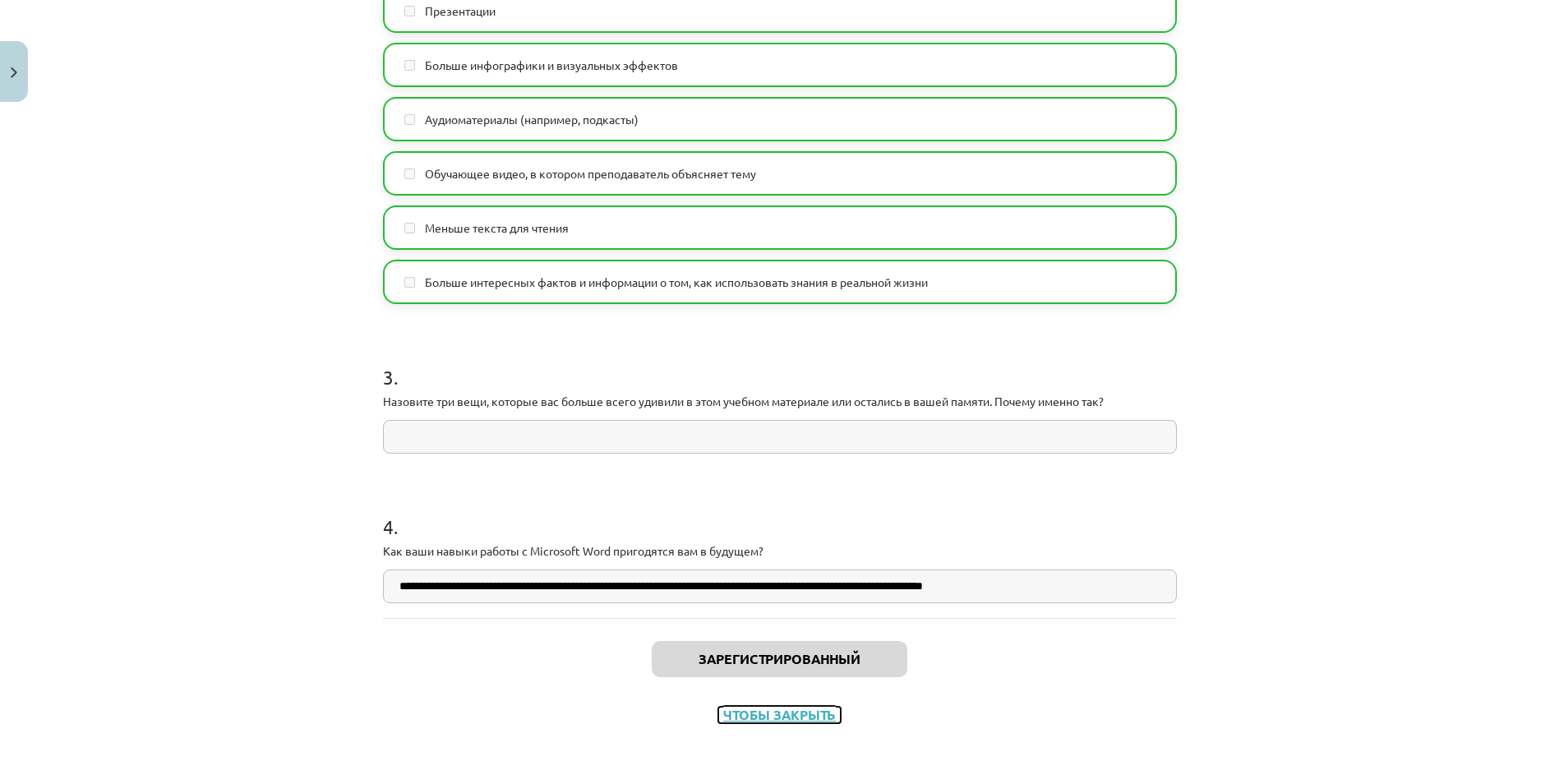
click at [761, 639] on button "Чтобы закрыть" at bounding box center [780, 714] width 123 height 16
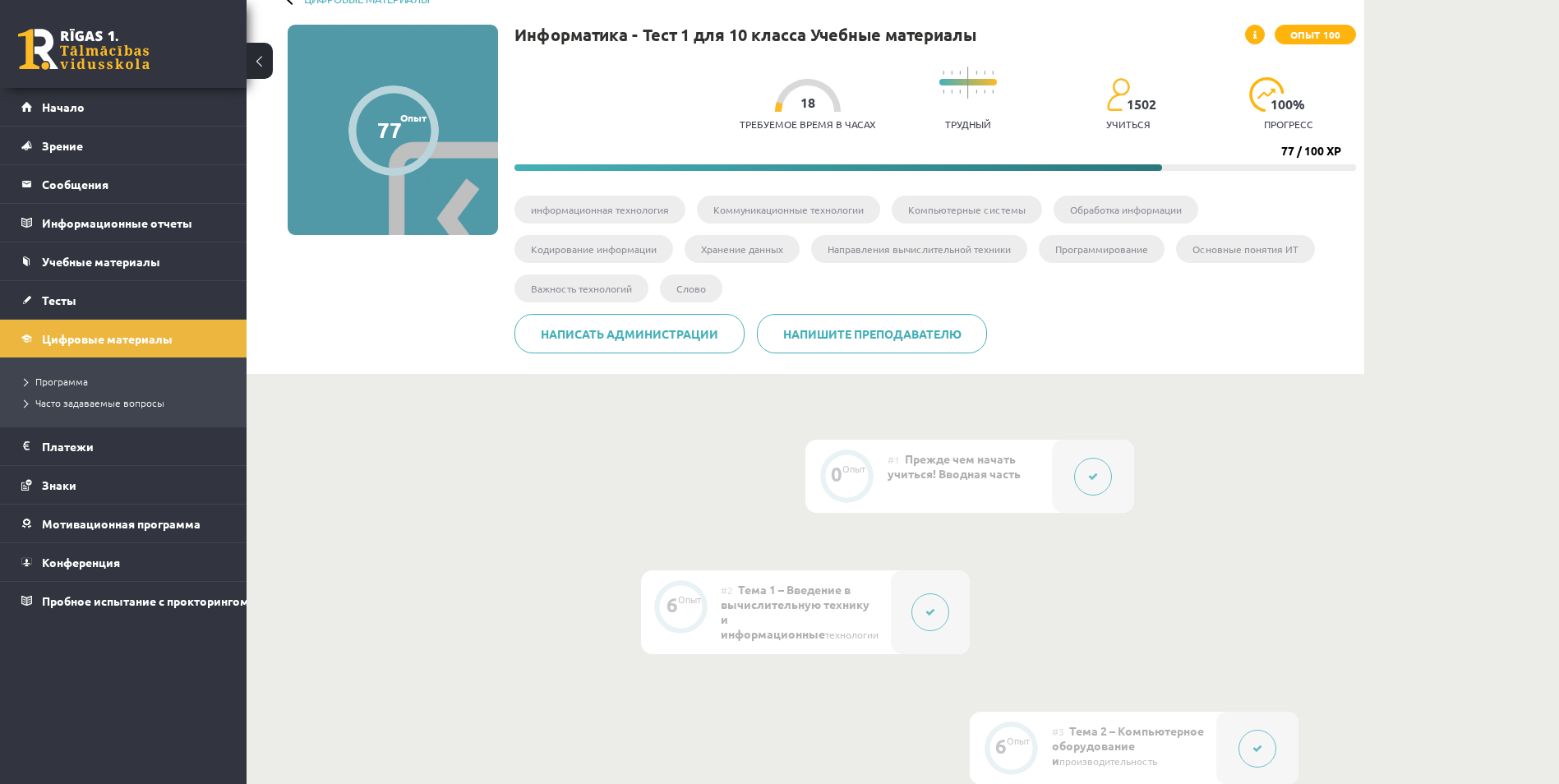
scroll to position [0, 0]
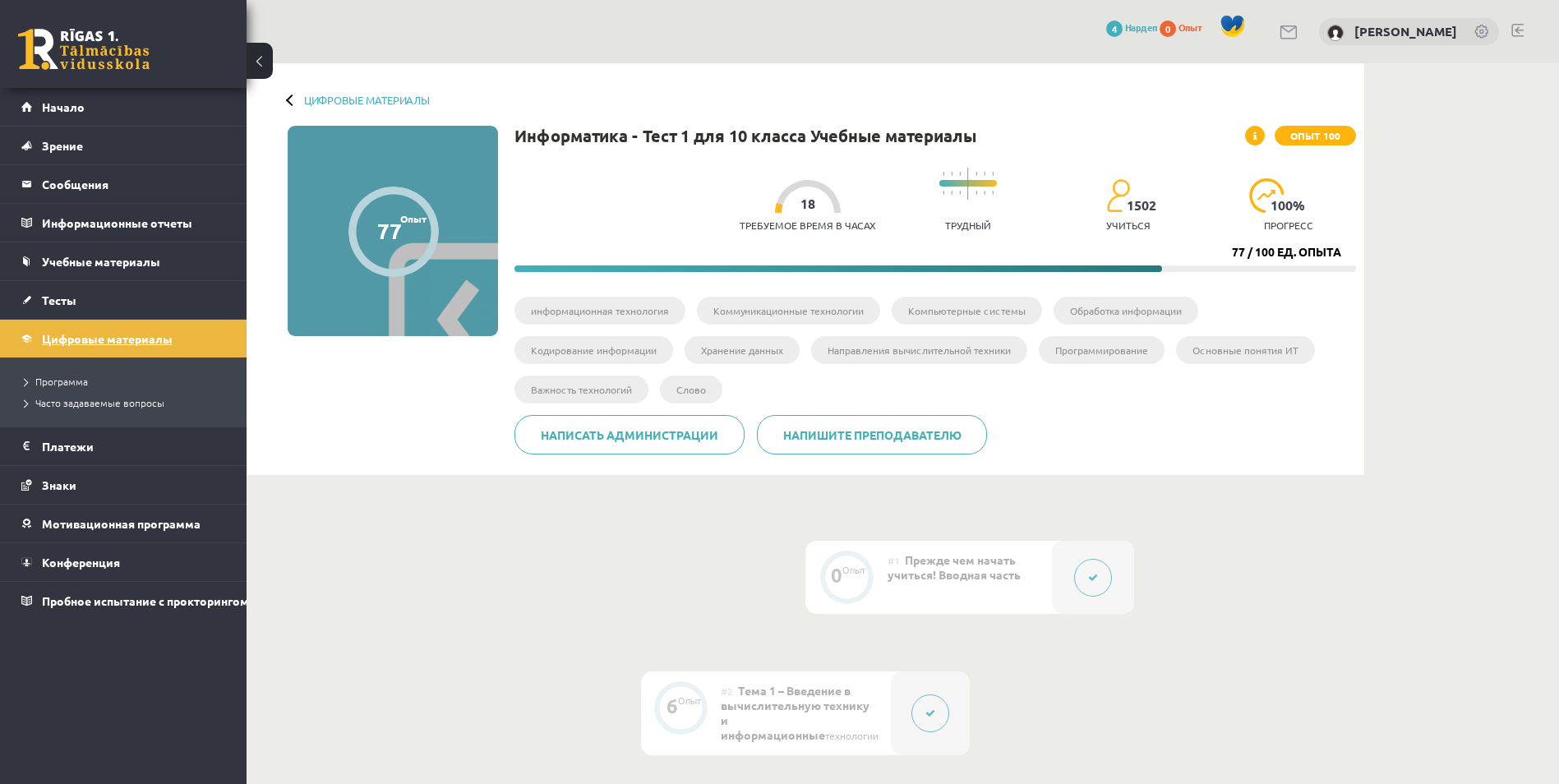
click at [86, 338] on span "Цифровые материалы" at bounding box center [107, 339] width 130 height 15
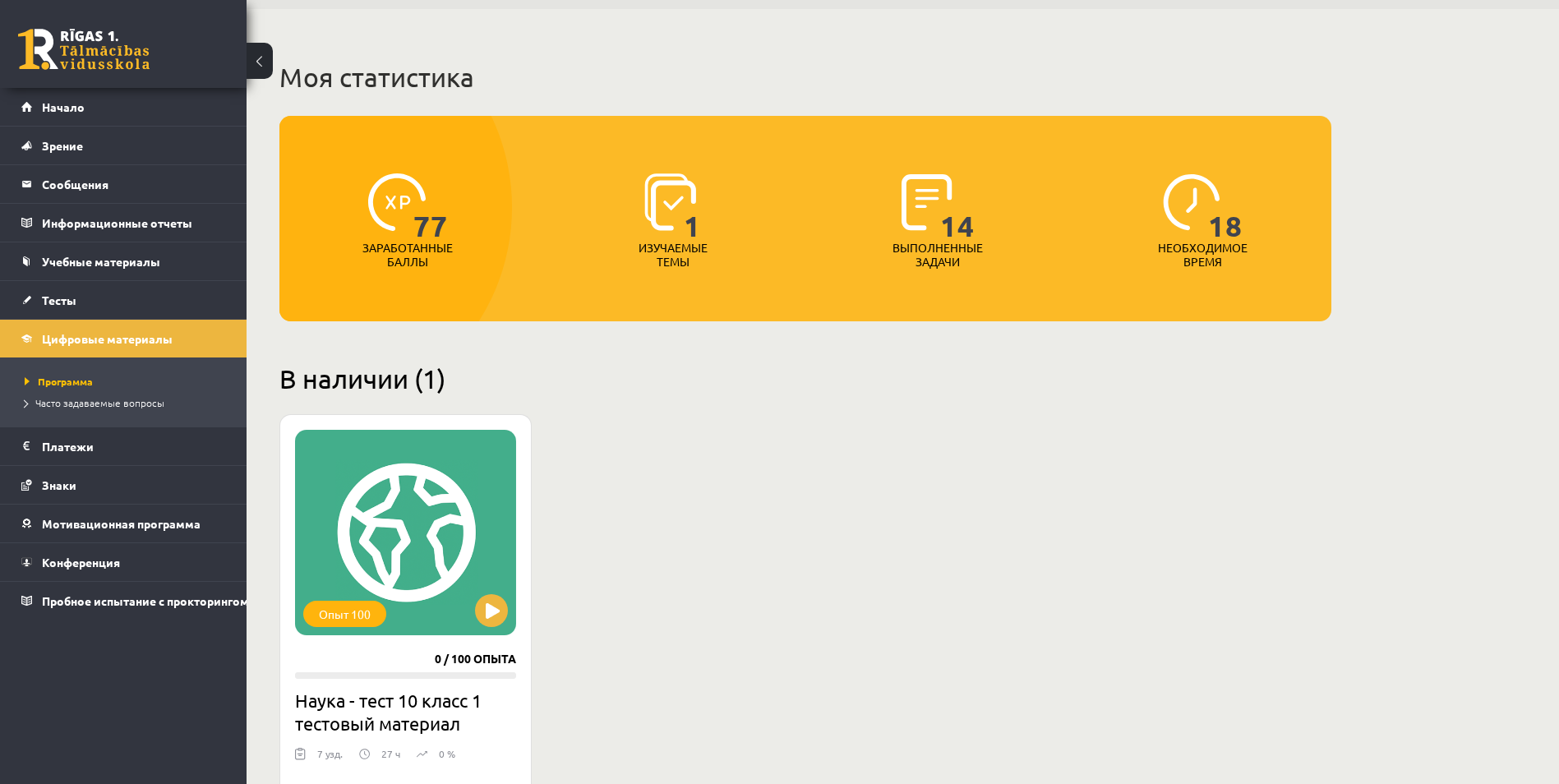
scroll to position [54, 0]
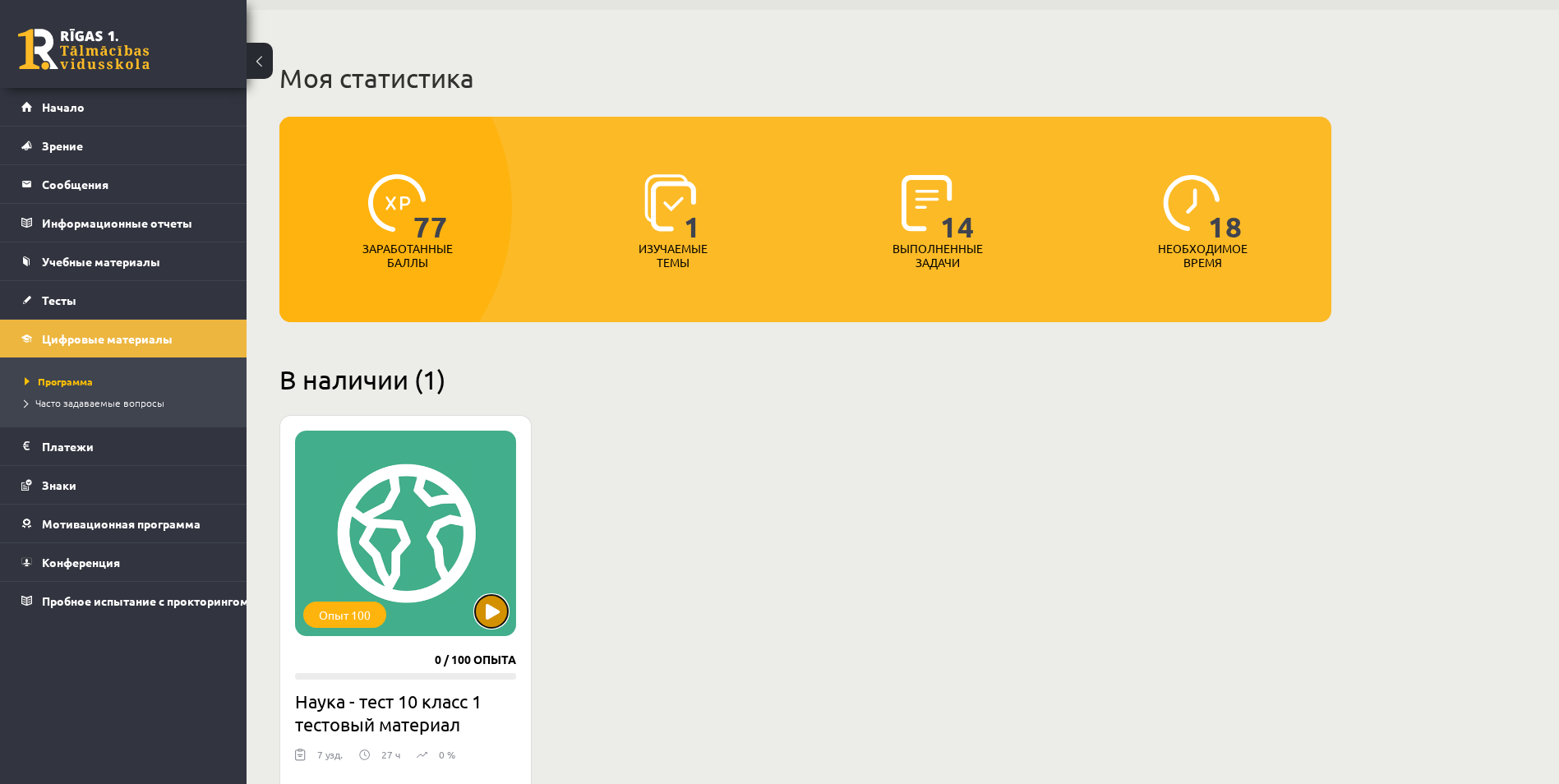
click at [490, 600] on button at bounding box center [491, 611] width 33 height 33
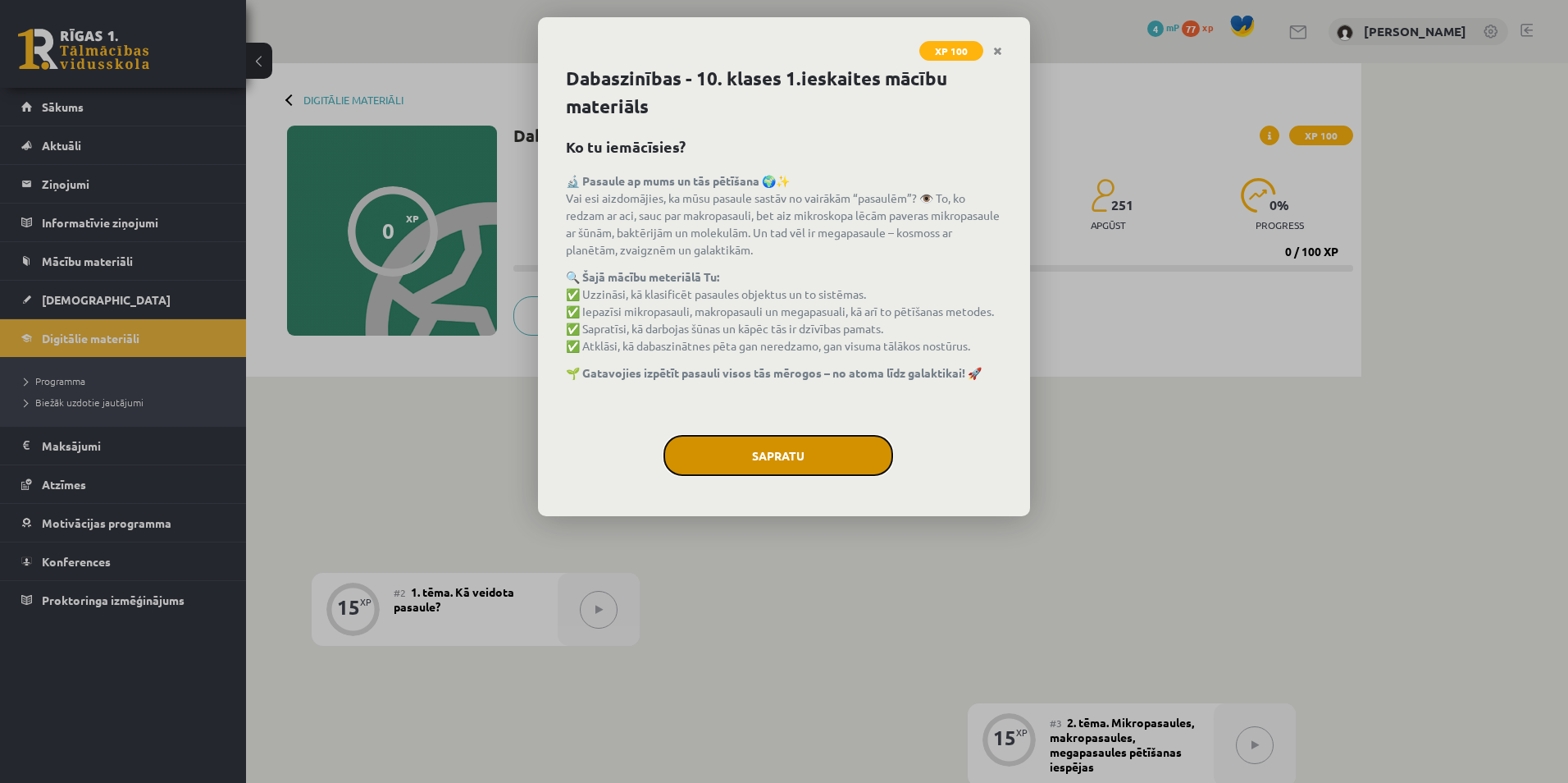
click at [776, 442] on button "Sapratu" at bounding box center [779, 456] width 230 height 41
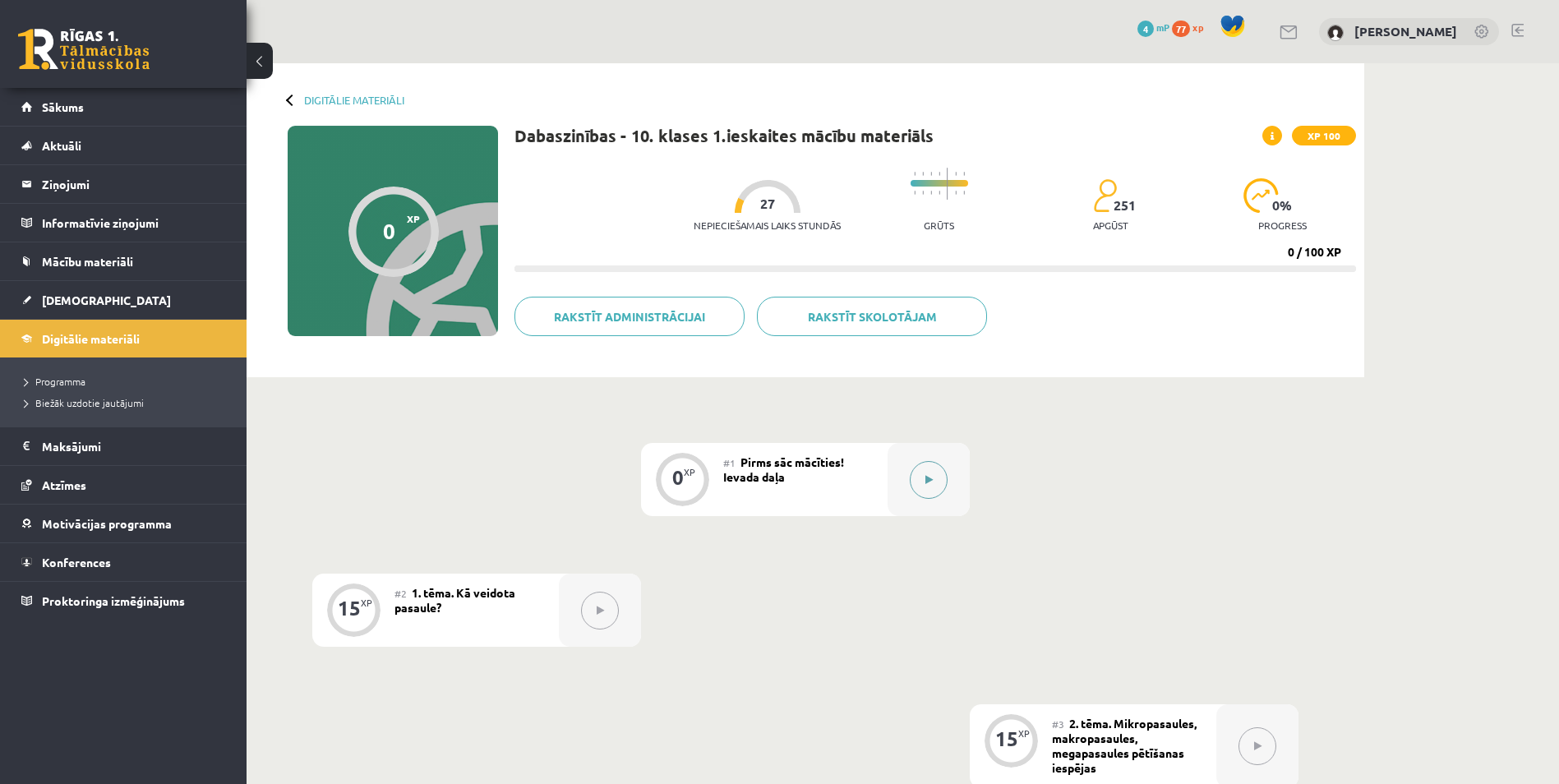
click at [916, 477] on button at bounding box center [929, 480] width 38 height 38
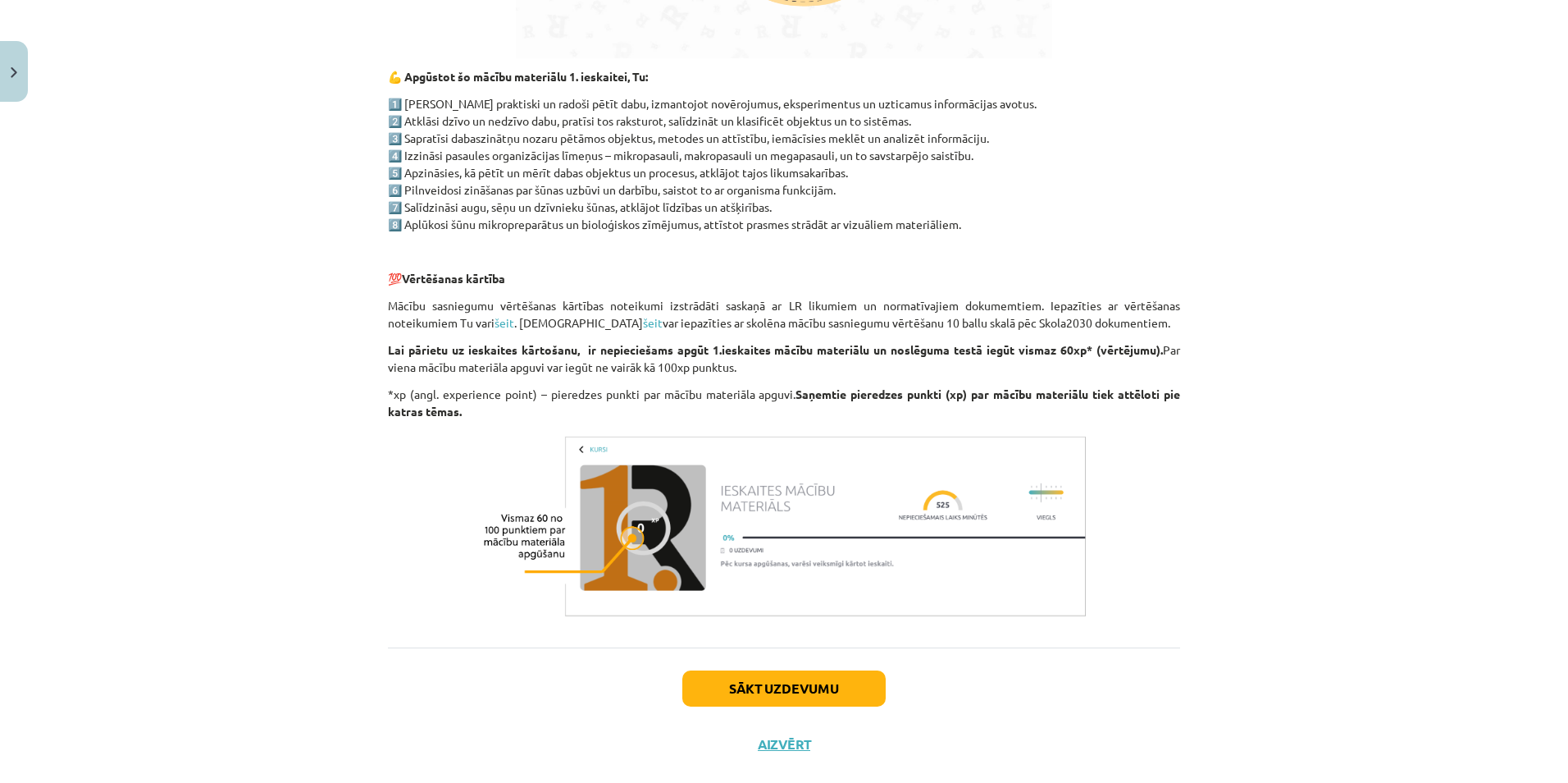
scroll to position [1085, 0]
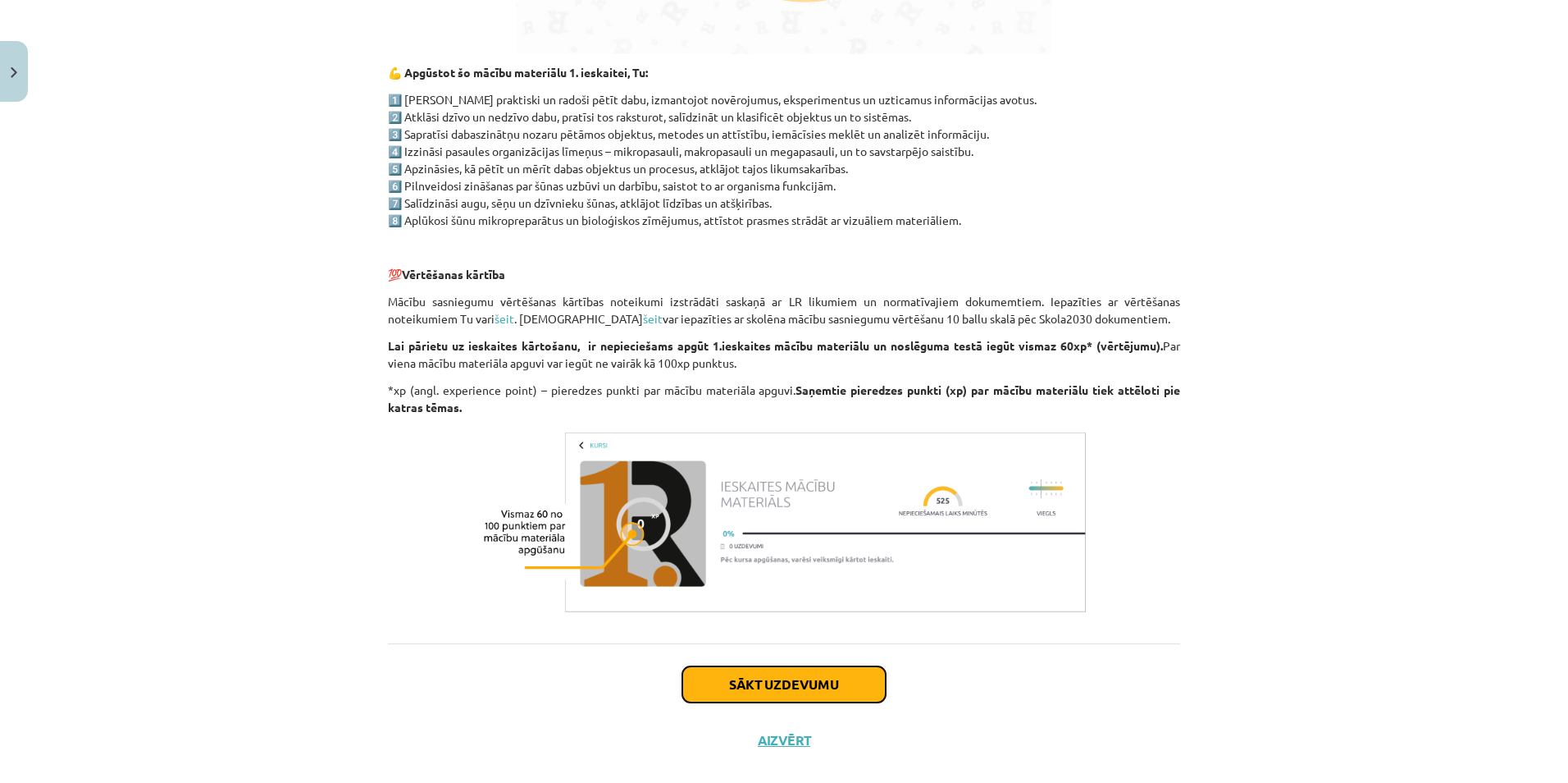
click at [797, 687] on button "Sākt uzdevumu" at bounding box center [784, 684] width 203 height 36
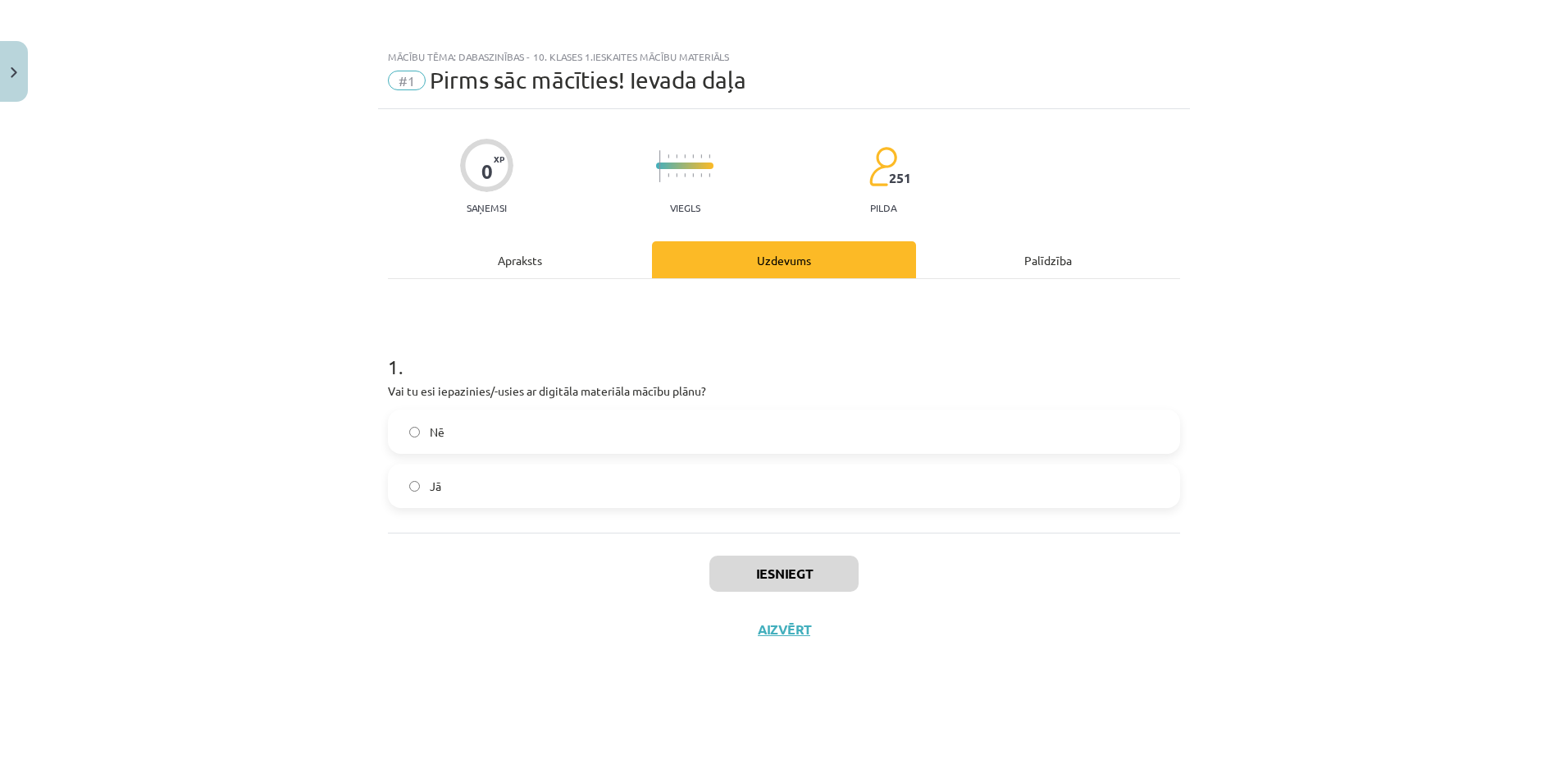
scroll to position [0, 0]
click at [447, 474] on label "Jā" at bounding box center [784, 486] width 789 height 41
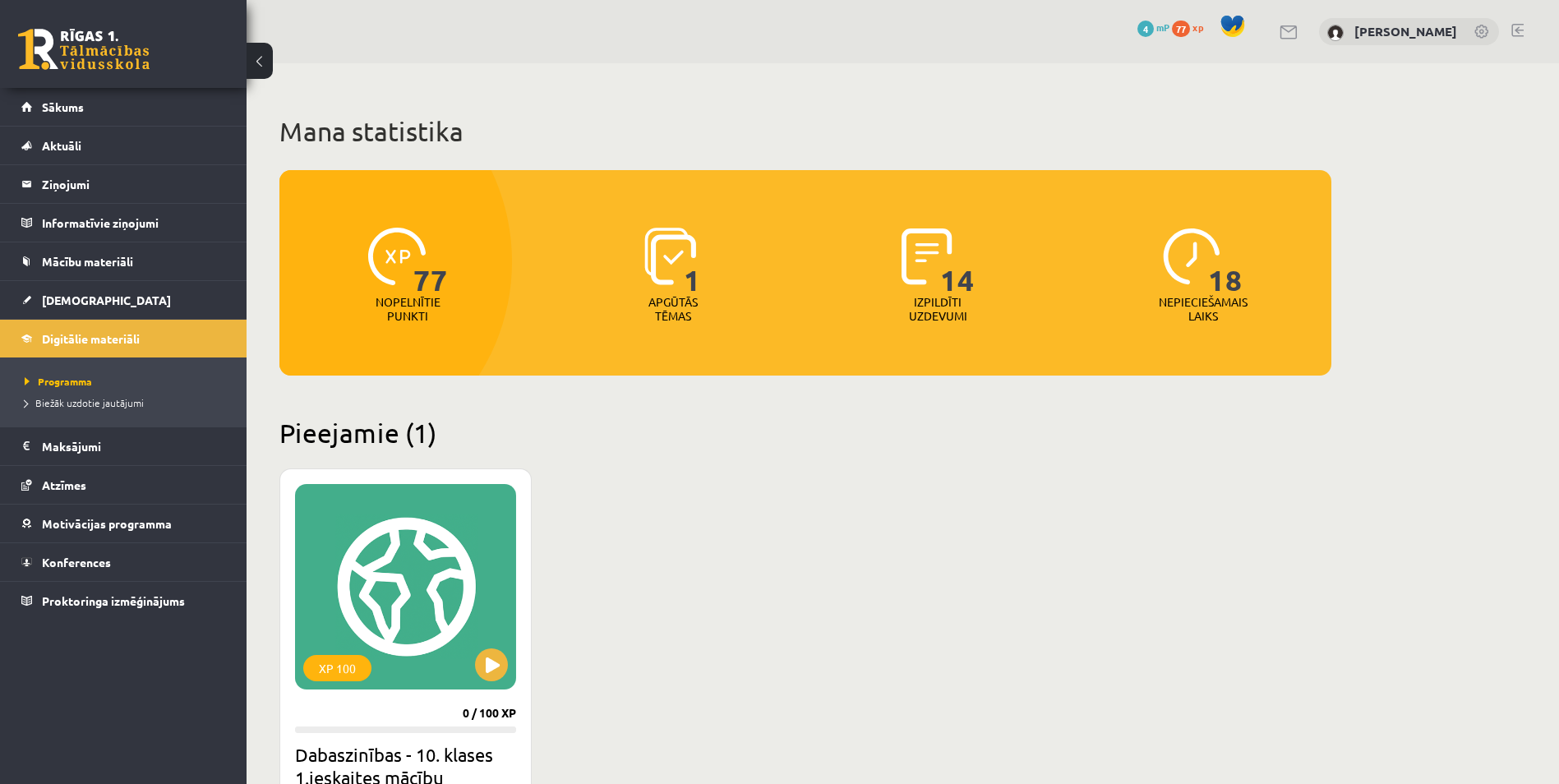
scroll to position [54, 0]
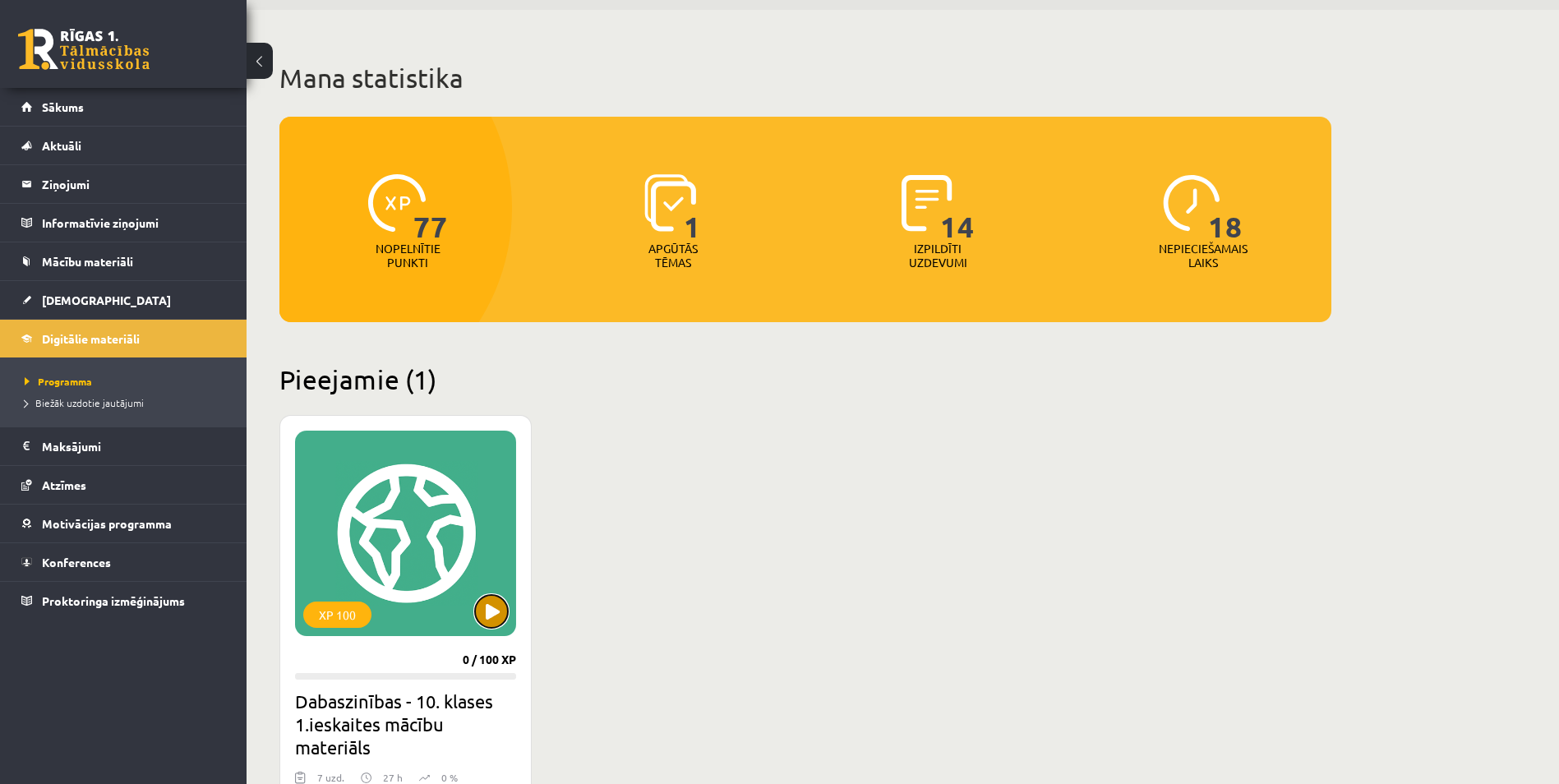
click at [483, 614] on button at bounding box center [491, 611] width 33 height 33
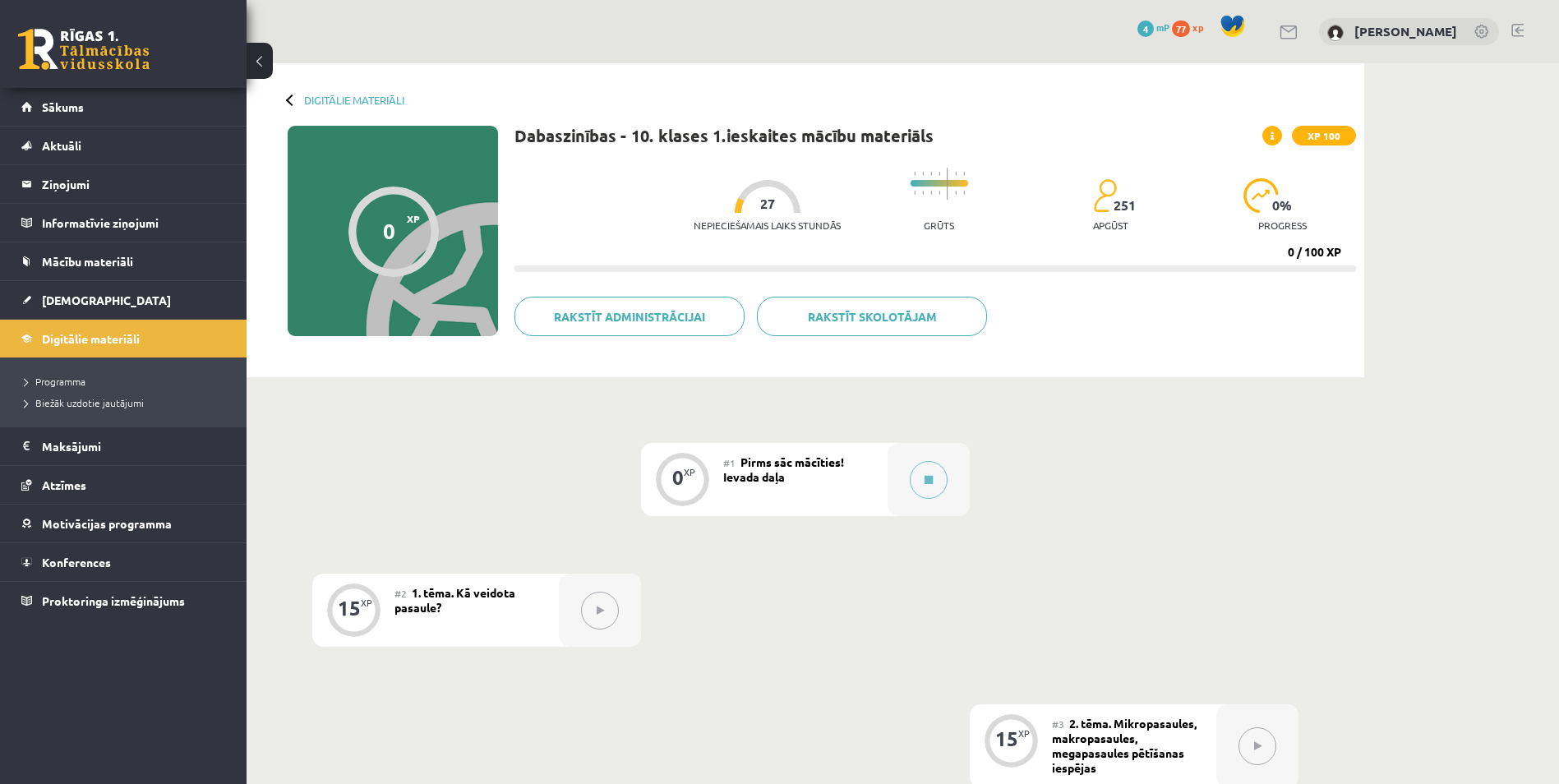
click at [818, 461] on span "Pirms sāc mācīties! Ievada daļa" at bounding box center [783, 469] width 121 height 29
click at [927, 473] on button at bounding box center [929, 480] width 38 height 38
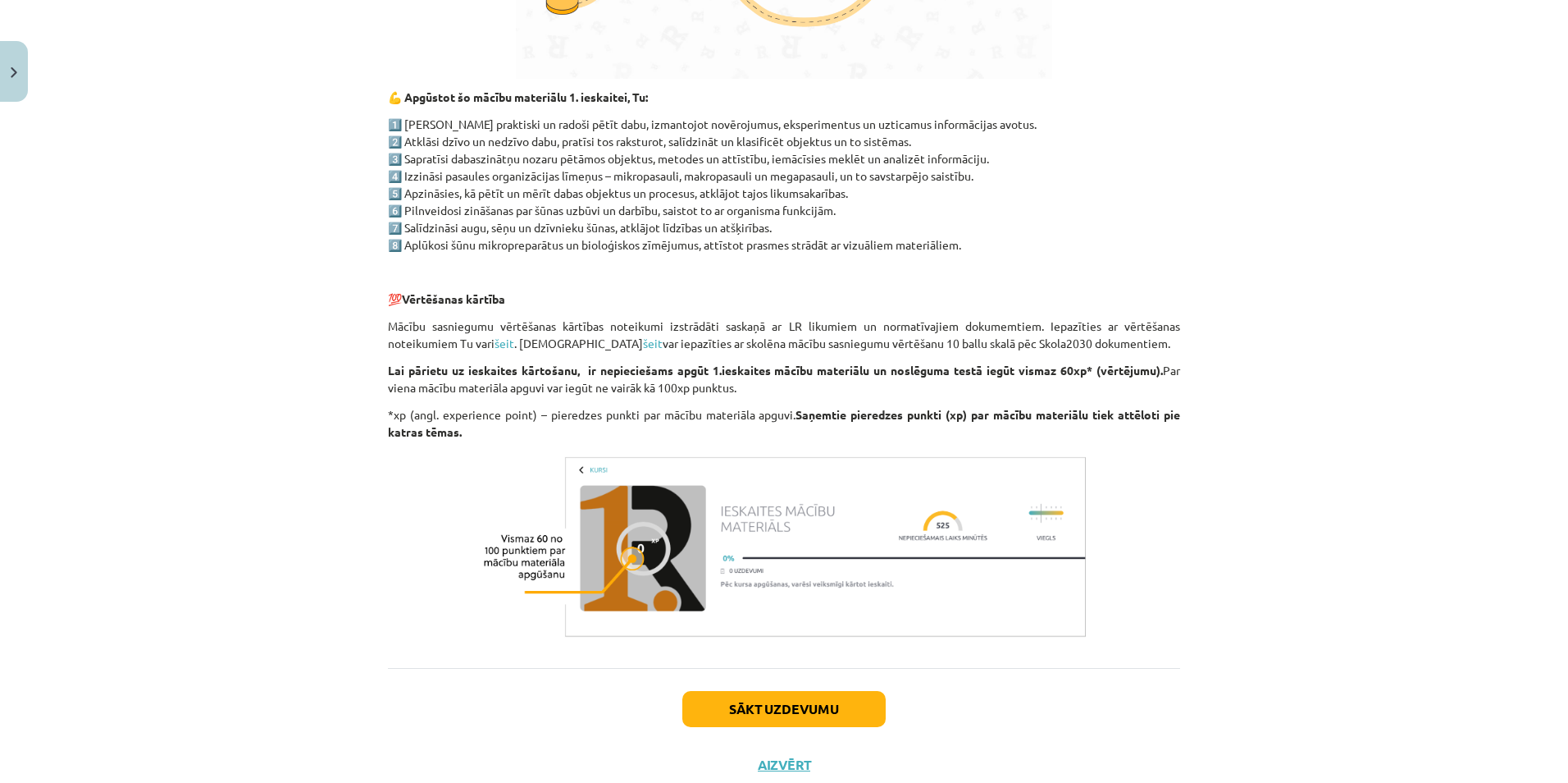
scroll to position [1113, 0]
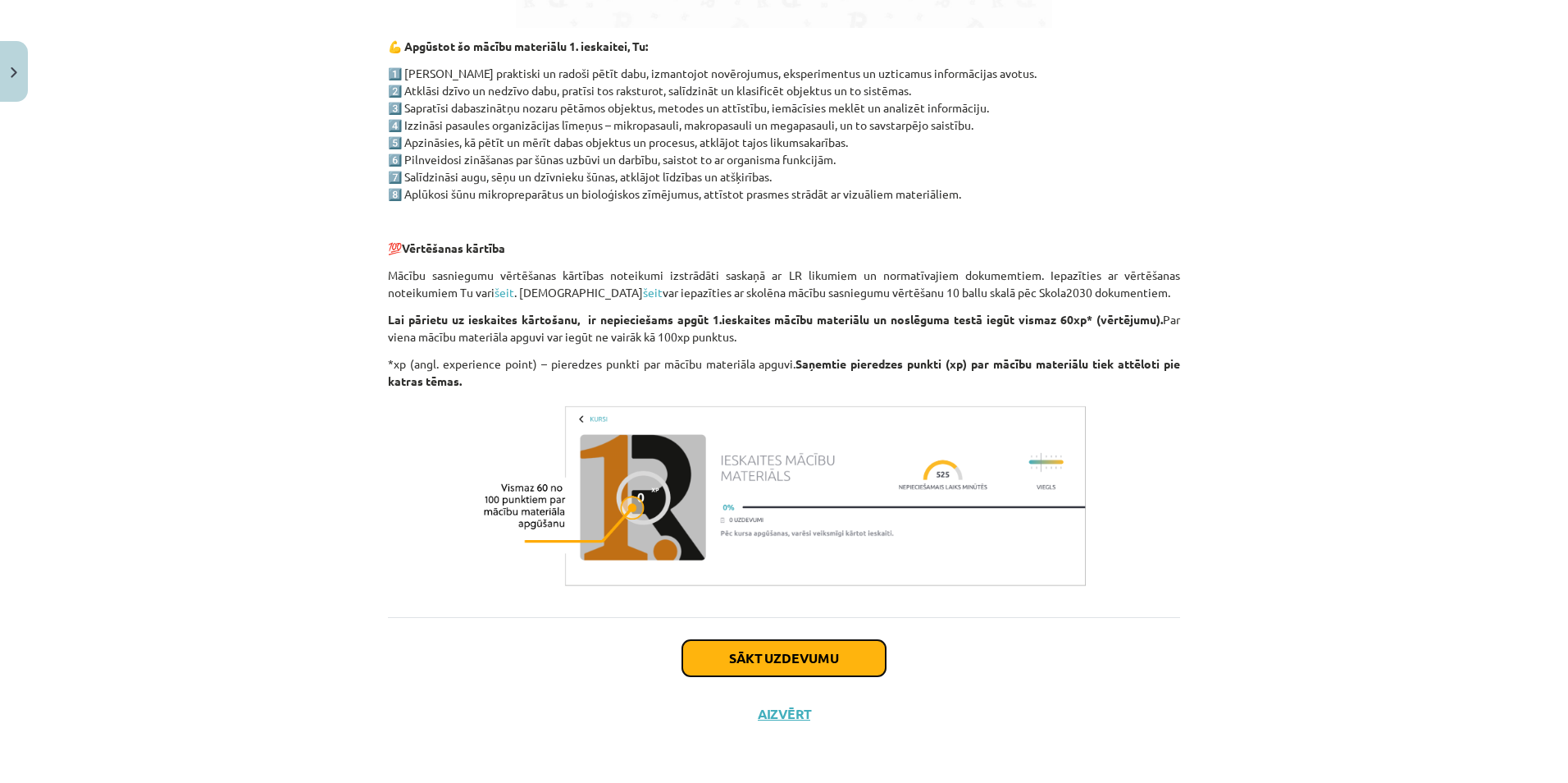
click at [845, 662] on button "Sākt uzdevumu" at bounding box center [784, 658] width 203 height 36
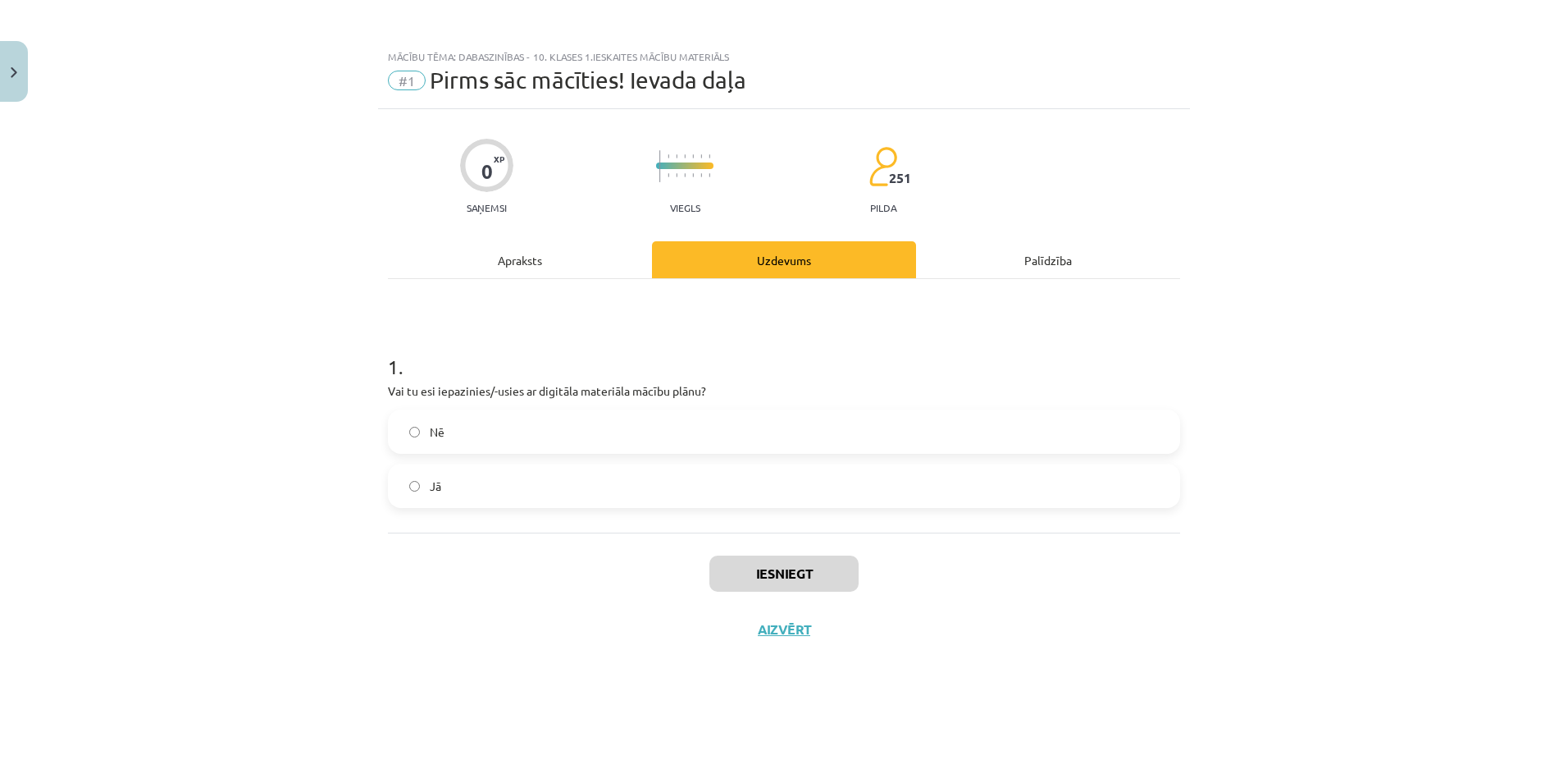
scroll to position [0, 0]
click at [423, 453] on div "Nē" at bounding box center [784, 432] width 792 height 44
click at [442, 473] on label "Jā" at bounding box center [784, 486] width 789 height 41
click at [743, 544] on div "Iesniegt Aizvērt" at bounding box center [784, 590] width 792 height 115
click at [761, 563] on button "Iesniegt" at bounding box center [784, 574] width 149 height 36
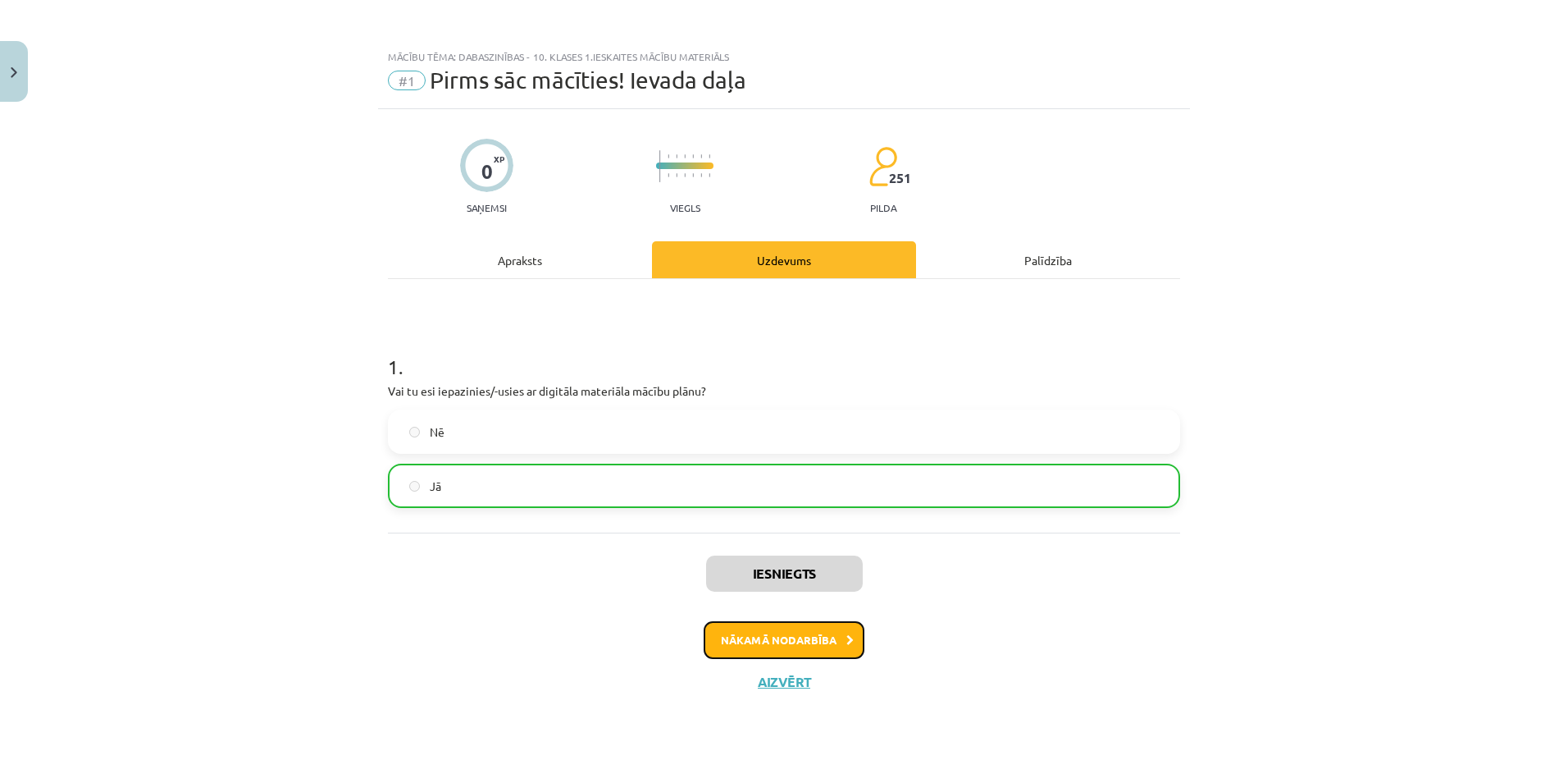
click at [791, 640] on button "Nākamā nodarbība" at bounding box center [784, 640] width 161 height 38
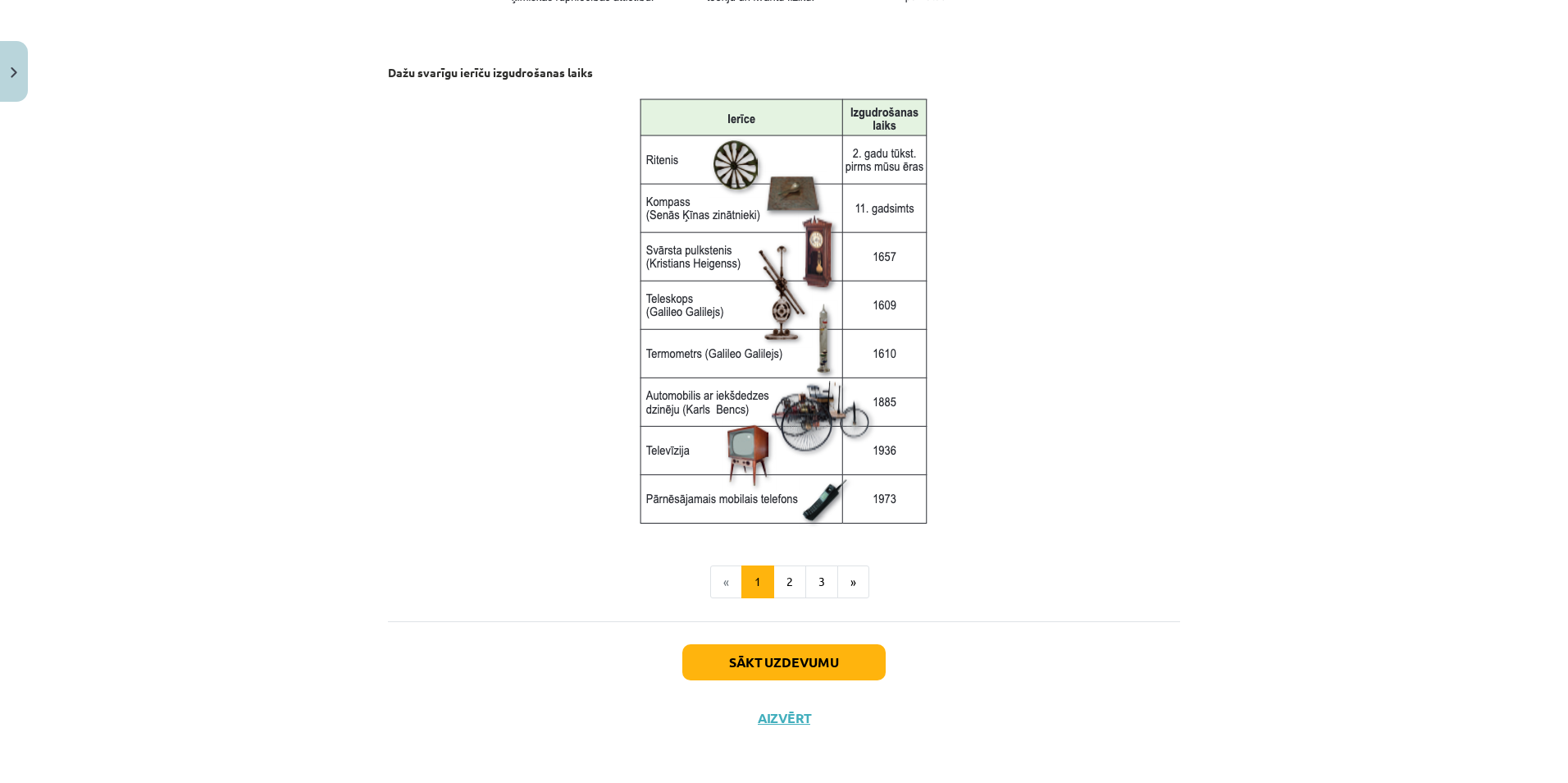
scroll to position [2030, 0]
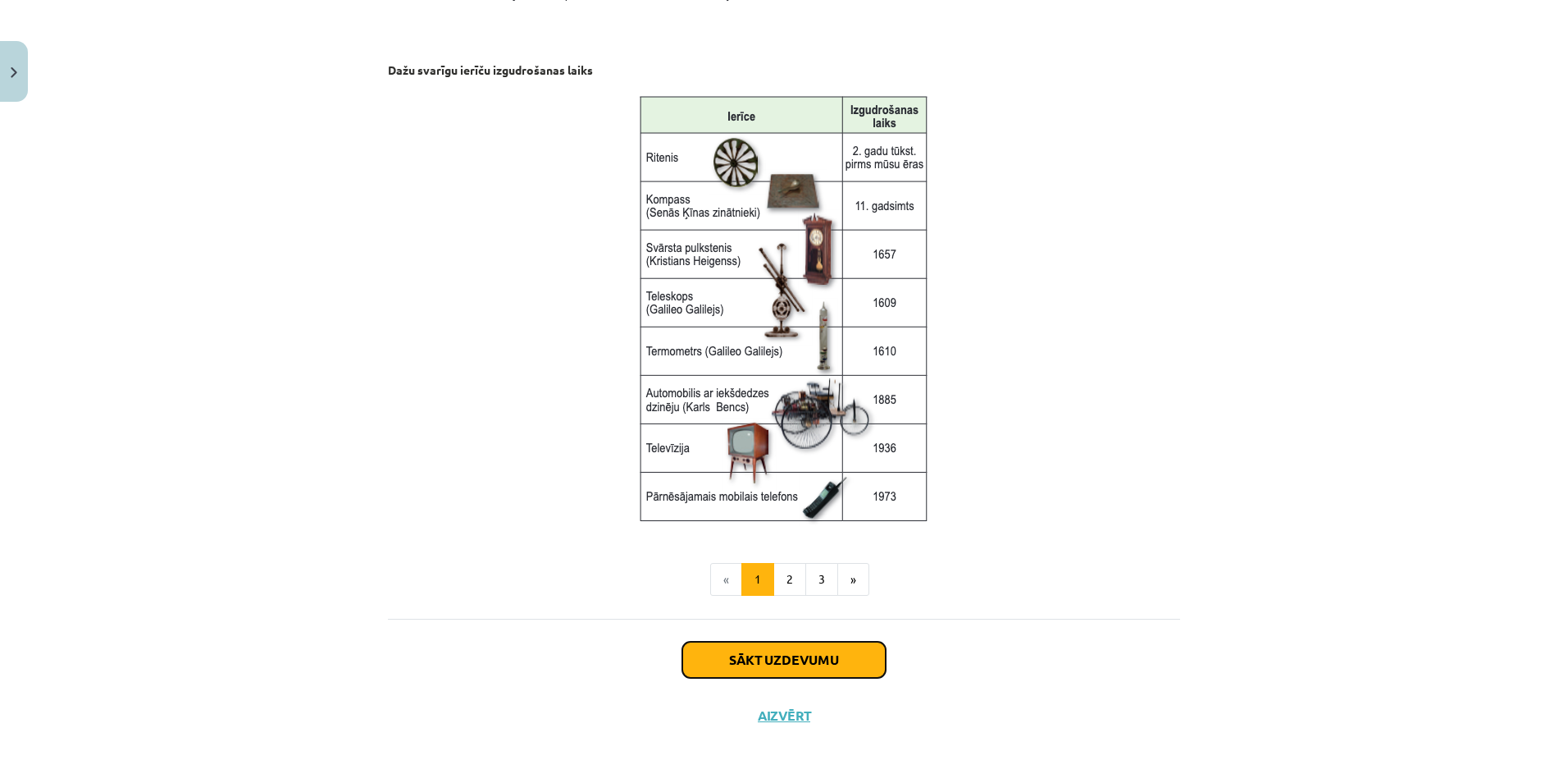
click at [814, 658] on button "Sākt uzdevumu" at bounding box center [784, 660] width 203 height 36
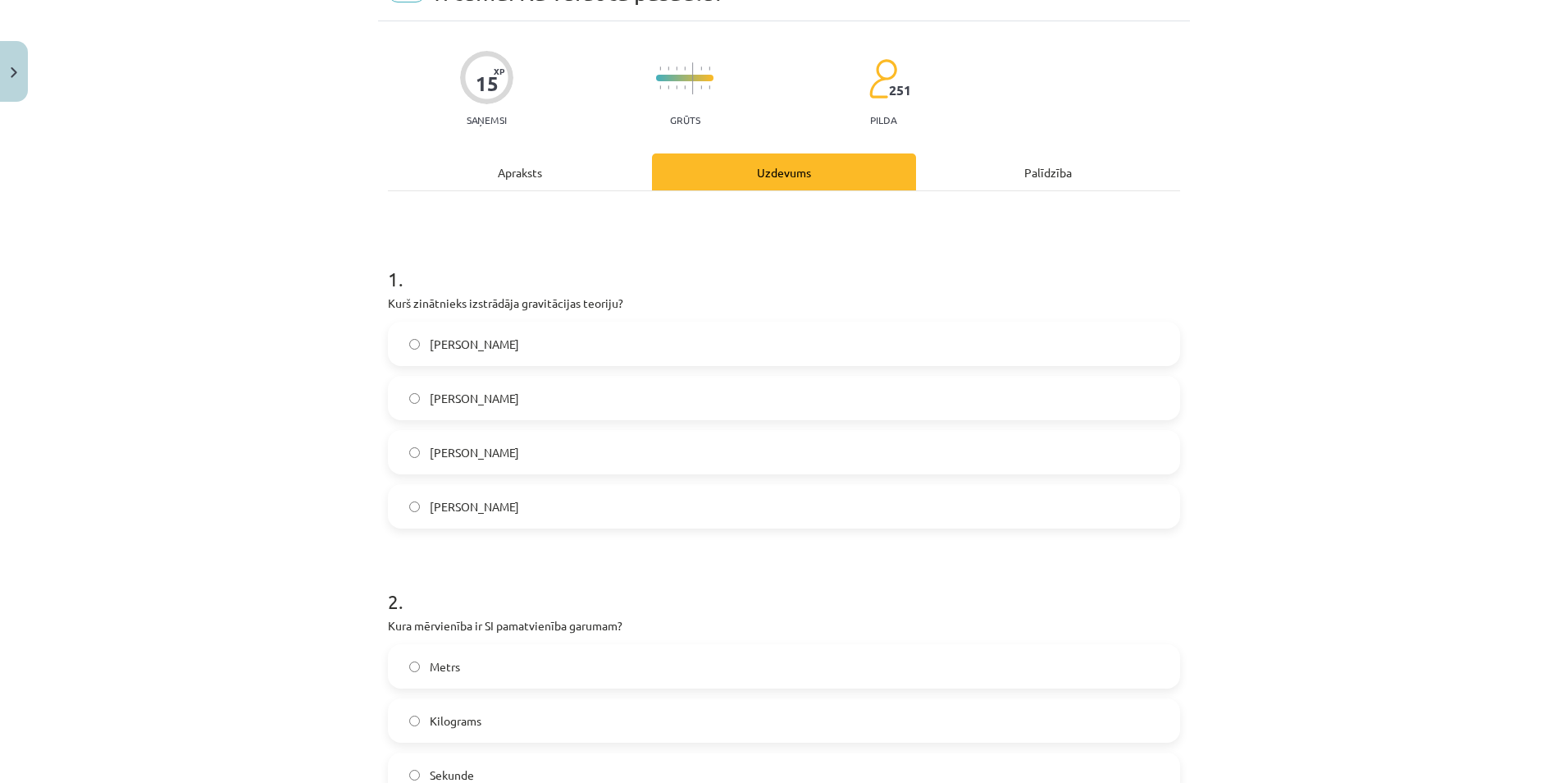
scroll to position [41, 0]
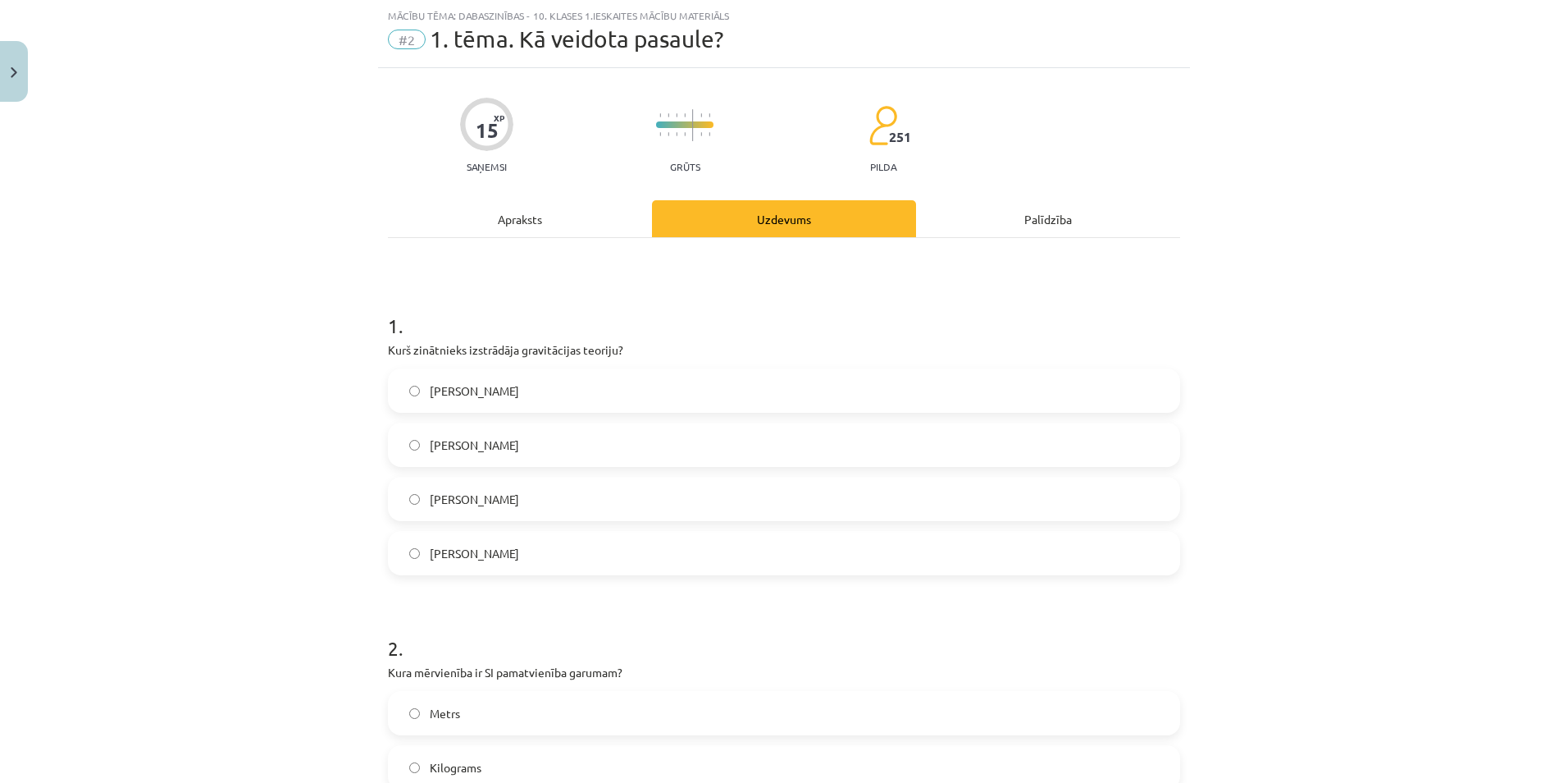
drag, startPoint x: 799, startPoint y: 29, endPoint x: 543, endPoint y: 329, distance: 394.4
click at [543, 329] on h1 "1 ." at bounding box center [784, 311] width 792 height 51
click at [485, 556] on span "Alberts Einšteins" at bounding box center [474, 553] width 89 height 17
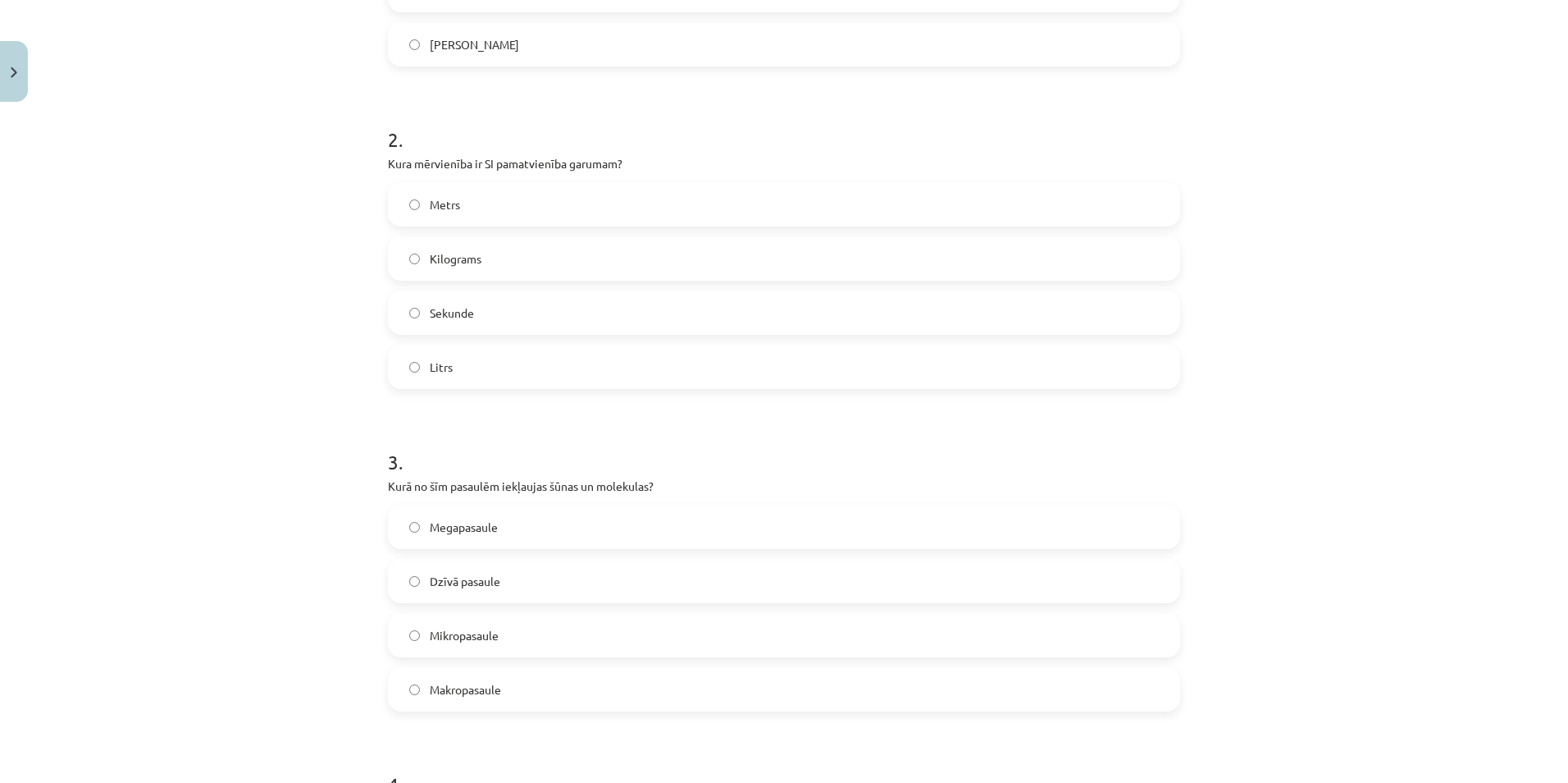
scroll to position [554, 0]
click at [463, 357] on label "Litrs" at bounding box center [784, 363] width 789 height 41
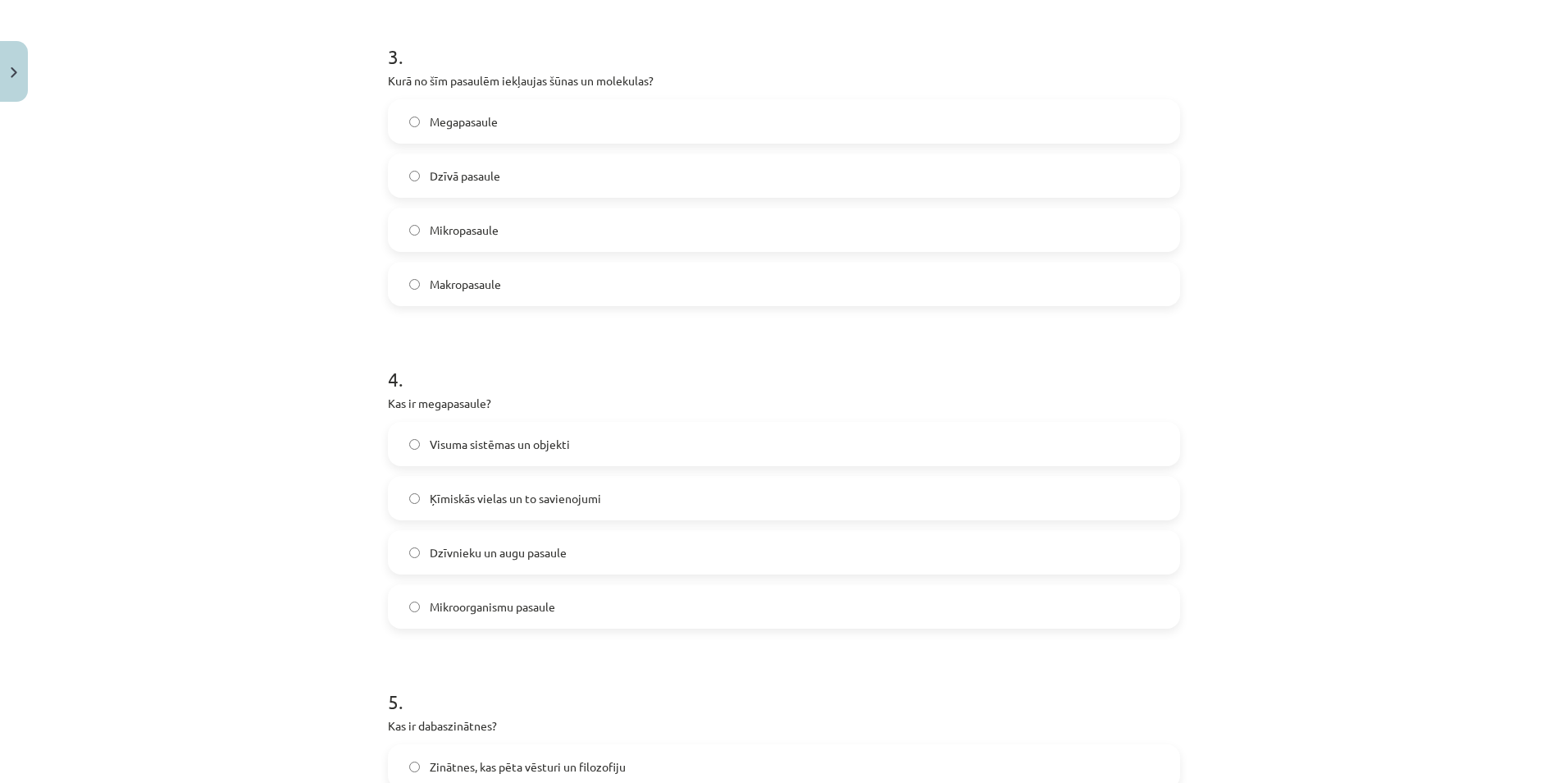
scroll to position [957, 0]
click at [479, 171] on span "Dzīvā pasaule" at bounding box center [464, 173] width 71 height 17
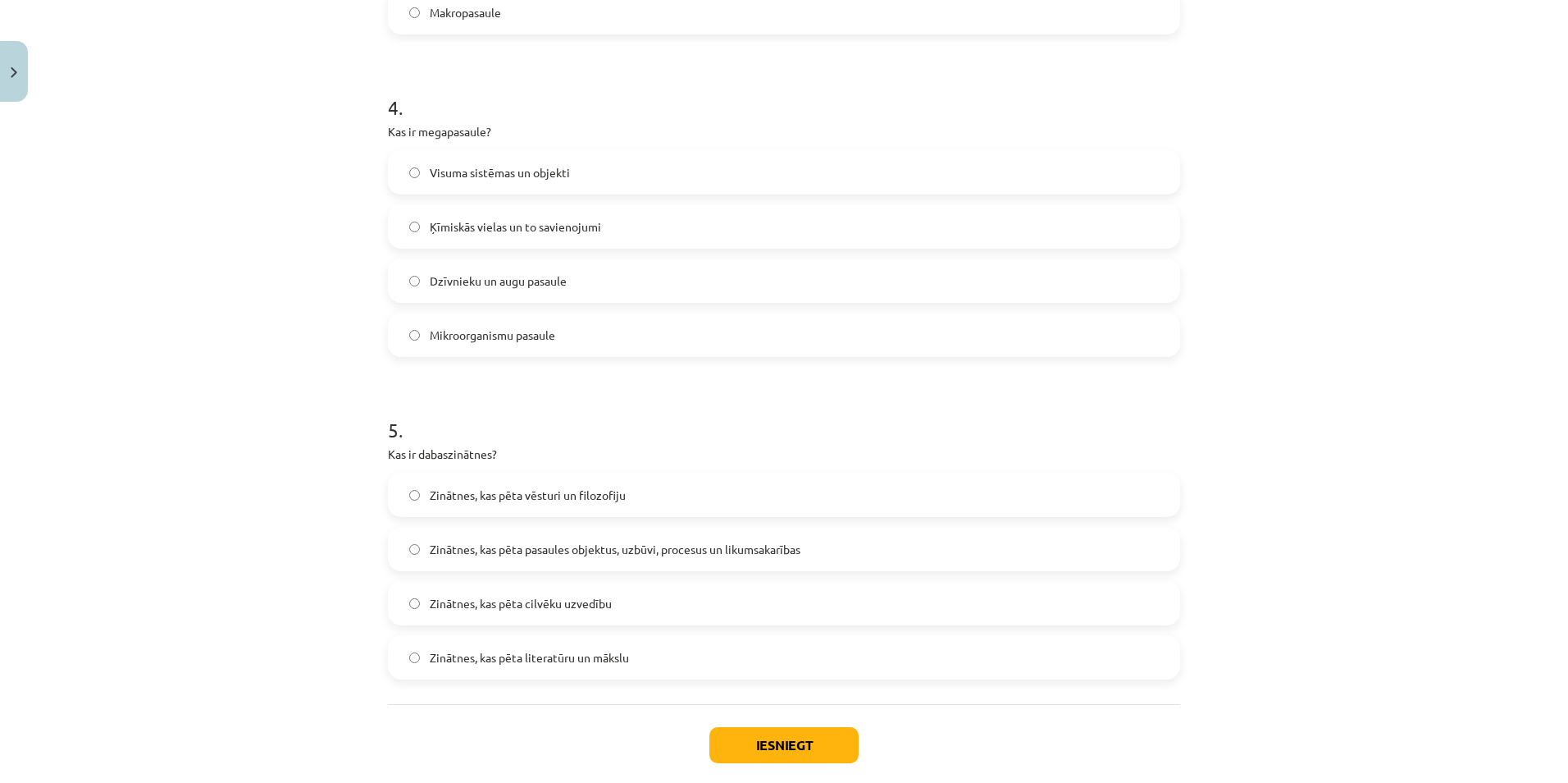
scroll to position [1230, 0]
click at [474, 164] on span "Visuma sistēmas un objekti" at bounding box center [499, 171] width 140 height 17
click at [525, 482] on label "Zinātnes, kas pēta vēsturi un filozofiju" at bounding box center [784, 493] width 789 height 41
click at [653, 538] on span "Zinātnes, kas pēta pasaules objektus, uzbūvi, procesus un likumsakarības" at bounding box center [615, 546] width 371 height 17
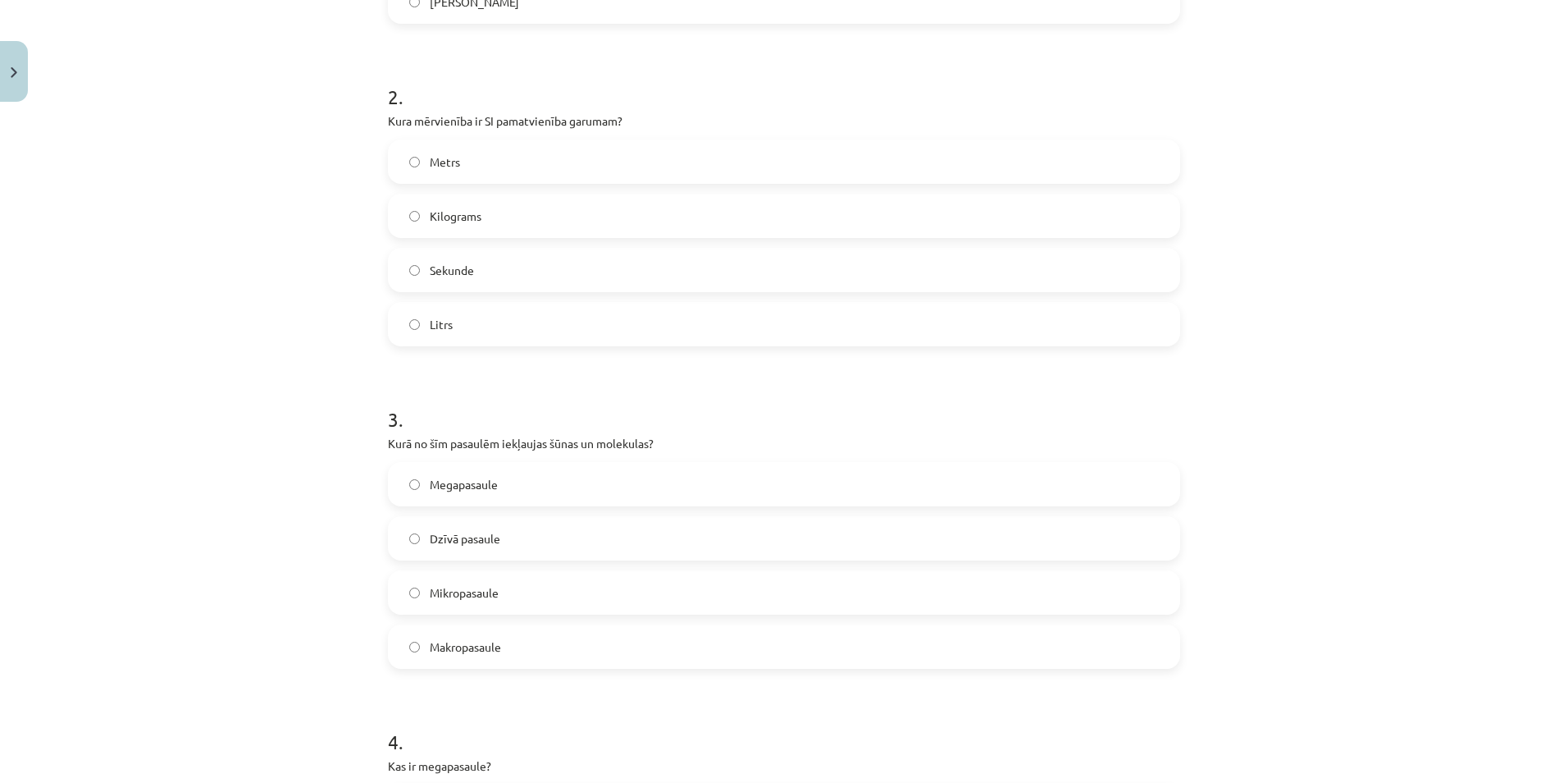
scroll to position [590, 0]
click at [503, 162] on label "Metrs" at bounding box center [784, 164] width 789 height 41
click at [456, 582] on label "Mikropasaule" at bounding box center [784, 595] width 789 height 41
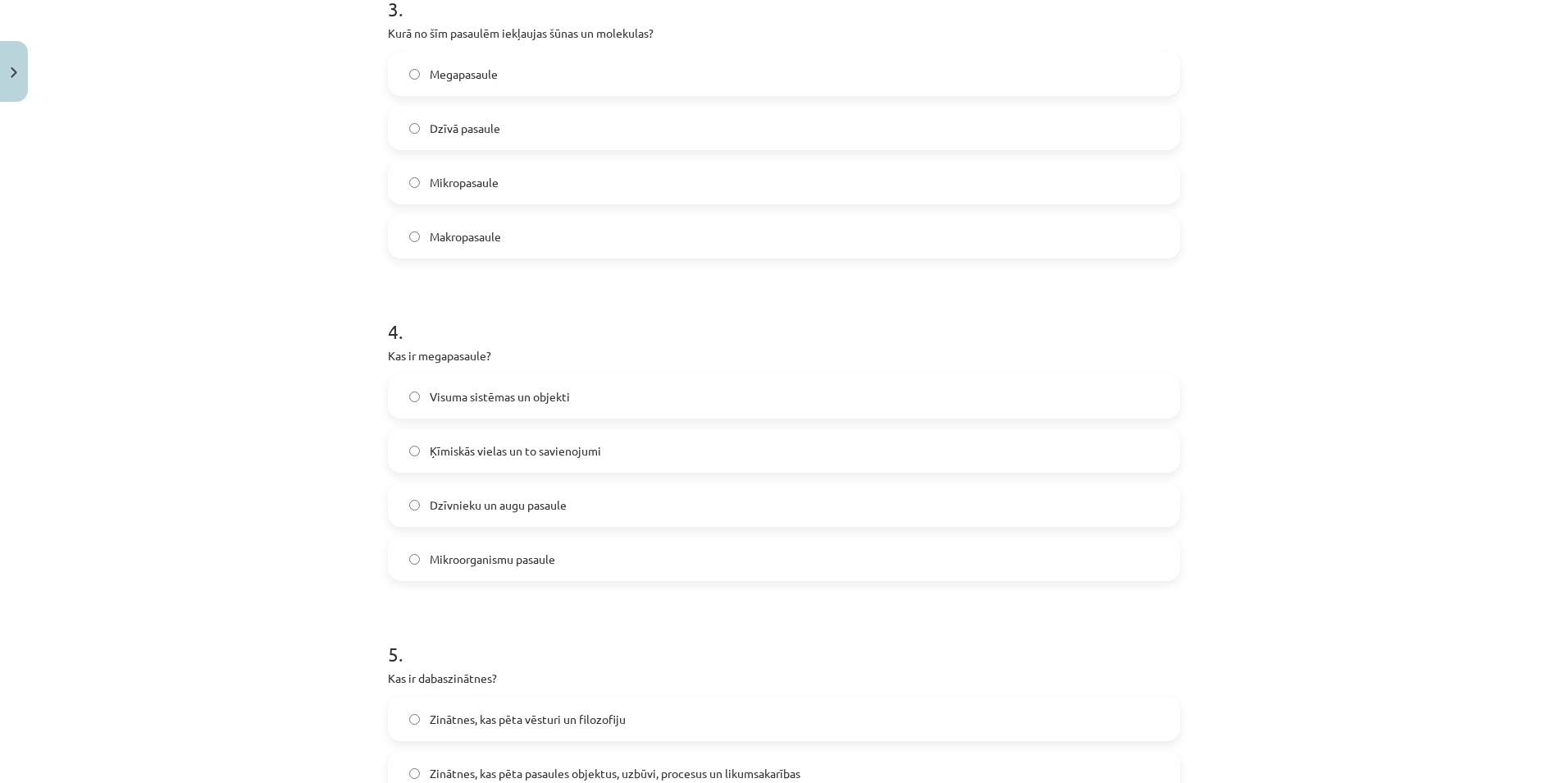
scroll to position [1313, 0]
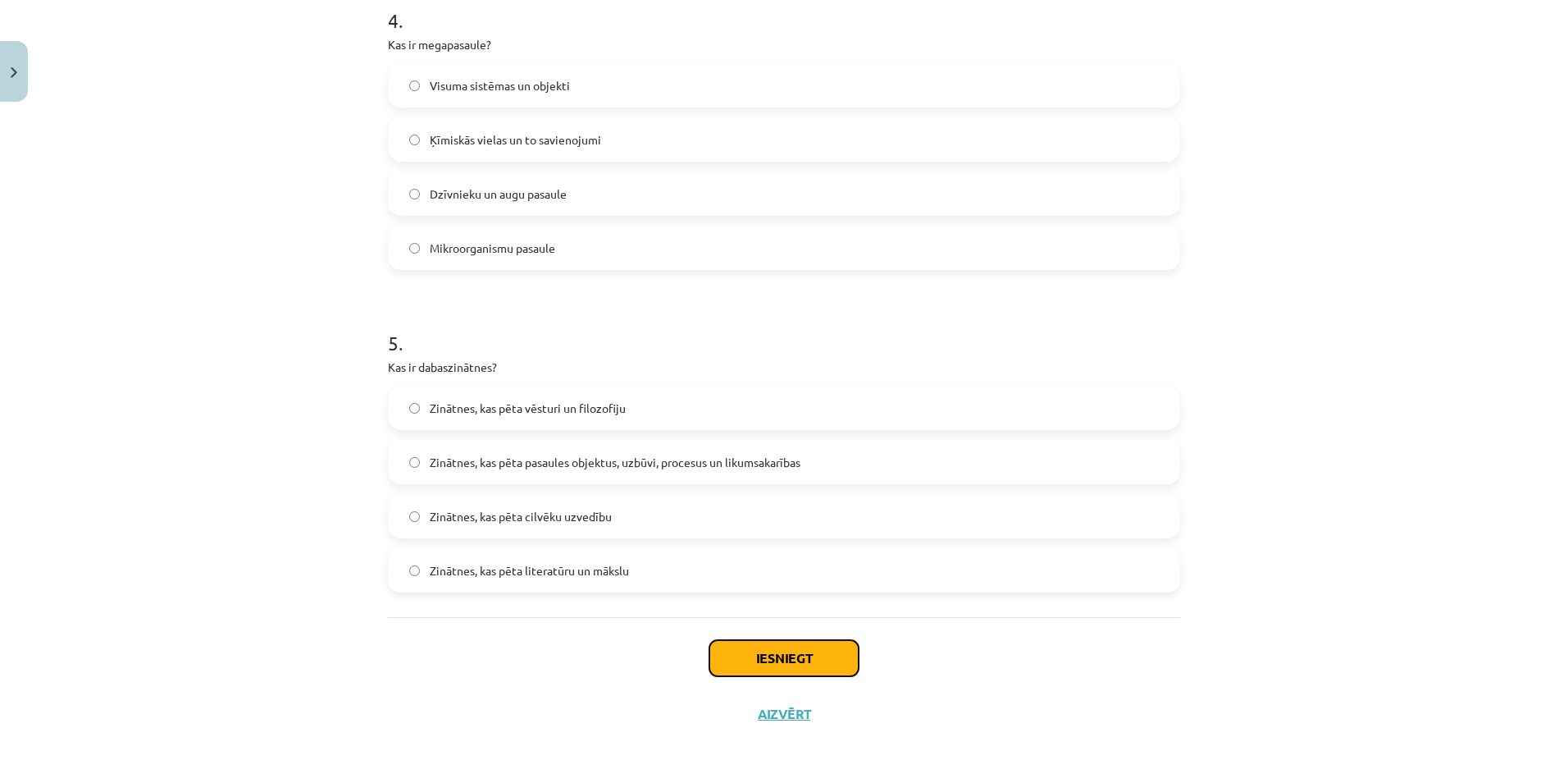
click at [812, 646] on button "Iesniegt" at bounding box center [784, 658] width 149 height 36
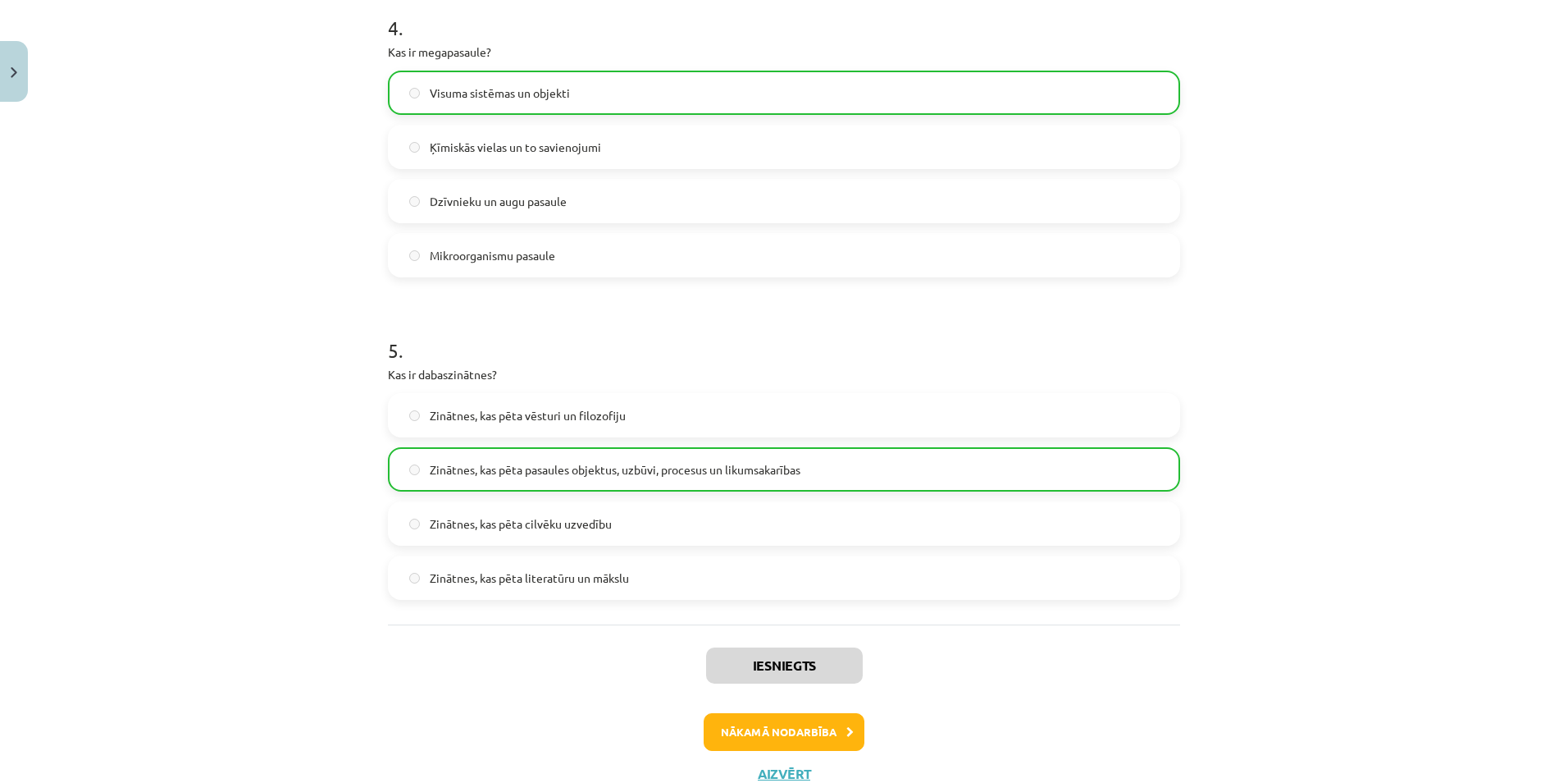
scroll to position [1366, 0]
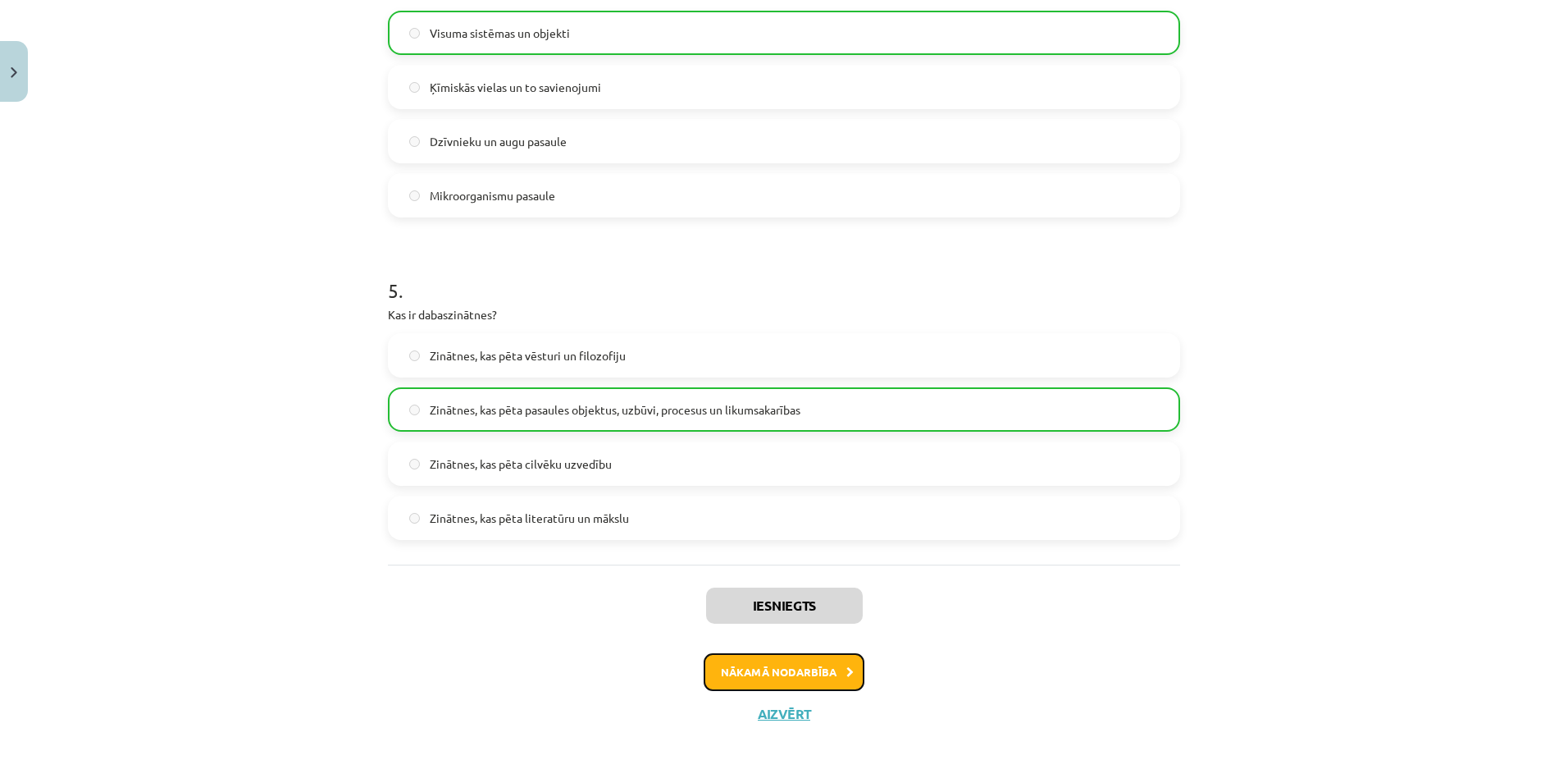
click at [793, 676] on button "Nākamā nodarbība" at bounding box center [784, 672] width 161 height 38
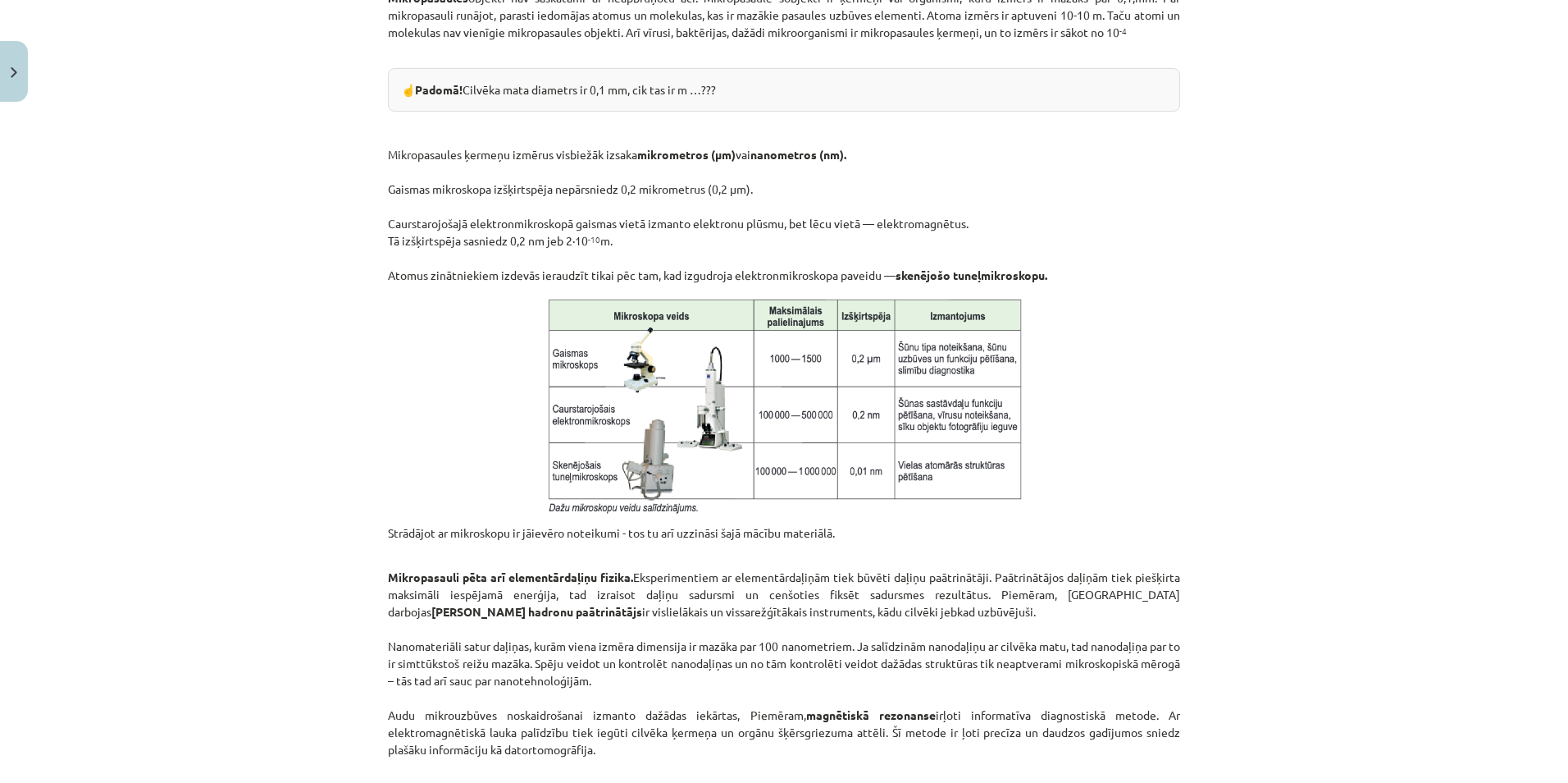
scroll to position [1221, 0]
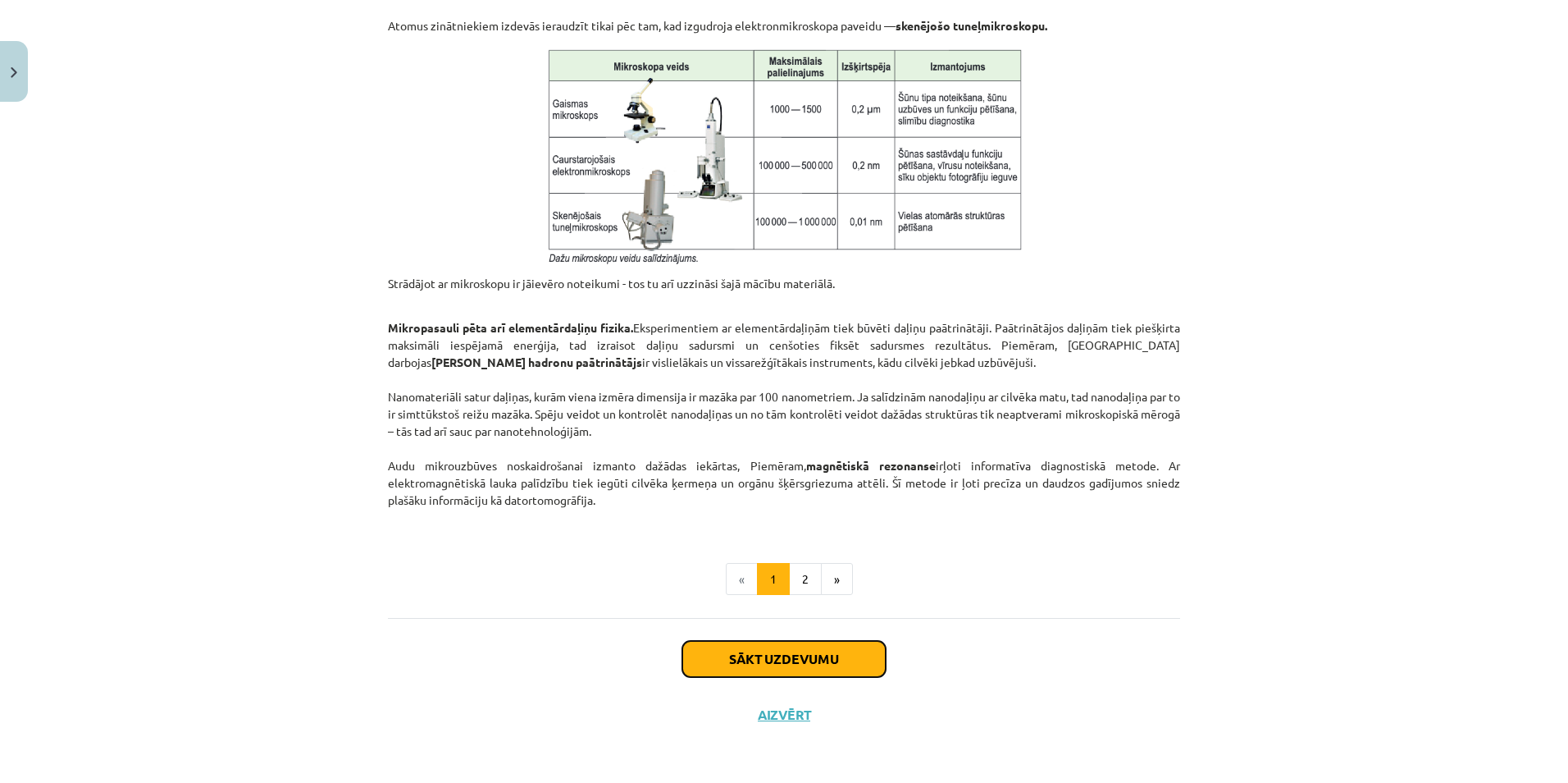
click at [729, 658] on button "Sākt uzdevumu" at bounding box center [784, 659] width 203 height 36
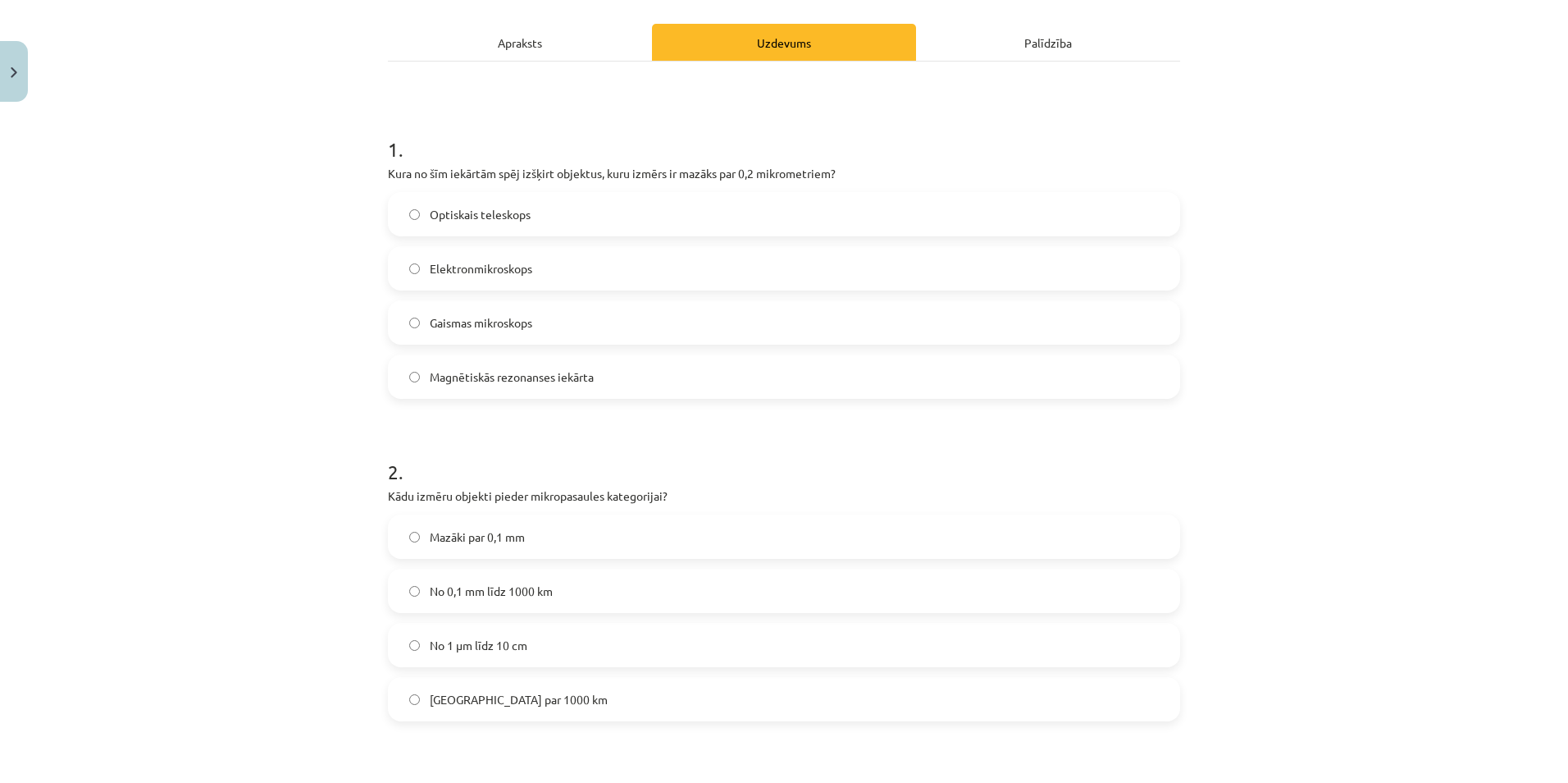
scroll to position [41, 0]
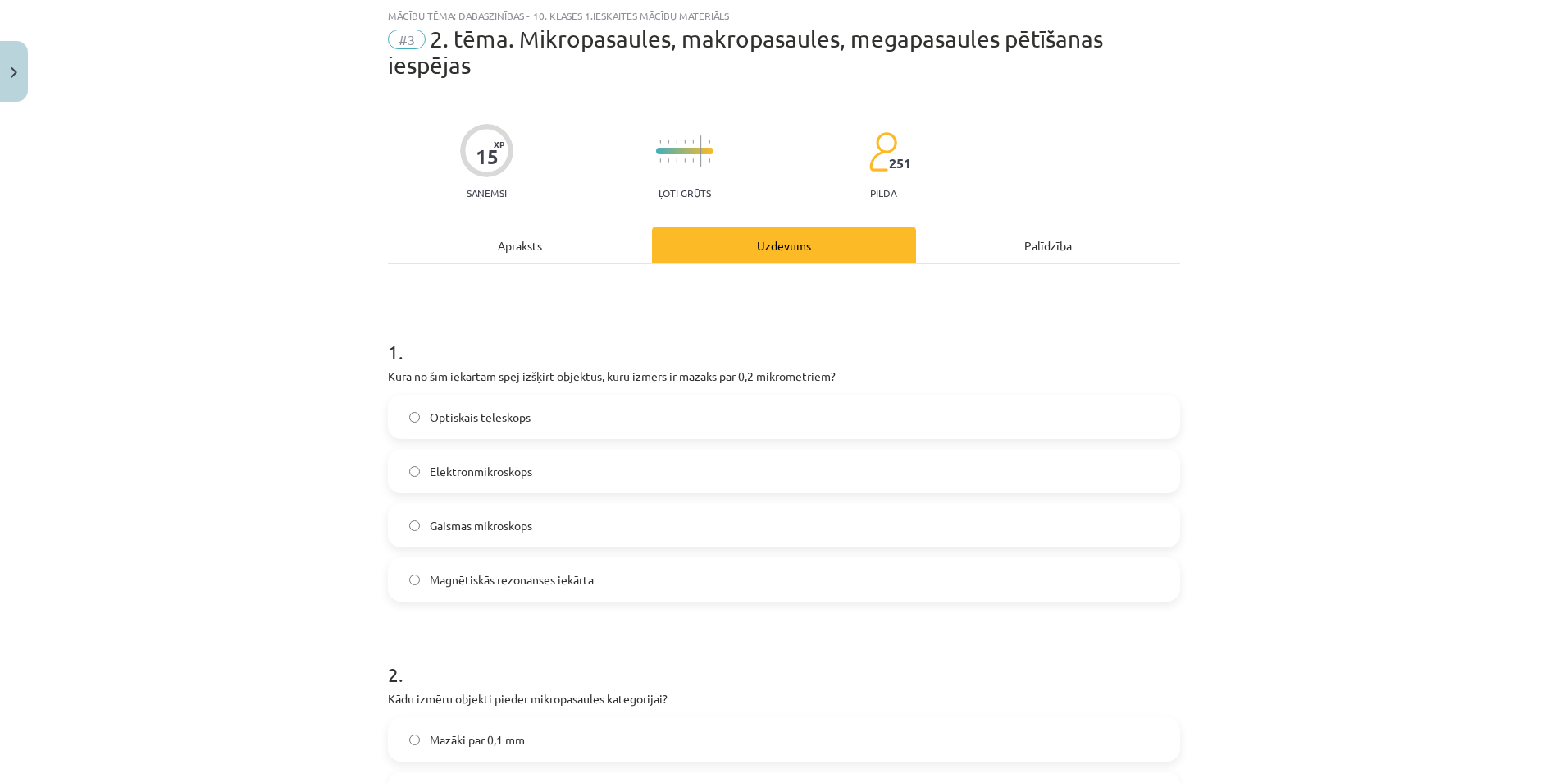
click at [449, 410] on span "Optiskais teleskops" at bounding box center [479, 417] width 101 height 17
drag, startPoint x: 449, startPoint y: 410, endPoint x: 454, endPoint y: 448, distance: 38.3
click at [454, 448] on div "Optiskais teleskops Elektronmikroskops Gaismas mikroskops Magnētiskās rezonanse…" at bounding box center [784, 498] width 792 height 206
click at [456, 483] on label "Elektronmikroskops" at bounding box center [784, 471] width 789 height 41
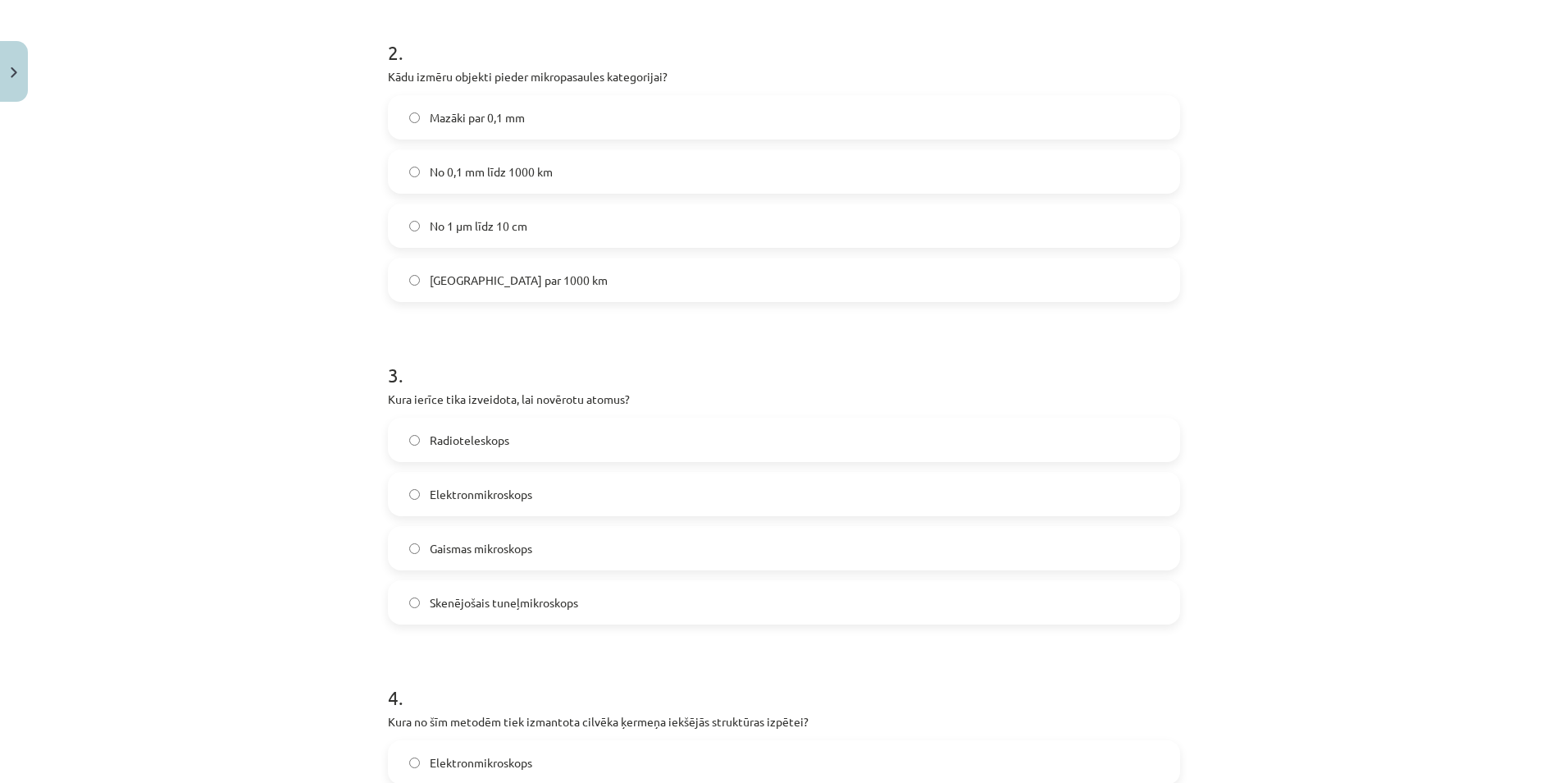
scroll to position [668, 0]
click at [528, 231] on label "No 1 μm līdz 10 cm" at bounding box center [784, 220] width 789 height 41
click at [483, 503] on label "Elektronmikroskops" at bounding box center [784, 489] width 789 height 41
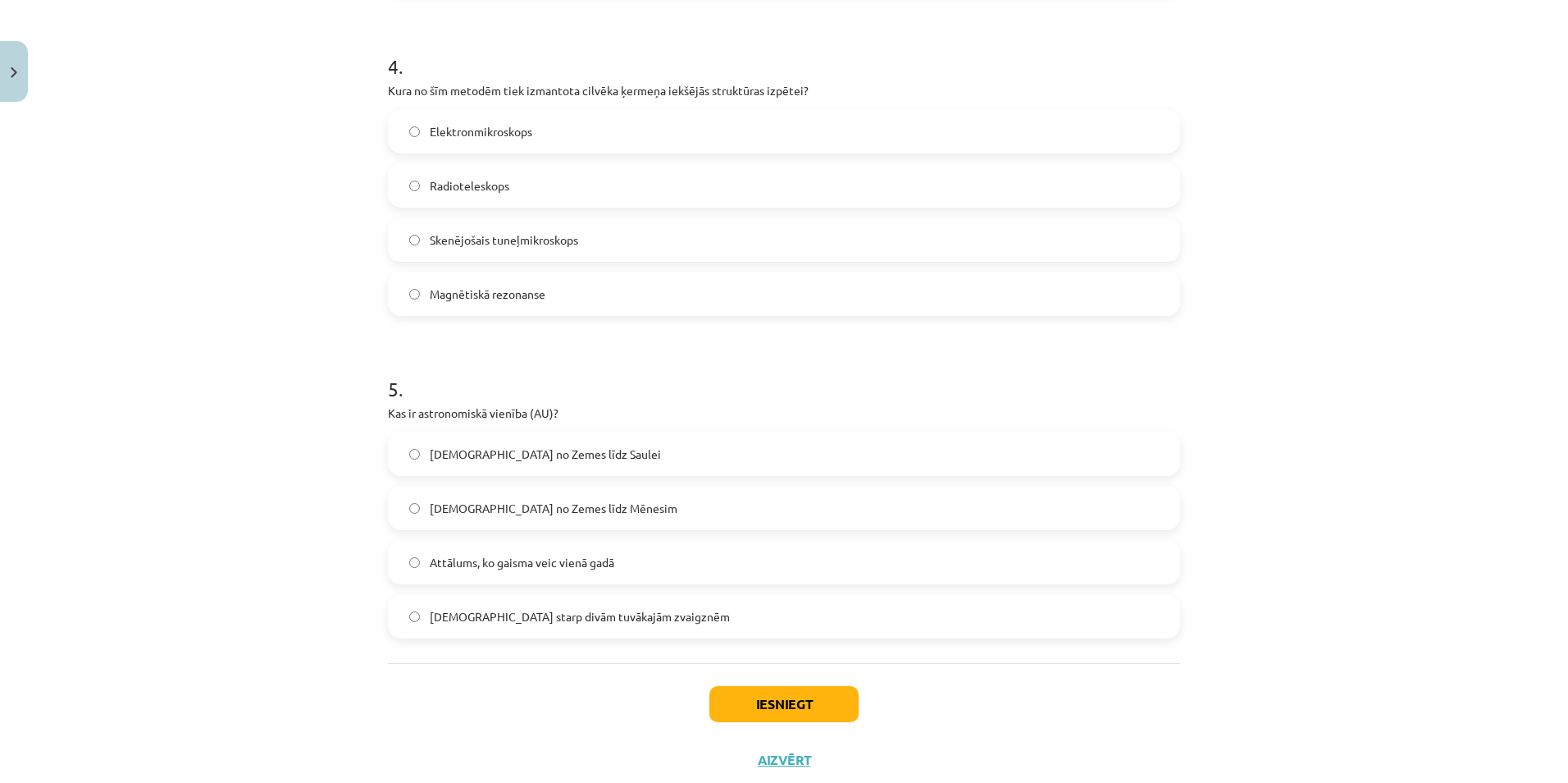
scroll to position [1297, 0]
click at [470, 241] on span "Skenējošais tuneļmikroskops" at bounding box center [504, 237] width 149 height 17
click at [625, 612] on span "Attālums starp divām tuvākajām zvaigznēm" at bounding box center [579, 614] width 300 height 17
click at [535, 521] on label "Attālums no Zemes līdz Mēnesim" at bounding box center [784, 506] width 789 height 41
click at [717, 706] on button "Iesniegt" at bounding box center [784, 701] width 149 height 36
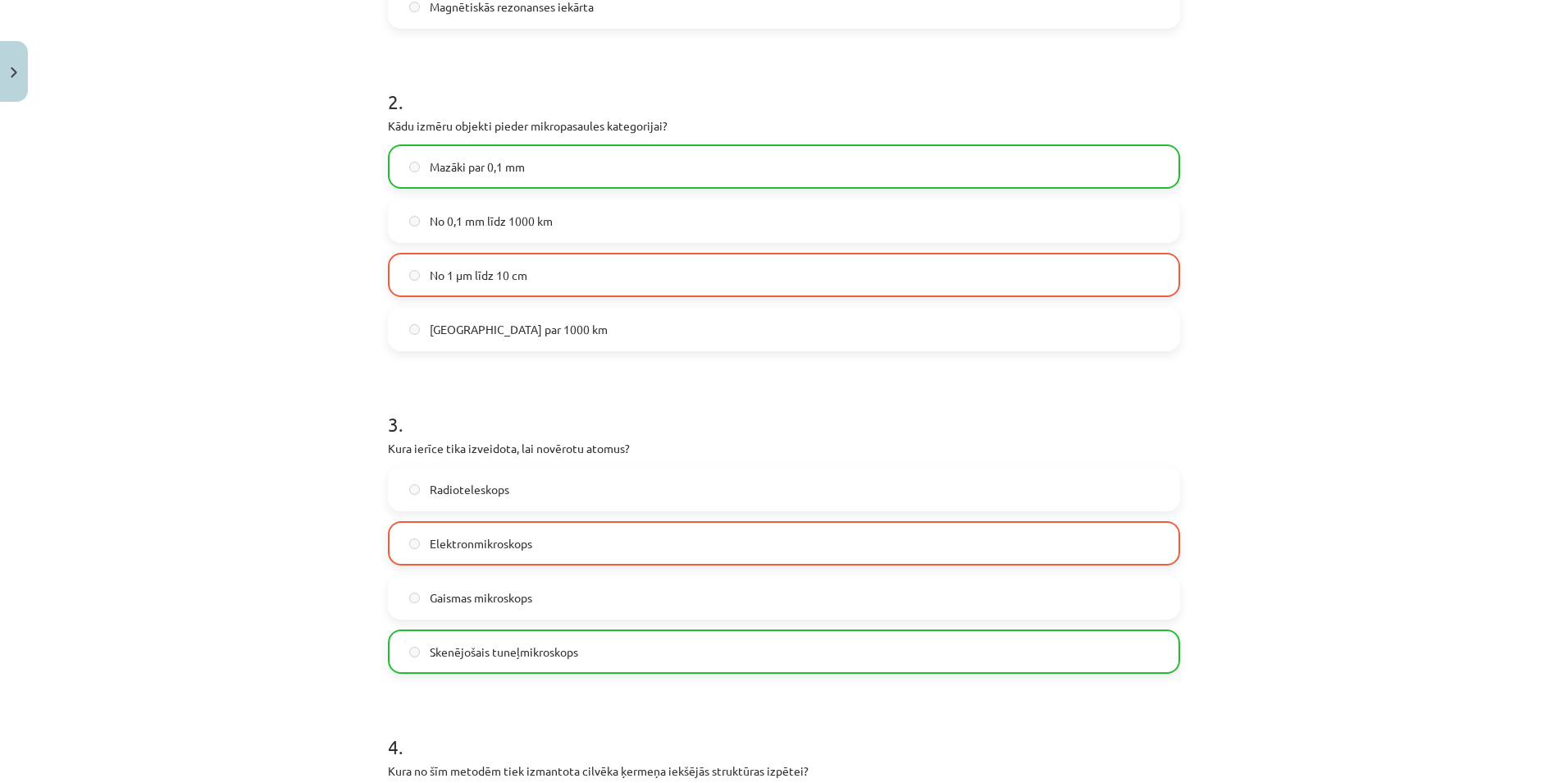
scroll to position [1393, 0]
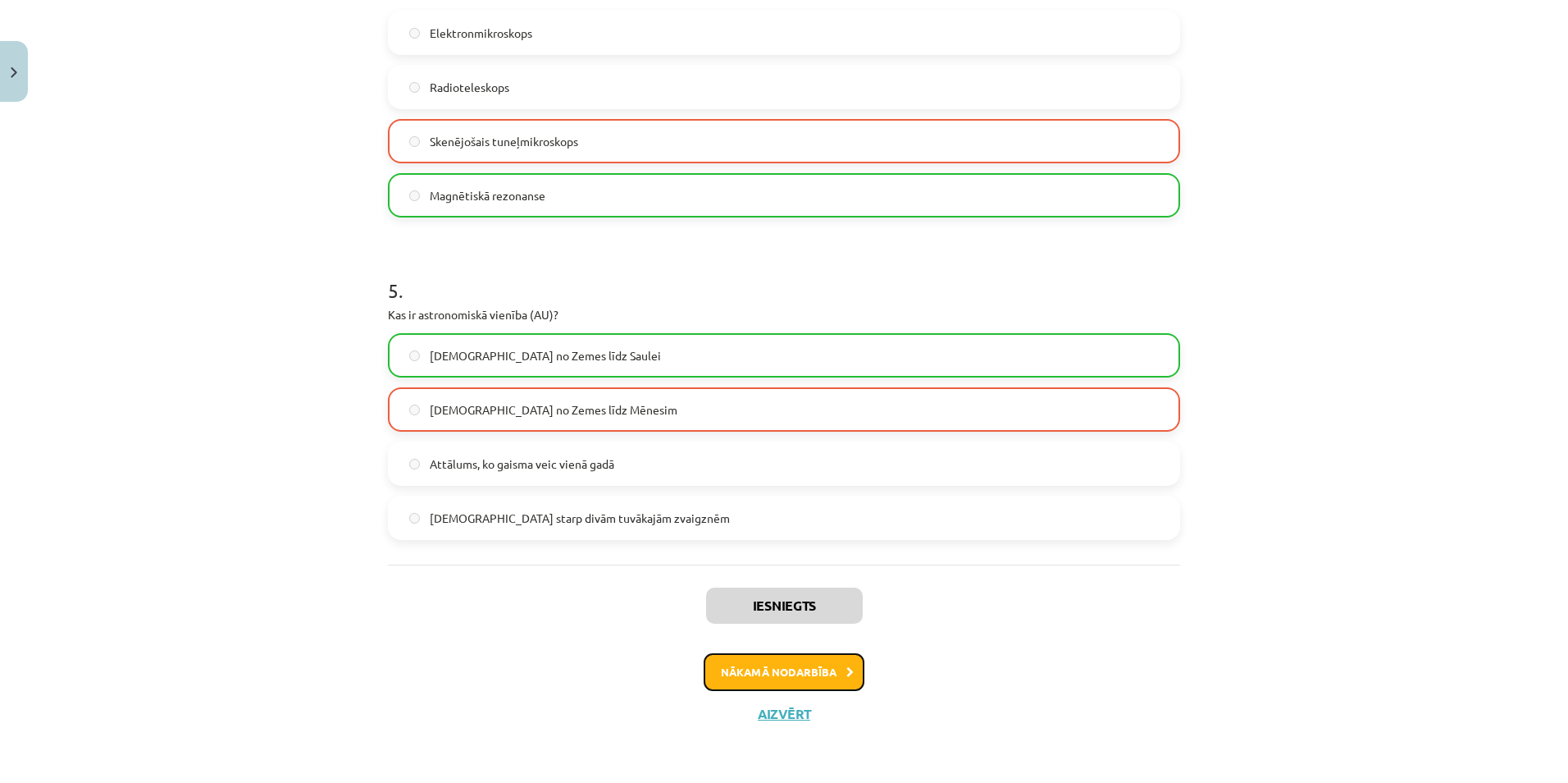
click at [823, 674] on button "Nākamā nodarbība" at bounding box center [784, 672] width 161 height 38
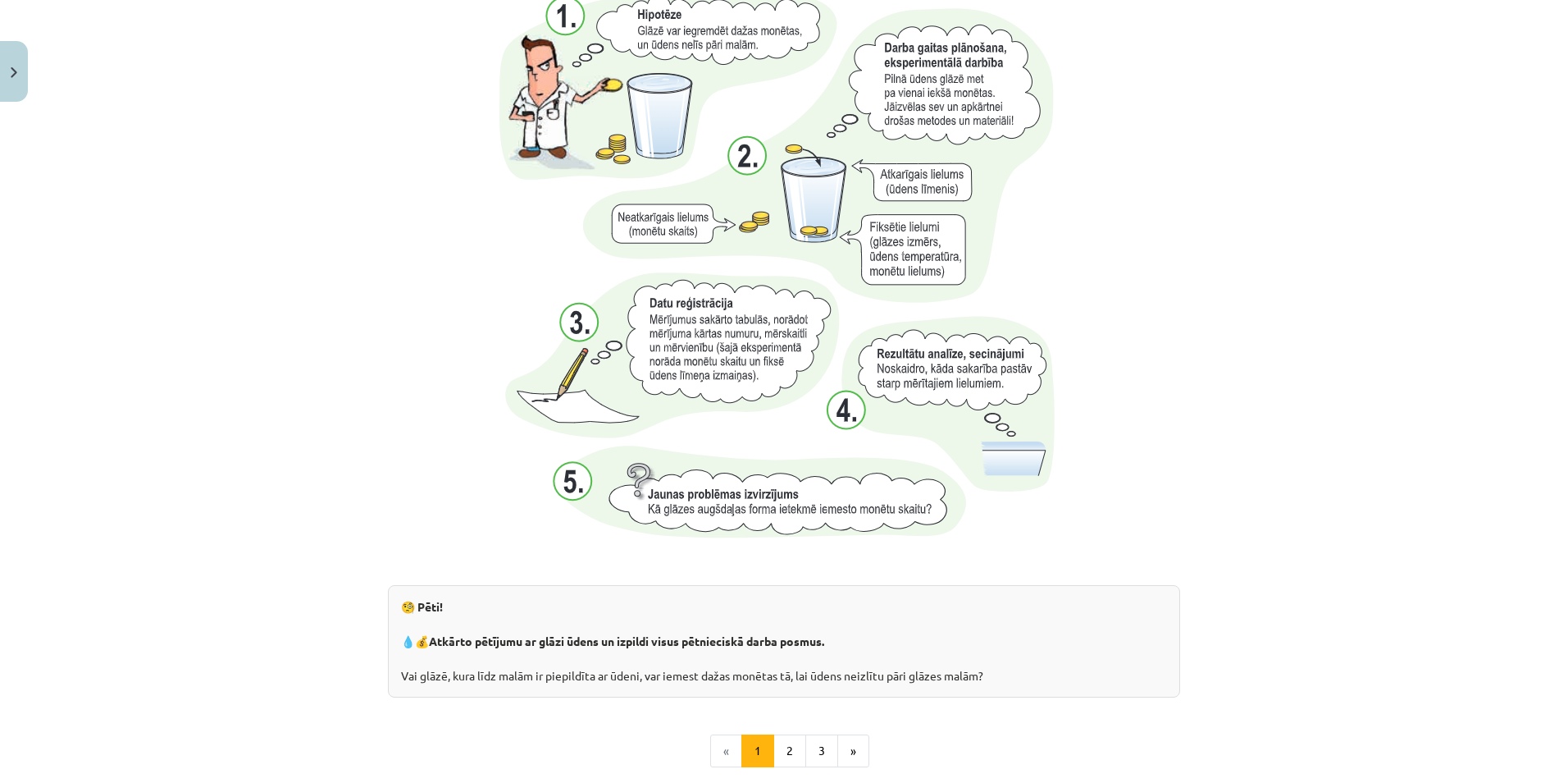
scroll to position [1574, 0]
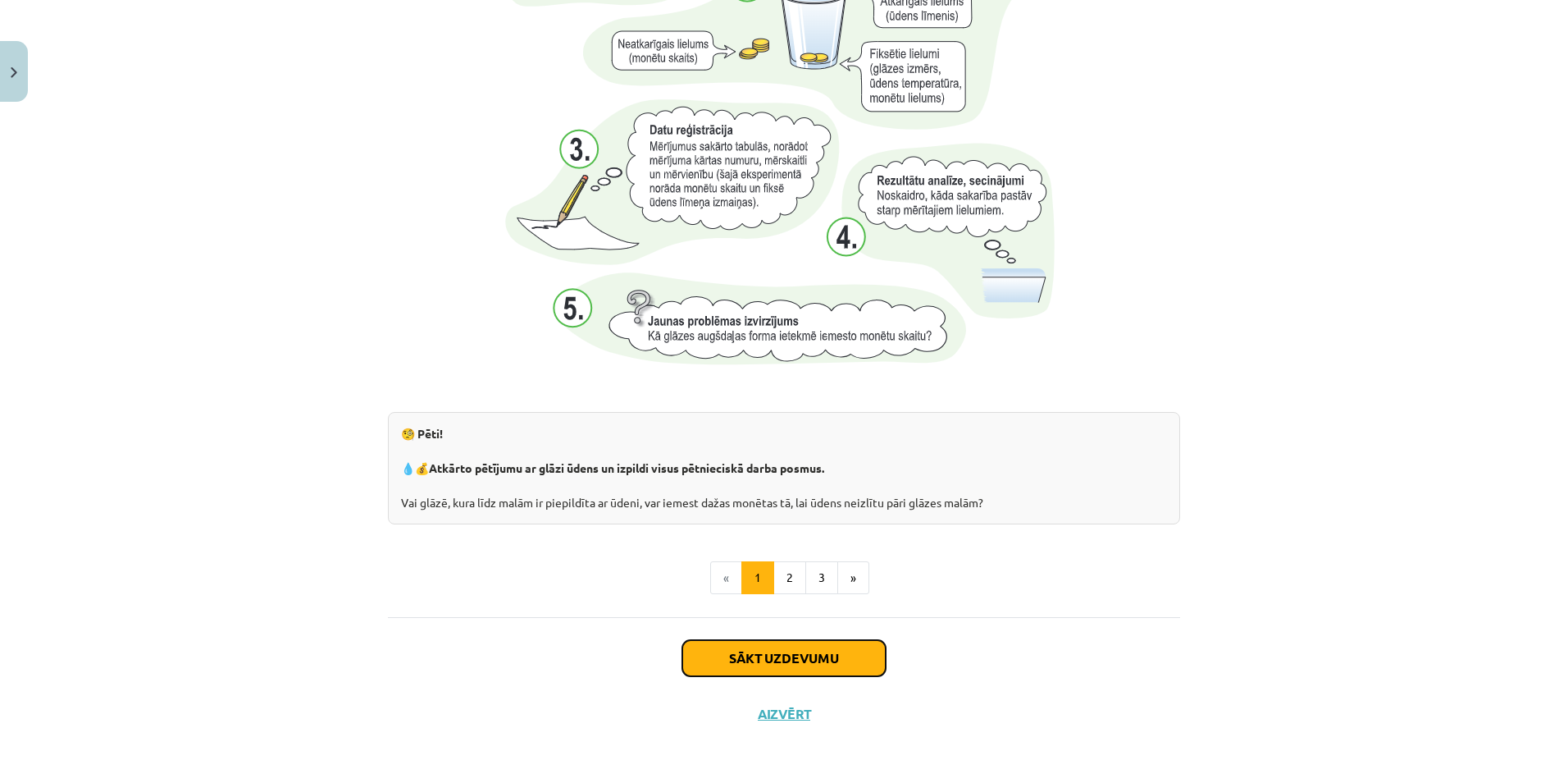
click at [805, 672] on button "Sākt uzdevumu" at bounding box center [784, 658] width 203 height 36
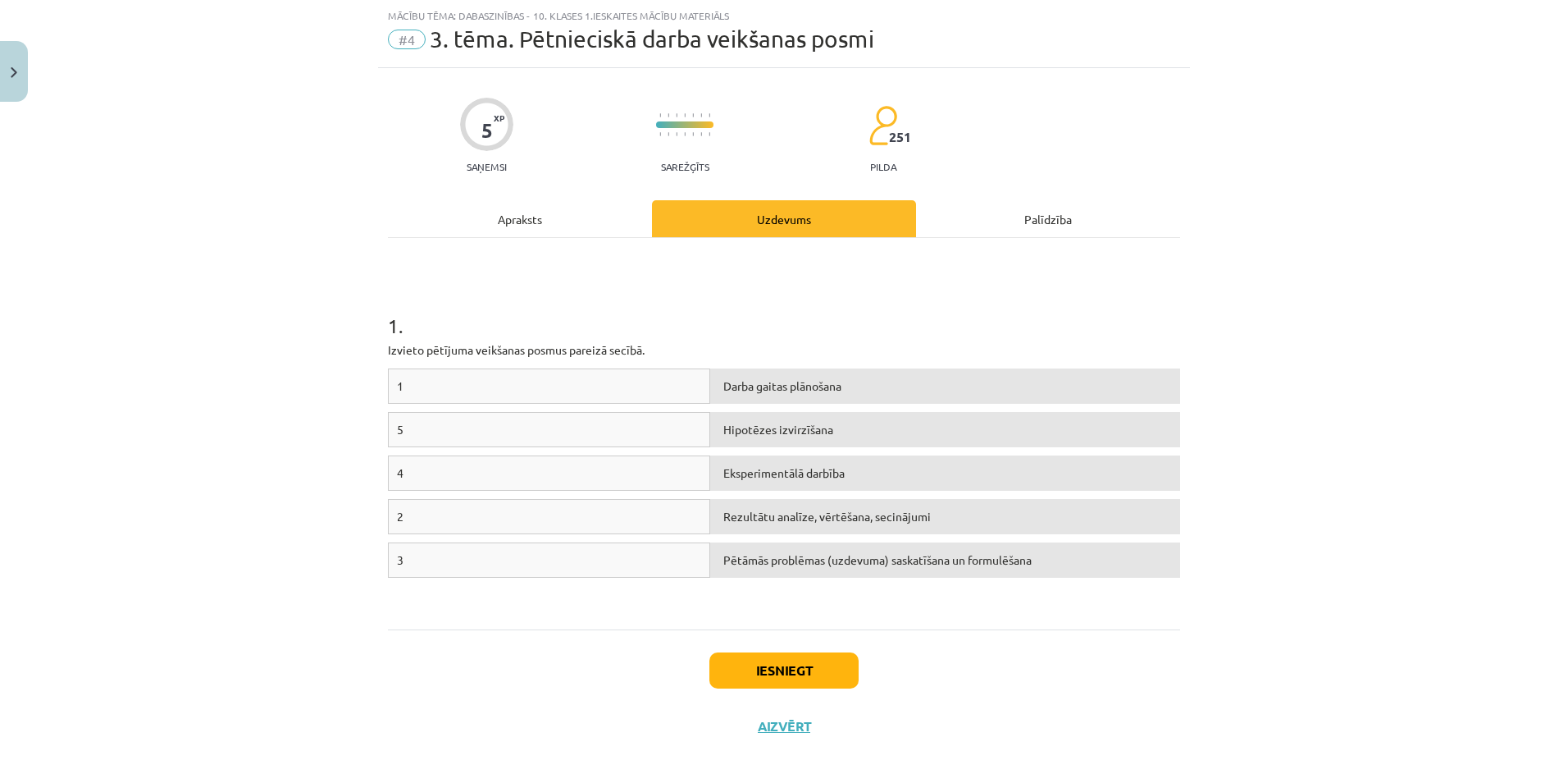
click at [791, 560] on div "Pētāmās problēmas (uzdevuma) saskatīšana un formulēšana" at bounding box center [945, 560] width 470 height 35
click at [523, 386] on div "1" at bounding box center [549, 385] width 322 height 35
drag, startPoint x: 435, startPoint y: 383, endPoint x: 477, endPoint y: 356, distance: 49.9
click at [514, 369] on div "1" at bounding box center [549, 385] width 322 height 35
click at [975, 189] on div "5 XP Saņemsi Sarežģīts 251 pilda Apraksts Uzdevums Palīdzība 1 . Izvieto pētīju…" at bounding box center [784, 411] width 812 height 686
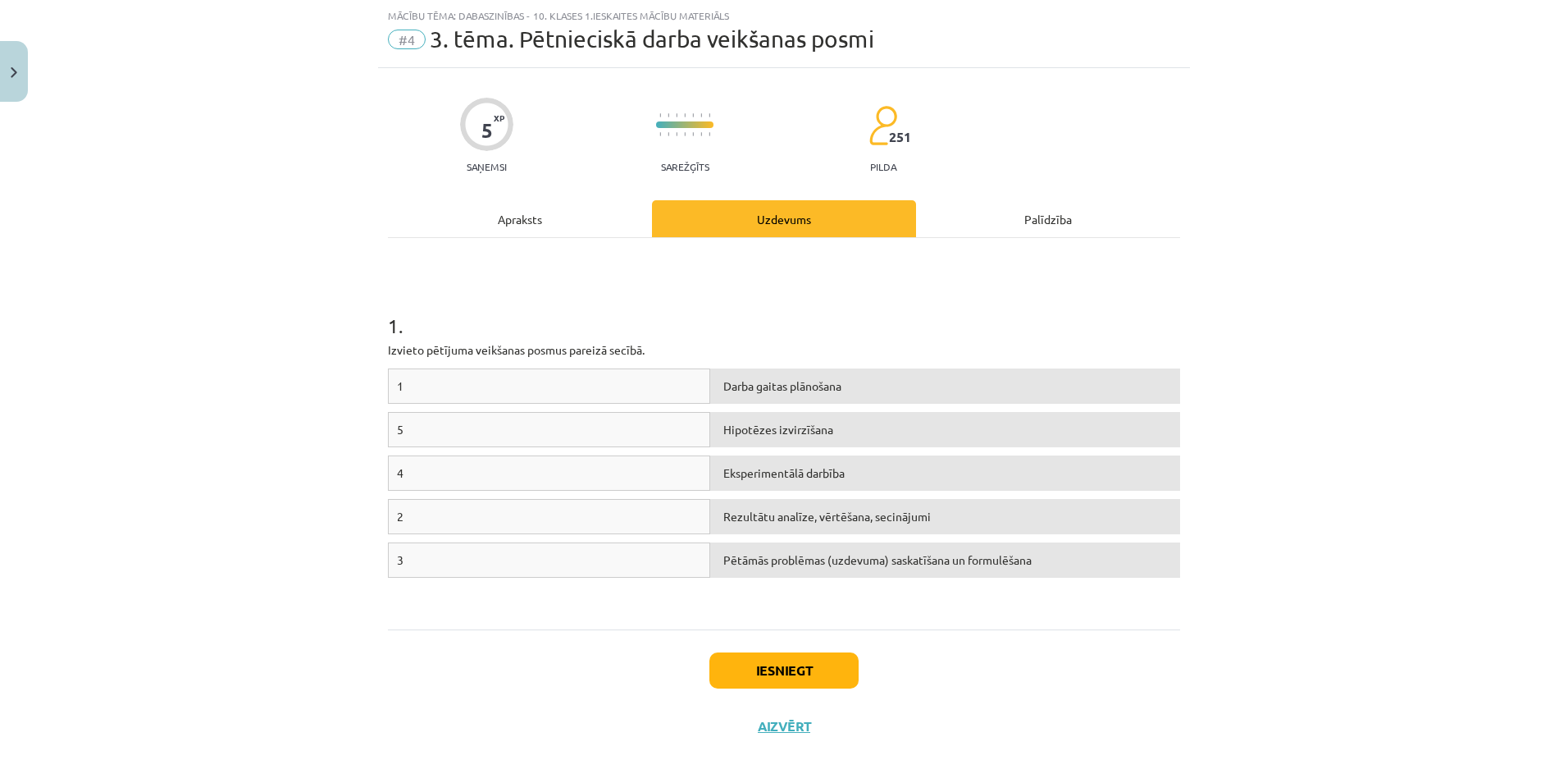
click at [973, 202] on div "Palīdzība" at bounding box center [1048, 218] width 264 height 37
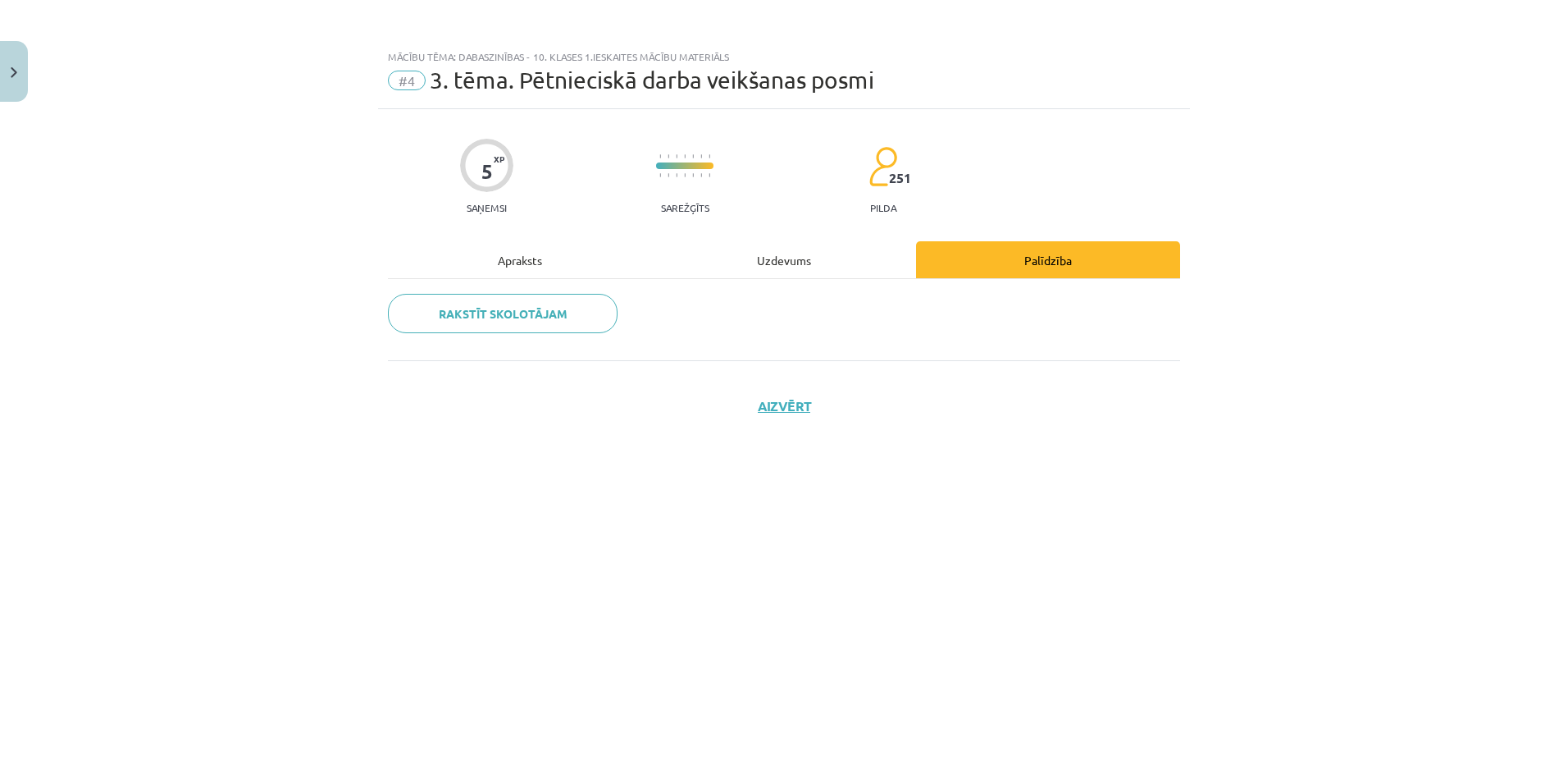
click at [802, 257] on div "Uzdevums" at bounding box center [784, 259] width 264 height 37
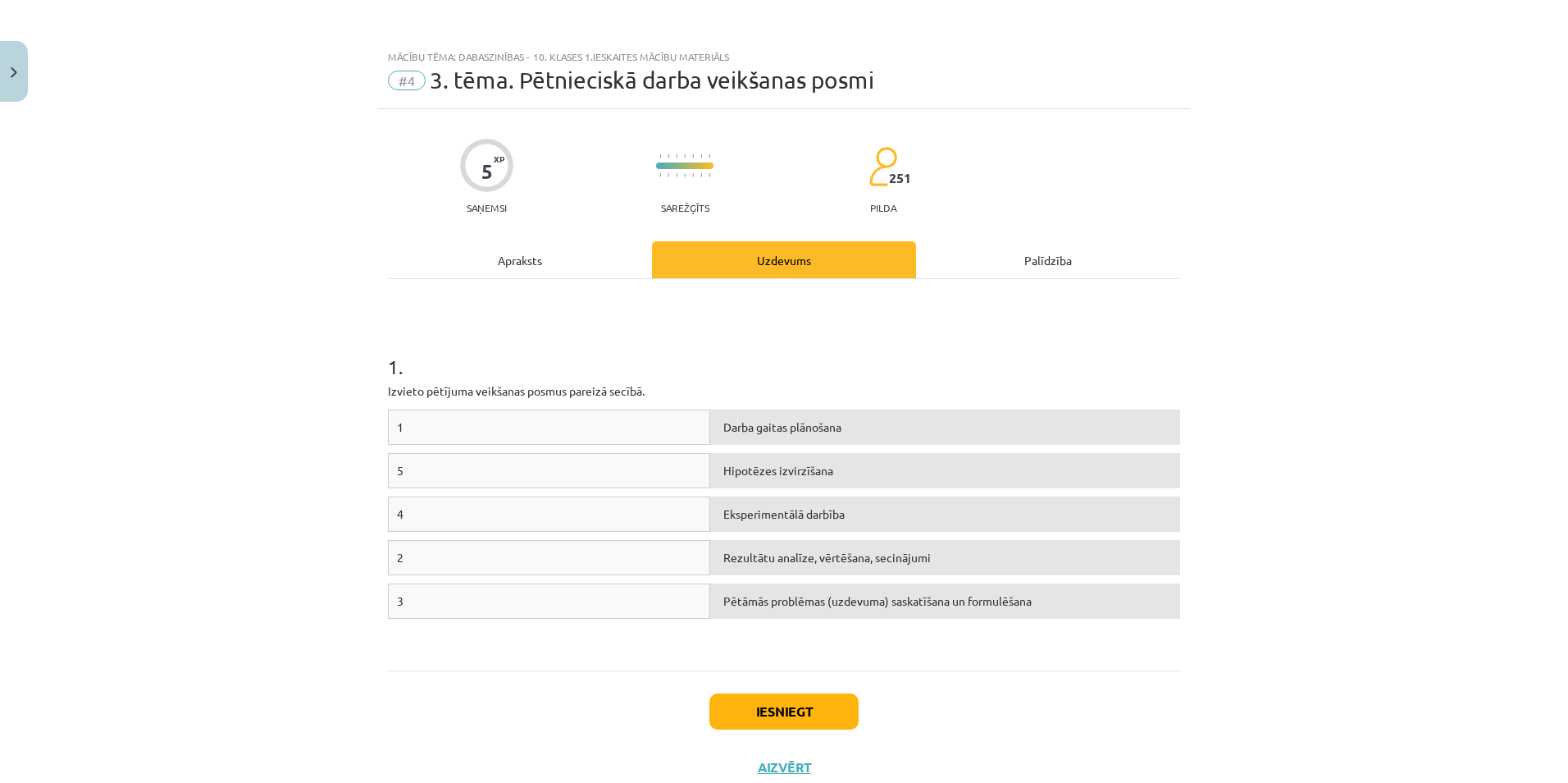
drag, startPoint x: 676, startPoint y: 430, endPoint x: 758, endPoint y: 441, distance: 82.7
click at [758, 441] on div "1 Darba gaitas plānošana" at bounding box center [784, 432] width 792 height 43
drag, startPoint x: 758, startPoint y: 441, endPoint x: 851, endPoint y: 423, distance: 94.7
click at [851, 423] on div "Darba gaitas plānošana" at bounding box center [945, 427] width 470 height 35
drag, startPoint x: 852, startPoint y: 423, endPoint x: 632, endPoint y: 448, distance: 221.4
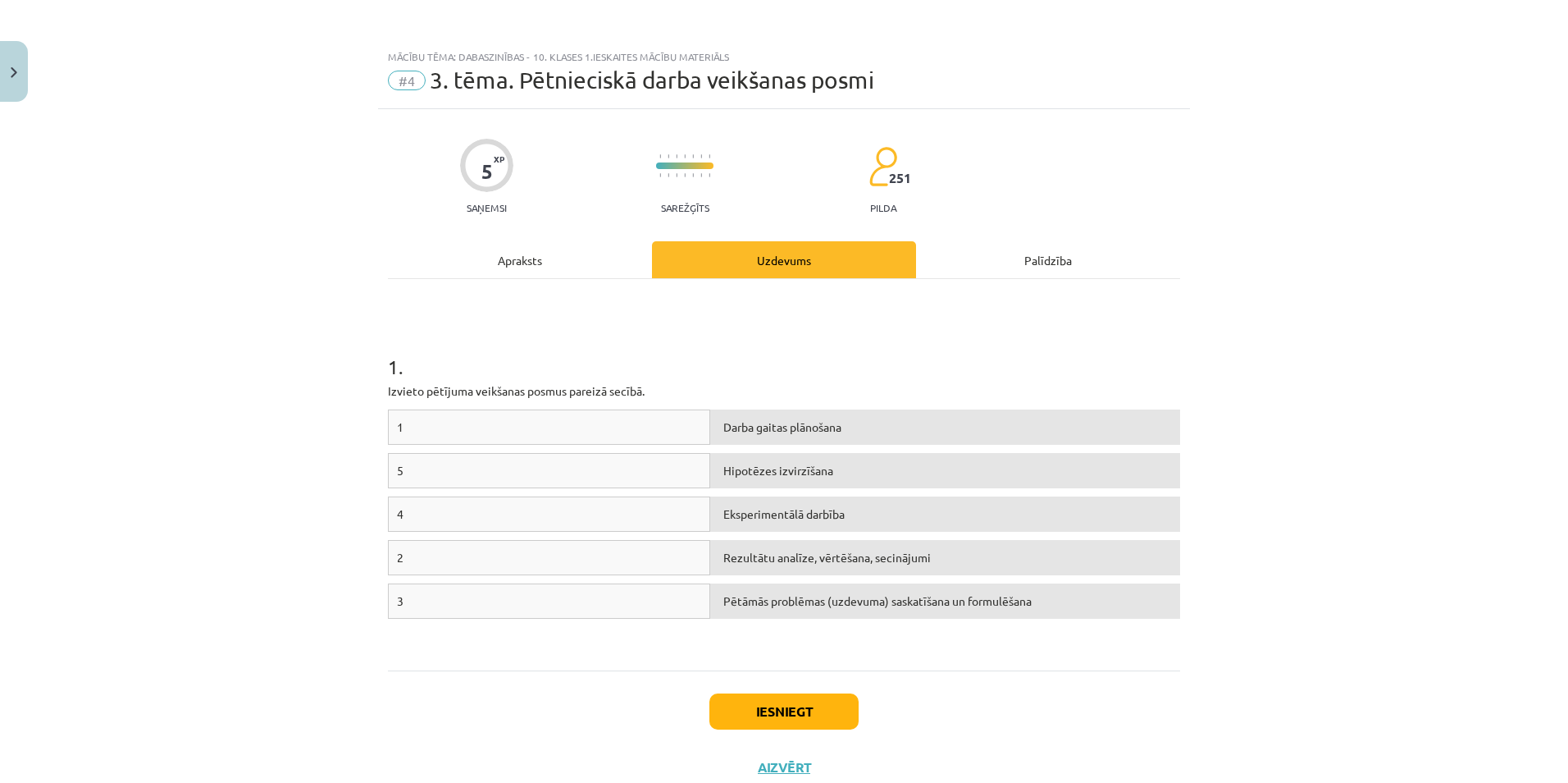
drag, startPoint x: 632, startPoint y: 448, endPoint x: 736, endPoint y: 423, distance: 107.0
click at [736, 423] on div "Darba gaitas plānošana" at bounding box center [945, 427] width 470 height 35
drag, startPoint x: 736, startPoint y: 423, endPoint x: 606, endPoint y: 423, distance: 130.0
click at [606, 423] on div "1 Darba gaitas plānošana" at bounding box center [784, 432] width 792 height 43
drag, startPoint x: 606, startPoint y: 423, endPoint x: 734, endPoint y: 421, distance: 128.0
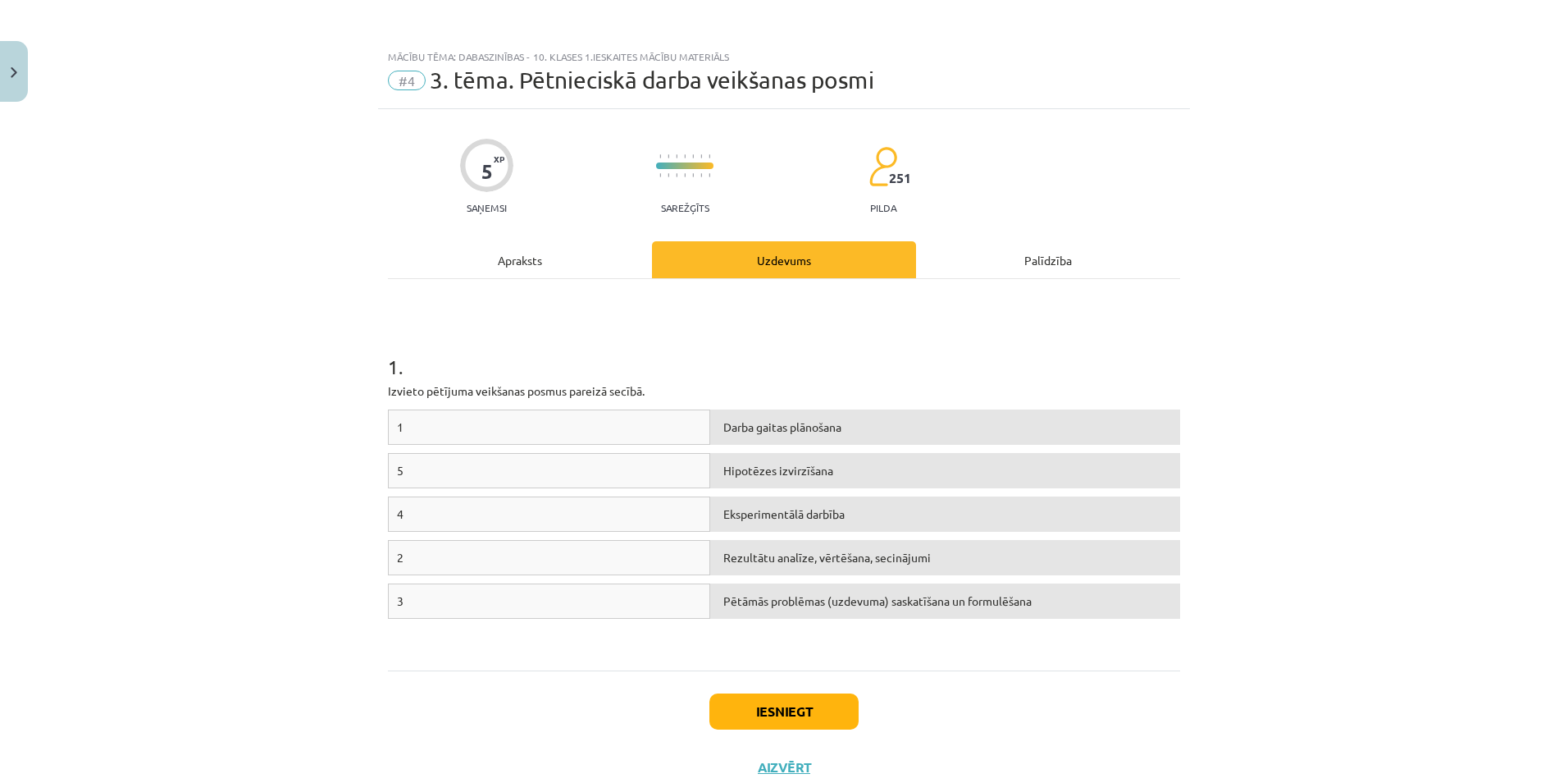
click at [734, 421] on div "Darba gaitas plānošana" at bounding box center [945, 427] width 470 height 35
drag, startPoint x: 734, startPoint y: 421, endPoint x: 631, endPoint y: 427, distance: 103.2
click at [631, 427] on div "1 Darba gaitas plānošana" at bounding box center [784, 432] width 792 height 43
drag, startPoint x: 631, startPoint y: 427, endPoint x: 744, endPoint y: 426, distance: 113.0
click at [730, 428] on div "Darba gaitas plānošana" at bounding box center [945, 427] width 470 height 35
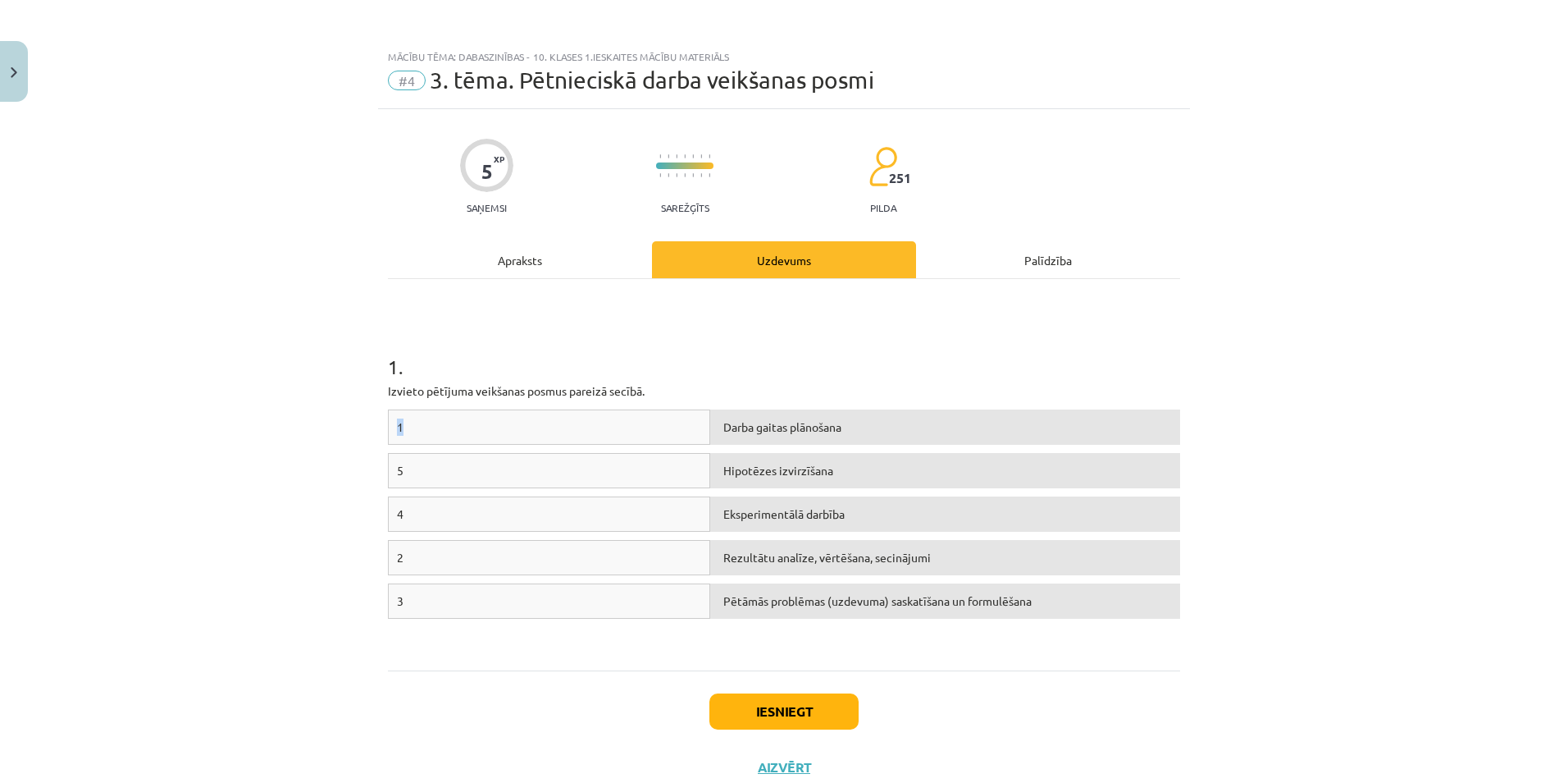
drag, startPoint x: 394, startPoint y: 426, endPoint x: 549, endPoint y: 414, distance: 155.5
click at [549, 414] on div "1" at bounding box center [549, 427] width 322 height 35
drag, startPoint x: 549, startPoint y: 414, endPoint x: 644, endPoint y: 442, distance: 99.0
click at [644, 442] on div "1" at bounding box center [549, 427] width 322 height 35
click at [746, 435] on div "Darba gaitas plānošana" at bounding box center [945, 427] width 470 height 35
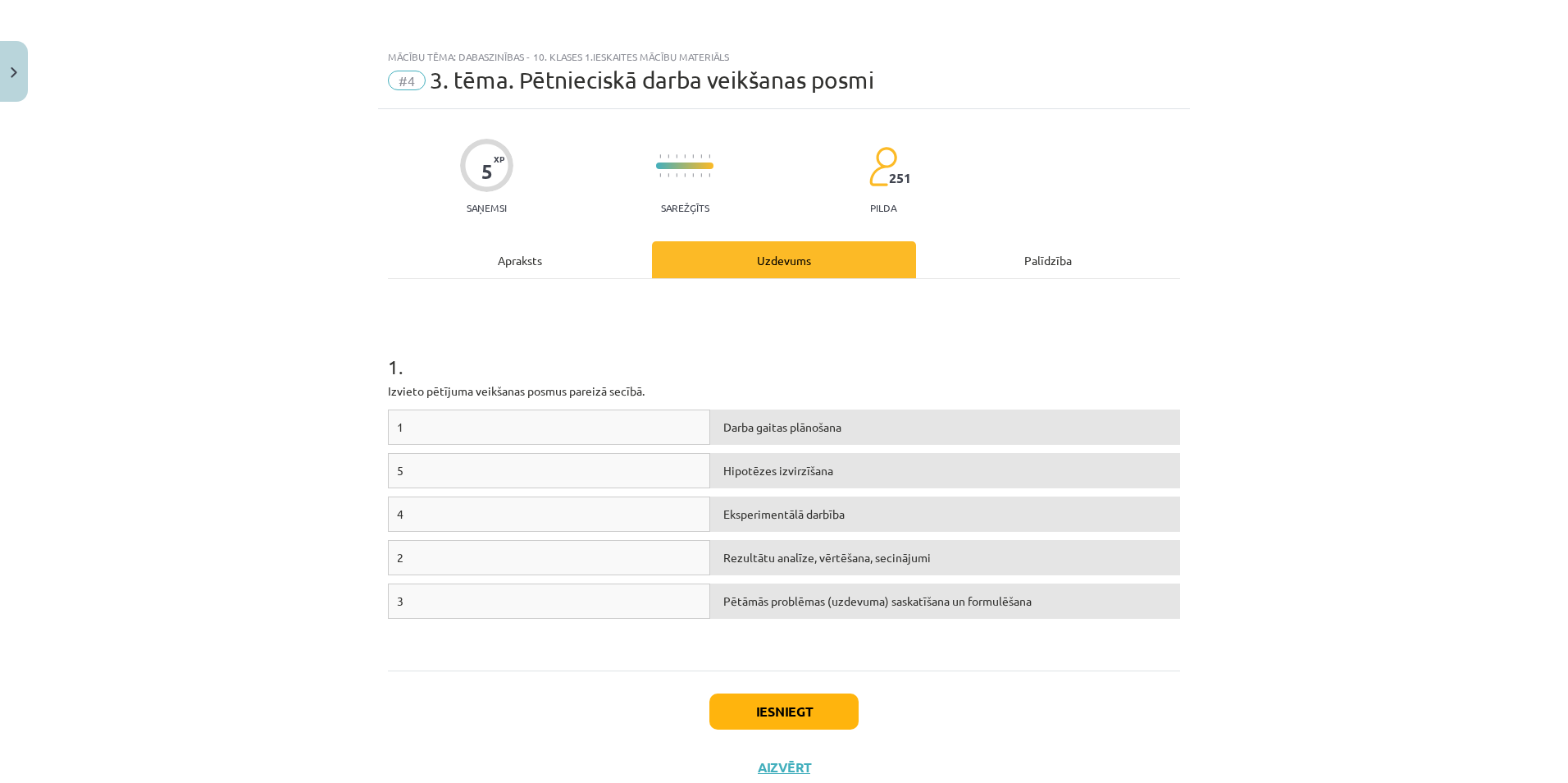
click at [737, 435] on div "Darba gaitas plānošana" at bounding box center [945, 427] width 470 height 35
click at [570, 429] on div "1" at bounding box center [549, 427] width 322 height 35
drag, startPoint x: 570, startPoint y: 429, endPoint x: 637, endPoint y: 432, distance: 67.1
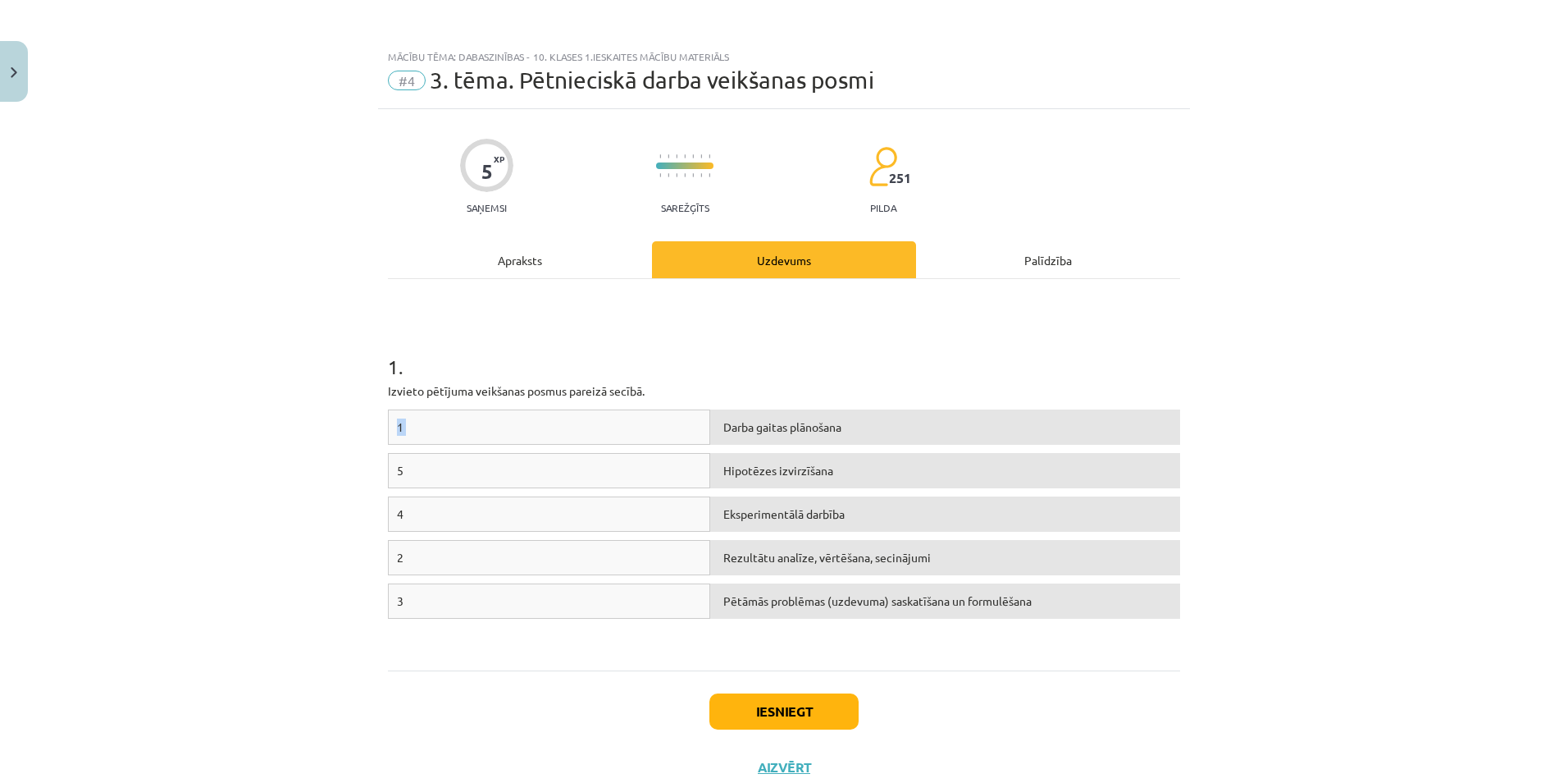
click at [632, 429] on div "1" at bounding box center [549, 427] width 322 height 35
click at [730, 423] on div "Darba gaitas plānošana" at bounding box center [945, 427] width 470 height 35
drag, startPoint x: 730, startPoint y: 423, endPoint x: 664, endPoint y: 546, distance: 139.6
click at [664, 546] on div "1 Darba gaitas plānošana 5 Hipotēzes izvirzīšana 4 Eksperimentālā darbība 2 Rez…" at bounding box center [784, 532] width 792 height 246
click at [752, 425] on div "Darba gaitas plānošana" at bounding box center [945, 427] width 470 height 35
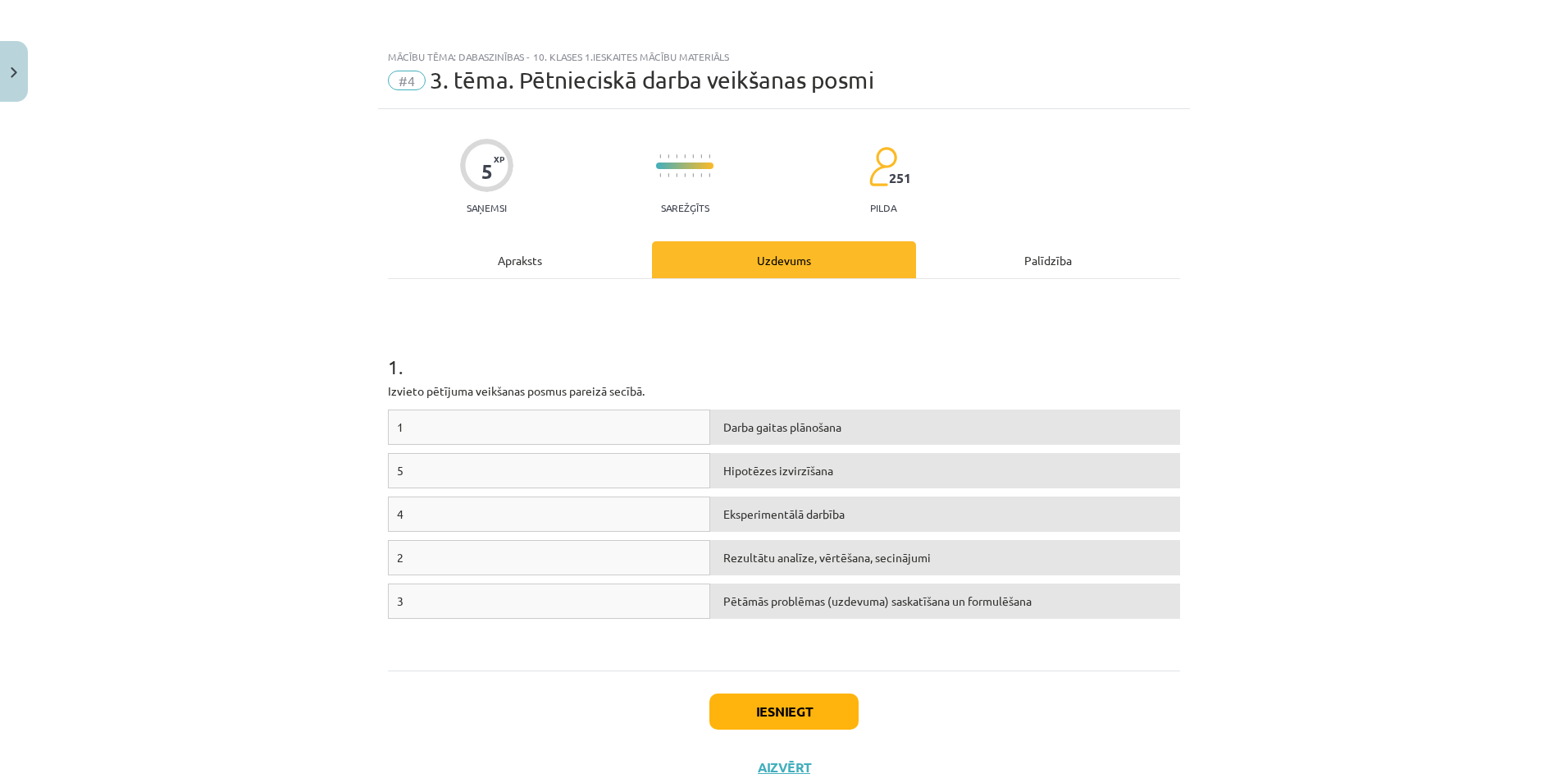
click at [752, 425] on div "Darba gaitas plānošana" at bounding box center [945, 427] width 470 height 35
click at [732, 427] on div "Darba gaitas plānošana" at bounding box center [945, 427] width 470 height 35
drag, startPoint x: 732, startPoint y: 427, endPoint x: 619, endPoint y: 433, distance: 113.2
drag, startPoint x: 619, startPoint y: 433, endPoint x: 744, endPoint y: 418, distance: 125.9
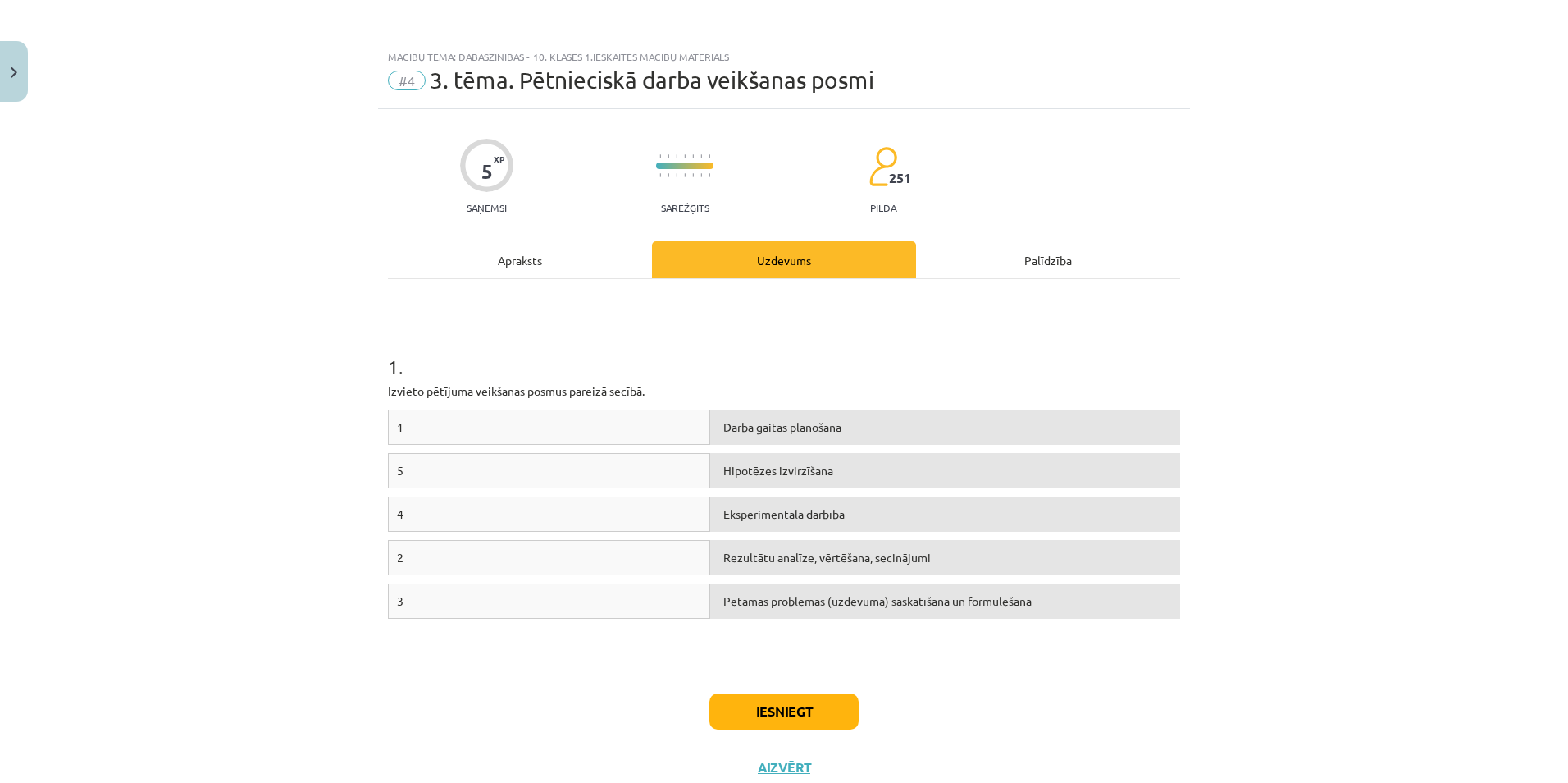
click at [744, 418] on div "Darba gaitas plānošana" at bounding box center [945, 427] width 470 height 35
drag, startPoint x: 744, startPoint y: 418, endPoint x: 629, endPoint y: 421, distance: 115.0
click at [629, 421] on div "1 Darba gaitas plānošana" at bounding box center [784, 432] width 792 height 43
drag, startPoint x: 870, startPoint y: 631, endPoint x: 727, endPoint y: 612, distance: 144.3
click at [708, 618] on div "1 Darba gaitas plānošana 5 Hipotēzes izvirzīšana 4 Eksperimentālā darbība 2 Rez…" at bounding box center [784, 532] width 792 height 246
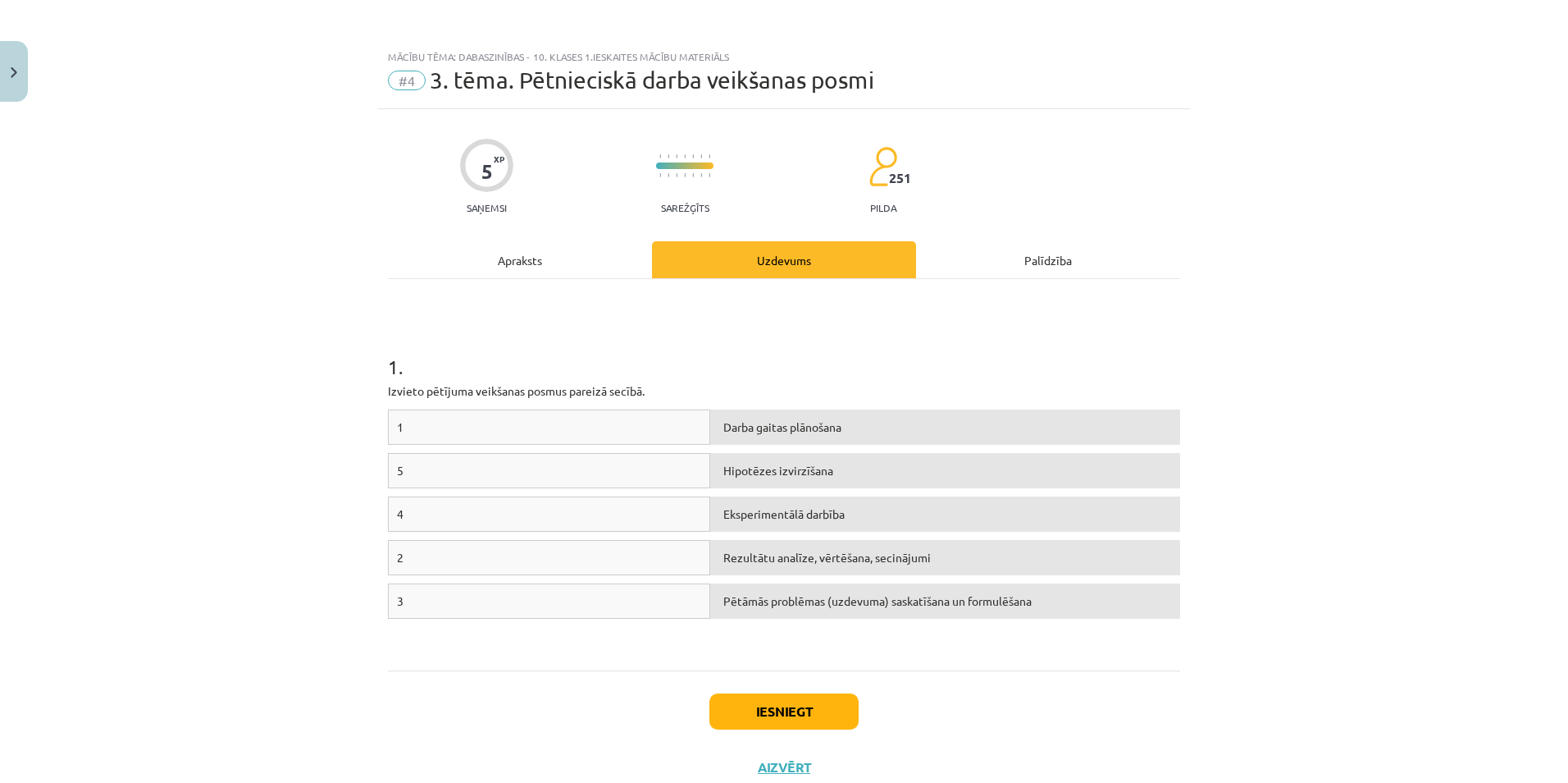
drag, startPoint x: 842, startPoint y: 580, endPoint x: 871, endPoint y: 612, distance: 43.2
click at [828, 583] on div "1 Darba gaitas plānošana 5 Hipotēzes izvirzīšana 4 Eksperimentālā darbība 2 Rez…" at bounding box center [784, 532] width 792 height 246
click at [701, 562] on div "2" at bounding box center [549, 557] width 322 height 35
click at [1042, 273] on div "Palīdzība" at bounding box center [1048, 259] width 264 height 37
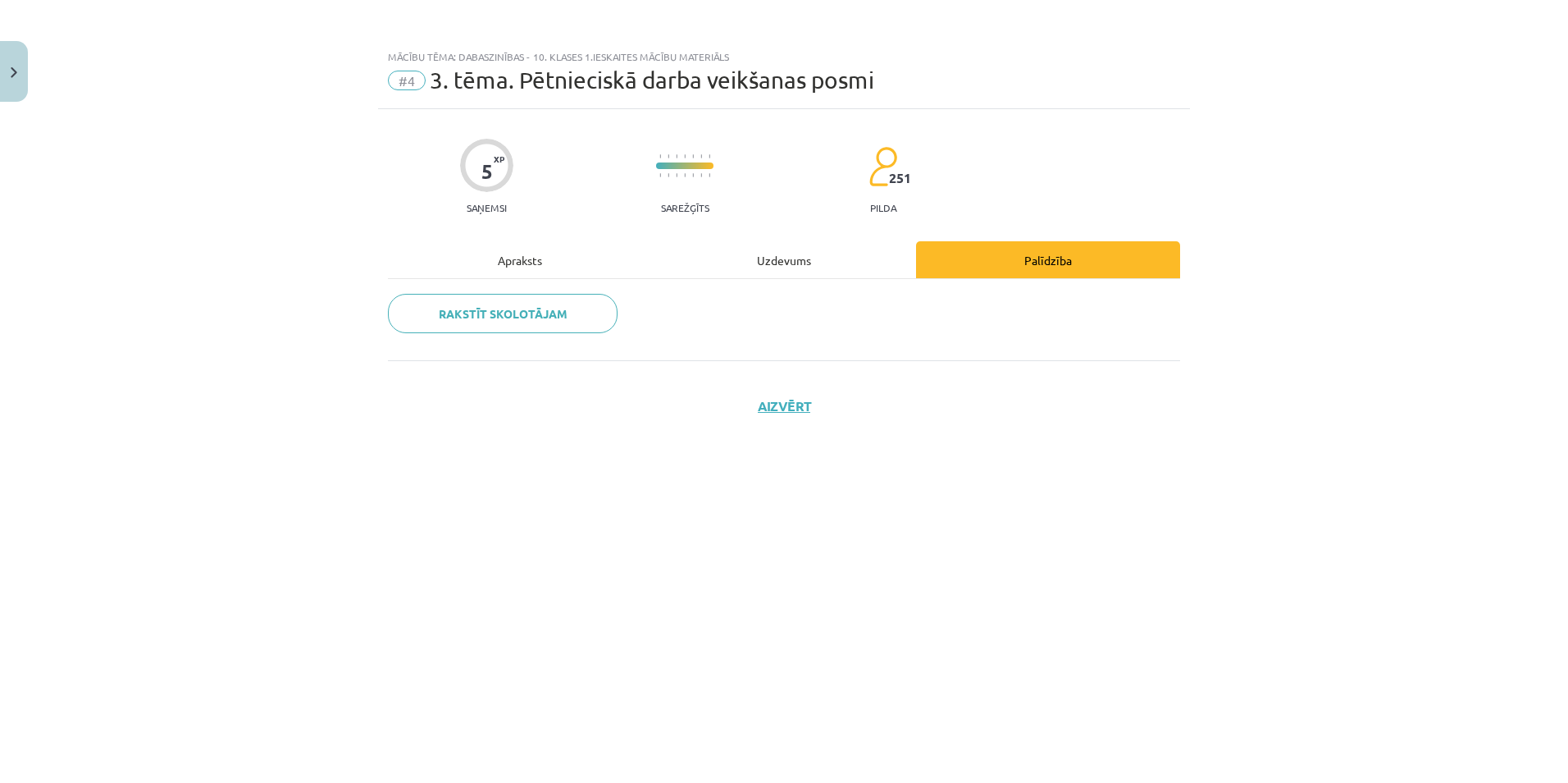
click at [771, 277] on div "Uzdevums" at bounding box center [784, 259] width 264 height 37
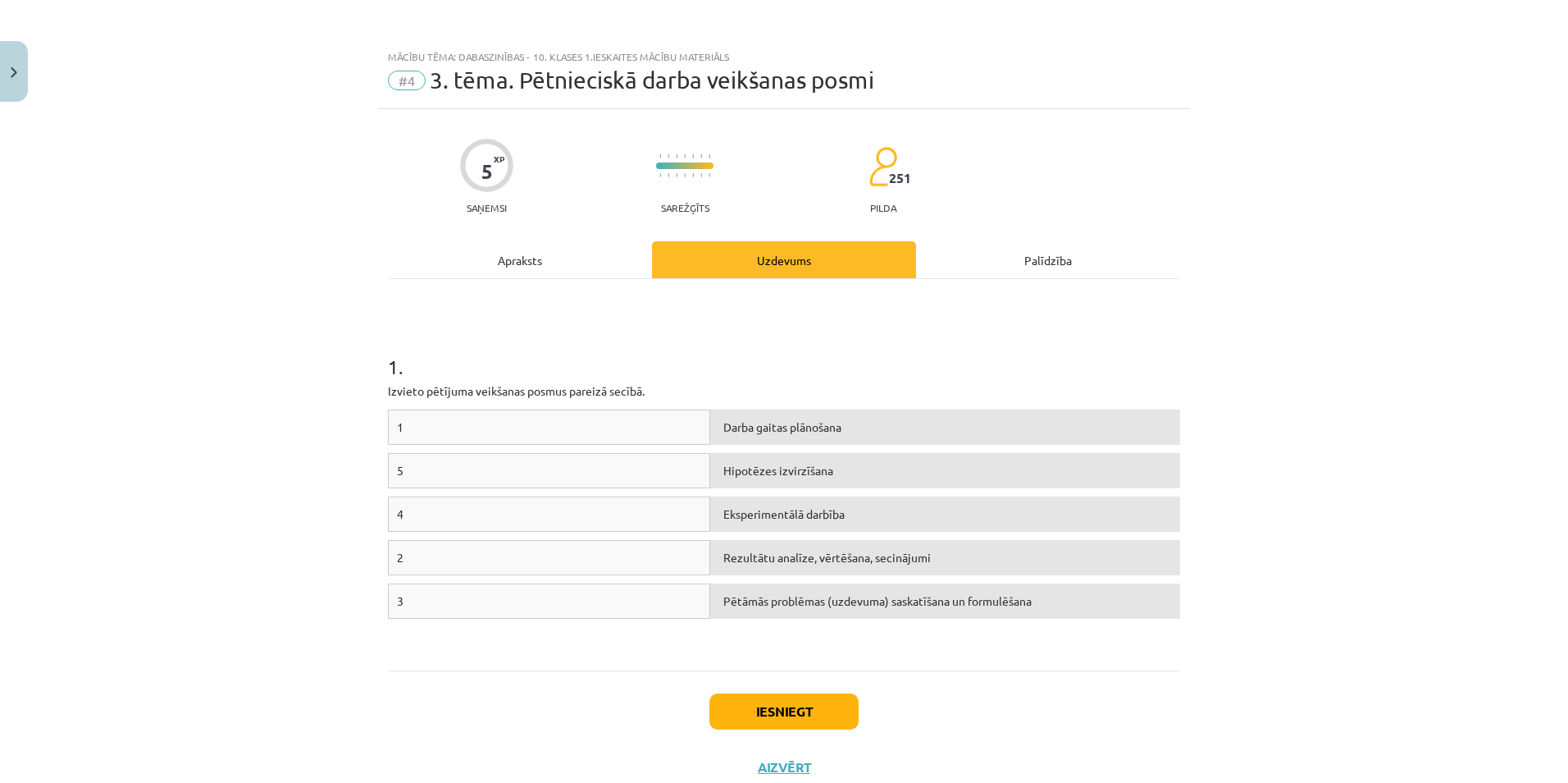
click at [821, 424] on div "Darba gaitas plānošana" at bounding box center [945, 427] width 470 height 35
drag, startPoint x: 756, startPoint y: 556, endPoint x: 541, endPoint y: 453, distance: 238.4
click at [541, 453] on div "1 Darba gaitas plānošana 5 Hipotēzes izvirzīšana 4 Eksperimentālā darbība 2 Rez…" at bounding box center [784, 532] width 792 height 246
click at [835, 547] on div "Rezultātu analīze, vērtēšana, secinājumi" at bounding box center [945, 557] width 470 height 35
drag, startPoint x: 829, startPoint y: 548, endPoint x: 745, endPoint y: 546, distance: 84.0
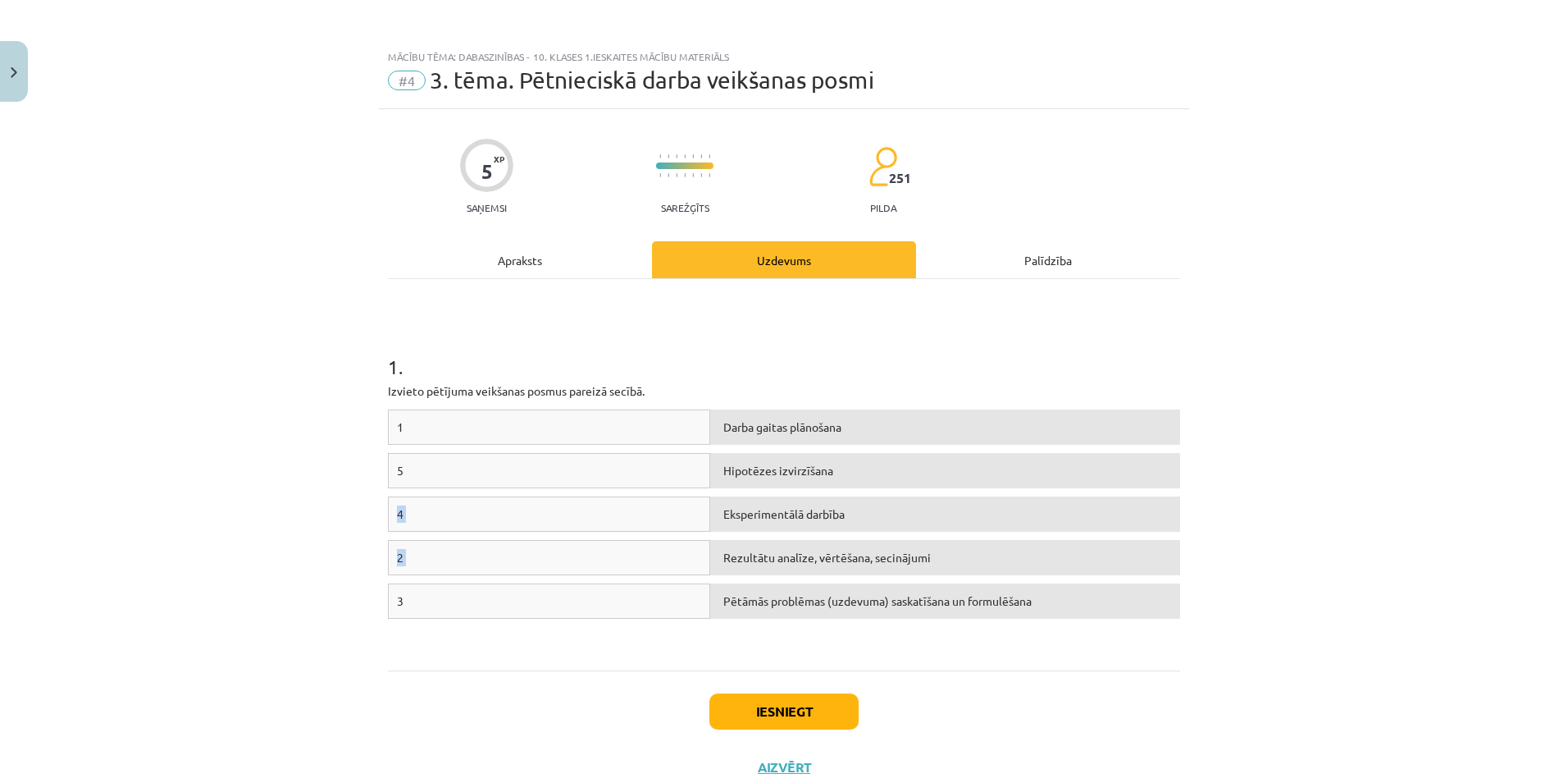
click at [829, 549] on div "Rezultātu analīze, vērtēšana, secinājumi" at bounding box center [945, 557] width 470 height 35
click at [549, 571] on div "2" at bounding box center [549, 557] width 322 height 35
click at [391, 506] on div "4" at bounding box center [549, 514] width 322 height 35
click at [401, 511] on div "4" at bounding box center [549, 514] width 322 height 35
drag, startPoint x: 797, startPoint y: 512, endPoint x: 668, endPoint y: 513, distance: 129.0
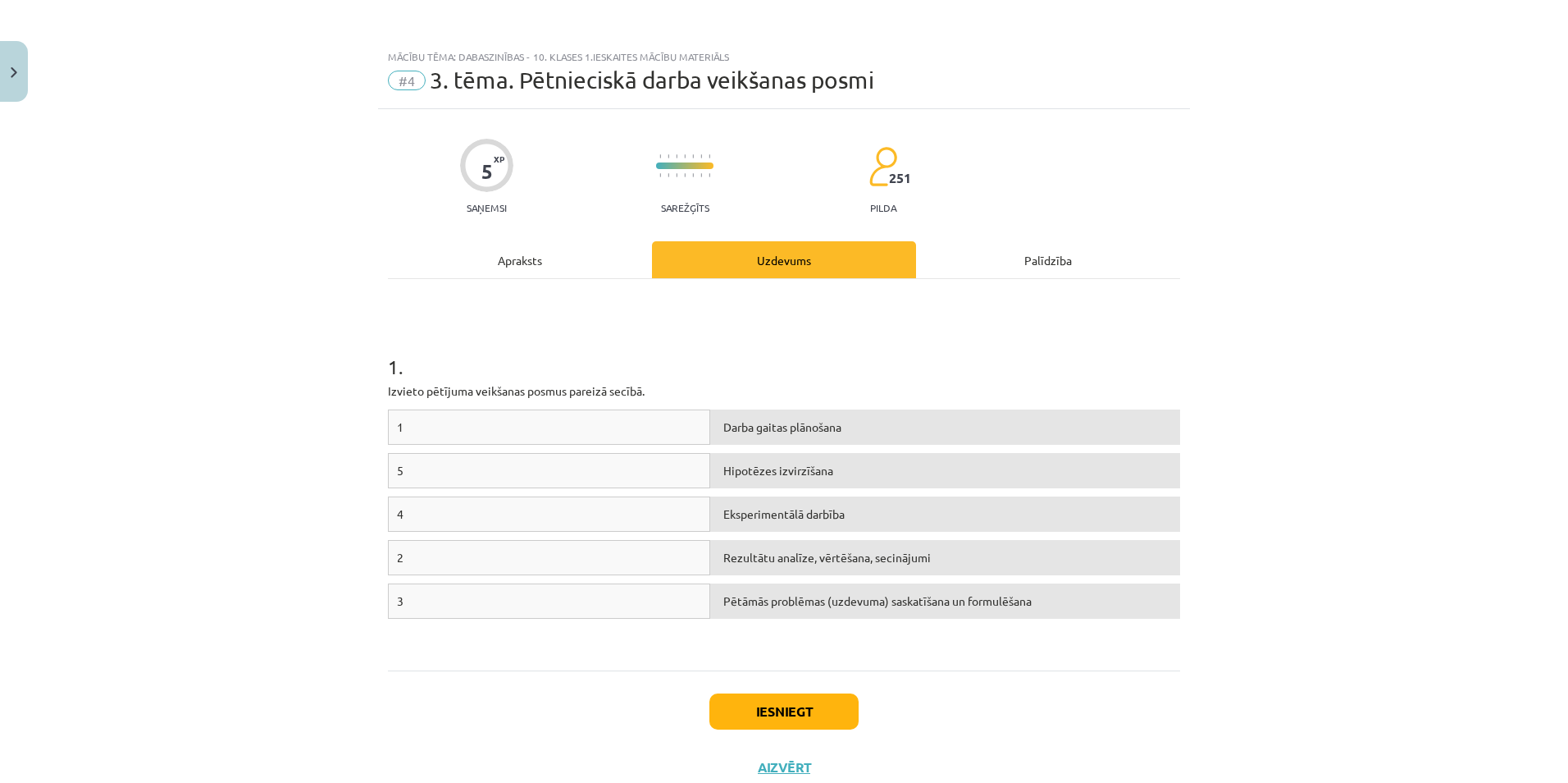
drag, startPoint x: 668, startPoint y: 513, endPoint x: 400, endPoint y: 334, distance: 322.3
click at [400, 334] on h1 "1 ." at bounding box center [784, 352] width 792 height 51
click at [748, 433] on div "Darba gaitas plānošana" at bounding box center [945, 427] width 470 height 35
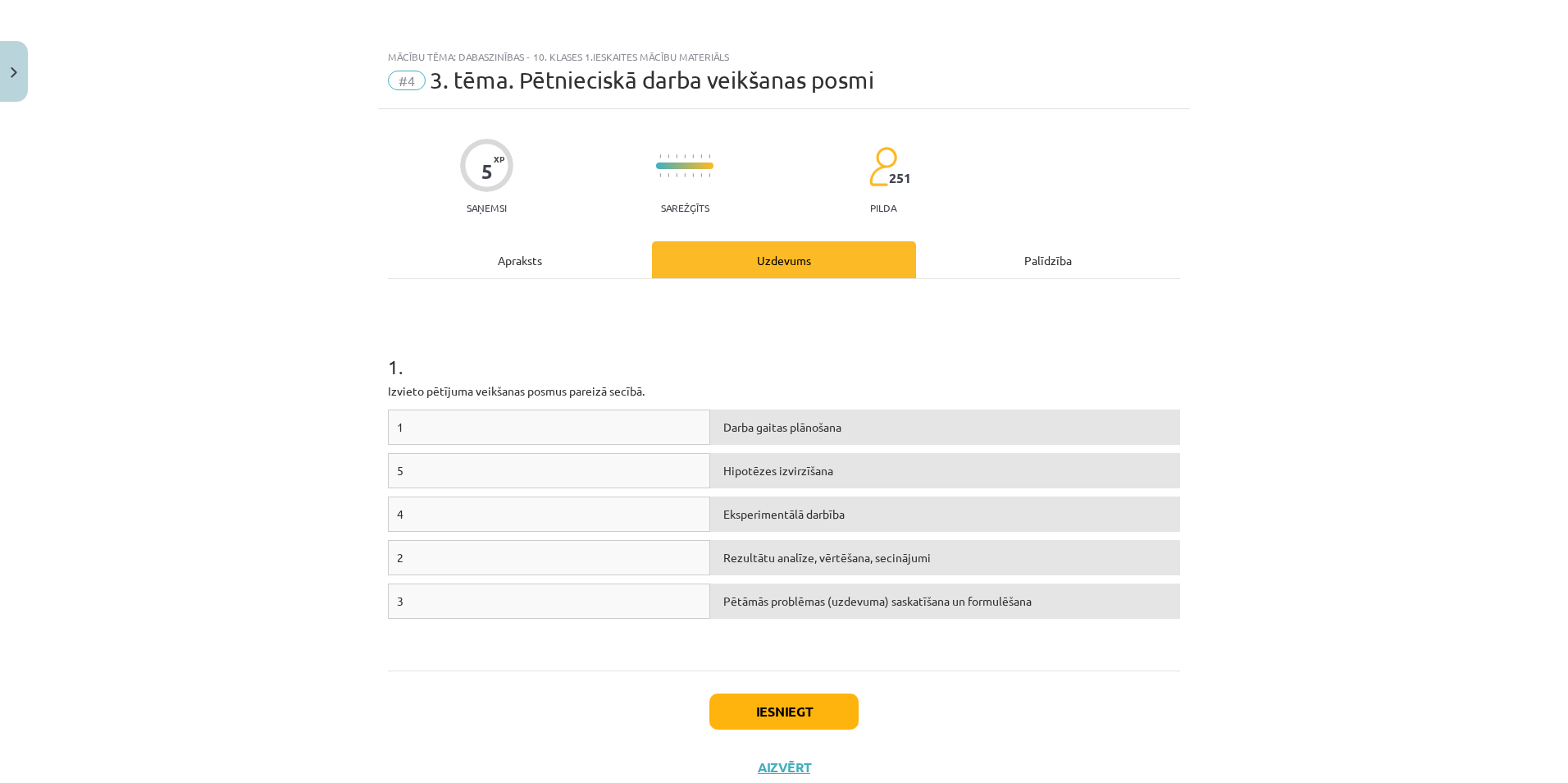
click at [748, 433] on div "Darba gaitas plānošana" at bounding box center [945, 427] width 470 height 35
drag, startPoint x: 748, startPoint y: 433, endPoint x: 777, endPoint y: 428, distance: 29.4
click at [777, 428] on div "Darba gaitas plānošana" at bounding box center [945, 427] width 470 height 35
drag, startPoint x: 529, startPoint y: 454, endPoint x: 530, endPoint y: 467, distance: 13.0
click at [530, 467] on div "5" at bounding box center [549, 470] width 322 height 35
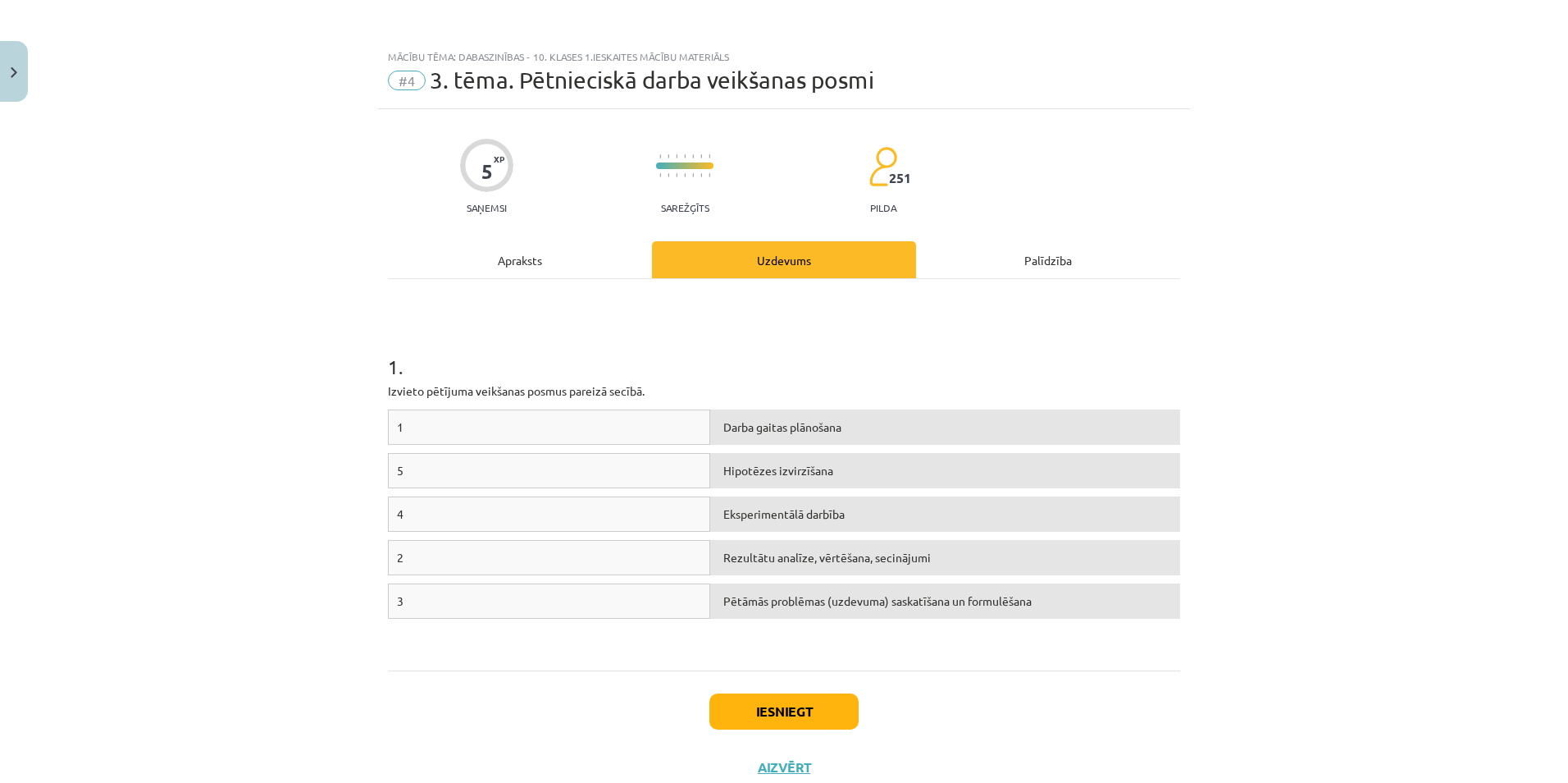
drag, startPoint x: 531, startPoint y: 467, endPoint x: 566, endPoint y: 472, distance: 35.4
click at [546, 474] on div "5" at bounding box center [549, 470] width 322 height 35
drag, startPoint x: 400, startPoint y: 473, endPoint x: 379, endPoint y: 475, distance: 21.1
click at [379, 475] on div "5 XP Saņemsi Sarežģīts 251 pilda Apraksts Uzdevums Palīdzība 1 . Izvieto pētīju…" at bounding box center [784, 452] width 812 height 686
drag, startPoint x: 379, startPoint y: 475, endPoint x: 397, endPoint y: 473, distance: 18.1
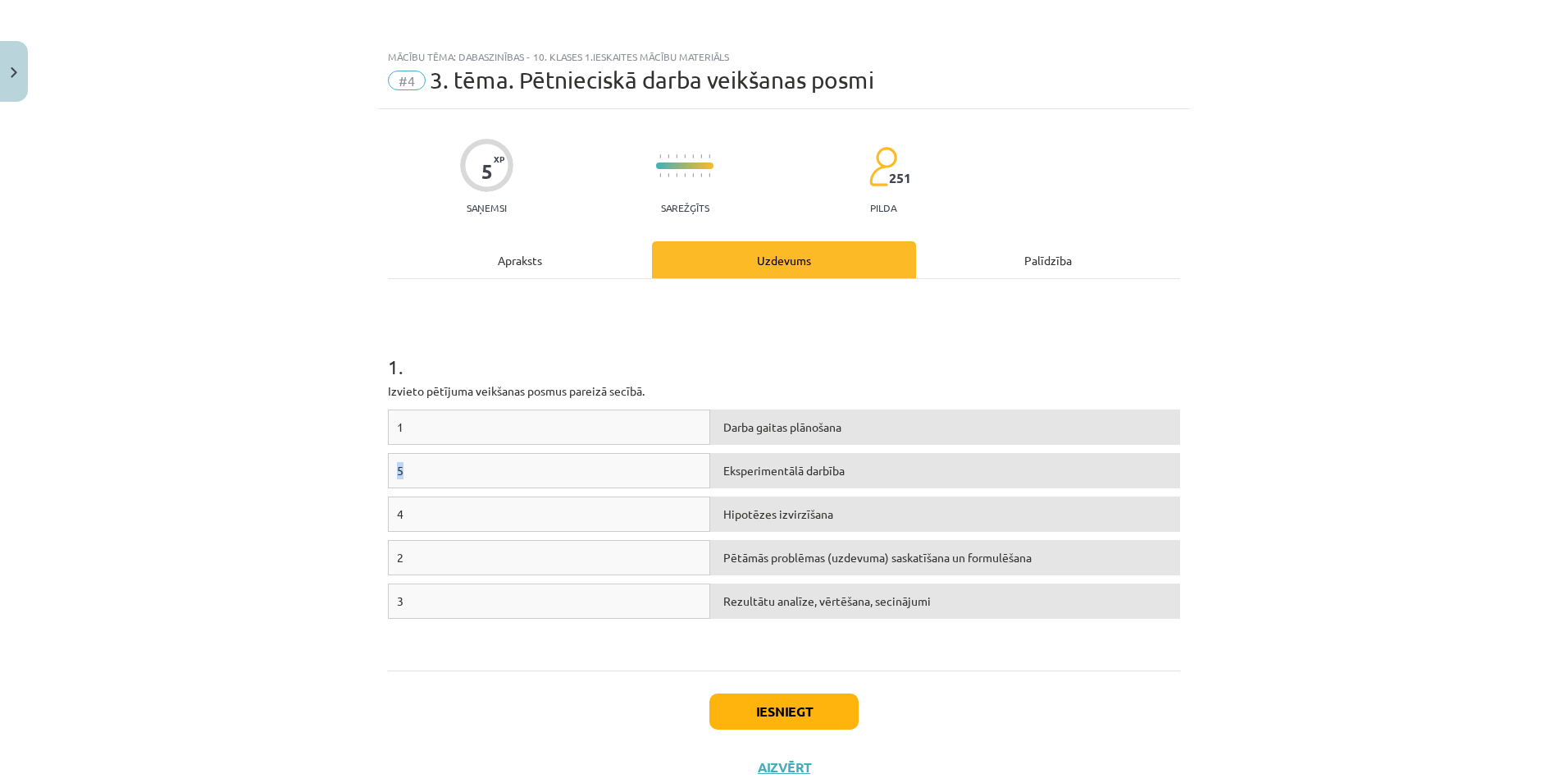
click at [397, 473] on div "5" at bounding box center [549, 470] width 322 height 35
click at [798, 721] on button "Iesniegt" at bounding box center [784, 711] width 149 height 36
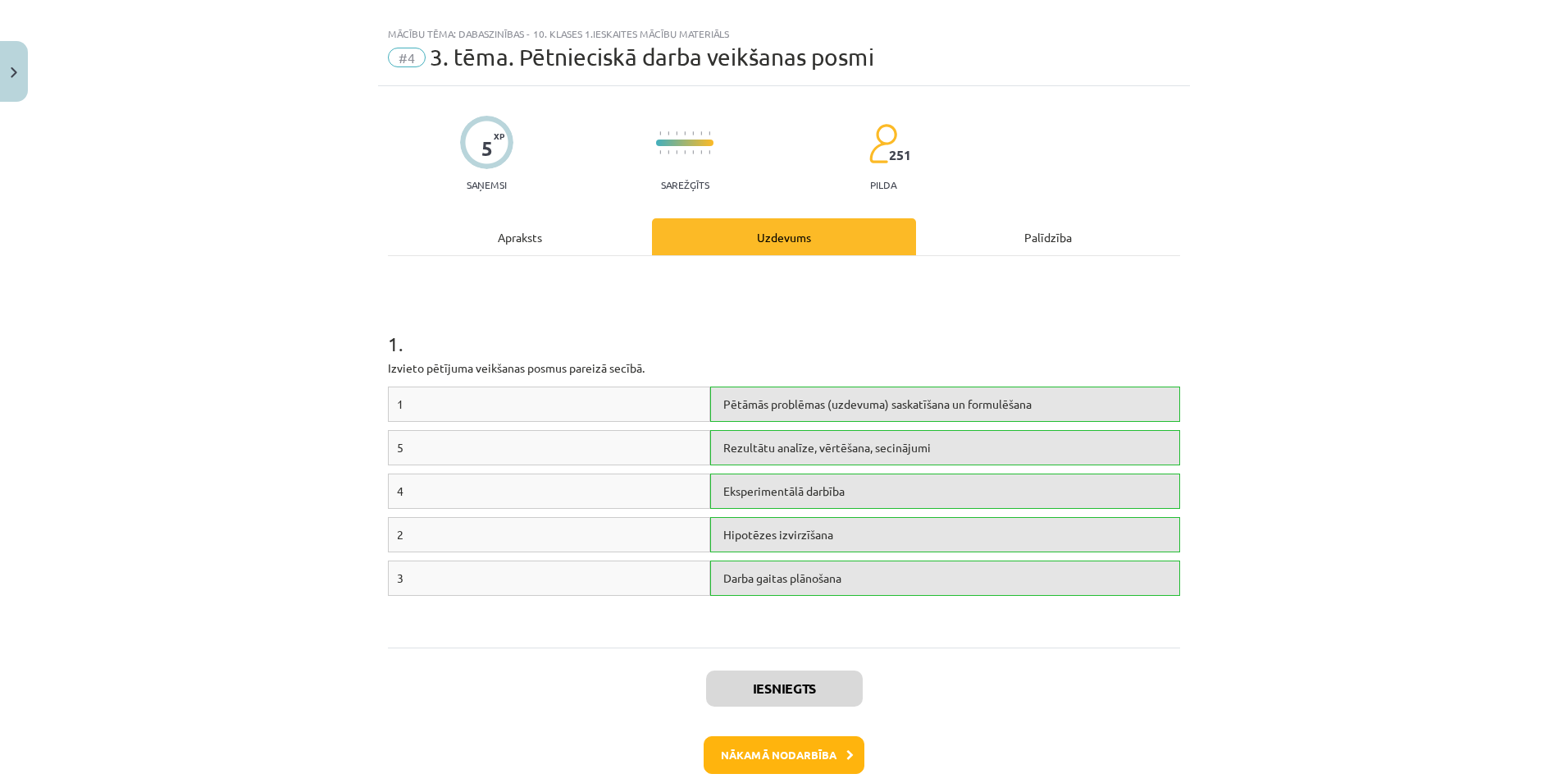
scroll to position [106, 0]
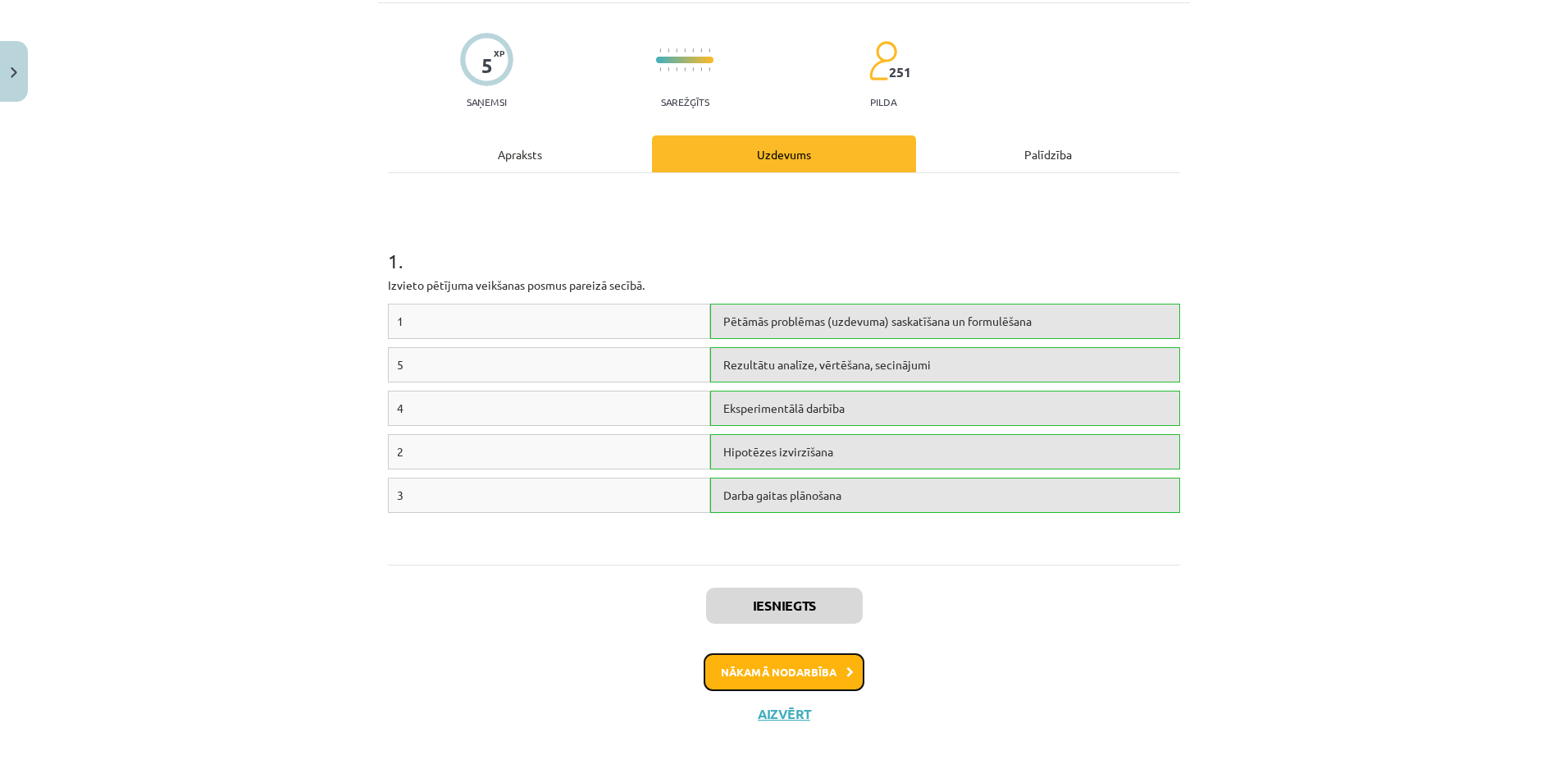
click at [799, 676] on button "Nākamā nodarbība" at bounding box center [784, 672] width 161 height 38
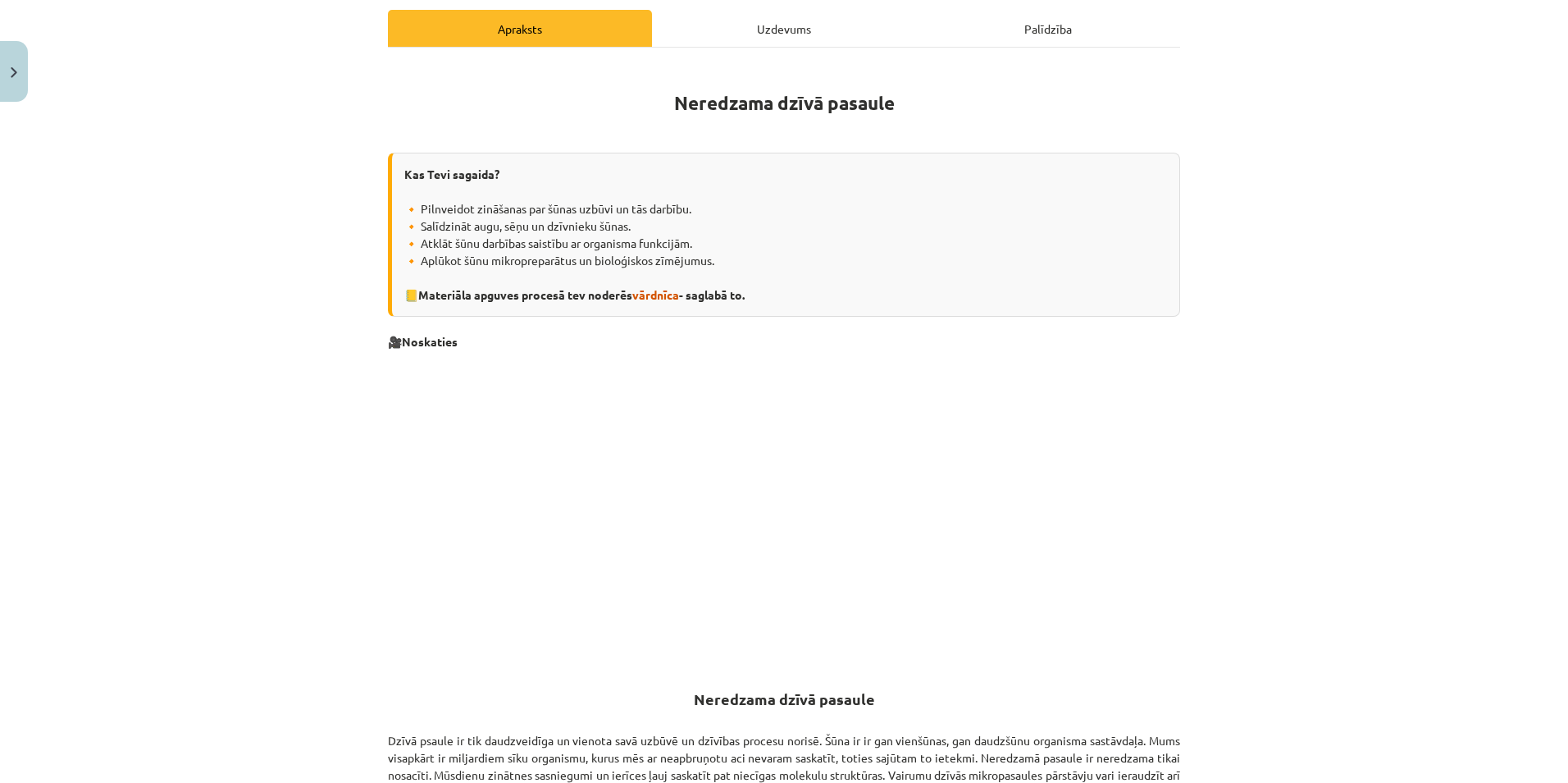
scroll to position [245, 0]
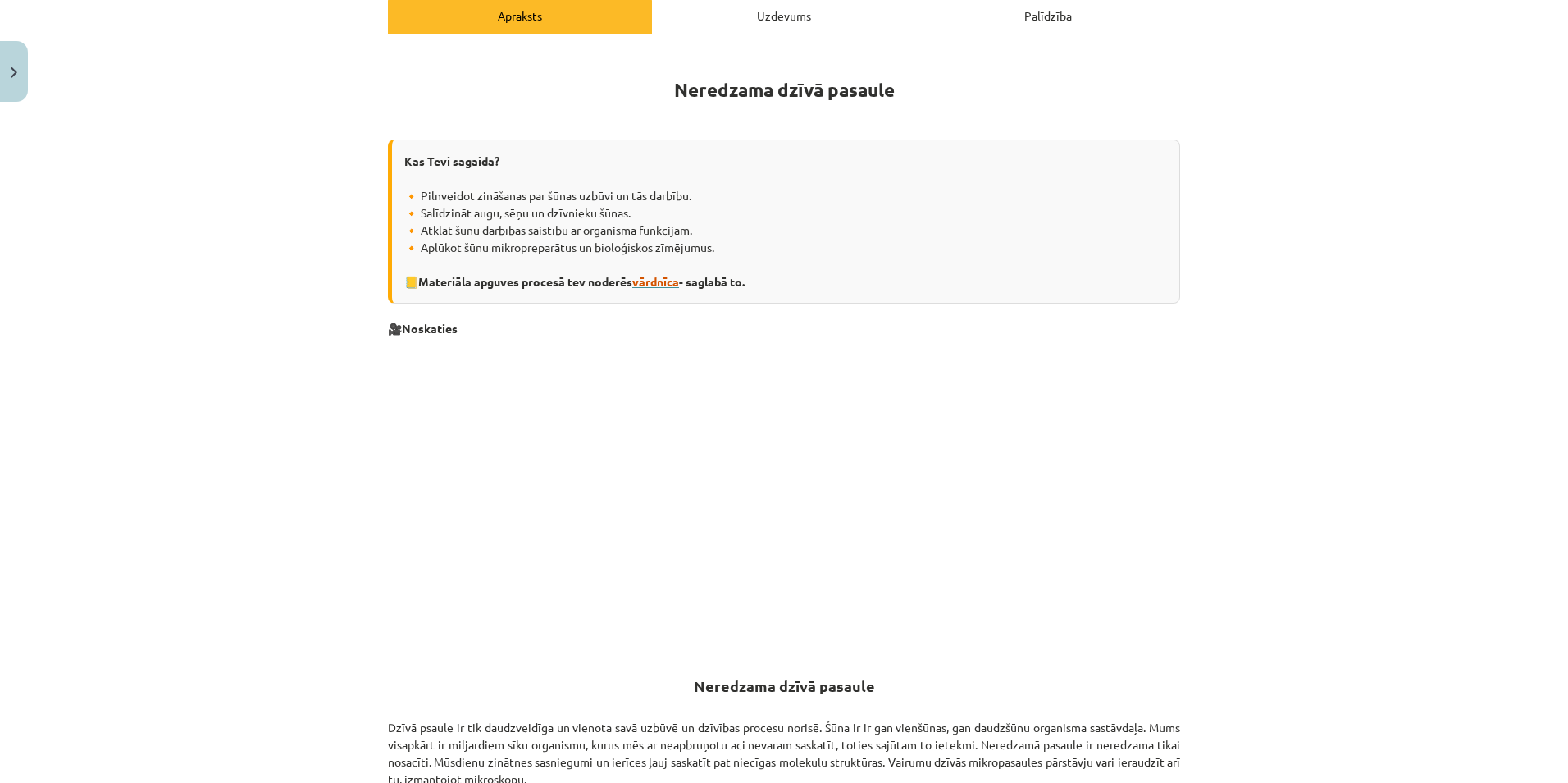
click at [669, 275] on span "vārdnīca" at bounding box center [655, 282] width 47 height 15
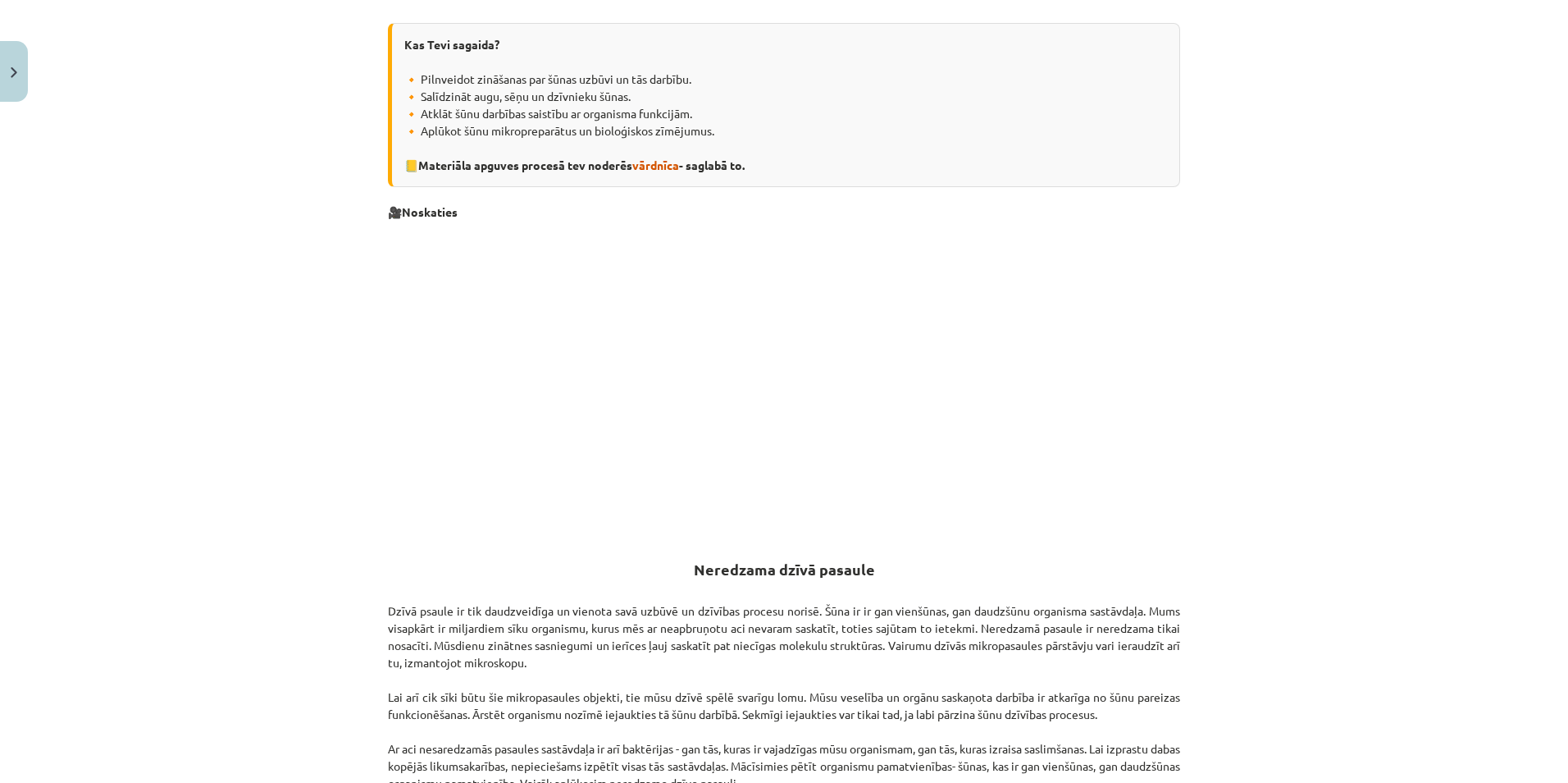
scroll to position [364, 0]
click at [48, 266] on div "Mācību tēma: Dabaszinības - 10. klases 1.ieskaites mācību materiāls #5 4. tēma.…" at bounding box center [784, 391] width 1568 height 783
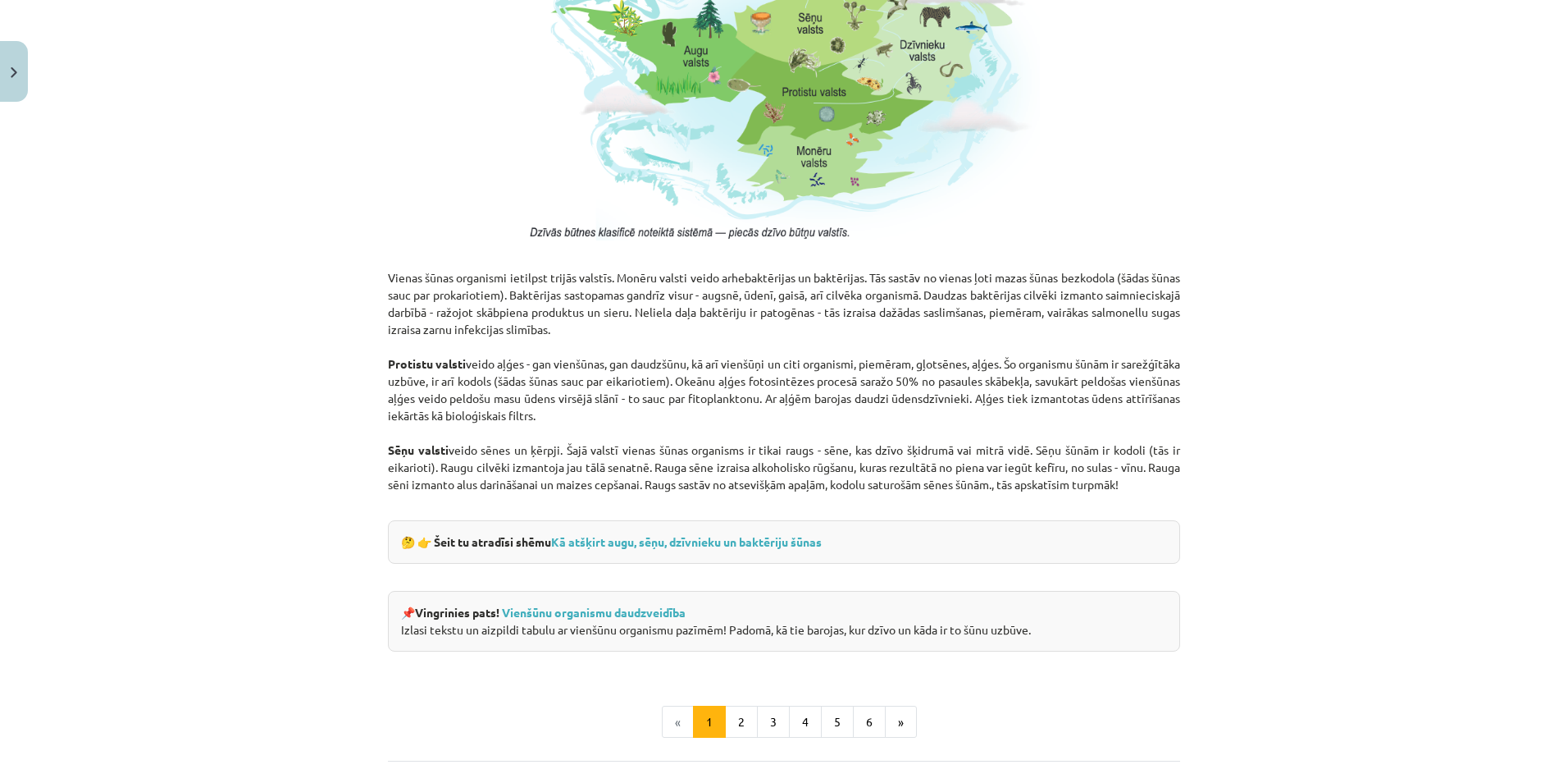
scroll to position [1361, 0]
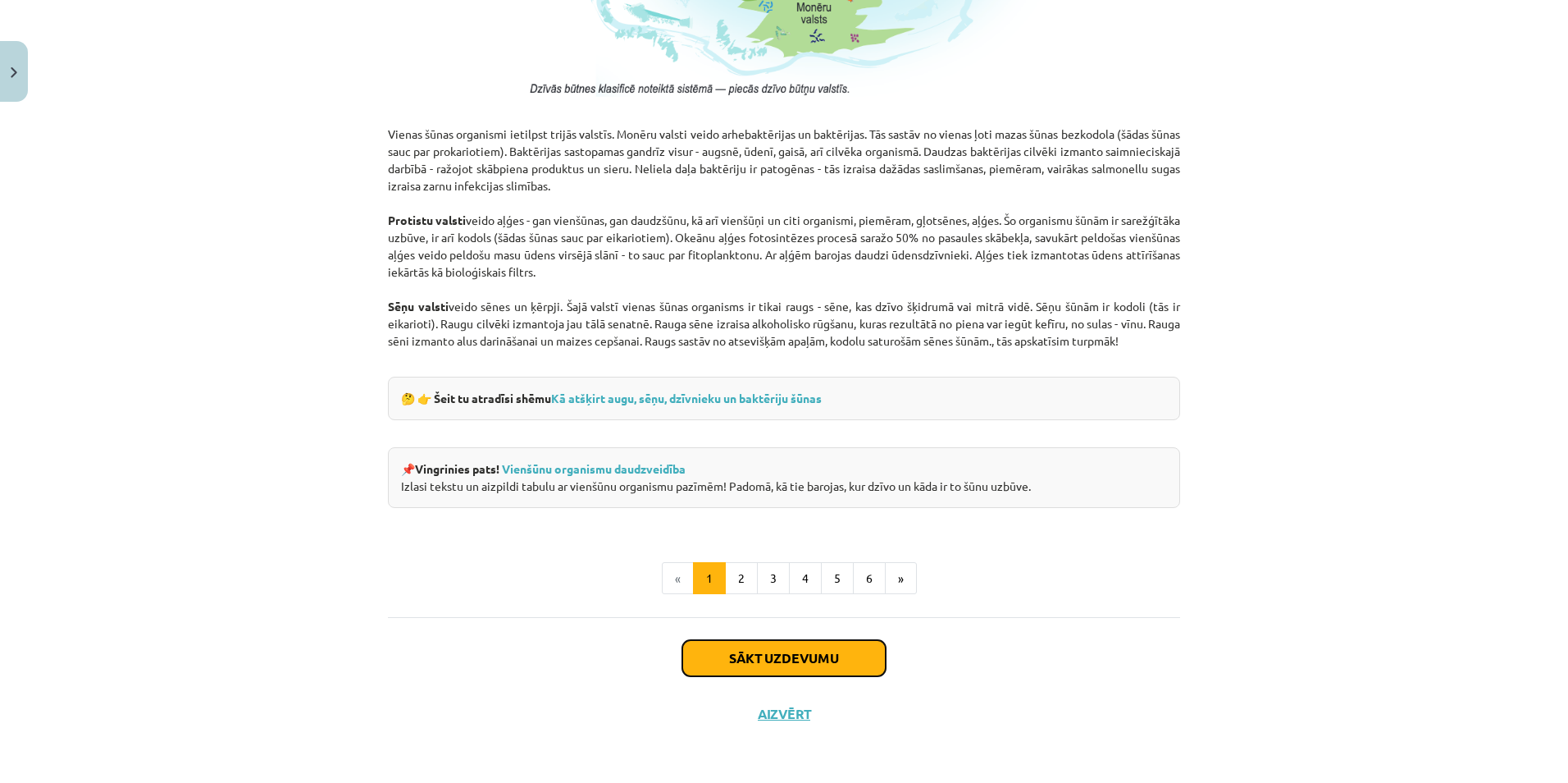
click at [757, 670] on button "Sākt uzdevumu" at bounding box center [784, 658] width 203 height 36
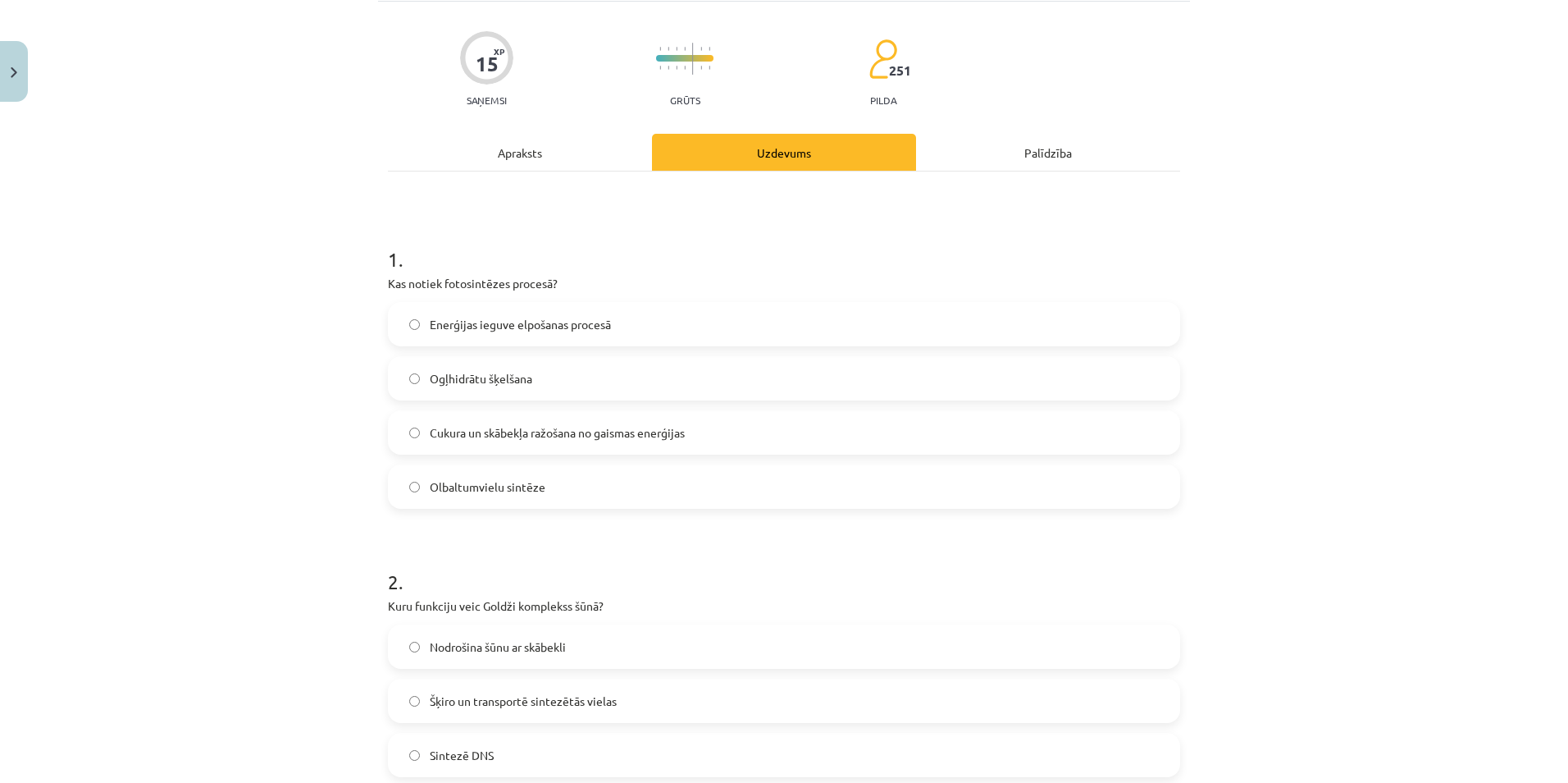
scroll to position [41, 0]
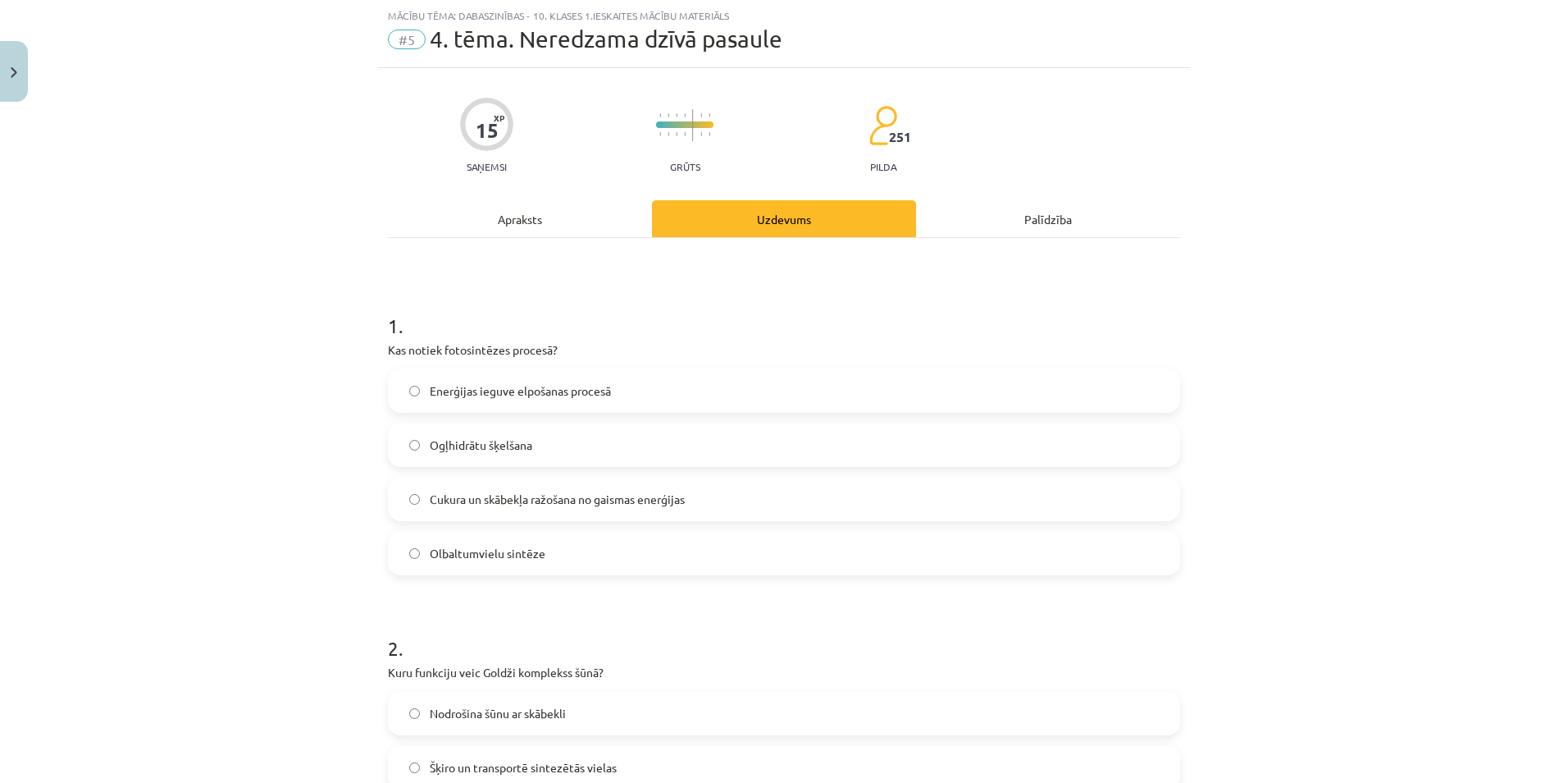
click at [531, 398] on span "Enerģijas ieguve elpošanas procesā" at bounding box center [520, 391] width 181 height 17
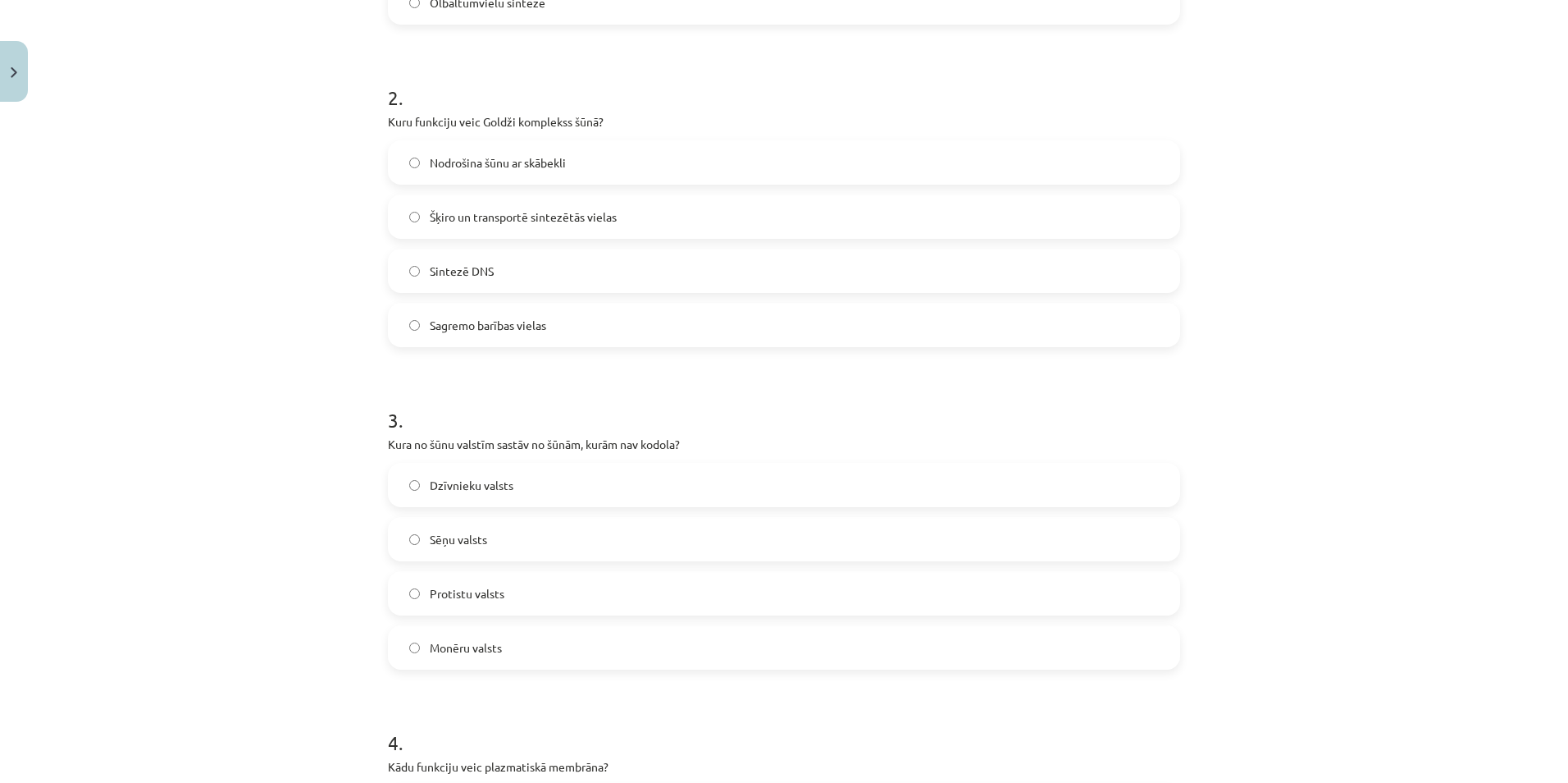
scroll to position [600, 0]
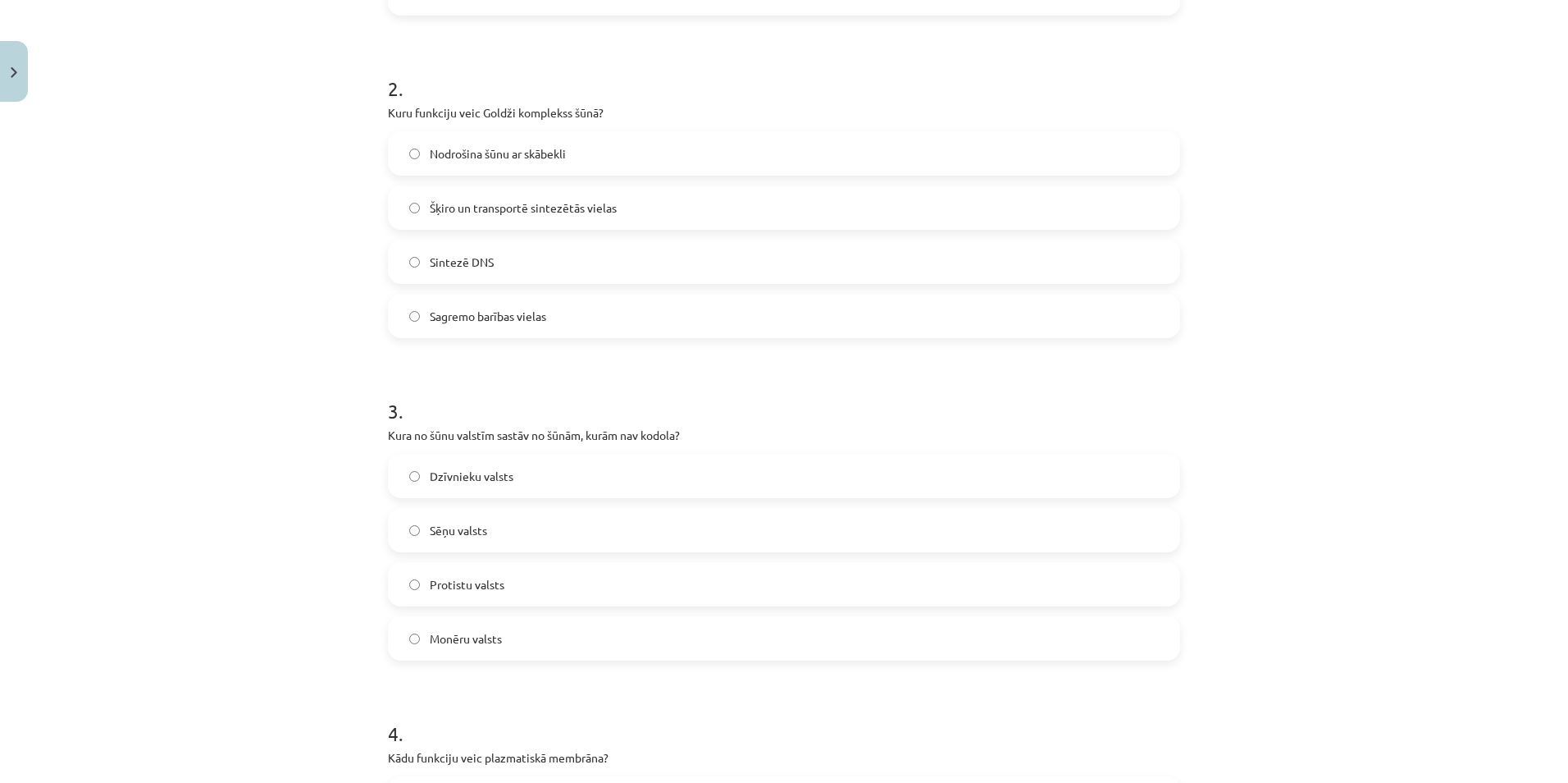
click at [490, 220] on label "Šķiro un transportē sintezētās vielas" at bounding box center [784, 208] width 789 height 41
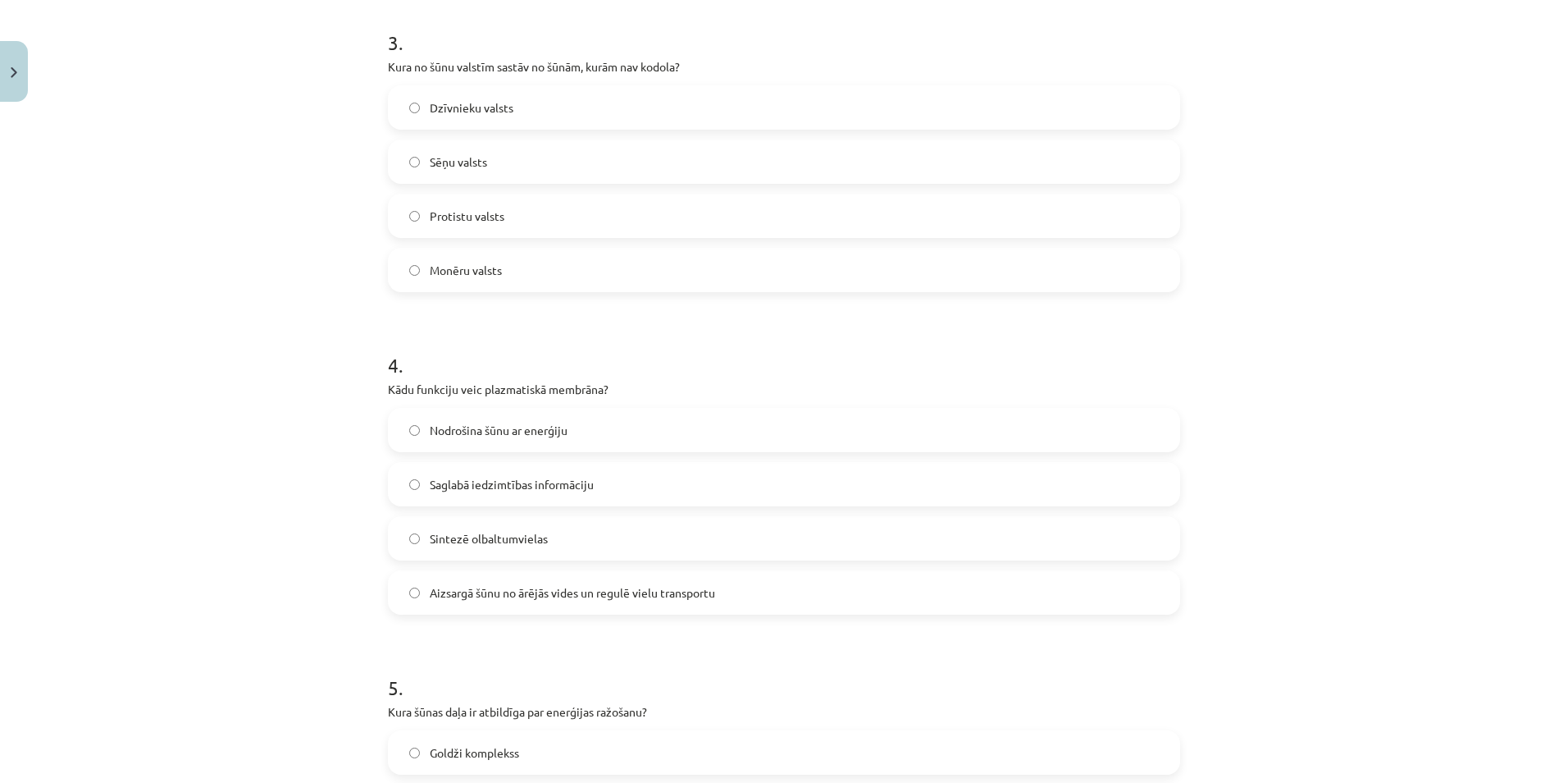
scroll to position [971, 0]
click at [622, 276] on label "Monēru valsts" at bounding box center [784, 268] width 789 height 41
click at [654, 605] on label "Aizsargā šūnu no ārējās vides un regulē vielu transportu" at bounding box center [784, 590] width 789 height 41
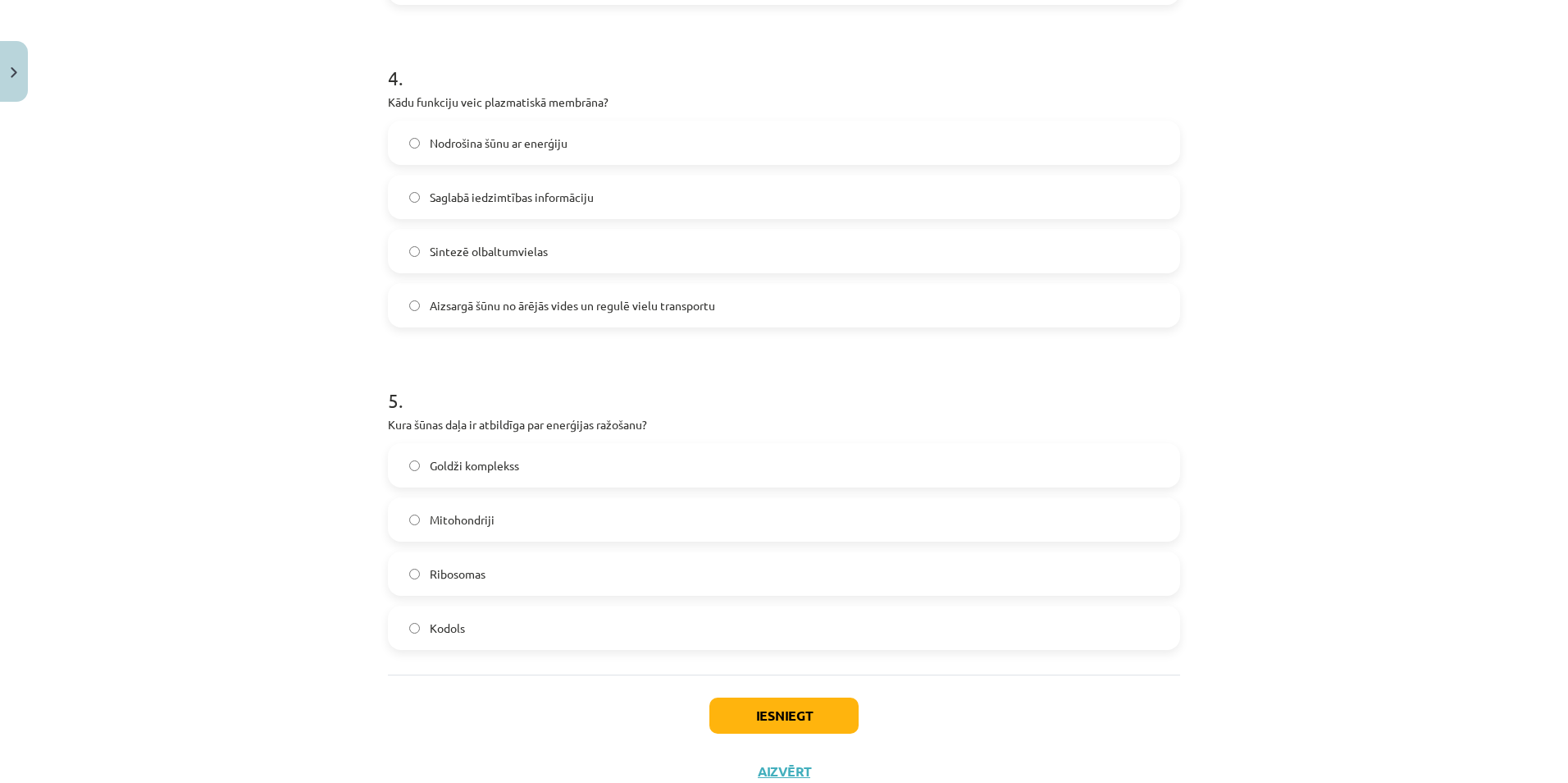
scroll to position [1268, 0]
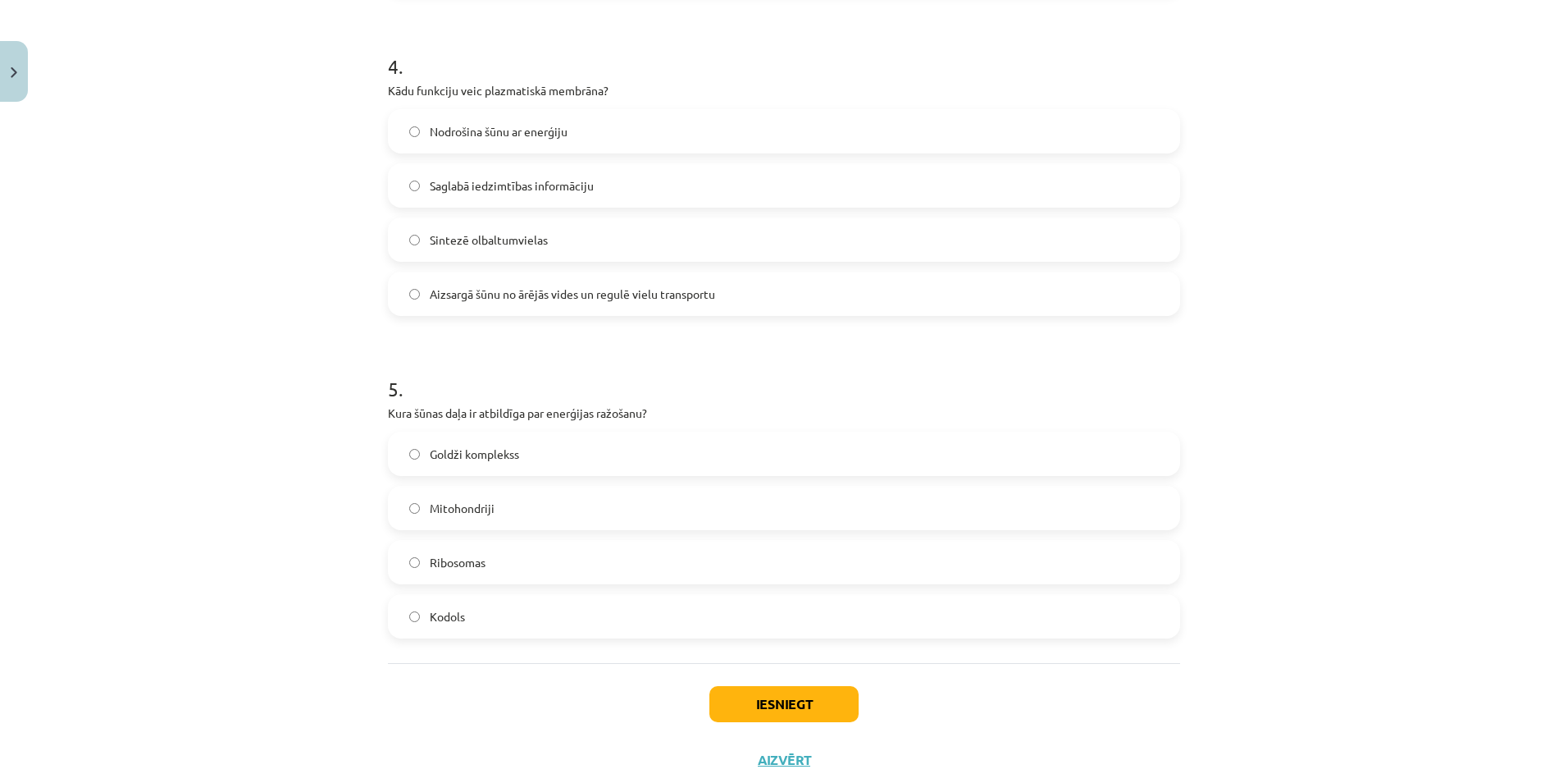
click at [452, 467] on label "Goldži komplekss" at bounding box center [784, 454] width 789 height 41
click at [546, 601] on label "Kodols" at bounding box center [784, 616] width 789 height 41
click at [503, 527] on label "Mitohondriji" at bounding box center [784, 508] width 789 height 41
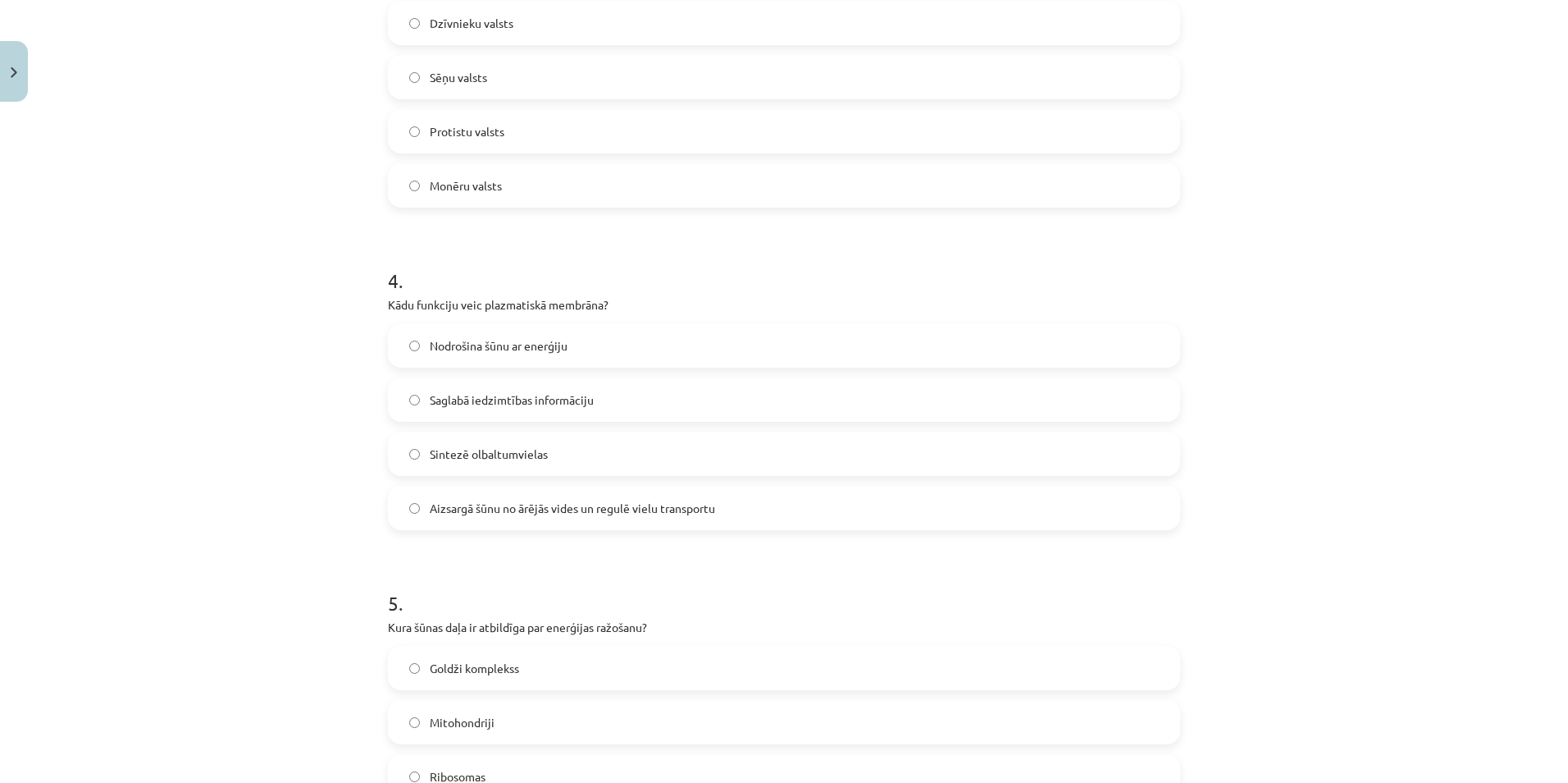
scroll to position [1313, 0]
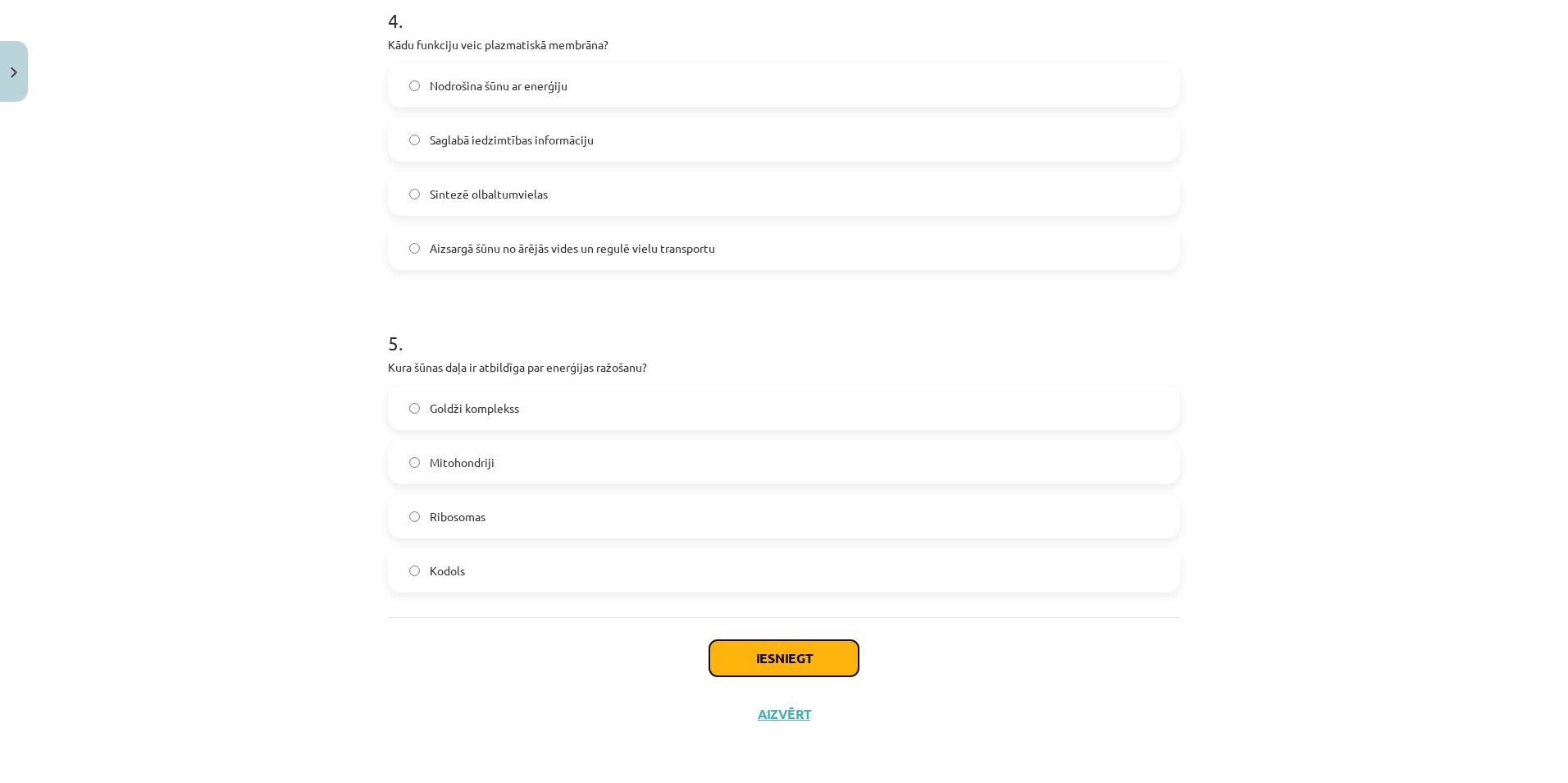
click at [831, 665] on button "Iesniegt" at bounding box center [784, 658] width 149 height 36
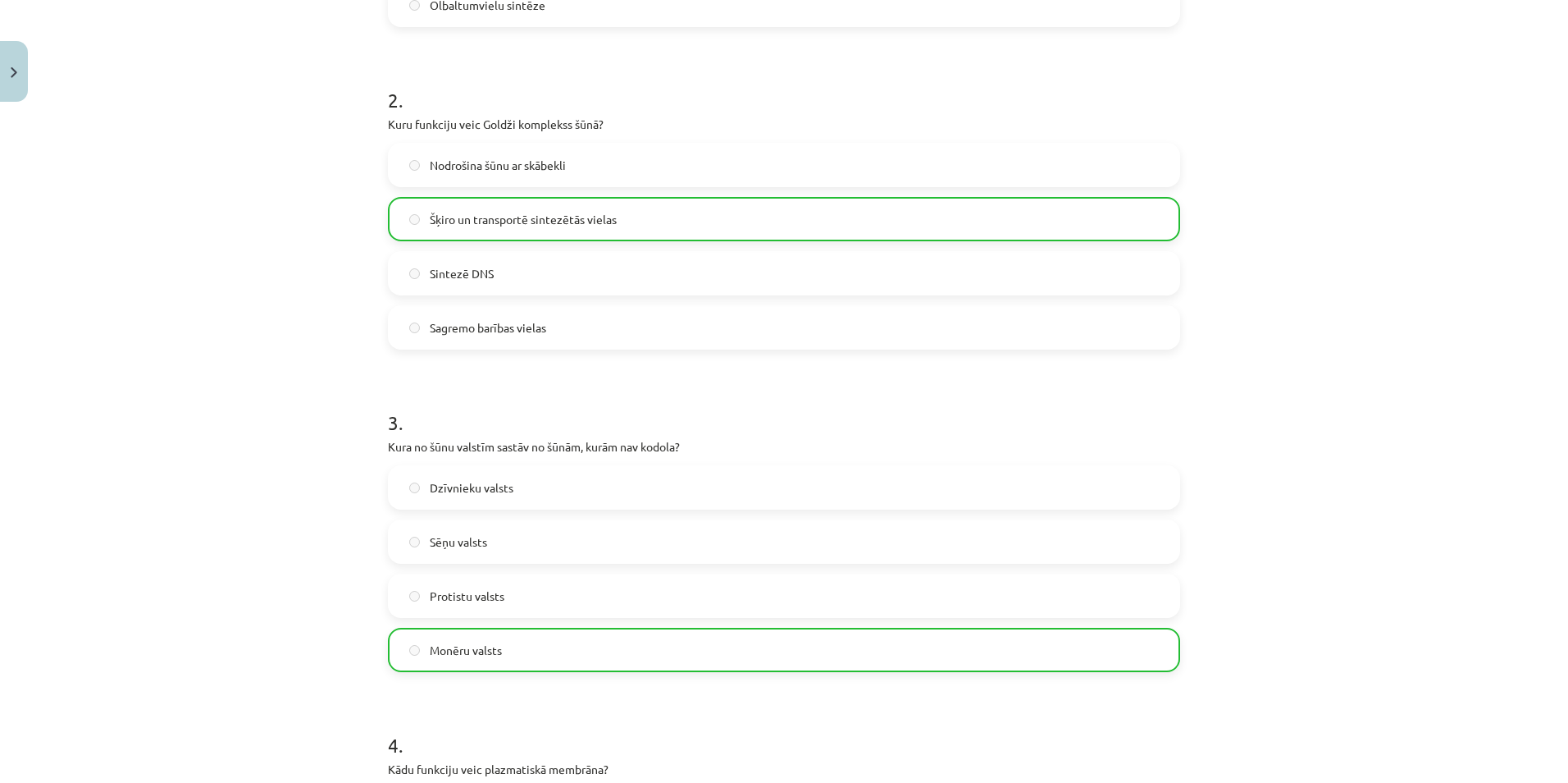
scroll to position [1366, 0]
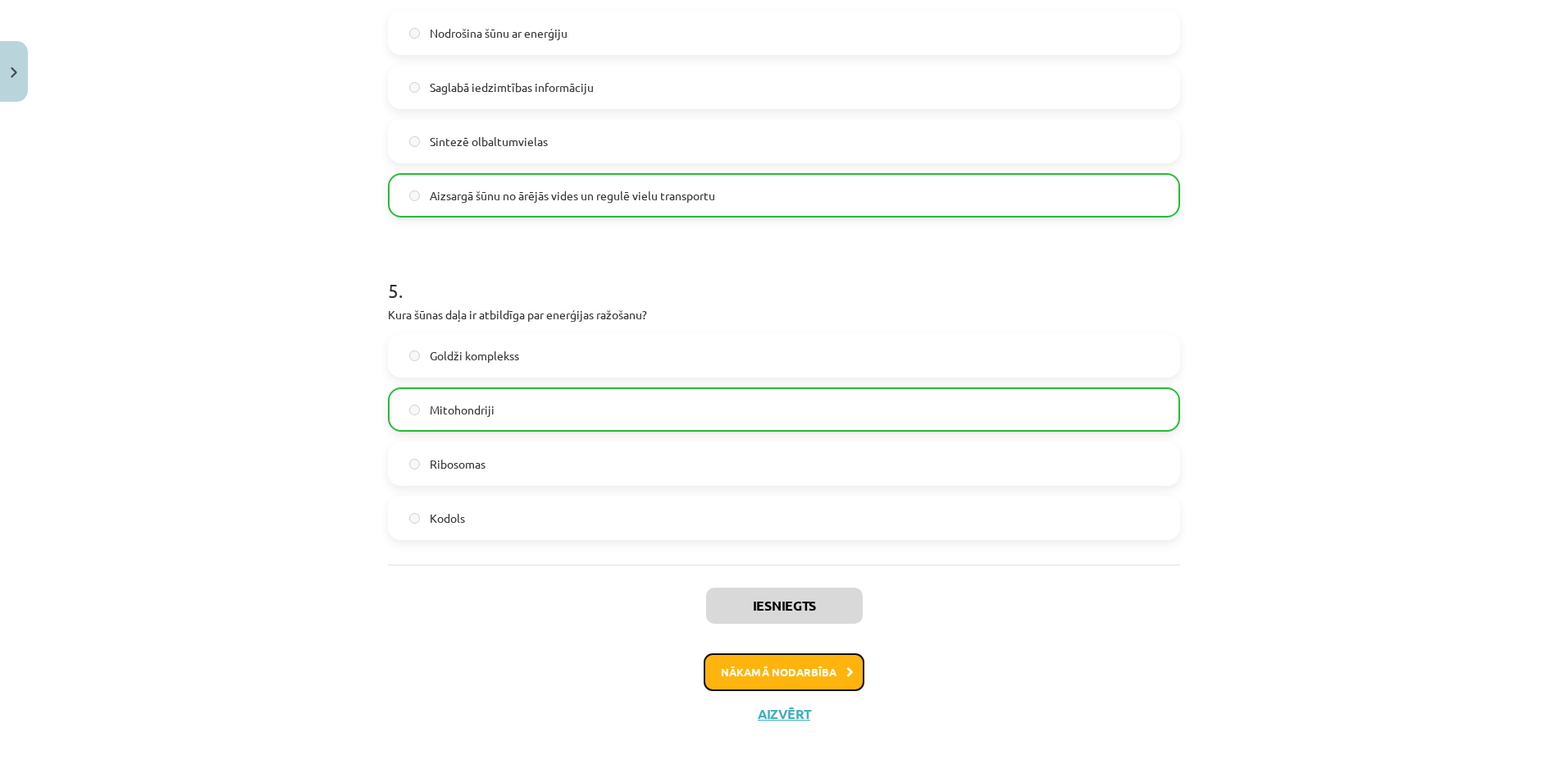
click at [831, 677] on button "Nākamā nodarbība" at bounding box center [784, 672] width 161 height 38
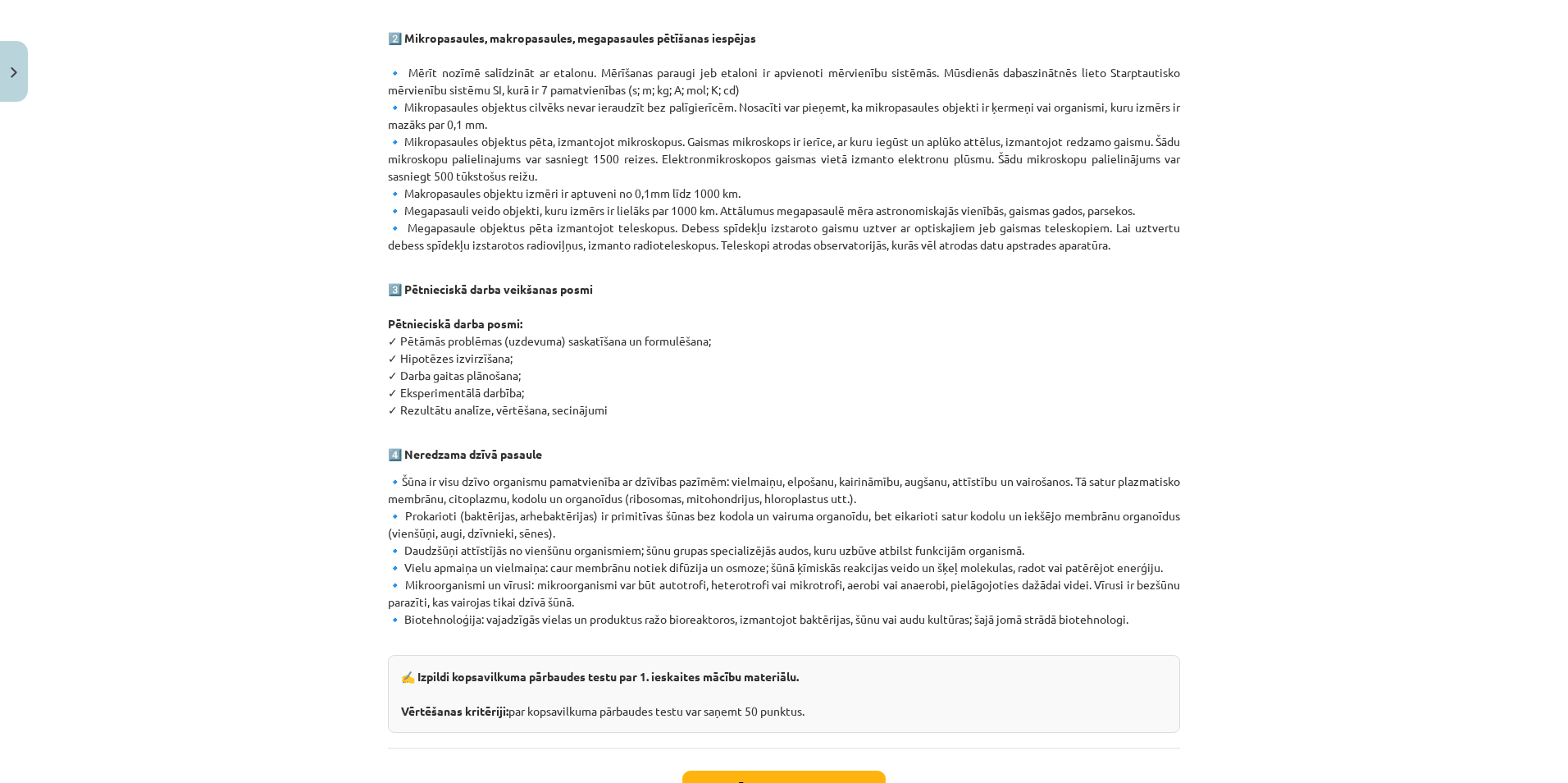
scroll to position [713, 0]
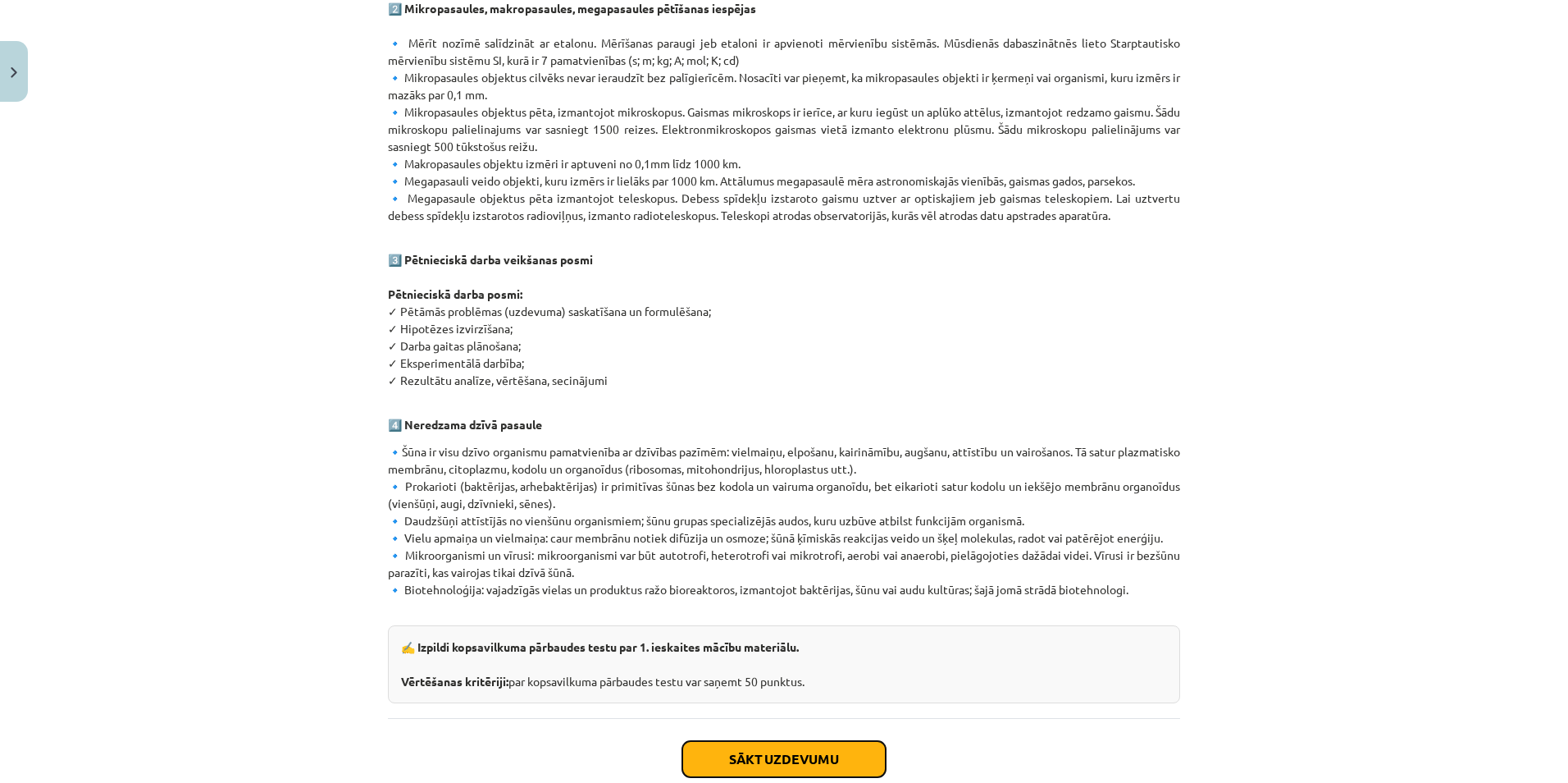
click at [793, 752] on button "Sākt uzdevumu" at bounding box center [784, 759] width 203 height 36
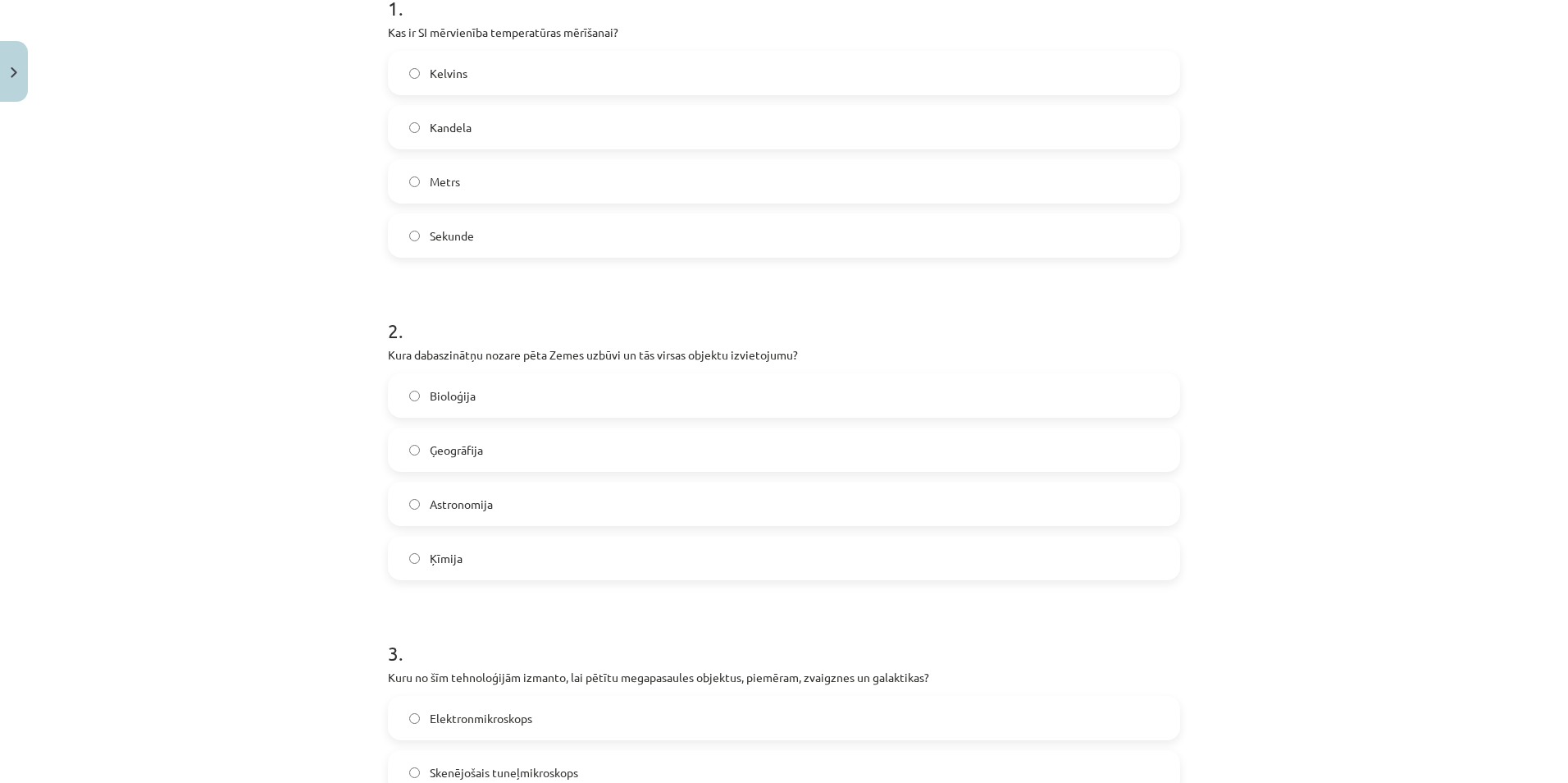
scroll to position [363, 0]
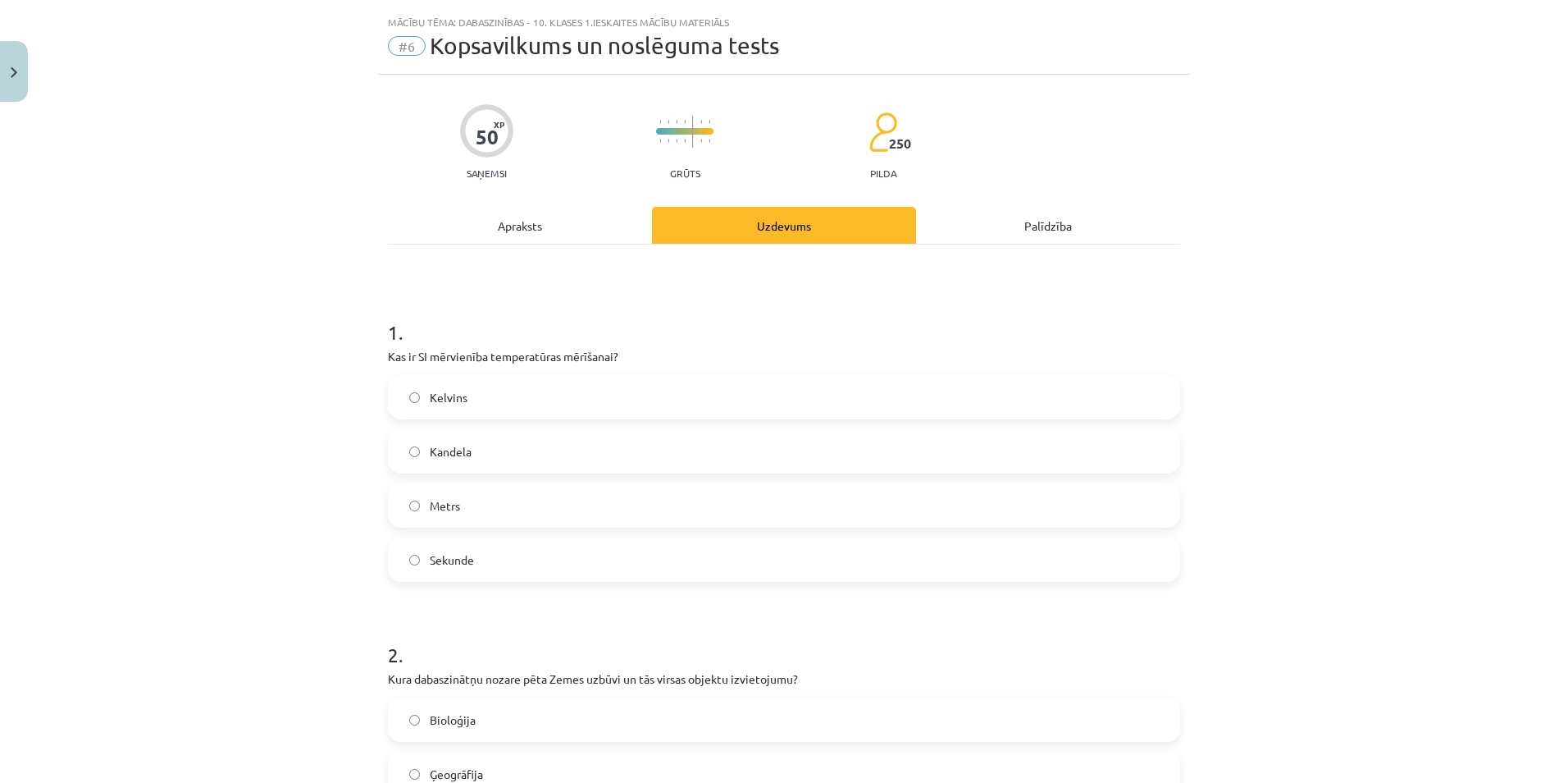
drag, startPoint x: 594, startPoint y: 622, endPoint x: 630, endPoint y: 696, distance: 82.3
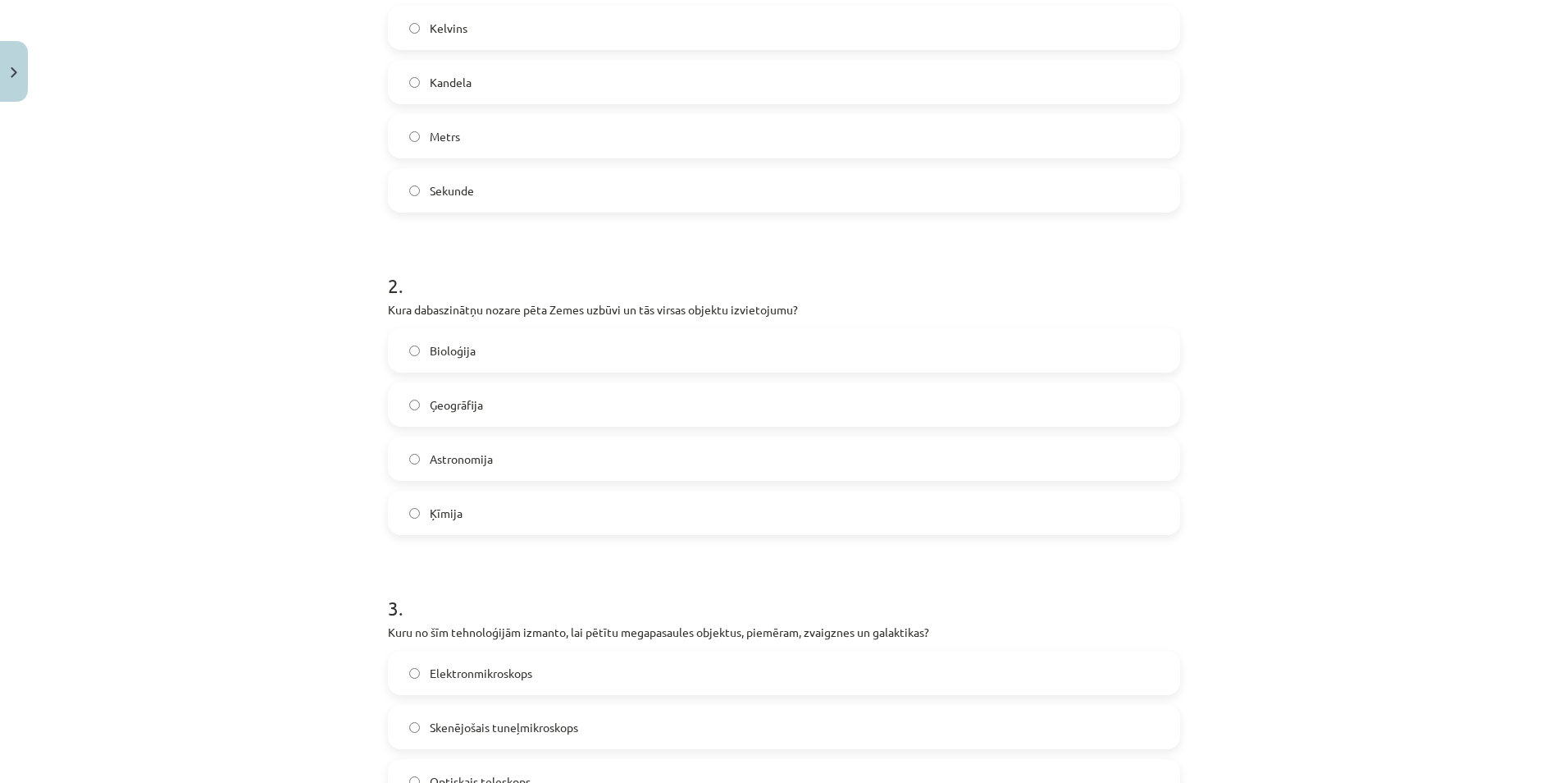
scroll to position [461, 0]
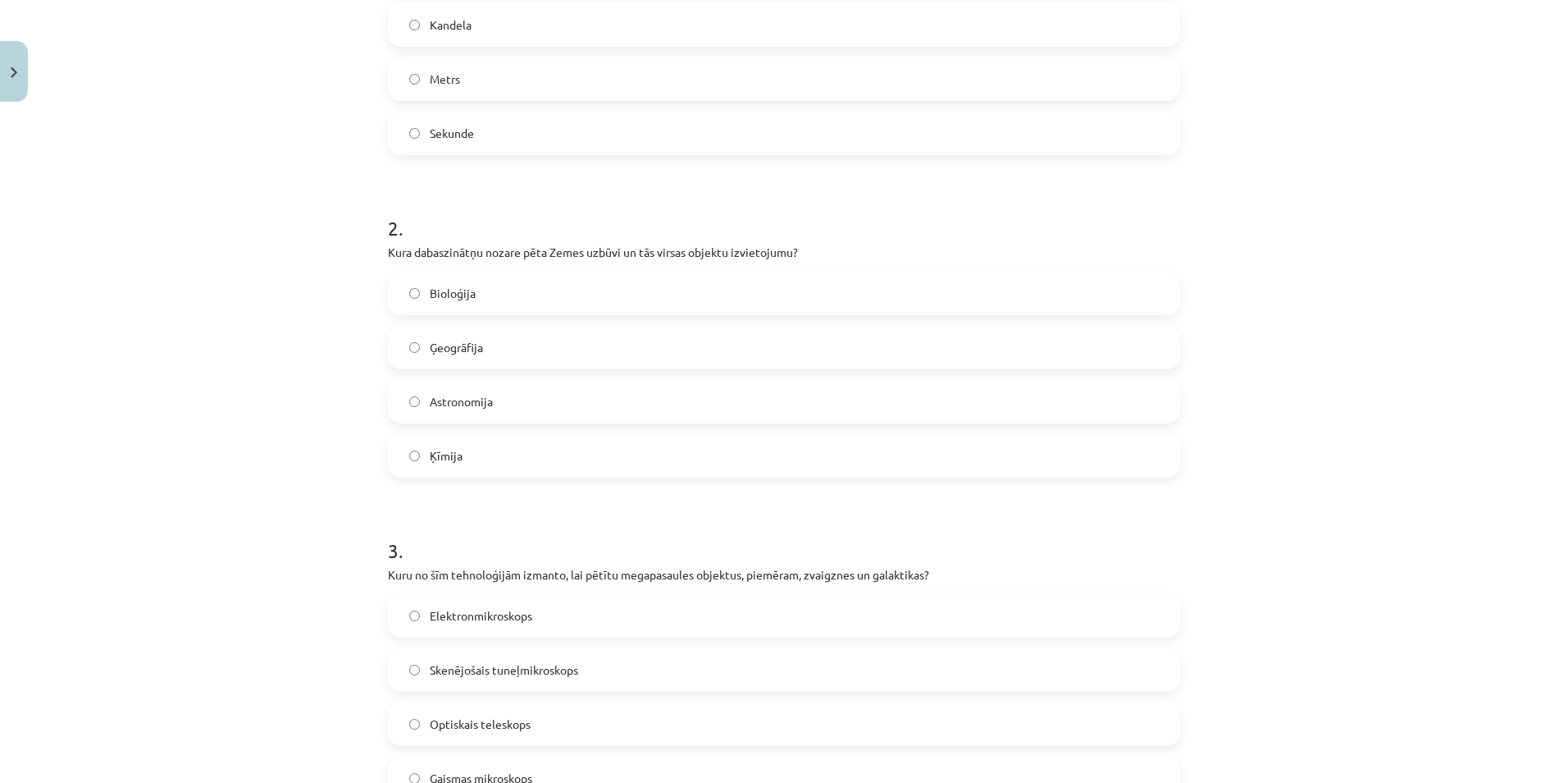
click at [479, 344] on label "Ģeogrāfija" at bounding box center [784, 348] width 789 height 41
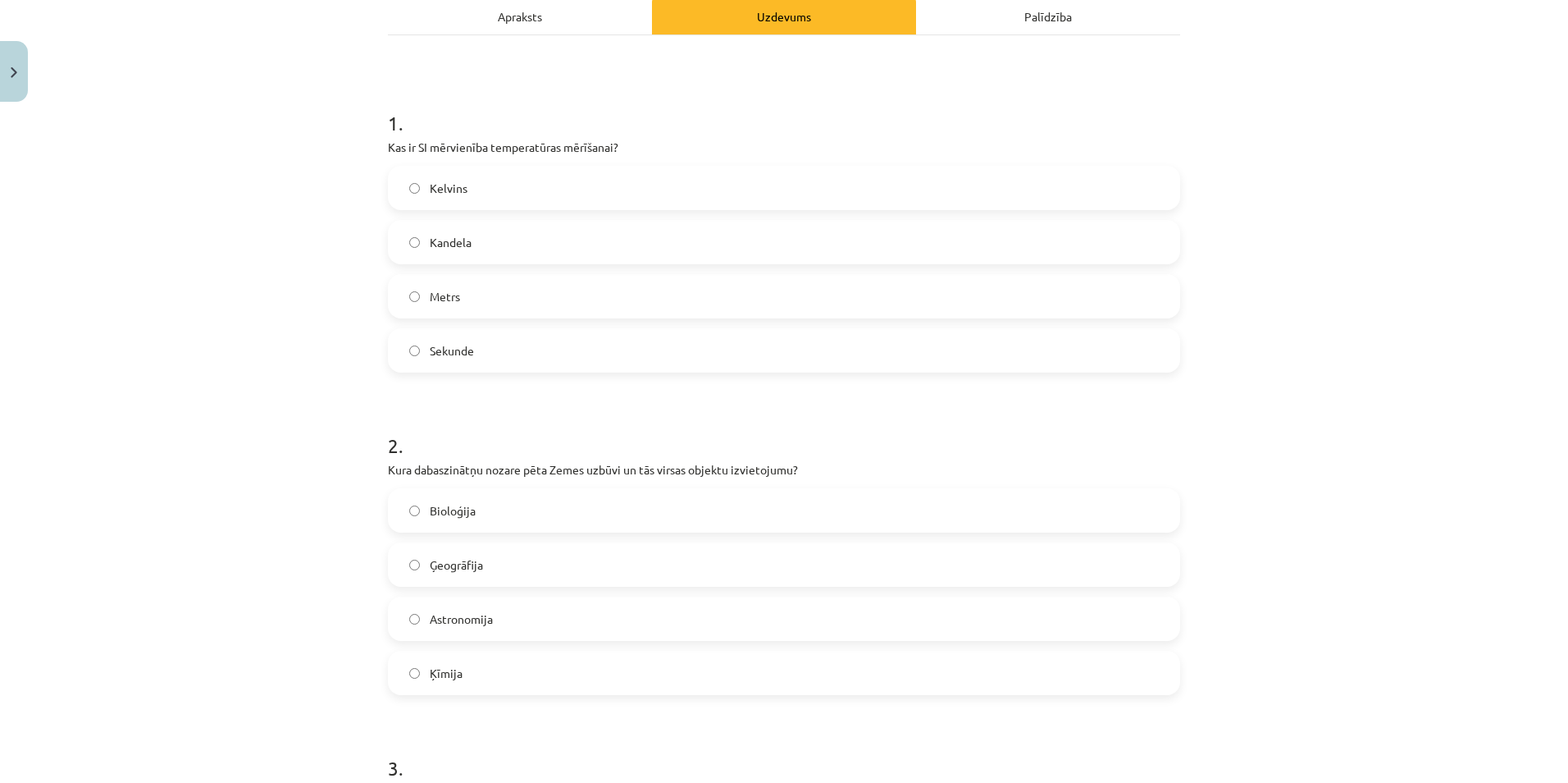
scroll to position [244, 0]
click at [605, 173] on label "Kelvins" at bounding box center [784, 188] width 789 height 41
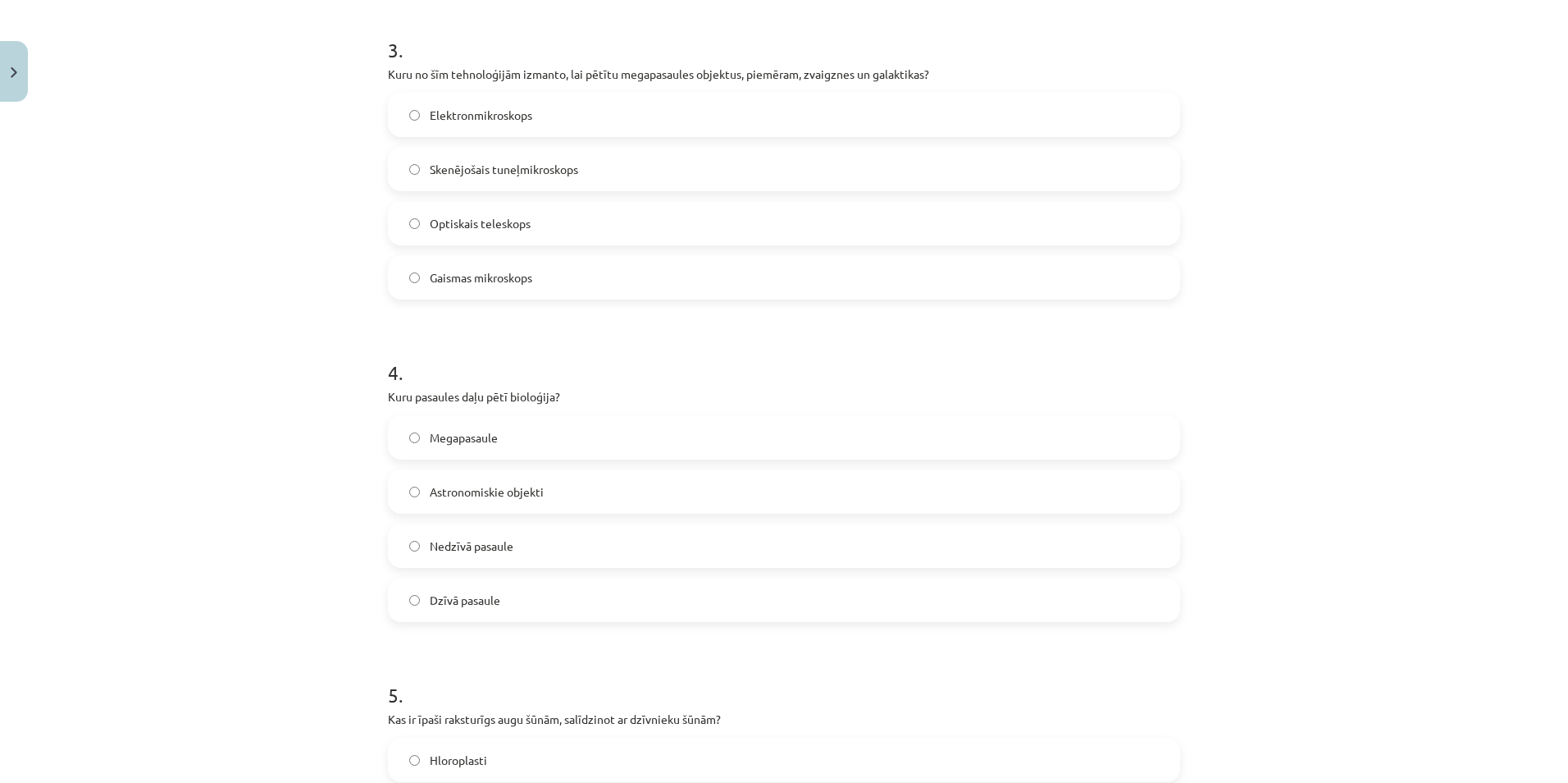
scroll to position [970, 0]
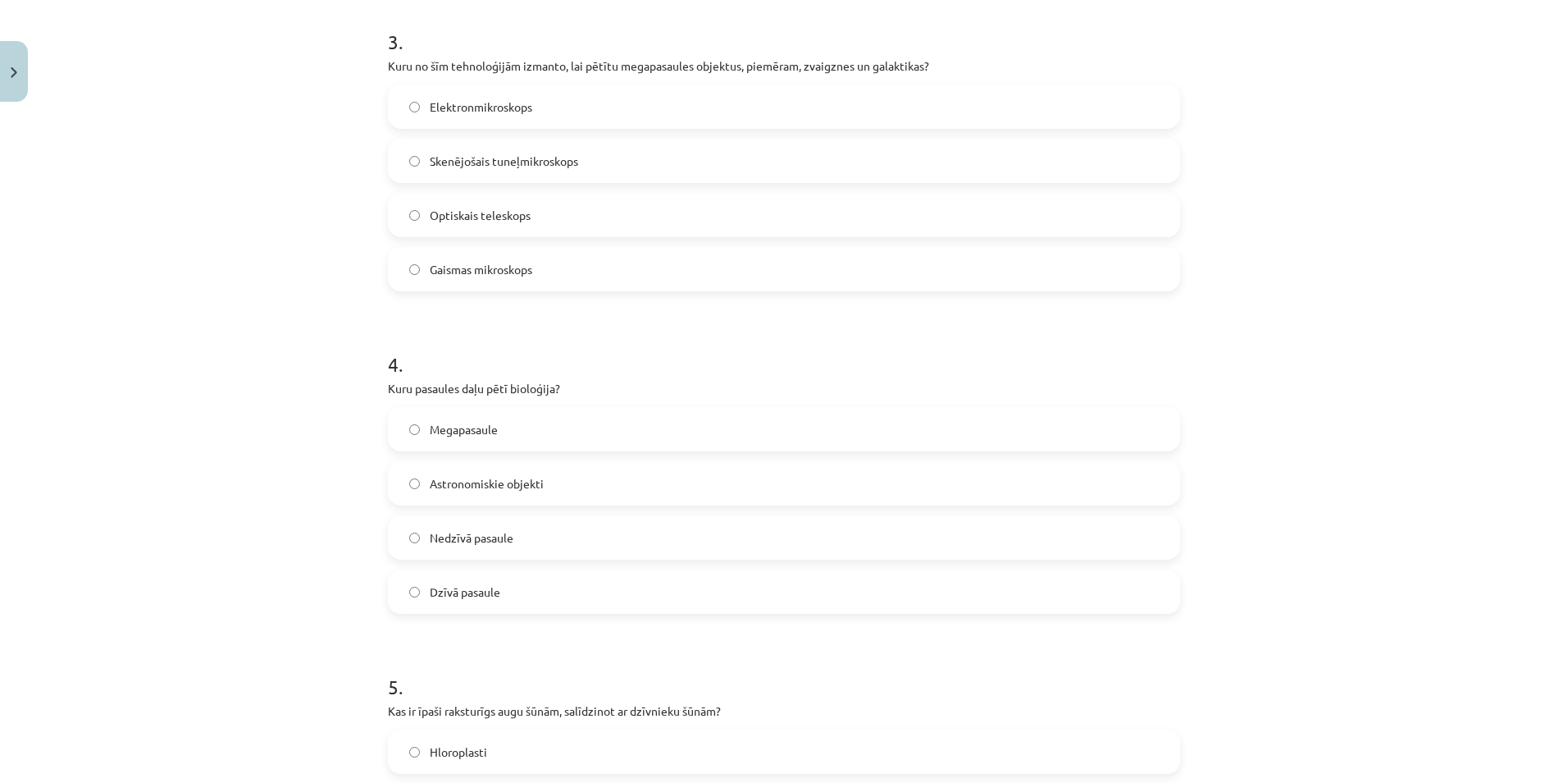
click at [505, 580] on label "Dzīvā pasaule" at bounding box center [784, 592] width 789 height 41
click at [489, 212] on span "Optiskais teleskops" at bounding box center [479, 215] width 101 height 17
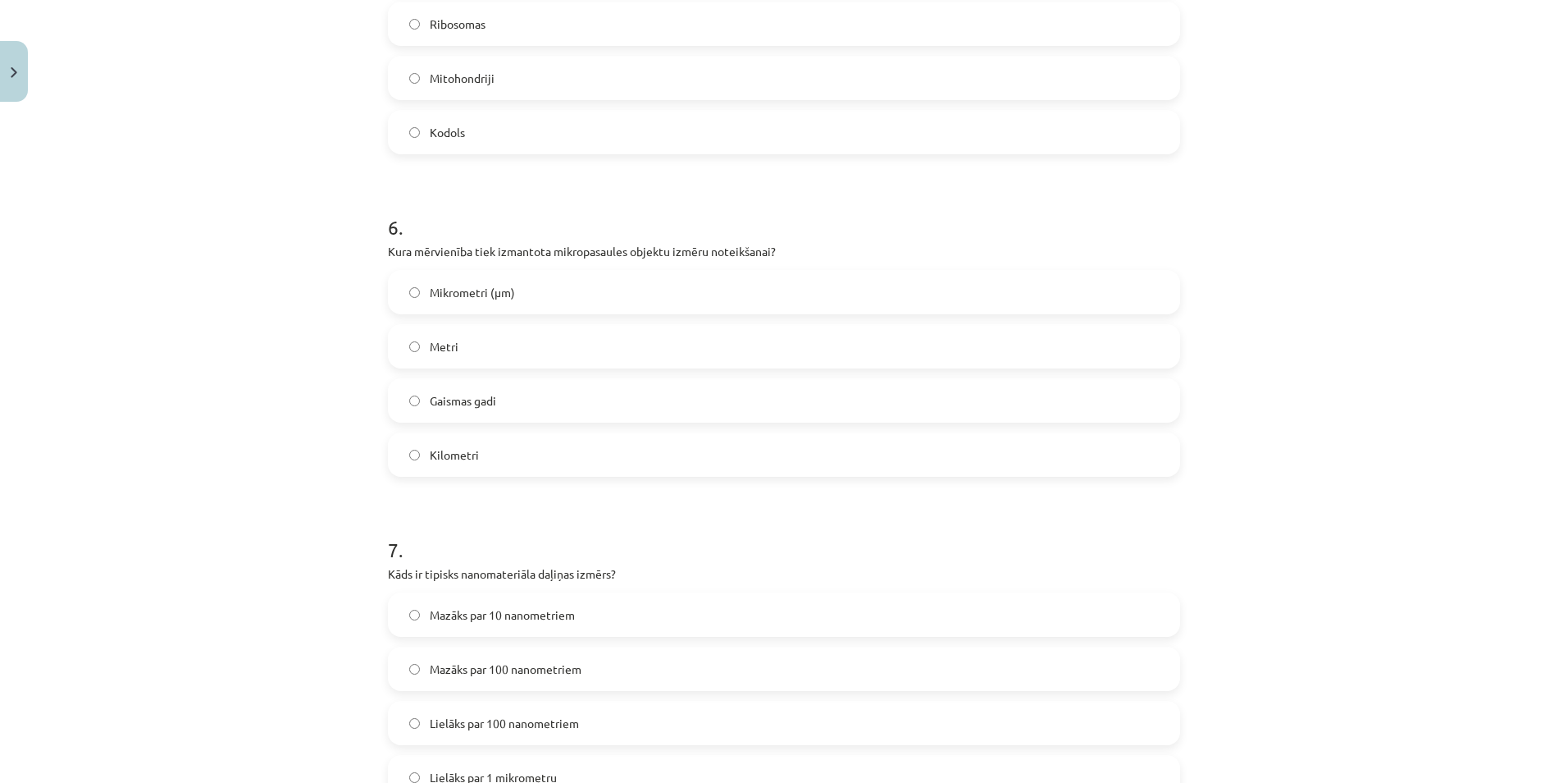
scroll to position [1657, 0]
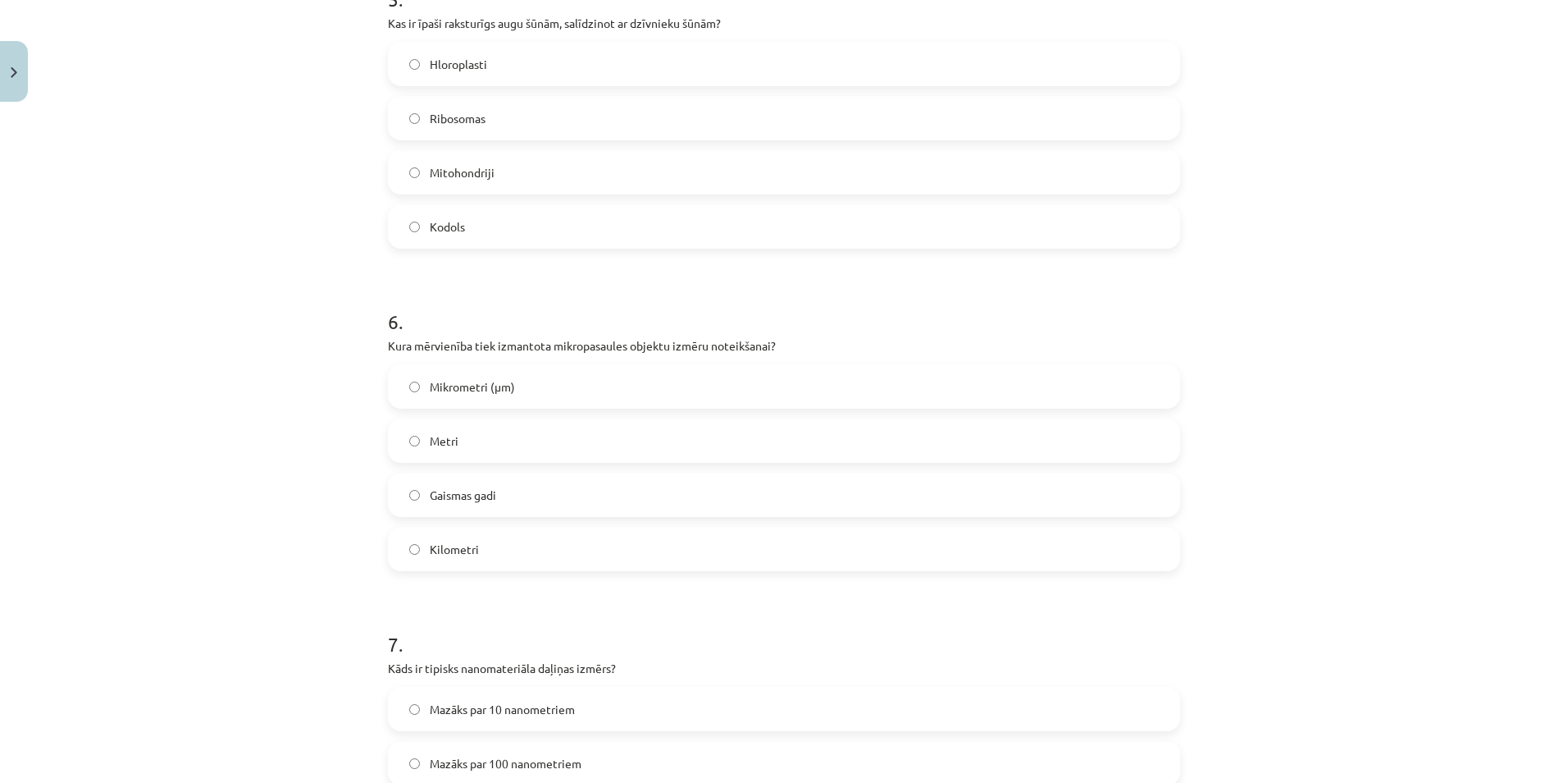
click at [546, 396] on label "Mikrometri (μm)" at bounding box center [784, 386] width 789 height 41
click at [488, 53] on label "Hloroplasti" at bounding box center [784, 64] width 789 height 41
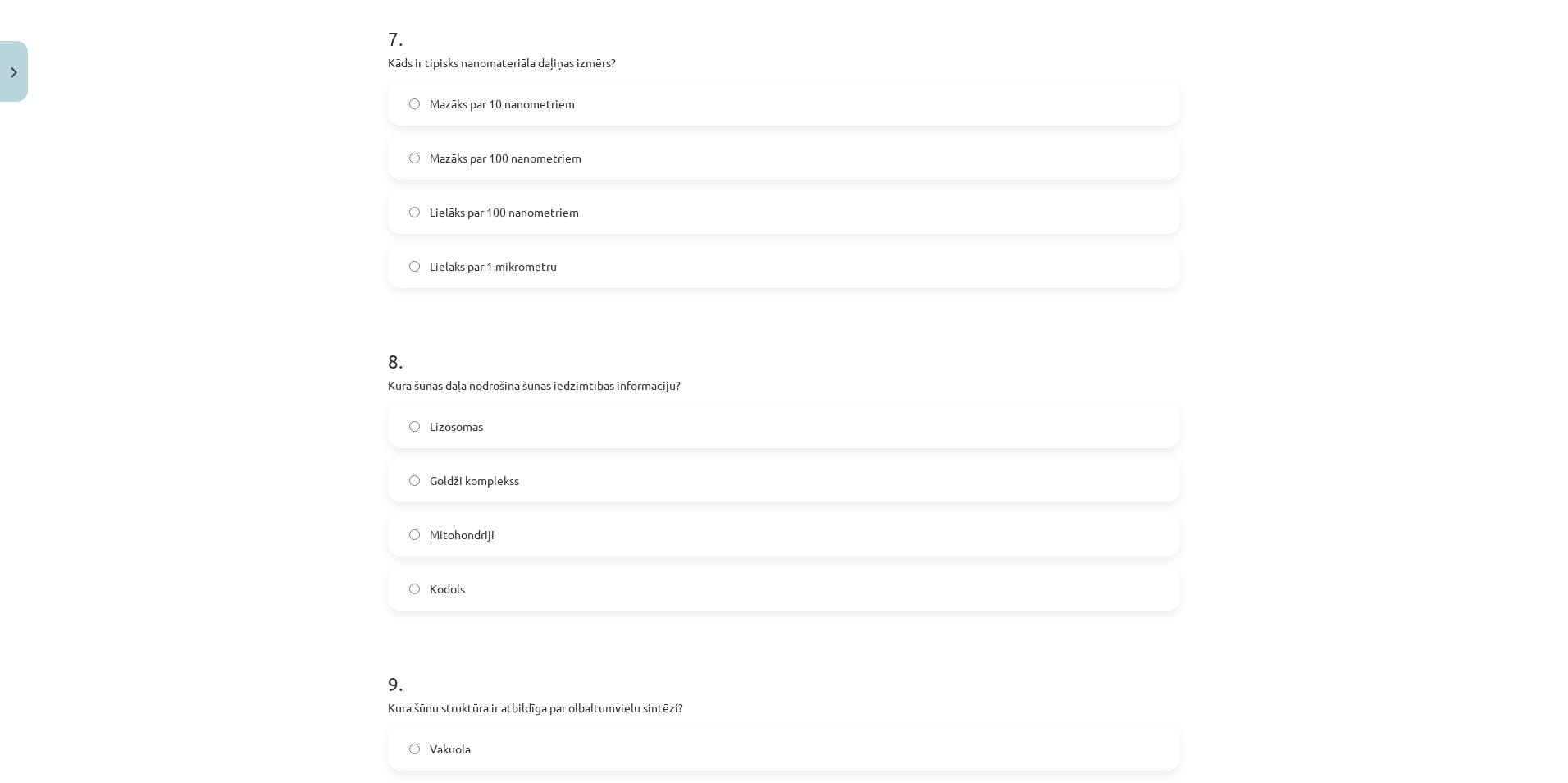
scroll to position [2267, 0]
click at [657, 88] on label "Mazāks par 10 nanometriem" at bounding box center [784, 100] width 789 height 41
click at [537, 155] on span "Mazāks par 100 nanometriem" at bounding box center [505, 154] width 152 height 17
click at [437, 574] on label "Kodols" at bounding box center [784, 584] width 789 height 41
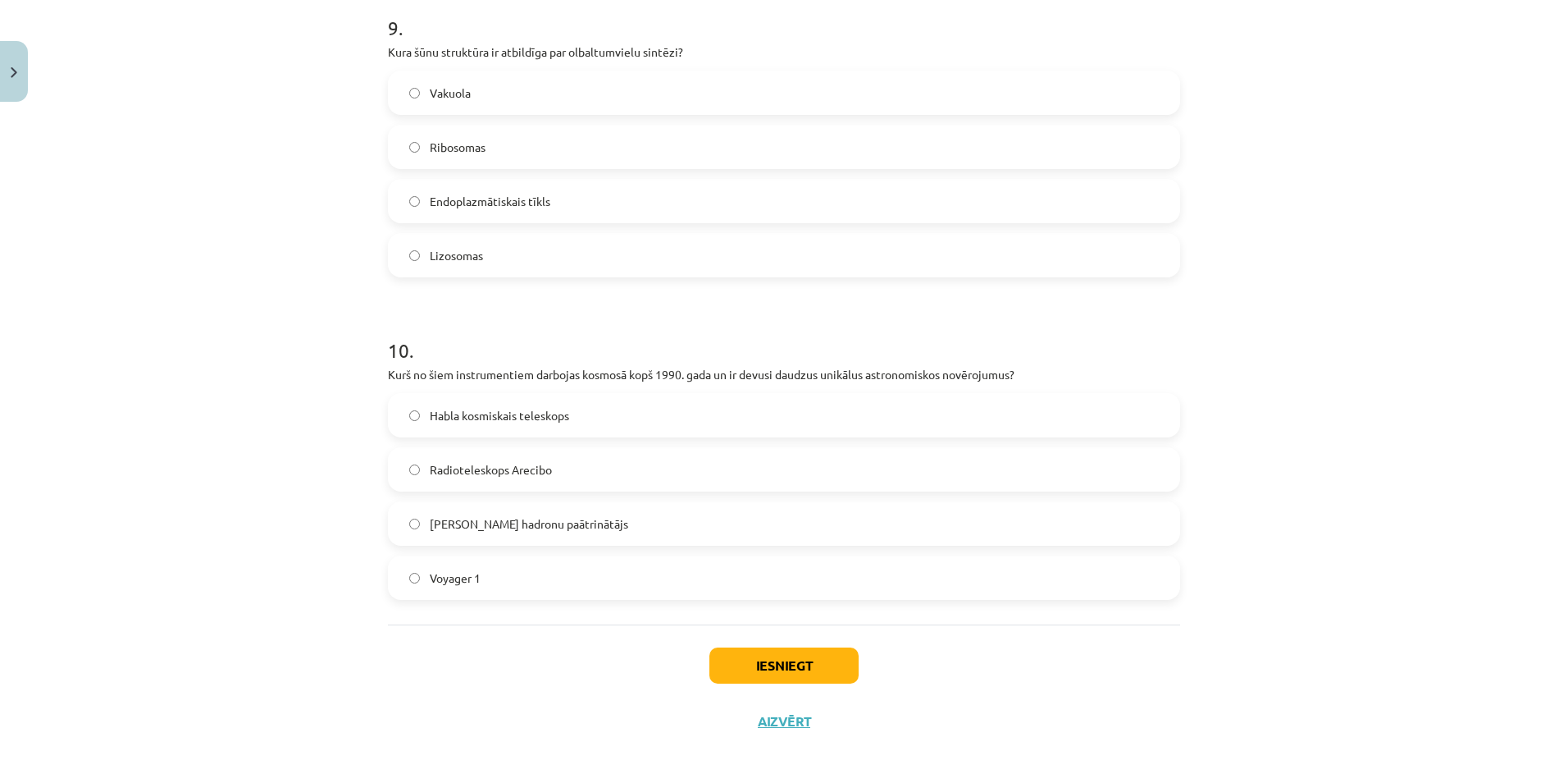
scroll to position [2927, 0]
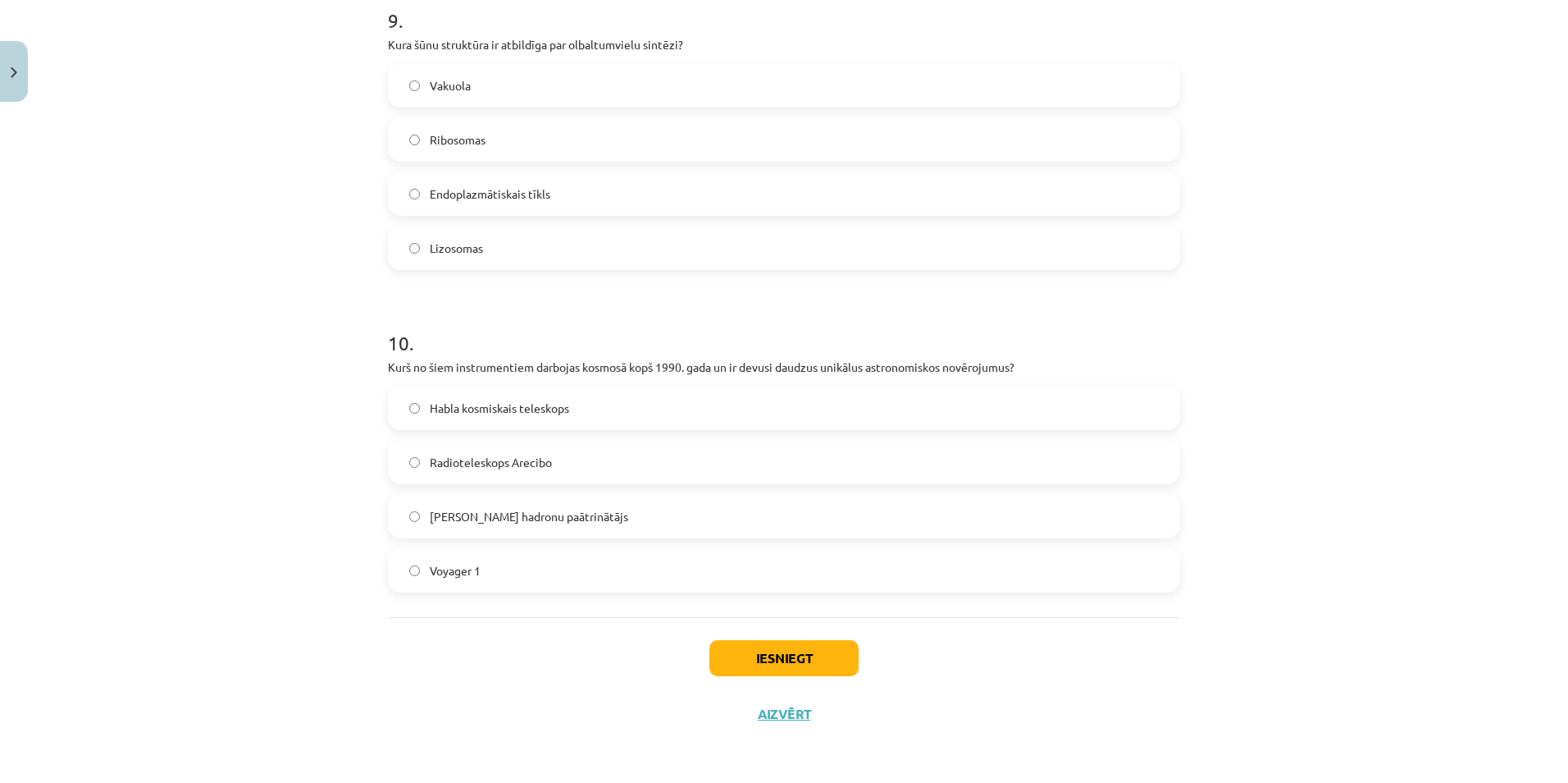
click at [413, 98] on label "Vakuola" at bounding box center [784, 86] width 789 height 41
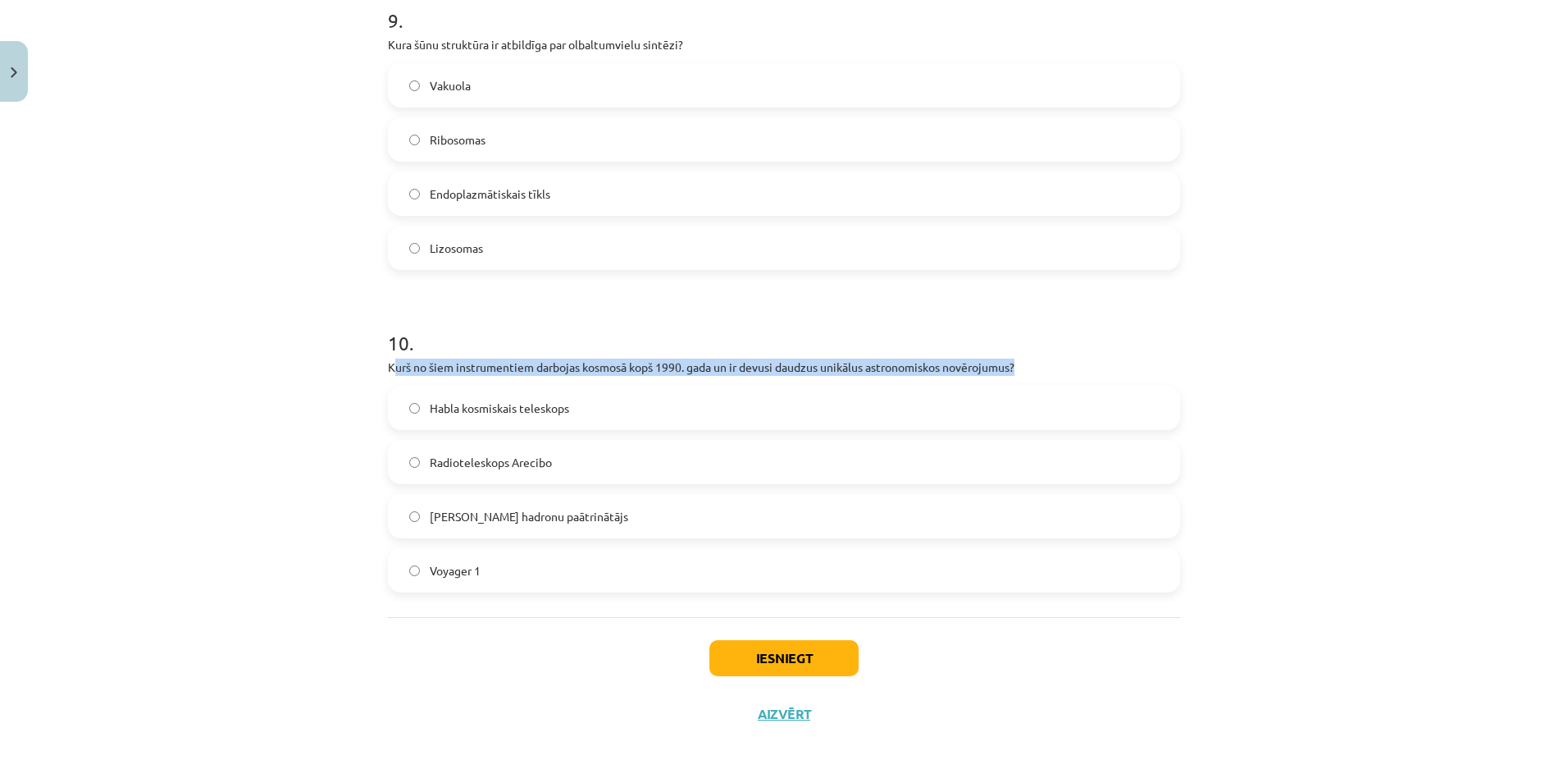
drag, startPoint x: 391, startPoint y: 367, endPoint x: 1019, endPoint y: 361, distance: 628.0
click at [1019, 361] on p "Kurš no šiem instrumentiem darbojas kosmosā kopš 1990. gada un ir devusi daudzu…" at bounding box center [784, 367] width 792 height 17
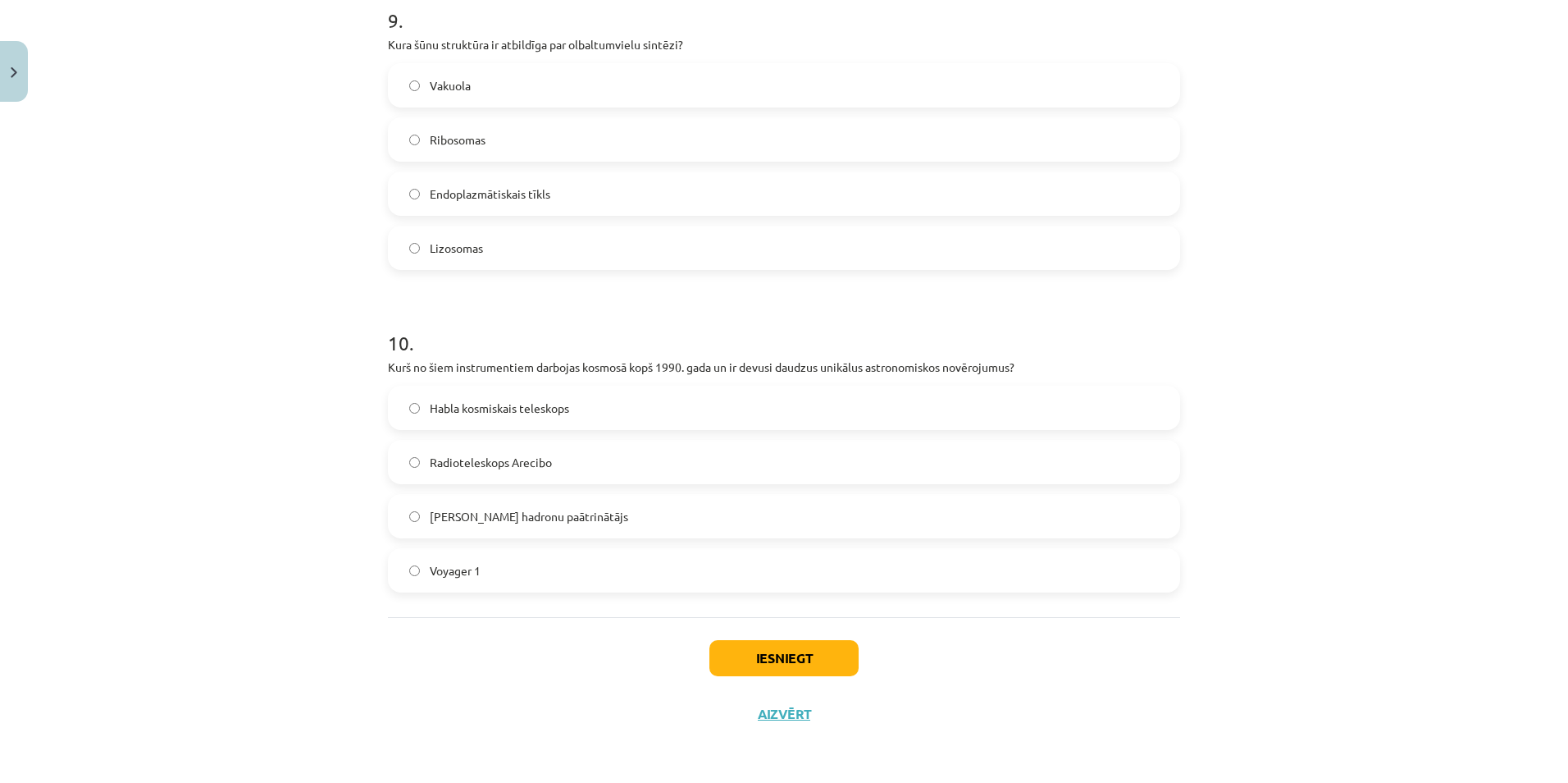
drag, startPoint x: 1019, startPoint y: 361, endPoint x: 1005, endPoint y: 377, distance: 21.3
click at [1005, 377] on div "10 . Kurš no šiem instrumentiem darbojas kosmosā kopš 1990. gada un ir devusi d…" at bounding box center [784, 447] width 792 height 289
click at [457, 473] on label "Radioteleskops Arecibo" at bounding box center [784, 463] width 789 height 41
click at [792, 651] on button "Iesniegt" at bounding box center [784, 658] width 149 height 36
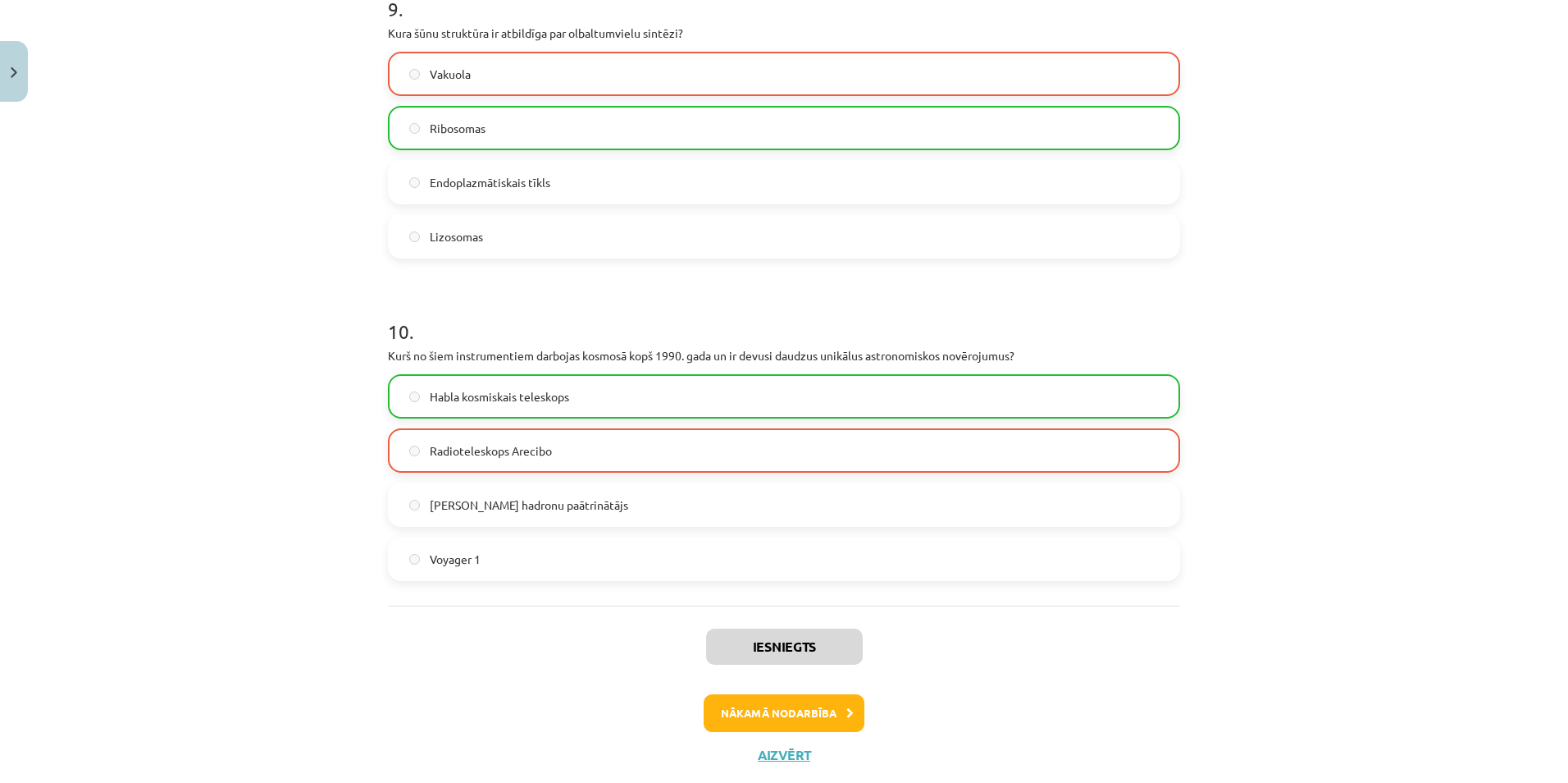
scroll to position [2896, 0]
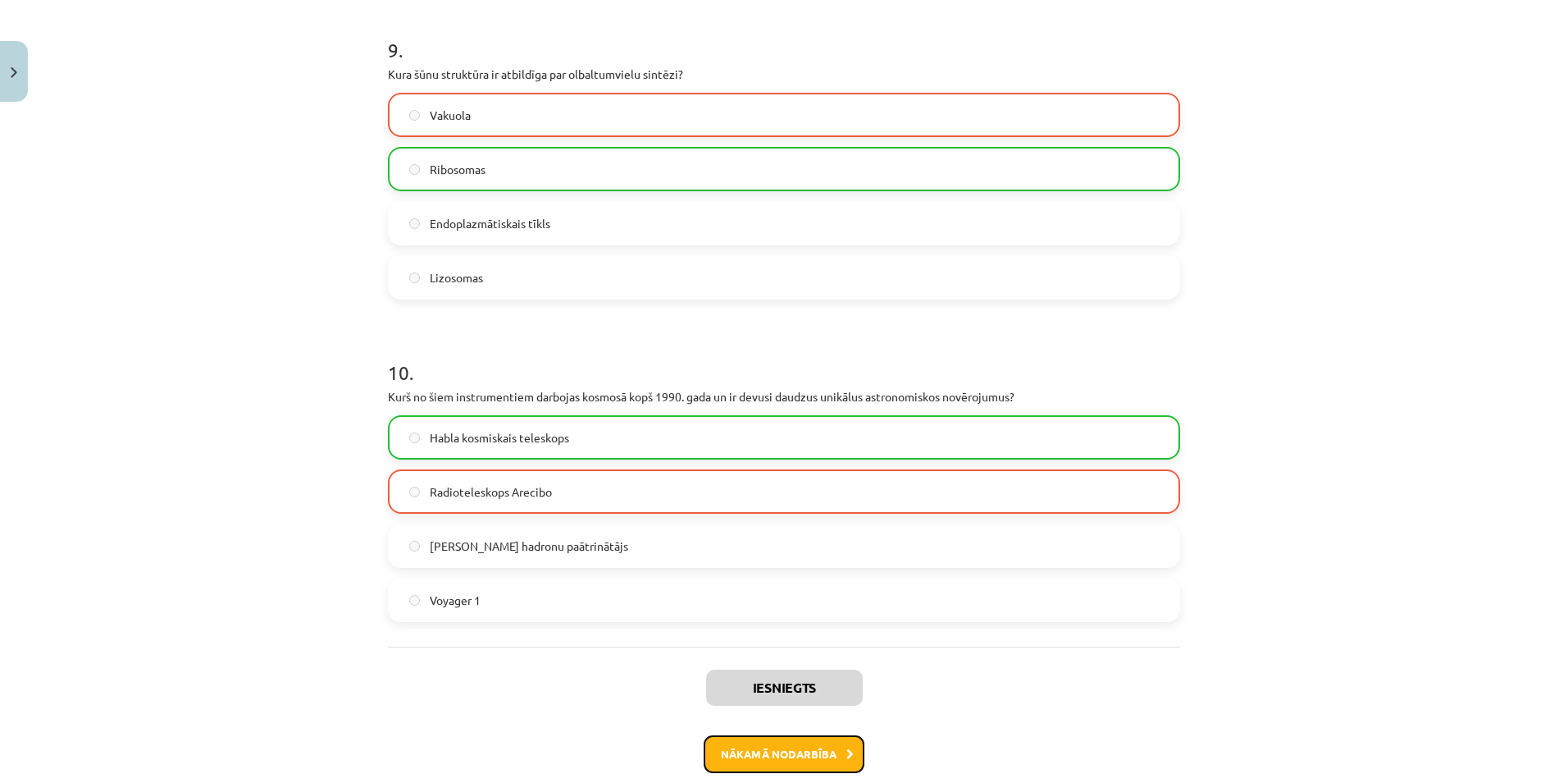
click at [786, 750] on button "Nākamā nodarbība" at bounding box center [784, 754] width 161 height 38
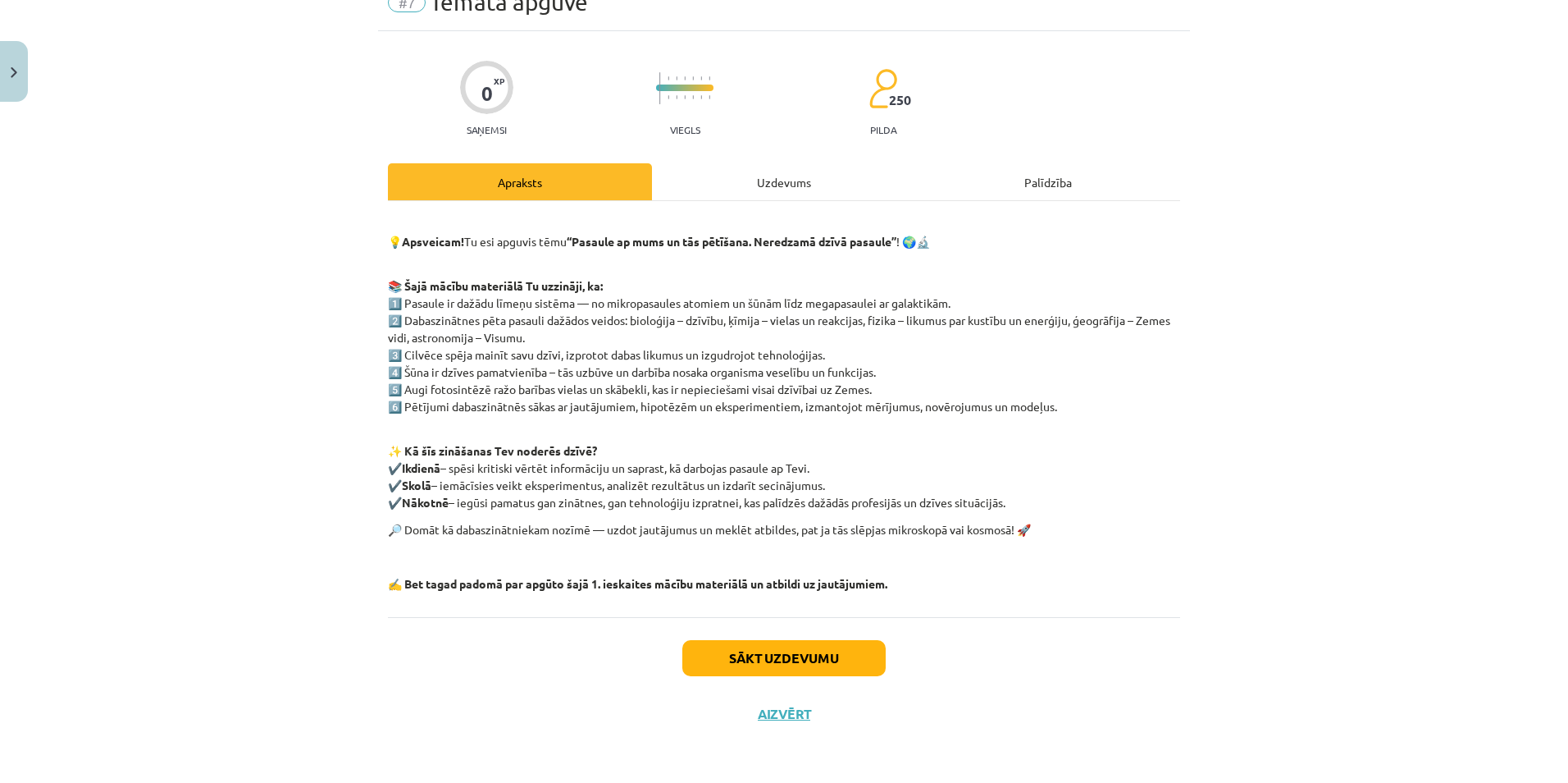
scroll to position [41, 0]
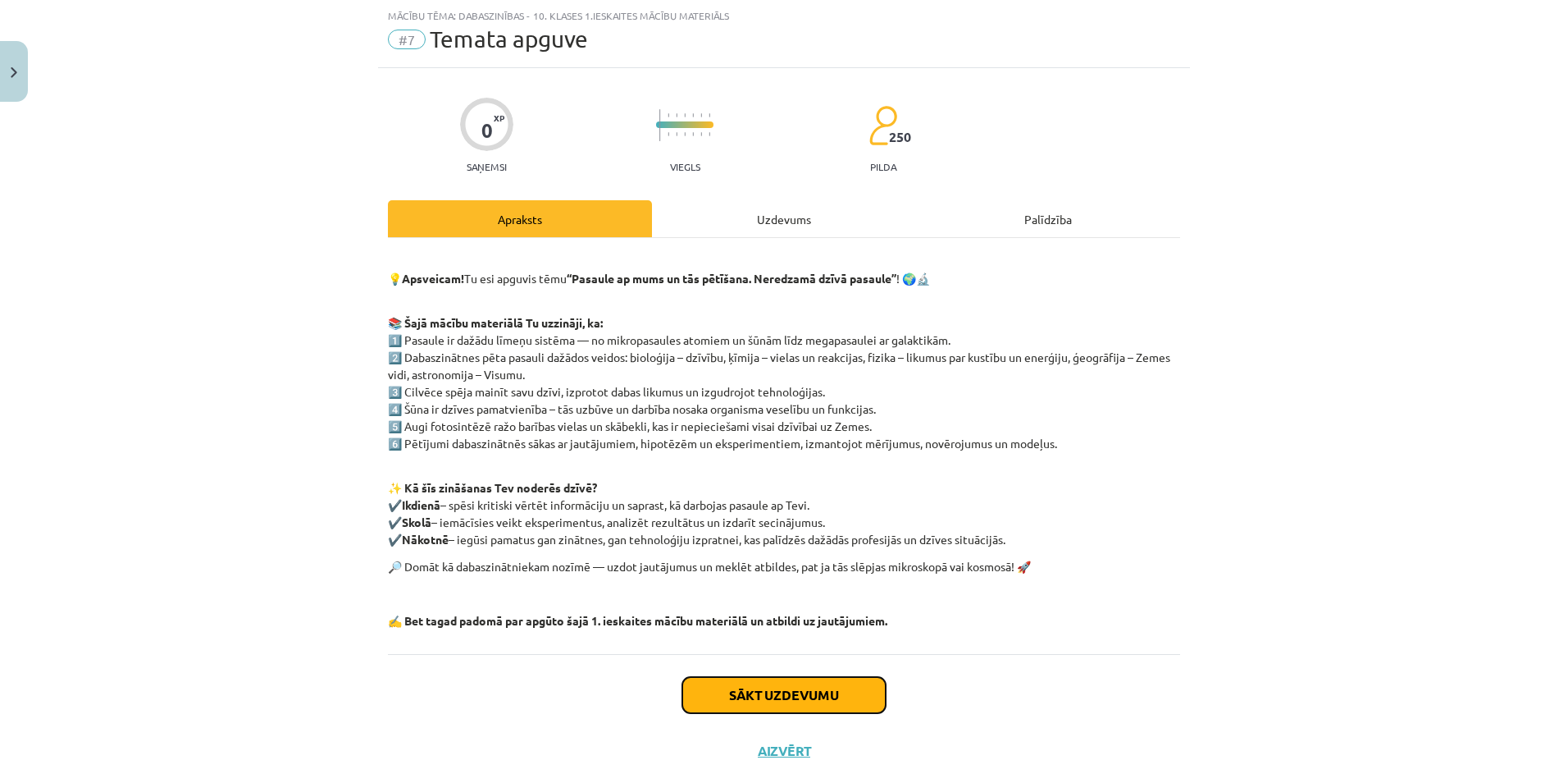
click at [770, 702] on button "Sākt uzdevumu" at bounding box center [784, 694] width 203 height 36
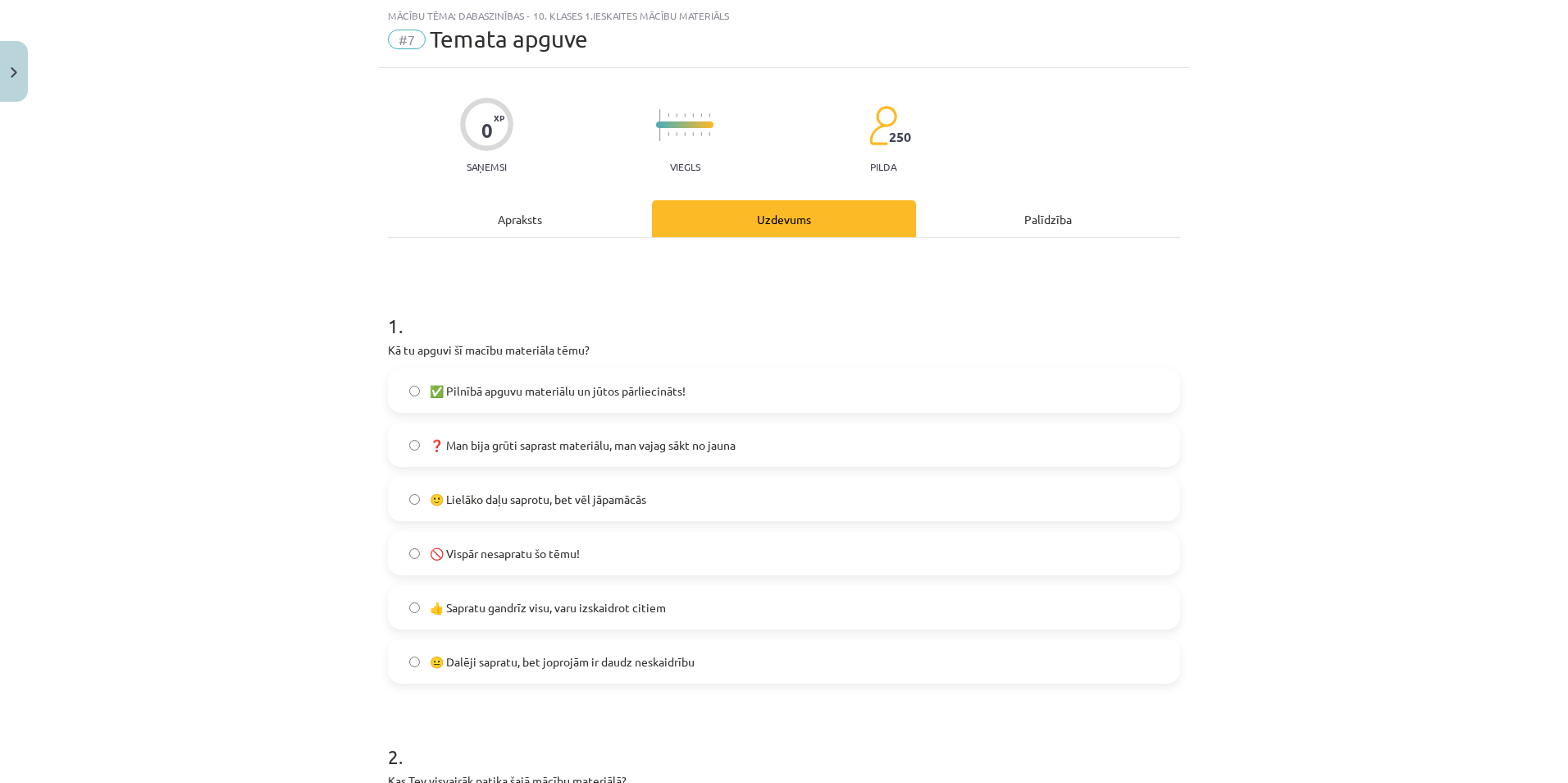
click at [493, 505] on span "🙂 Lielāko daļu saprotu, bet vēl jāpamācās" at bounding box center [538, 499] width 217 height 17
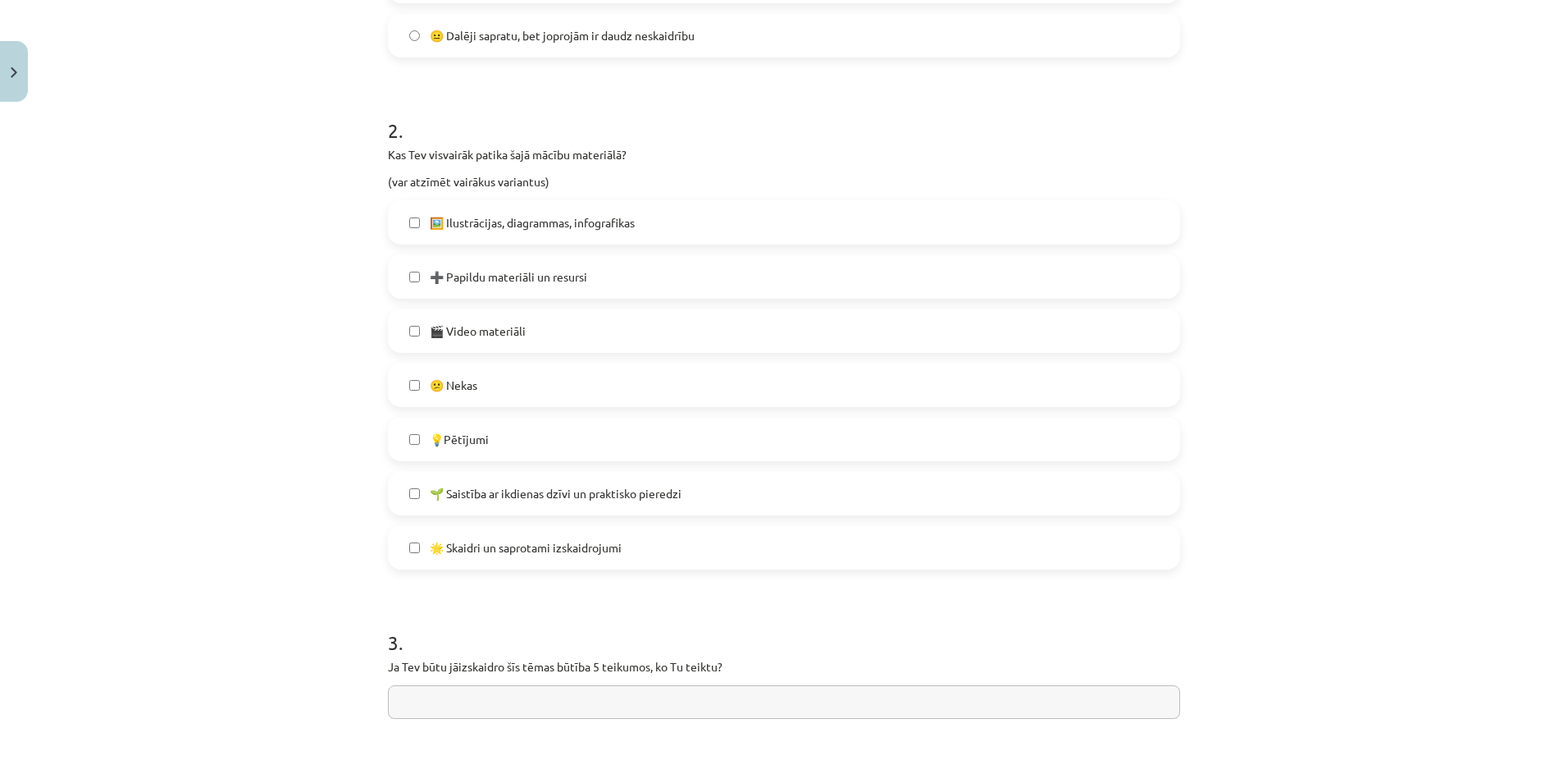
scroll to position [670, 0]
click at [466, 431] on span "💡Pētījumi" at bounding box center [459, 437] width 59 height 17
click at [477, 508] on label "🌱 Saistība ar ikdienas dzīvi un praktisko pieredzi" at bounding box center [784, 491] width 789 height 41
click at [477, 508] on label "🌱 Saistība ar ikdienas dzīvi un praktisko pieredzi" at bounding box center [784, 491] width 789 height 41
click at [479, 450] on label "💡Pētījumi" at bounding box center [784, 437] width 789 height 41
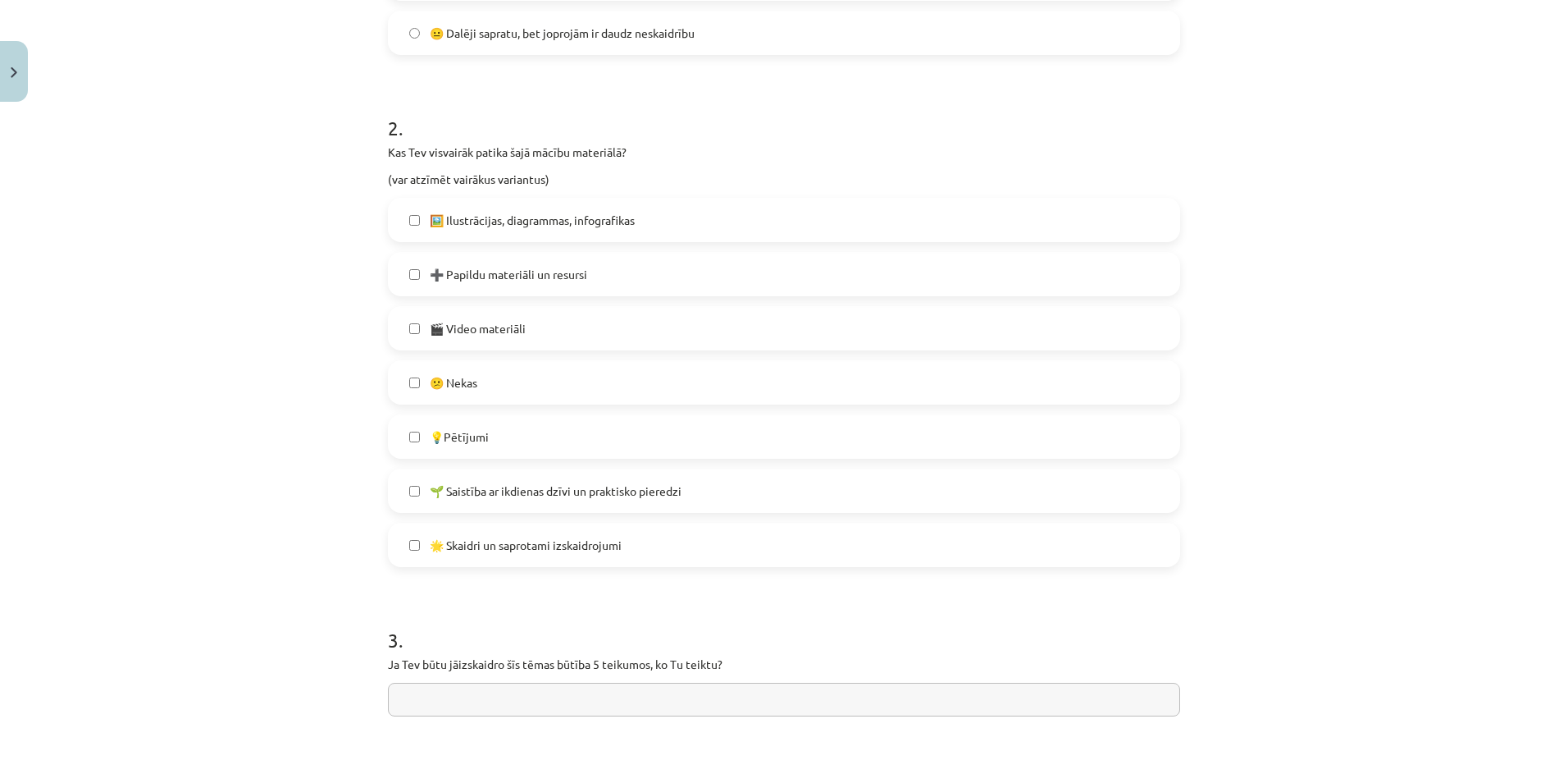
click at [479, 448] on label "💡Pētījumi" at bounding box center [784, 437] width 789 height 41
click at [538, 549] on span "🌟 Skaidri un saprotami izskaidrojumi" at bounding box center [525, 546] width 192 height 17
click at [493, 227] on span "🖼️ Ilustrācijas, diagrammas, infografikas" at bounding box center [532, 220] width 205 height 17
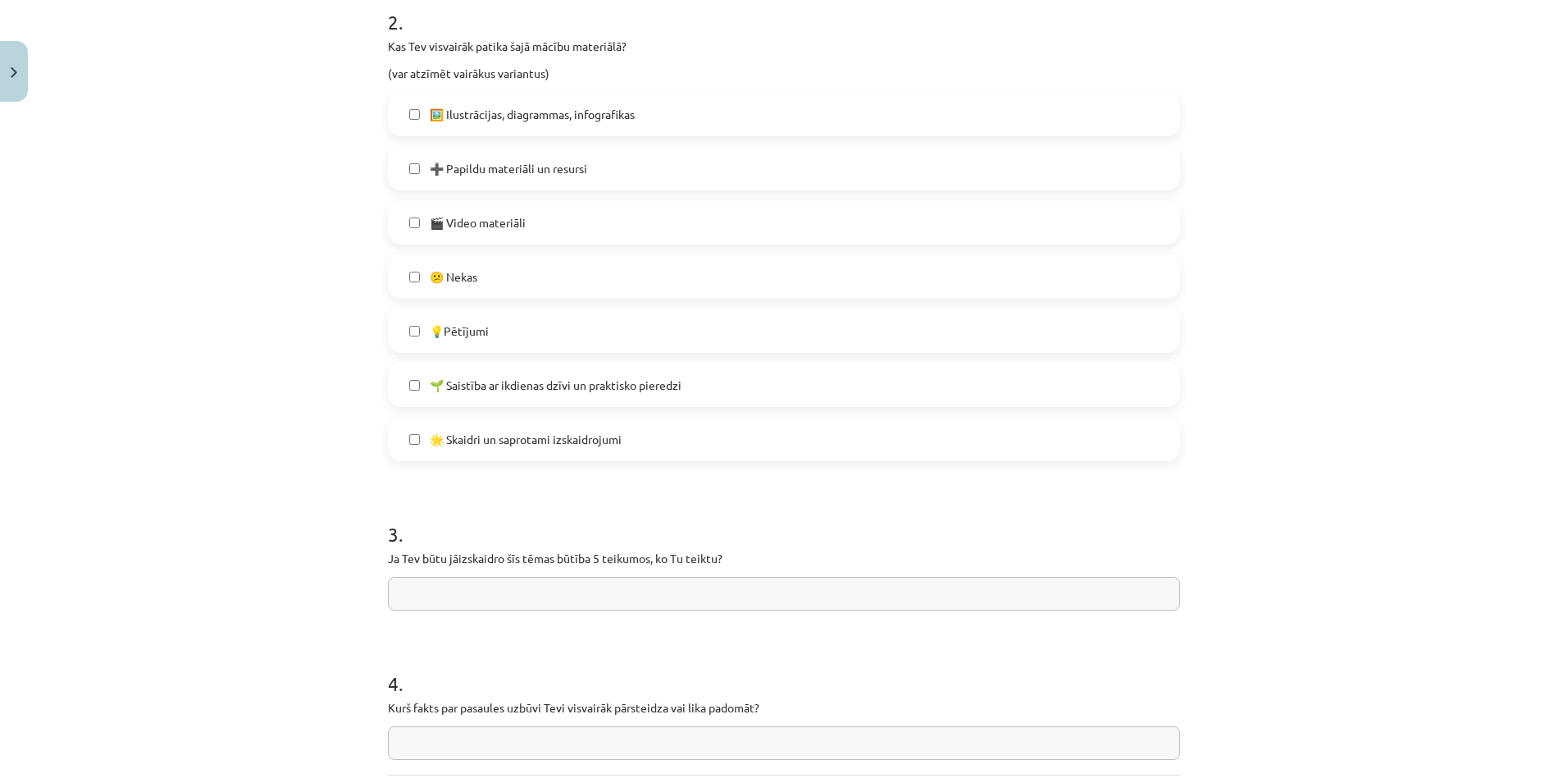
scroll to position [781, 0]
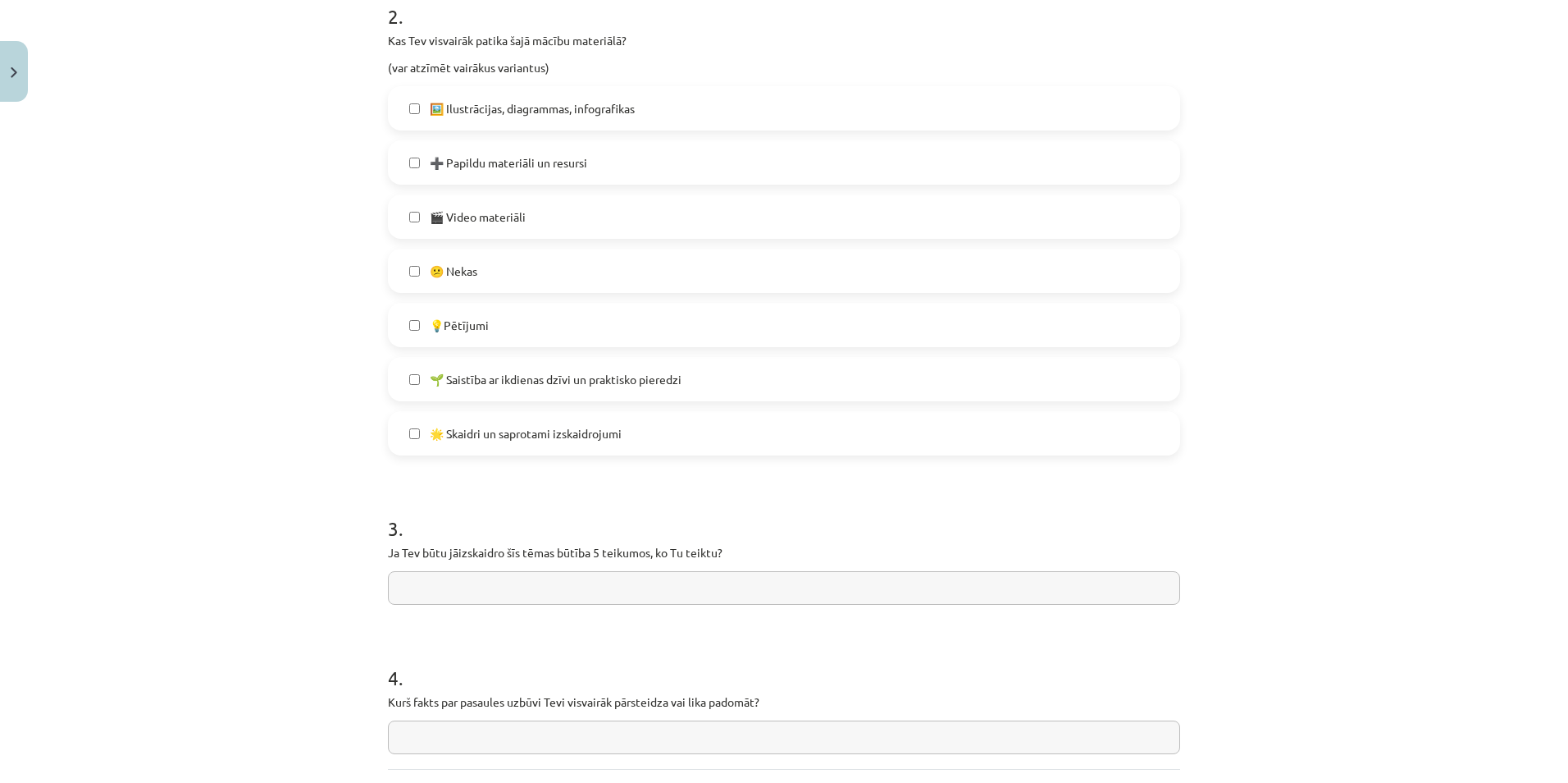
click at [416, 219] on label "🎬 Video materiāli" at bounding box center [784, 217] width 789 height 41
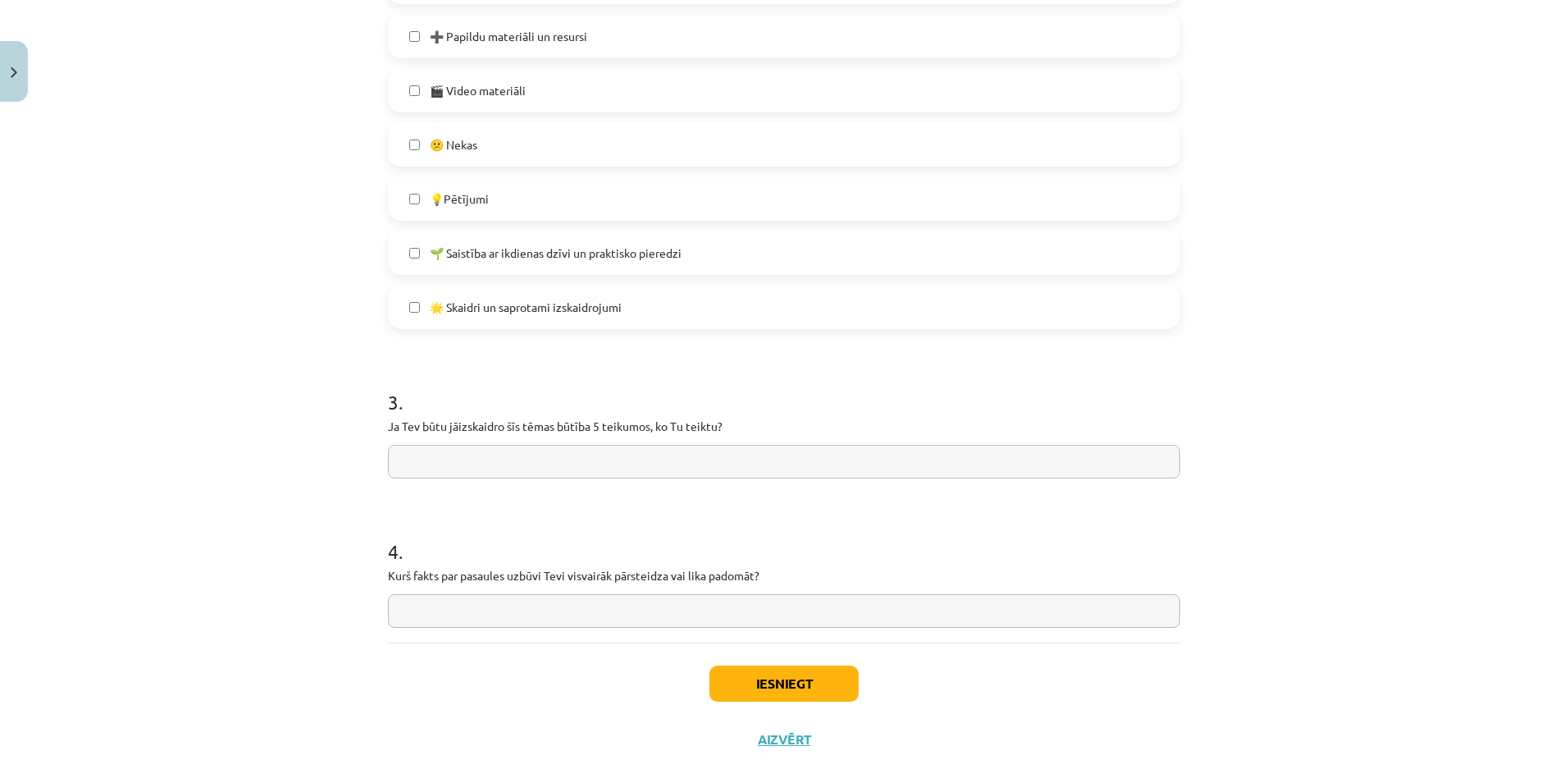
scroll to position [933, 0]
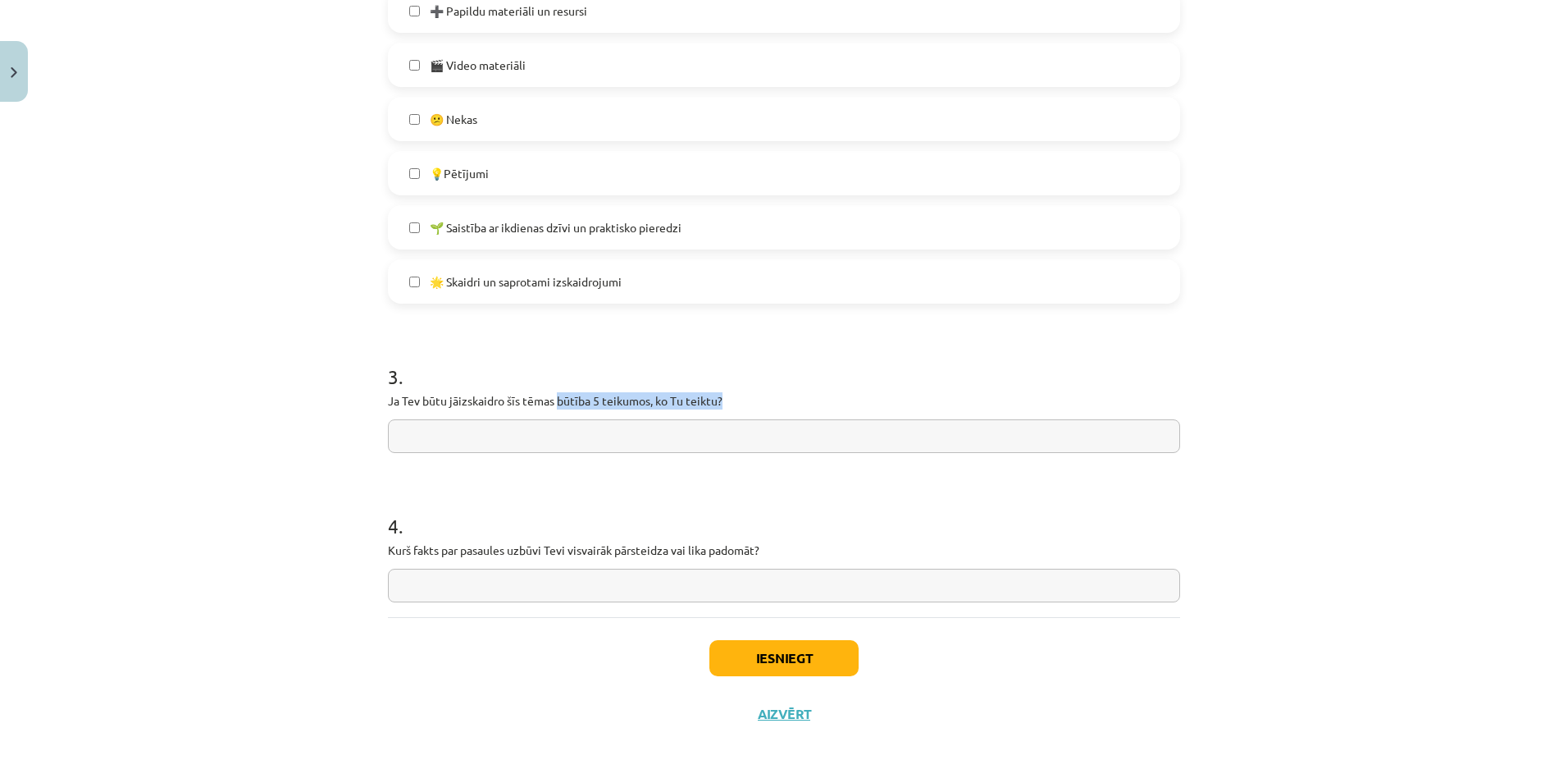
drag, startPoint x: 552, startPoint y: 401, endPoint x: 720, endPoint y: 395, distance: 168.1
click at [720, 395] on p "Ja Tev būtu jāizskaidro šīs tēmas būtība 5 teikumos, ko Tu teiktu?" at bounding box center [784, 400] width 792 height 17
drag, startPoint x: 720, startPoint y: 395, endPoint x: 710, endPoint y: 399, distance: 10.8
click at [710, 399] on p "Ja Tev būtu jāizskaidro šīs tēmas būtība 5 teikumos, ko Tu teiktu?" at bounding box center [784, 400] width 792 height 17
drag, startPoint x: 397, startPoint y: 552, endPoint x: 764, endPoint y: 542, distance: 367.1
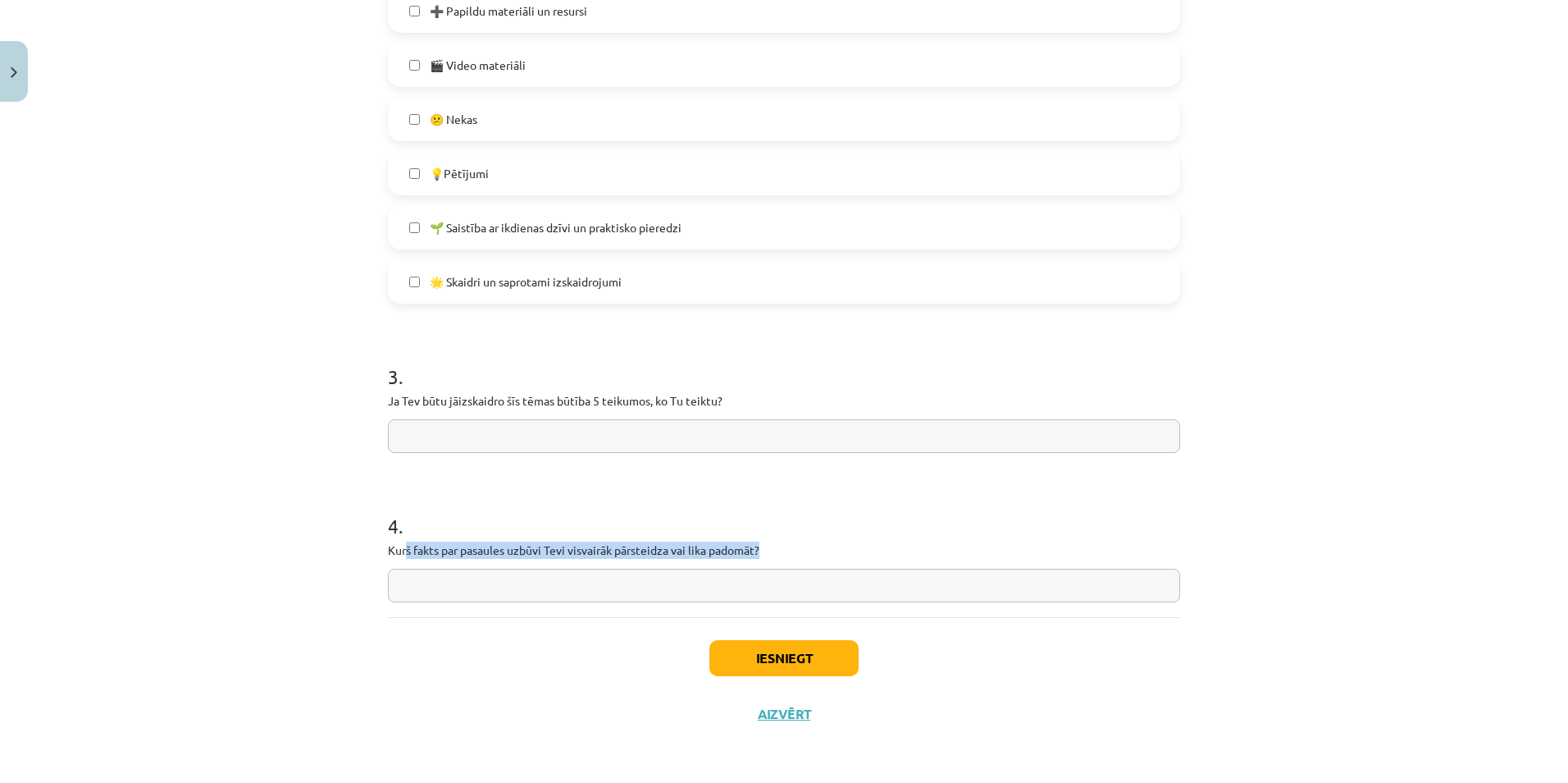
click at [764, 542] on p "Kurš fakts par pasaules uzbūvi Tevi visvairāk pārsteidza vai lika padomāt?" at bounding box center [784, 550] width 792 height 17
drag, startPoint x: 764, startPoint y: 542, endPoint x: 703, endPoint y: 546, distance: 61.1
click at [703, 546] on p "Kurš fakts par pasaules uzbūvi Tevi visvairāk pārsteidza vai lika padomāt?" at bounding box center [784, 550] width 792 height 17
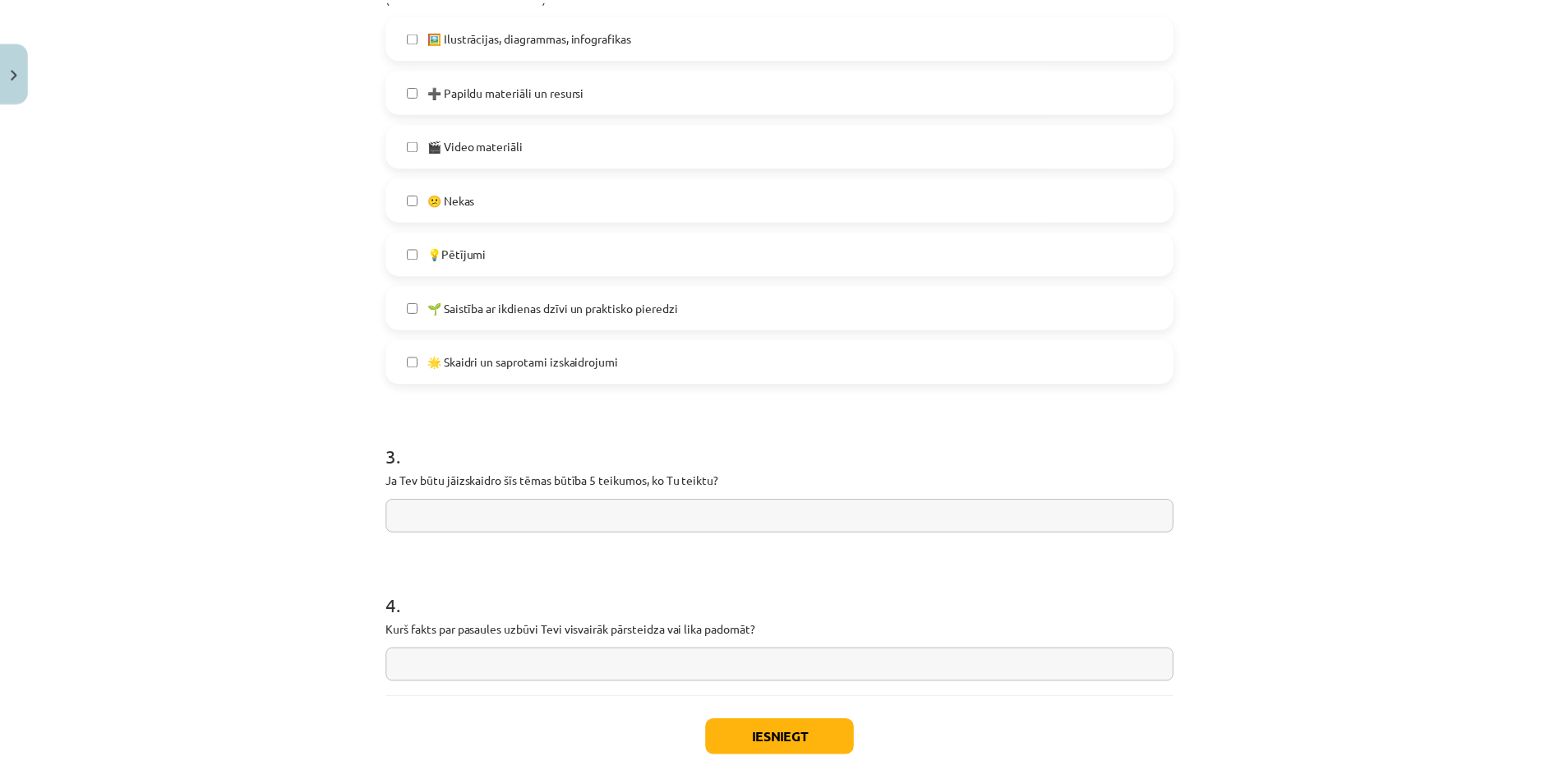
scroll to position [843, 0]
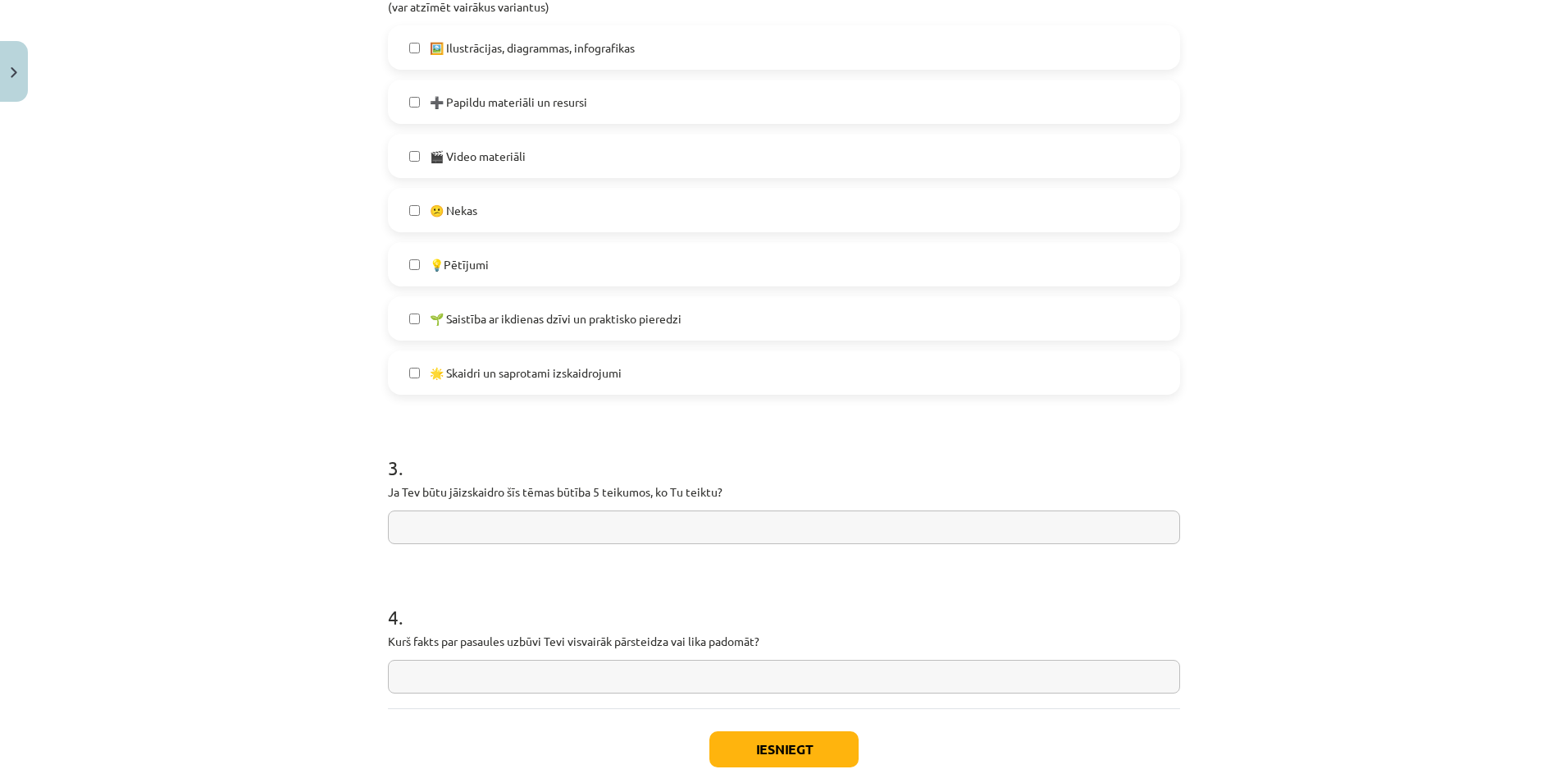
click at [600, 687] on input "text" at bounding box center [784, 677] width 792 height 34
type input "**********"
click at [781, 738] on button "Iesniegt" at bounding box center [784, 749] width 149 height 36
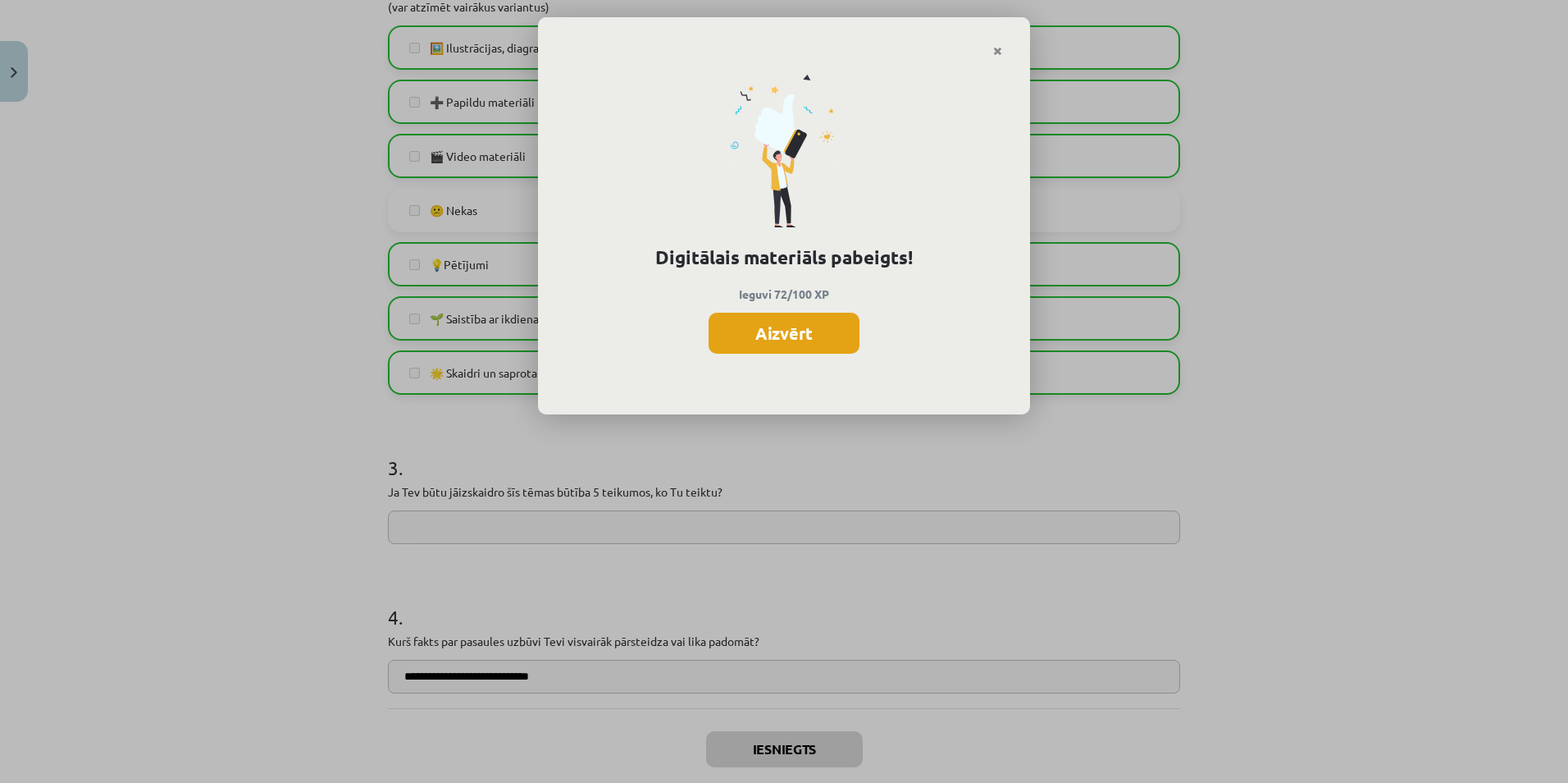
click at [810, 331] on button "Aizvērt" at bounding box center [784, 334] width 151 height 41
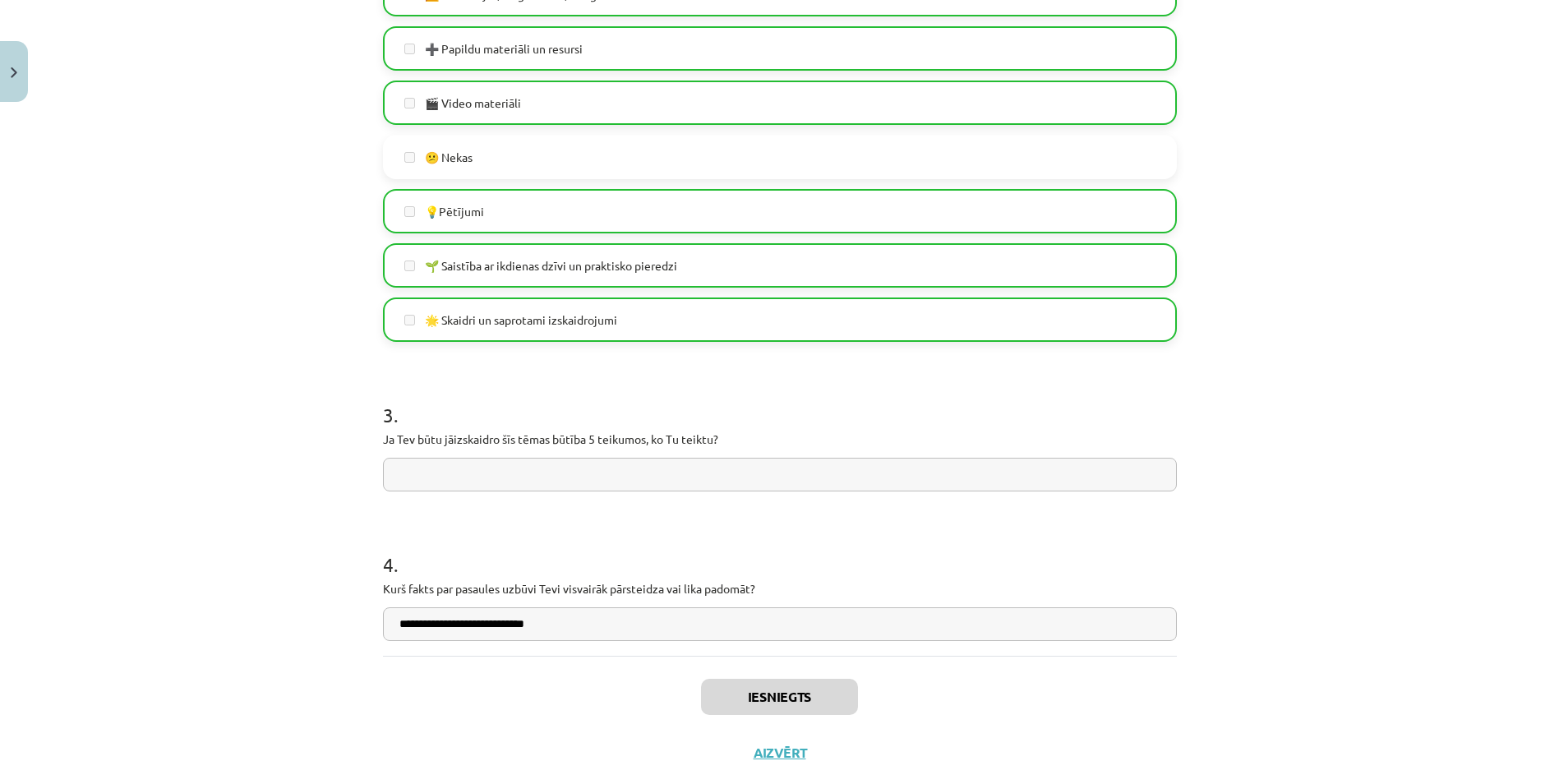
scroll to position [934, 0]
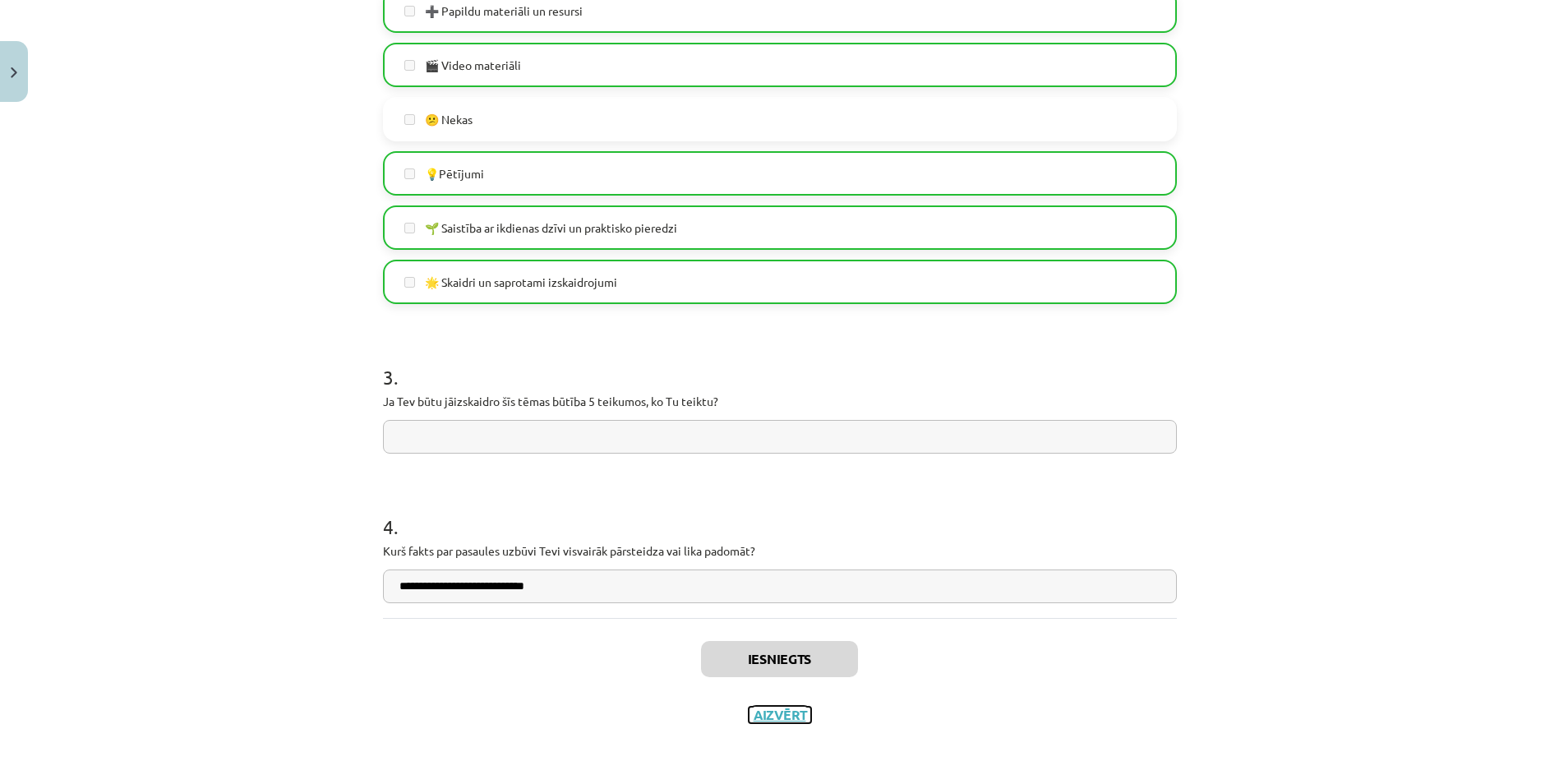
click at [785, 722] on button "Aizvērt" at bounding box center [780, 714] width 62 height 16
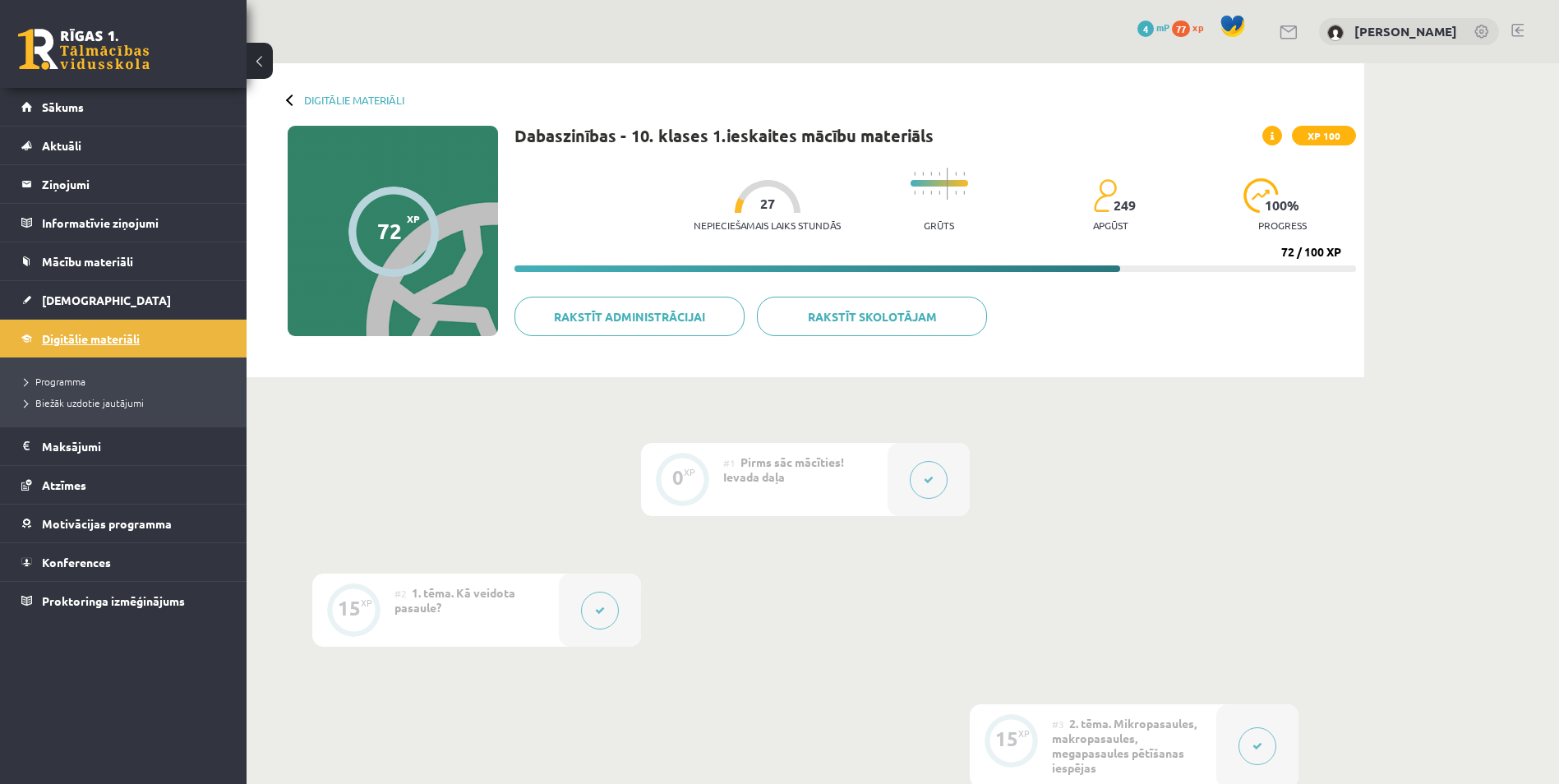
click at [74, 341] on span "Digitālie materiāli" at bounding box center [91, 339] width 98 height 15
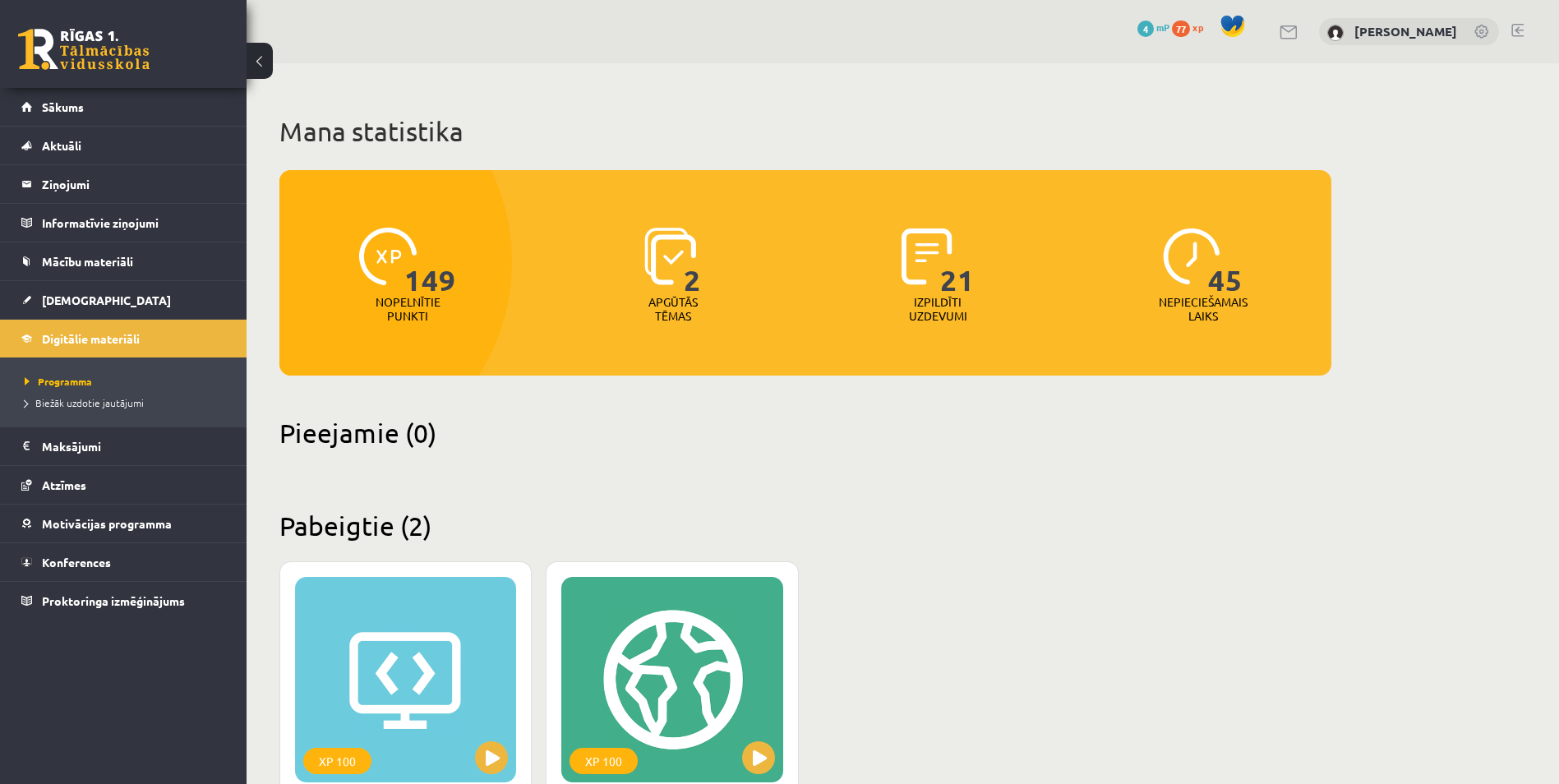
click at [1190, 23] on span "77" at bounding box center [1181, 28] width 18 height 16
click at [1190, 35] on span "149" at bounding box center [1179, 28] width 23 height 16
click at [1148, 23] on span "4" at bounding box center [1140, 28] width 16 height 16
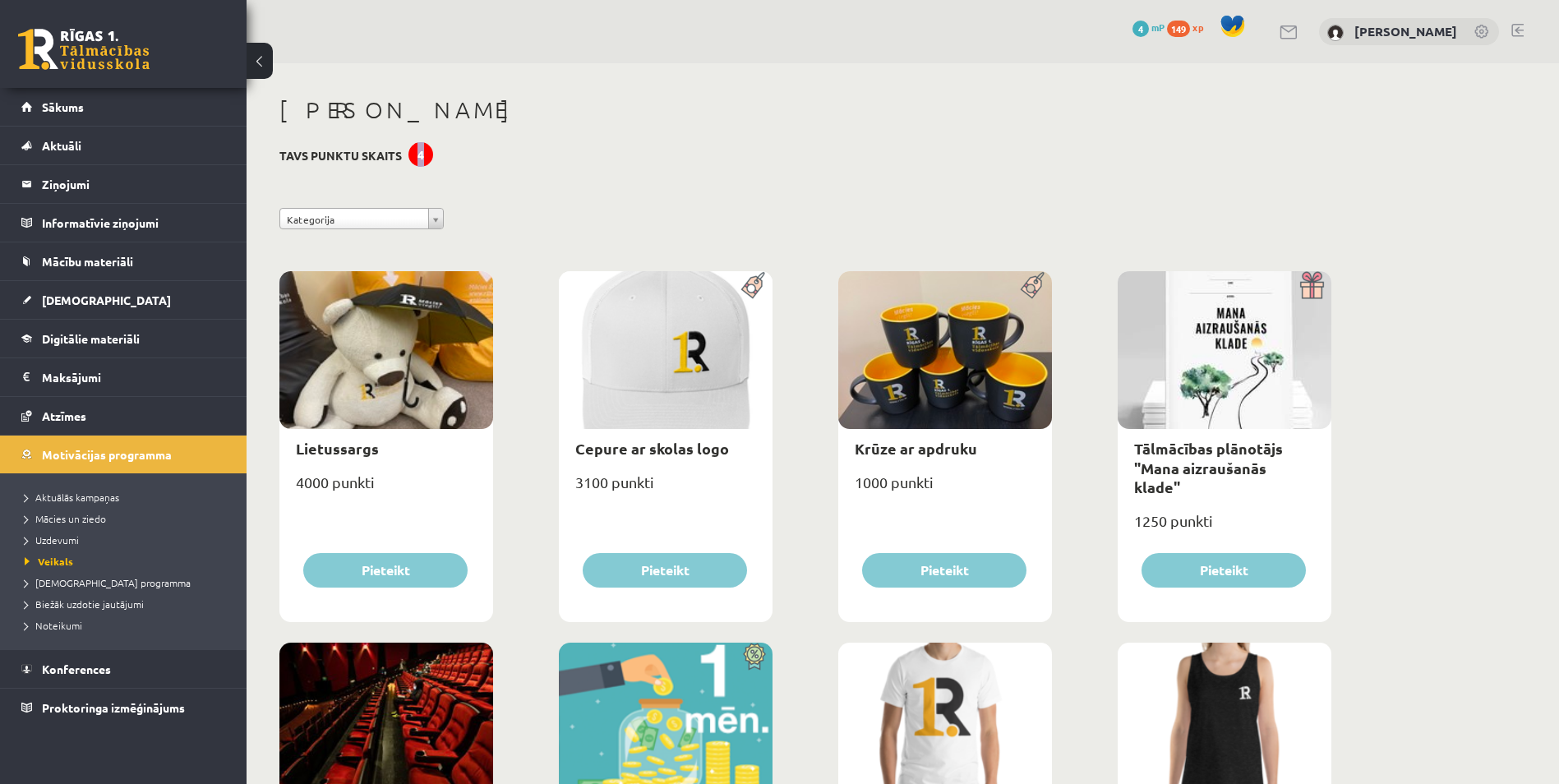
drag, startPoint x: 419, startPoint y: 158, endPoint x: 430, endPoint y: 158, distance: 11.0
click at [430, 158] on div "4" at bounding box center [421, 155] width 25 height 25
click at [108, 183] on legend "Ziņojumi 0" at bounding box center [133, 184] width 184 height 38
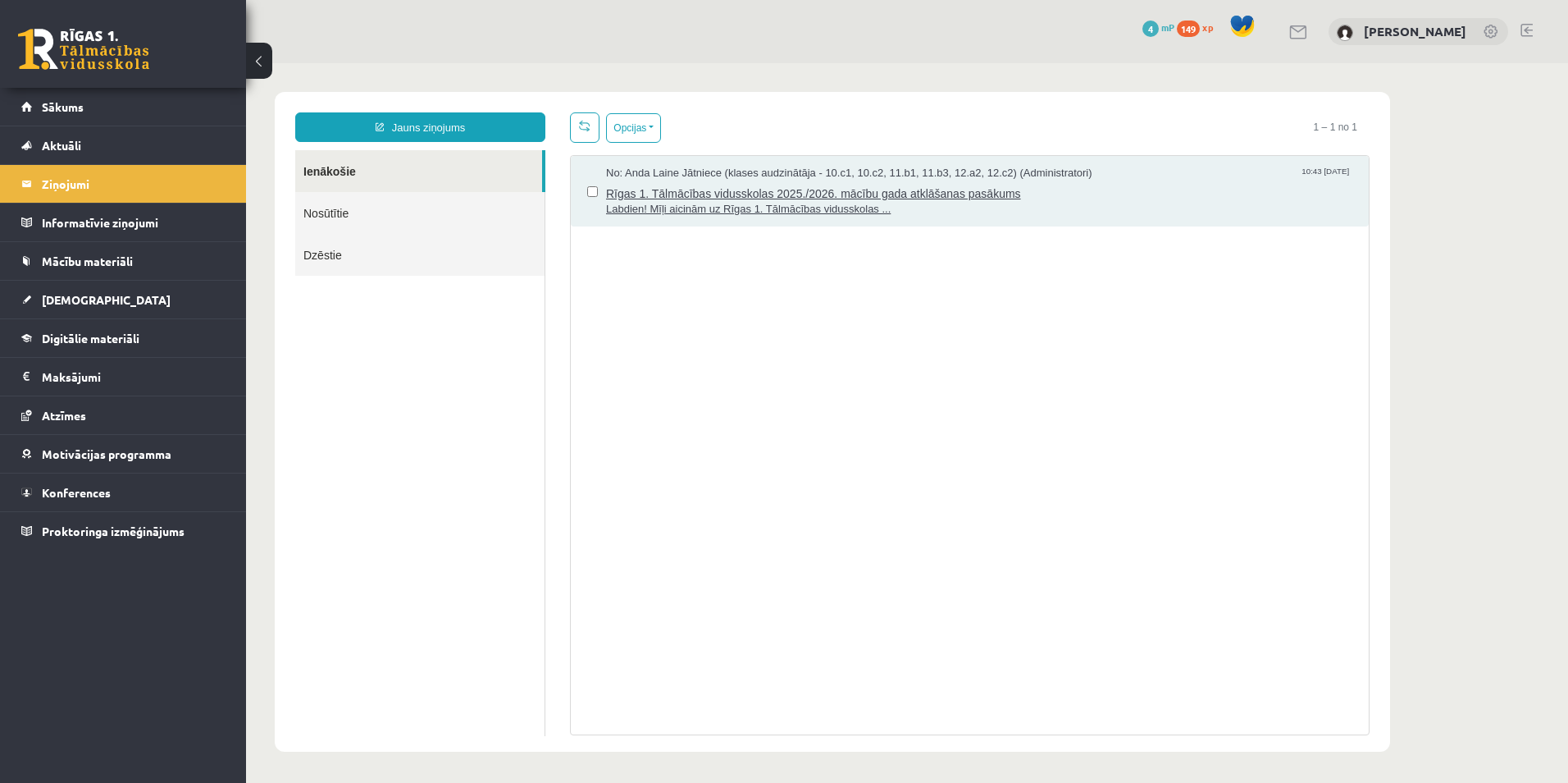
click at [687, 196] on span "Rīgas 1. Tālmācības vidusskolas 2025./2026. mācību gada atklāšanas pasākums" at bounding box center [979, 191] width 746 height 21
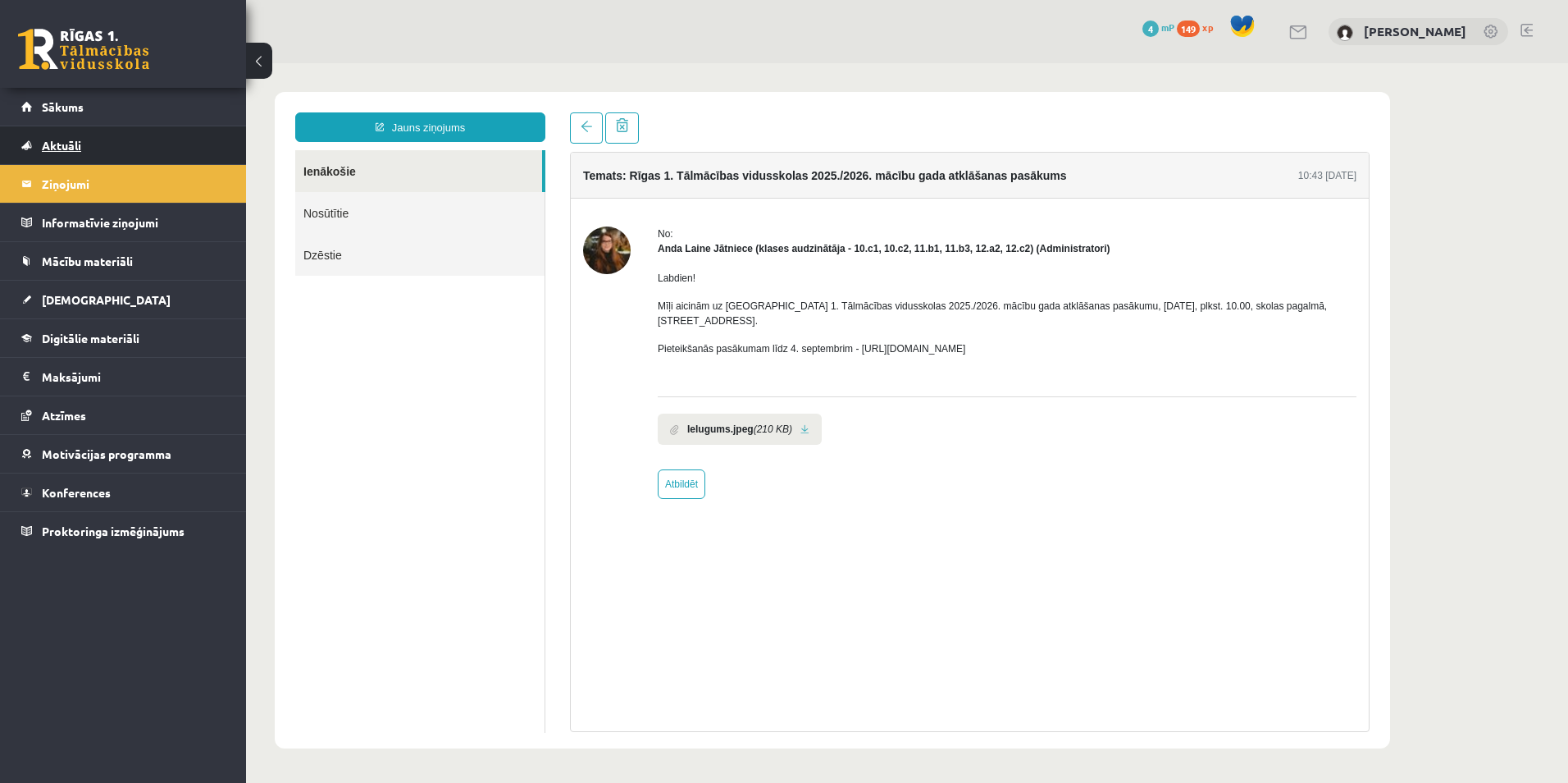
click at [33, 131] on link "Aktuāli" at bounding box center [123, 145] width 204 height 38
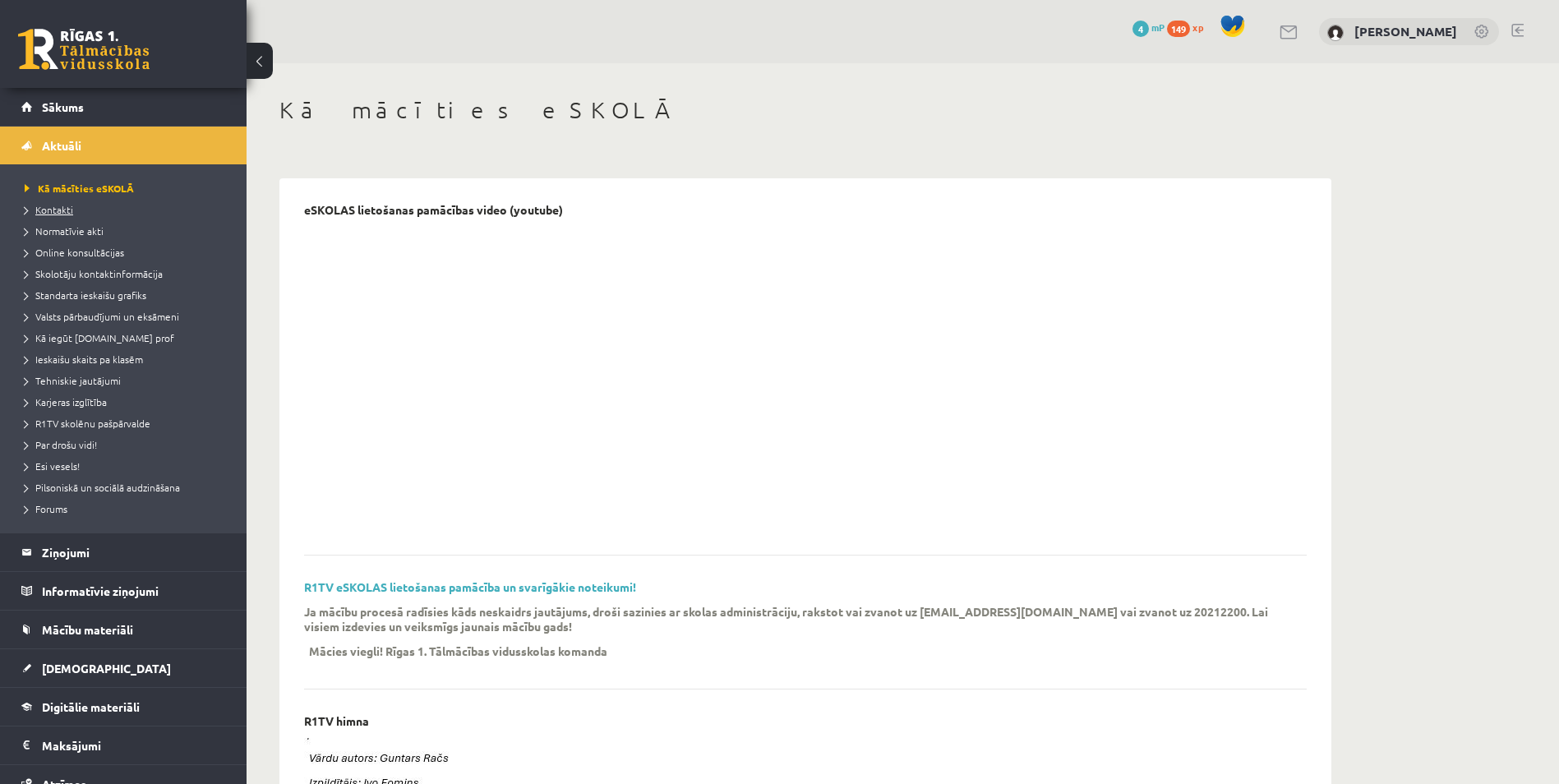
click at [57, 212] on span "Kontakti" at bounding box center [48, 209] width 48 height 13
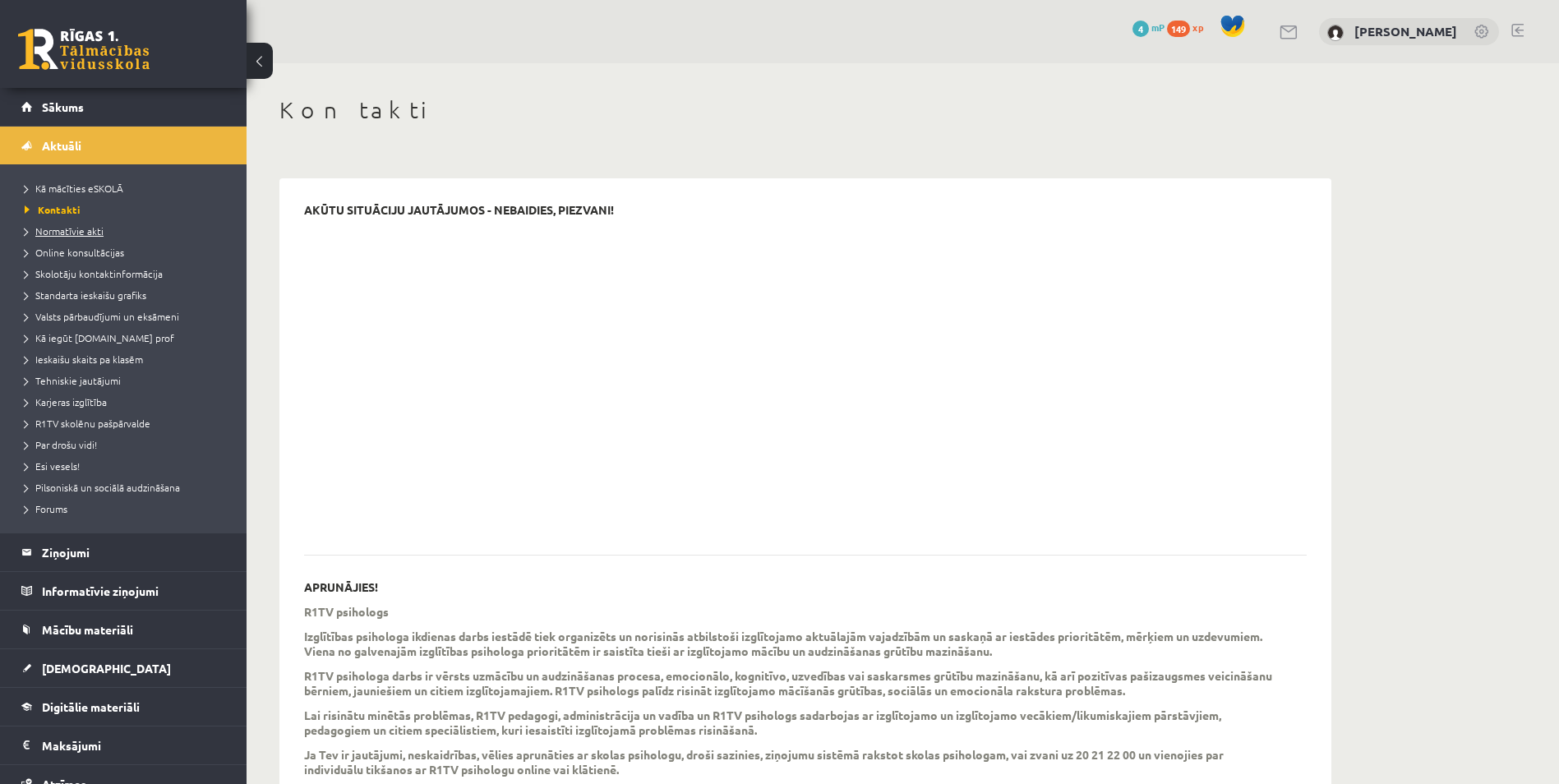
click at [63, 228] on span "Normatīvie akti" at bounding box center [64, 231] width 79 height 13
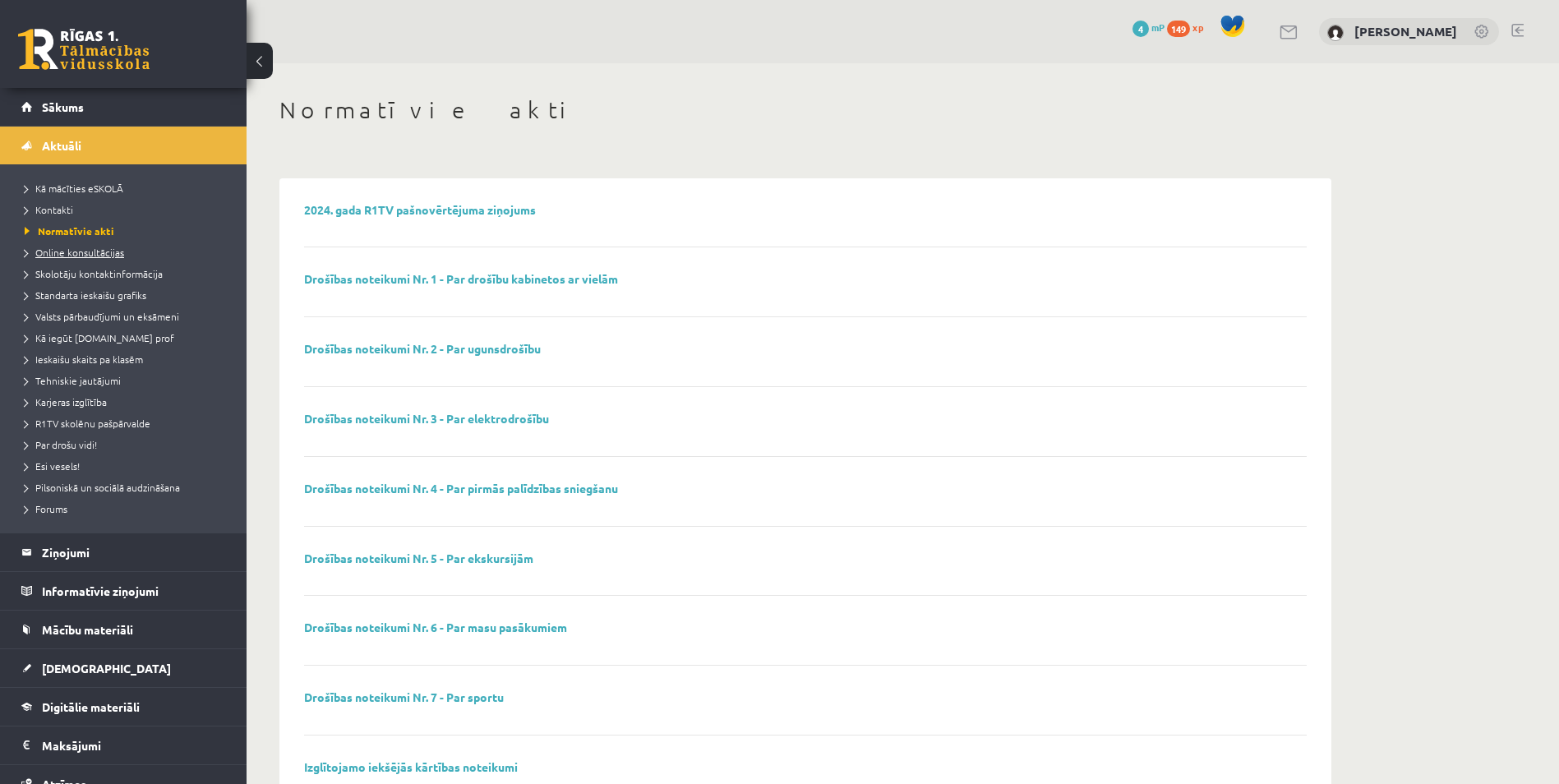
click at [75, 251] on span "Online konsultācijas" at bounding box center [74, 252] width 99 height 13
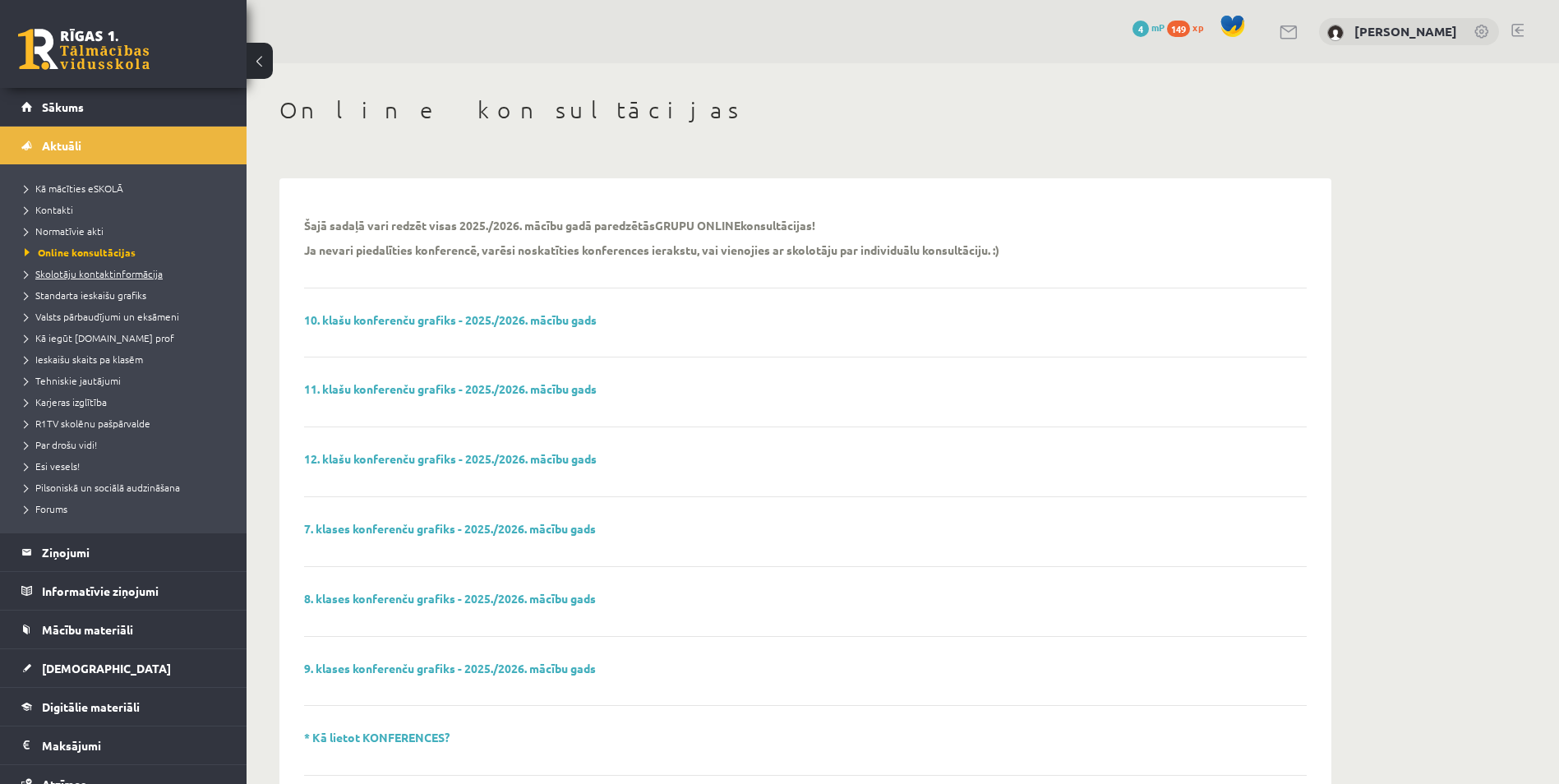
click at [83, 276] on span "Skolotāju kontaktinformācija" at bounding box center [93, 274] width 138 height 13
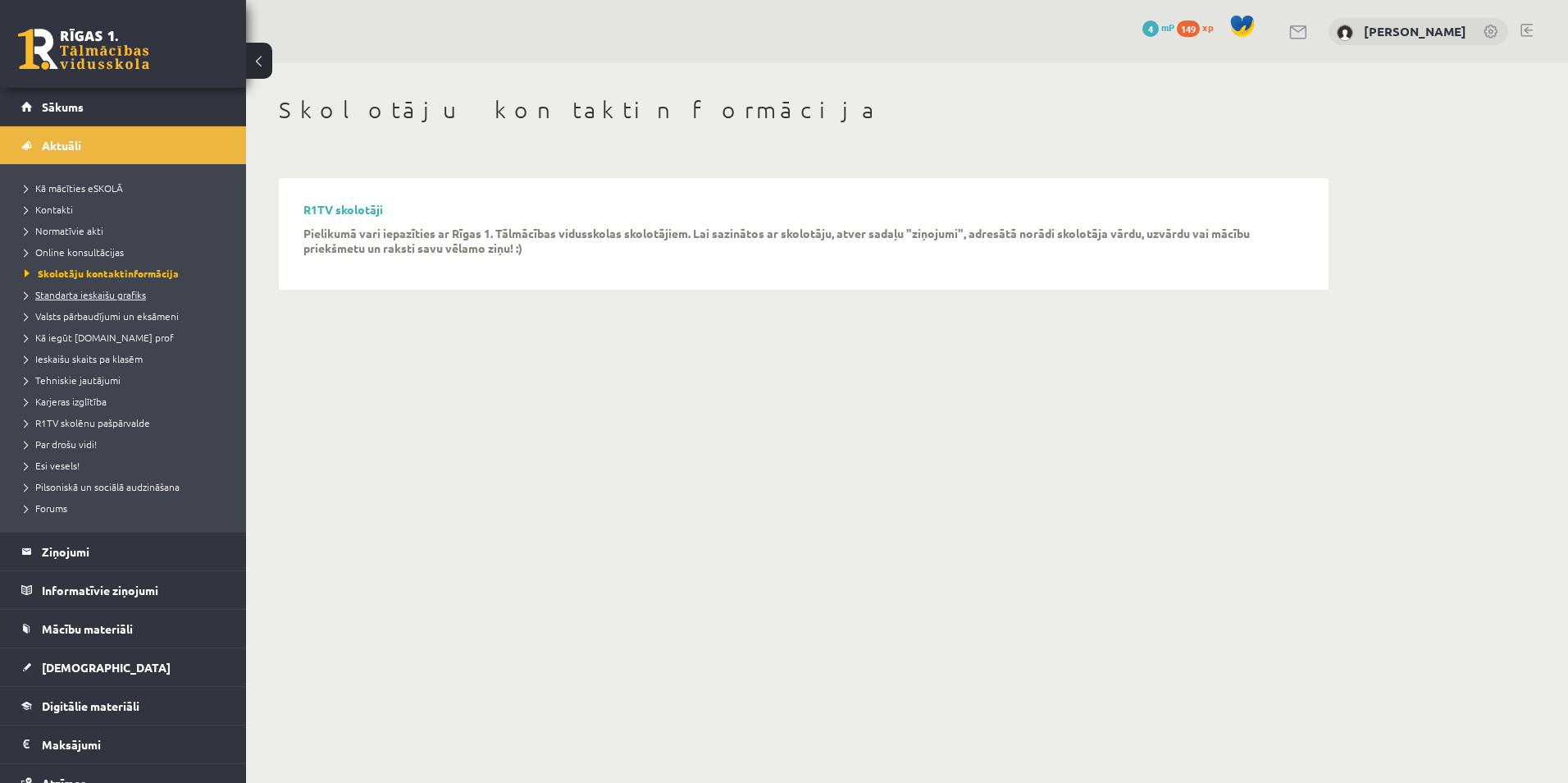
click at [83, 291] on span "Standarta ieskaišu grafiks" at bounding box center [85, 295] width 121 height 13
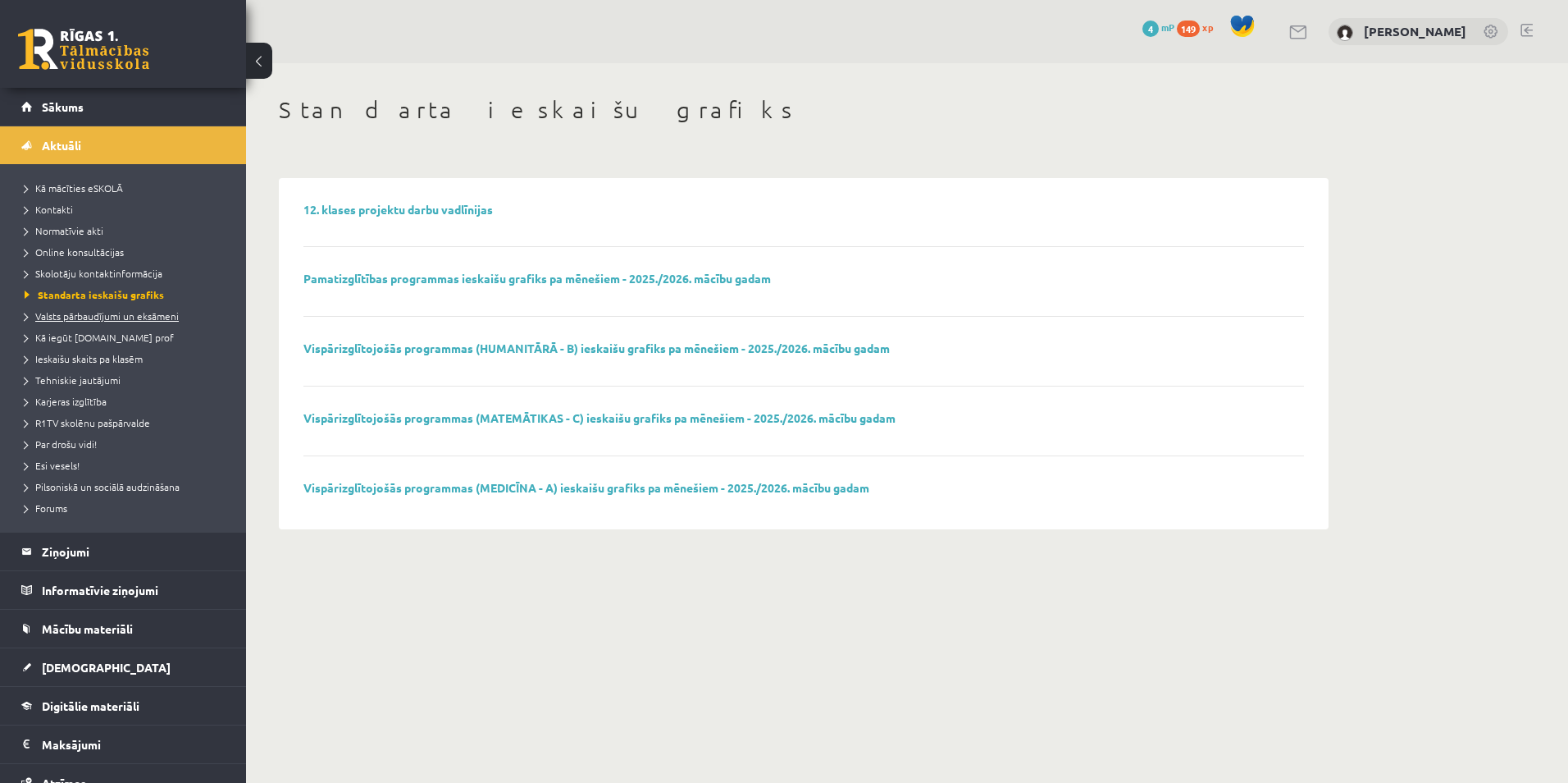
click at [86, 315] on span "Valsts pārbaudījumi un eksāmeni" at bounding box center [102, 316] width 154 height 13
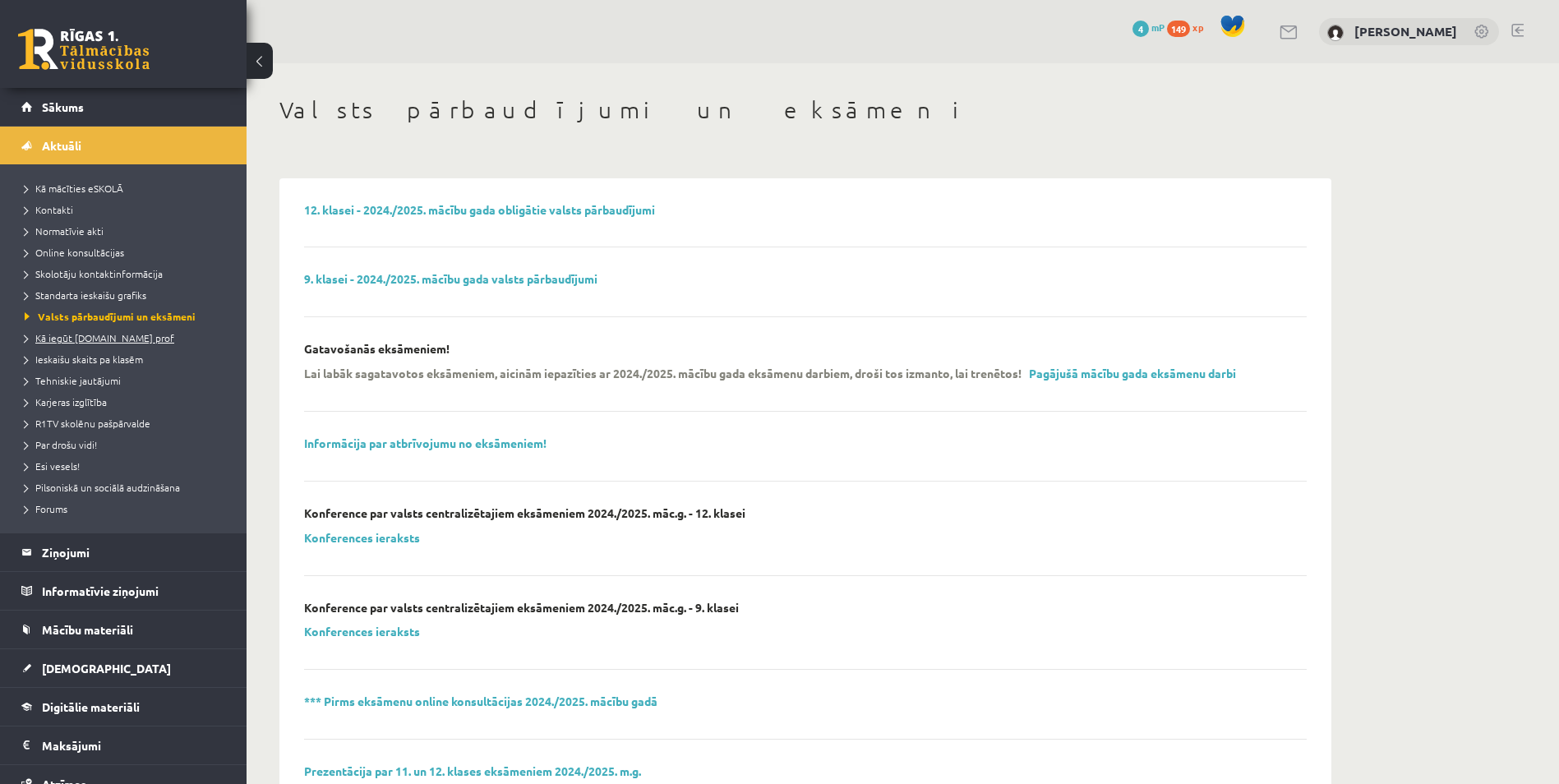
click at [86, 343] on link "Kā iegūt [DOMAIN_NAME] prof" at bounding box center [127, 338] width 206 height 15
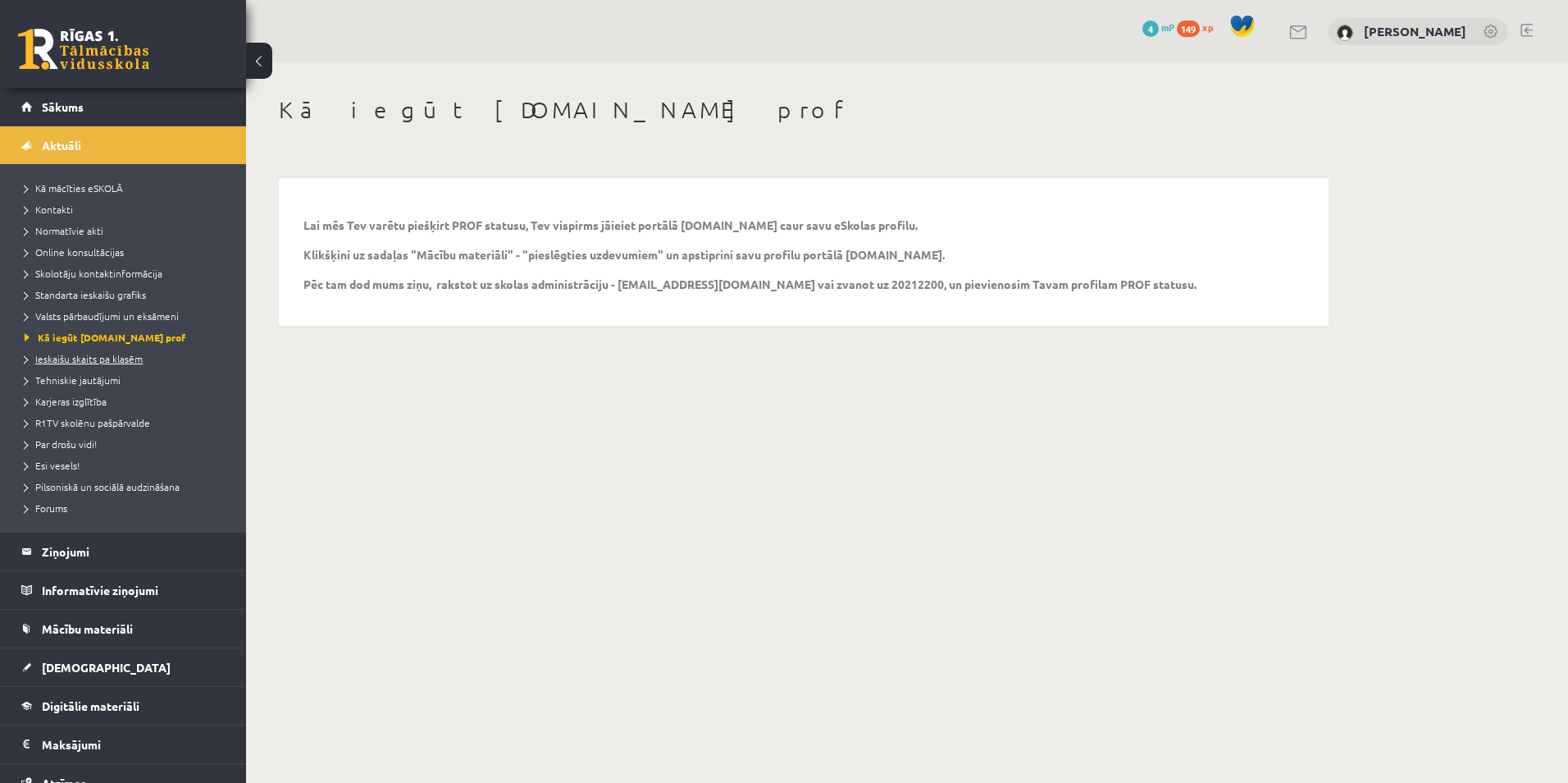
click at [86, 356] on span "Ieskaišu skaits pa klasēm" at bounding box center [83, 359] width 118 height 13
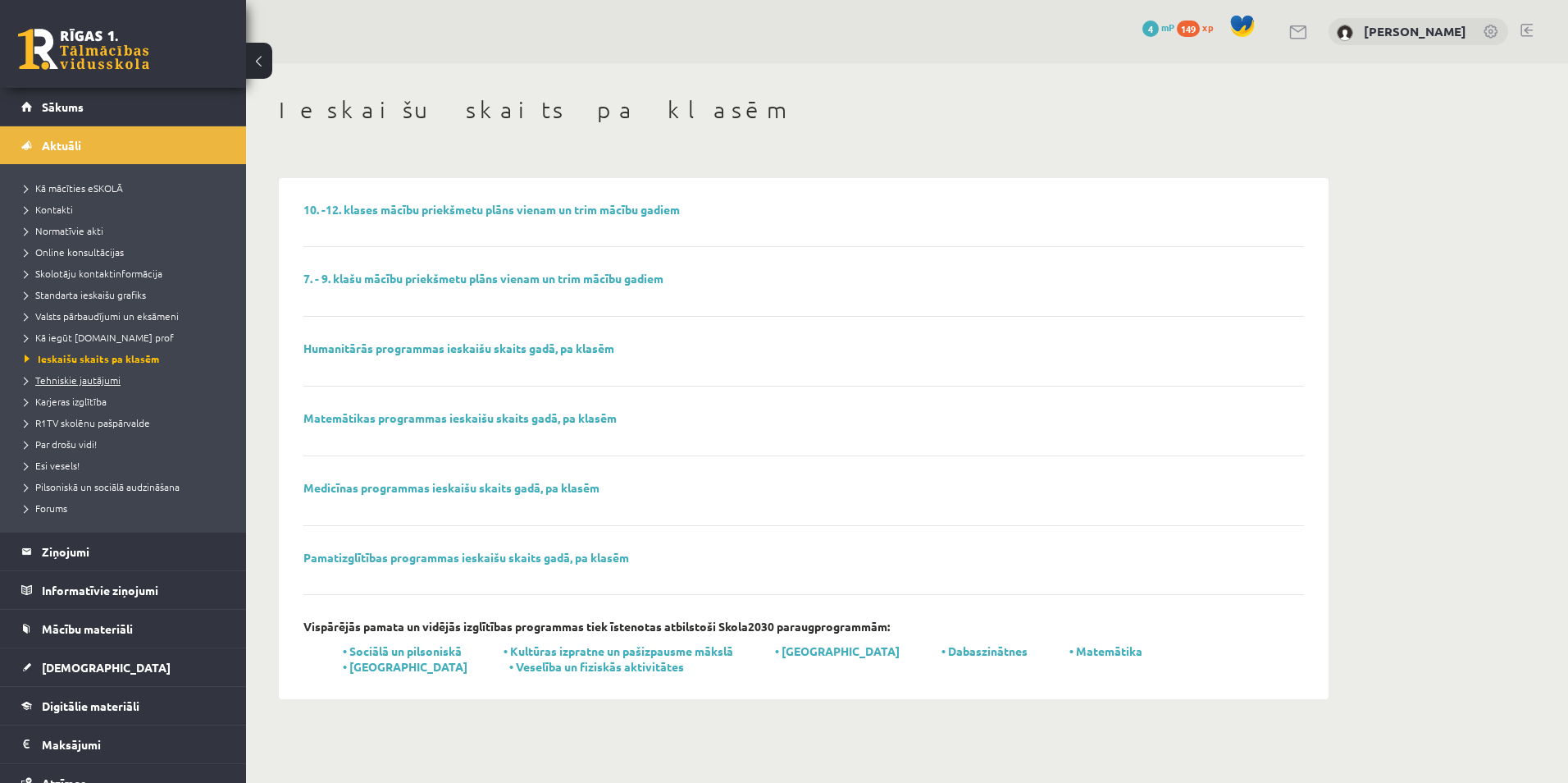
click at [83, 381] on span "Tehniskie jautājumi" at bounding box center [73, 380] width 96 height 13
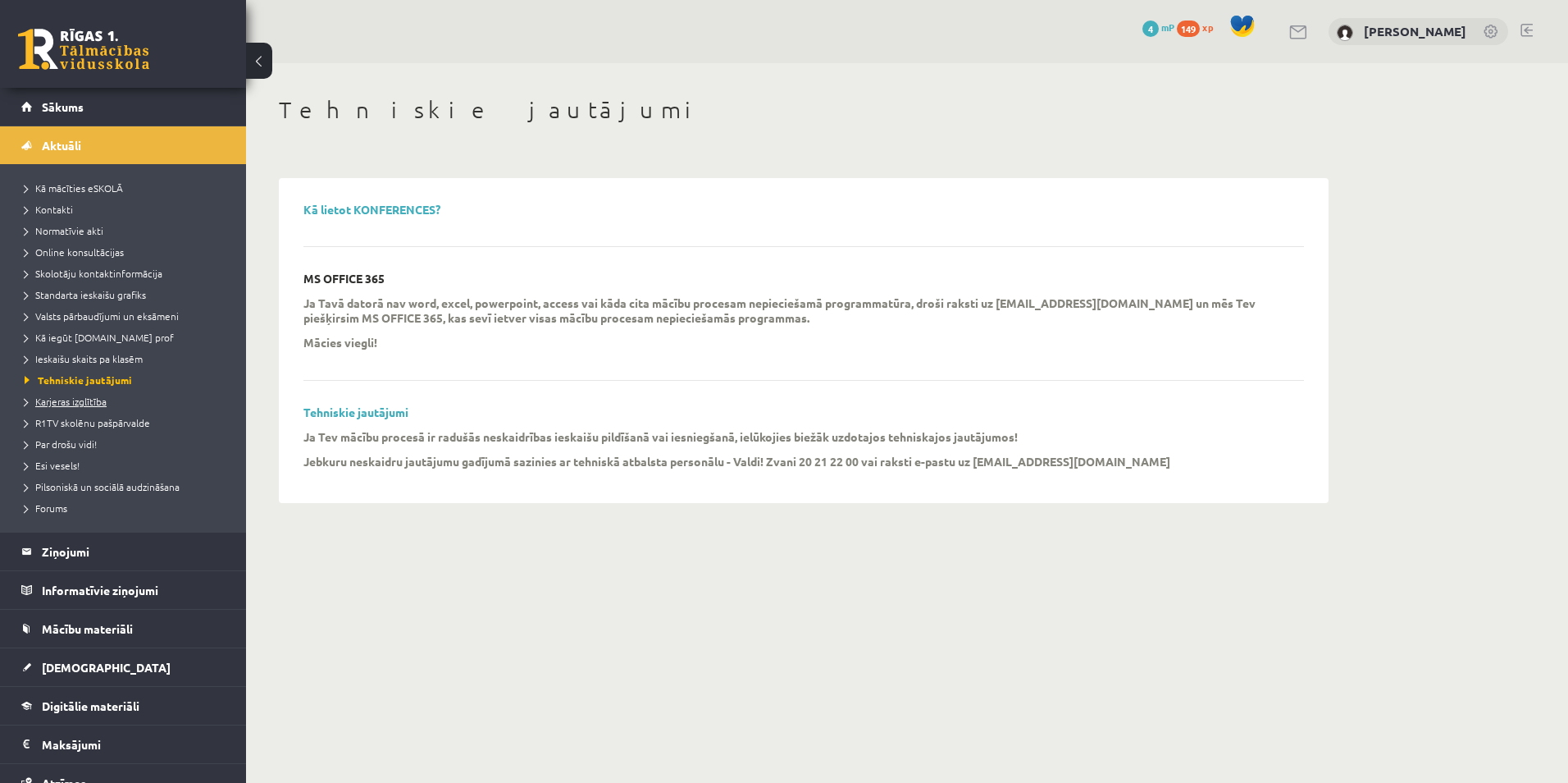
click at [83, 403] on span "Karjeras izglītība" at bounding box center [65, 401] width 82 height 13
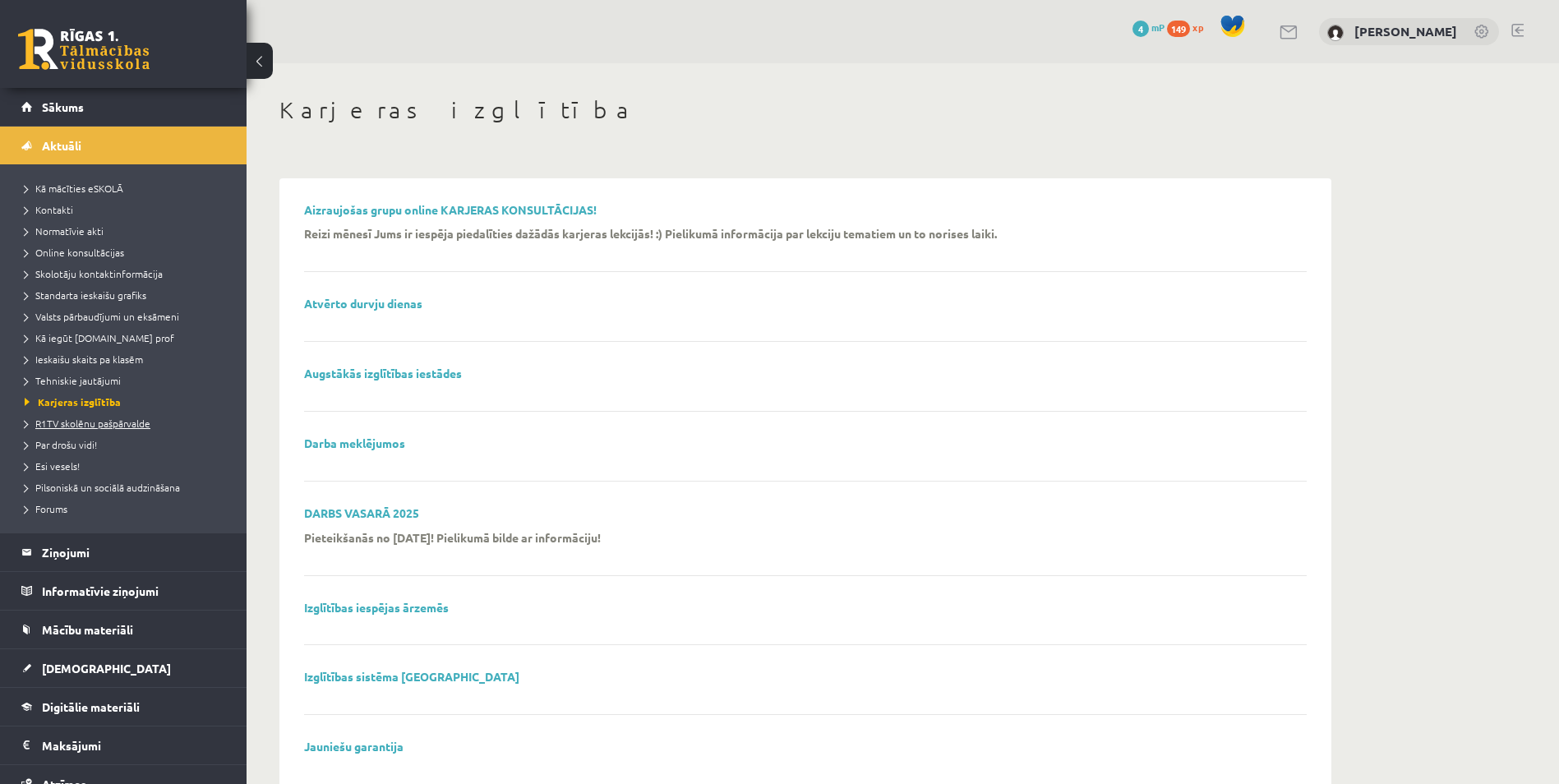
click at [84, 421] on span "R1TV skolēnu pašpārvalde" at bounding box center [87, 424] width 126 height 13
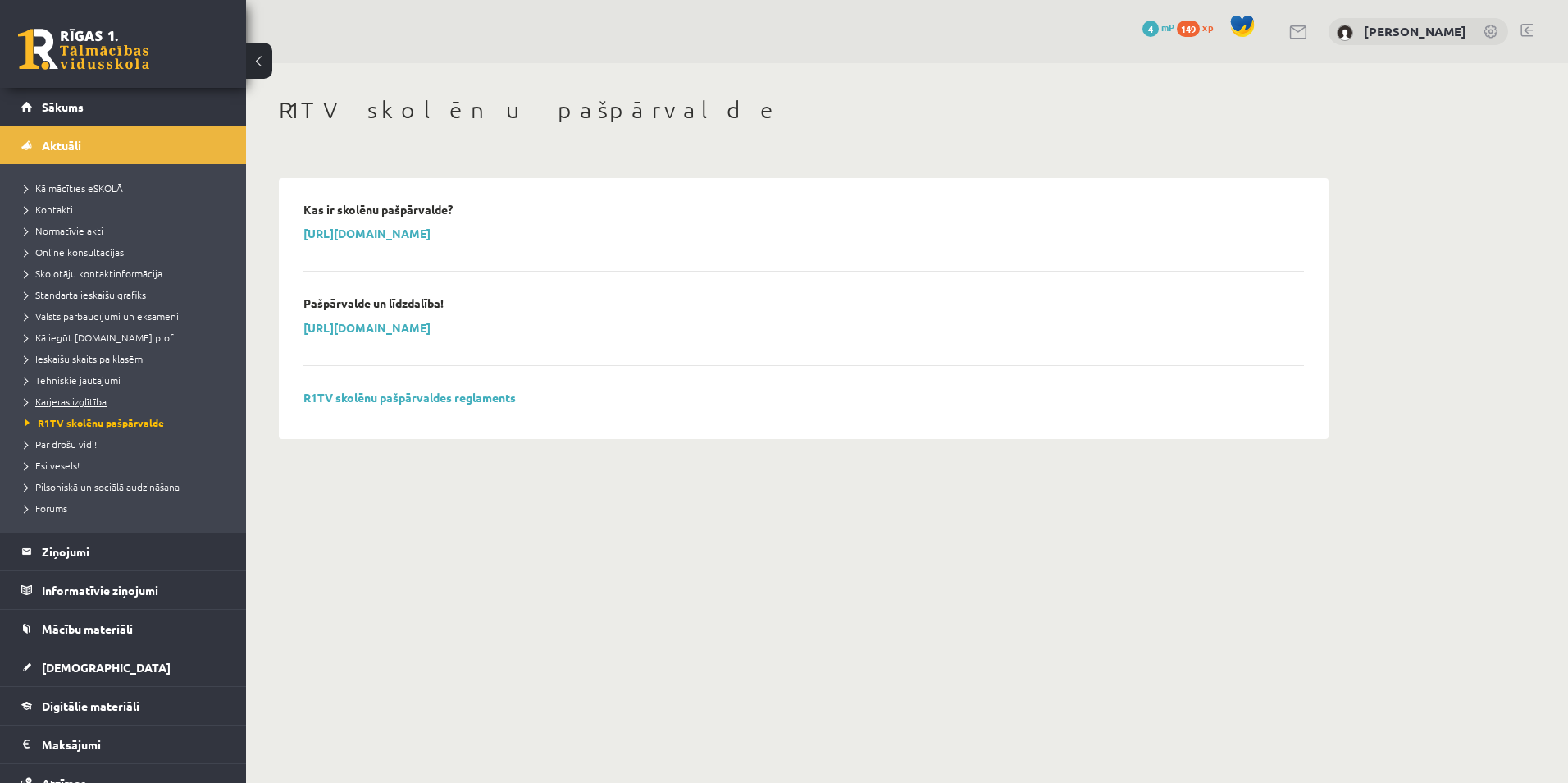
click at [82, 399] on span "Karjeras izglītība" at bounding box center [65, 401] width 82 height 13
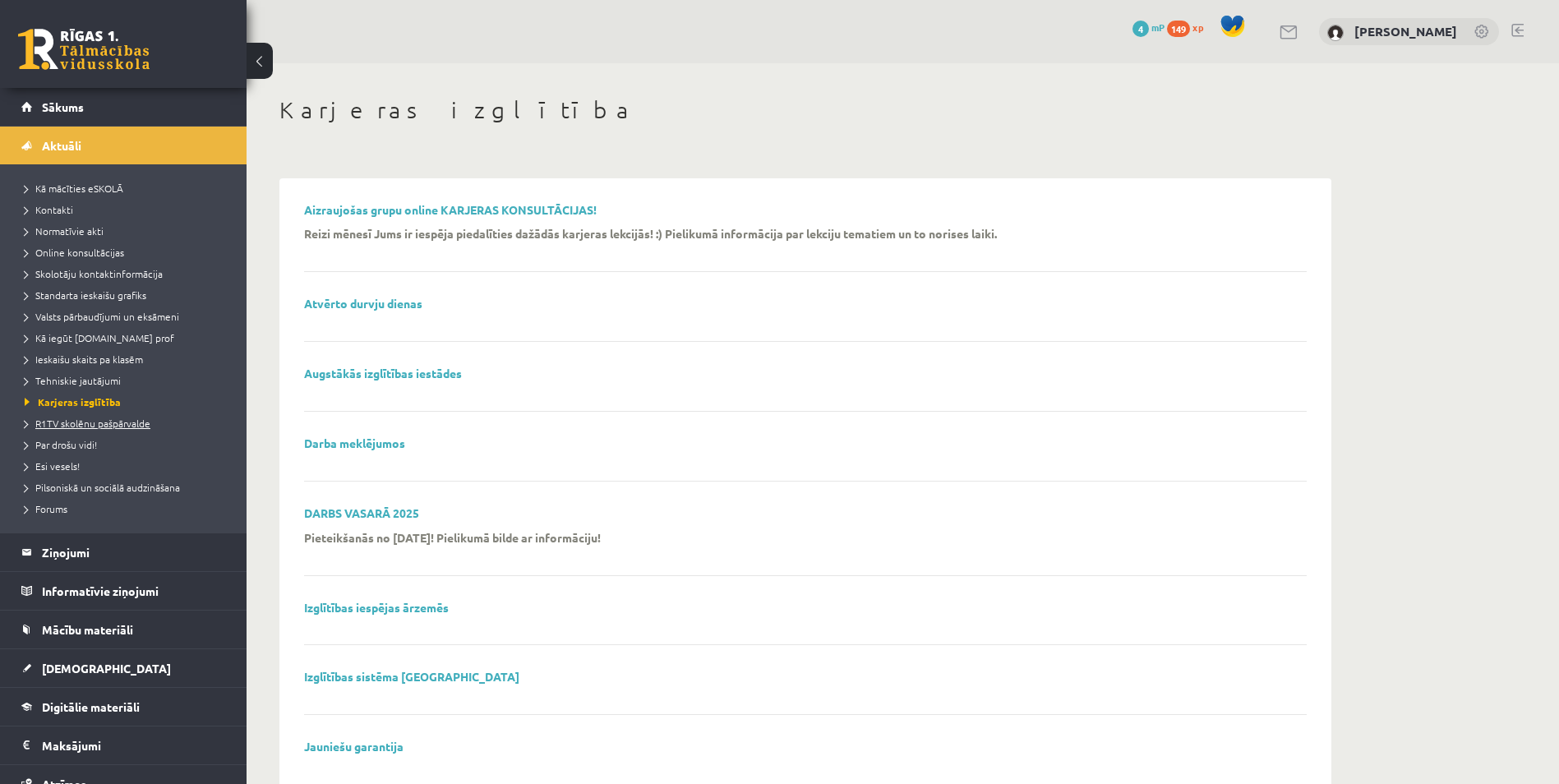
click at [79, 420] on span "R1TV skolēnu pašpārvalde" at bounding box center [87, 424] width 126 height 13
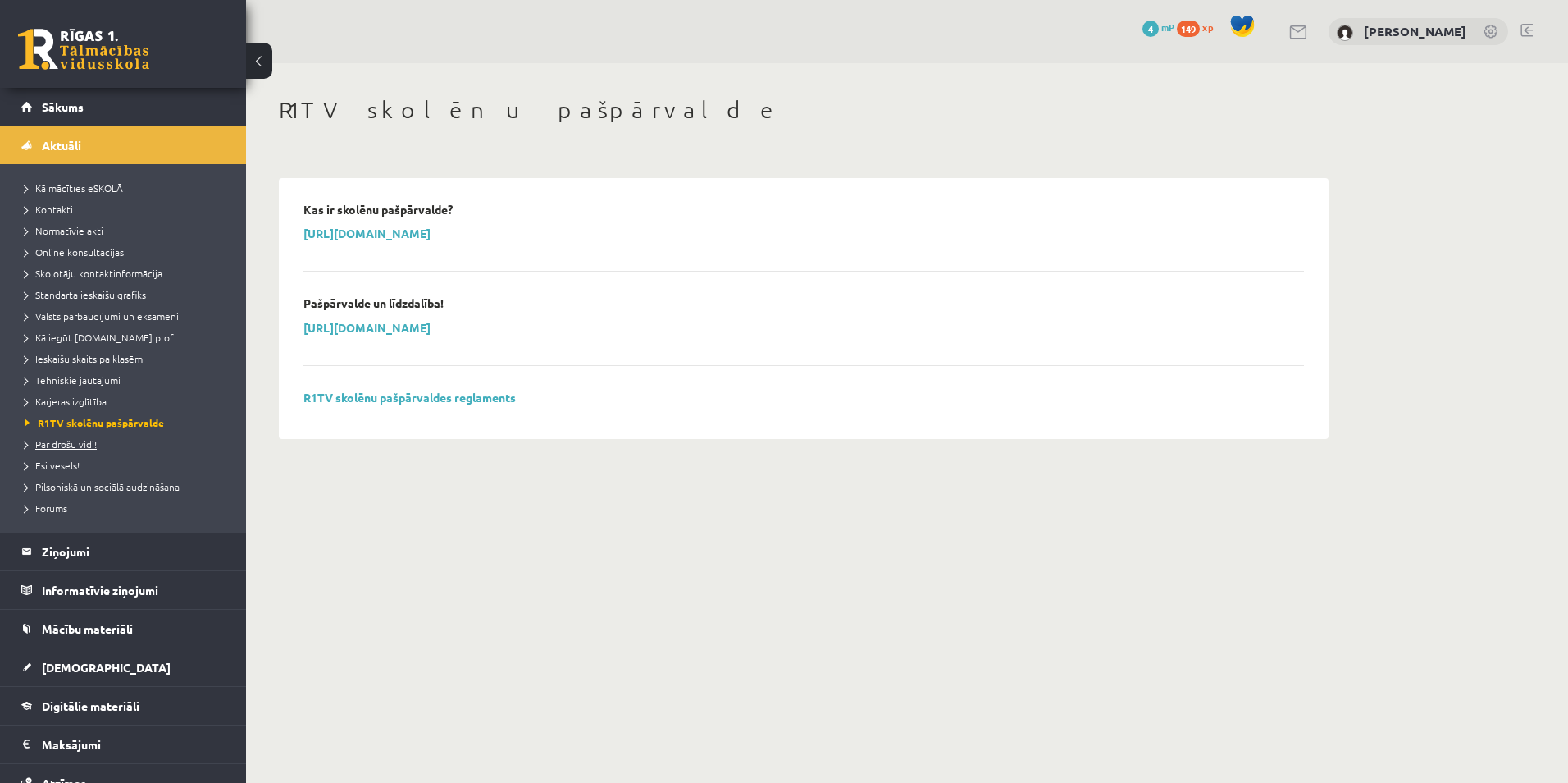
click at [71, 441] on span "Par drošu vidi!" at bounding box center [60, 444] width 73 height 13
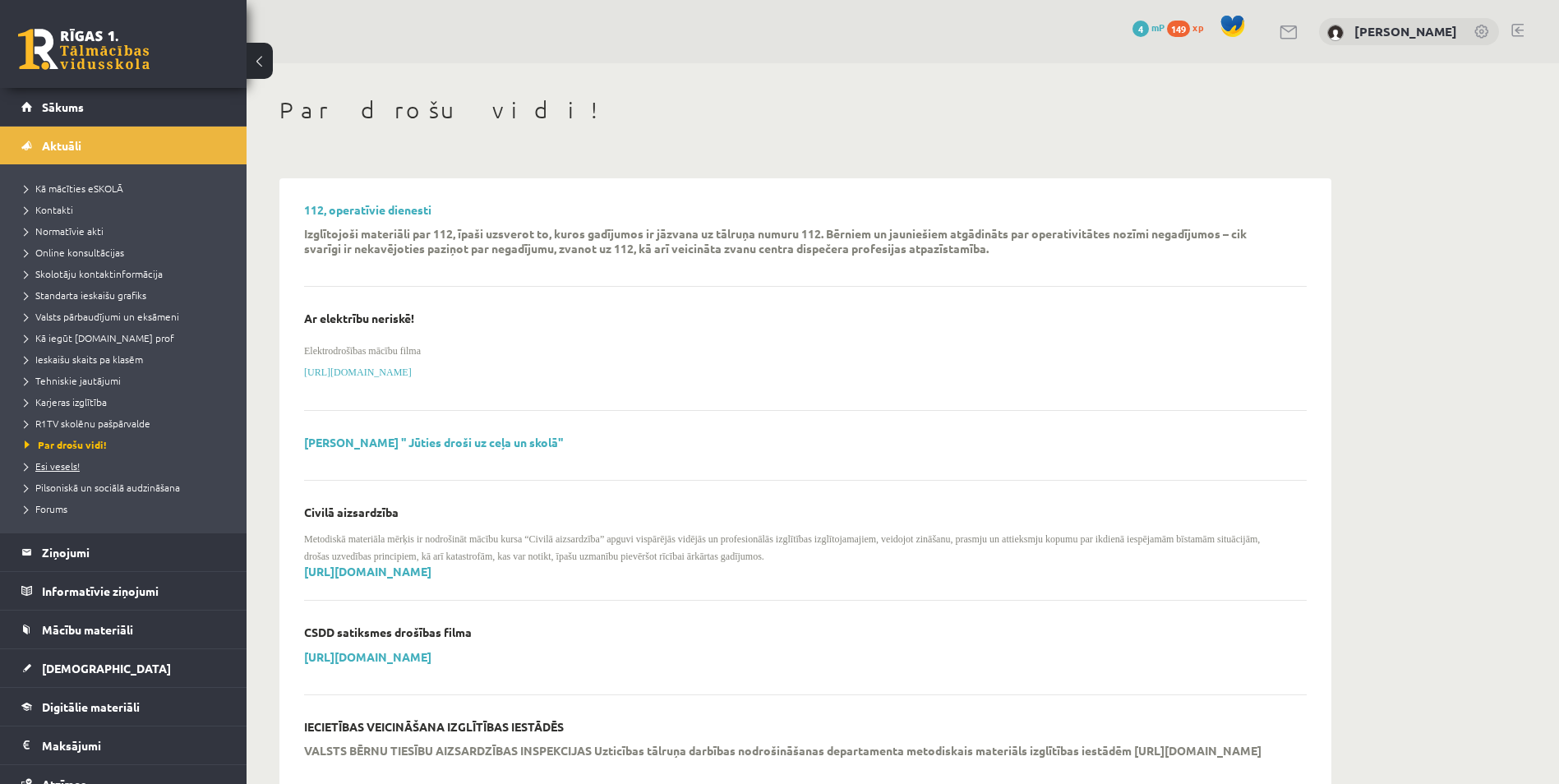
click at [65, 467] on span "Esi vesels!" at bounding box center [52, 466] width 55 height 13
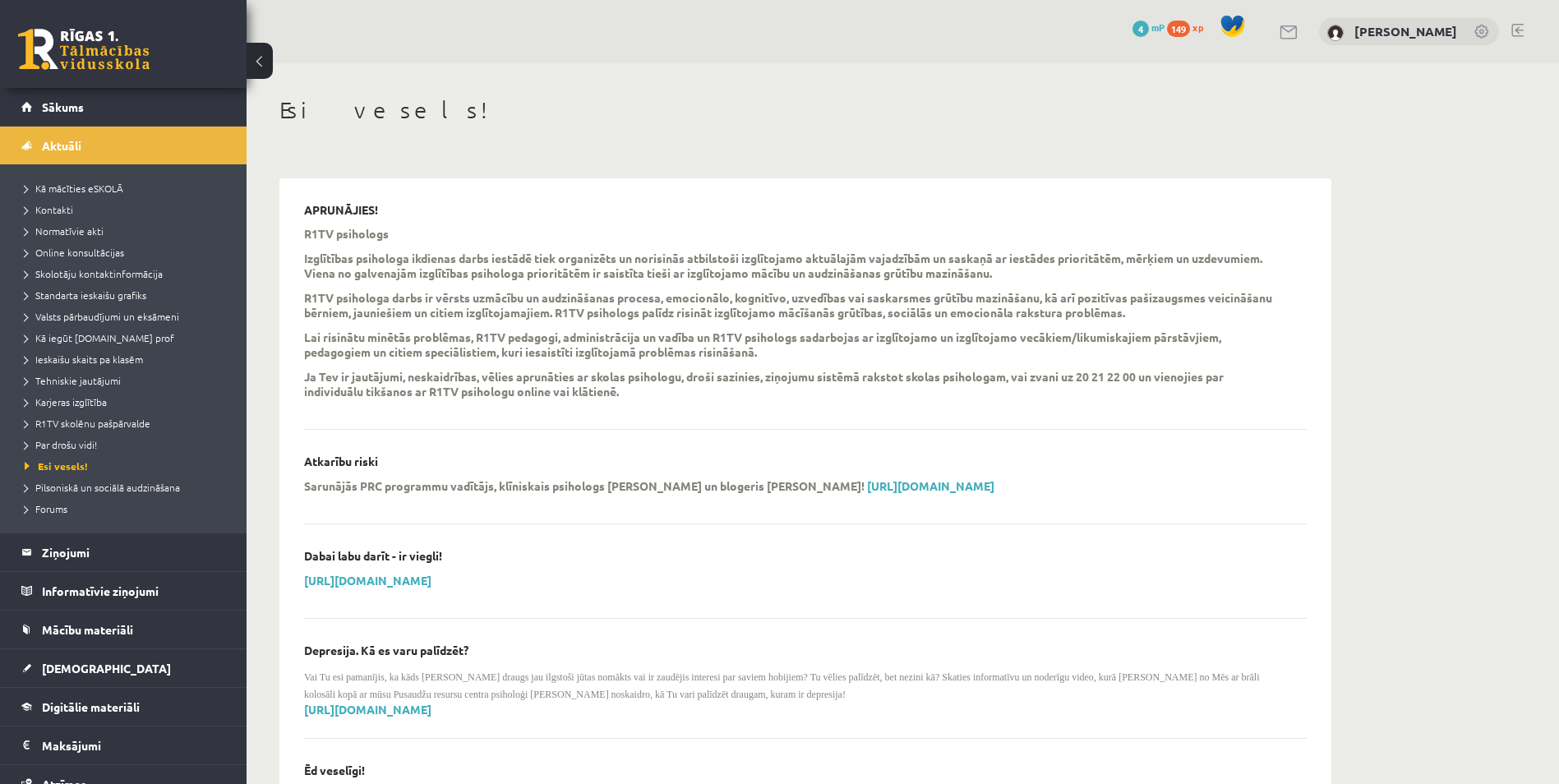
click at [66, 494] on li "Pilsoniskā un sociālā audzināšana" at bounding box center [127, 487] width 206 height 22
click at [65, 495] on li "Pilsoniskā un sociālā audzināšana" at bounding box center [127, 487] width 206 height 22
click at [61, 505] on span "Forums" at bounding box center [45, 509] width 42 height 13
click at [59, 618] on link "Mācību materiāli" at bounding box center [124, 629] width 205 height 38
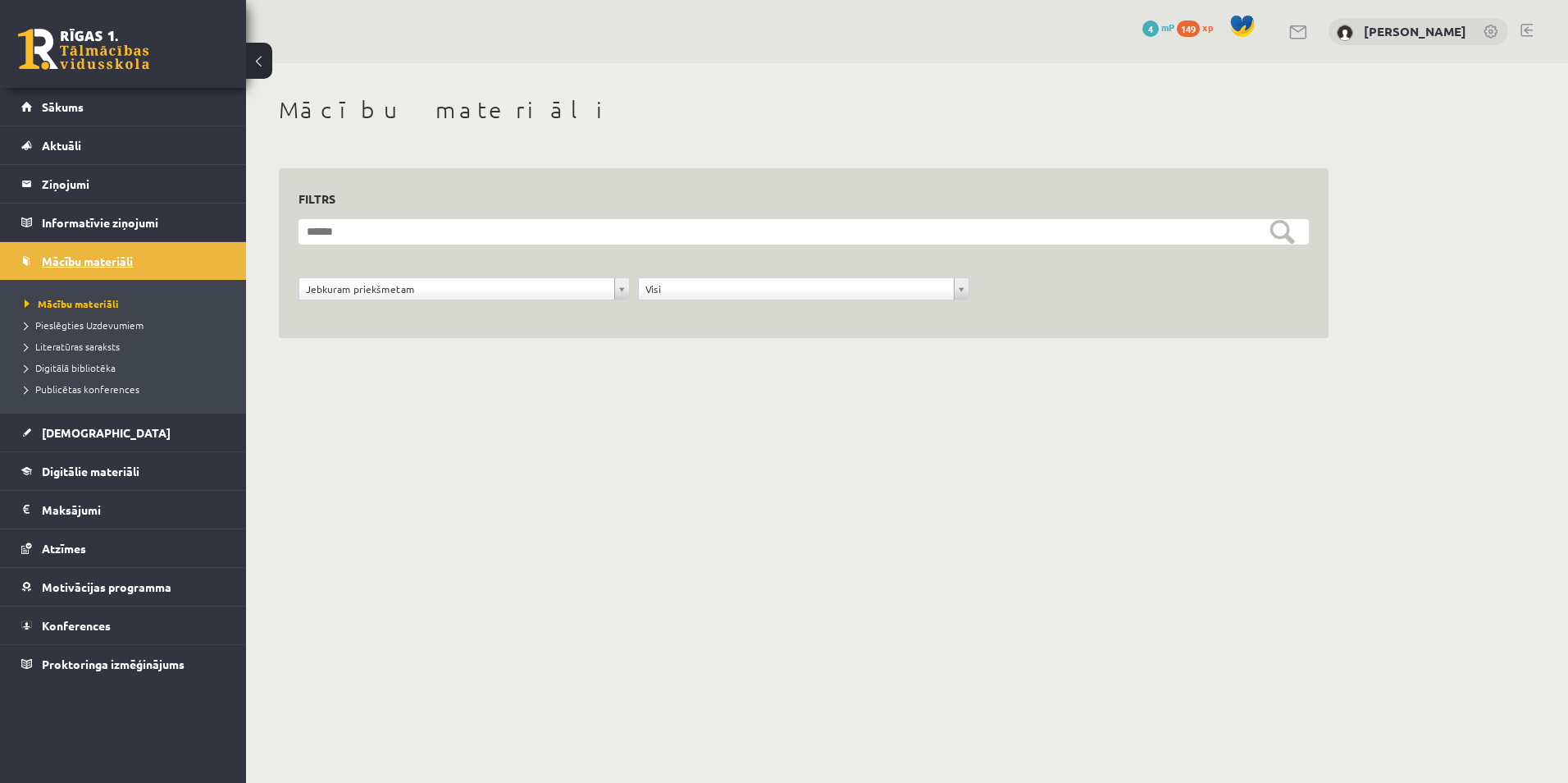
click at [84, 268] on link "Mācību materiāli" at bounding box center [123, 261] width 204 height 38
click at [69, 100] on span "Sākums" at bounding box center [62, 106] width 41 height 15
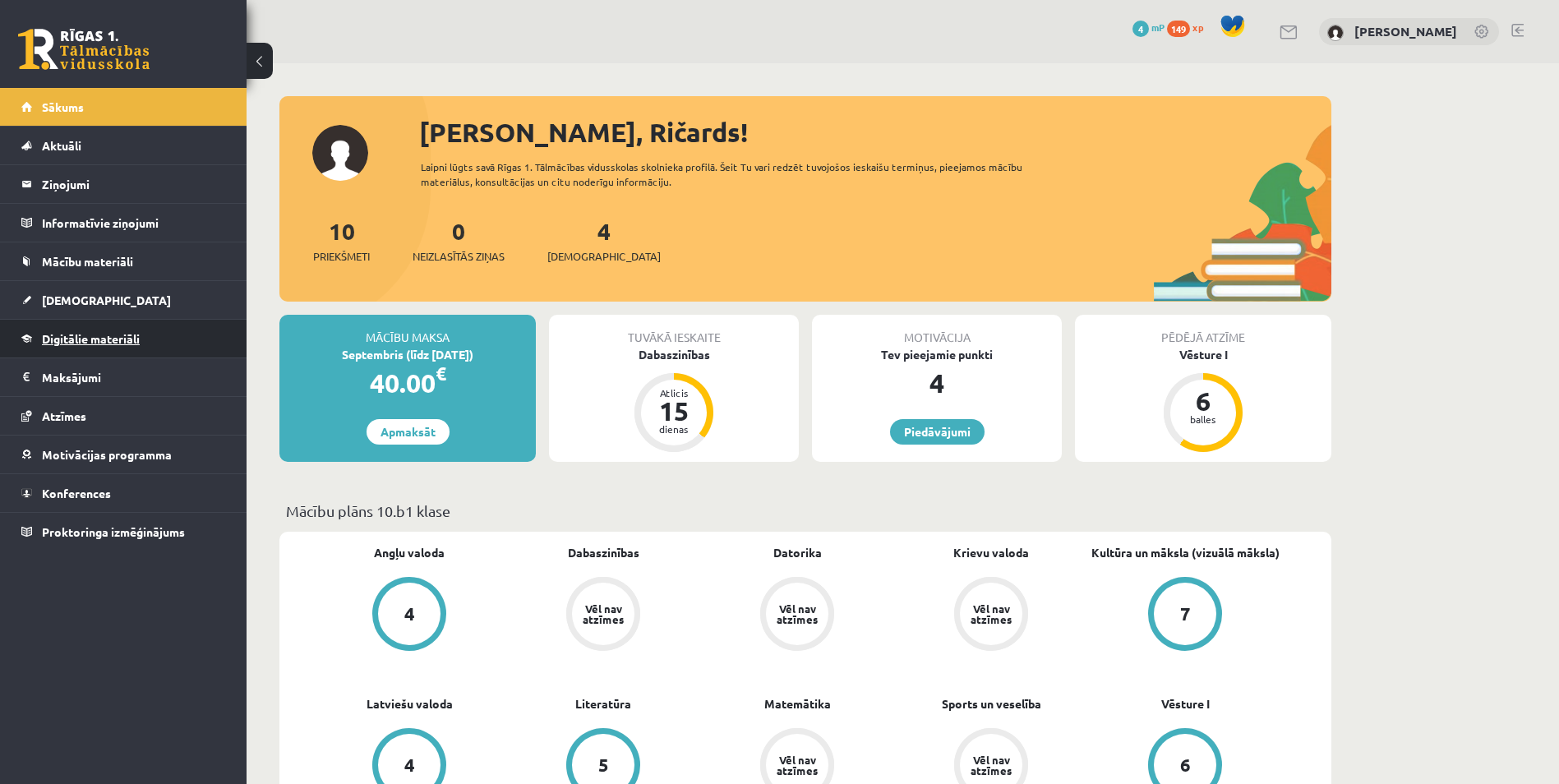
click at [74, 340] on span "Digitālie materiāli" at bounding box center [91, 339] width 98 height 15
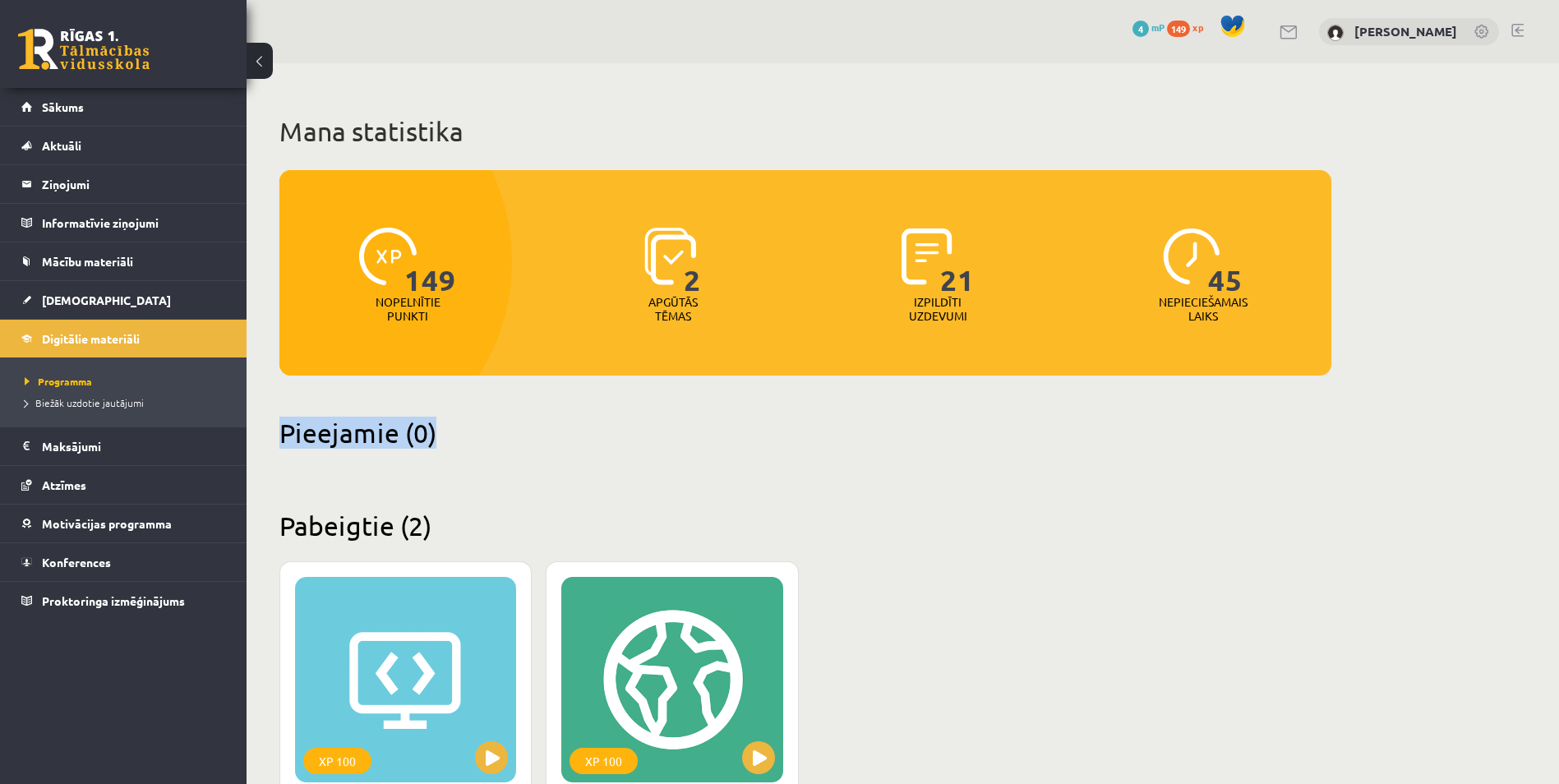
drag, startPoint x: 271, startPoint y: 444, endPoint x: 461, endPoint y: 458, distance: 190.5
click at [461, 458] on div "Mana statistika 149 Nopelnītie punkti 2 Apgūtās tēmas 21 Izpildīti uzdevumi 45 …" at bounding box center [805, 582] width 1117 height 1038
drag, startPoint x: 461, startPoint y: 458, endPoint x: 411, endPoint y: 456, distance: 50.0
click at [411, 456] on div "Pieejamie (0)" at bounding box center [805, 442] width 1052 height 52
click at [87, 483] on link "Atzīmes" at bounding box center [124, 485] width 205 height 38
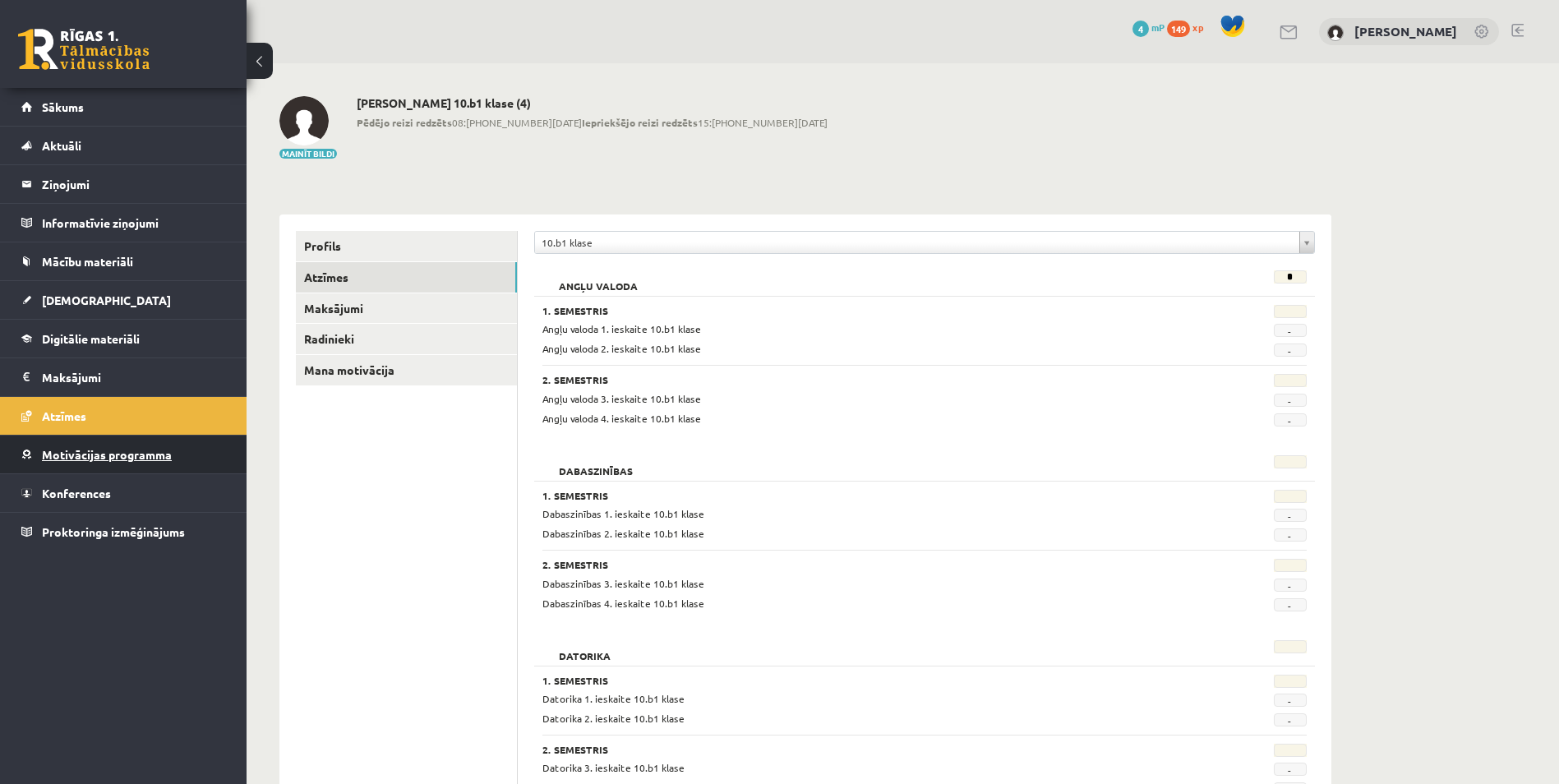
click at [79, 459] on span "Motivācijas programma" at bounding box center [107, 455] width 130 height 15
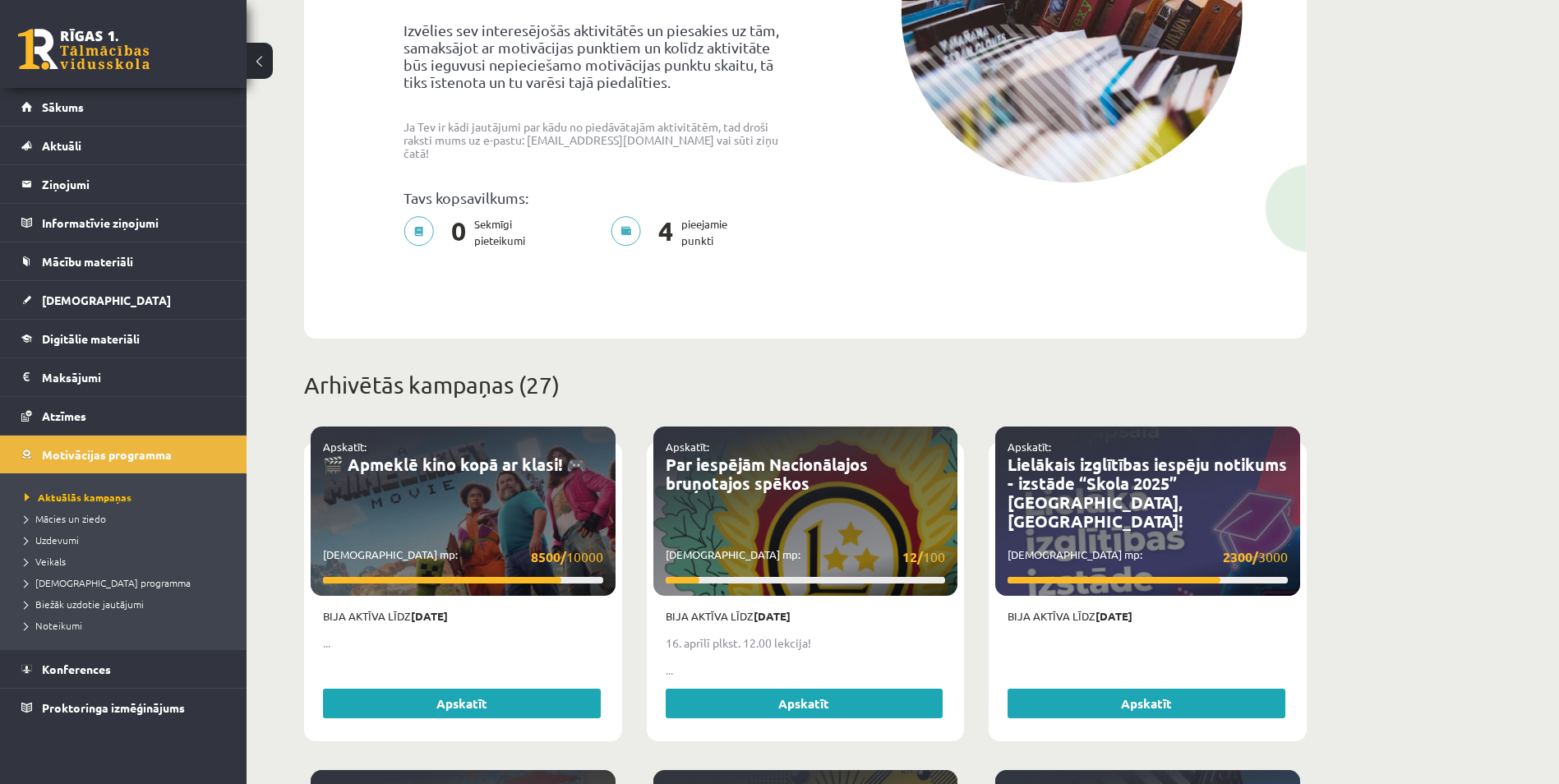
scroll to position [134, 0]
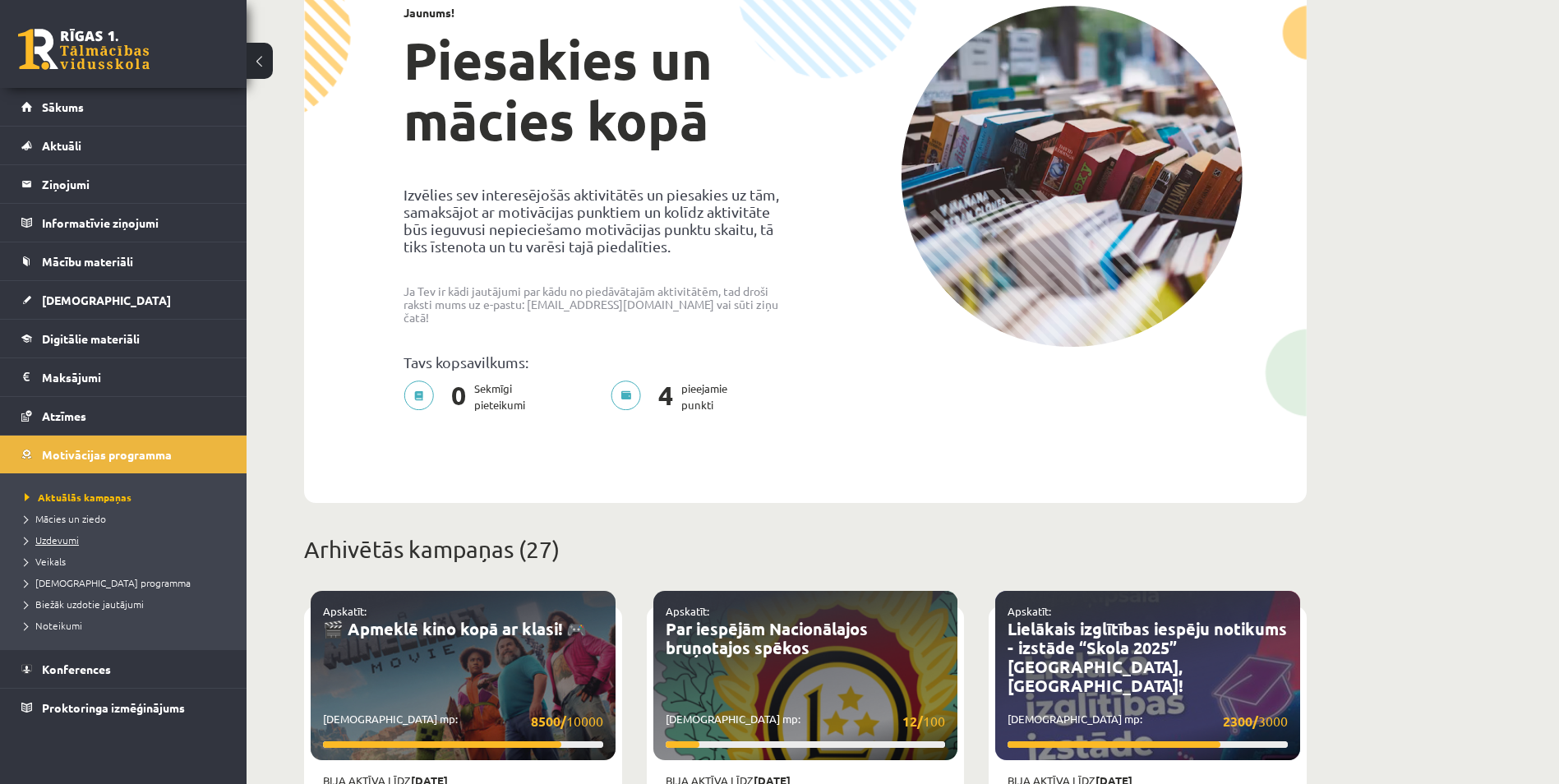
click at [63, 538] on span "Uzdevumi" at bounding box center [51, 540] width 54 height 13
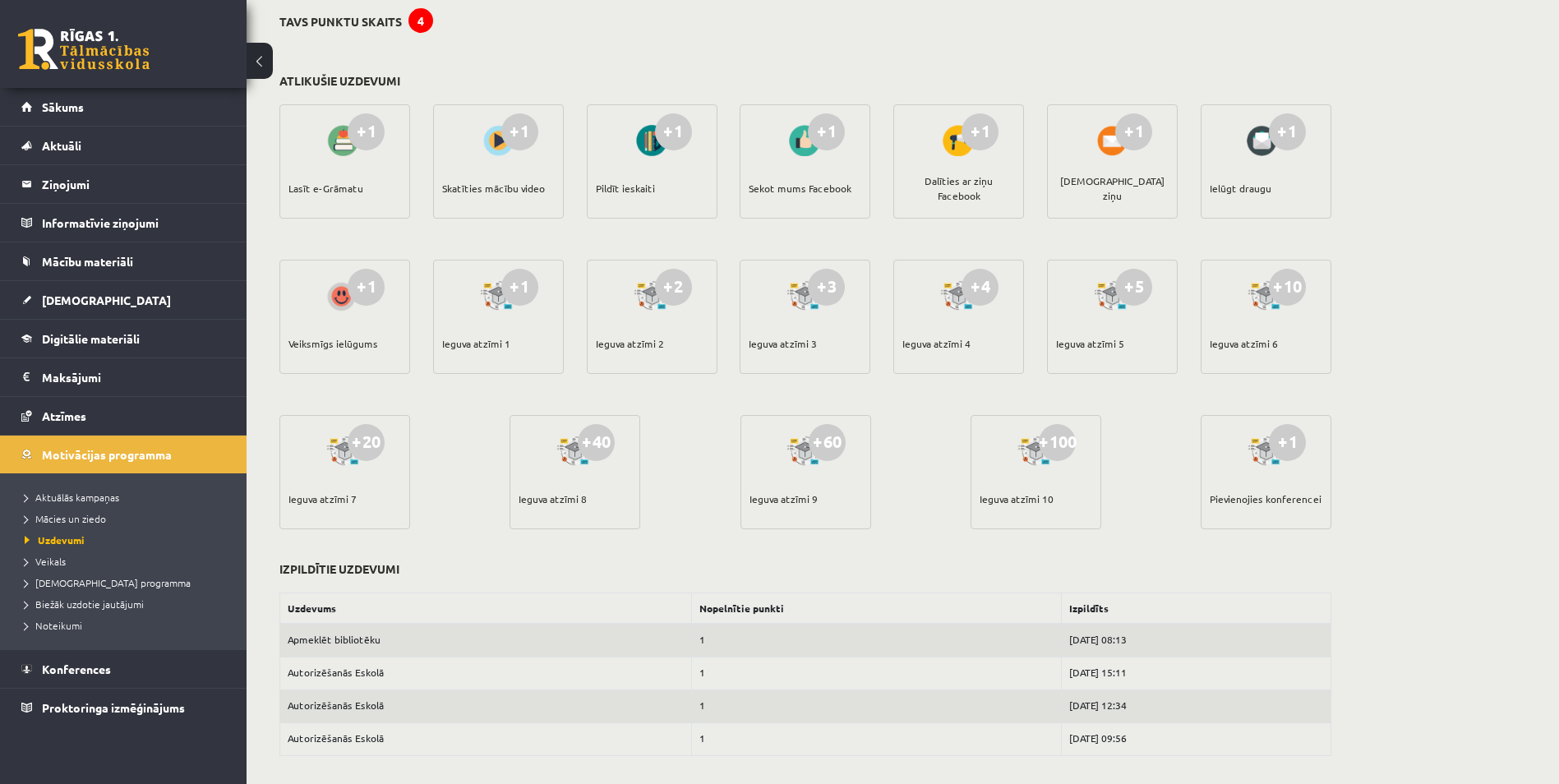
click at [371, 121] on div "+1" at bounding box center [365, 131] width 37 height 37
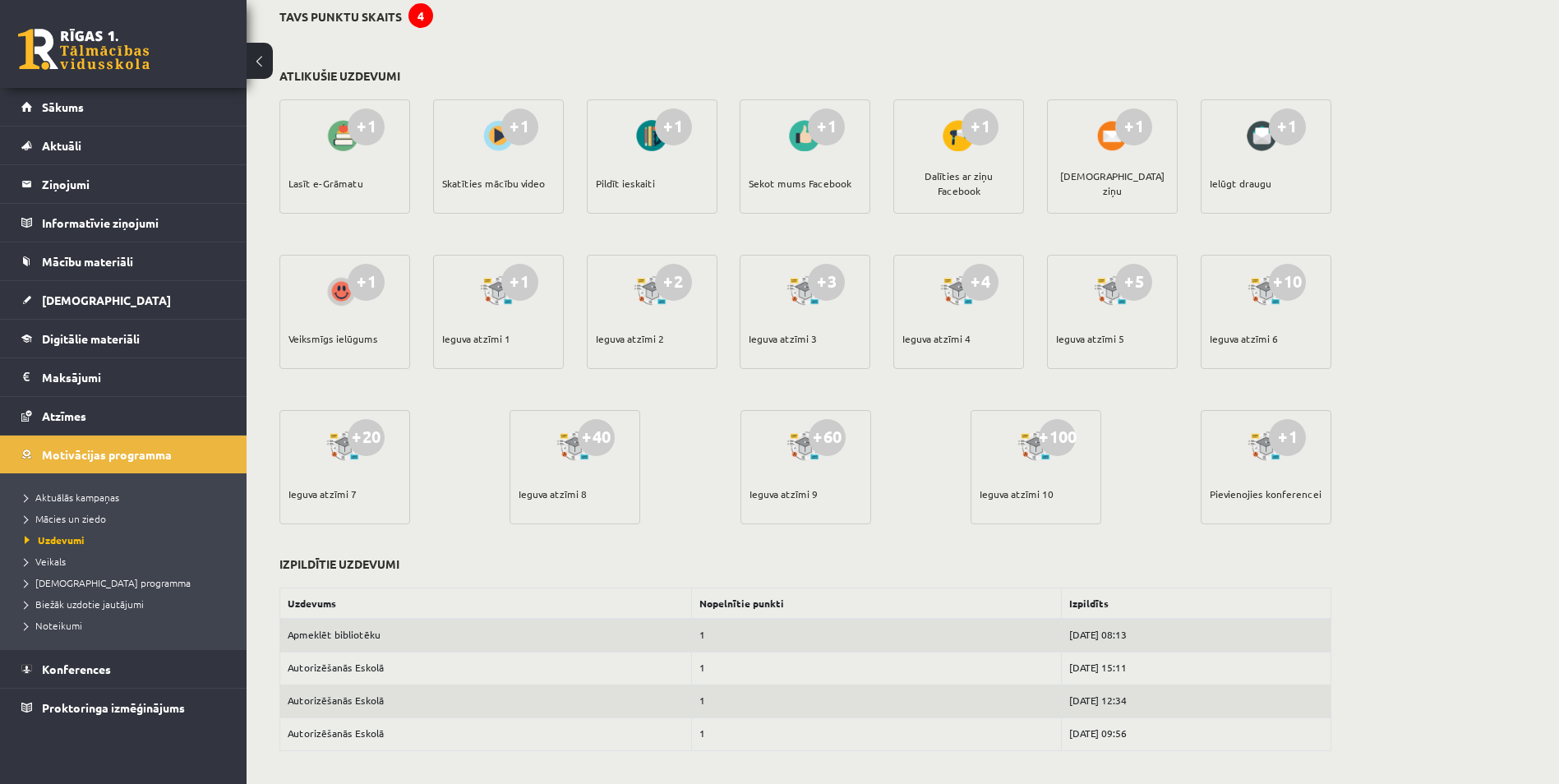
scroll to position [139, 0]
click at [38, 559] on span "Veikals" at bounding box center [45, 561] width 42 height 13
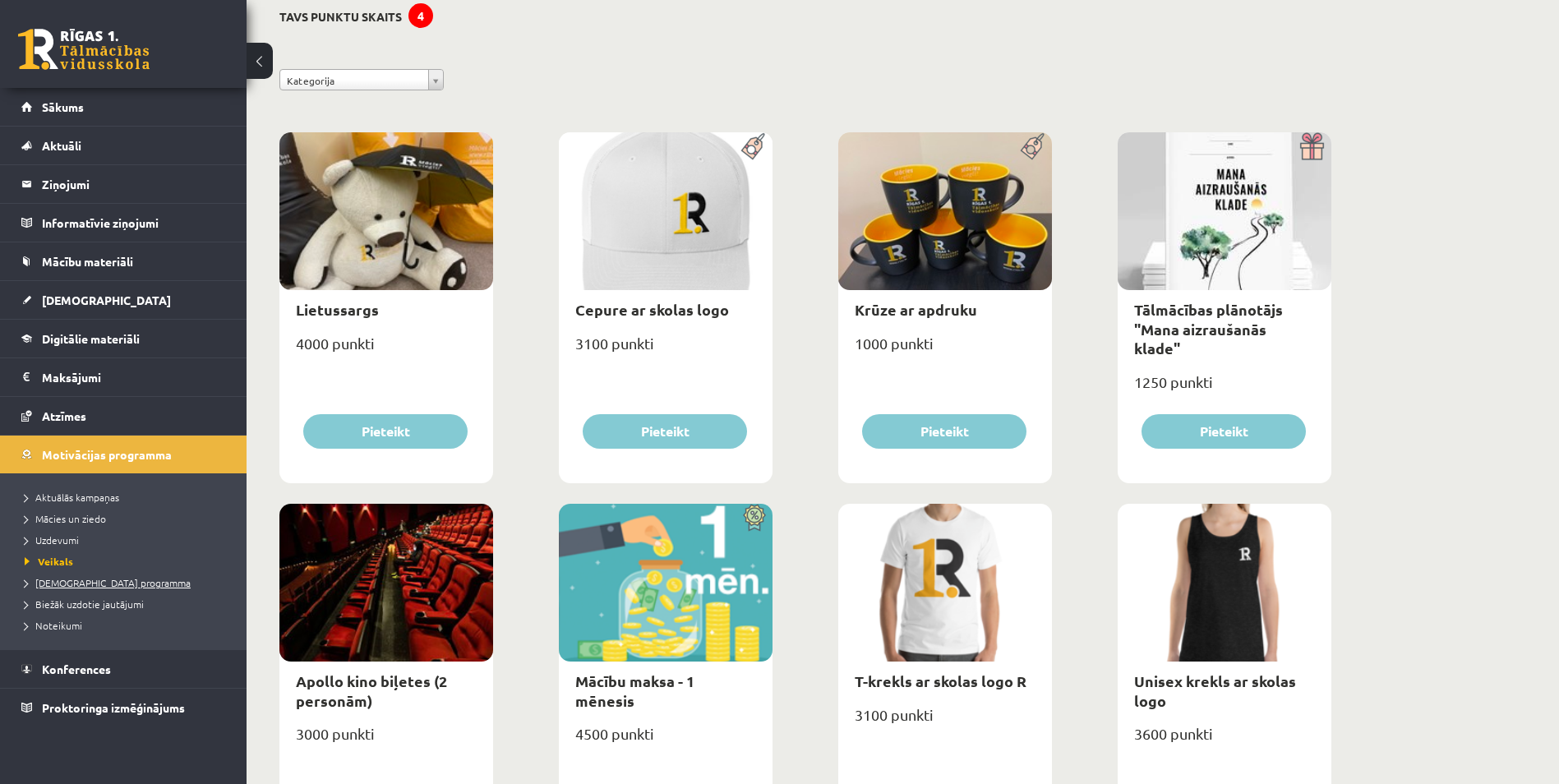
click at [52, 578] on span "[DEMOGRAPHIC_DATA] programma" at bounding box center [108, 582] width 166 height 13
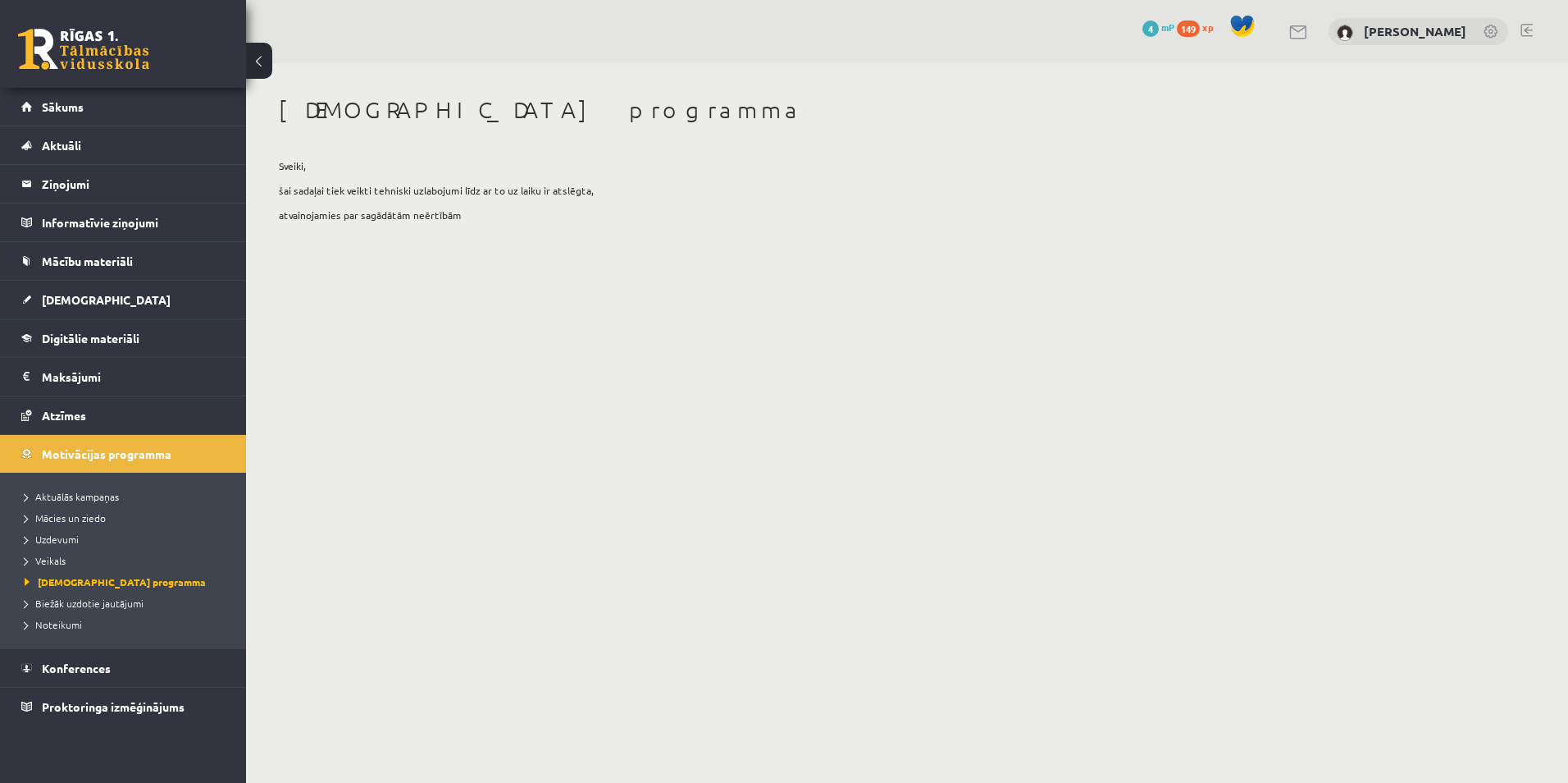
click at [60, 595] on li "Biežāk uzdotie jautājumi" at bounding box center [127, 603] width 205 height 22
click at [60, 599] on span "Biežāk uzdotie jautājumi" at bounding box center [90, 603] width 132 height 13
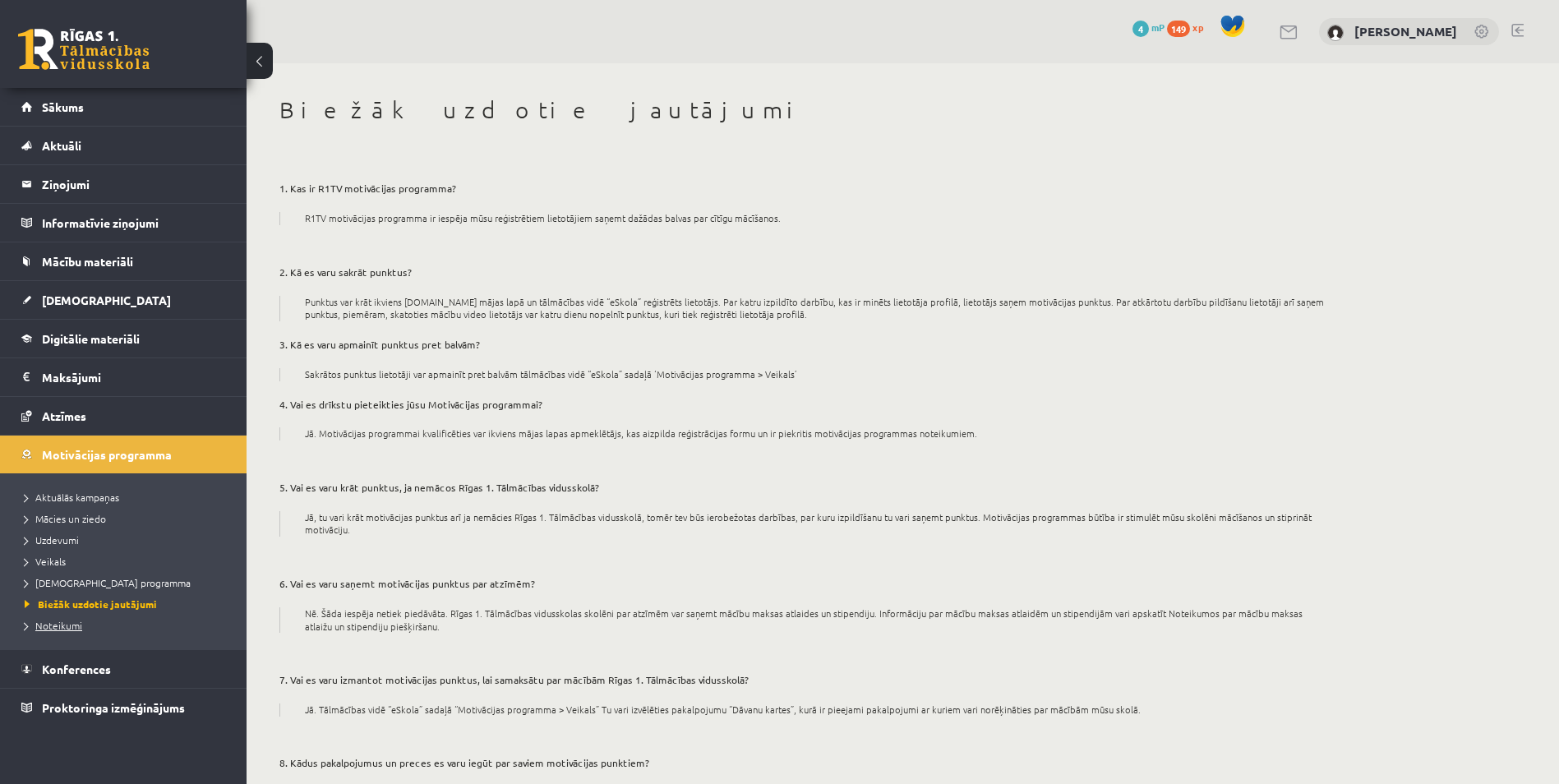
click at [54, 623] on span "Noteikumi" at bounding box center [53, 626] width 58 height 13
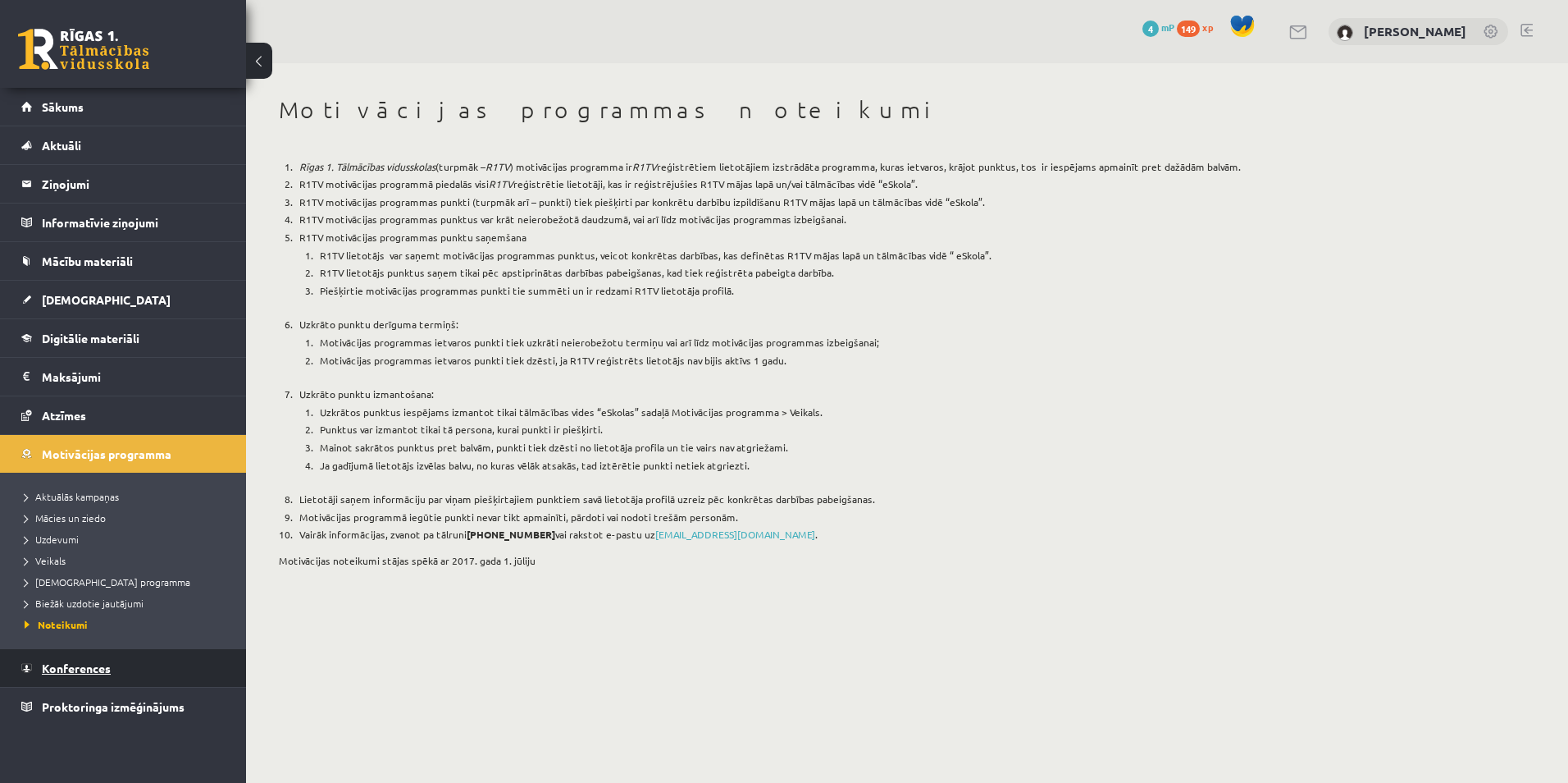
click at [57, 669] on span "Konferences" at bounding box center [75, 668] width 69 height 15
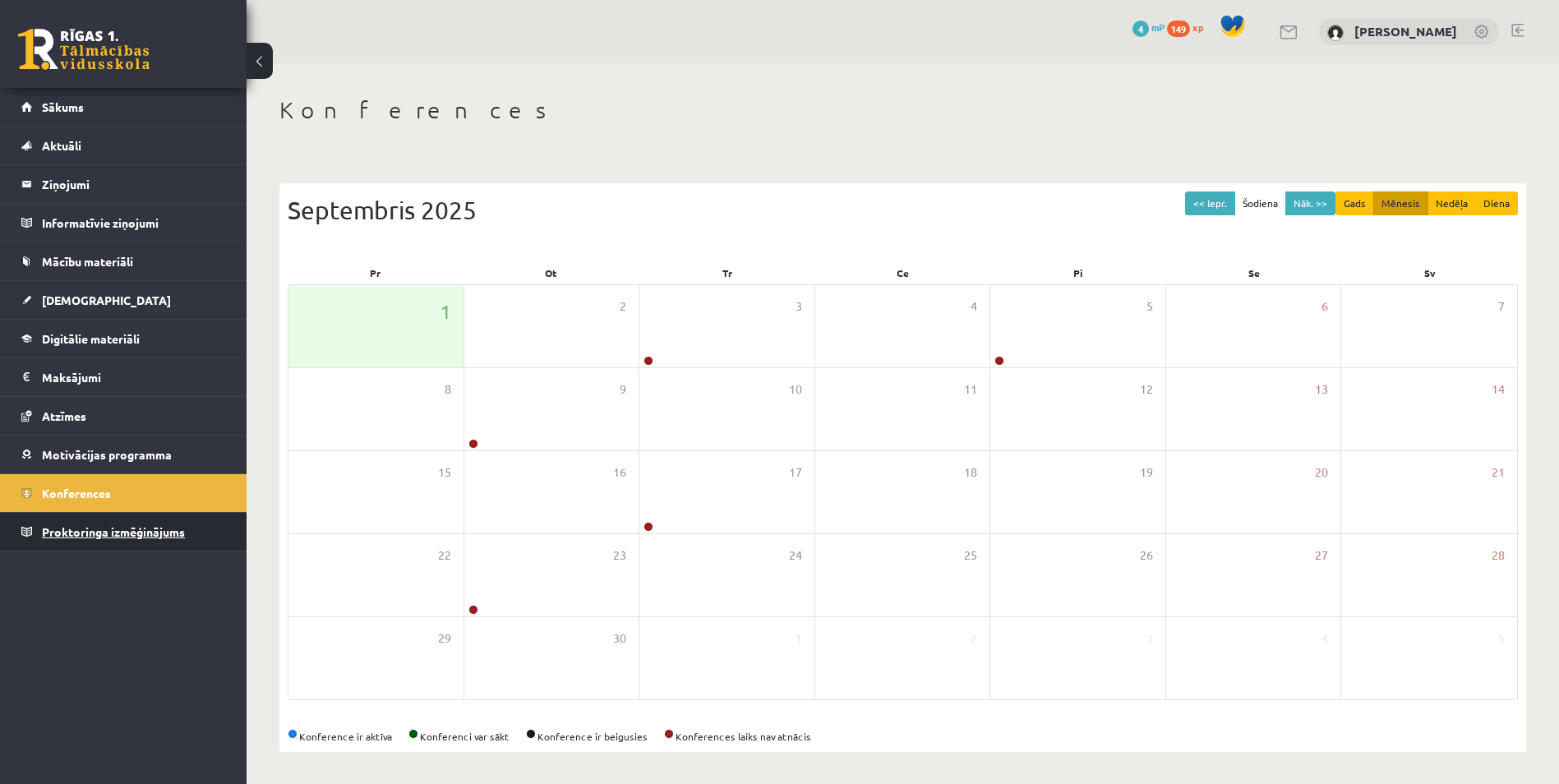
click at [146, 533] on span "Proktoringa izmēģinājums" at bounding box center [113, 532] width 143 height 15
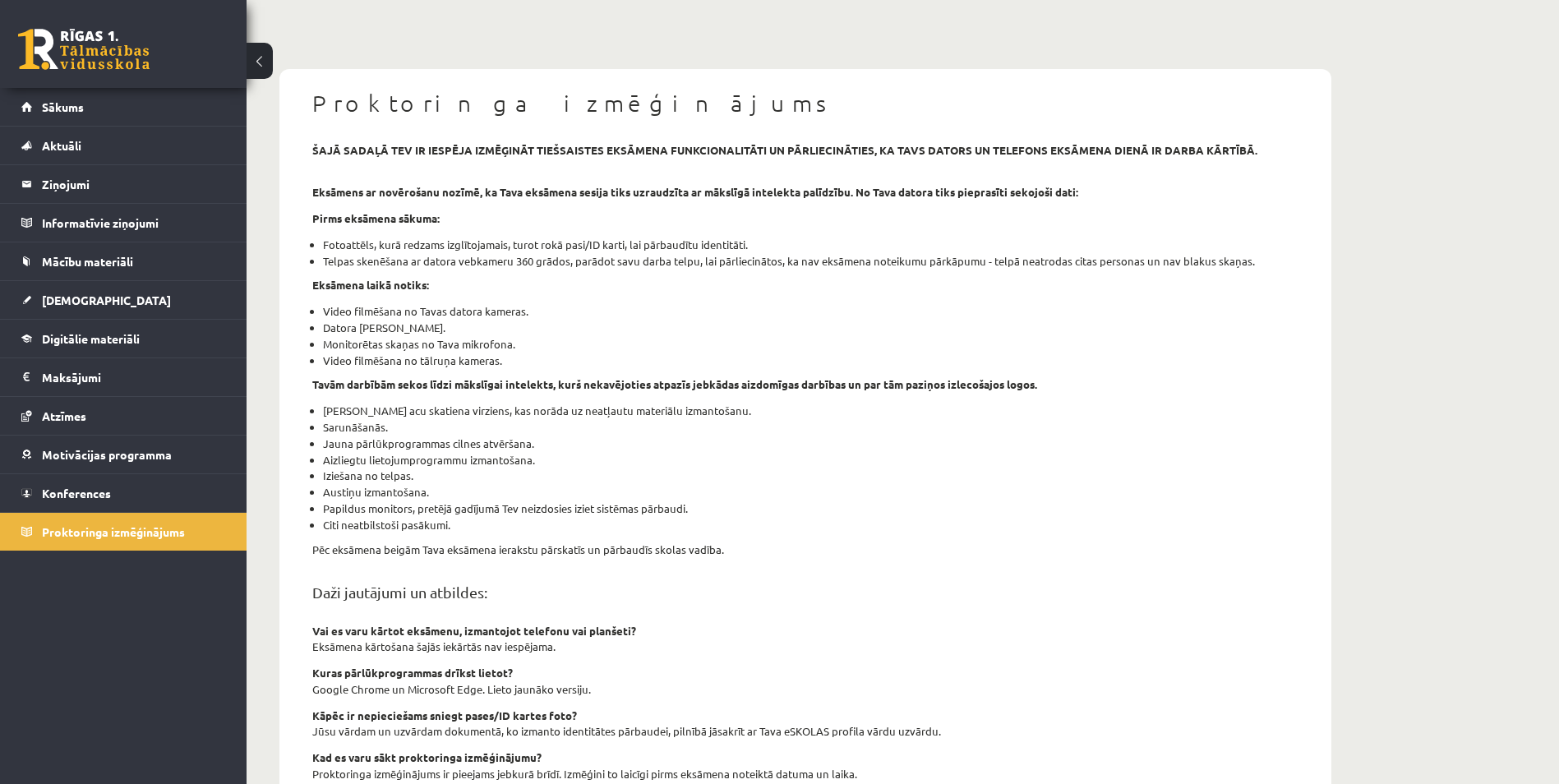
scroll to position [82, 0]
drag, startPoint x: 310, startPoint y: 278, endPoint x: 474, endPoint y: 300, distance: 165.5
click at [474, 300] on div "šajā sadaļā tev ir iespēja izmēģināt tiešsaistes eksāmena funkcionalitāti un pā…" at bounding box center [805, 551] width 1011 height 820
drag, startPoint x: 474, startPoint y: 300, endPoint x: 454, endPoint y: 303, distance: 20.2
click at [454, 303] on li "Video filmēšana no Tavas datora kameras." at bounding box center [811, 309] width 976 height 16
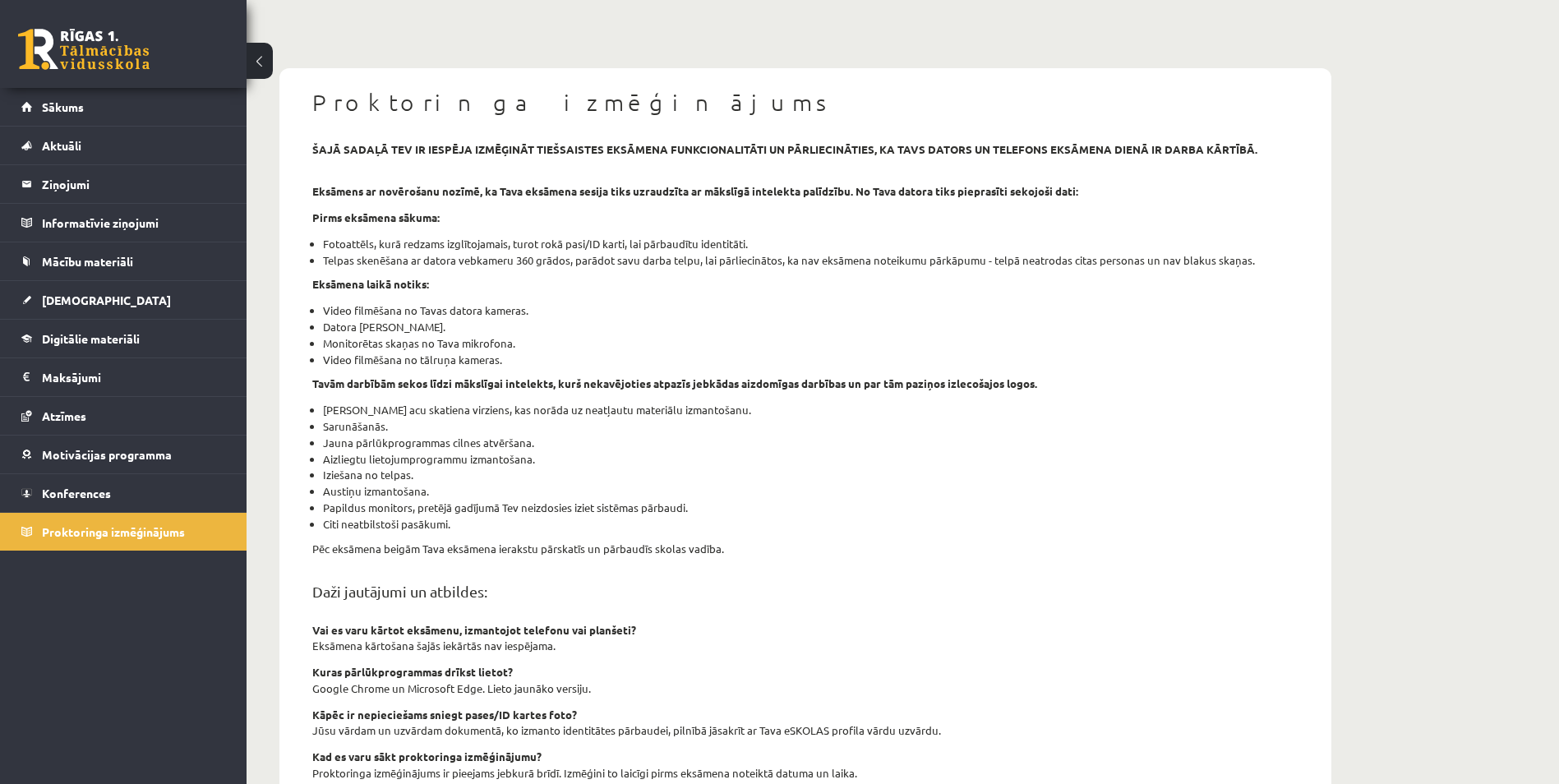
drag, startPoint x: 407, startPoint y: 327, endPoint x: 451, endPoint y: 333, distance: 44.4
click at [451, 333] on li "Datora [PERSON_NAME]." at bounding box center [811, 326] width 976 height 16
drag, startPoint x: 451, startPoint y: 333, endPoint x: 391, endPoint y: 311, distance: 63.9
click at [391, 312] on li "Video filmēšana no Tavas datora kameras." at bounding box center [811, 309] width 976 height 16
drag, startPoint x: 391, startPoint y: 311, endPoint x: 350, endPoint y: 309, distance: 41.0
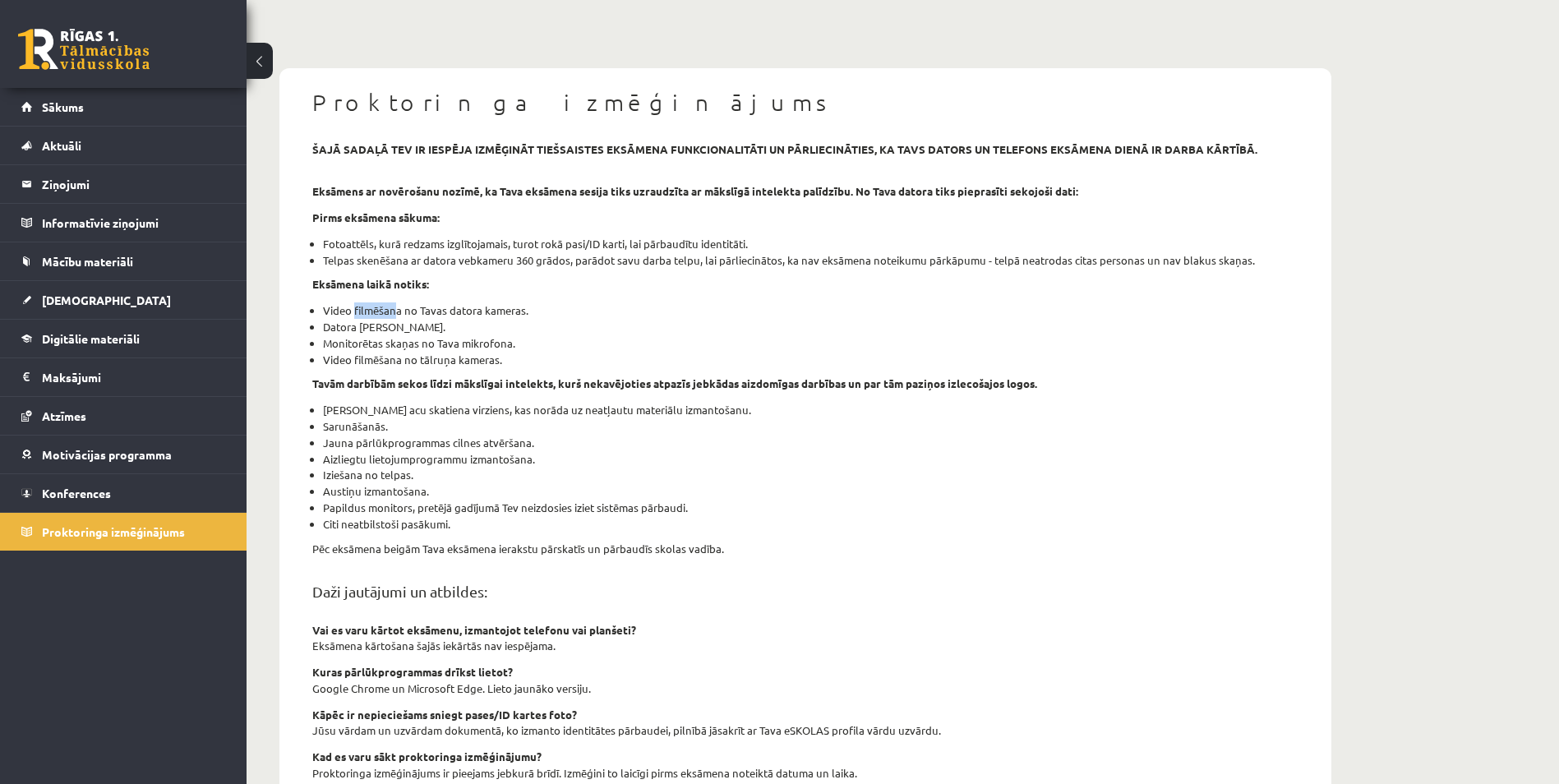
click at [350, 309] on li "Video filmēšana no Tavas datora kameras." at bounding box center [811, 309] width 976 height 16
drag, startPoint x: 350, startPoint y: 309, endPoint x: 461, endPoint y: 309, distance: 111.0
click at [461, 309] on li "Video filmēšana no Tavas datora kameras." at bounding box center [811, 309] width 976 height 16
click at [550, 320] on ul "Video filmēšana no Tavas datora kameras. Datora ekrāna koplietošana. Monitorēta…" at bounding box center [805, 334] width 986 height 65
drag, startPoint x: 550, startPoint y: 320, endPoint x: 511, endPoint y: 312, distance: 39.8
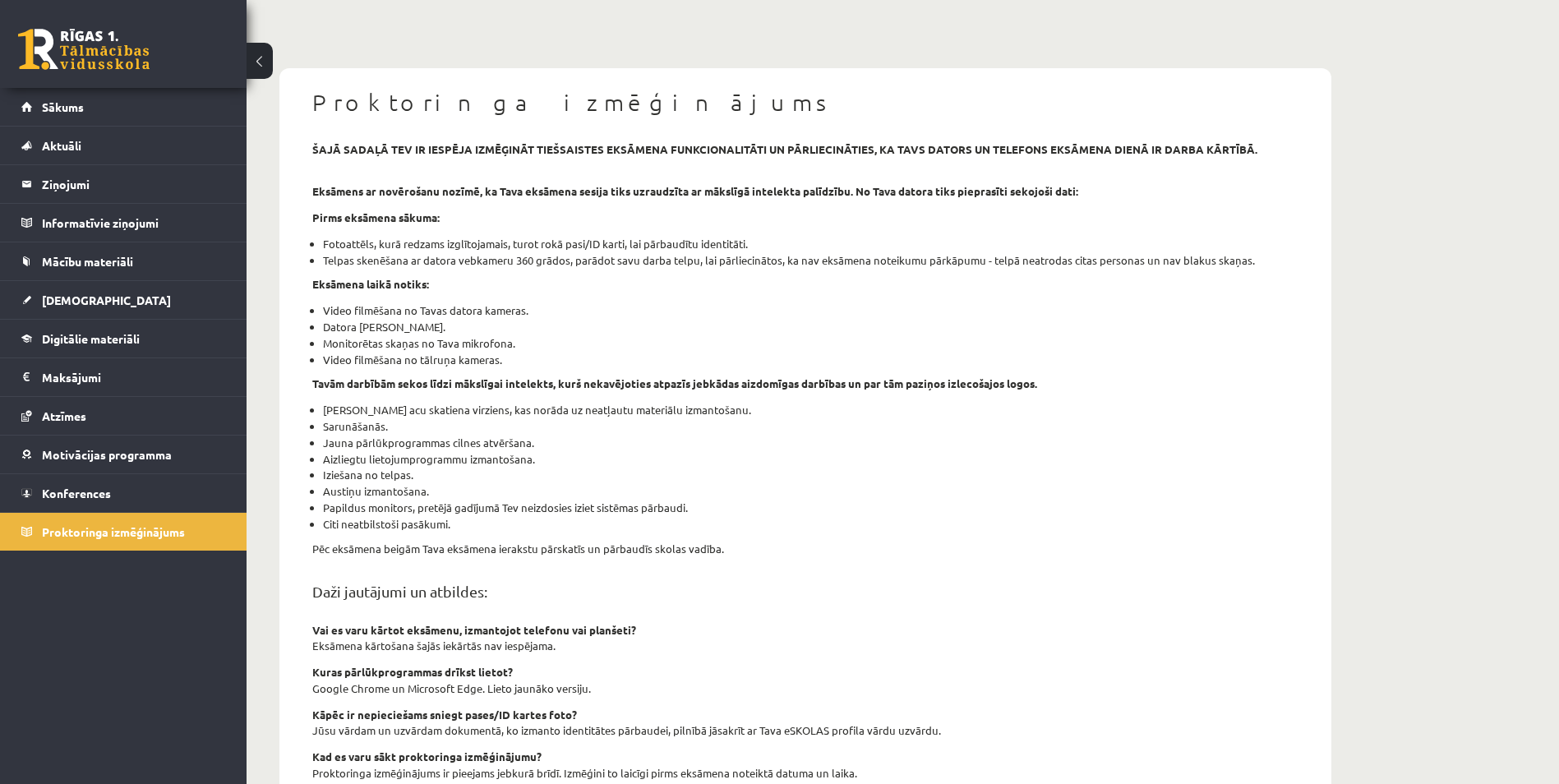
click at [511, 312] on li "Video filmēšana no Tavas datora kameras." at bounding box center [811, 309] width 976 height 16
drag, startPoint x: 324, startPoint y: 332, endPoint x: 463, endPoint y: 325, distance: 139.2
click at [463, 325] on li "Datora ekrāna koplietošana." at bounding box center [811, 326] width 976 height 16
drag, startPoint x: 463, startPoint y: 325, endPoint x: 444, endPoint y: 325, distance: 19.0
click at [444, 325] on li "Datora ekrāna koplietošana." at bounding box center [811, 326] width 976 height 16
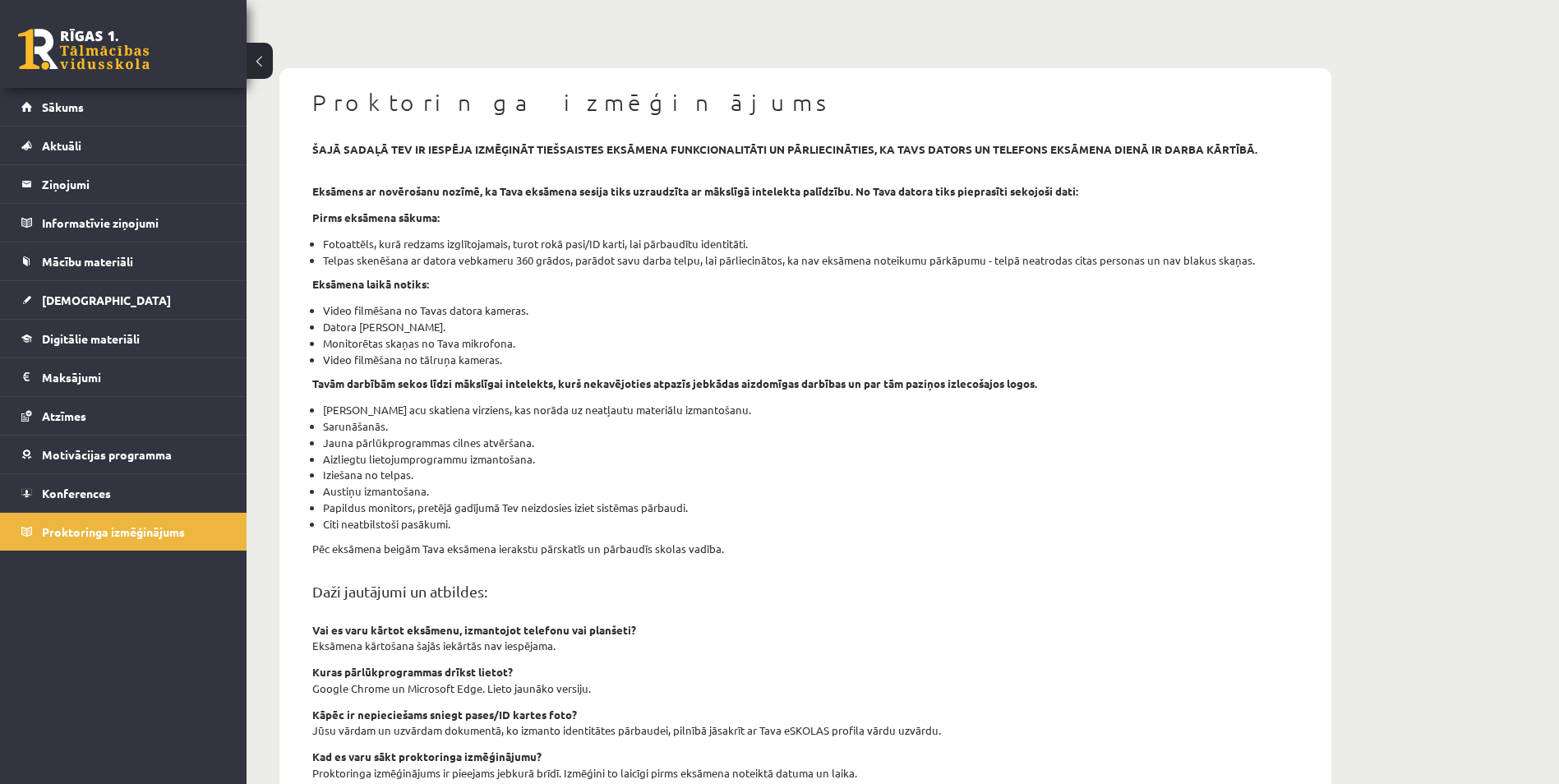
drag, startPoint x: 314, startPoint y: 345, endPoint x: 518, endPoint y: 342, distance: 204.0
click at [518, 342] on li "Monitorētas skaņas no Tava mikrofona." at bounding box center [811, 342] width 976 height 16
click at [339, 354] on li "Video filmēšana no tālruņa kameras." at bounding box center [811, 359] width 976 height 16
drag, startPoint x: 320, startPoint y: 359, endPoint x: 528, endPoint y: 353, distance: 208.1
click at [528, 353] on ul "Video filmēšana no Tavas datora kameras. Datora ekrāna koplietošana. Monitorēta…" at bounding box center [805, 334] width 986 height 65
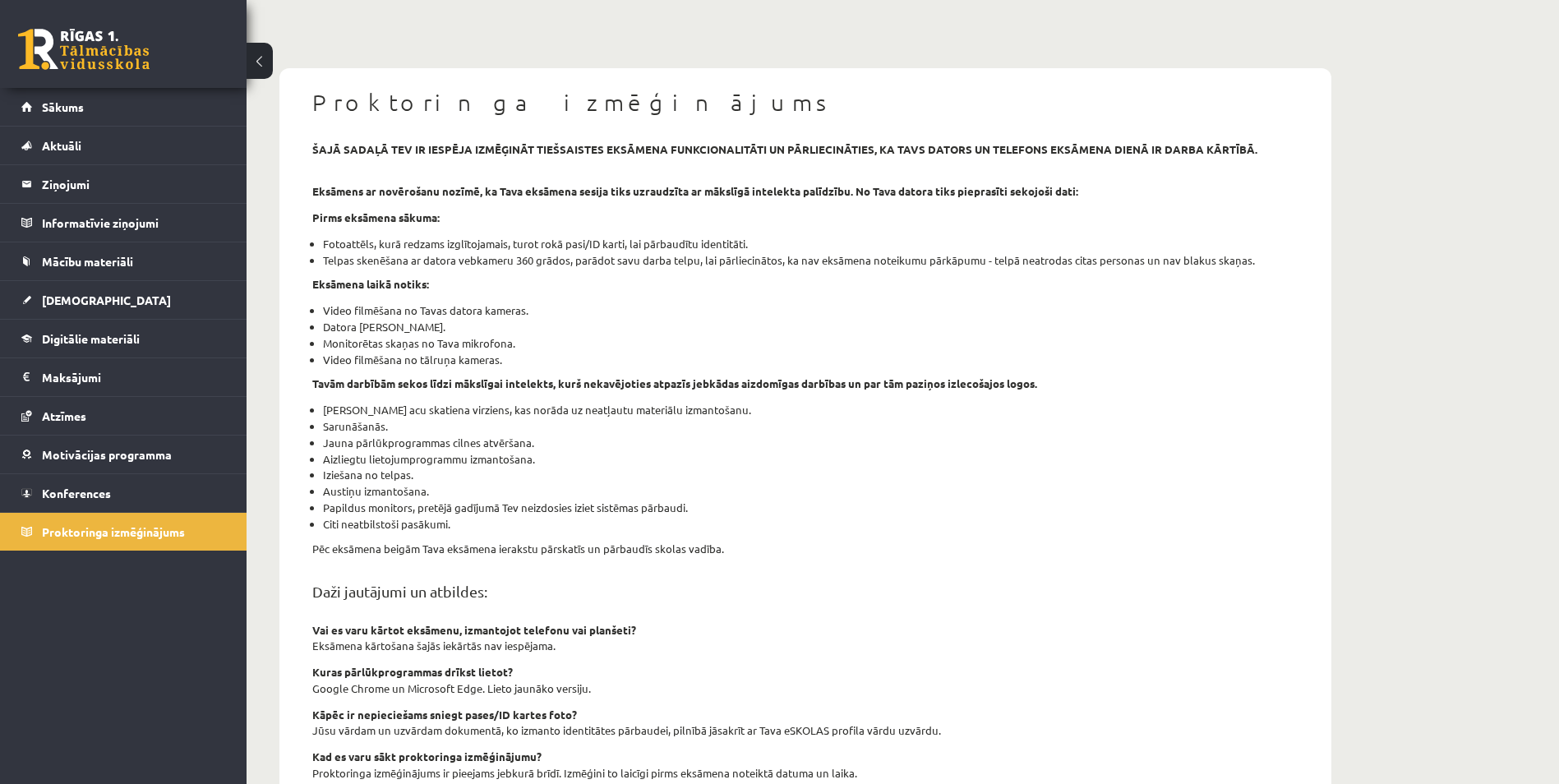
drag, startPoint x: 528, startPoint y: 353, endPoint x: 492, endPoint y: 365, distance: 37.9
click at [492, 365] on li "Video filmēšana no tālruņa kameras." at bounding box center [811, 359] width 976 height 16
drag, startPoint x: 458, startPoint y: 326, endPoint x: 360, endPoint y: 331, distance: 98.1
click at [360, 331] on li "Datora ekrāna koplietošana." at bounding box center [811, 326] width 976 height 16
drag, startPoint x: 360, startPoint y: 331, endPoint x: 436, endPoint y: 329, distance: 76.0
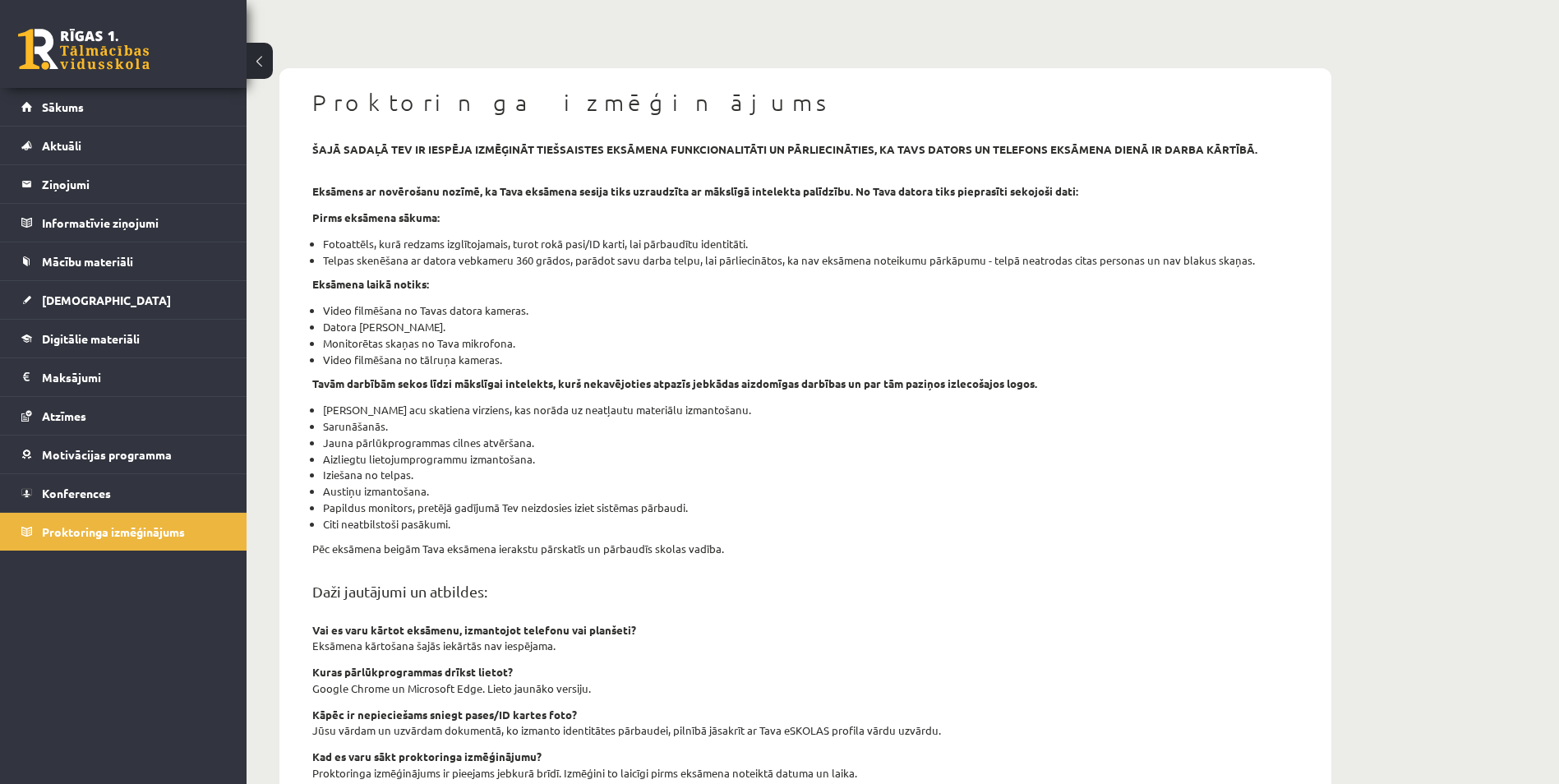
click at [436, 329] on li "Datora ekrāna koplietošana." at bounding box center [811, 326] width 976 height 16
drag, startPoint x: 469, startPoint y: 323, endPoint x: 356, endPoint y: 327, distance: 113.1
click at [356, 327] on li "Datora ekrāna koplietošana." at bounding box center [811, 326] width 976 height 16
drag, startPoint x: 356, startPoint y: 327, endPoint x: 435, endPoint y: 331, distance: 79.1
click at [435, 331] on li "Datora ekrāna koplietošana." at bounding box center [811, 326] width 976 height 16
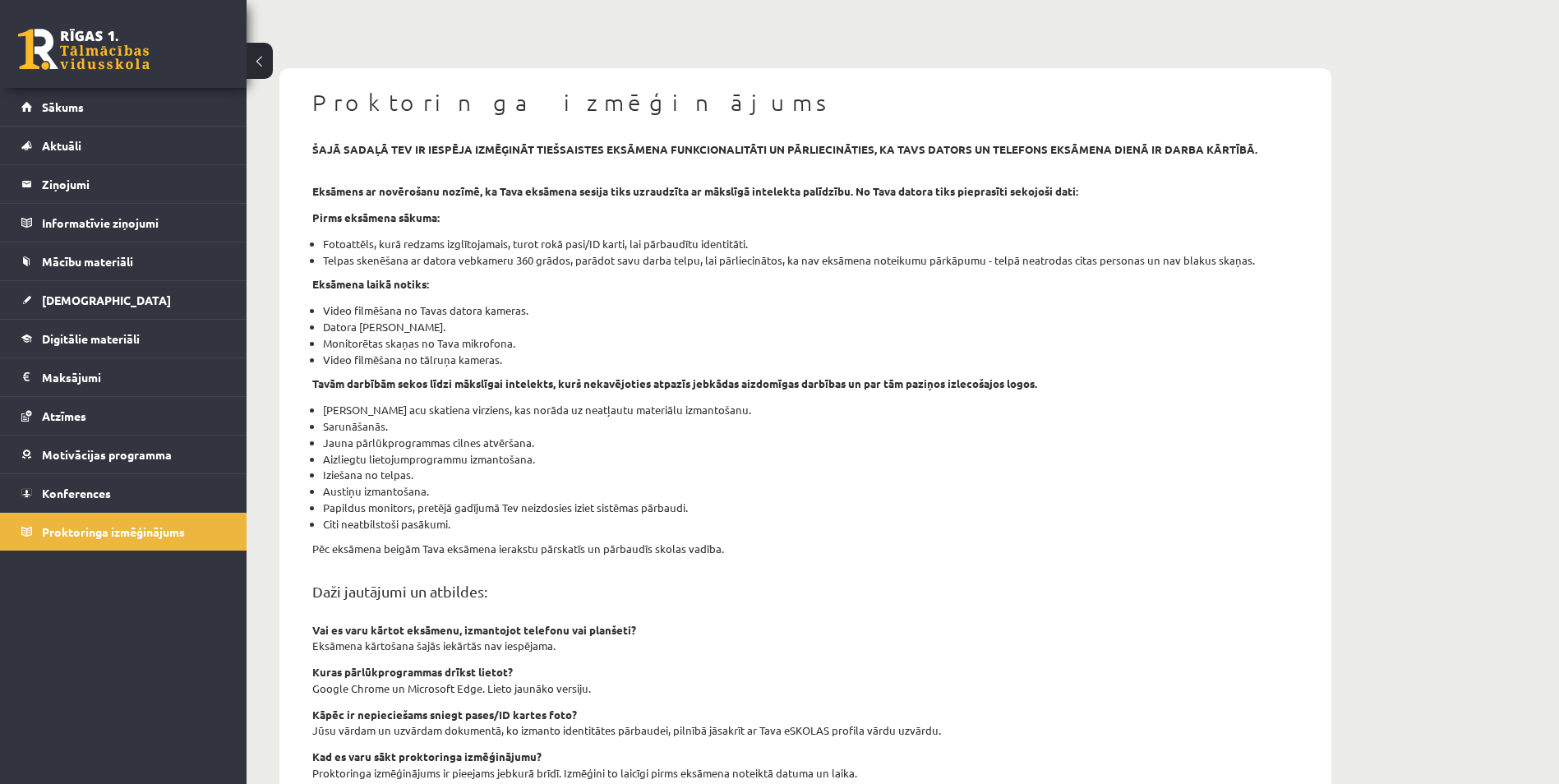
drag, startPoint x: 529, startPoint y: 308, endPoint x: 451, endPoint y: 309, distance: 78.0
click at [451, 309] on li "Video filmēšana no Tavas datora kameras." at bounding box center [811, 309] width 976 height 16
drag, startPoint x: 451, startPoint y: 309, endPoint x: 544, endPoint y: 294, distance: 94.2
click at [544, 294] on div "šajā sadaļā tev ir iespēja izmēģināt tiešsaistes eksāmena funkcionalitāti un pā…" at bounding box center [805, 551] width 1011 height 820
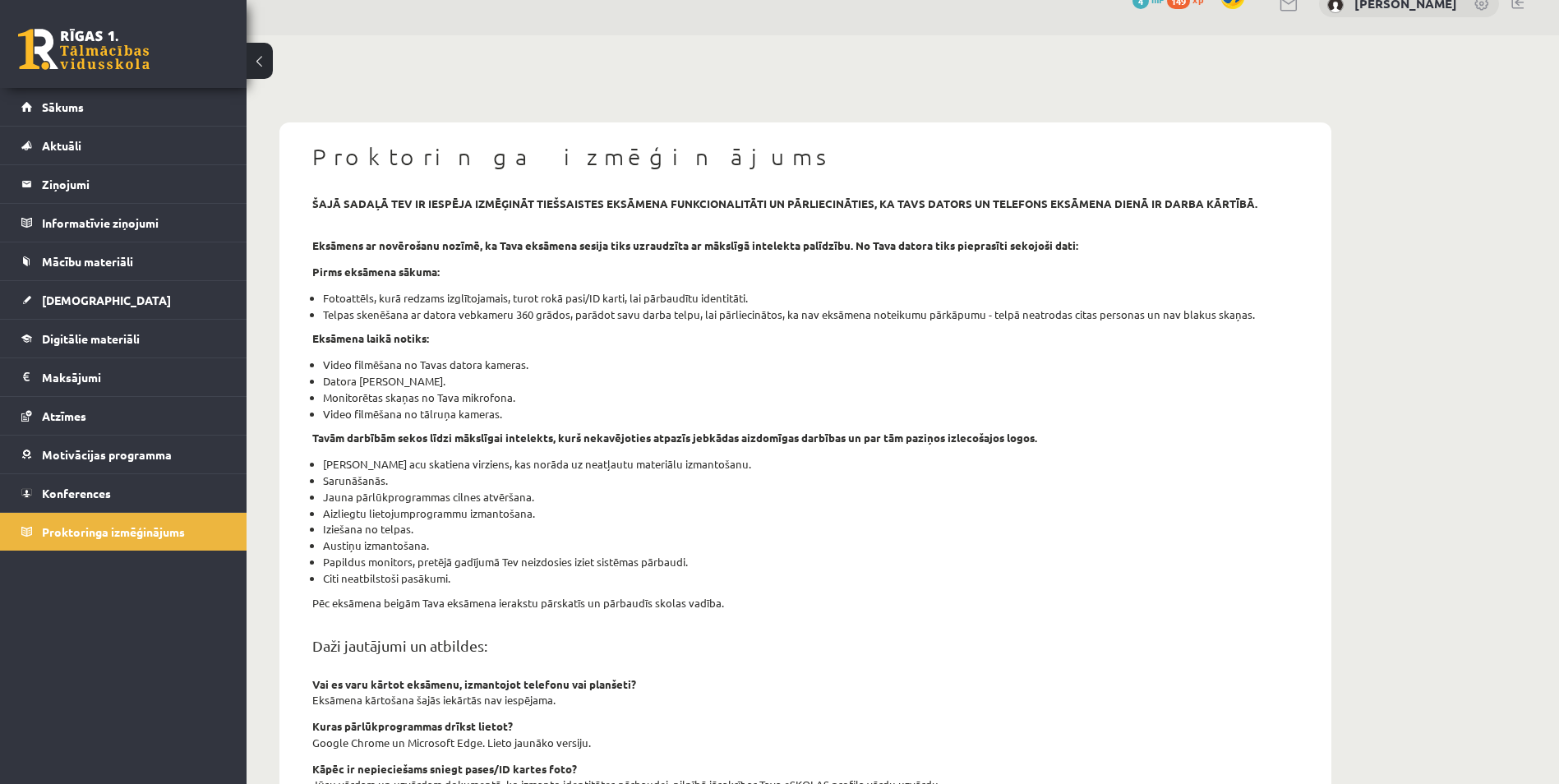
scroll to position [0, 0]
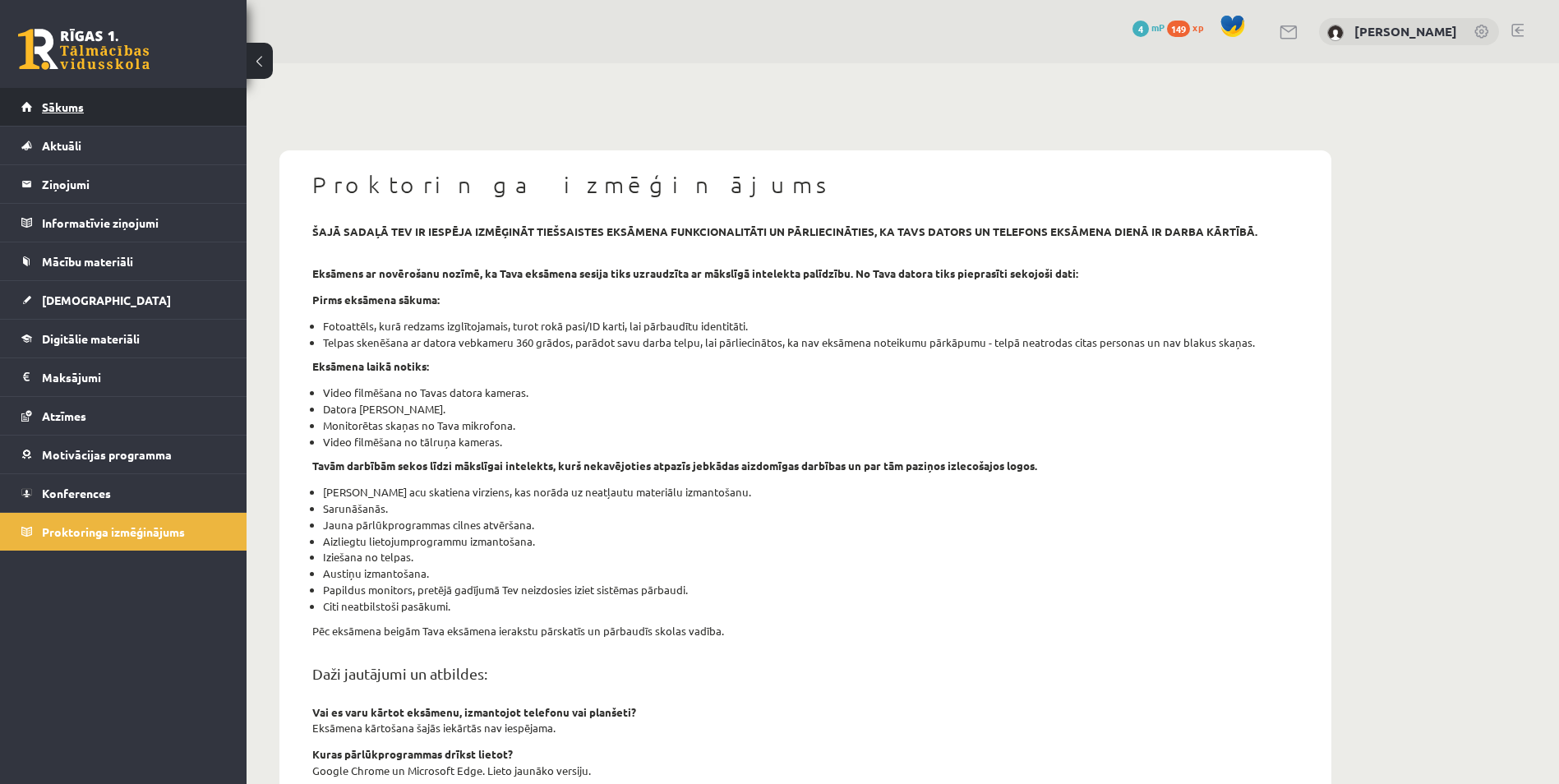
click at [98, 105] on link "Sākums" at bounding box center [124, 107] width 205 height 38
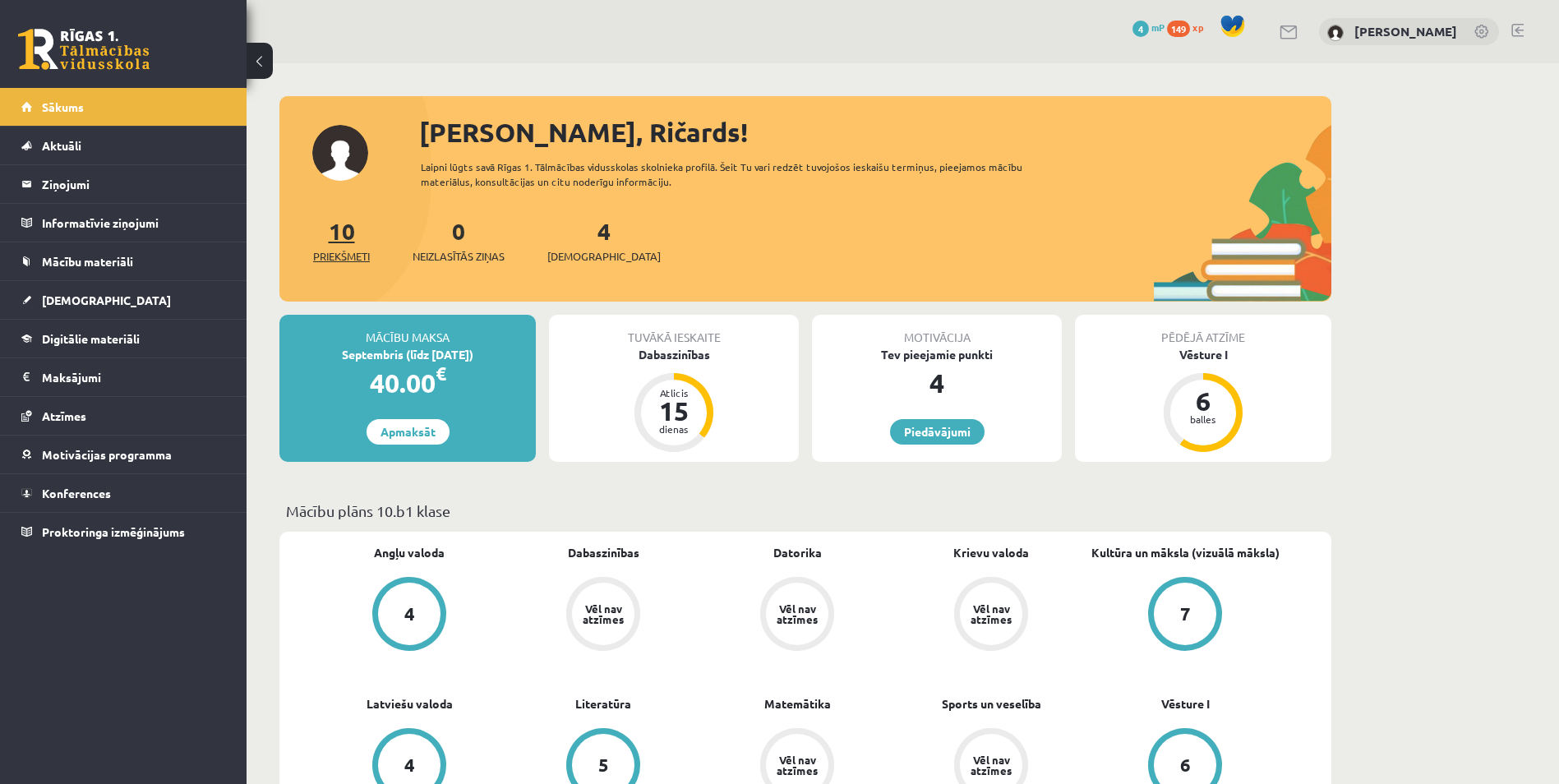
click at [353, 226] on link "10 Priekšmeti" at bounding box center [342, 240] width 57 height 48
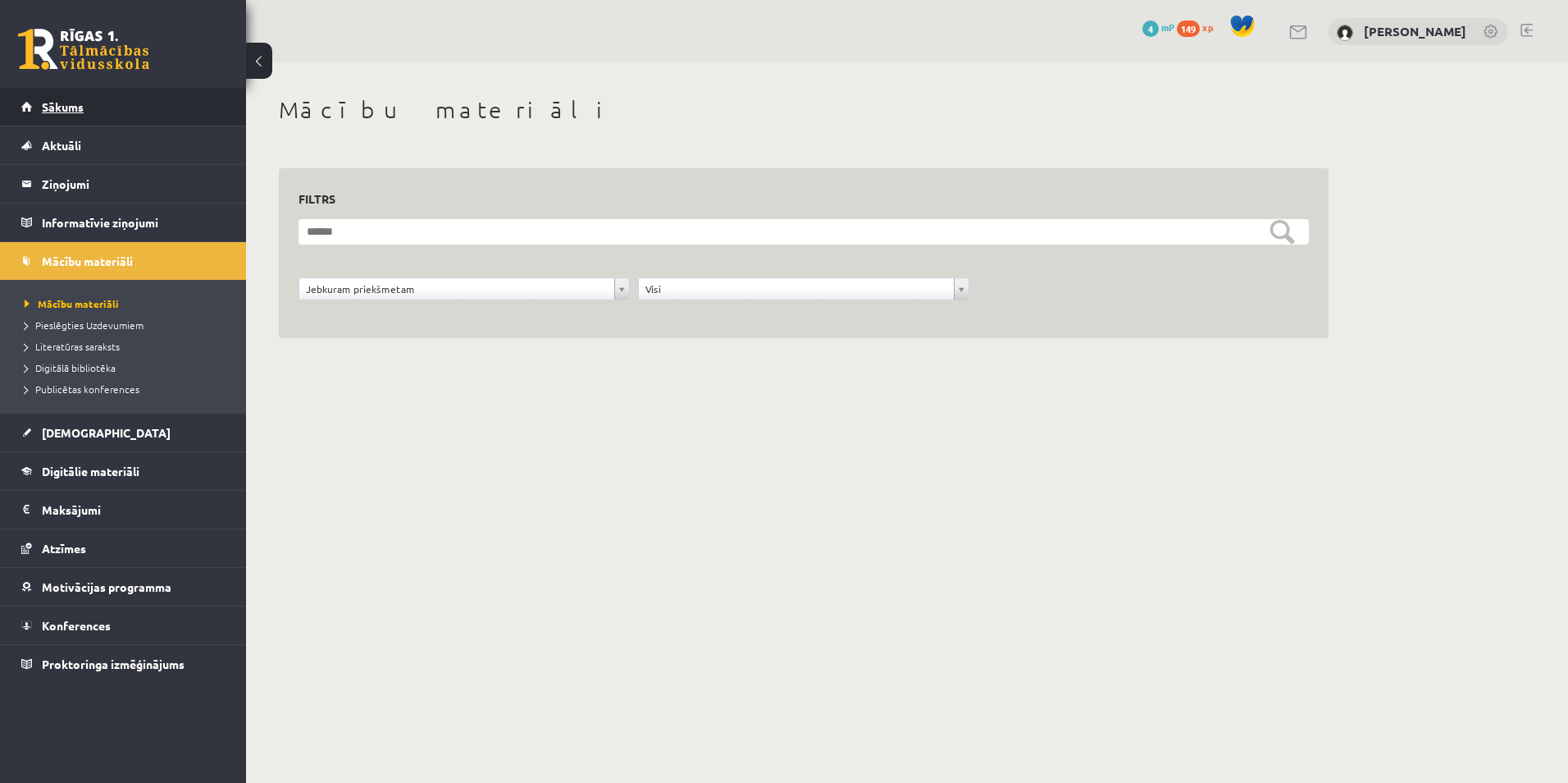
click at [74, 122] on link "Sākums" at bounding box center [123, 106] width 204 height 38
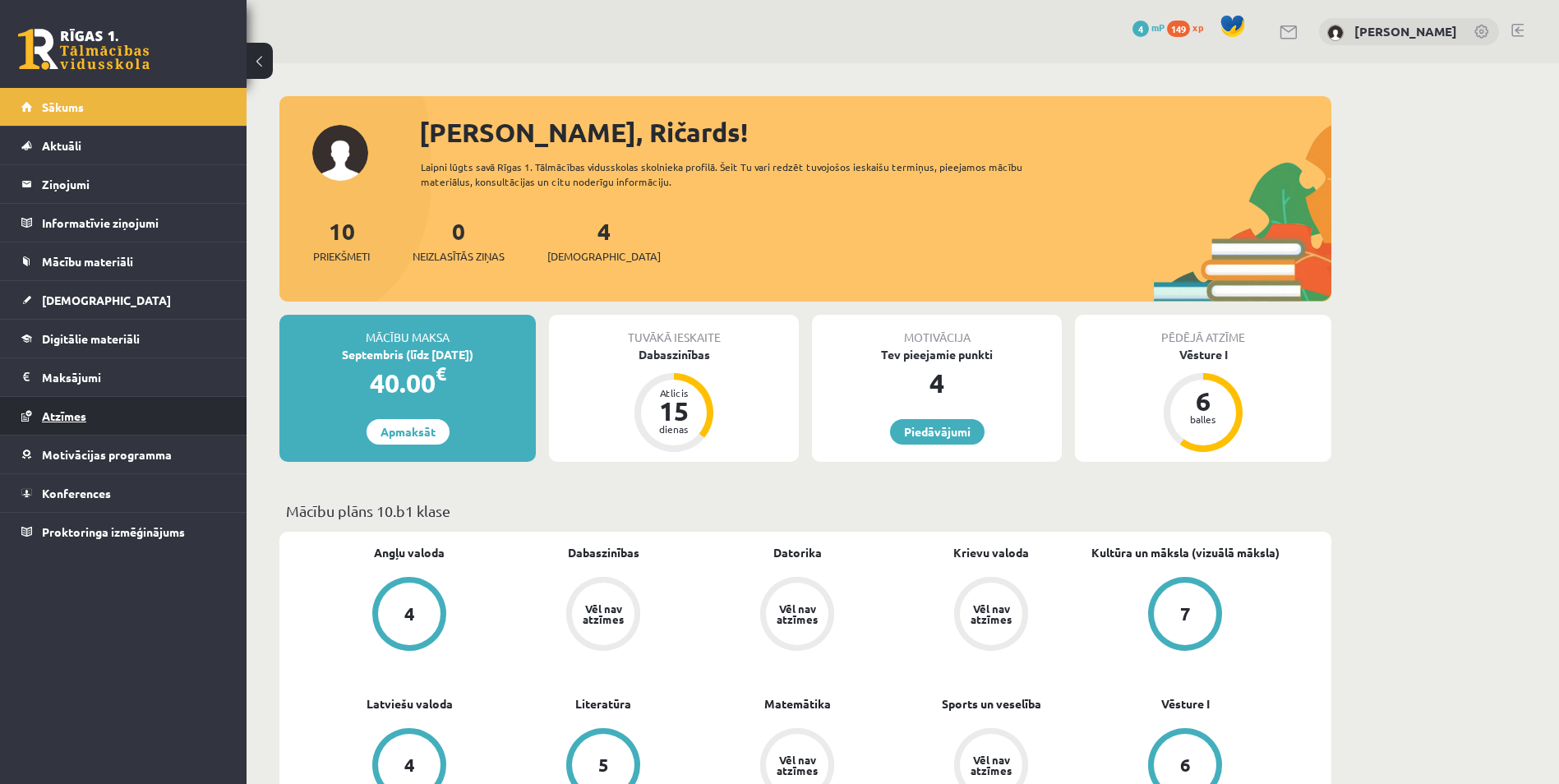
click at [68, 427] on link "Atzīmes" at bounding box center [124, 416] width 205 height 38
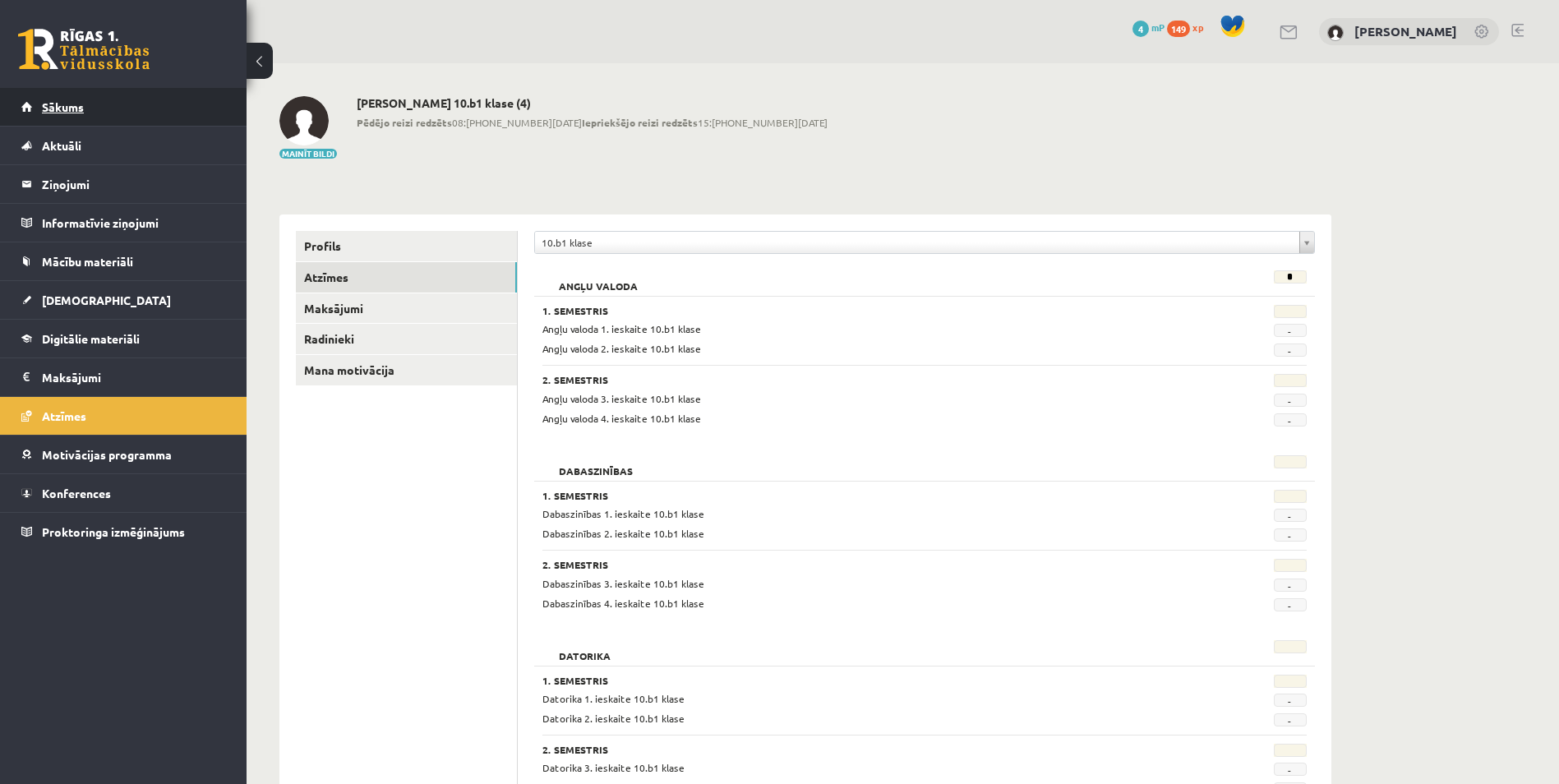
click at [56, 107] on span "Sākums" at bounding box center [62, 107] width 42 height 15
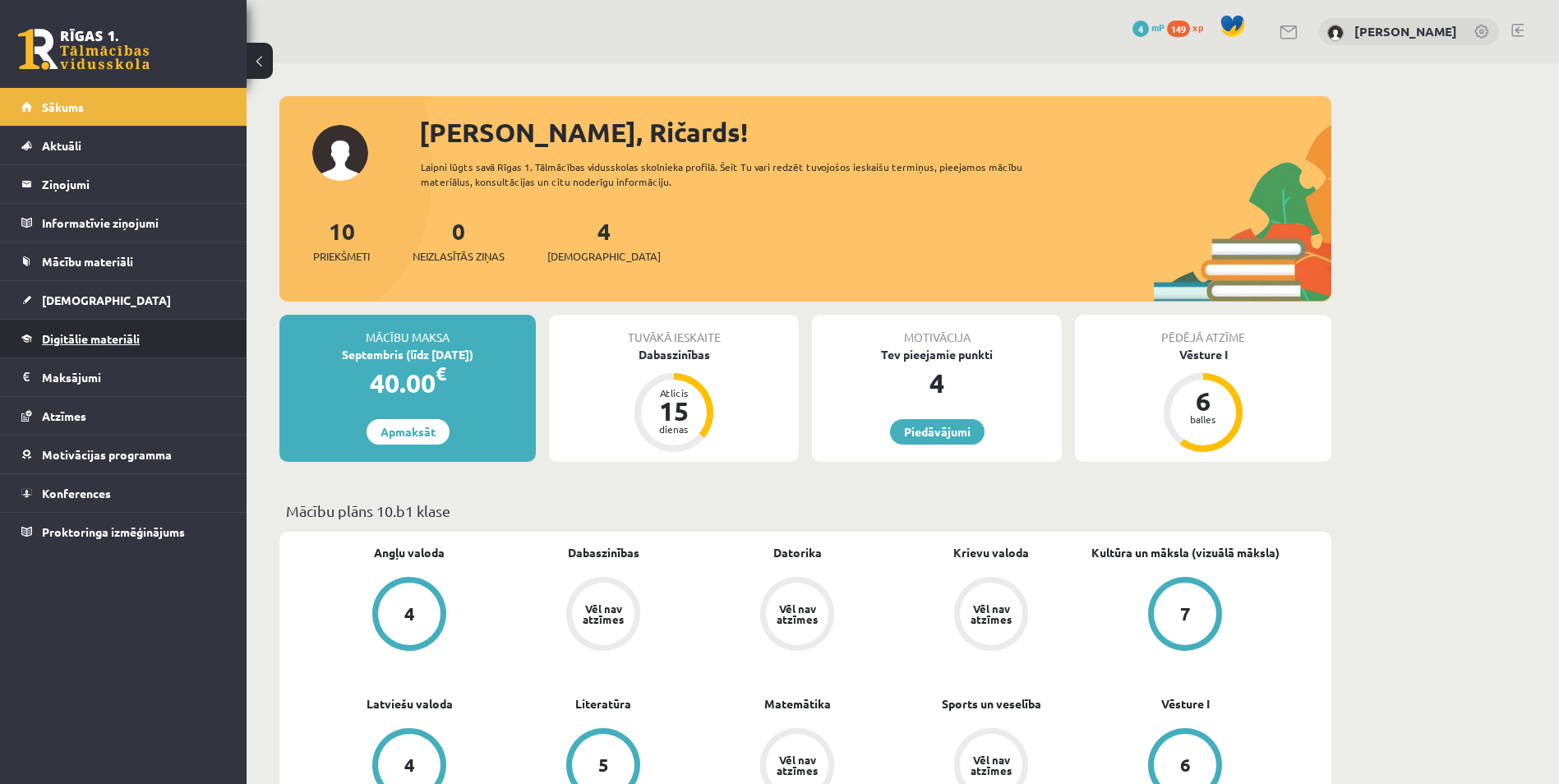
click at [97, 334] on span "Digitālie materiāli" at bounding box center [91, 339] width 98 height 15
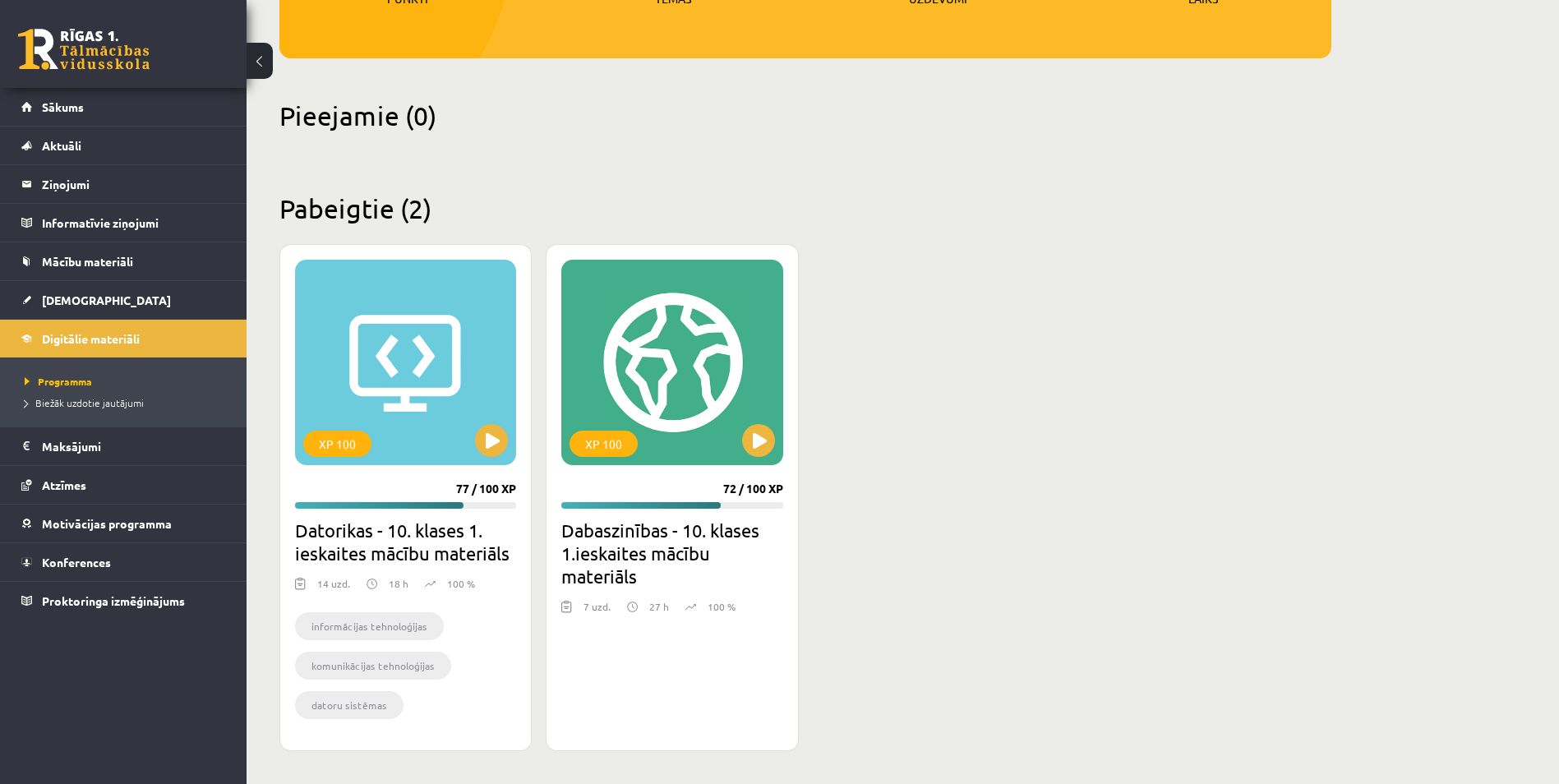
scroll to position [304, 0]
